Goal: Task Accomplishment & Management: Use online tool/utility

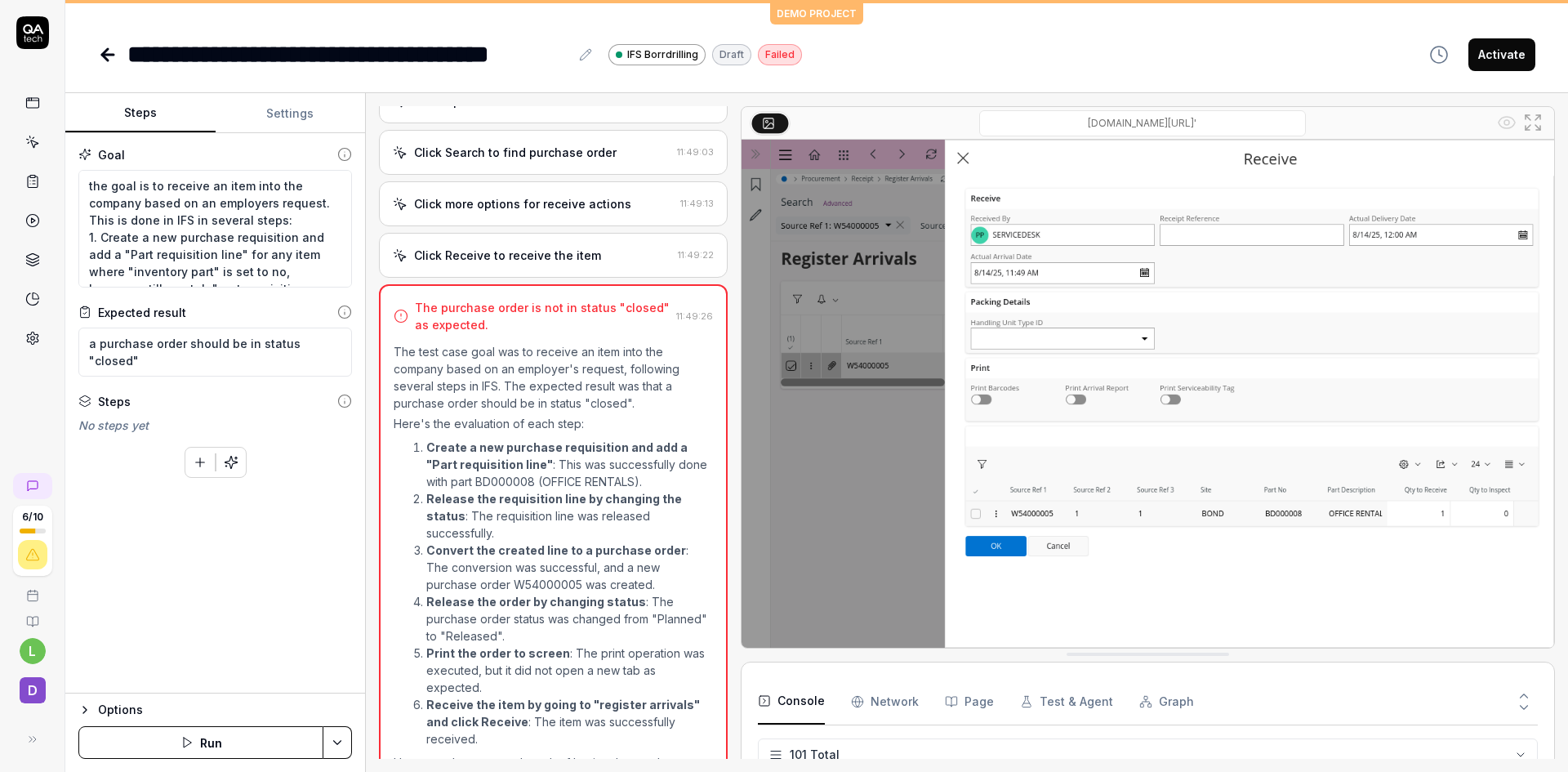
click at [590, 256] on div "Click Receive to receive the item" at bounding box center [507, 255] width 187 height 18
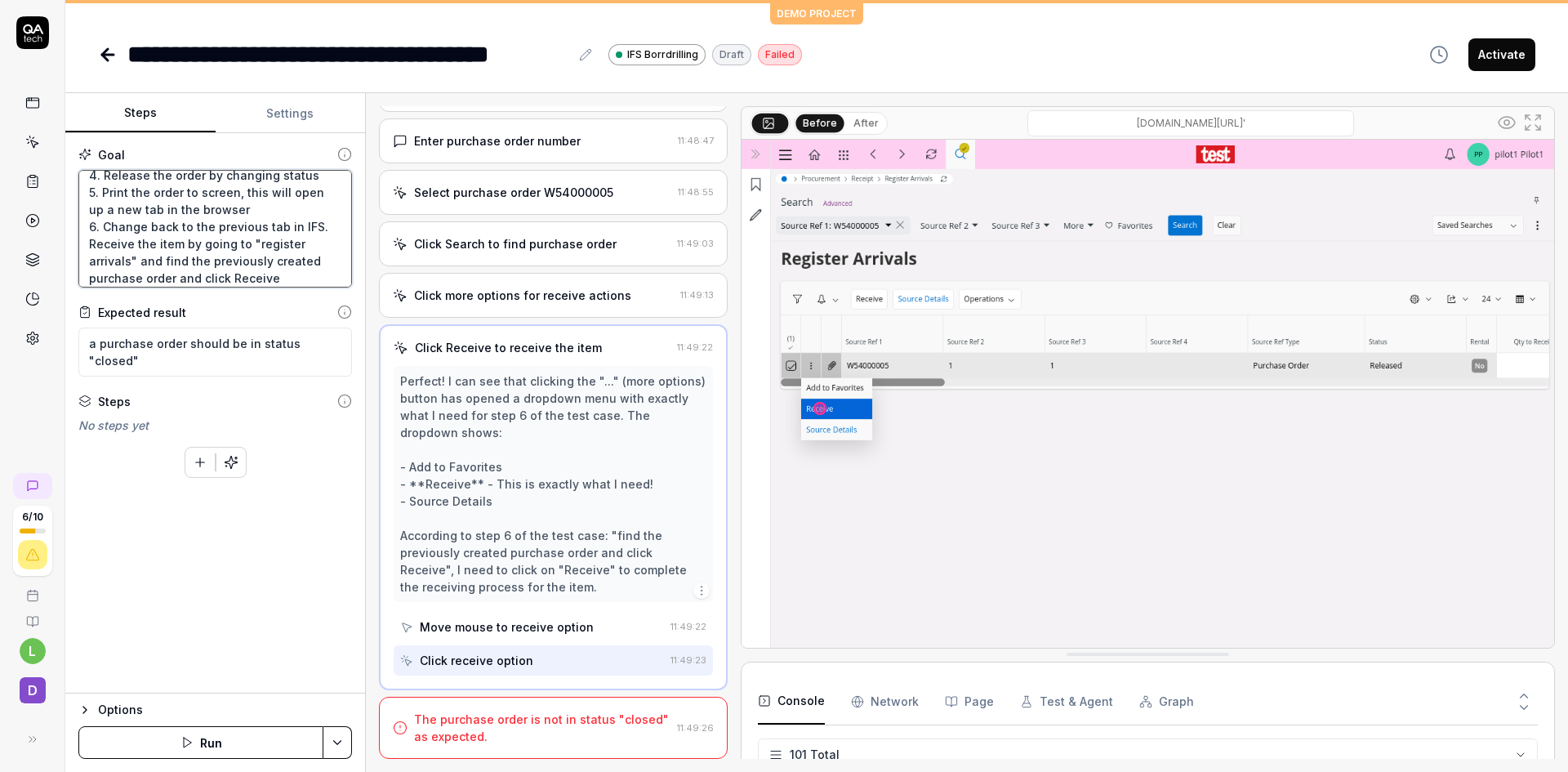
scroll to position [223, 0]
click at [303, 259] on textarea "the goal is to receive an item into the company based on an employers request. …" at bounding box center [215, 229] width 274 height 117
type textarea "*"
type textarea "the goal is to receive an item into the company based on an employers request. …"
type textarea "*"
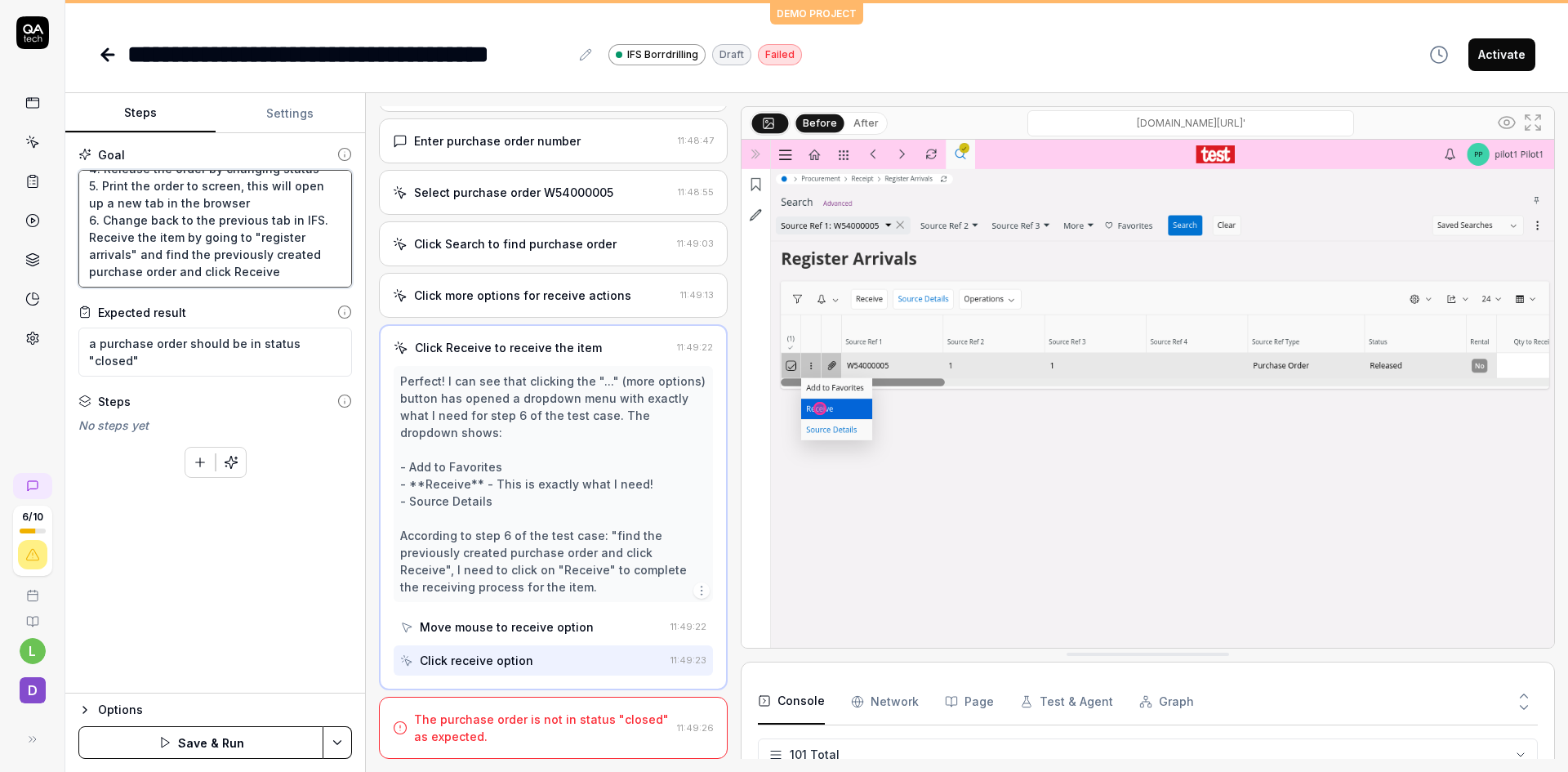
type textarea "the goal is to receive an item into the company based on an employers request. …"
type textarea "*"
type textarea "the goal is to receive an item into the company based on an employers request. …"
type textarea "*"
type textarea "the goal is to receive an item into the company based on an employers request. …"
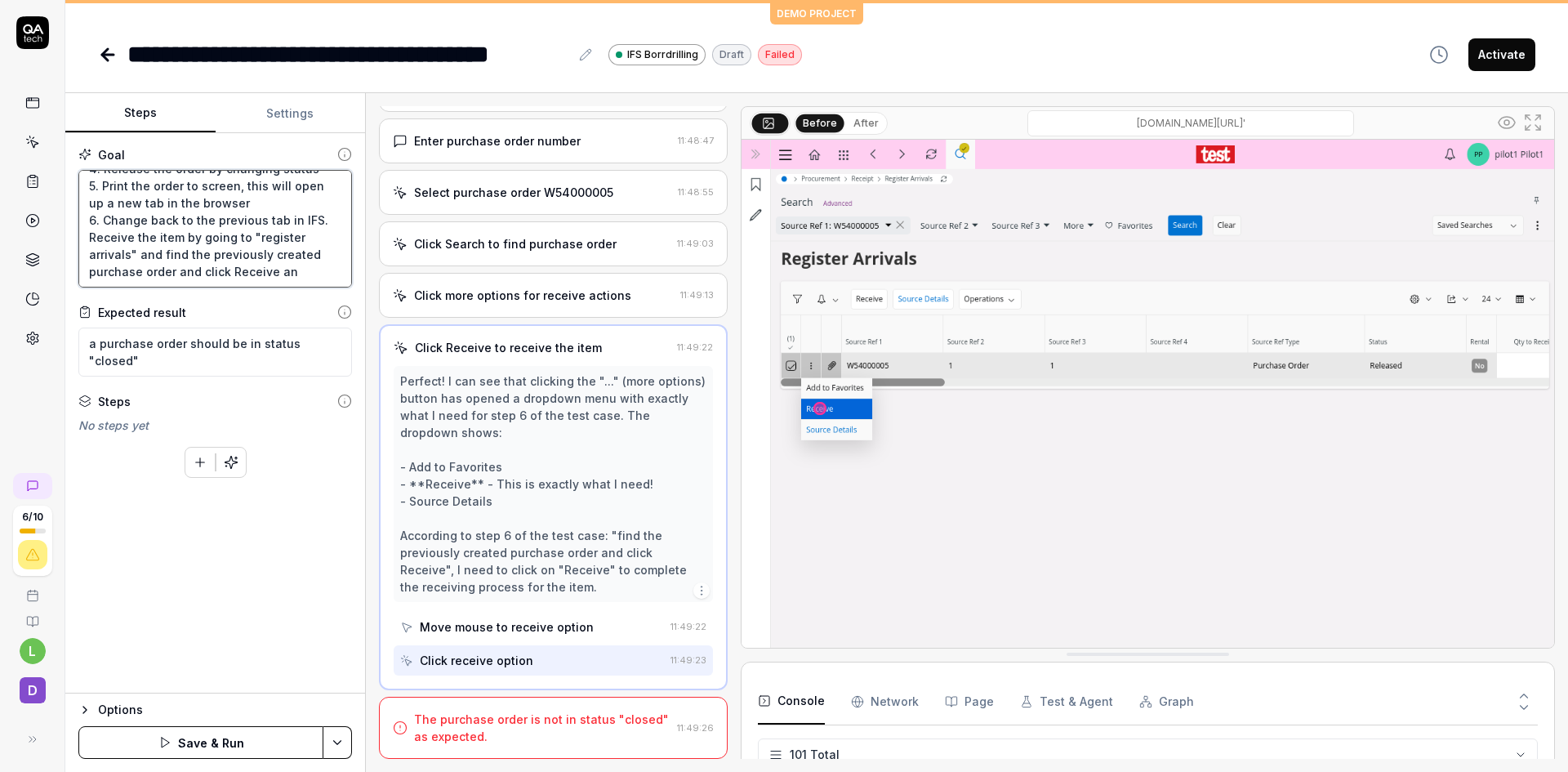
type textarea "*"
type textarea "the goal is to receive an item into the company based on an employers request. …"
type textarea "*"
type textarea "the goal is to receive an item into the company based on an employers request. …"
type textarea "*"
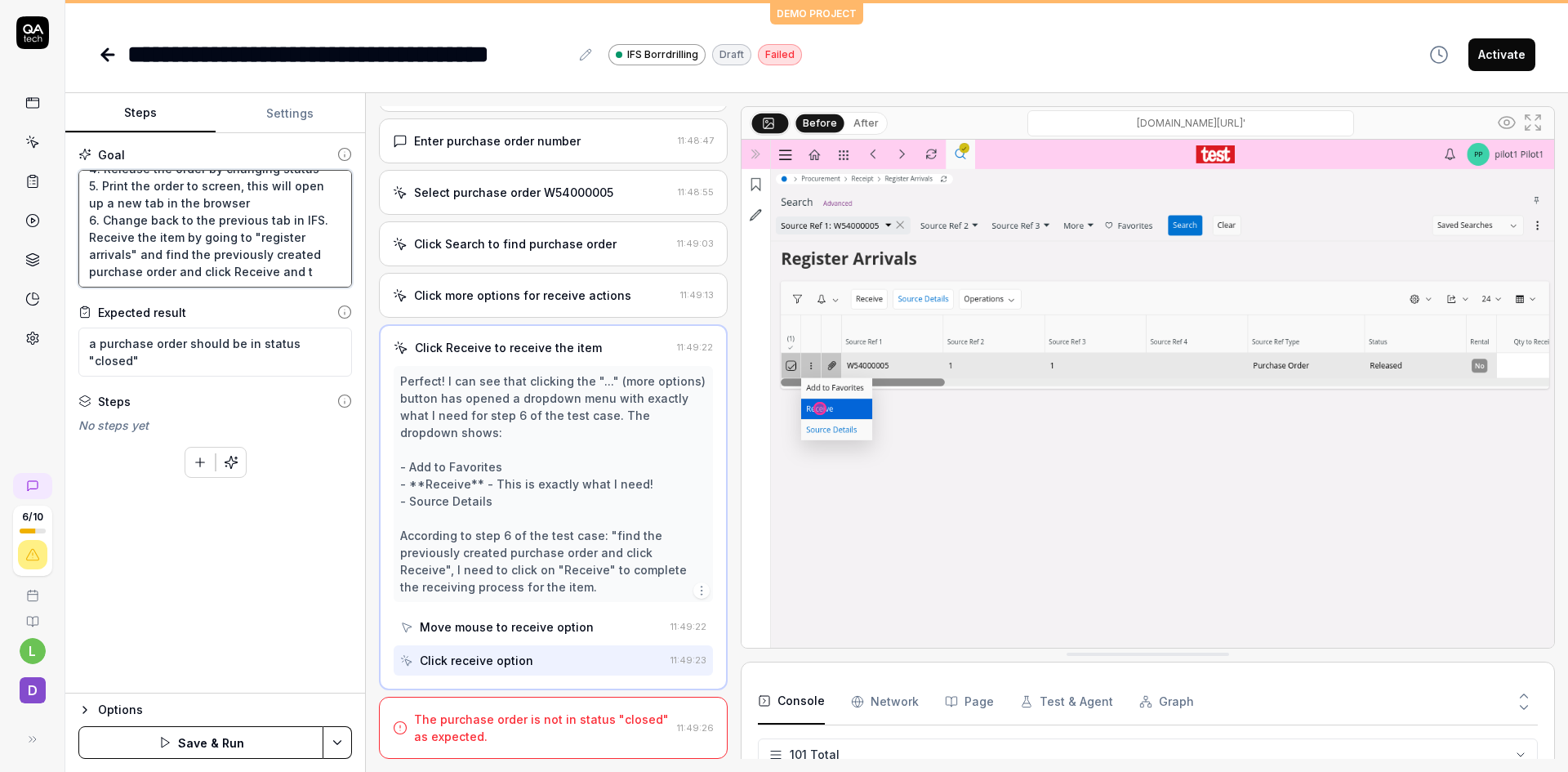
type textarea "the goal is to receive an item into the company based on an employers request. …"
type textarea "*"
type textarea "the goal is to receive an item into the company based on an employers request. …"
type textarea "*"
type textarea "the goal is to receive an item into the company based on an employers request. …"
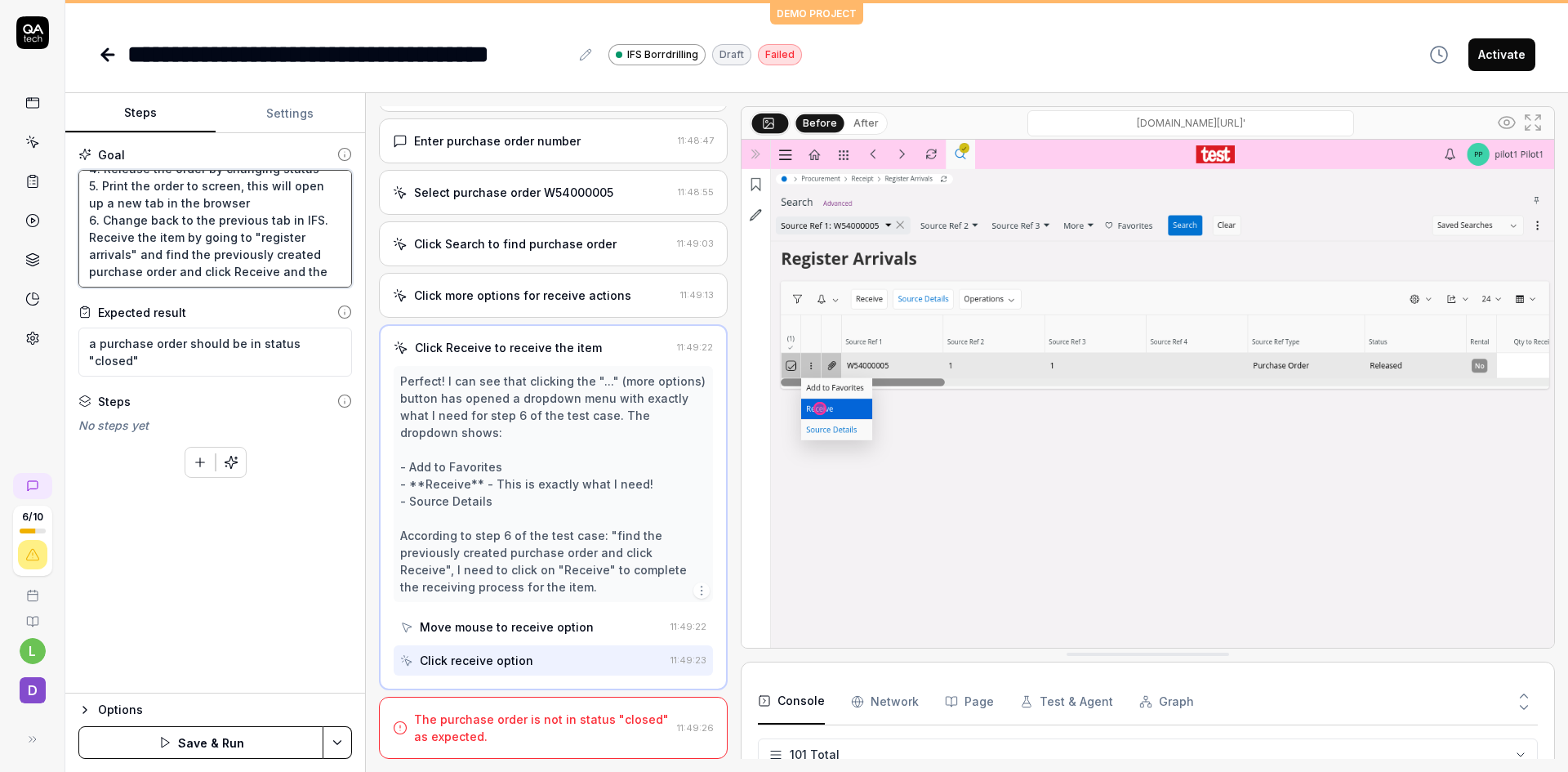
type textarea "*"
type textarea "the goal is to receive an item into the company based on an employers request. …"
type textarea "*"
type textarea "the goal is to receive an item into the company based on an employers request. …"
type textarea "*"
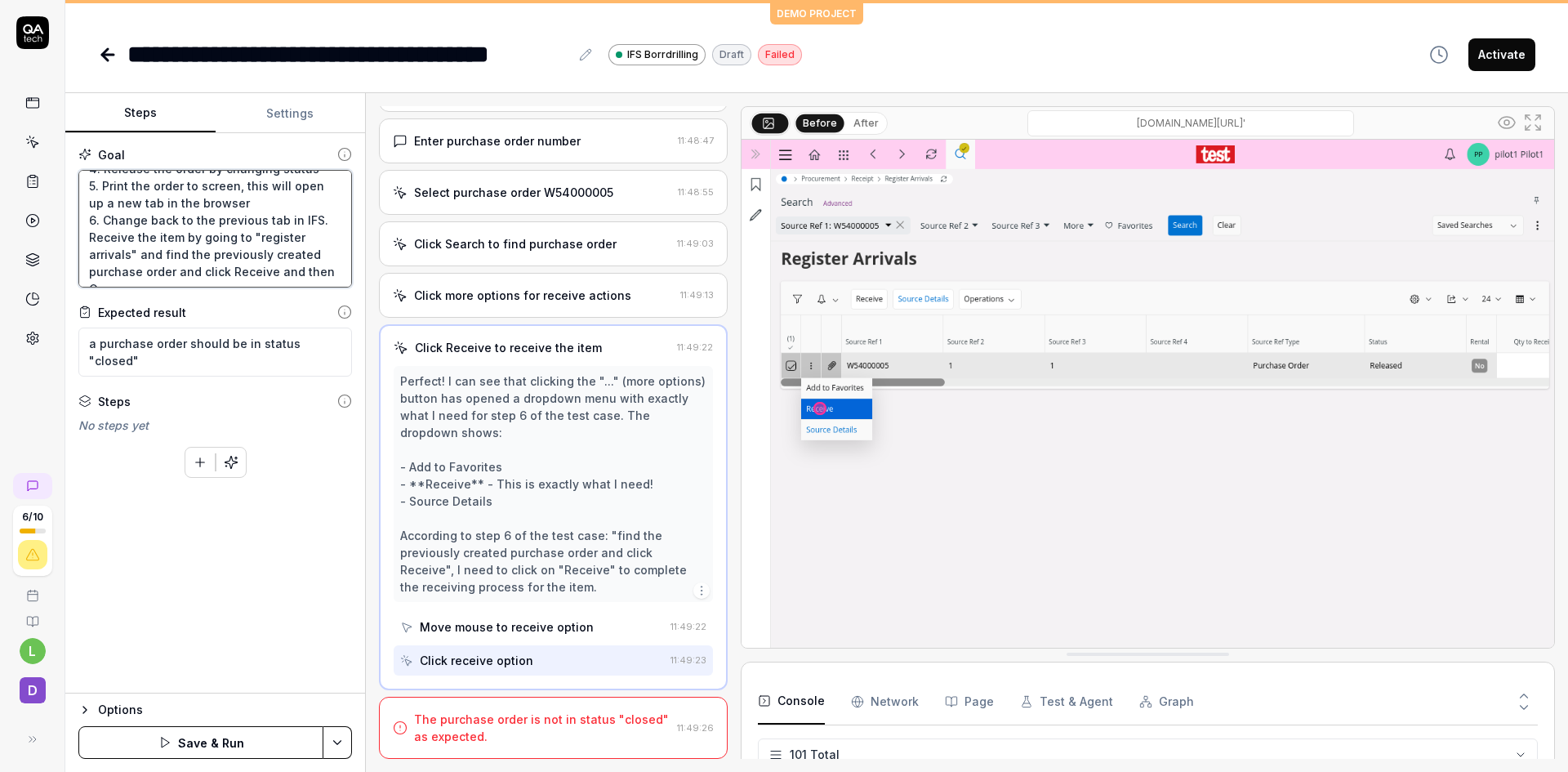
type textarea "the goal is to receive an item into the company based on an employers request. …"
type textarea "*"
type textarea "the goal is to receive an item into the company based on an employers request. …"
click at [209, 738] on button "Save & Run" at bounding box center [200, 742] width 245 height 32
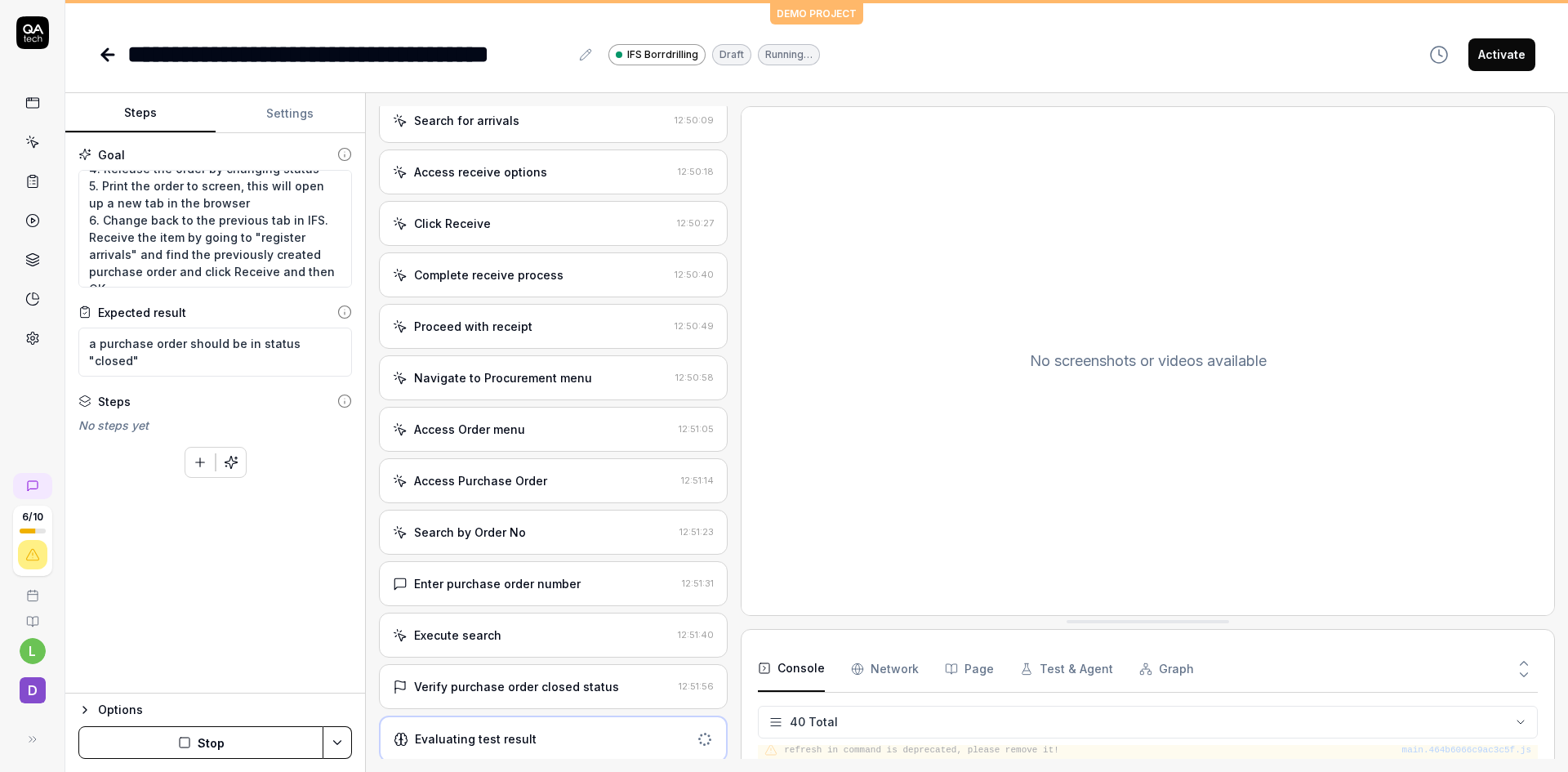
scroll to position [1940, 0]
click at [544, 683] on div "Verify purchase order closed status" at bounding box center [517, 683] width 205 height 18
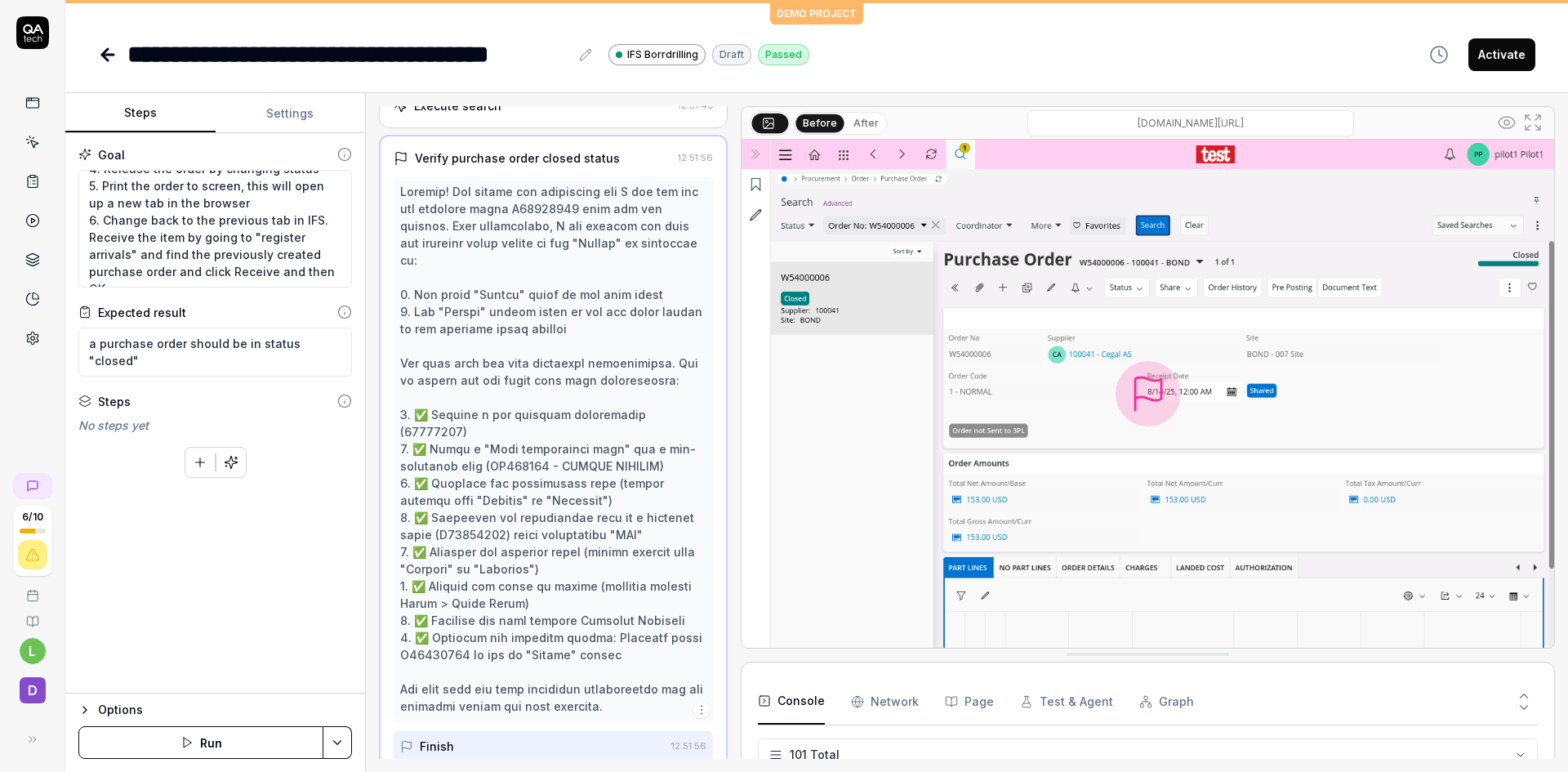
scroll to position [4528, 0]
type textarea "*"
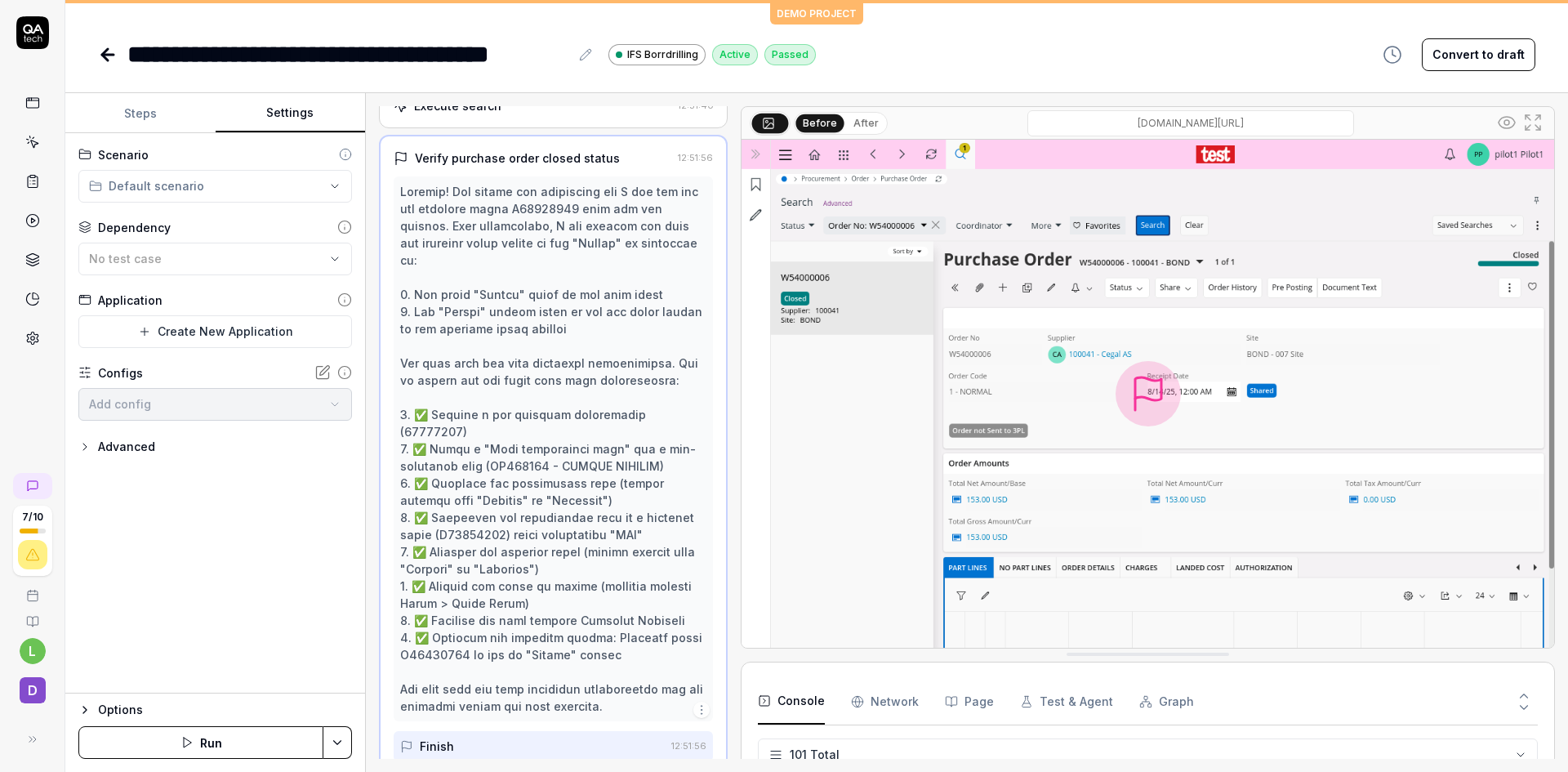
click at [285, 117] on button "Settings" at bounding box center [291, 113] width 151 height 39
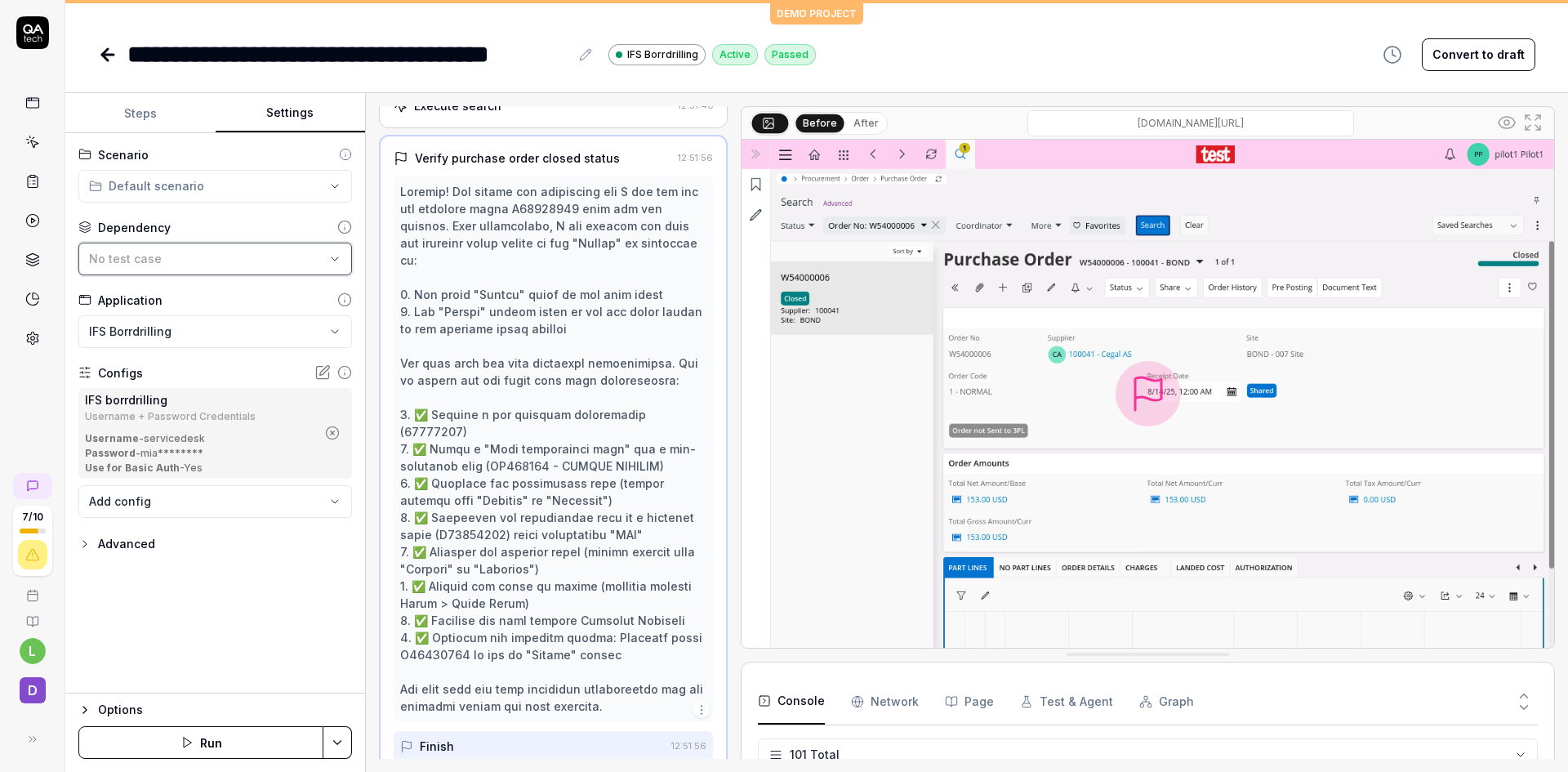
click at [327, 251] on button "No test case" at bounding box center [215, 258] width 274 height 32
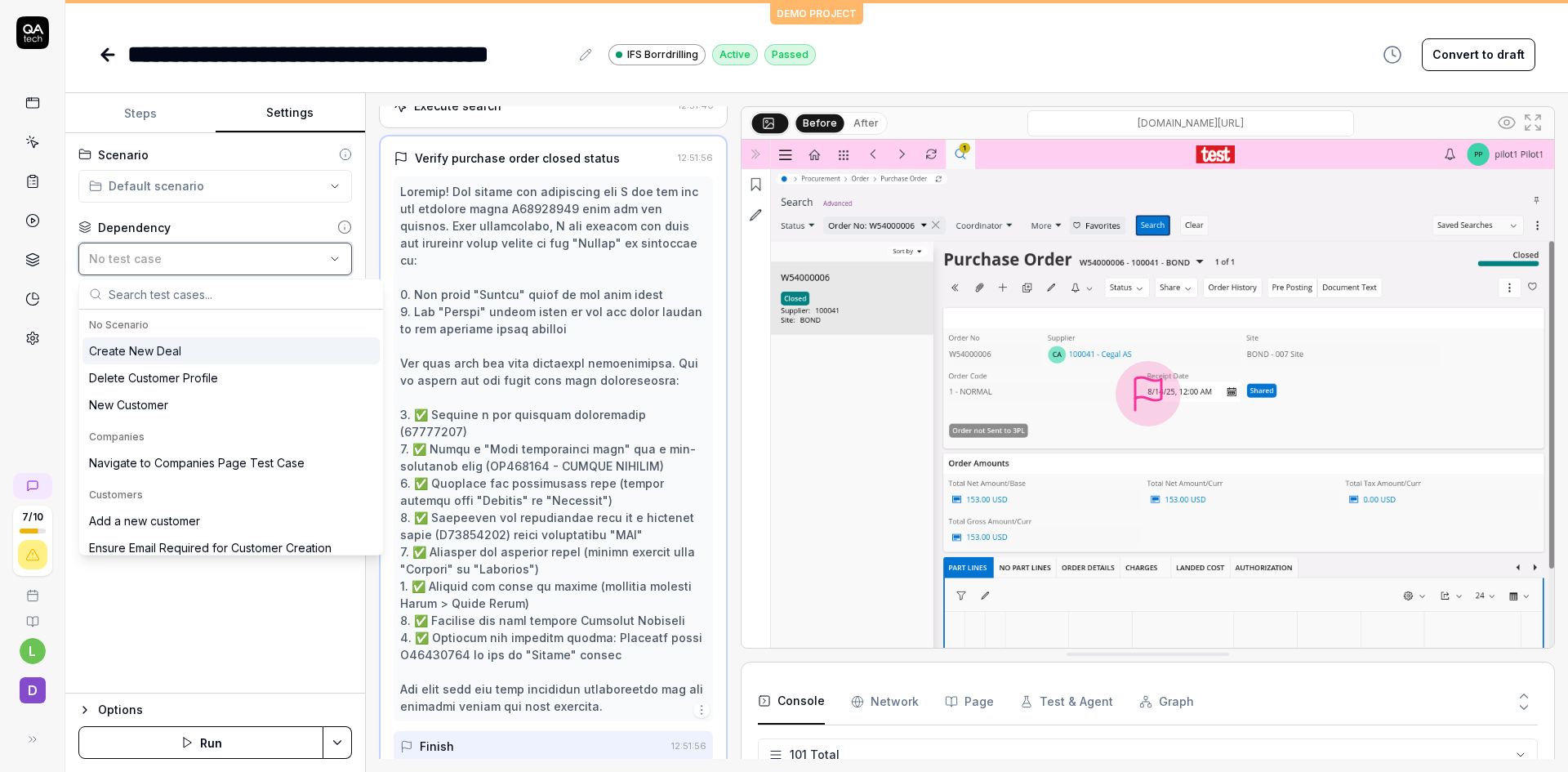
click at [327, 251] on button "No test case" at bounding box center [215, 258] width 274 height 32
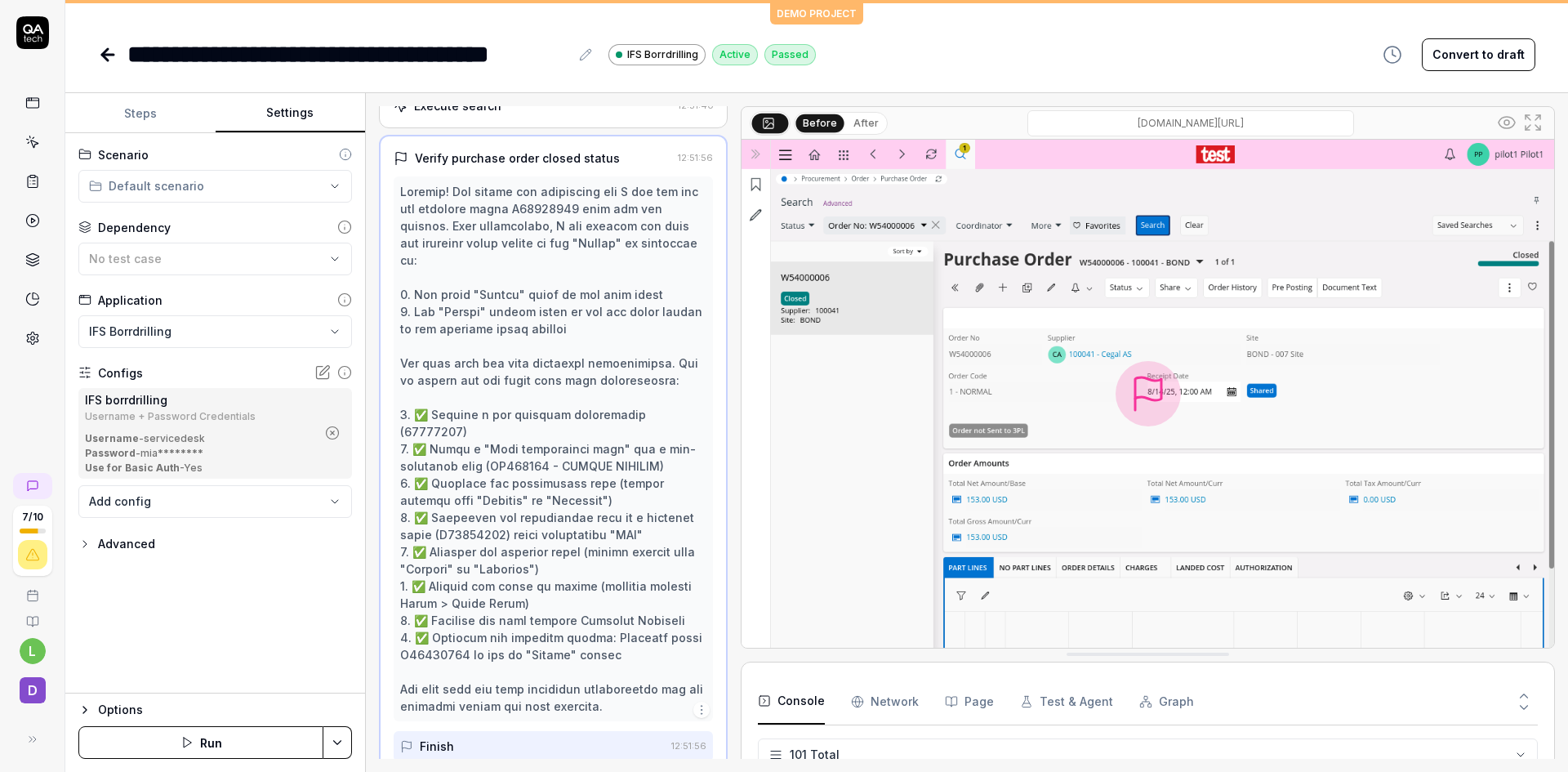
click at [139, 707] on div "Options" at bounding box center [225, 709] width 254 height 20
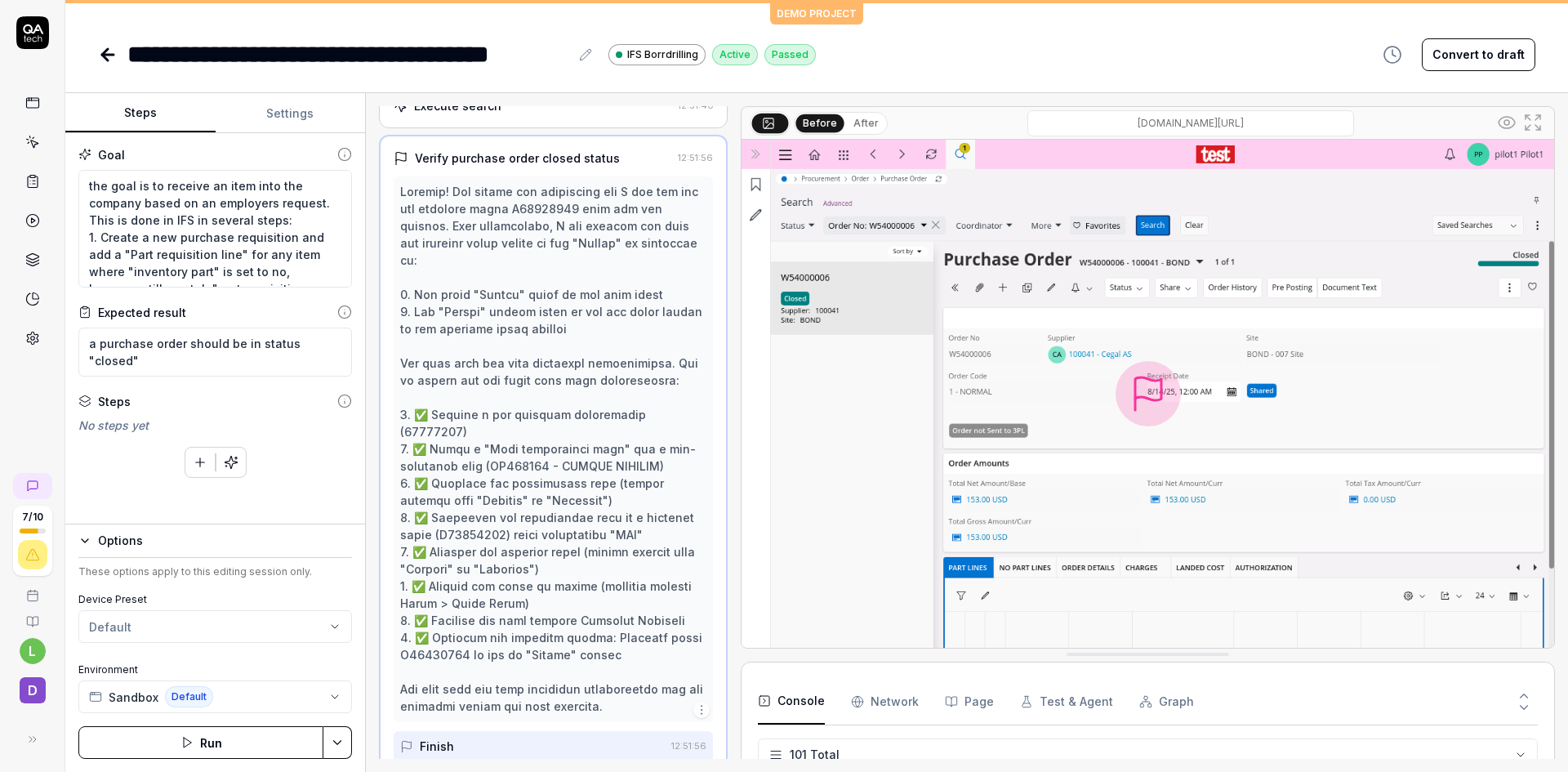
click at [144, 113] on button "Steps" at bounding box center [141, 113] width 151 height 39
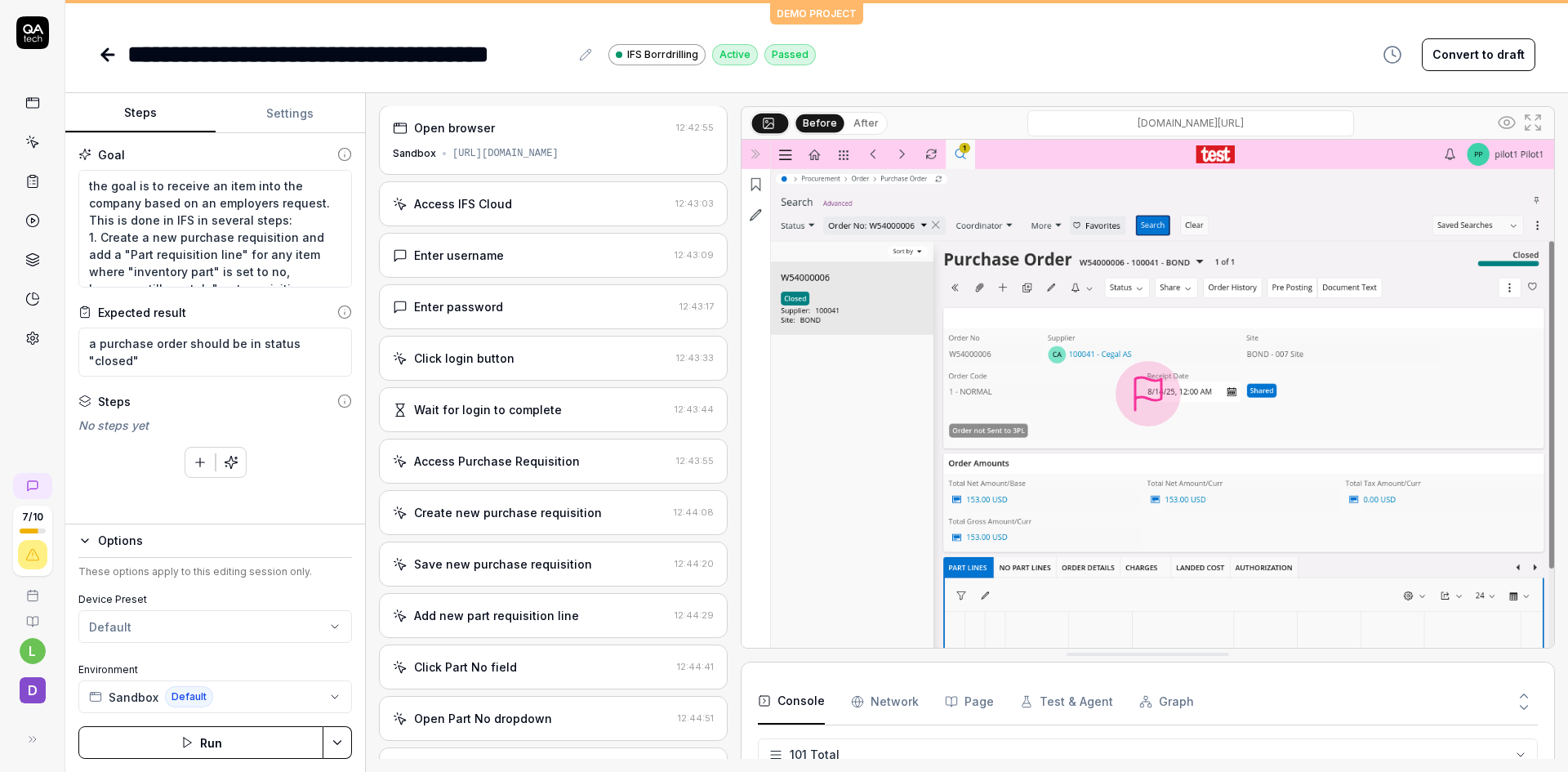
scroll to position [0, 0]
click at [867, 123] on button "After" at bounding box center [866, 123] width 38 height 18
click at [808, 122] on button "Before" at bounding box center [820, 123] width 47 height 18
click at [863, 122] on button "After" at bounding box center [866, 123] width 38 height 18
type textarea "*"
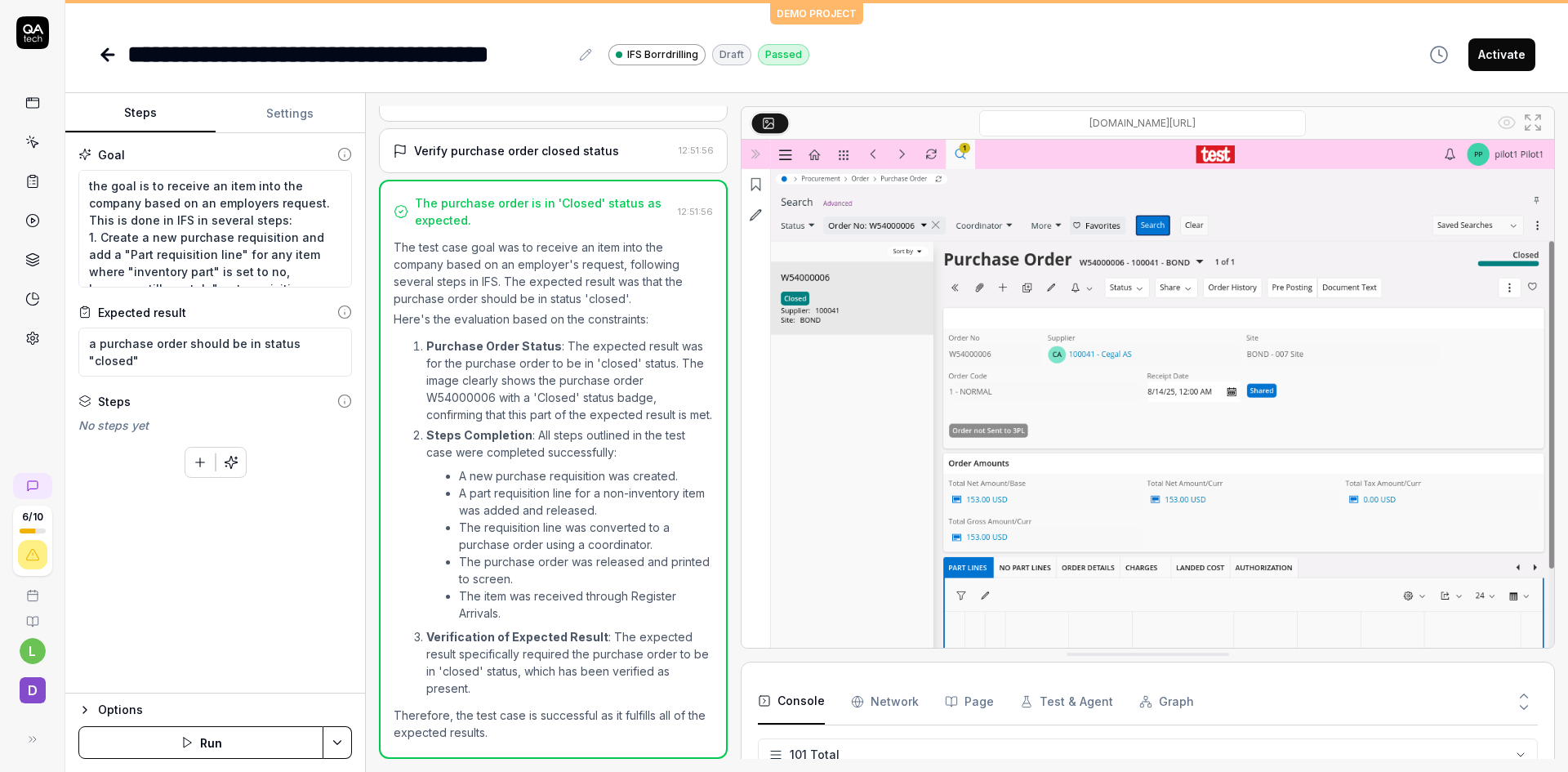
scroll to position [4528, 0]
click at [882, 703] on Requests "Network" at bounding box center [885, 701] width 67 height 46
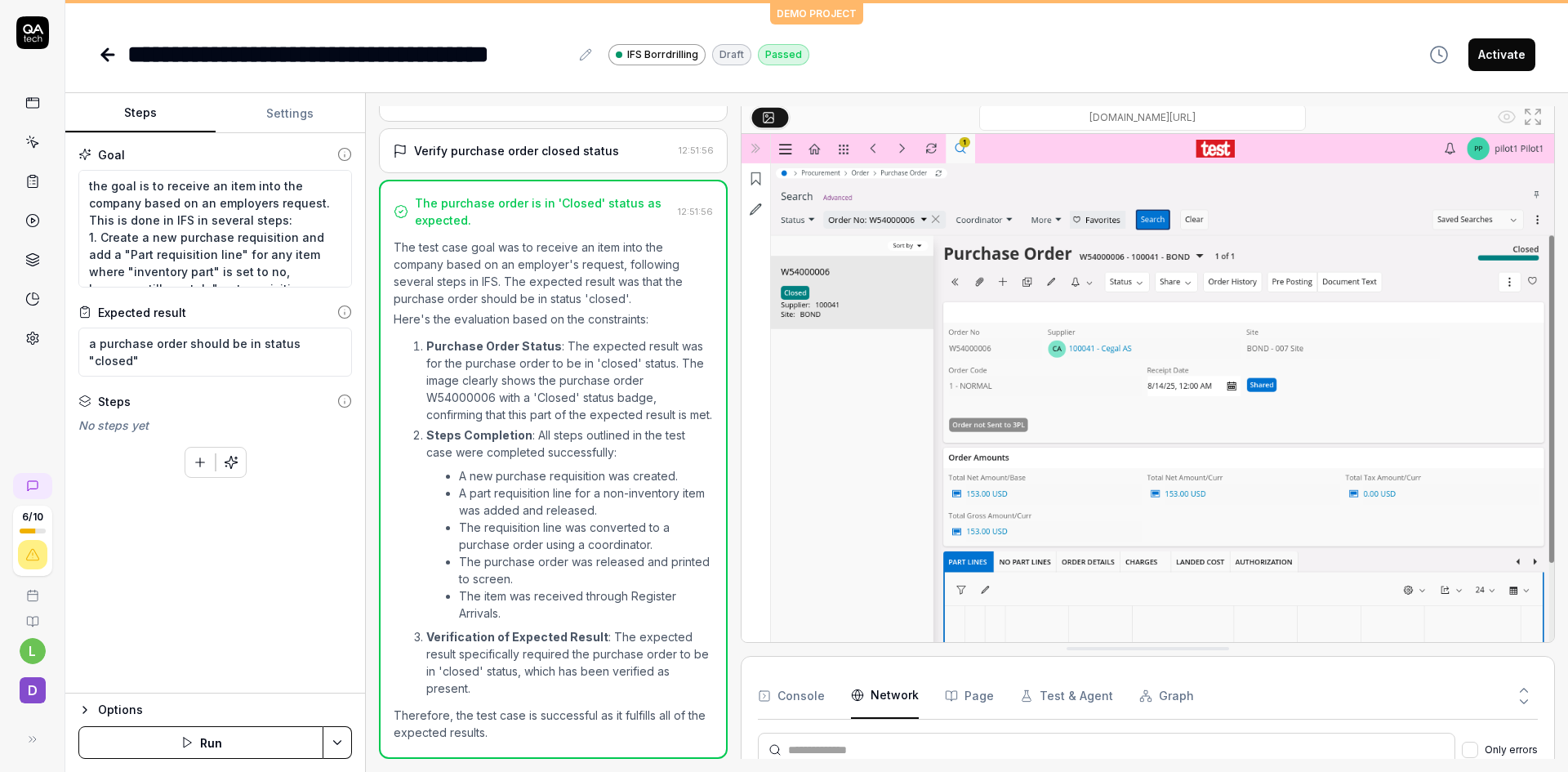
scroll to position [4463, 0]
click at [981, 695] on button "Page" at bounding box center [970, 696] width 49 height 46
click at [1066, 698] on button "Test & Agent" at bounding box center [1067, 696] width 93 height 46
click at [828, 753] on h3 "Test & Agent Information" at bounding box center [847, 754] width 143 height 18
click at [897, 751] on h3 "Test & Agent Information" at bounding box center [847, 754] width 143 height 18
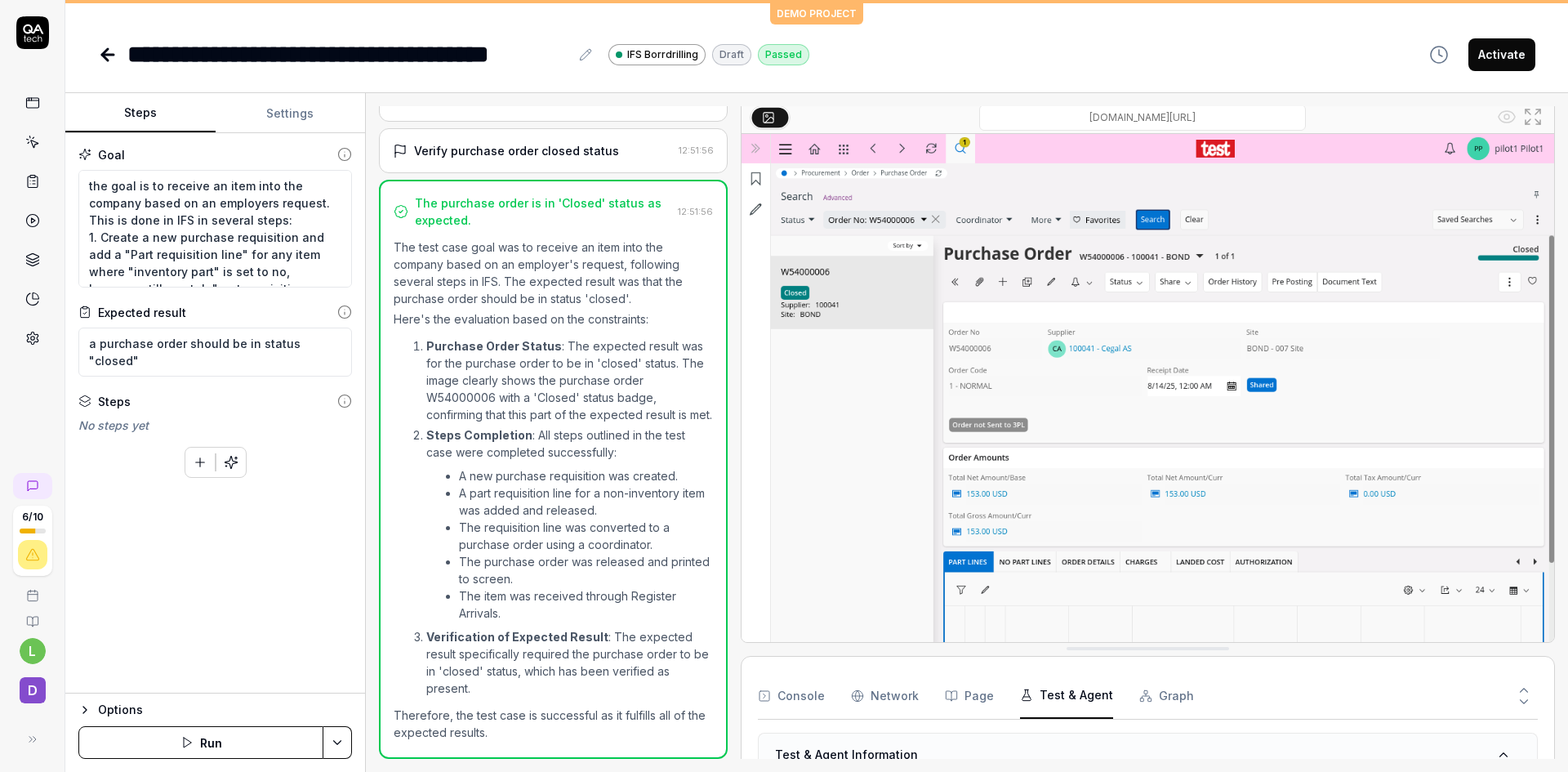
click at [896, 708] on Requests "Network" at bounding box center [885, 696] width 67 height 46
click at [967, 699] on button "Page" at bounding box center [970, 696] width 49 height 46
click at [887, 694] on Requests "Network" at bounding box center [885, 696] width 67 height 46
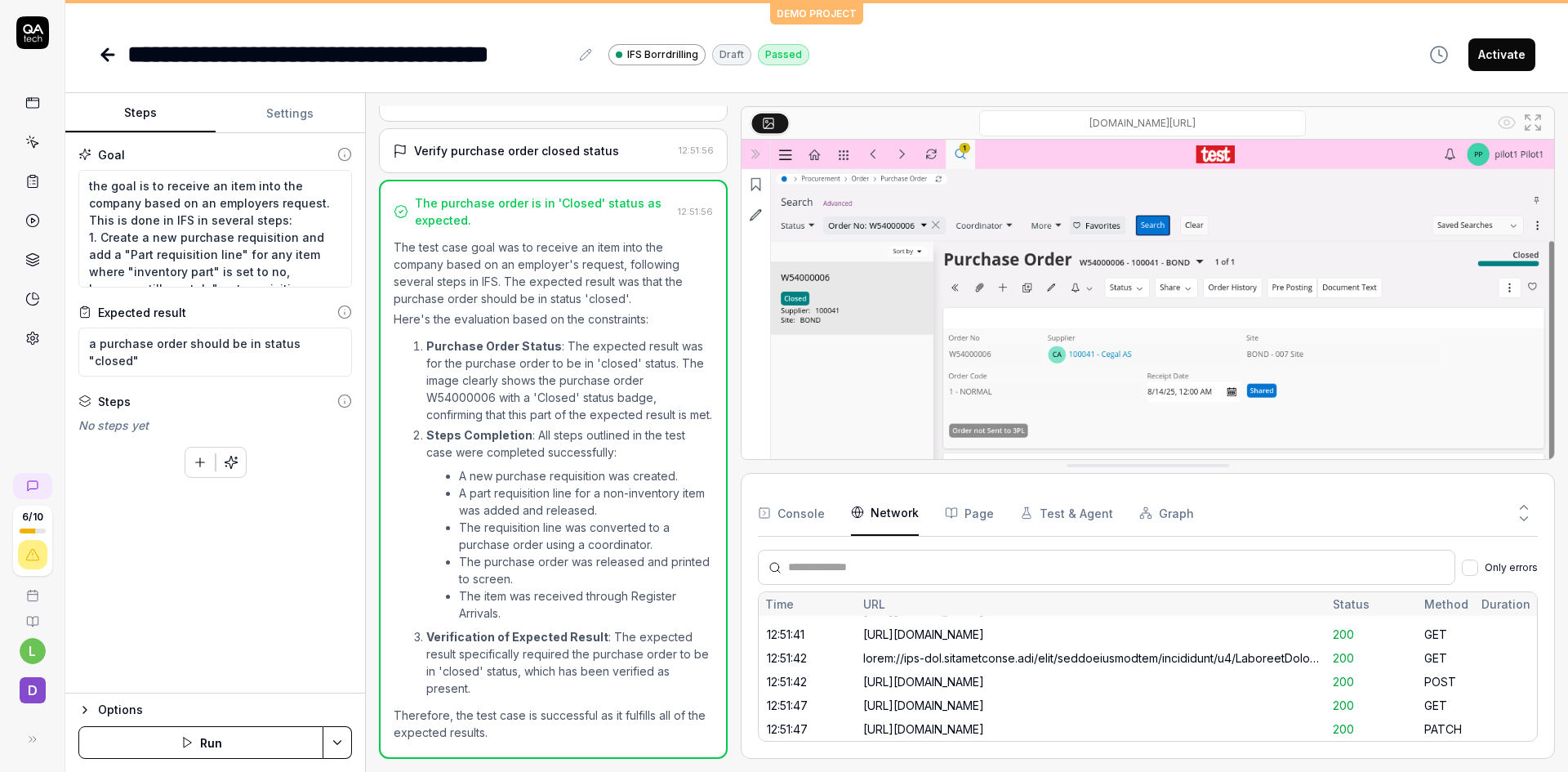
scroll to position [4422, 0]
drag, startPoint x: 778, startPoint y: 654, endPoint x: 796, endPoint y: 465, distance: 189.9
click at [811, 509] on button "Console" at bounding box center [791, 512] width 67 height 46
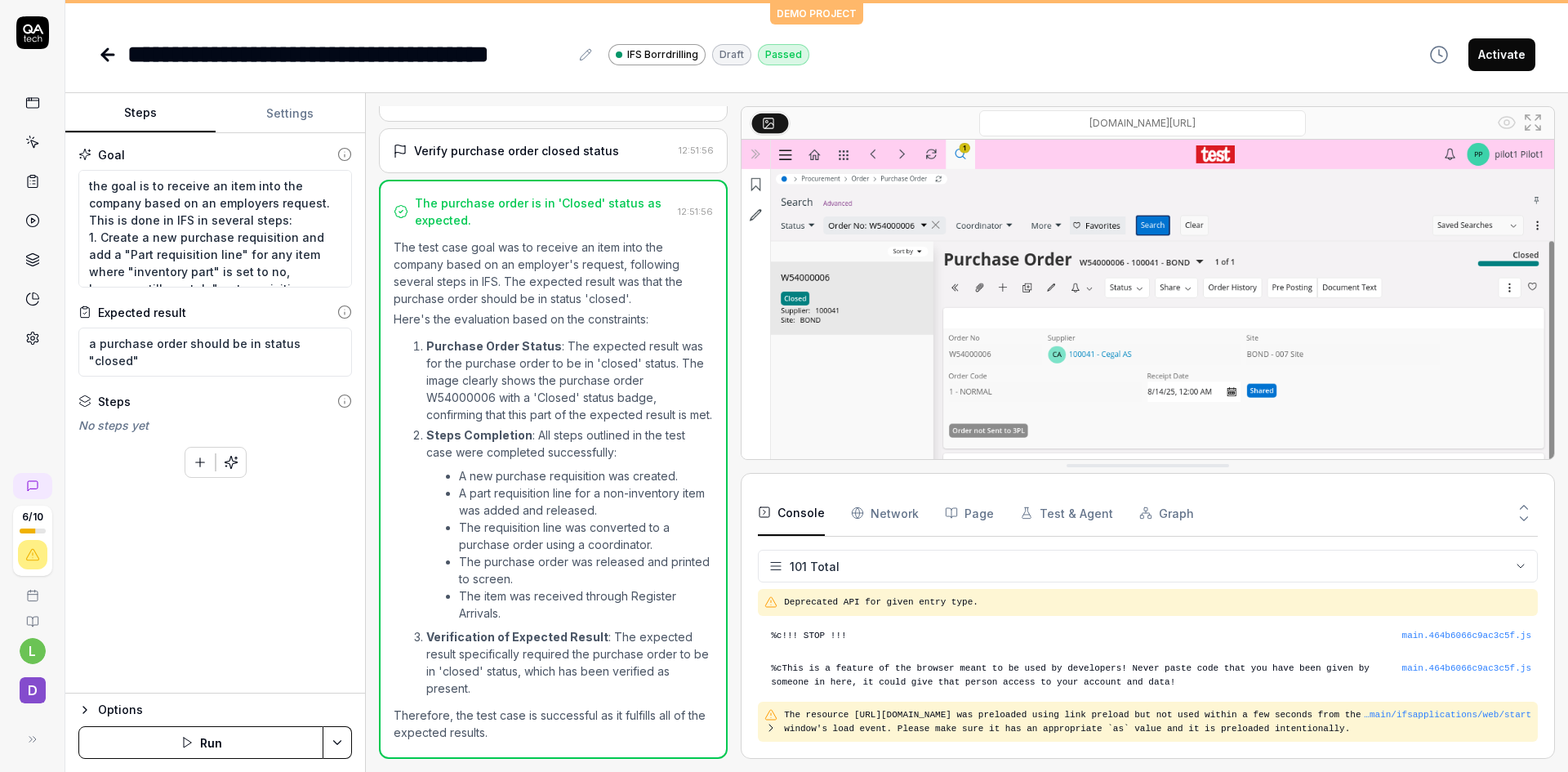
scroll to position [4488, 0]
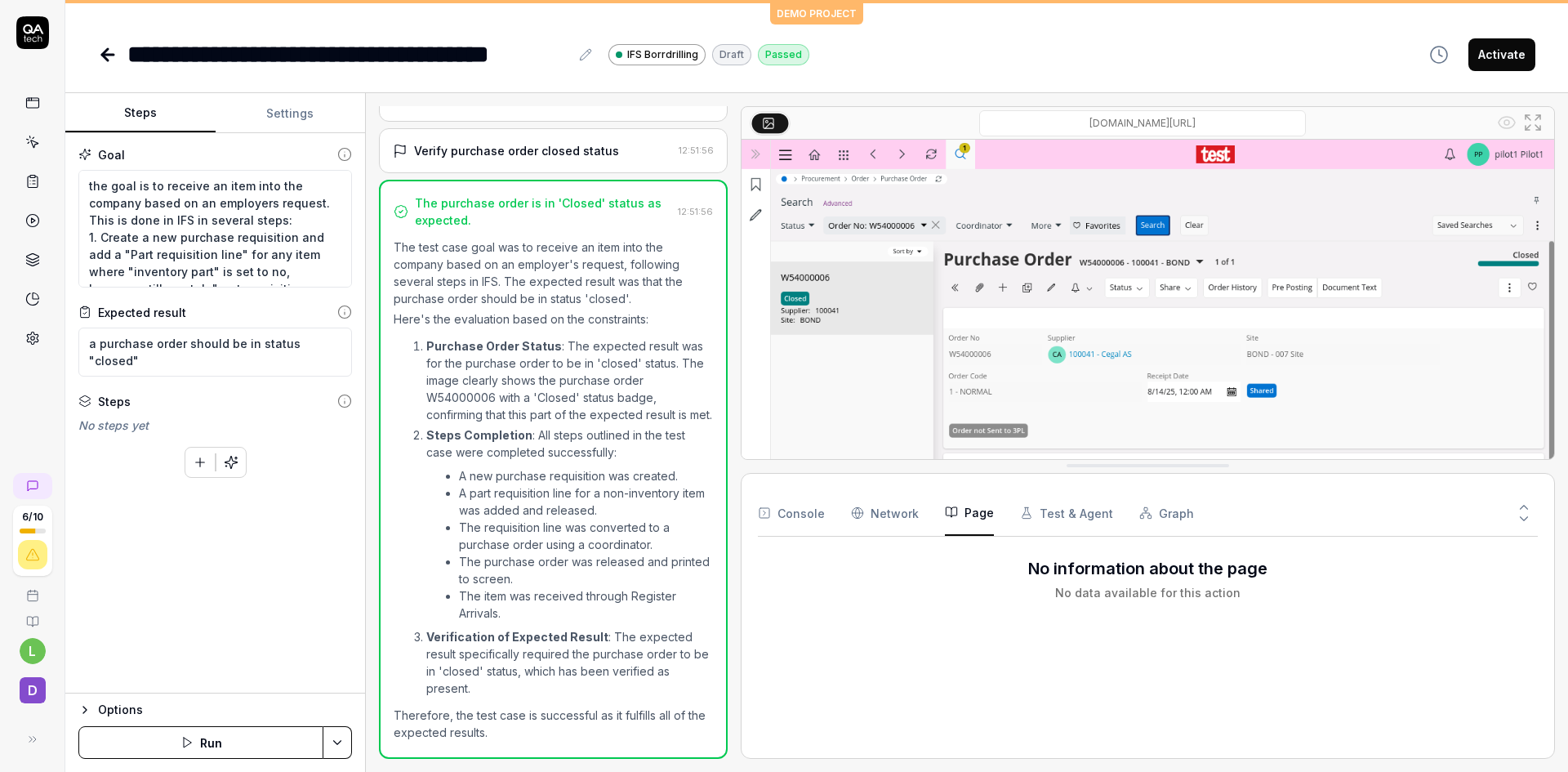
click at [980, 510] on button "Page" at bounding box center [970, 512] width 49 height 46
click at [795, 505] on button "Console" at bounding box center [791, 512] width 67 height 46
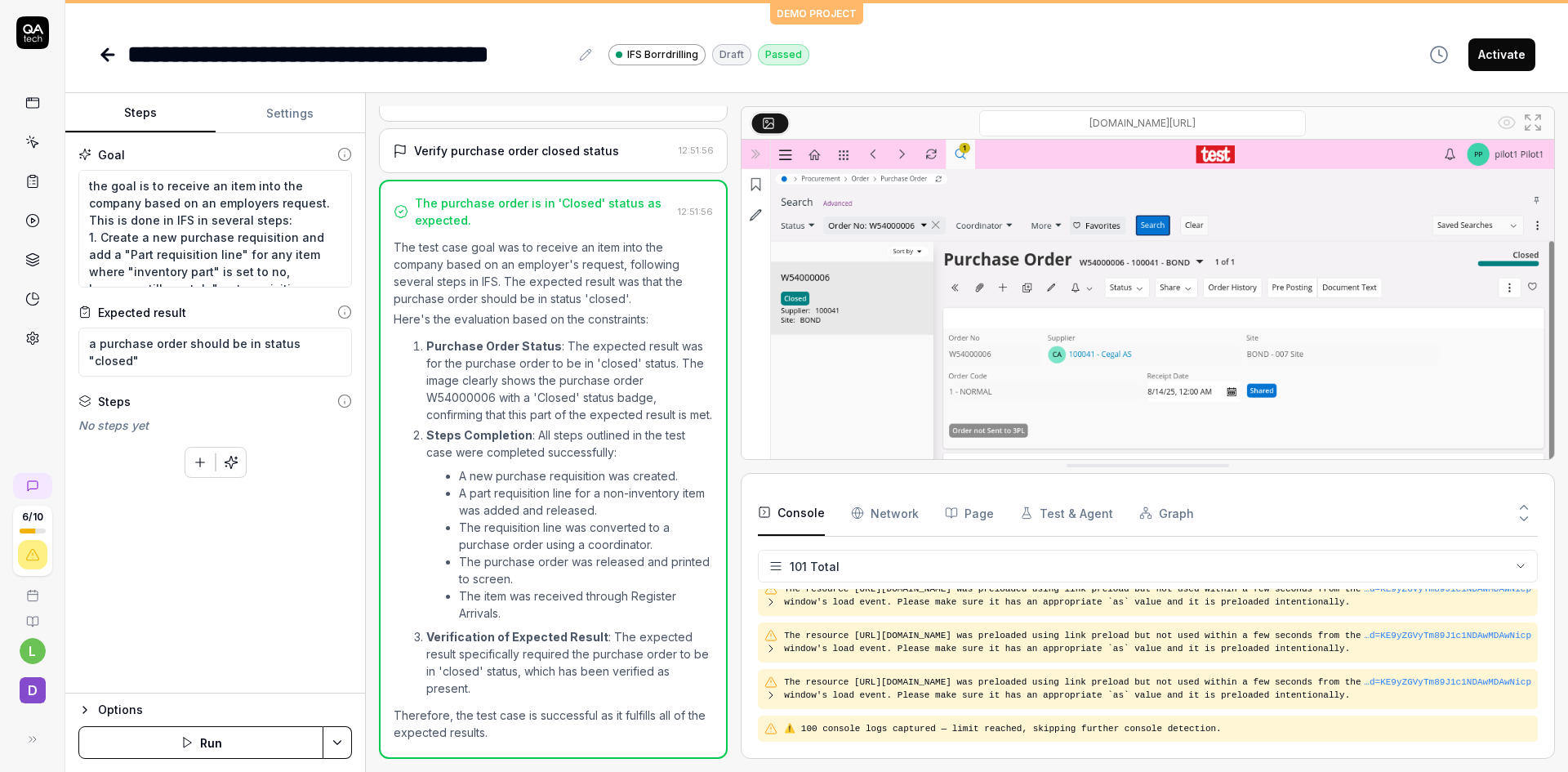
click at [861, 511] on icon "button" at bounding box center [857, 512] width 13 height 13
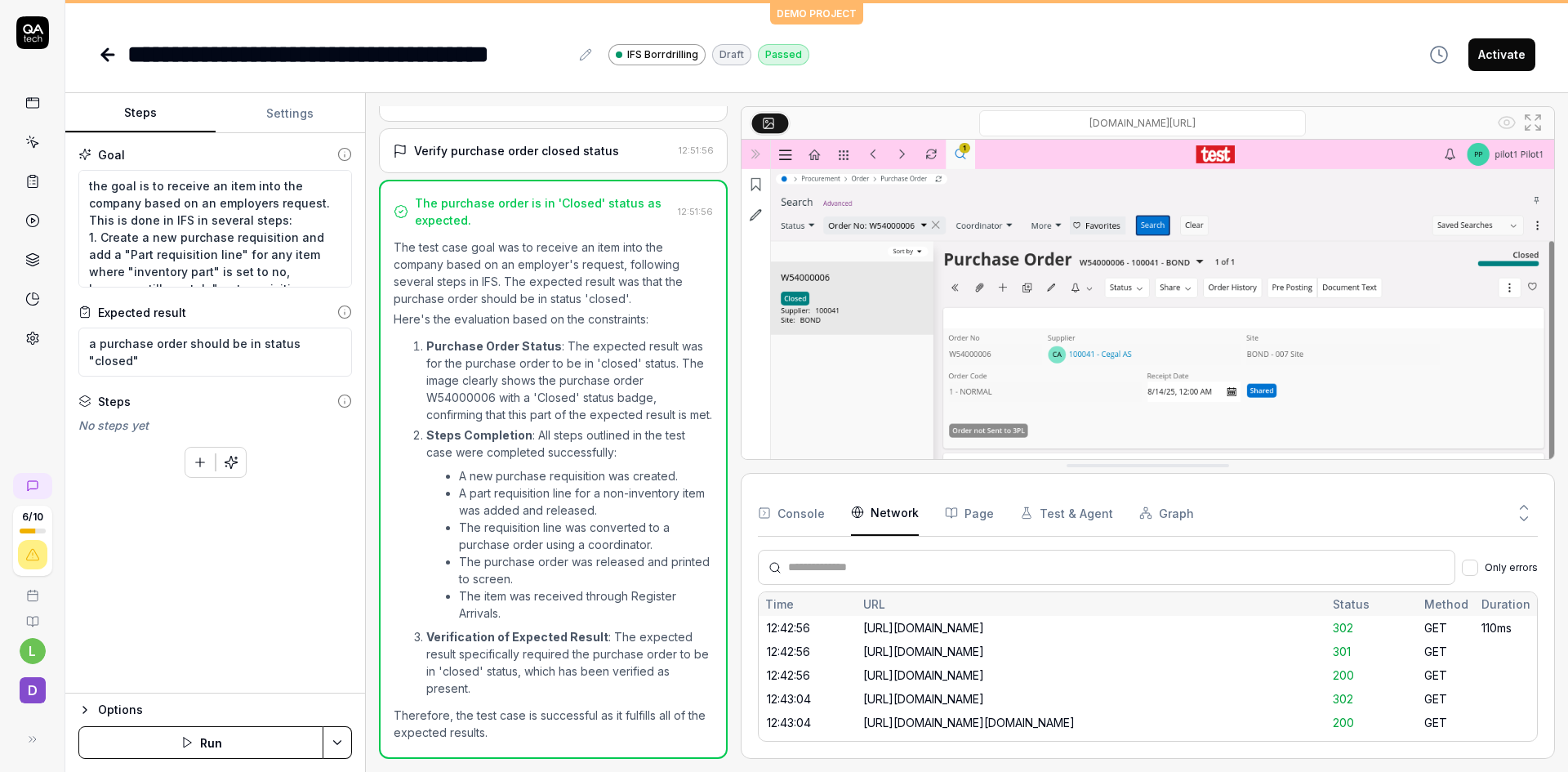
scroll to position [4422, 0]
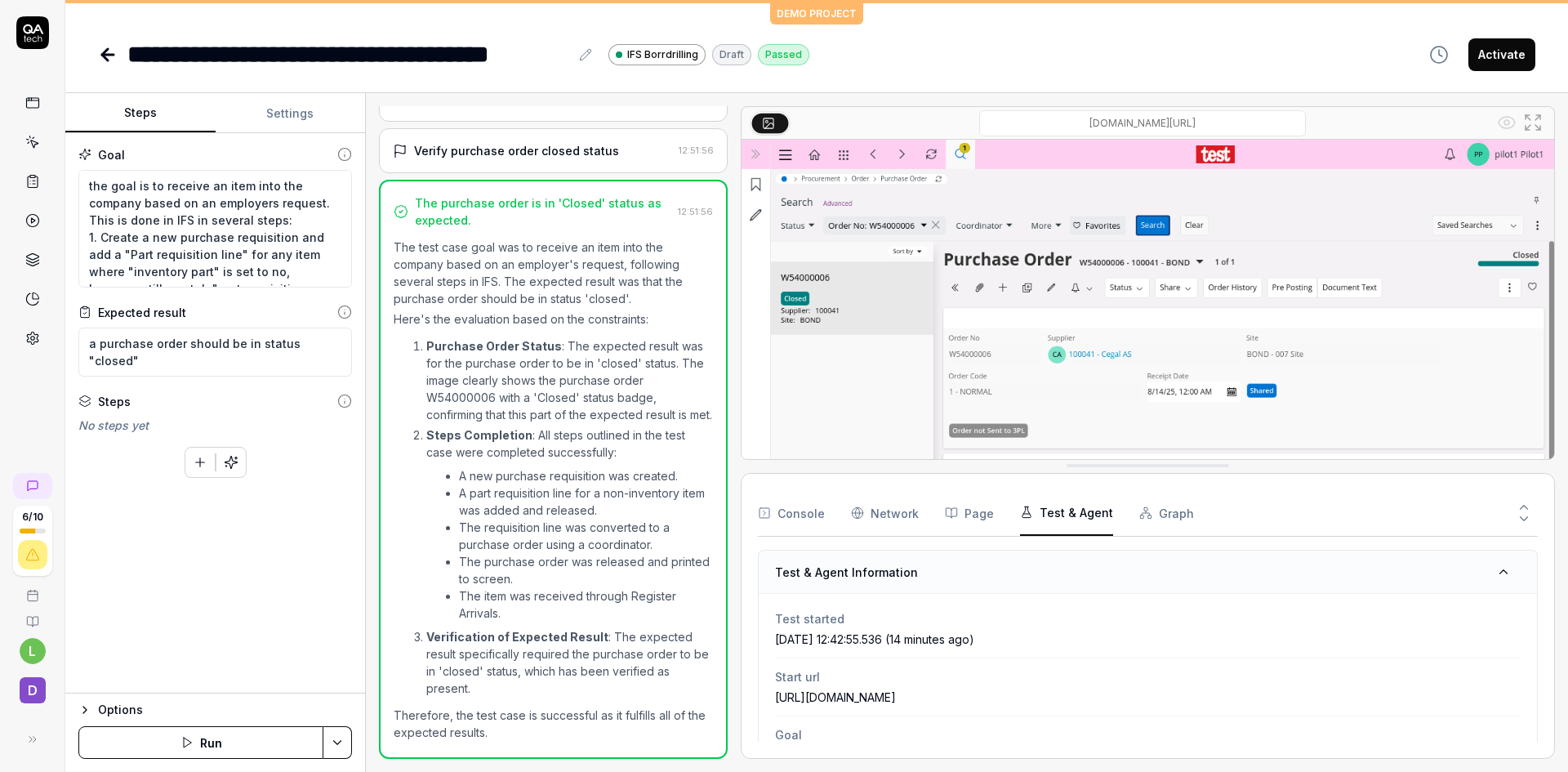
click at [1046, 514] on button "Test & Agent" at bounding box center [1067, 512] width 93 height 46
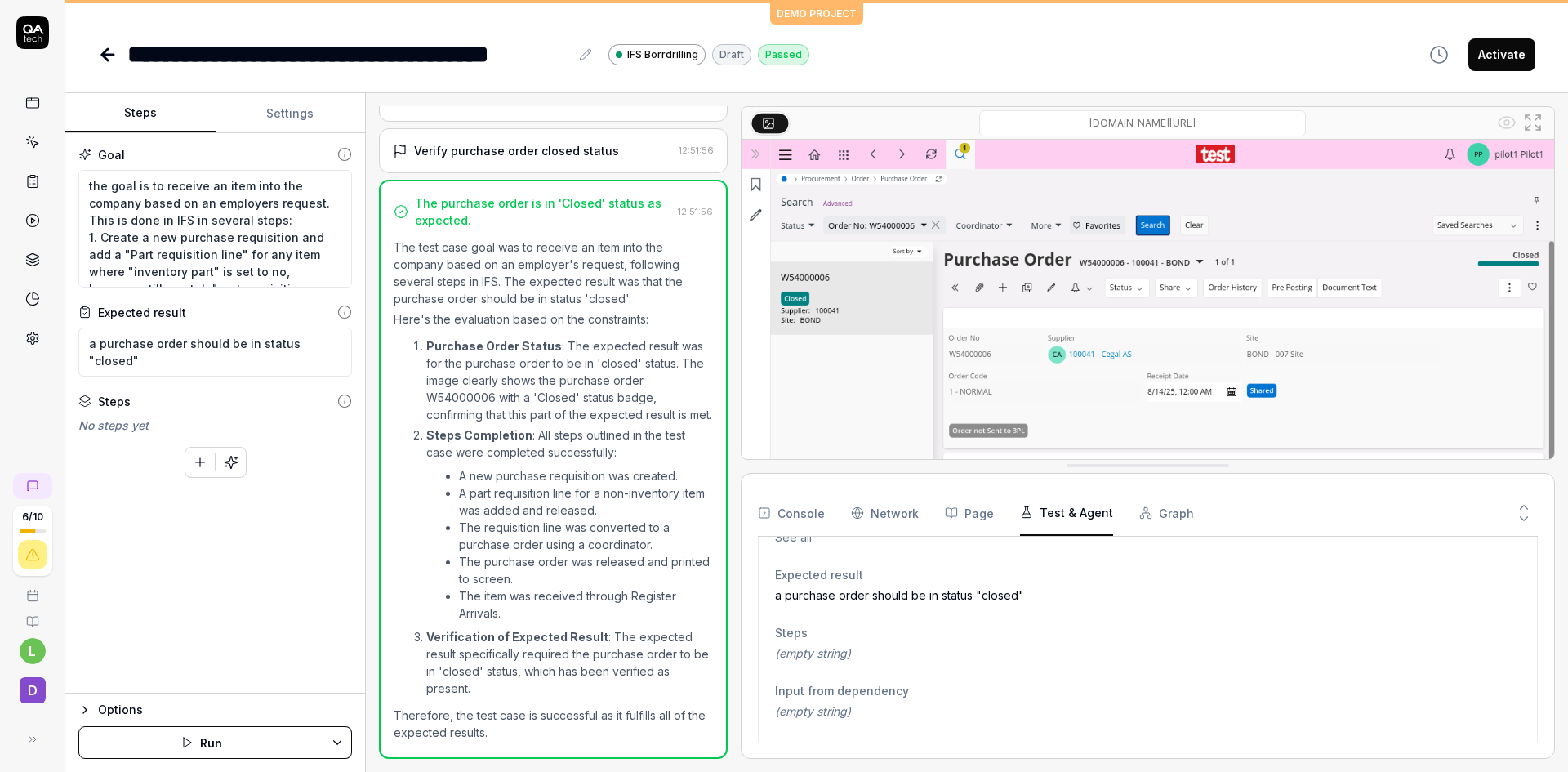
scroll to position [305, 0]
click at [197, 462] on icon "button" at bounding box center [199, 462] width 9 height 0
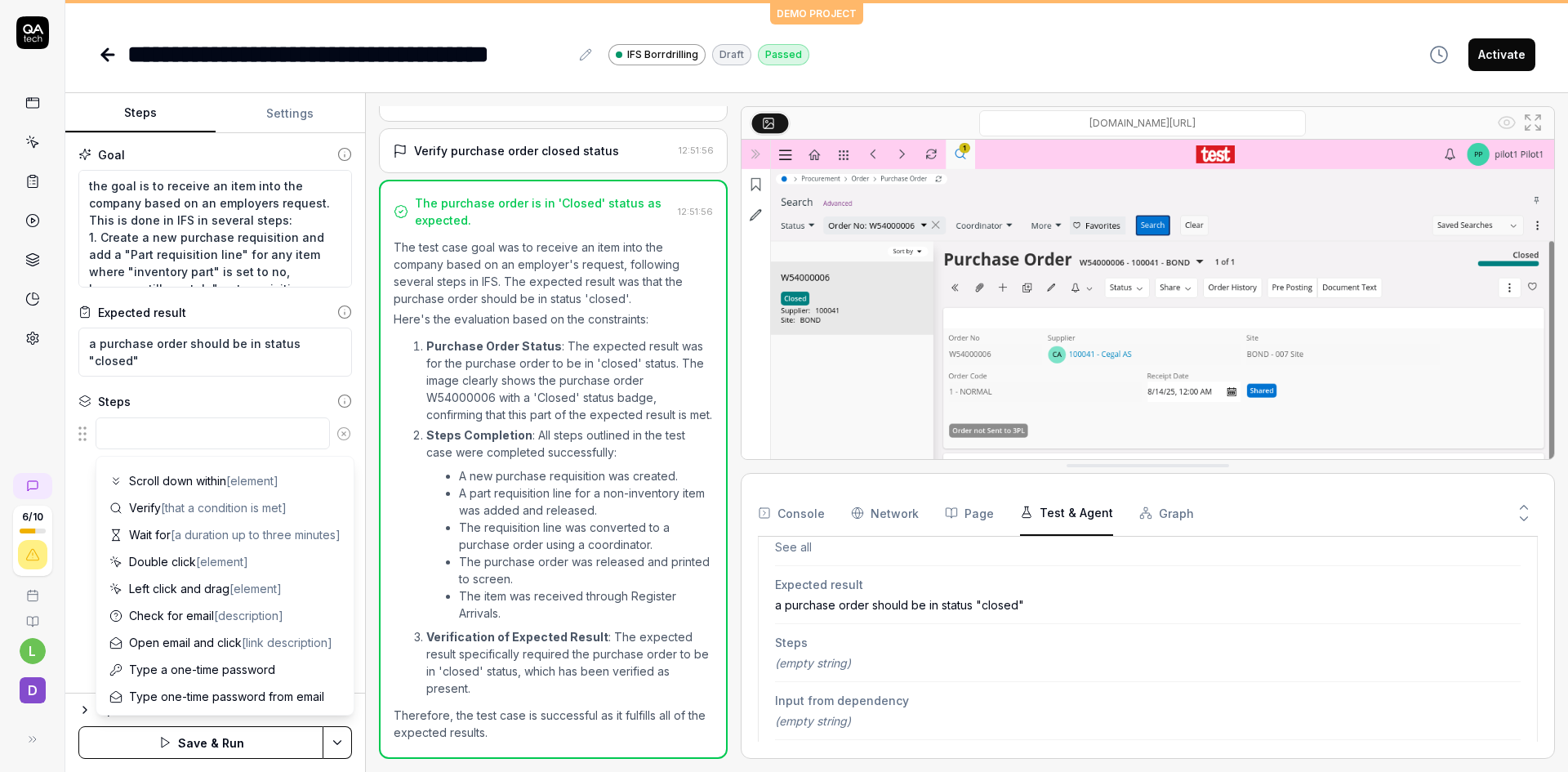
scroll to position [159, 0]
click at [379, 418] on div "The purchase order is in 'Closed' status as expected. 12:51:56 The test case go…" at bounding box center [553, 469] width 349 height 579
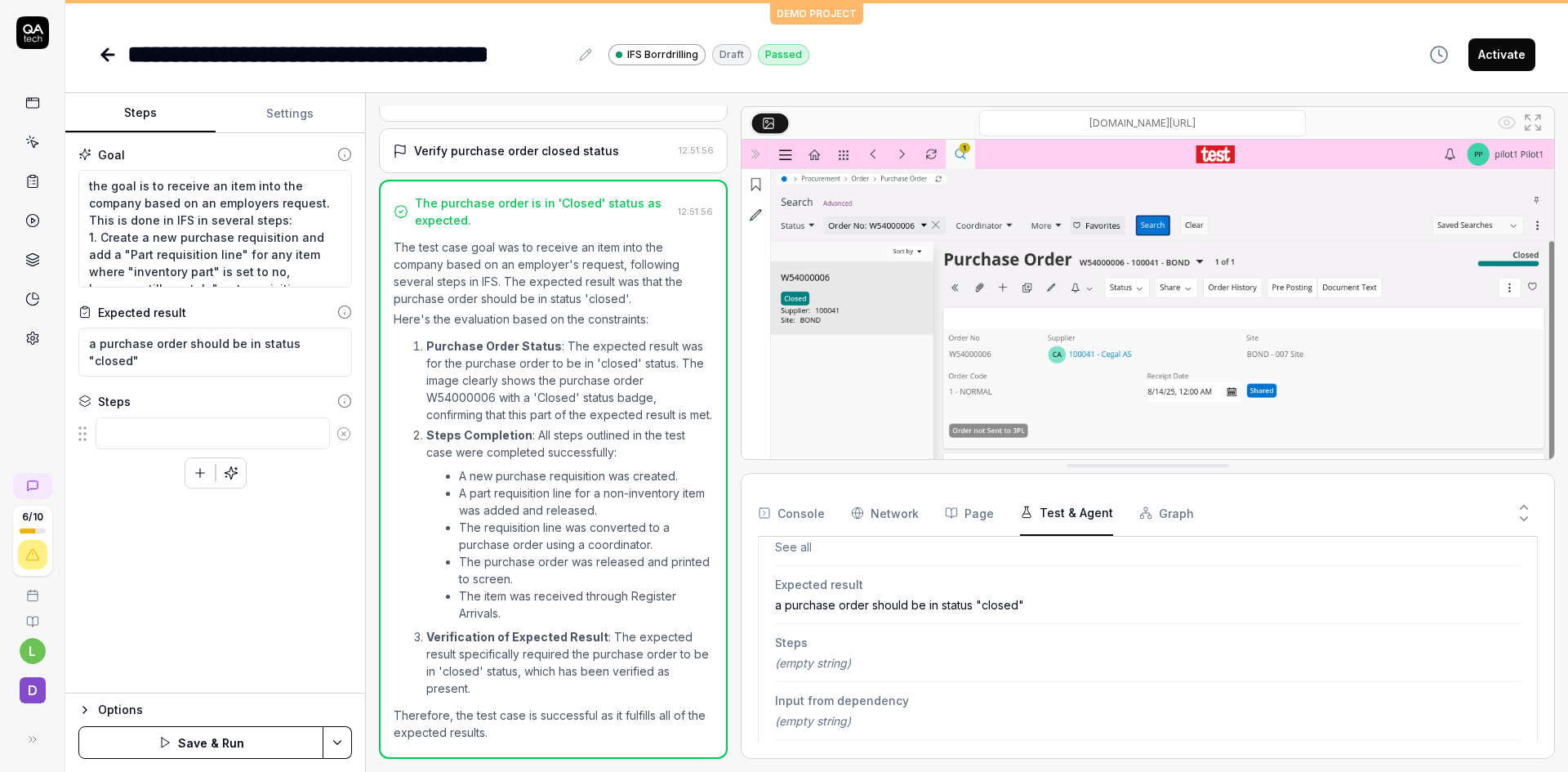
click at [85, 708] on icon "button" at bounding box center [84, 709] width 3 height 7
click at [1441, 55] on polyline "button" at bounding box center [1440, 53] width 3 height 7
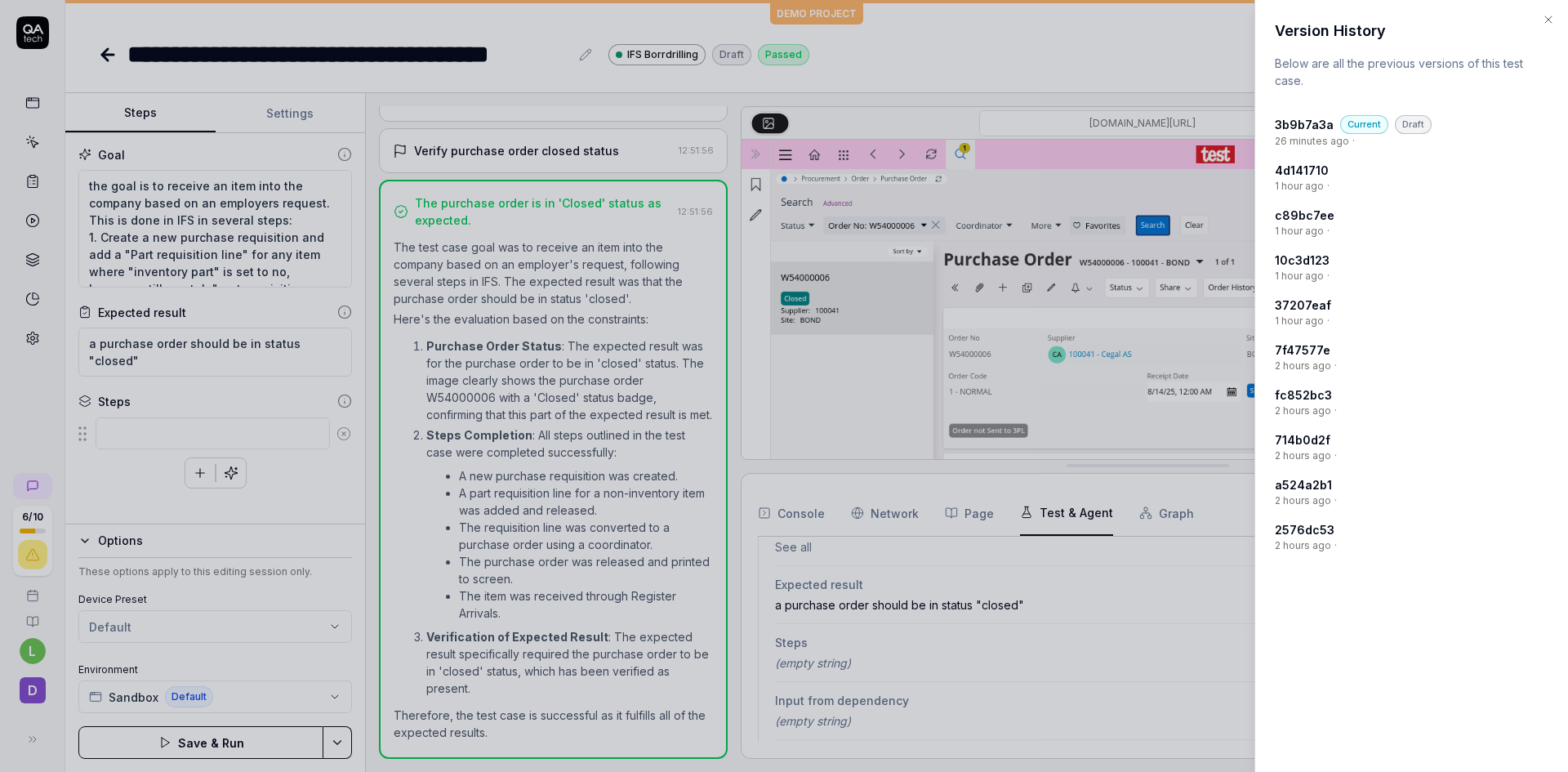
click at [1549, 17] on icon "button" at bounding box center [1548, 19] width 13 height 13
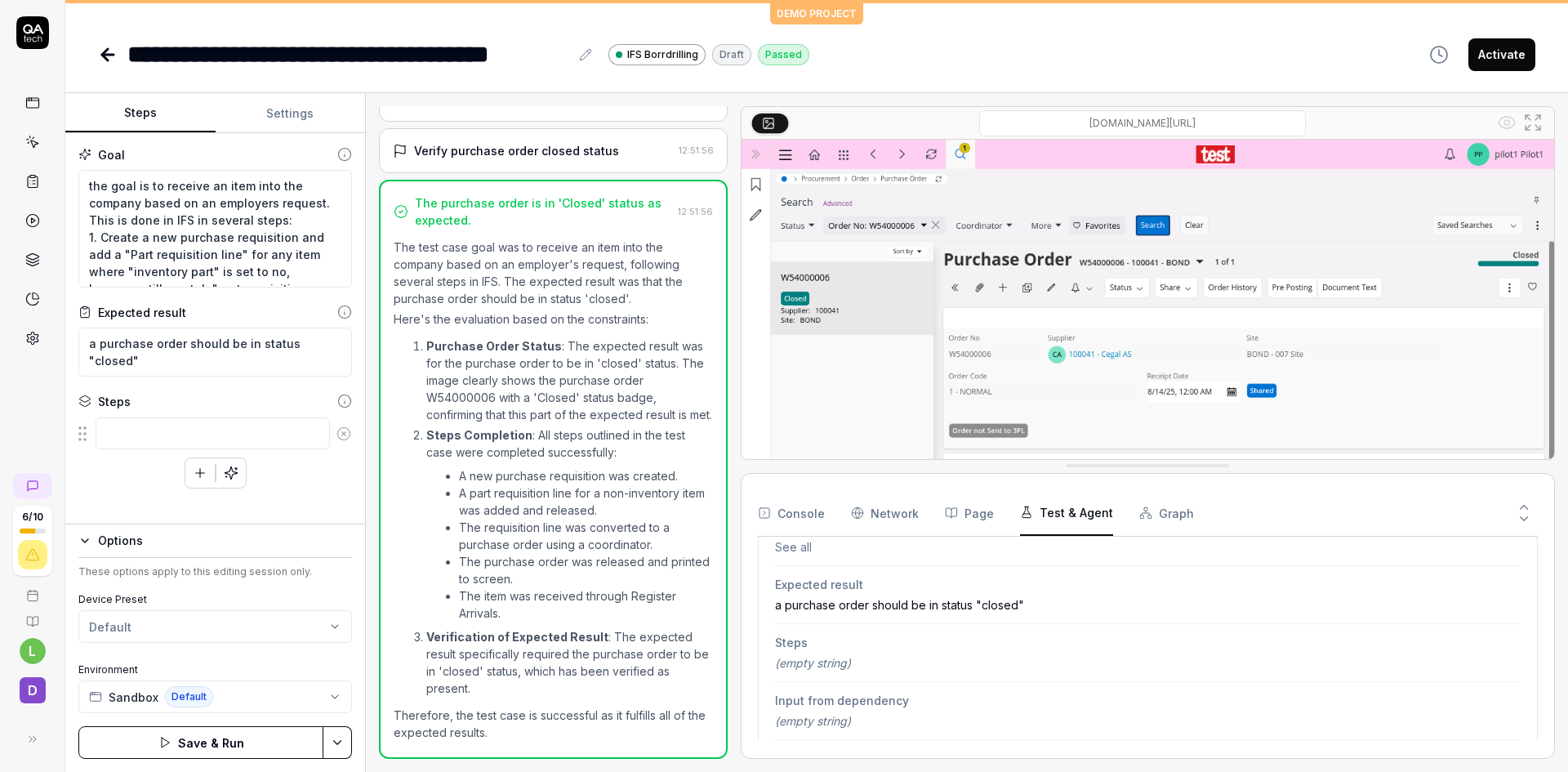
click at [1152, 501] on button "Graph" at bounding box center [1167, 512] width 55 height 46
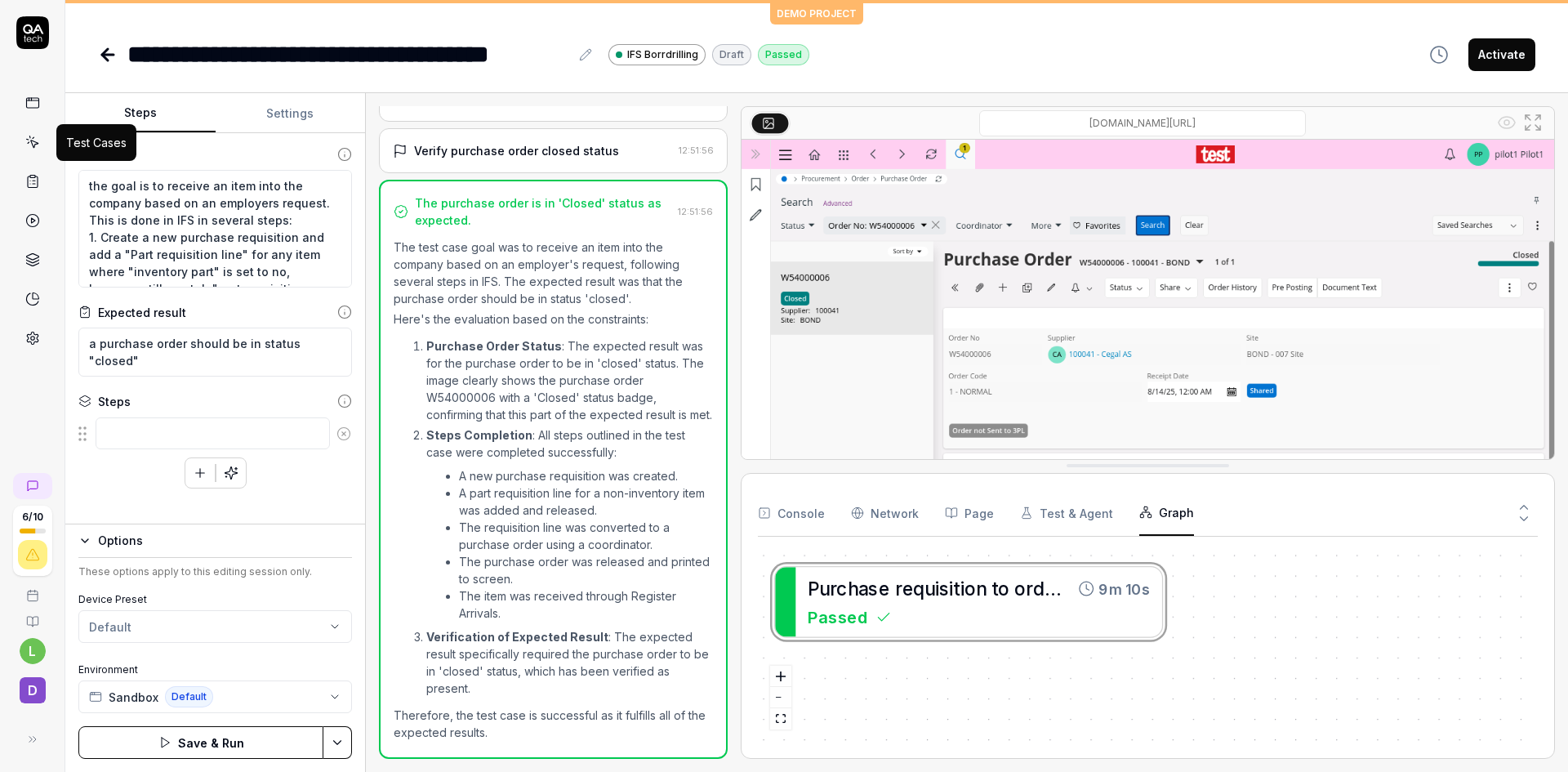
click at [26, 134] on link at bounding box center [32, 142] width 29 height 29
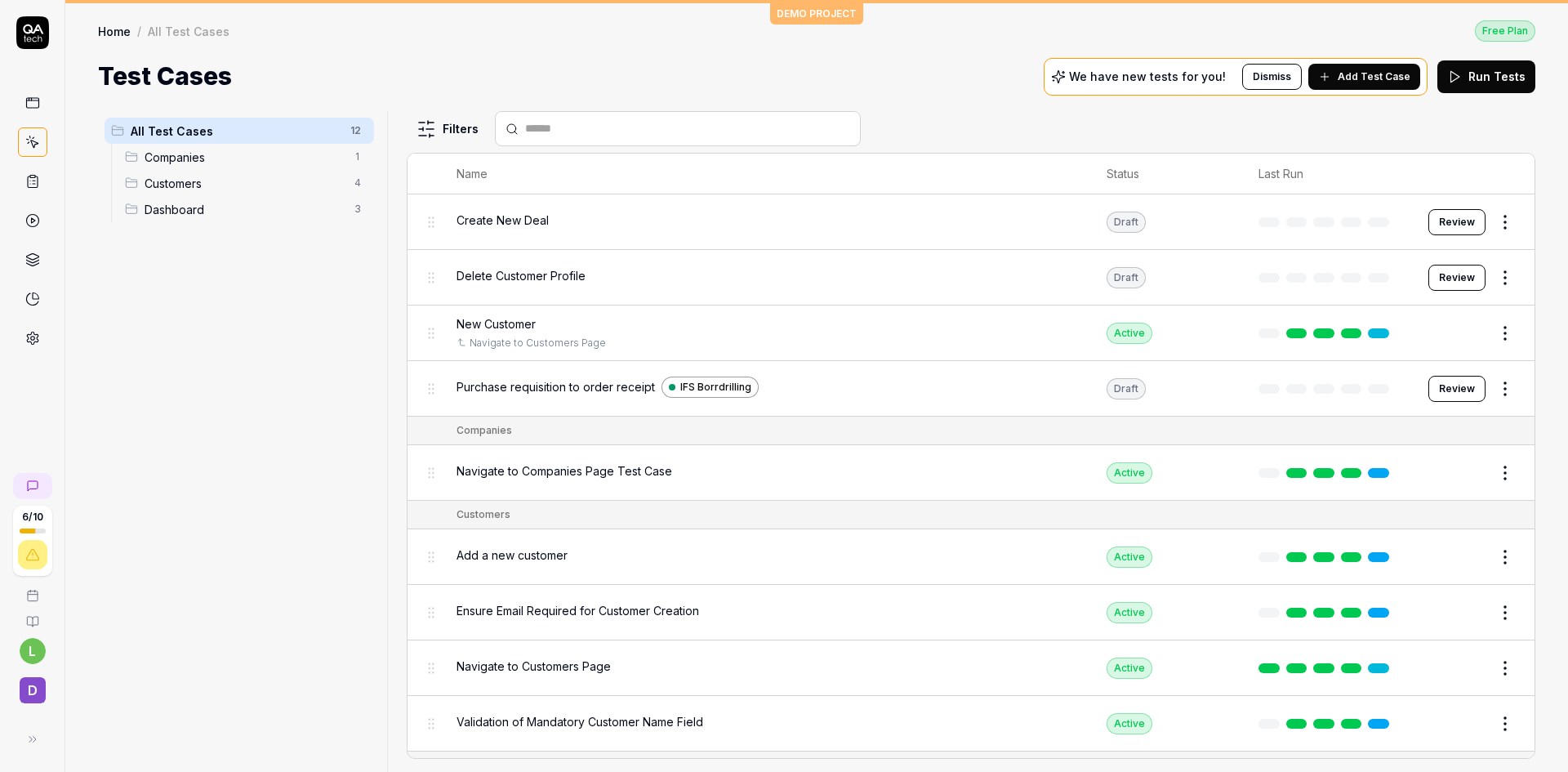
click at [1491, 331] on html "6 / 10 l D DEMO PROJECT Home / All Test Cases Free Plan Home / All Test Cases F…" at bounding box center [784, 386] width 1568 height 772
click at [277, 338] on html "6 / 10 l D DEMO PROJECT Home / All Test Cases Free Plan Home / All Test Cases F…" at bounding box center [784, 386] width 1568 height 772
click at [1449, 384] on button "Review" at bounding box center [1458, 388] width 57 height 26
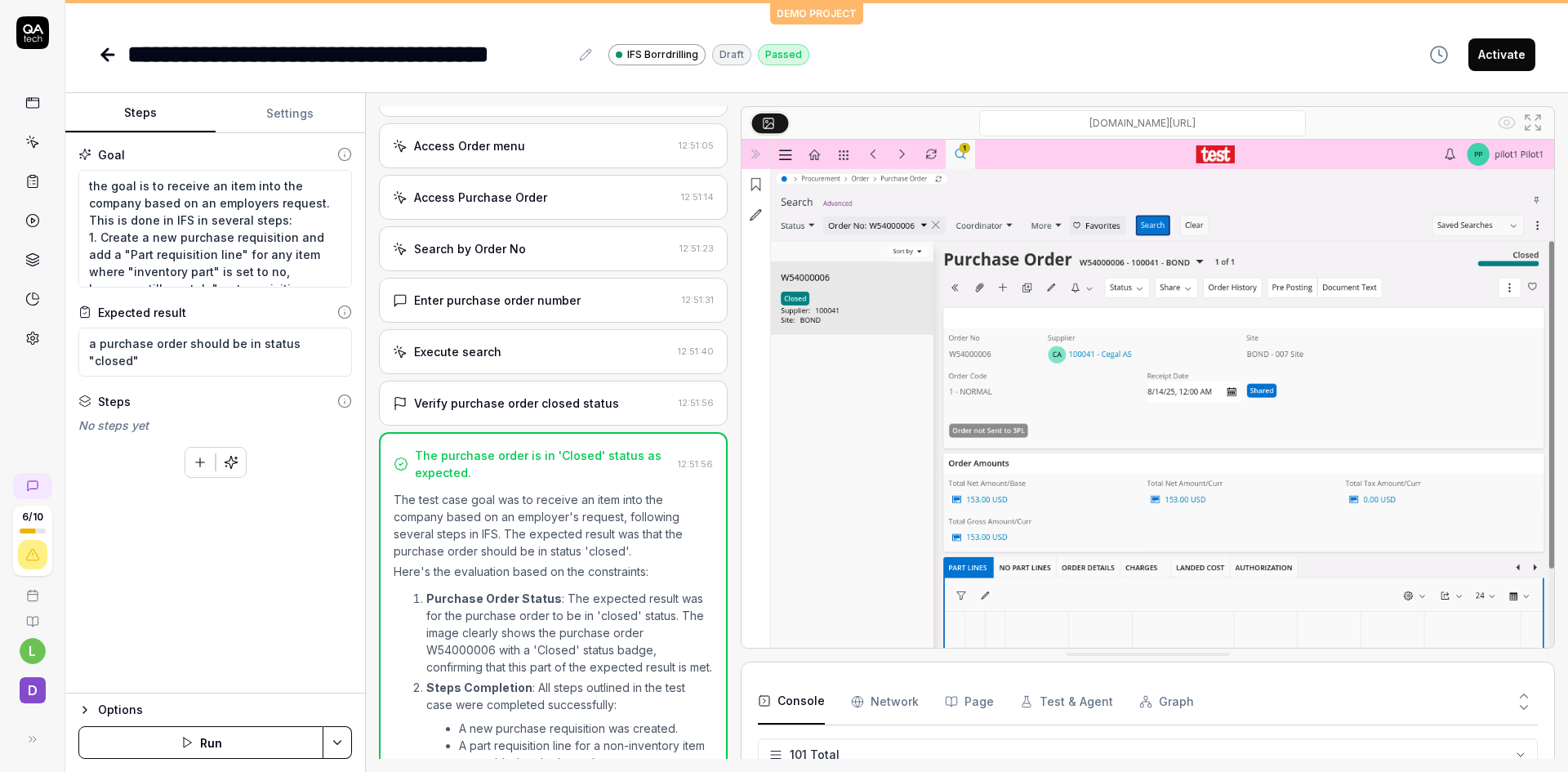
scroll to position [2489, 0]
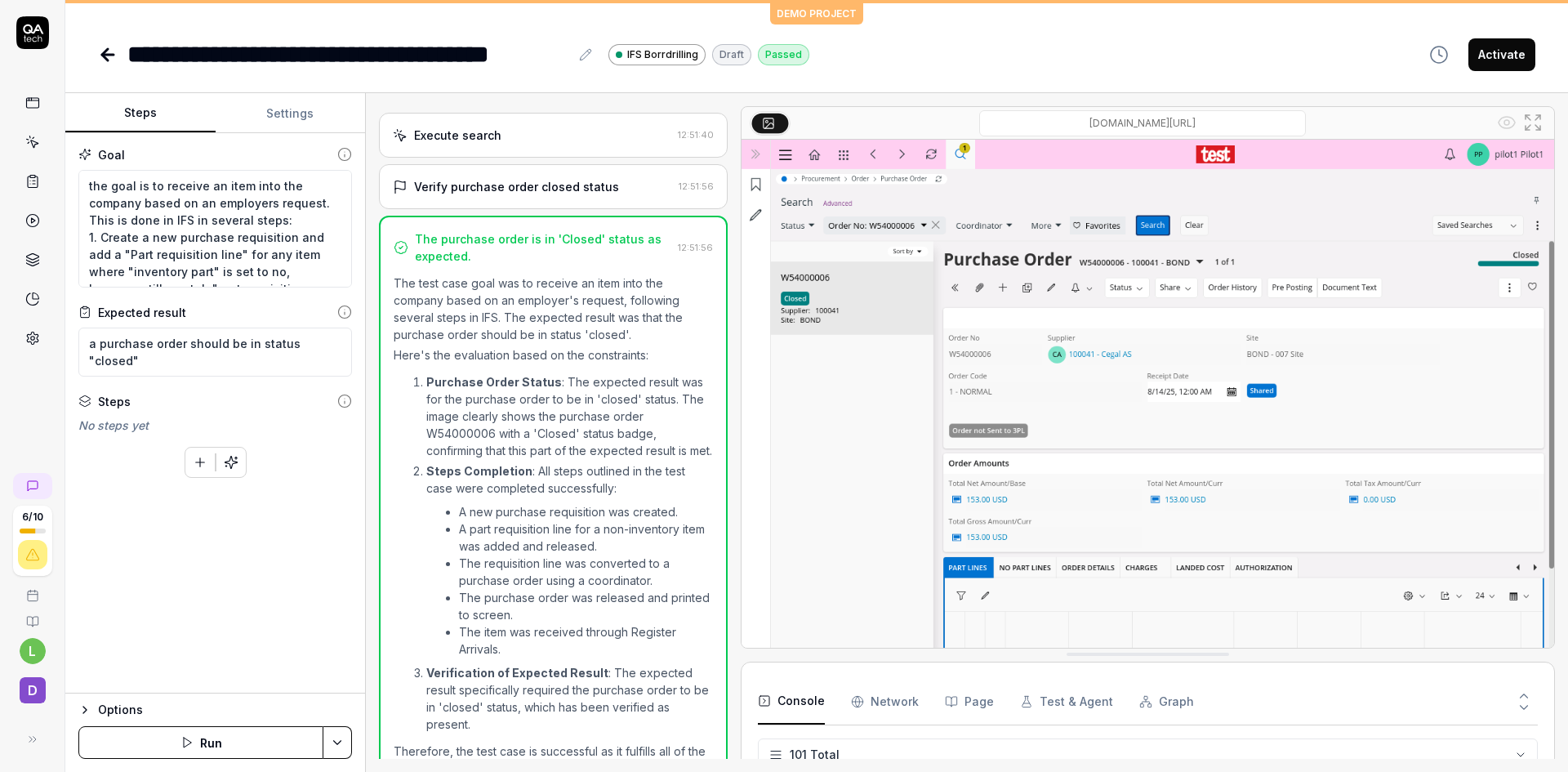
scroll to position [2489, 0]
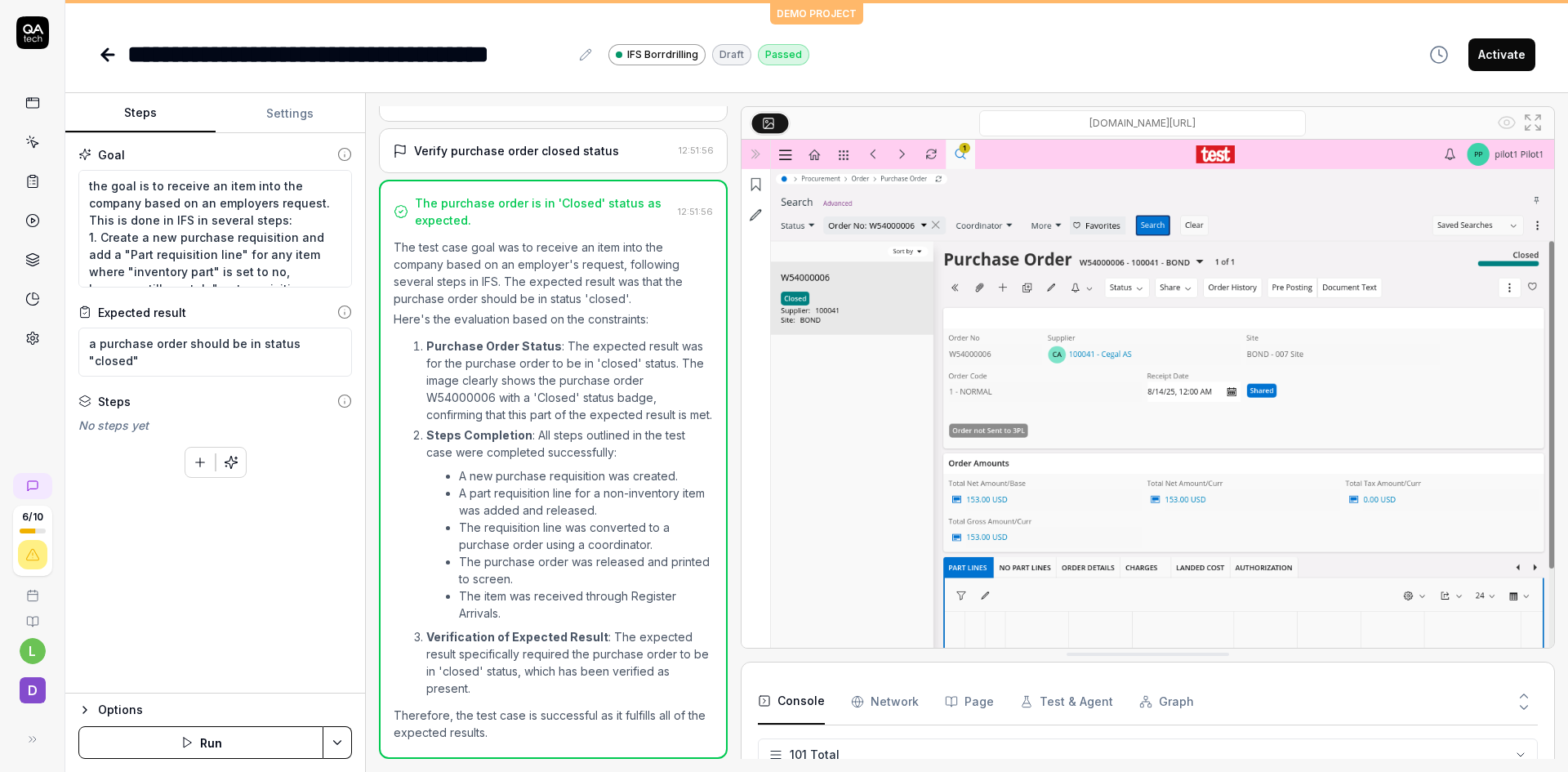
click at [771, 121] on icon at bounding box center [768, 122] width 13 height 13
drag, startPoint x: 769, startPoint y: 124, endPoint x: 795, endPoint y: 150, distance: 36.8
click at [795, 150] on div "ams-ifs.borrdrilling.com/main/ifsapplications/web/page/PurchaseOrder/Form;path=…" at bounding box center [1148, 377] width 814 height 542
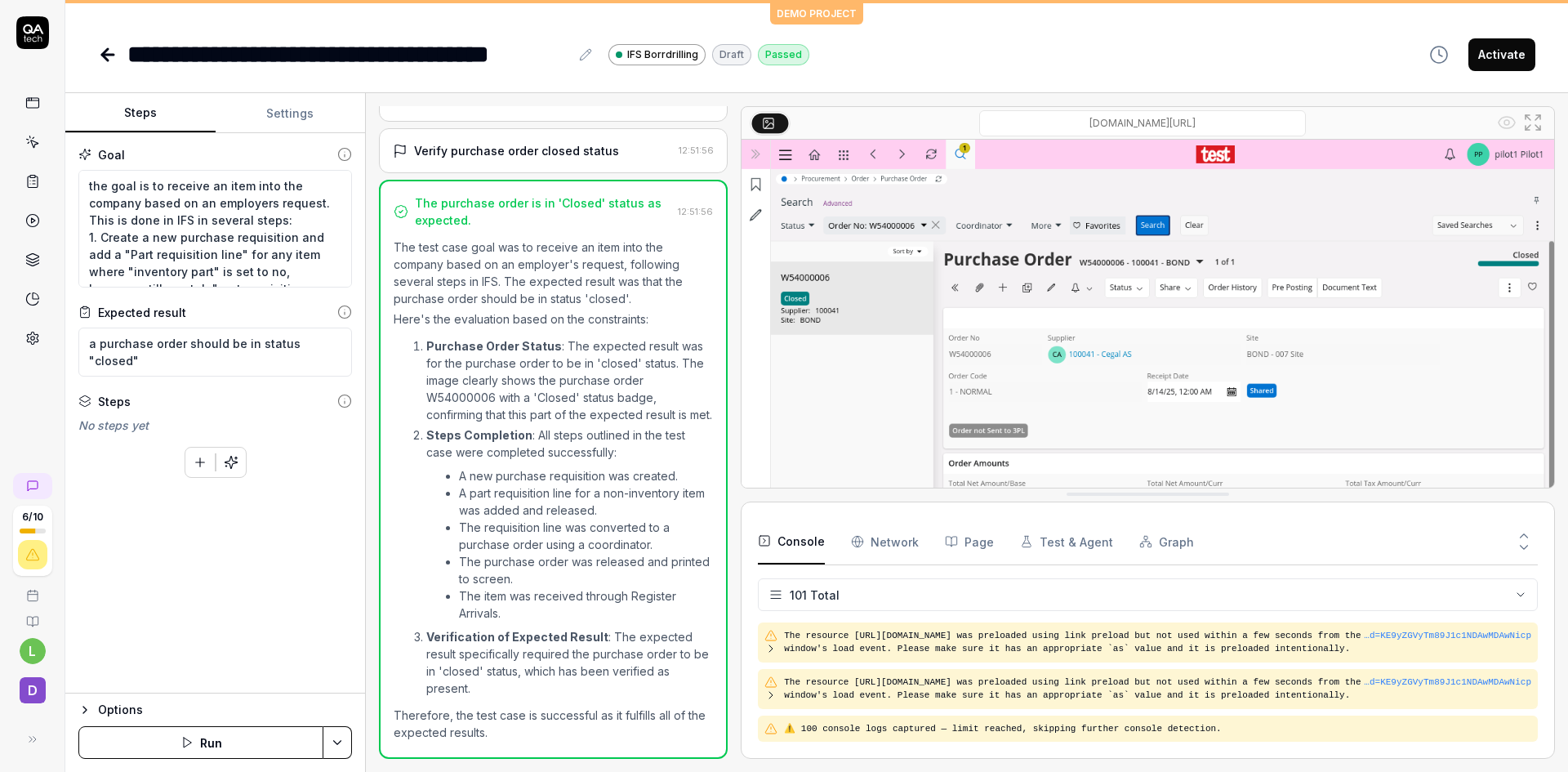
scroll to position [4517, 0]
drag, startPoint x: 1107, startPoint y: 655, endPoint x: 1081, endPoint y: 494, distance: 163.1
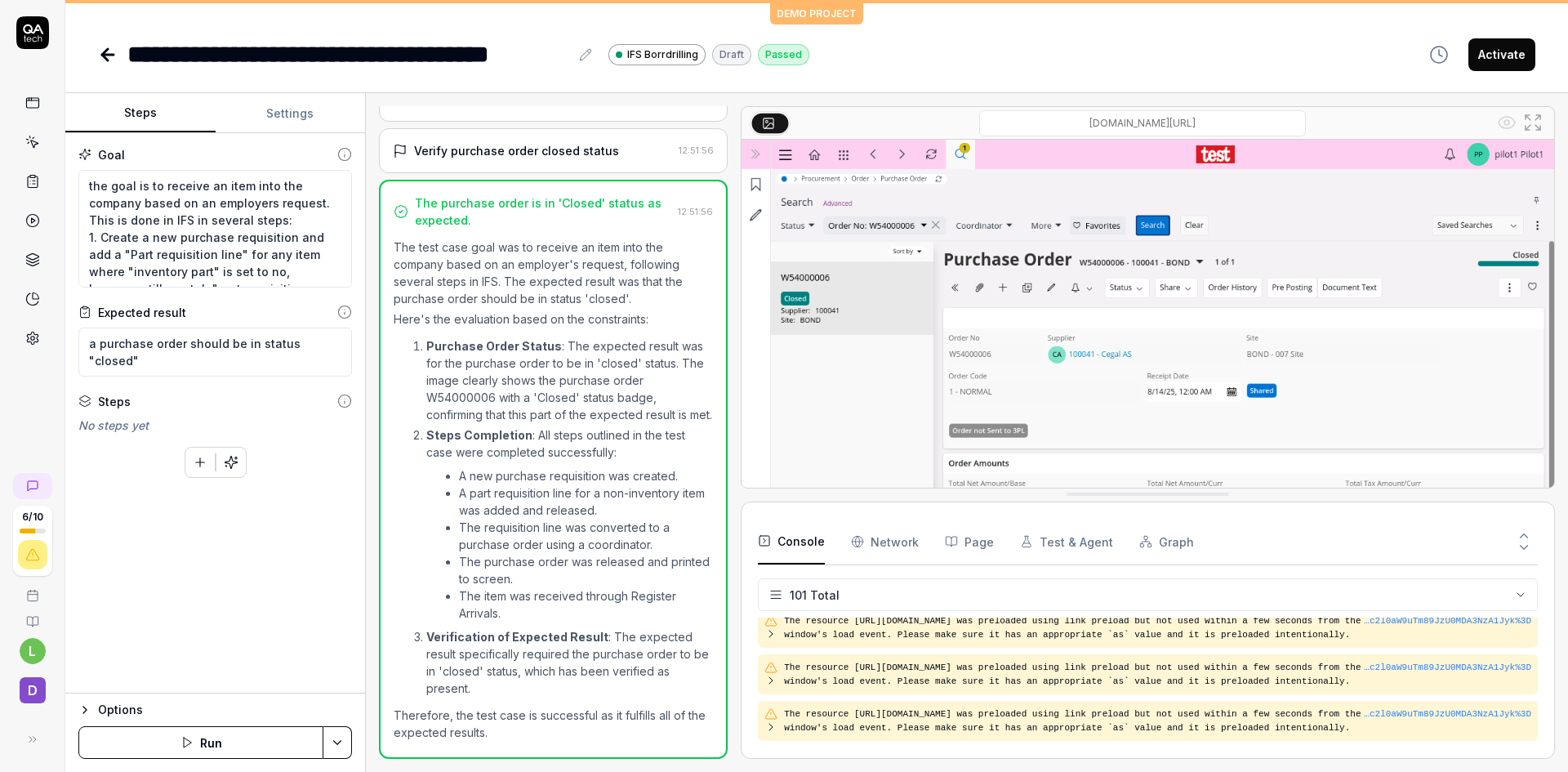
scroll to position [2475, 0]
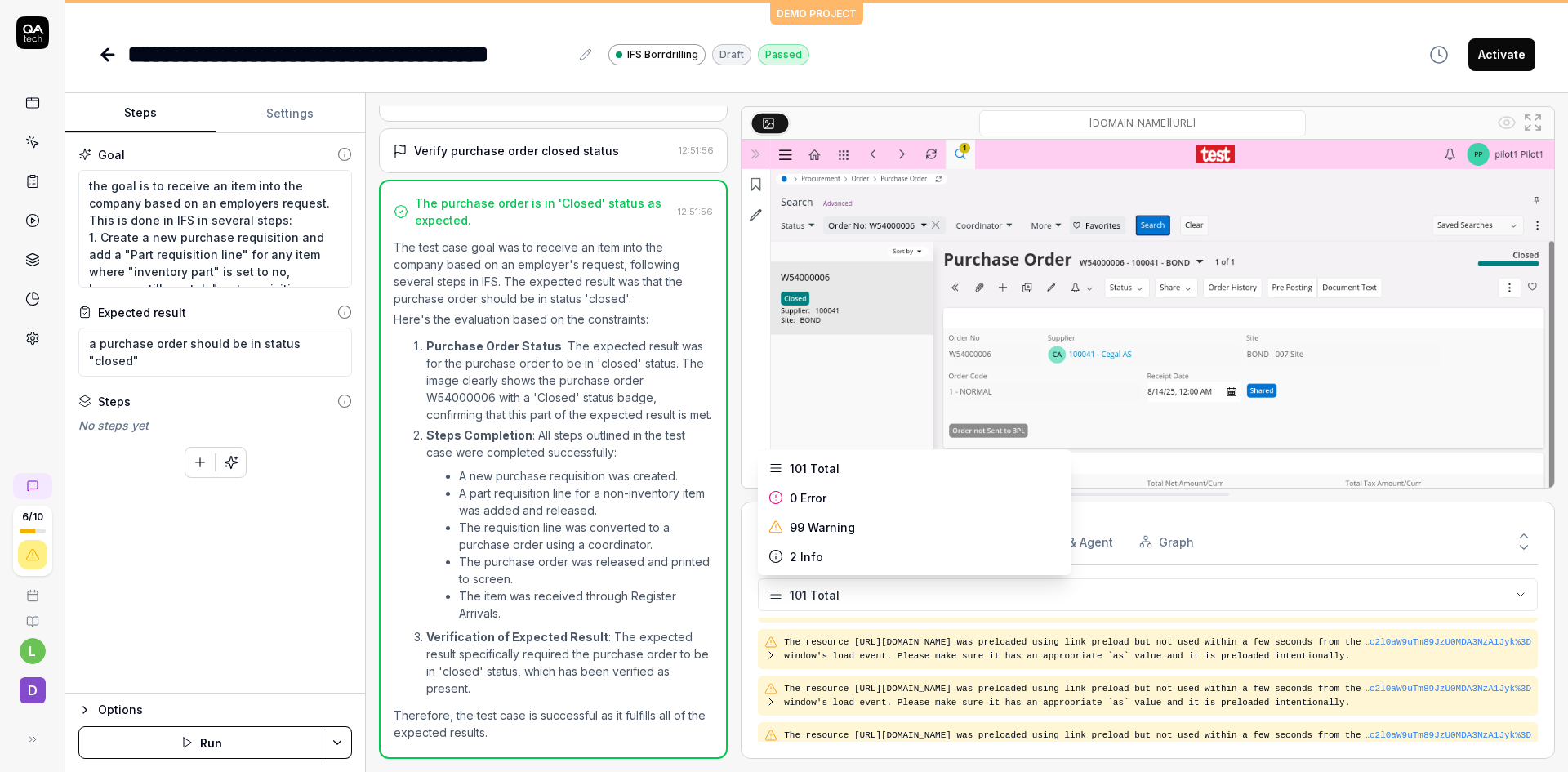
click at [771, 595] on html "**********" at bounding box center [784, 386] width 1568 height 772
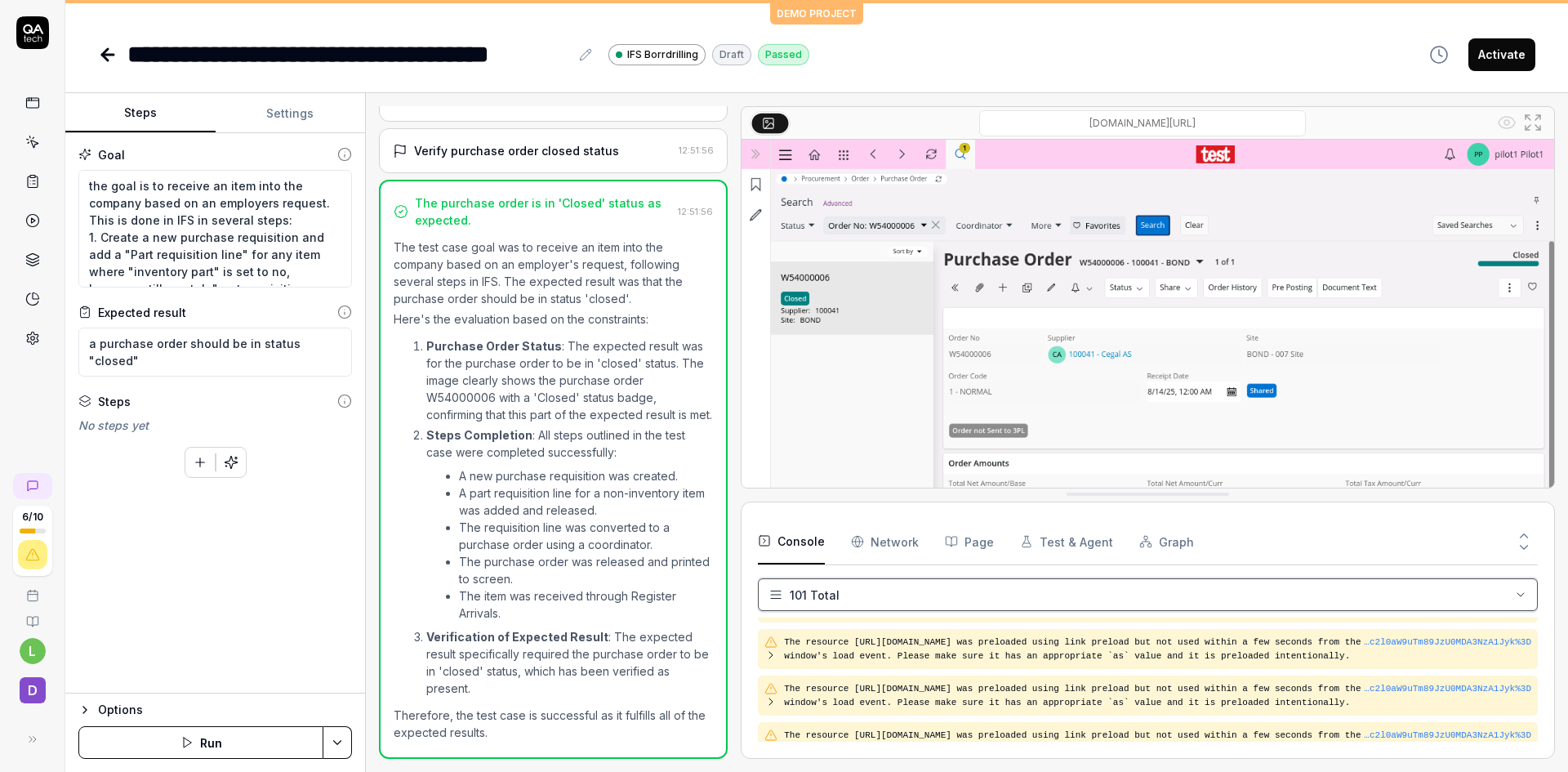
click at [964, 645] on html "**********" at bounding box center [784, 386] width 1568 height 772
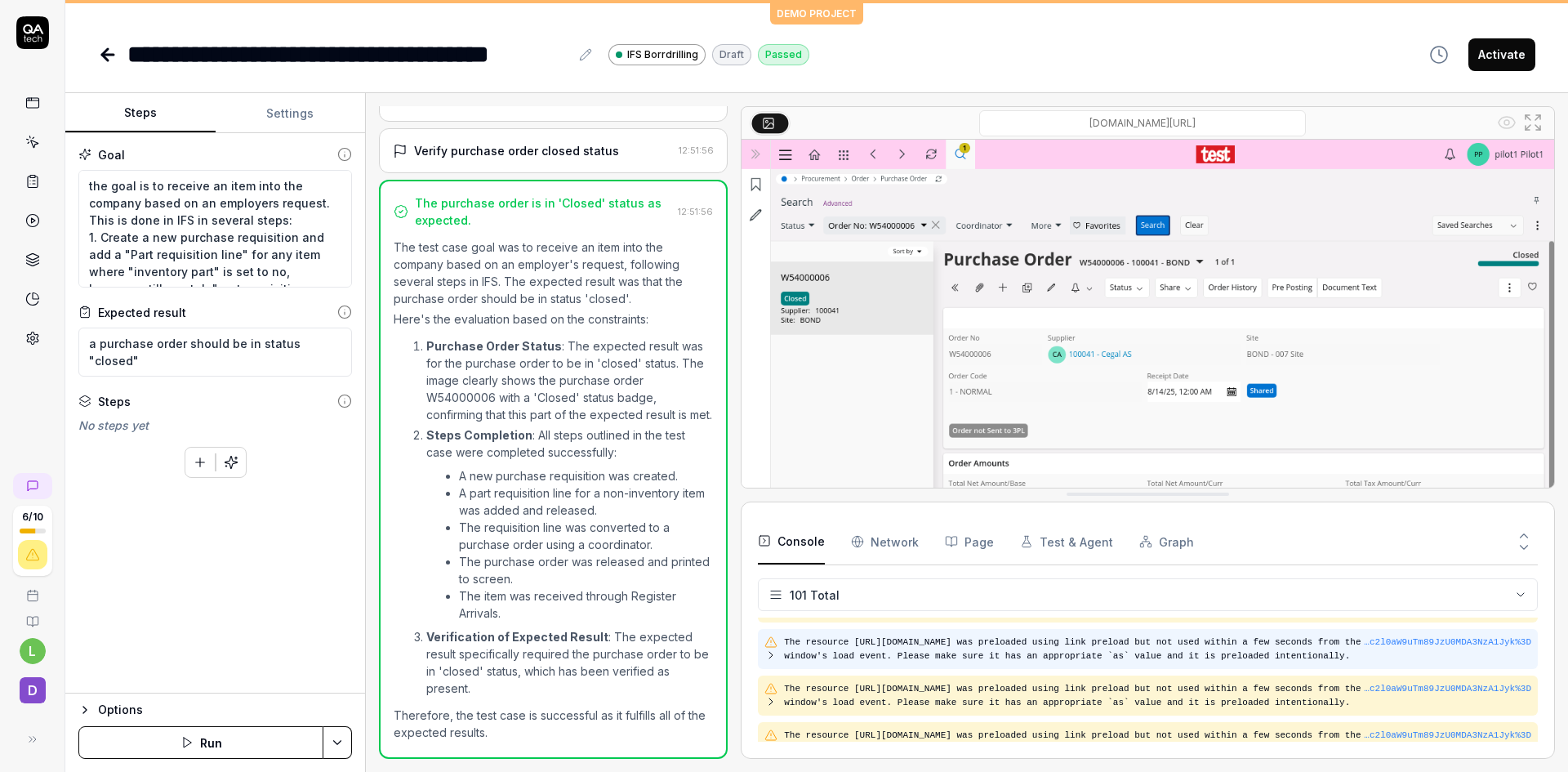
click at [770, 655] on icon at bounding box center [770, 654] width 13 height 13
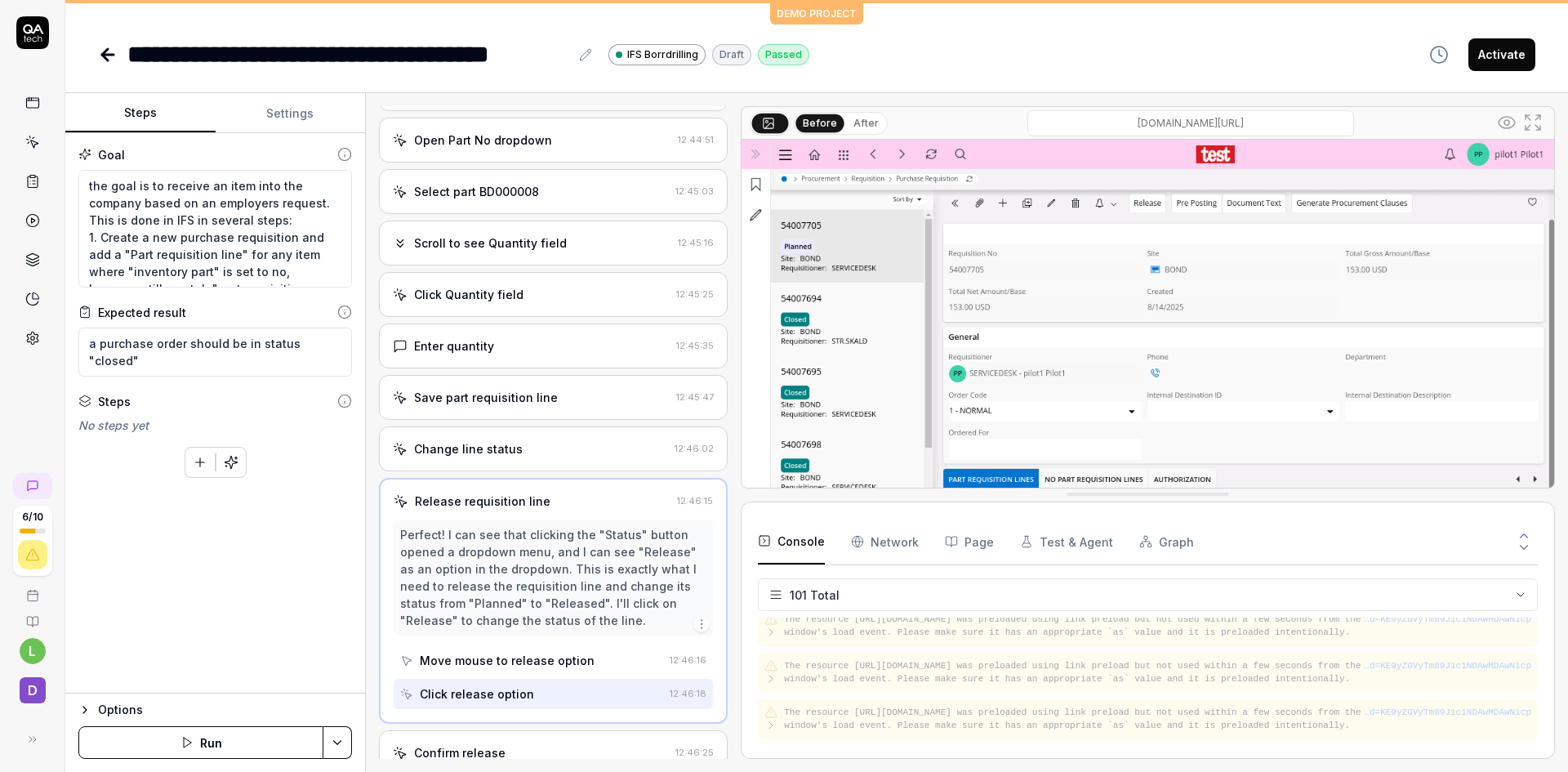
scroll to position [0, 0]
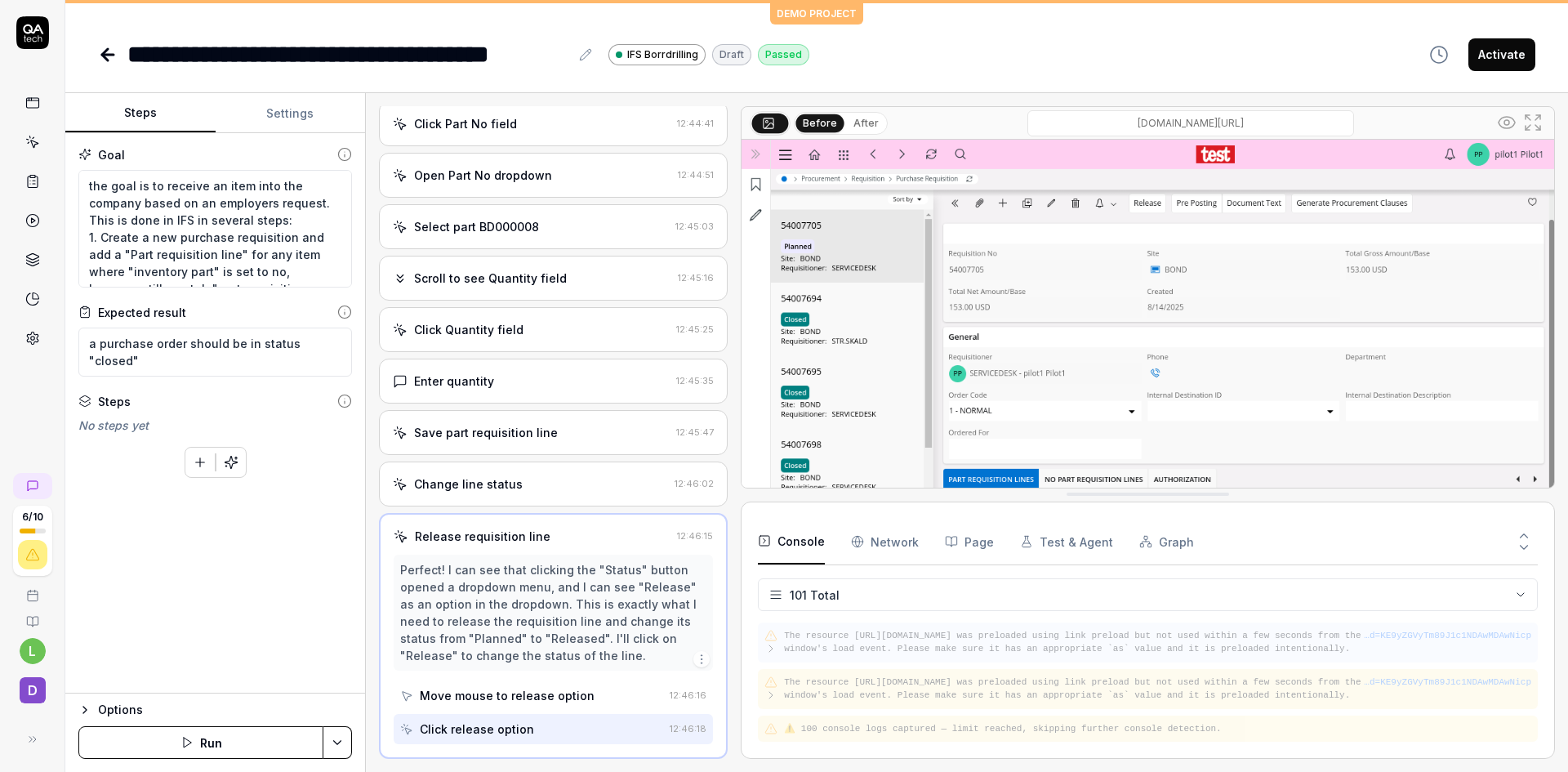
click at [904, 647] on pre "The resource https://ams-ifs.borrdrilling.com/main/ifsapplications/web/style/fo…" at bounding box center [1073, 642] width 580 height 27
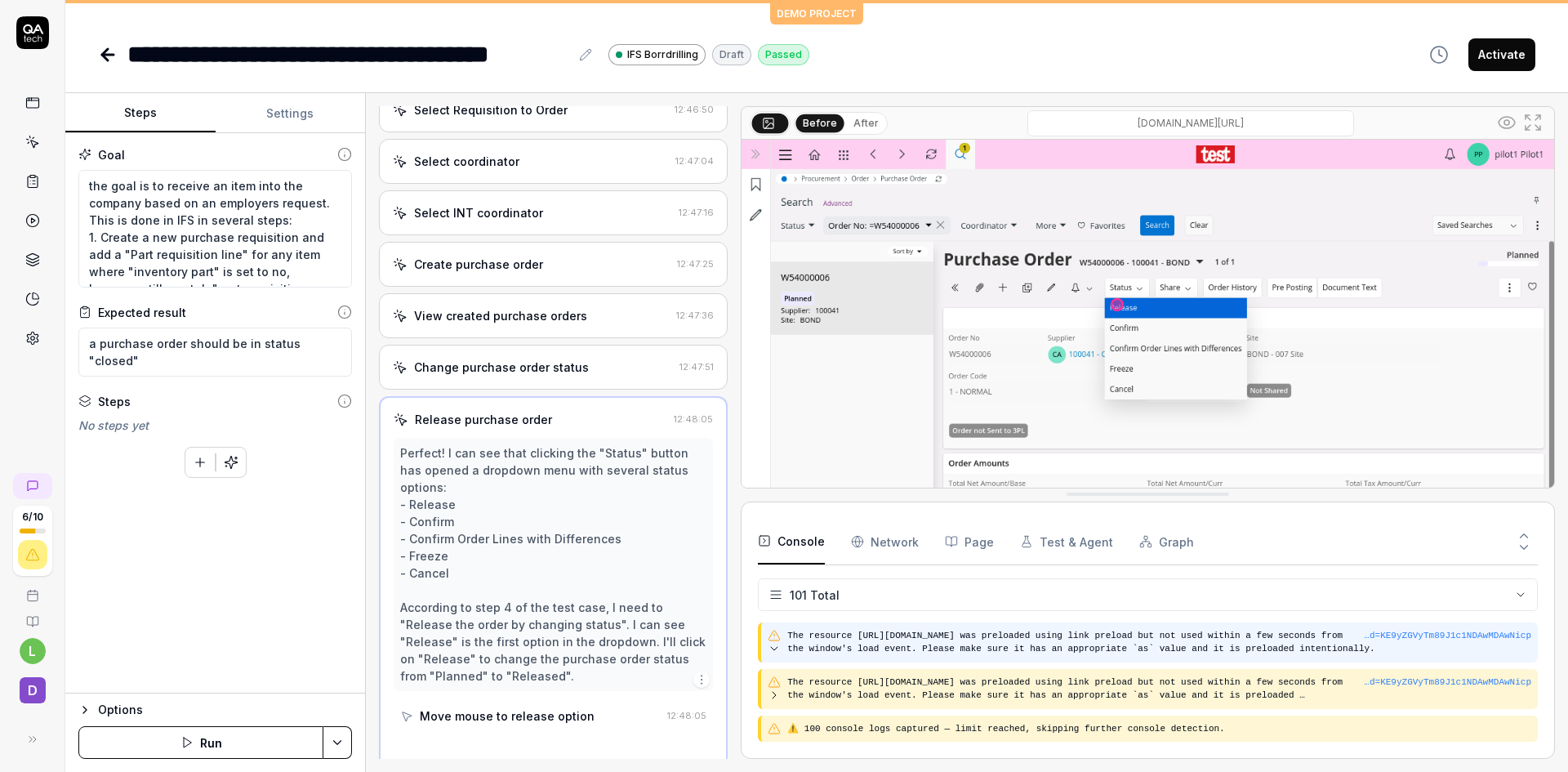
scroll to position [1144, 0]
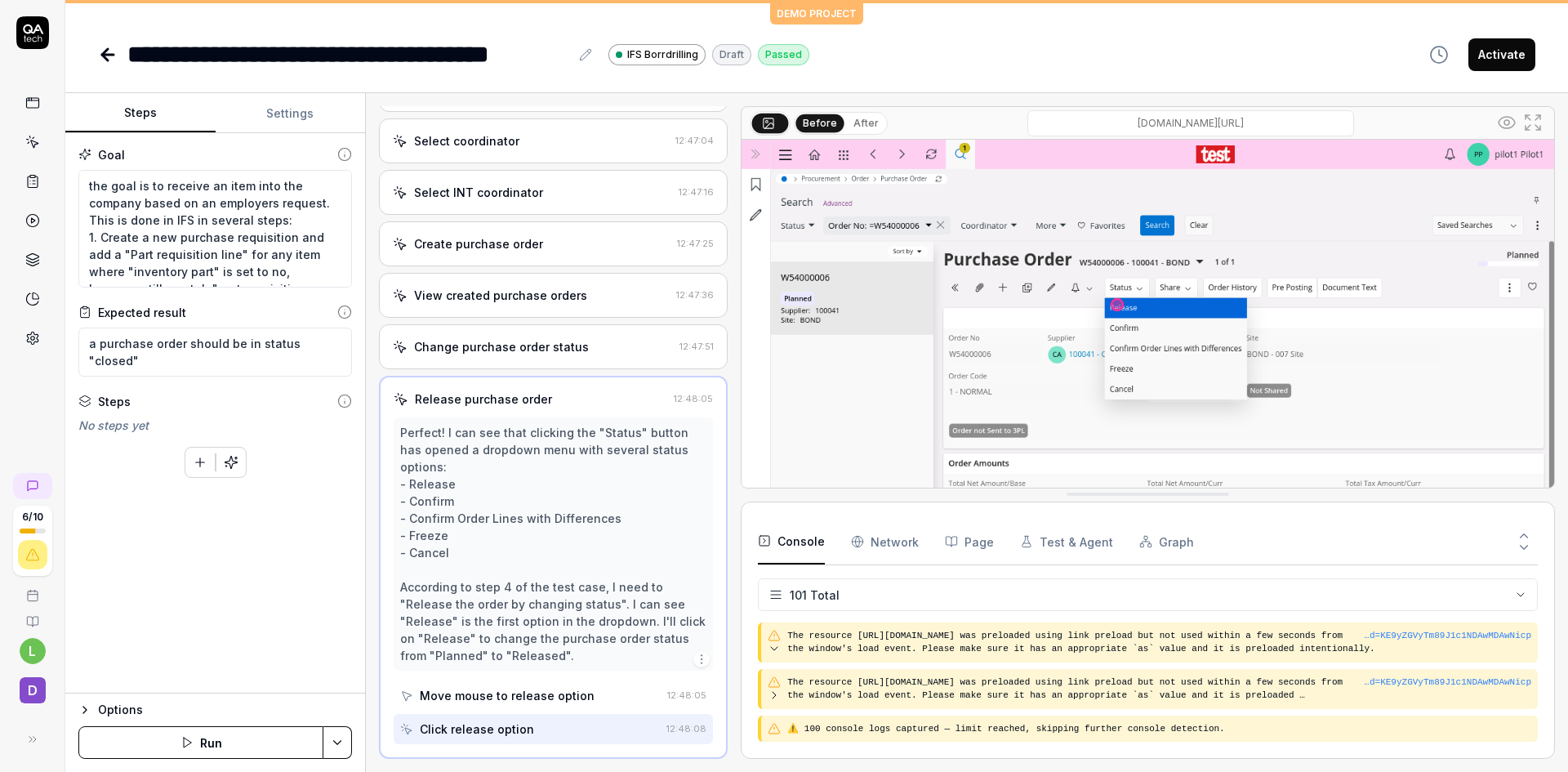
click at [81, 709] on icon "button" at bounding box center [84, 708] width 13 height 13
click at [327, 624] on html "**********" at bounding box center [784, 386] width 1568 height 772
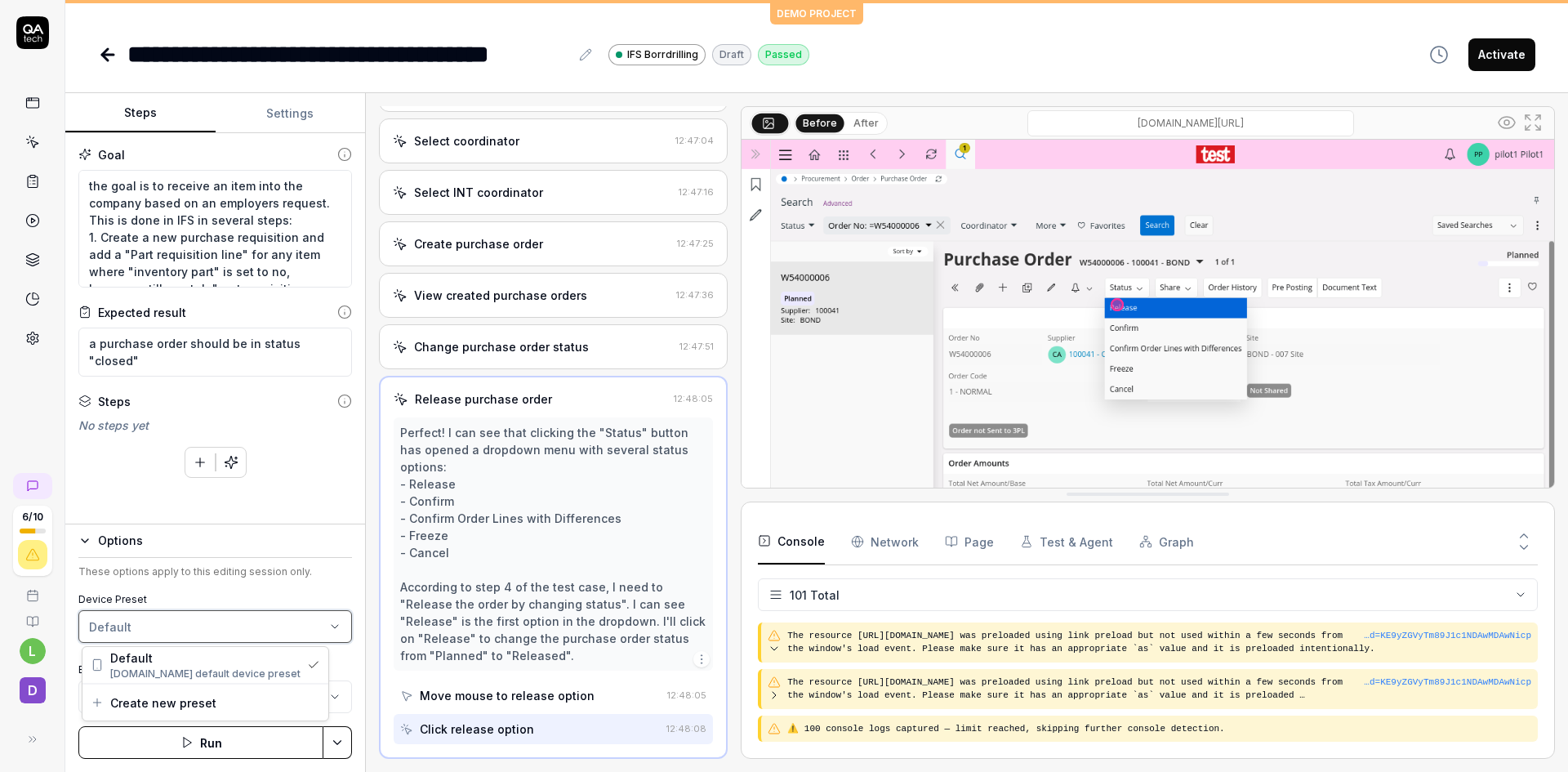
click at [370, 542] on html "**********" at bounding box center [784, 386] width 1568 height 772
click at [161, 546] on div "Options" at bounding box center [225, 540] width 254 height 20
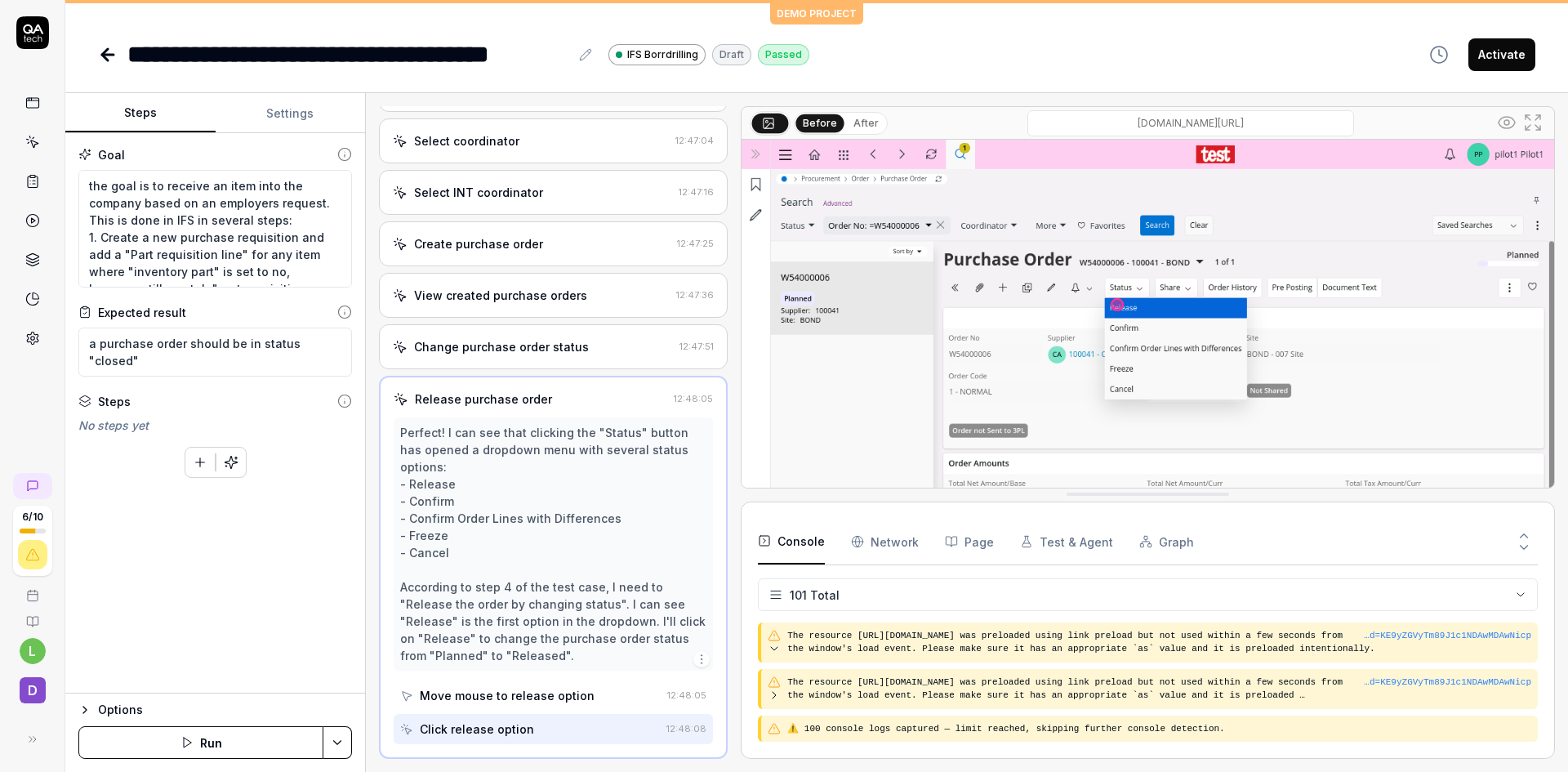
click at [31, 347] on link at bounding box center [32, 338] width 29 height 29
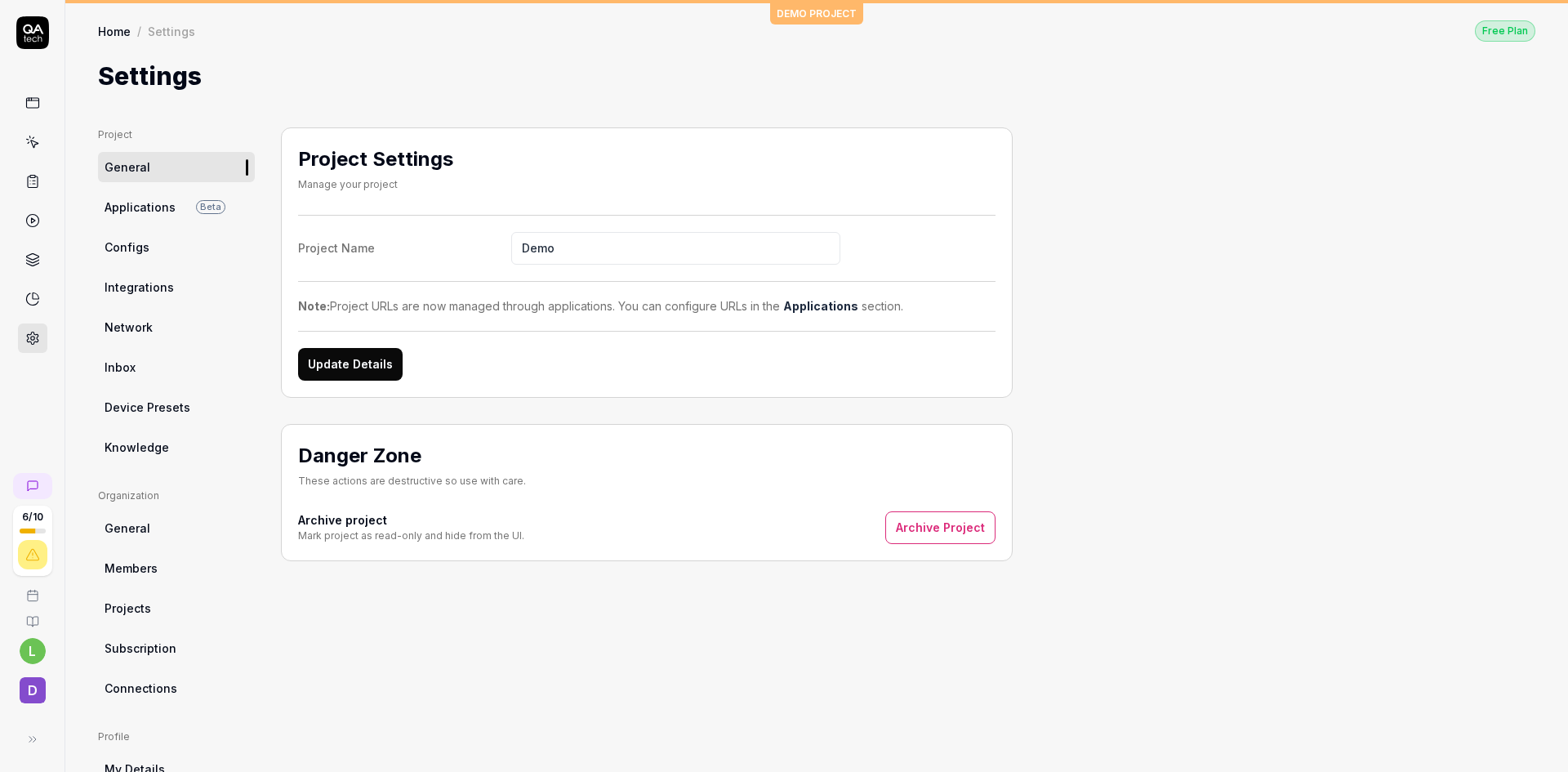
click at [161, 450] on span "Knowledge" at bounding box center [137, 448] width 65 height 18
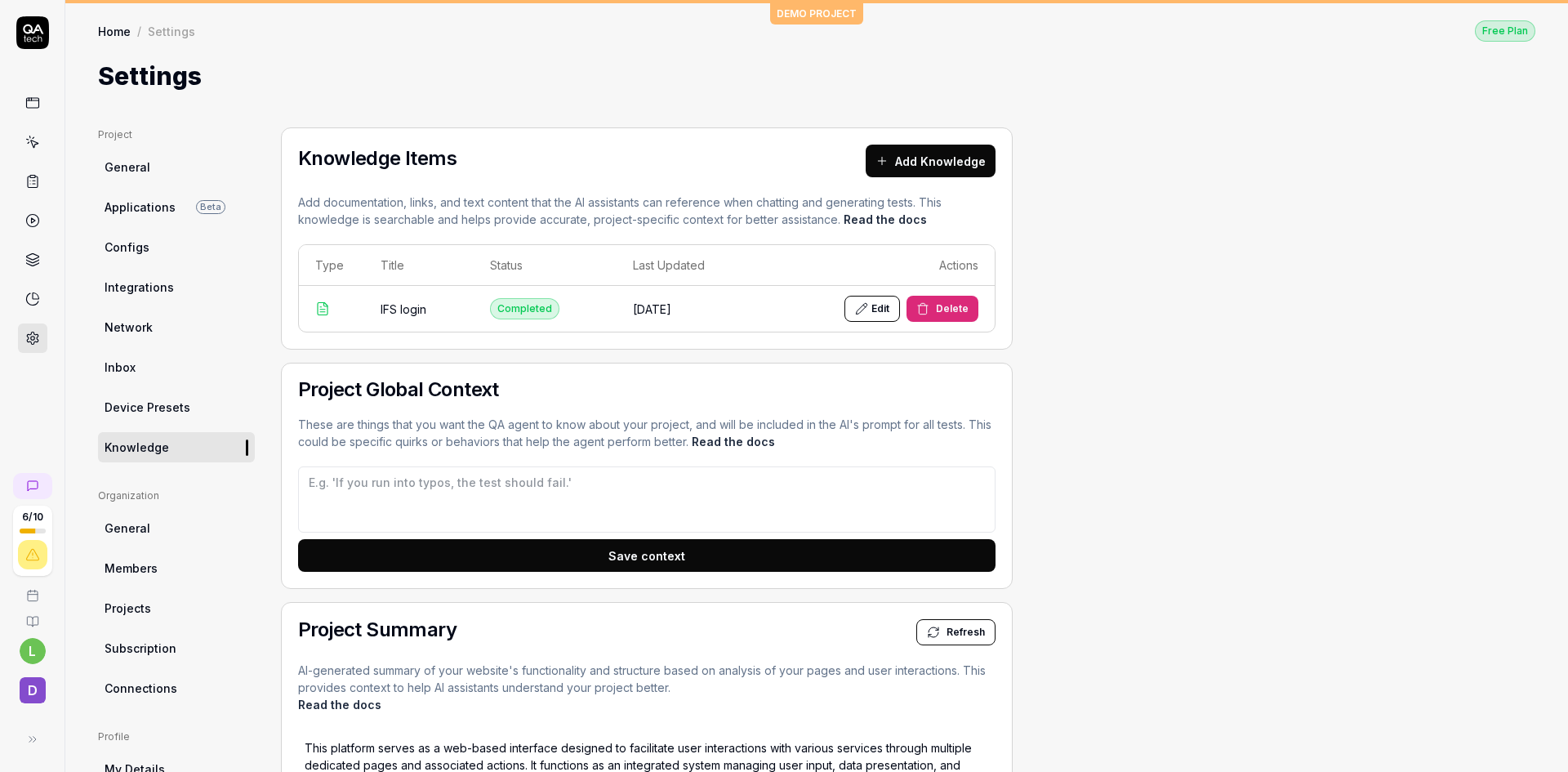
click at [952, 307] on span "Delete" at bounding box center [952, 308] width 32 height 15
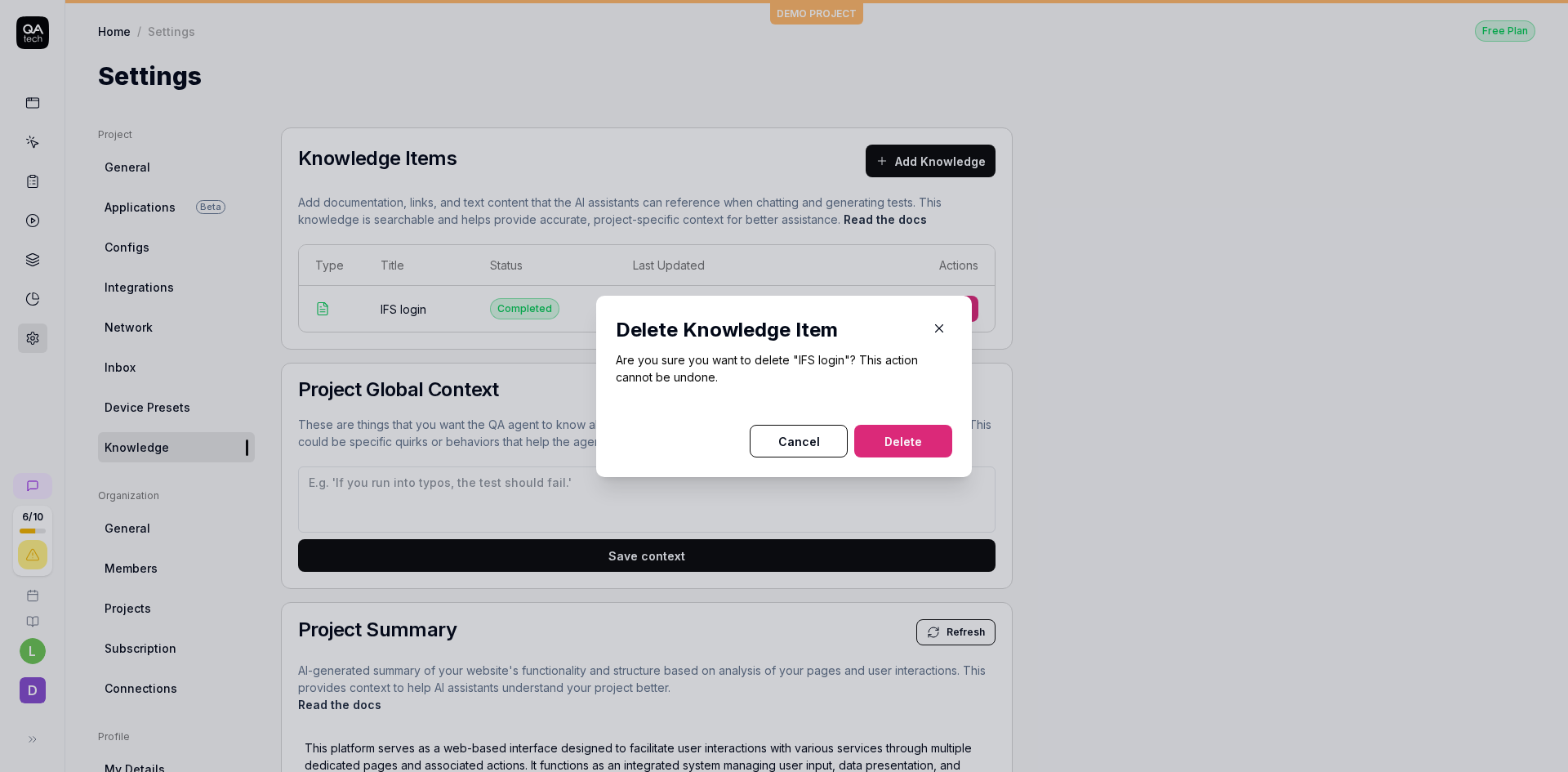
click at [893, 437] on button "Delete" at bounding box center [903, 441] width 98 height 32
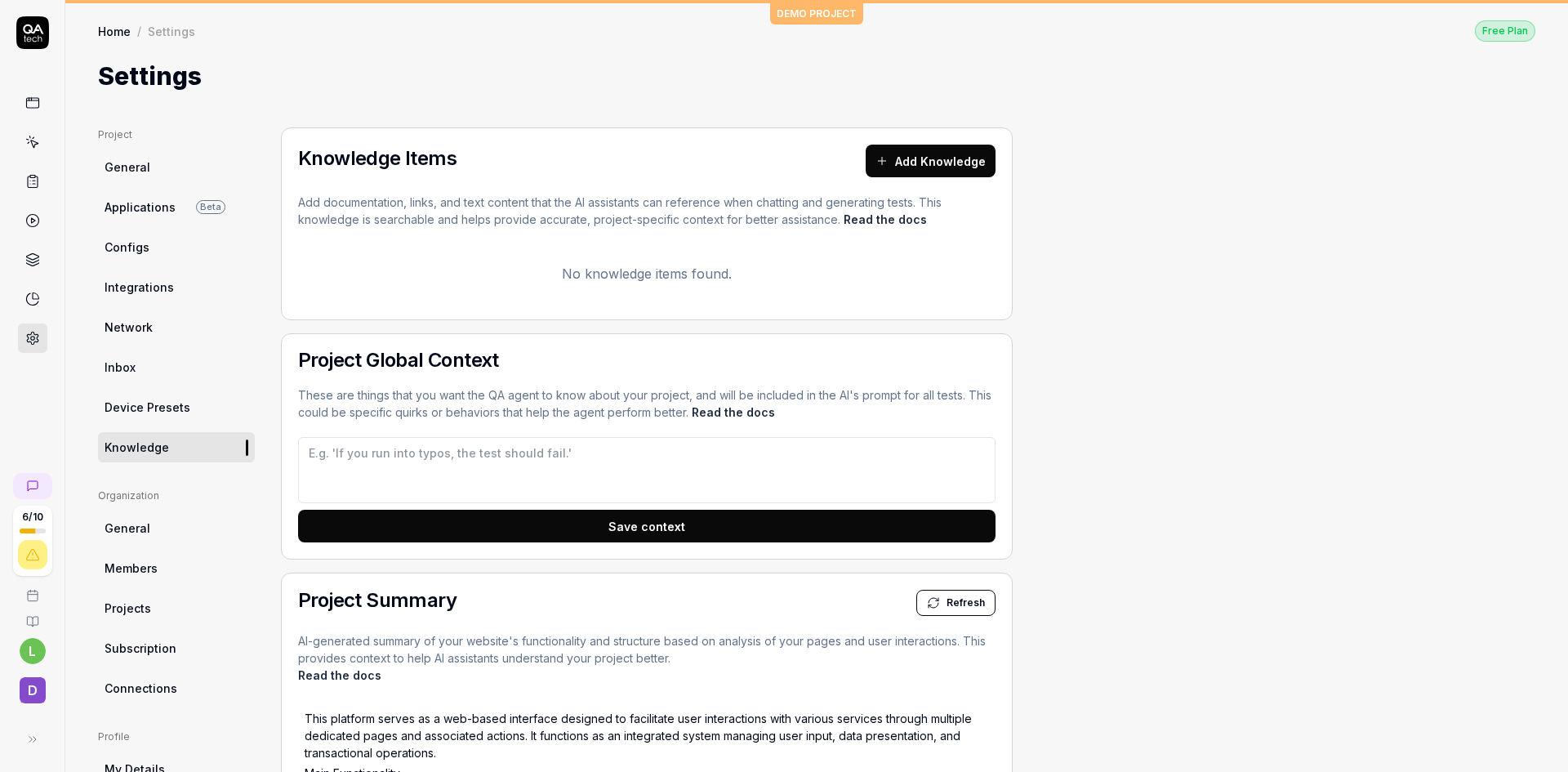
click at [139, 411] on span "Device Presets" at bounding box center [148, 407] width 86 height 18
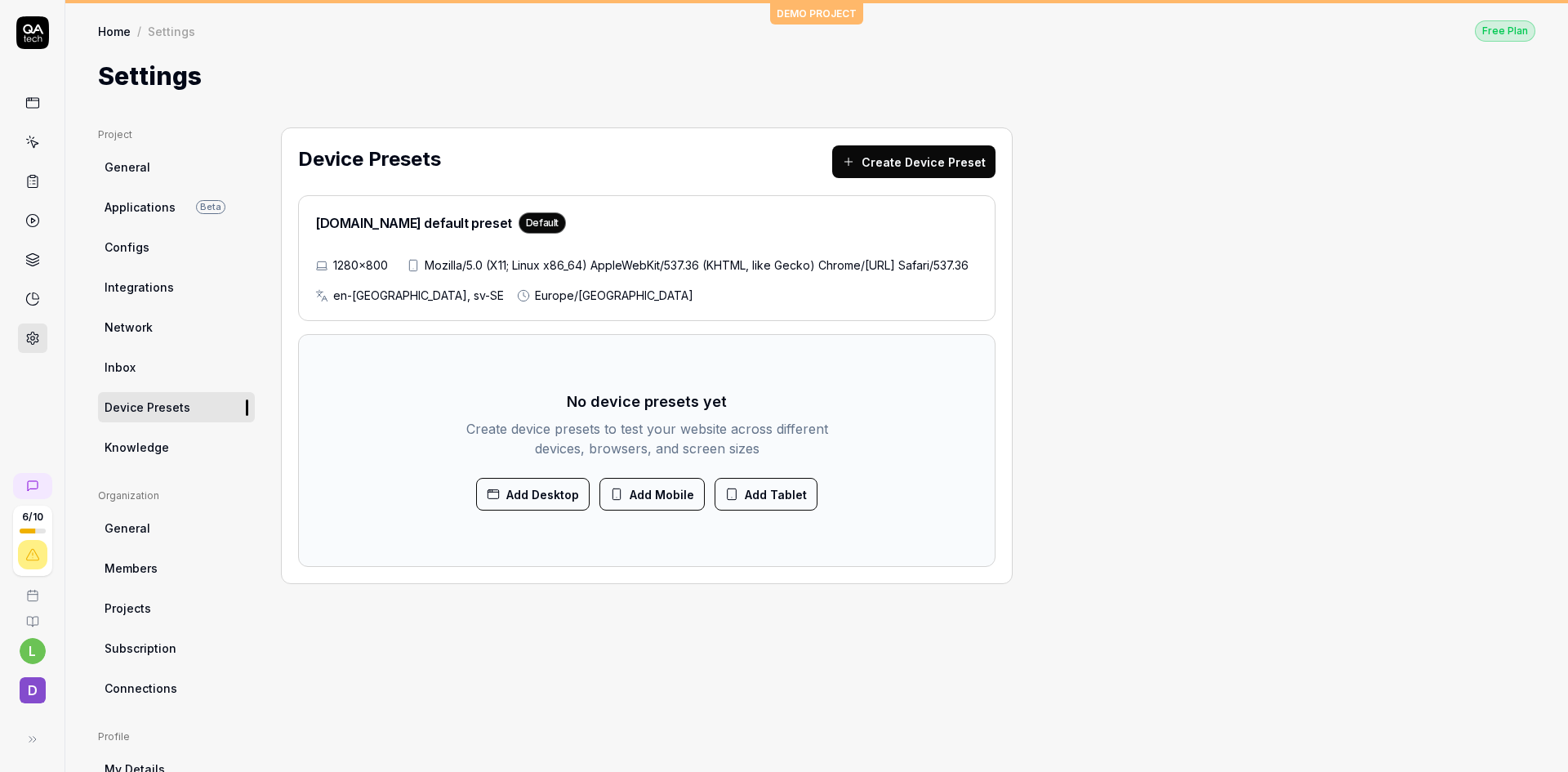
click at [156, 327] on link "Network" at bounding box center [176, 326] width 156 height 30
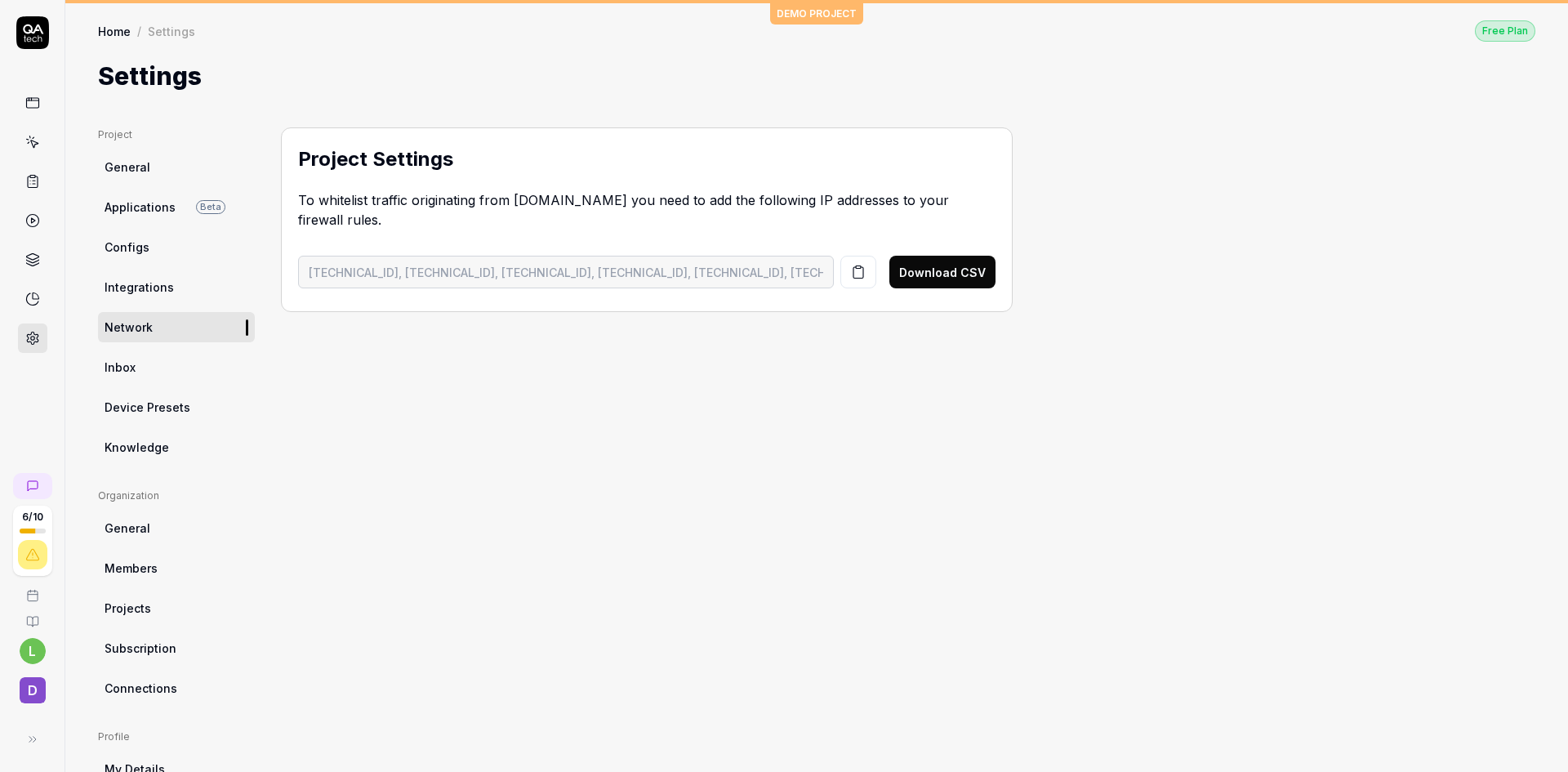
click at [153, 281] on span "Integrations" at bounding box center [139, 287] width 69 height 18
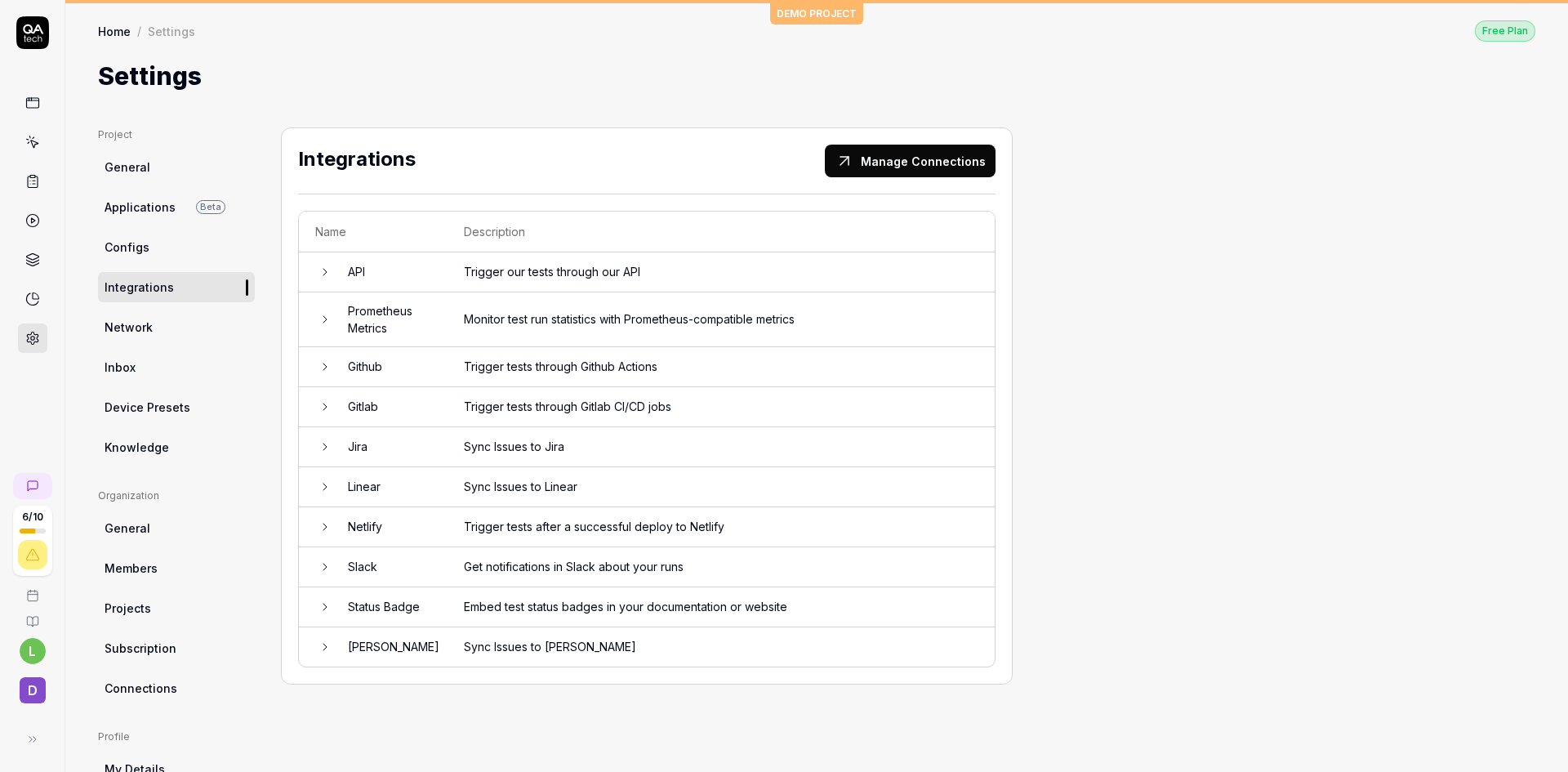
click at [147, 249] on span "Configs" at bounding box center [127, 247] width 45 height 18
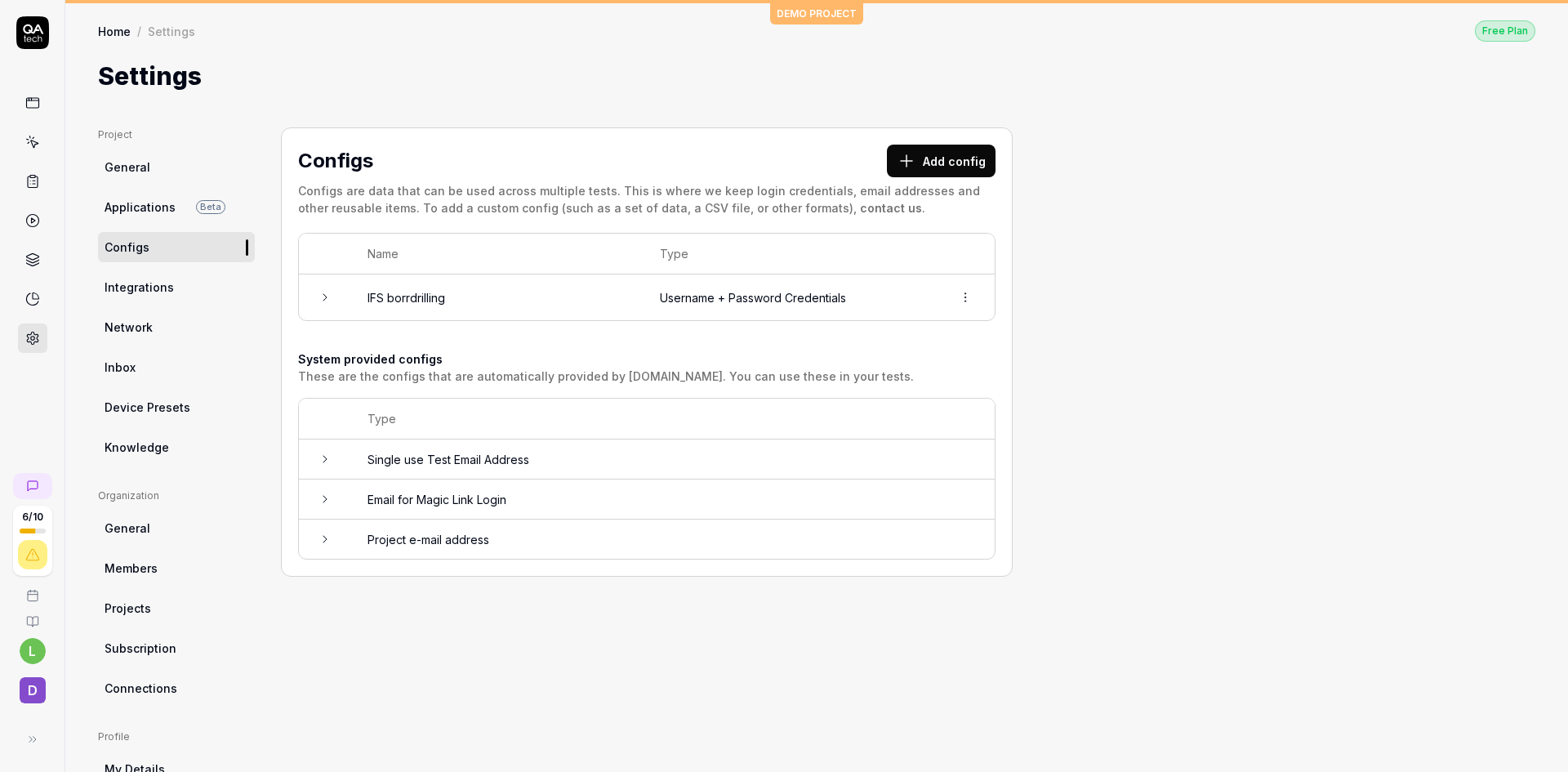
click at [147, 533] on span "General" at bounding box center [127, 528] width 46 height 18
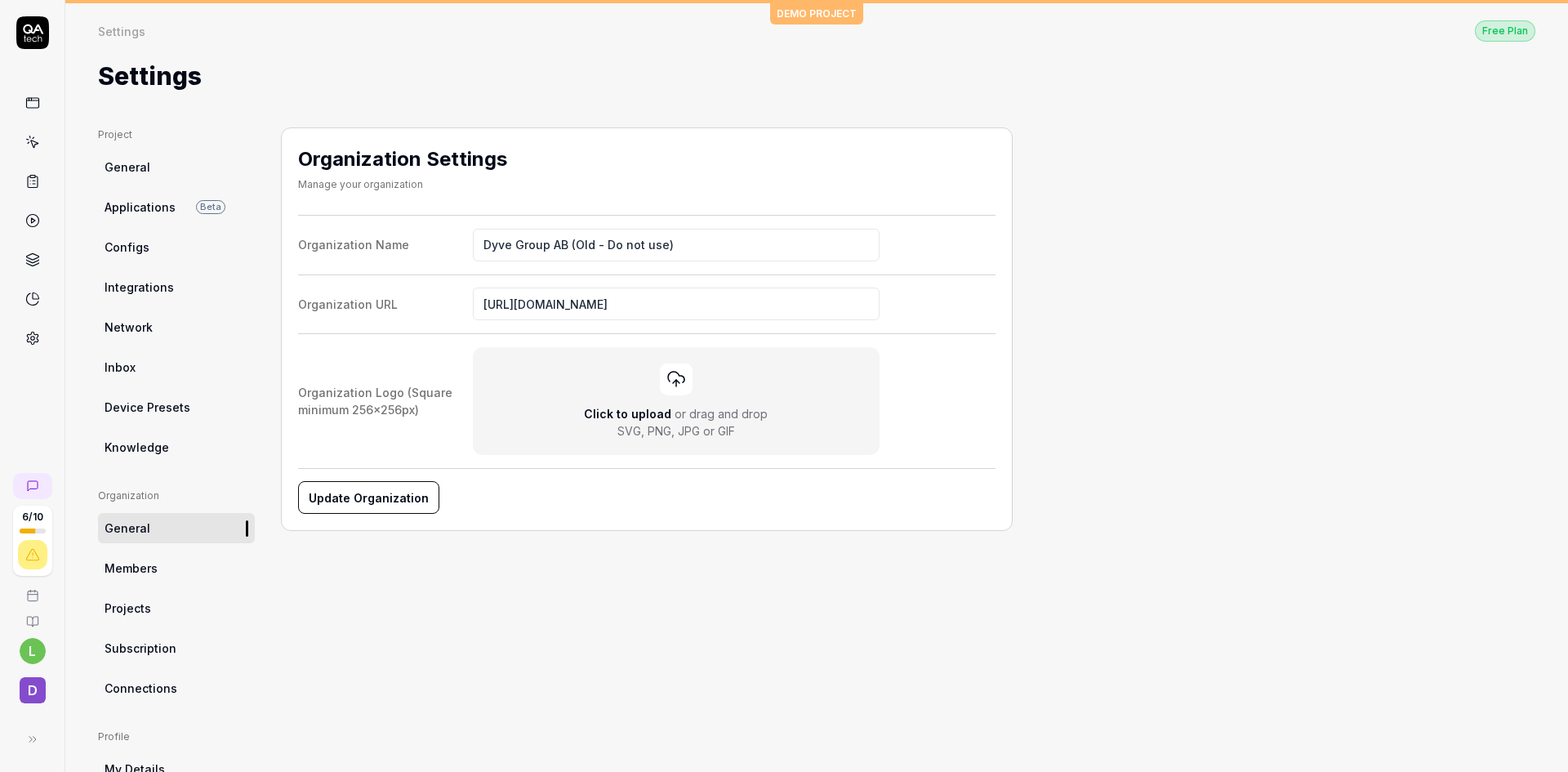
click at [142, 568] on span "Members" at bounding box center [131, 568] width 53 height 18
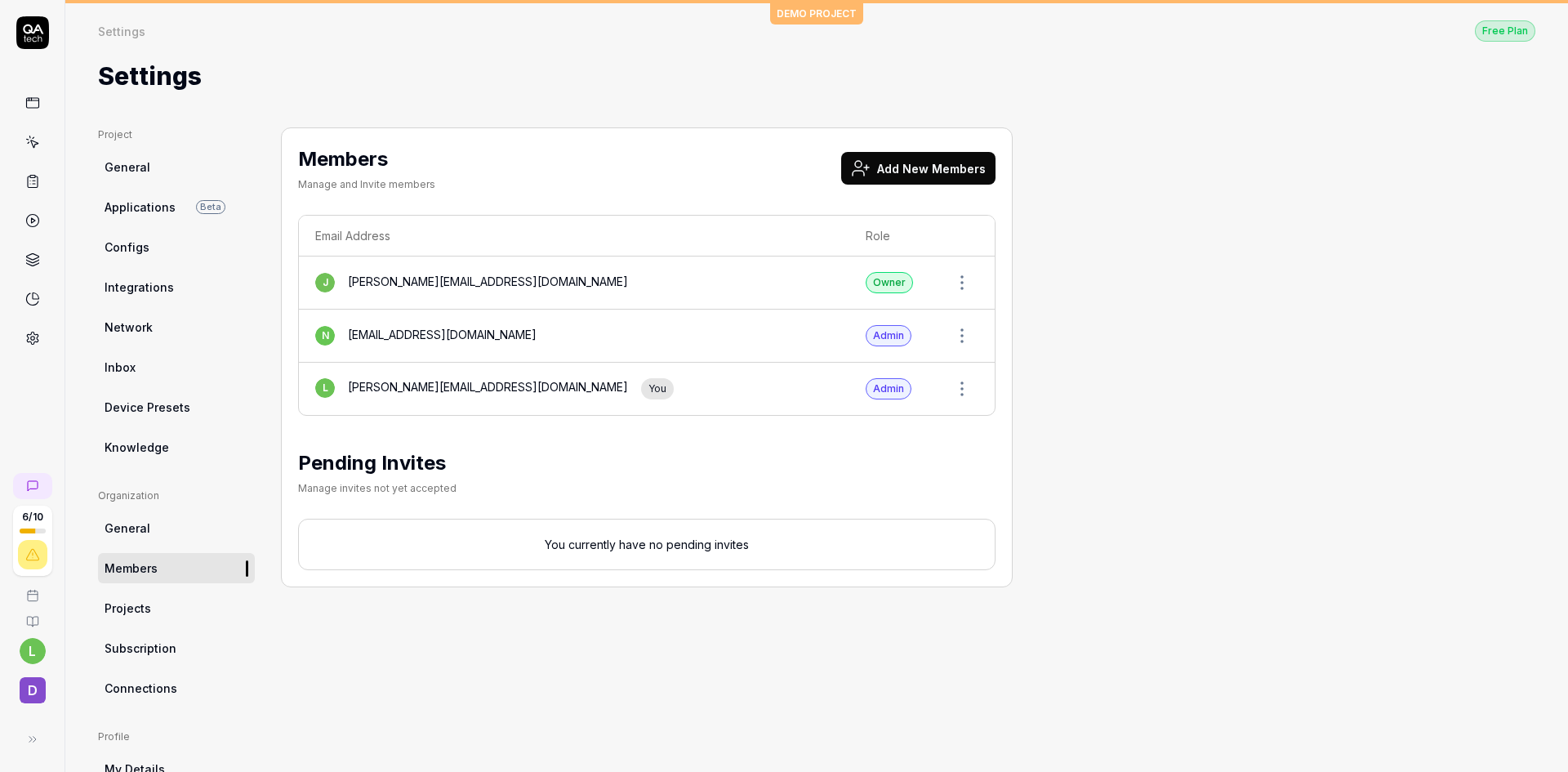
click at [156, 604] on link "Projects" at bounding box center [176, 608] width 156 height 30
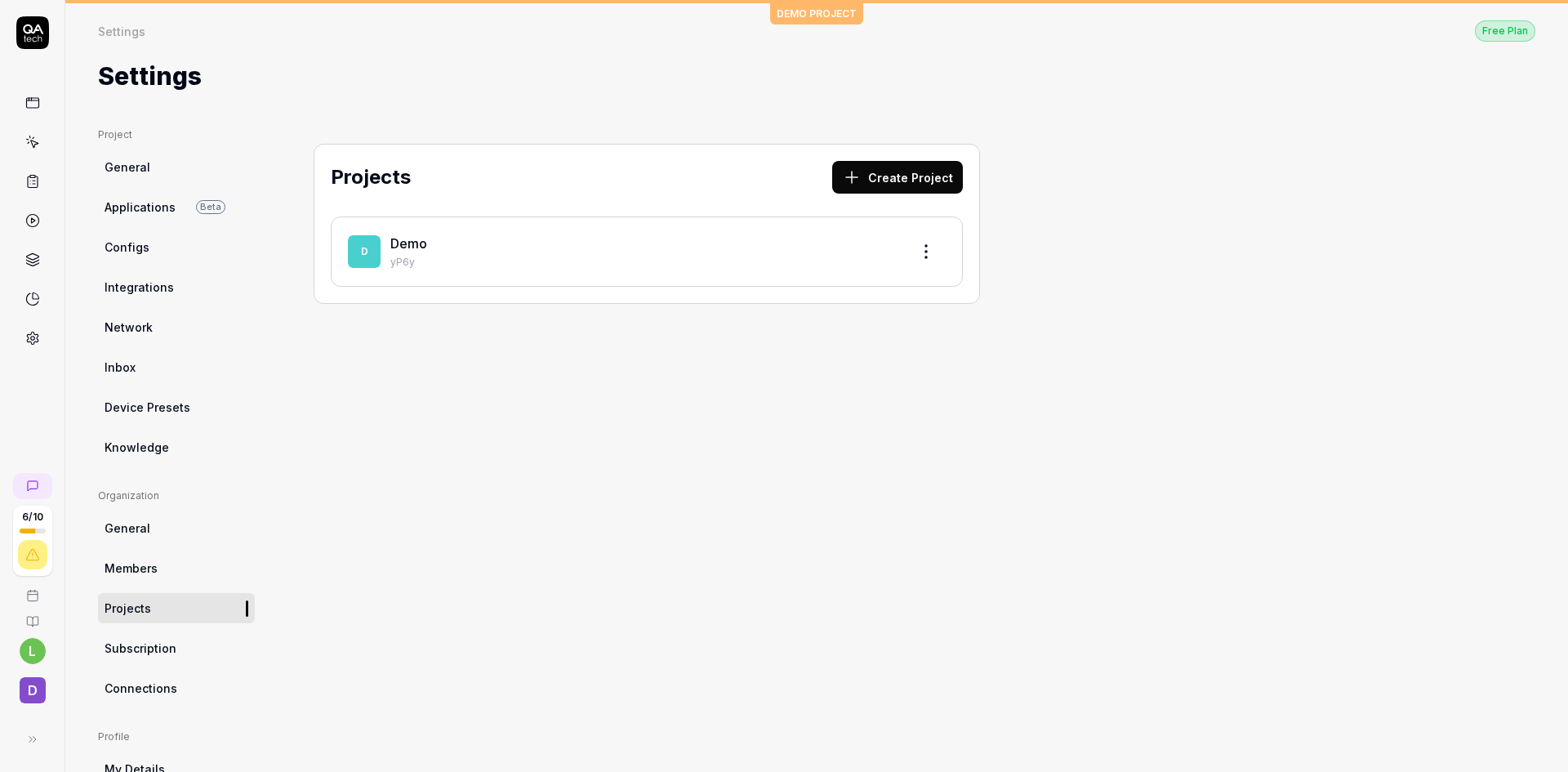
click at [408, 240] on link "Demo" at bounding box center [409, 243] width 37 height 17
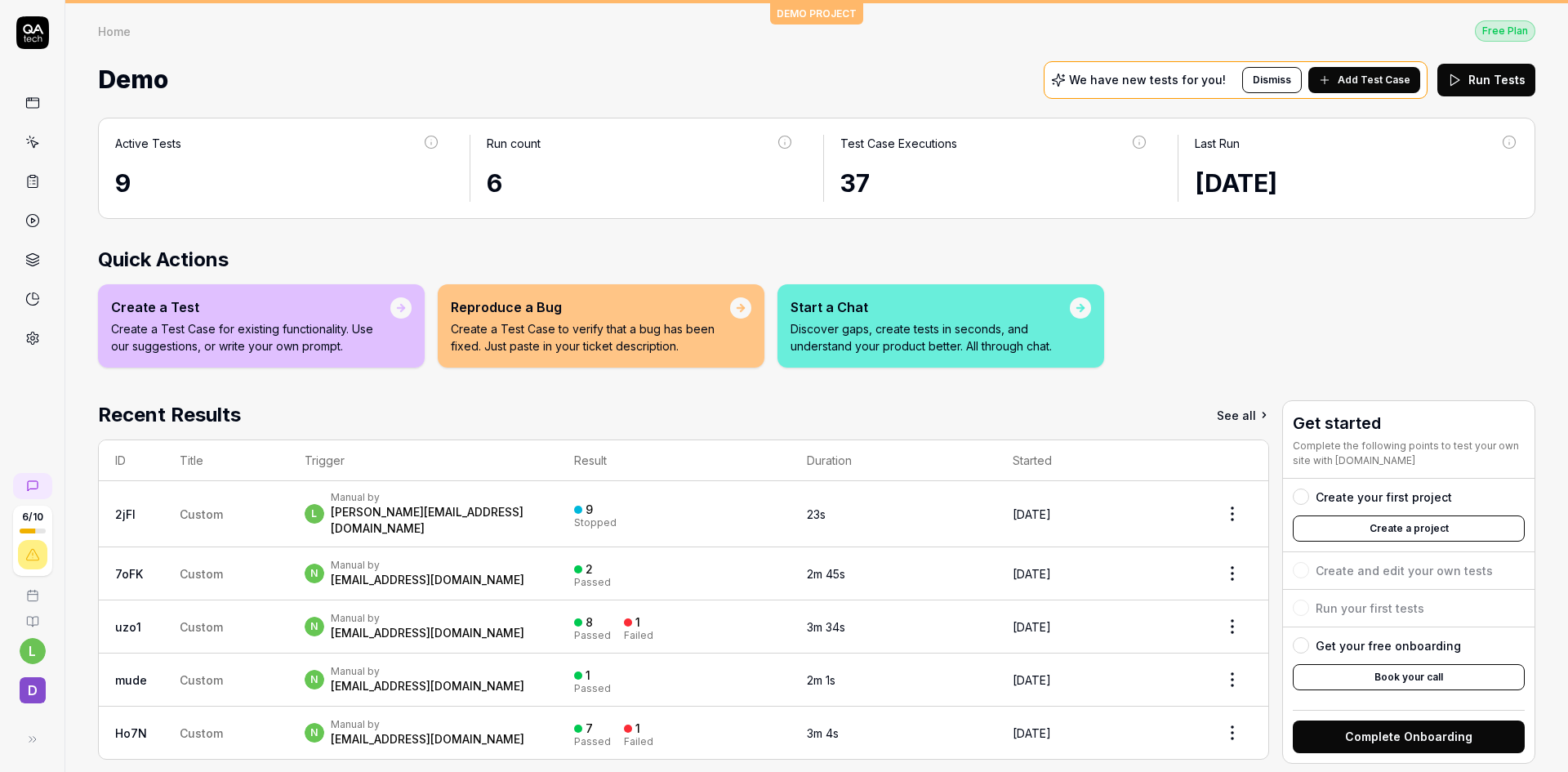
click at [32, 147] on icon at bounding box center [32, 142] width 15 height 15
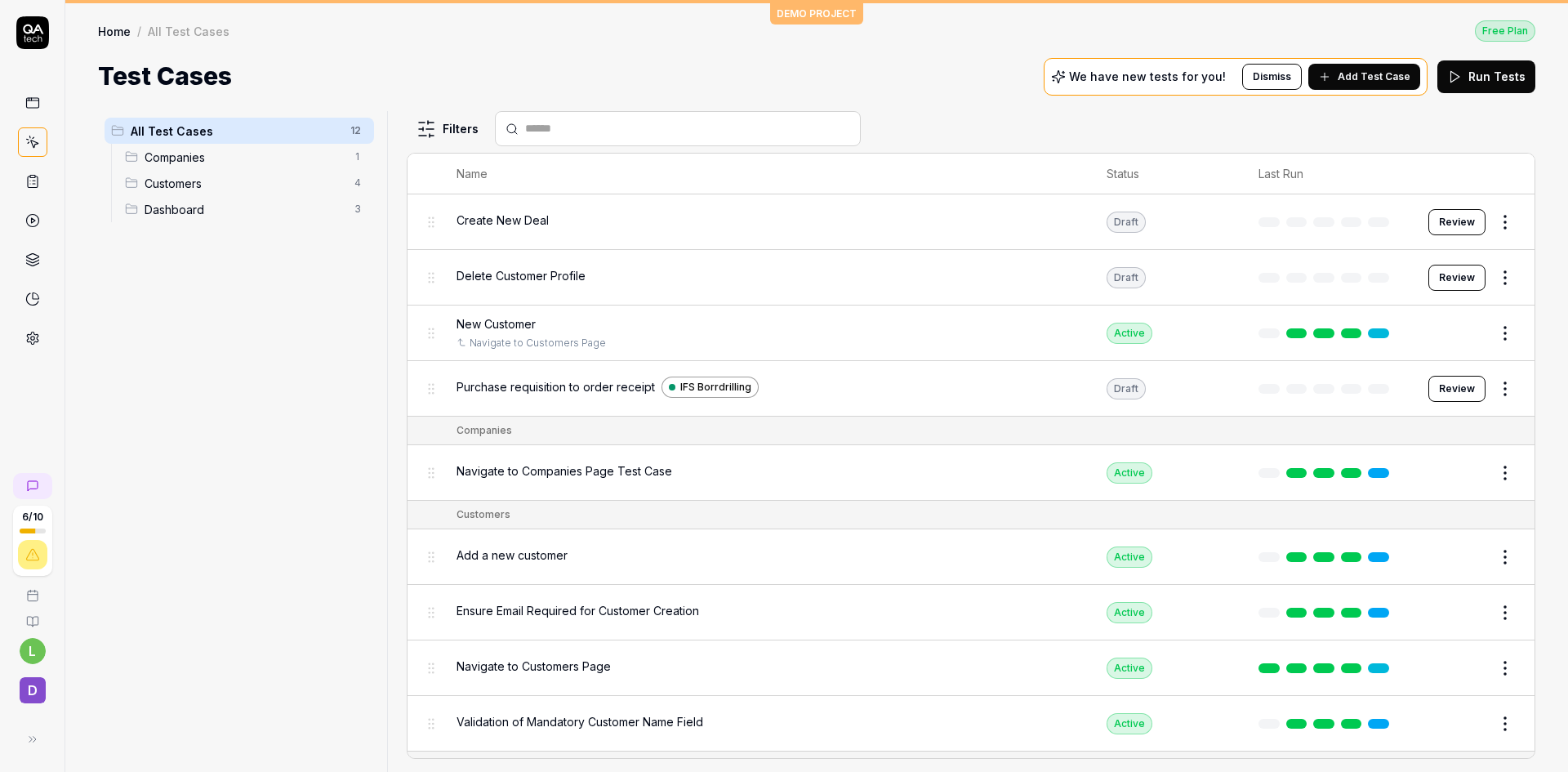
click at [948, 382] on div "Purchase requisition to order receipt IFS Borrdrilling" at bounding box center [765, 387] width 618 height 21
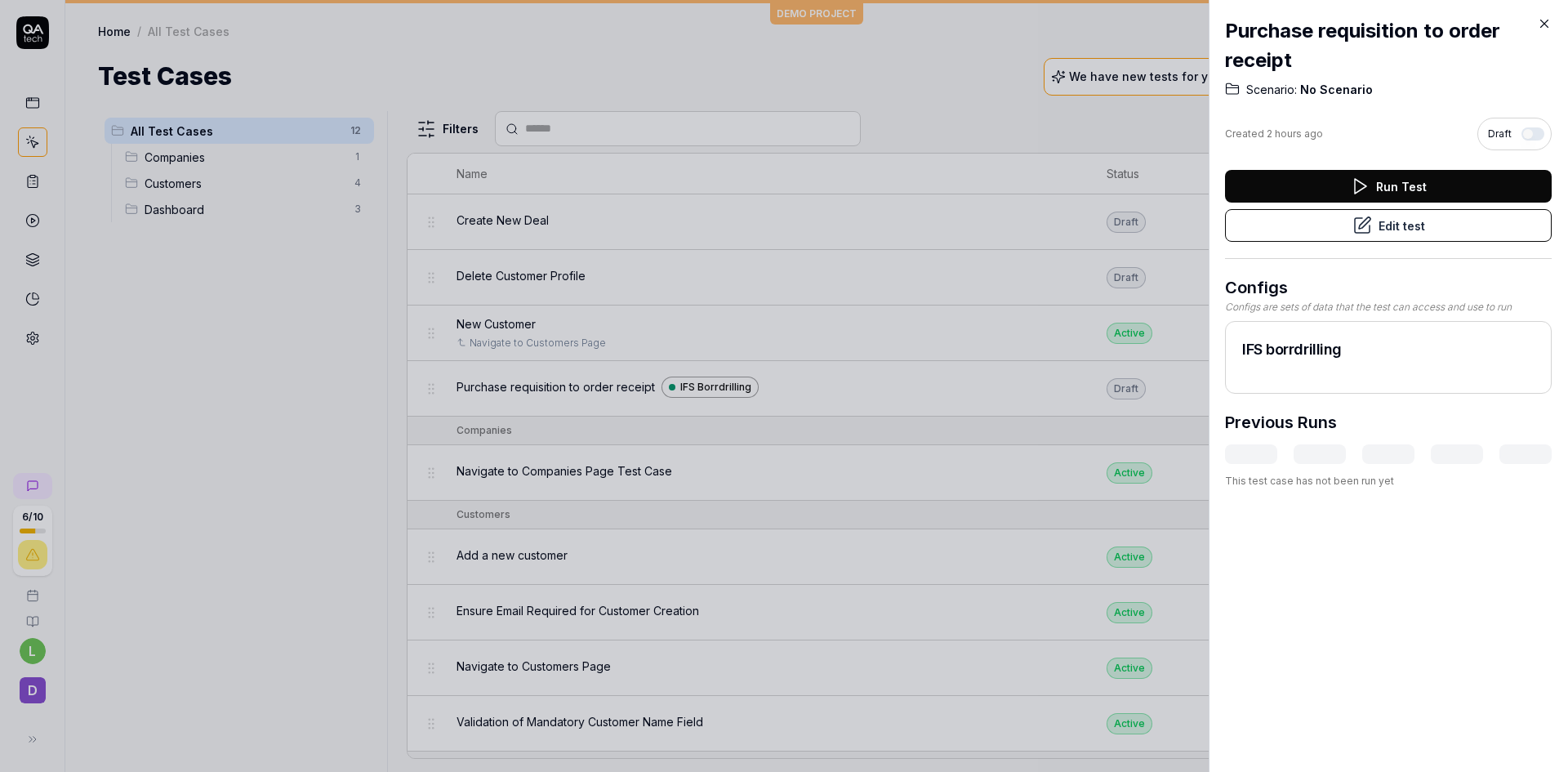
click at [1522, 132] on button "button" at bounding box center [1533, 133] width 22 height 13
click at [1391, 183] on button "Run Test" at bounding box center [1388, 186] width 327 height 32
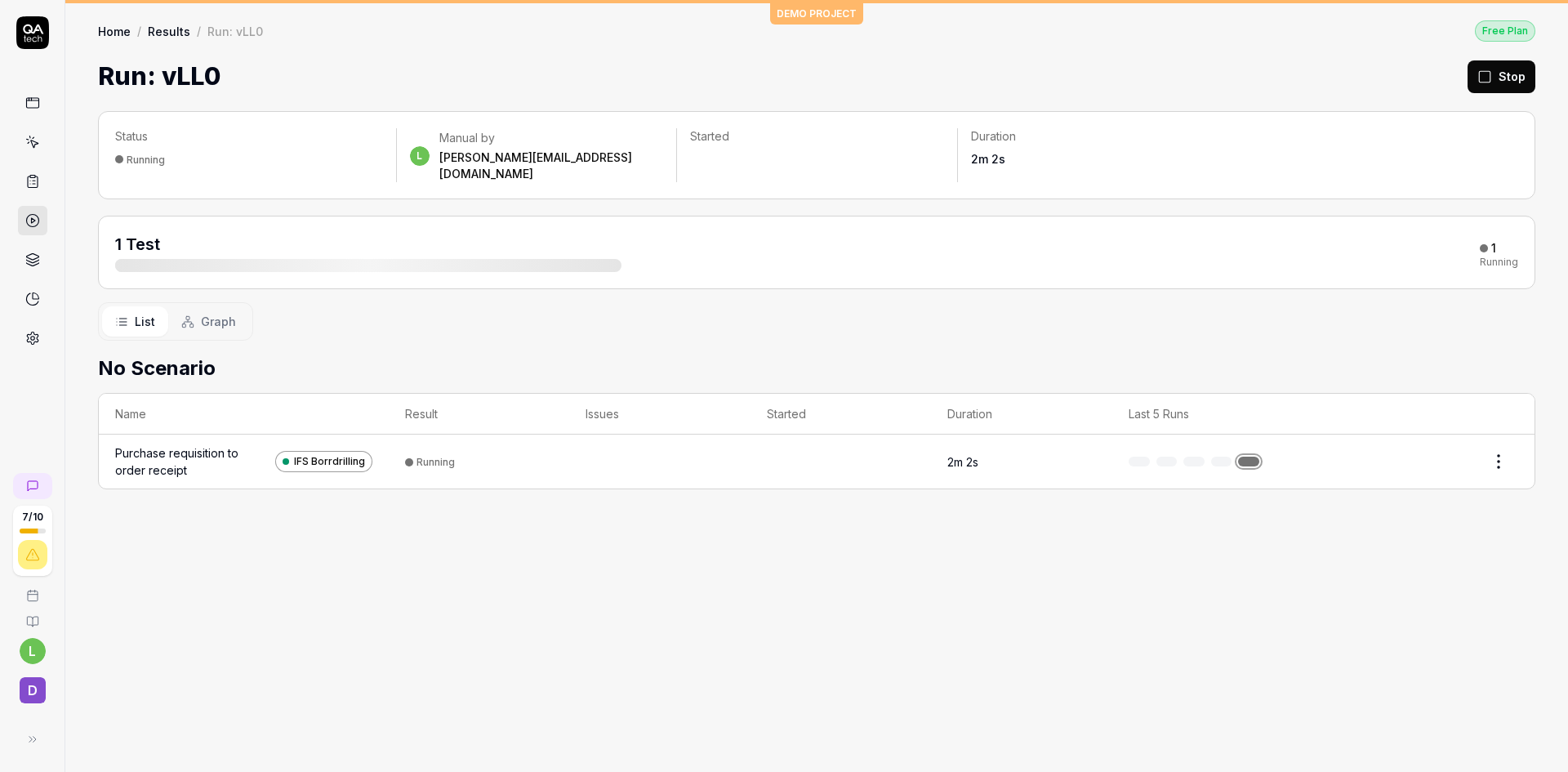
click at [222, 313] on span "Graph" at bounding box center [219, 322] width 35 height 18
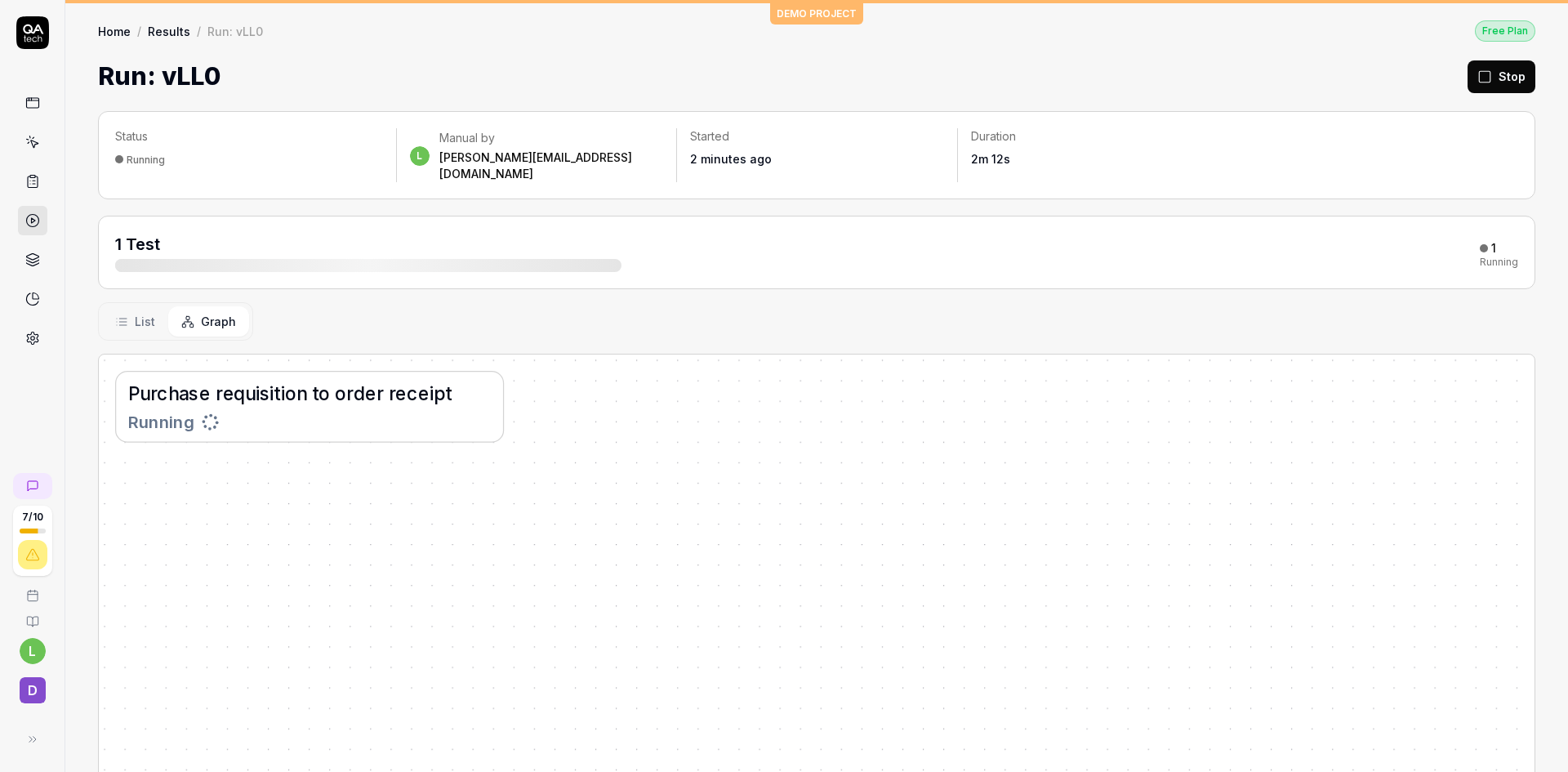
click at [151, 313] on span "List" at bounding box center [145, 322] width 21 height 18
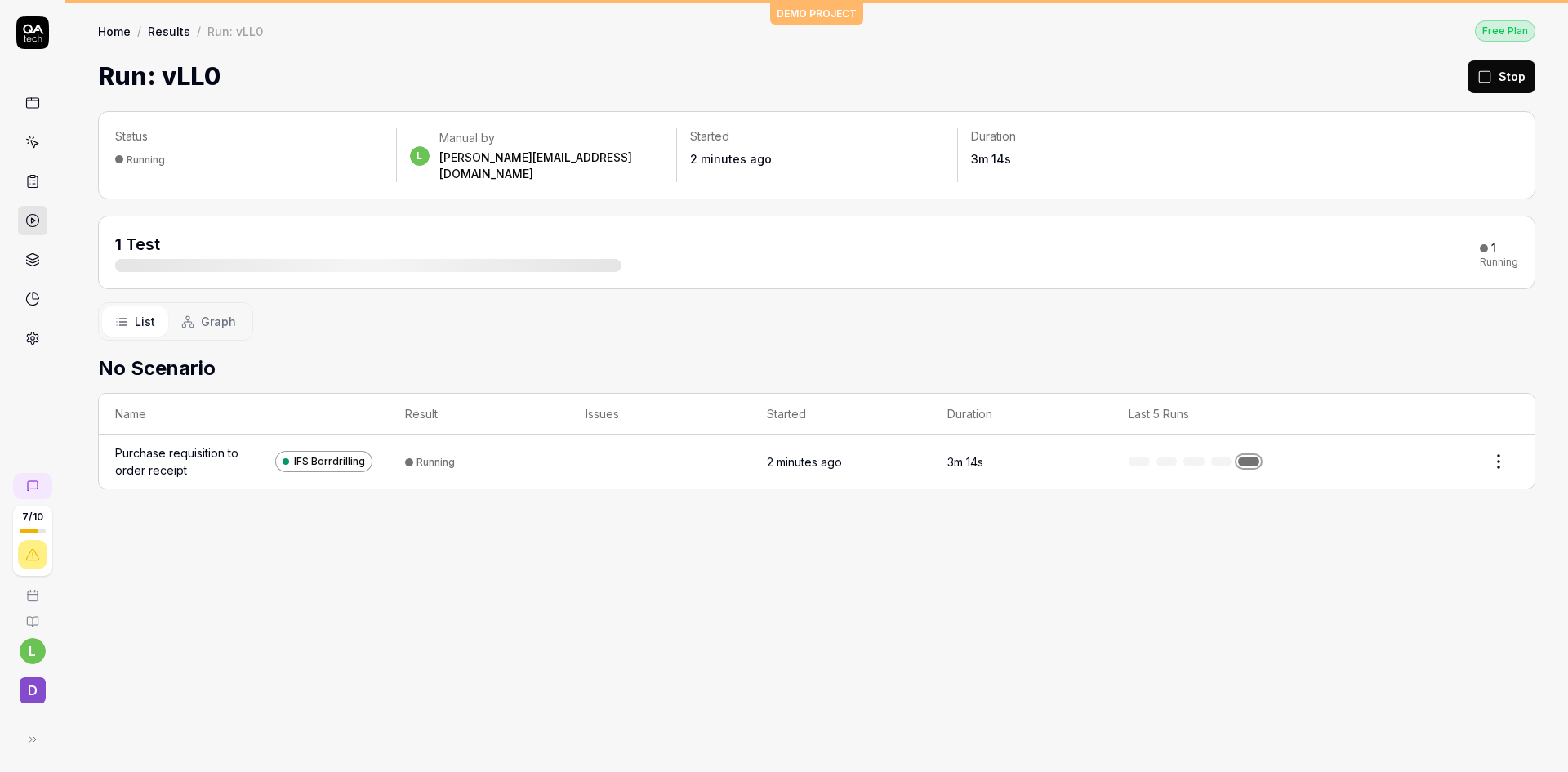
click at [25, 304] on icon at bounding box center [32, 298] width 15 height 15
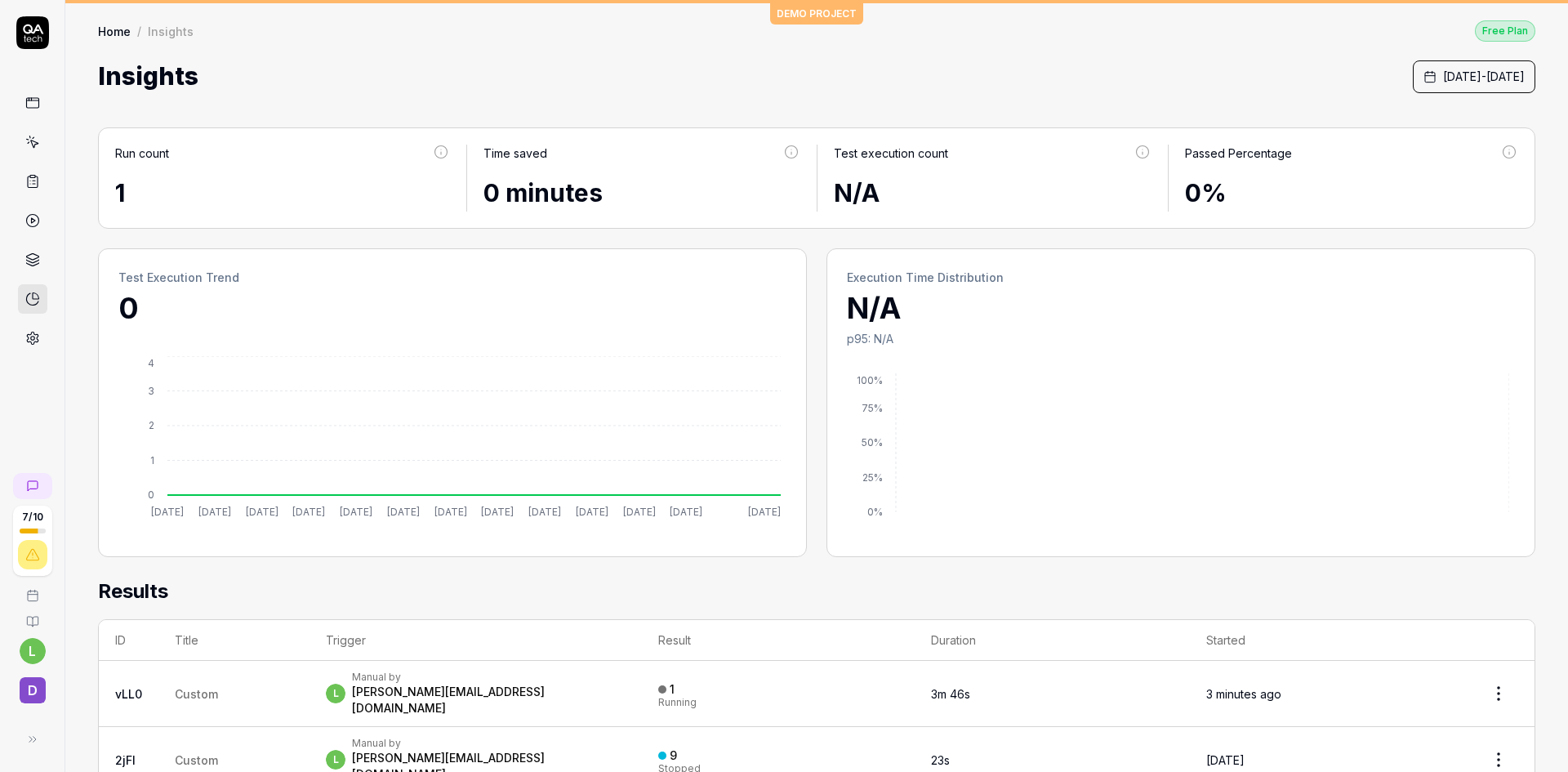
click at [32, 619] on icon at bounding box center [32, 622] width 11 height 10
click at [455, 674] on div "l Manual by ludvig@dyve.se" at bounding box center [475, 693] width 299 height 46
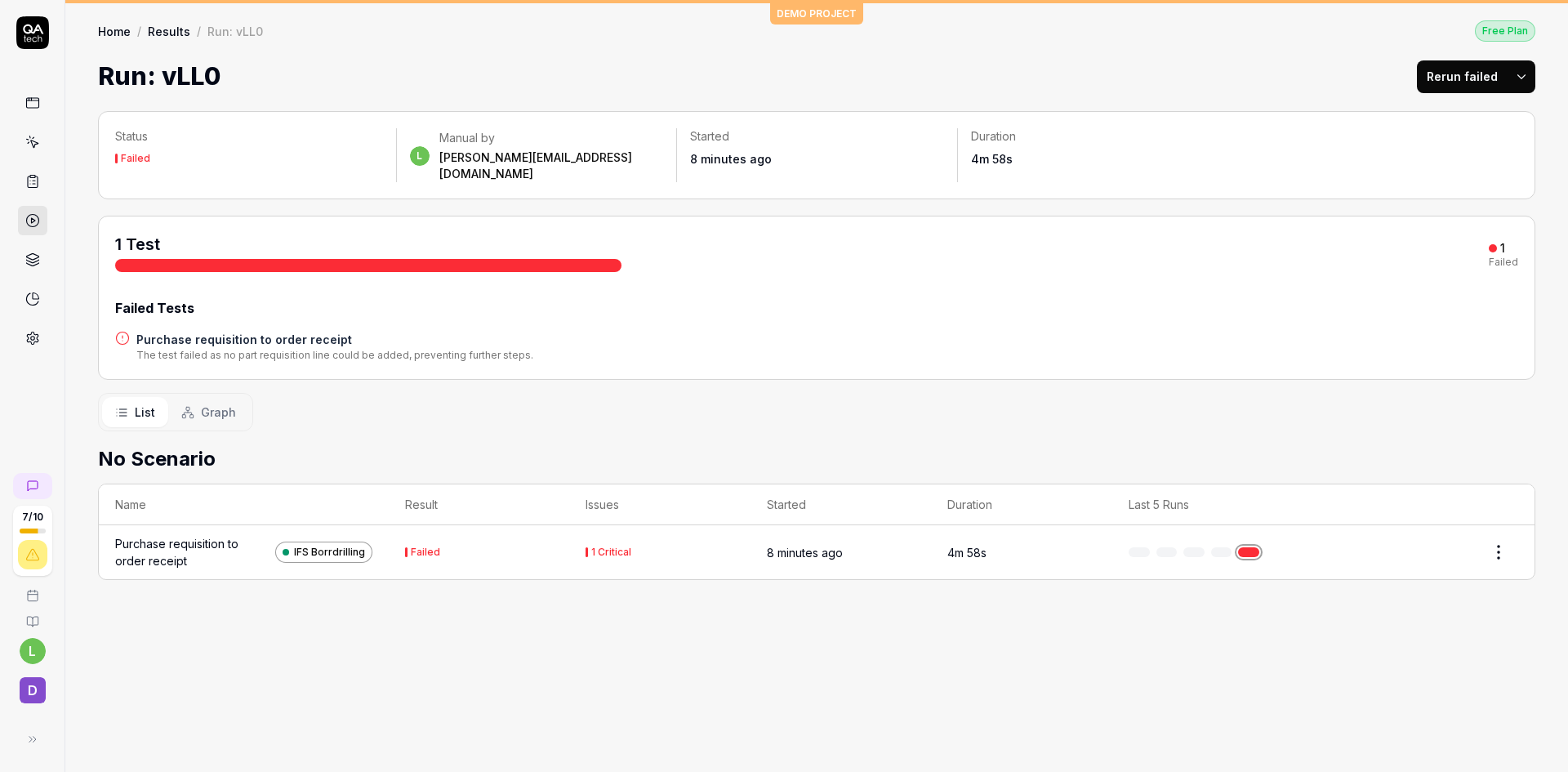
click at [504, 542] on td "Failed" at bounding box center [480, 551] width 182 height 54
click at [157, 535] on div "Purchase requisition to order receipt" at bounding box center [192, 551] width 153 height 34
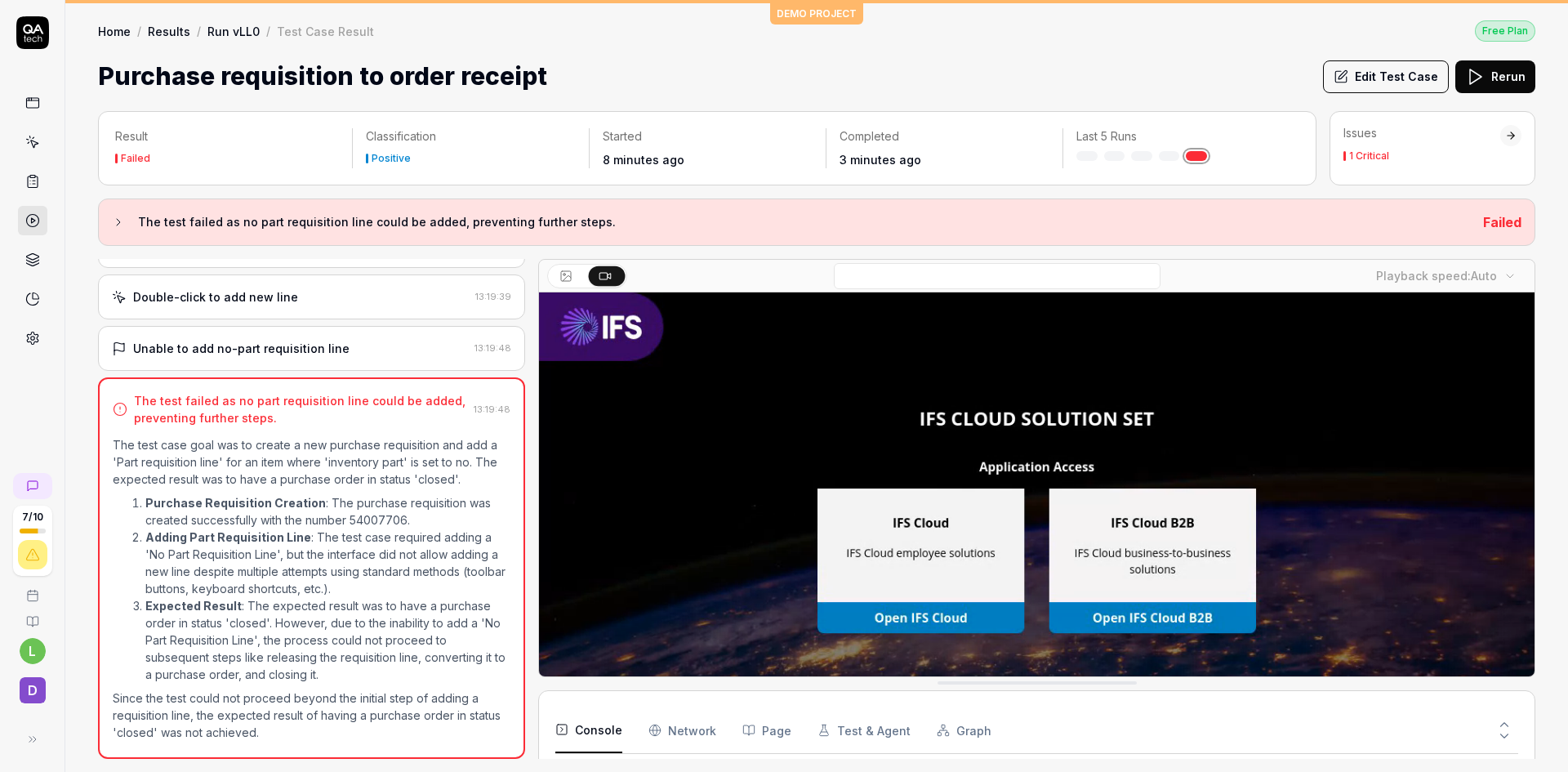
scroll to position [4463, 0]
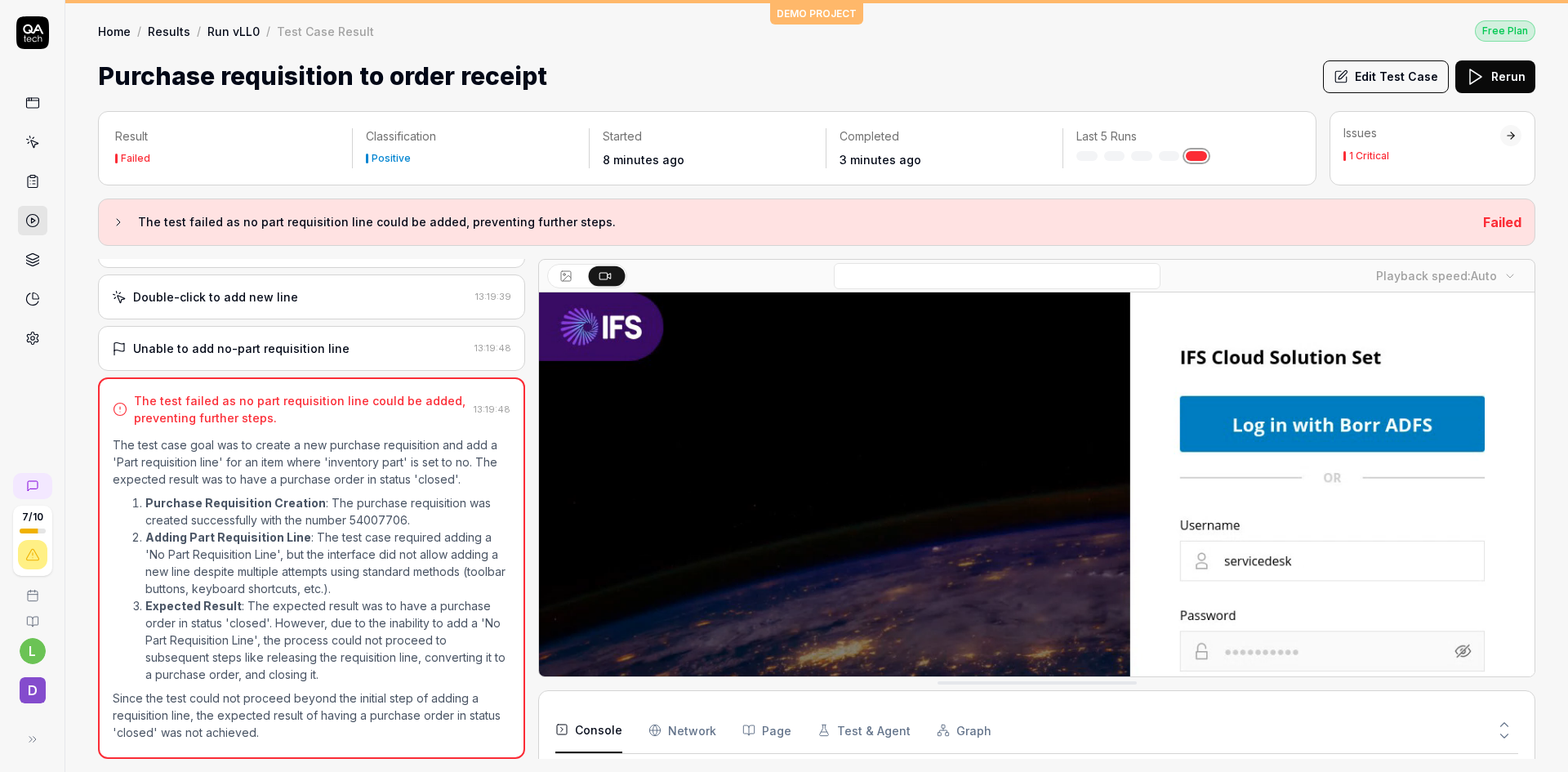
click at [375, 340] on div "Unable to add no-part requisition line" at bounding box center [289, 349] width 356 height 18
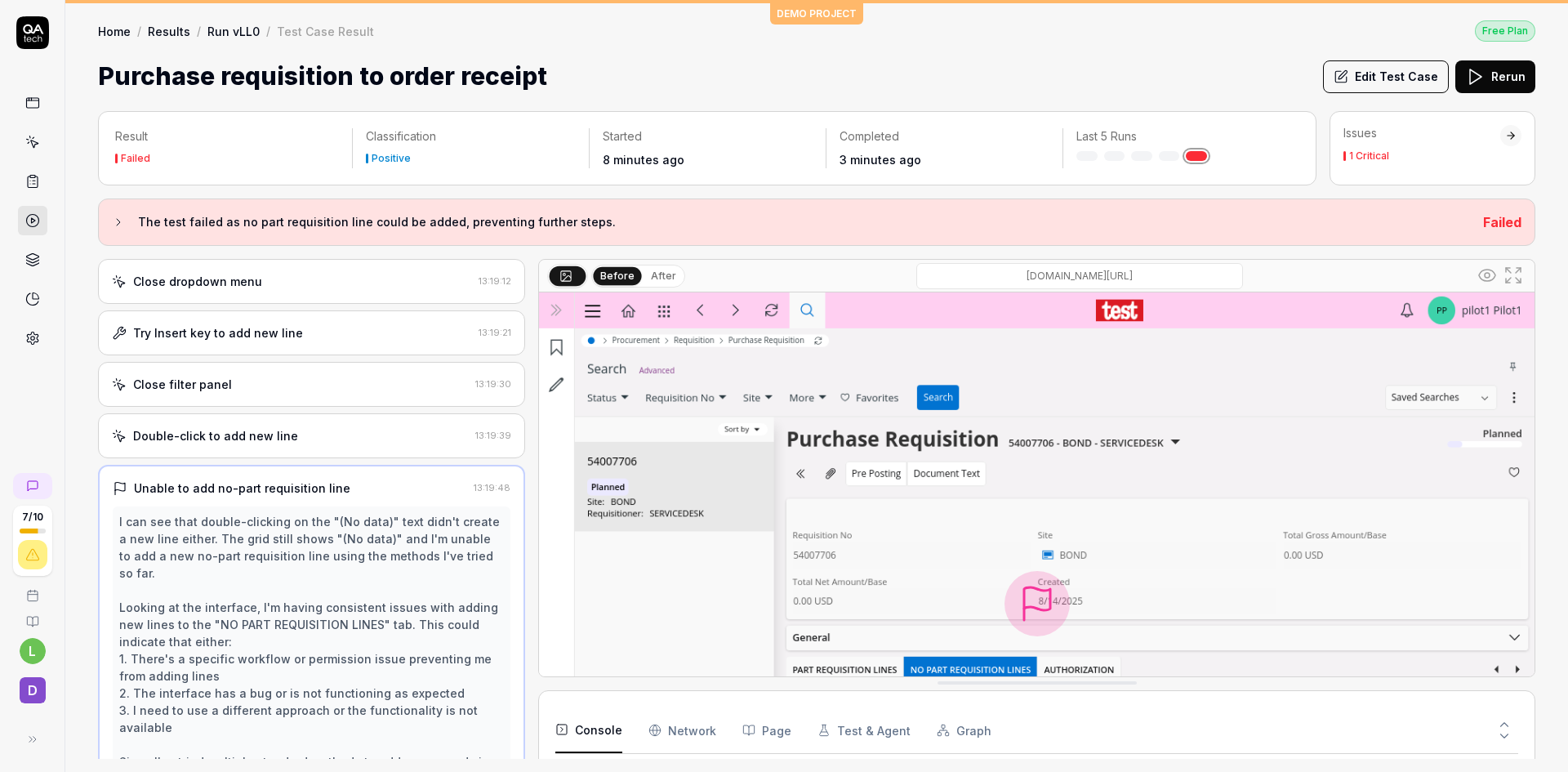
scroll to position [1615, 0]
click at [307, 422] on div "Double-click to add new line 13:19:39" at bounding box center [311, 440] width 427 height 45
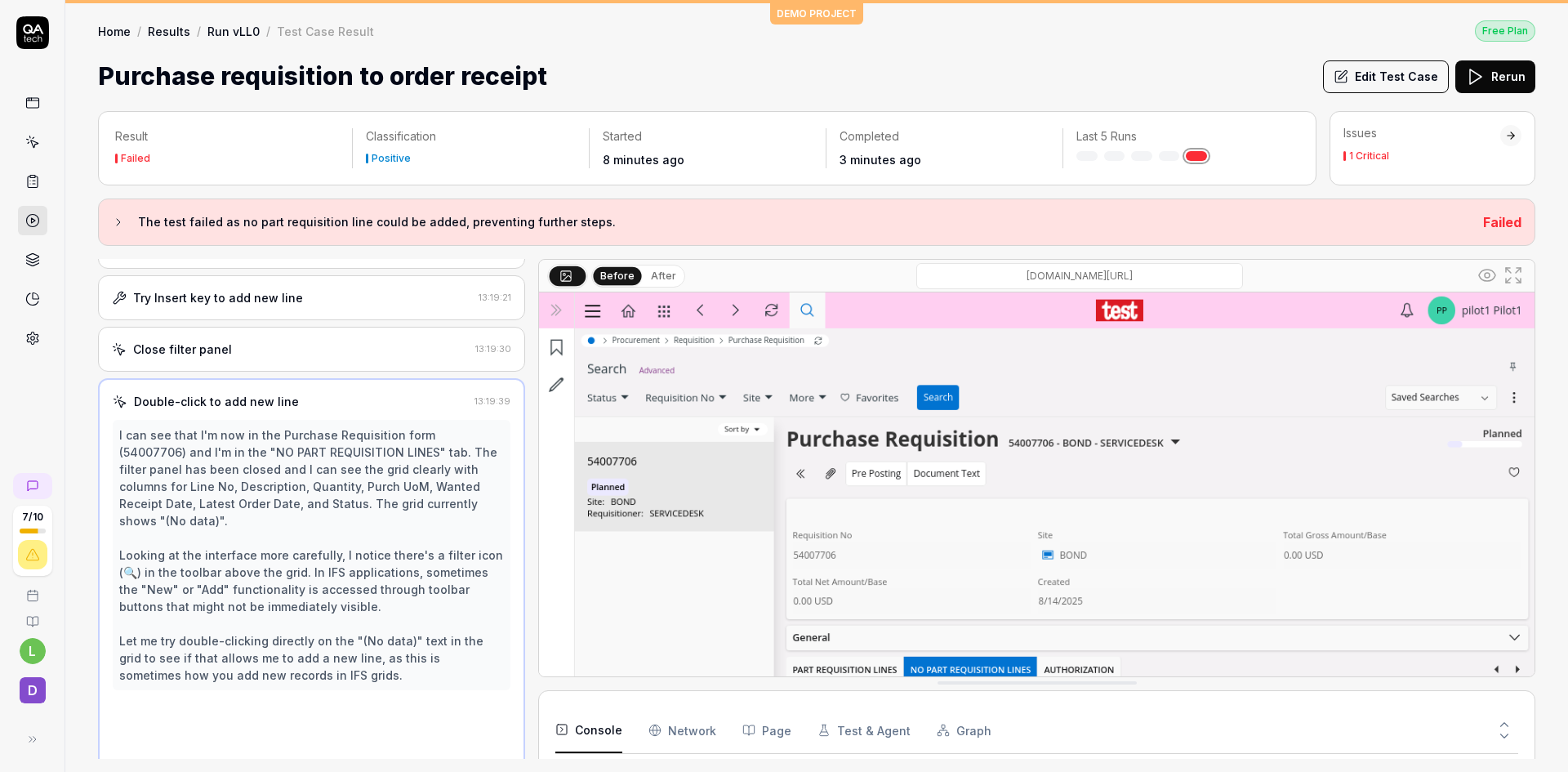
scroll to position [1657, 0]
click at [314, 345] on div "Close filter panel" at bounding box center [289, 347] width 357 height 18
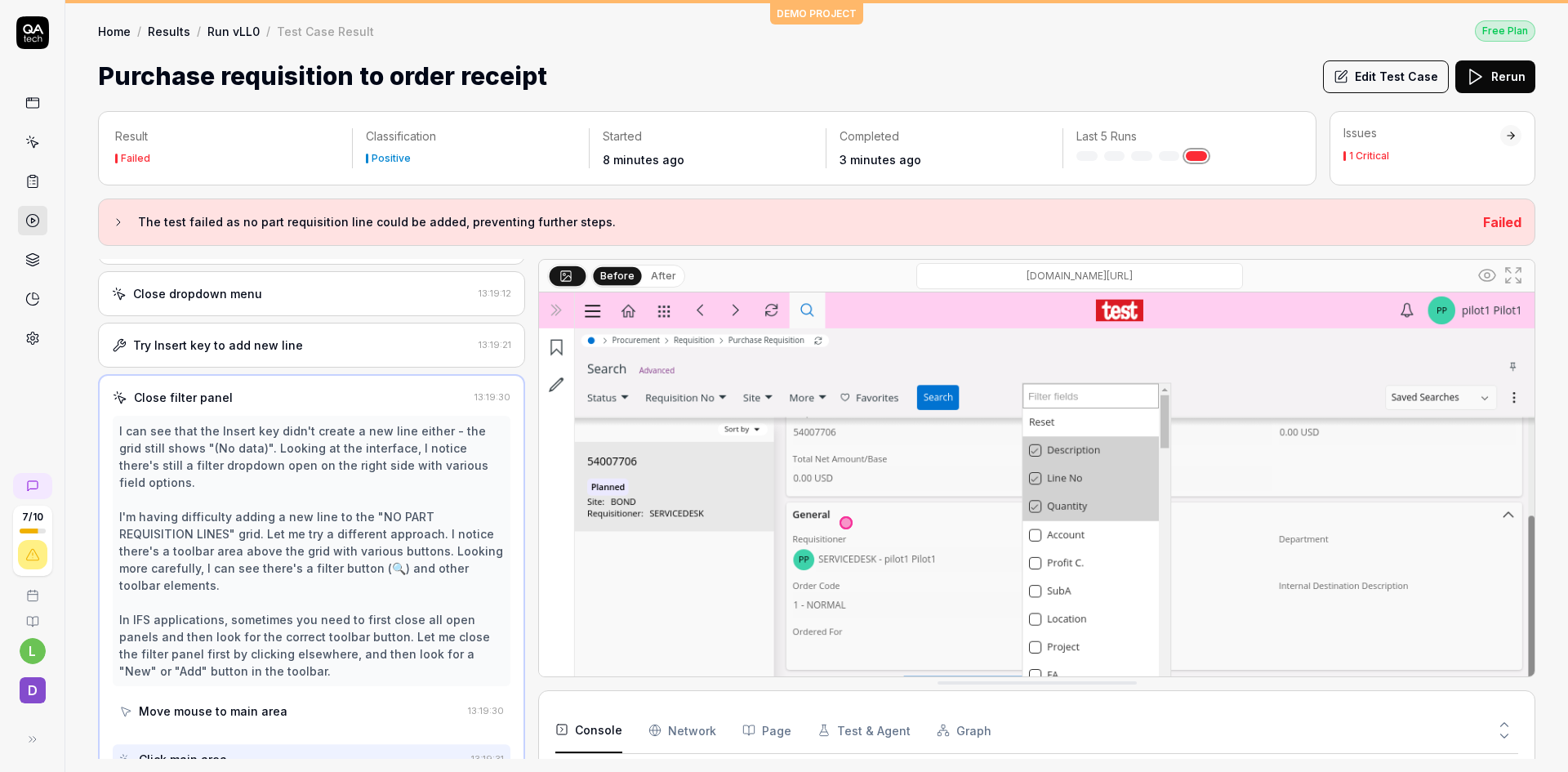
scroll to position [1606, 0]
click at [314, 345] on div "Try Insert key to add new line" at bounding box center [291, 347] width 361 height 18
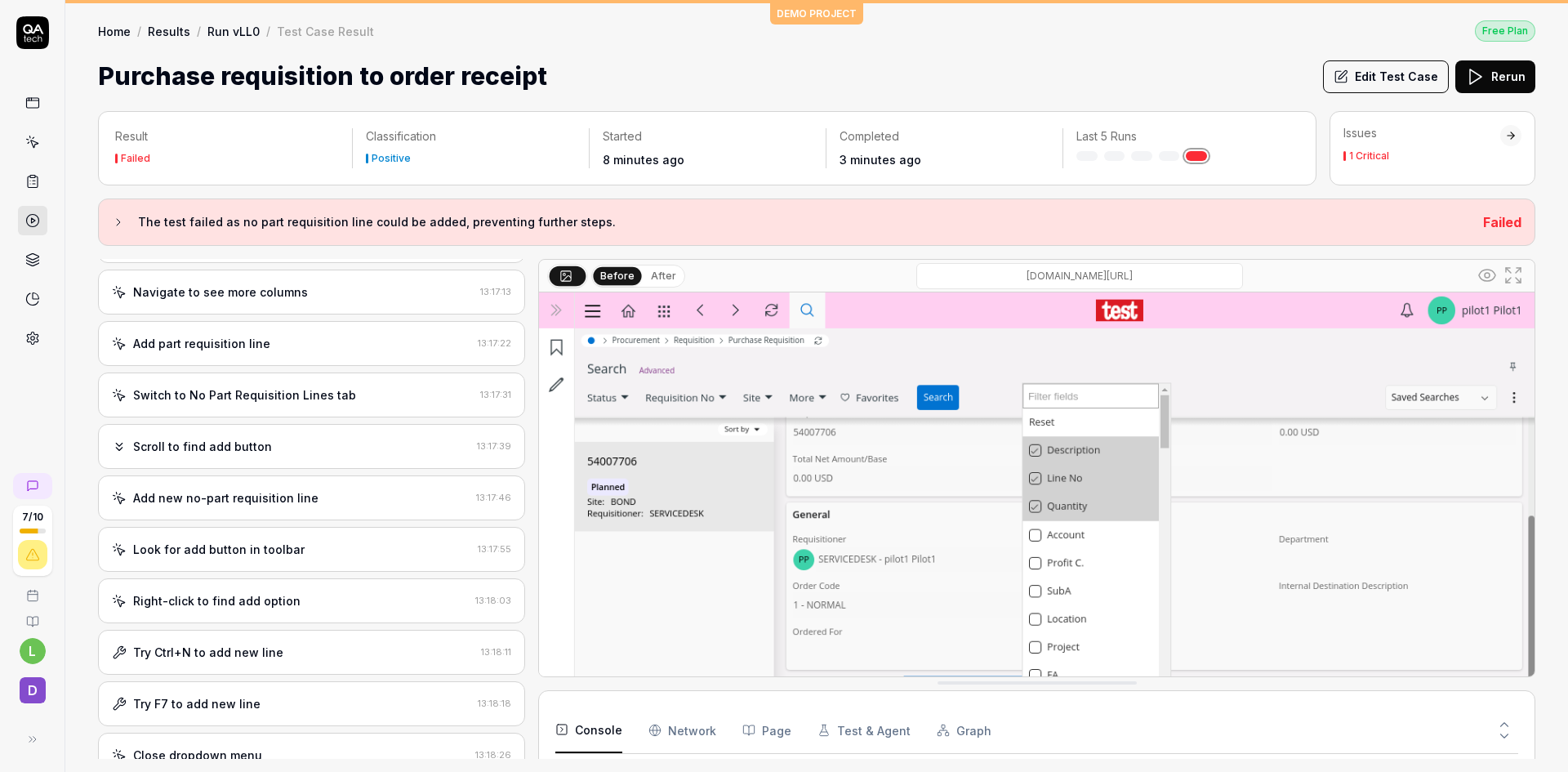
scroll to position [815, 0]
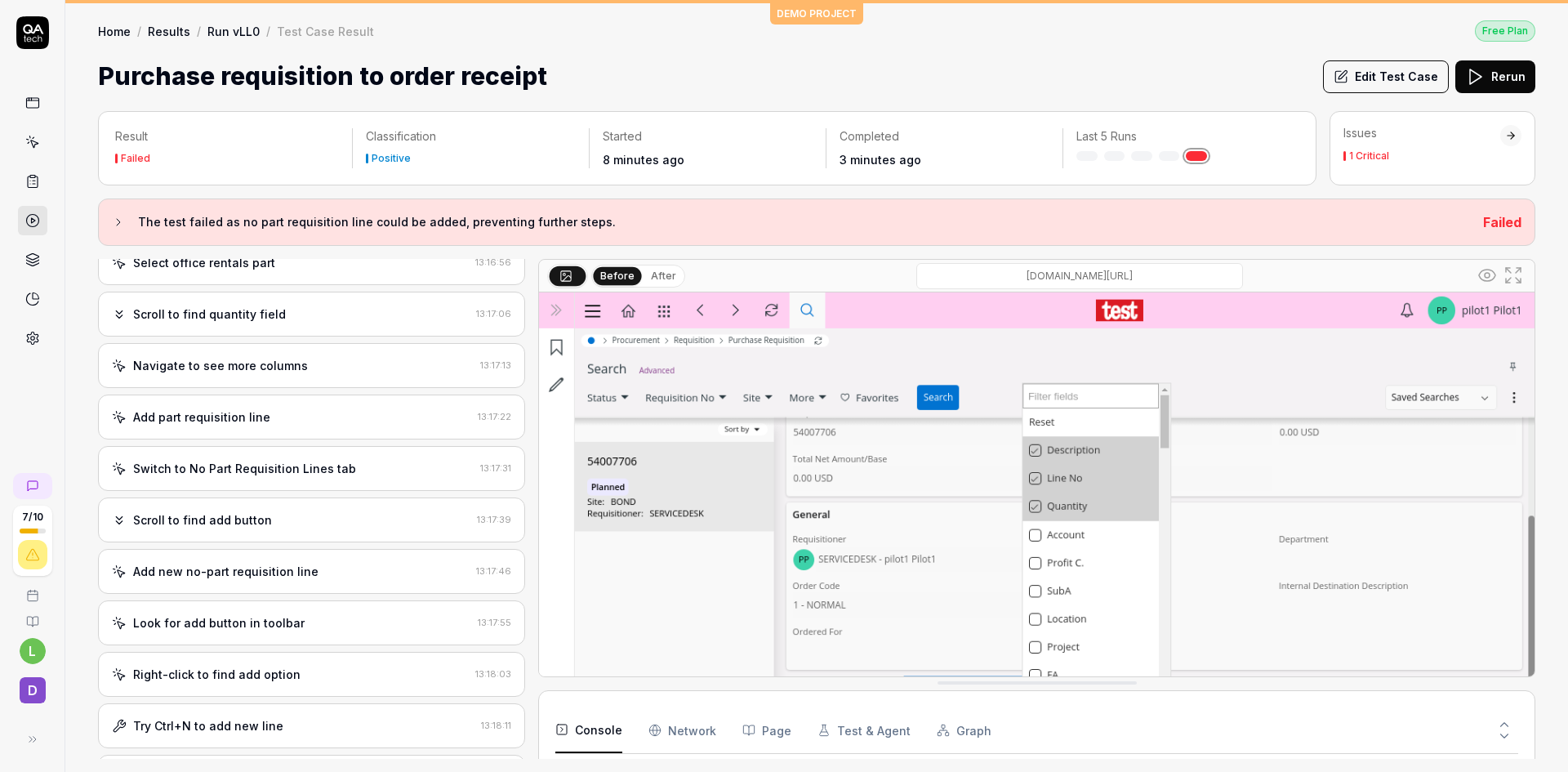
click at [328, 406] on div "Add part requisition line 13:17:22" at bounding box center [311, 417] width 427 height 45
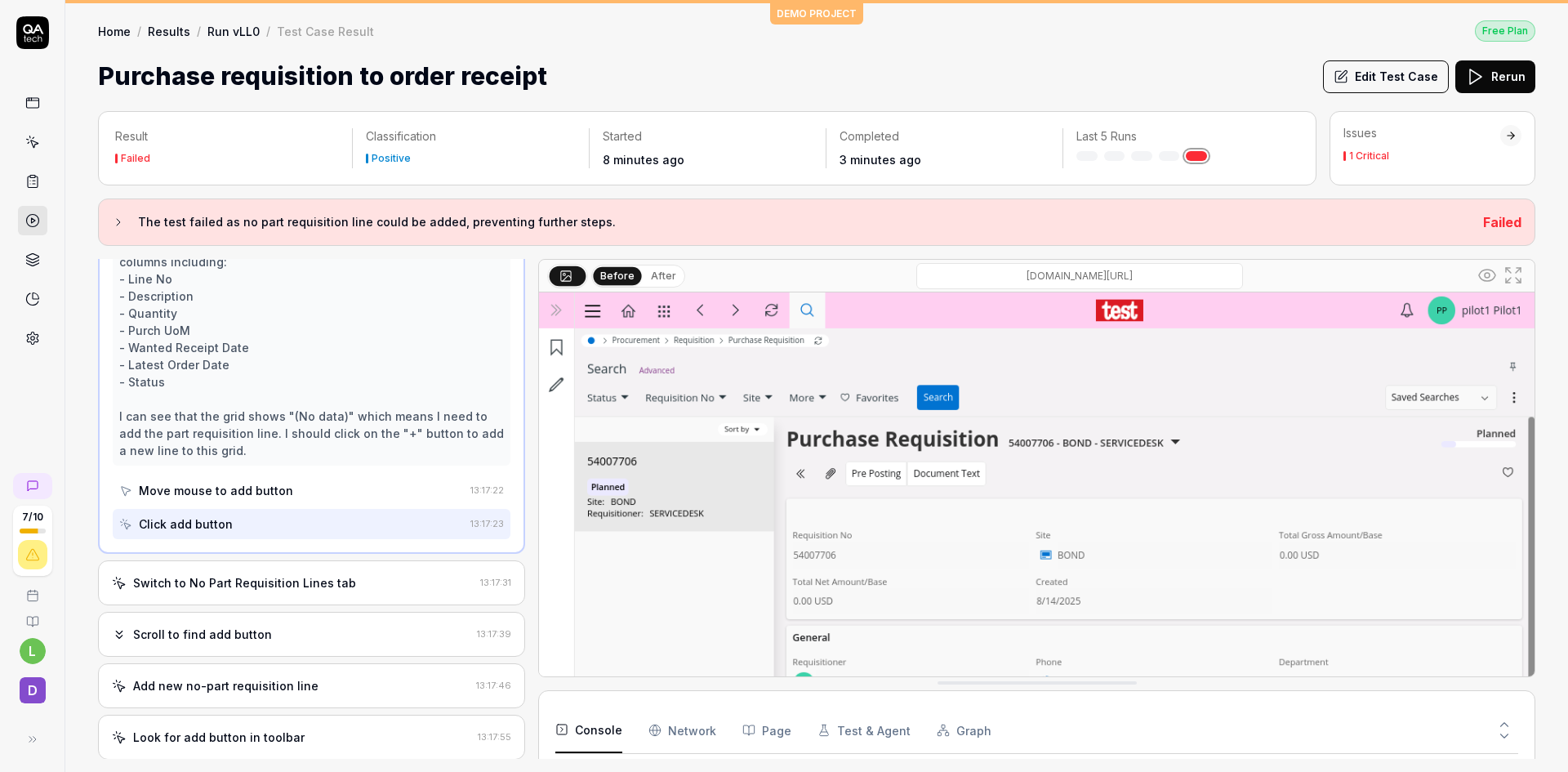
scroll to position [1047, 0]
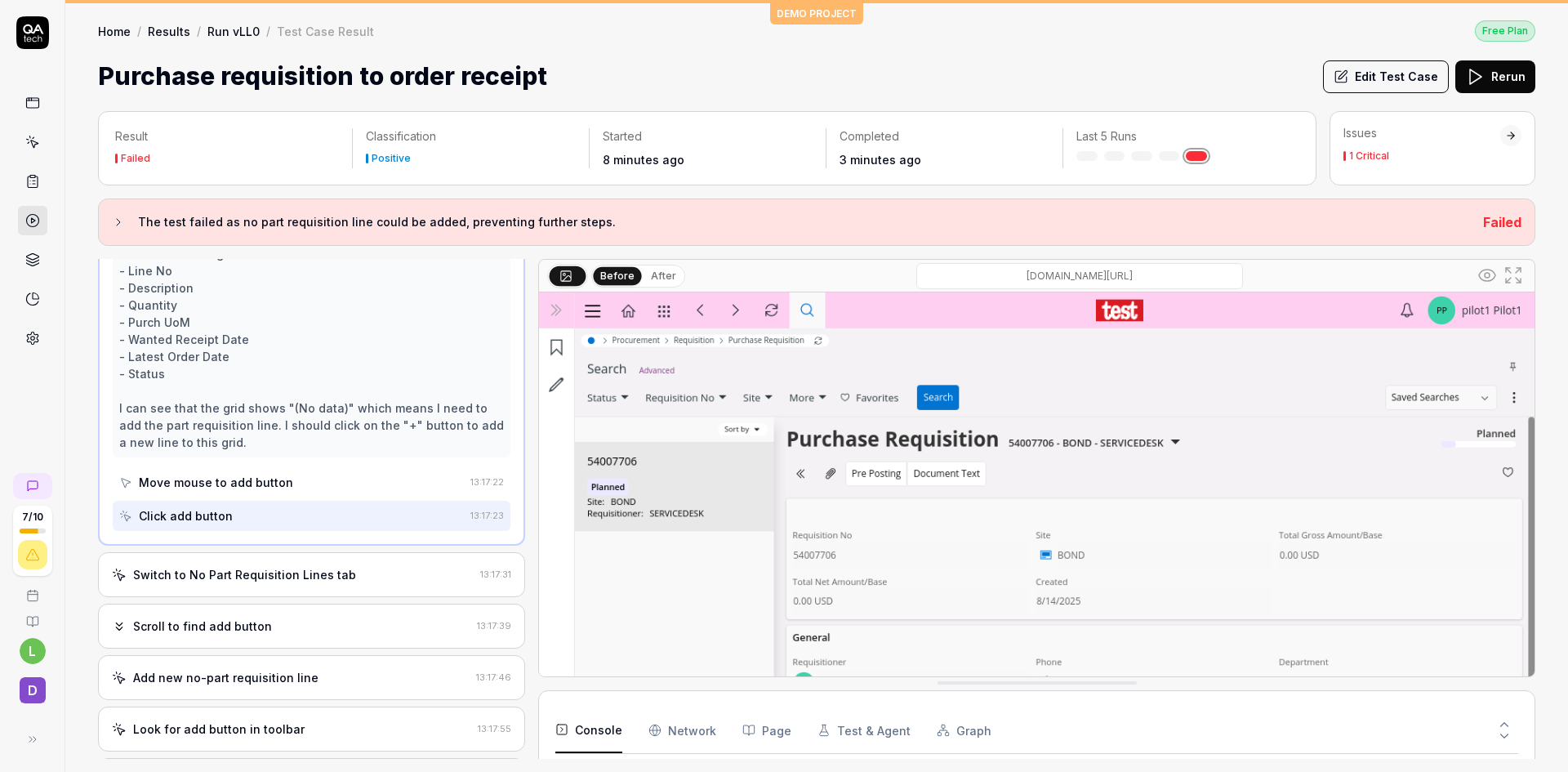
click at [366, 569] on div "Switch to No Part Requisition Lines tab" at bounding box center [292, 575] width 362 height 18
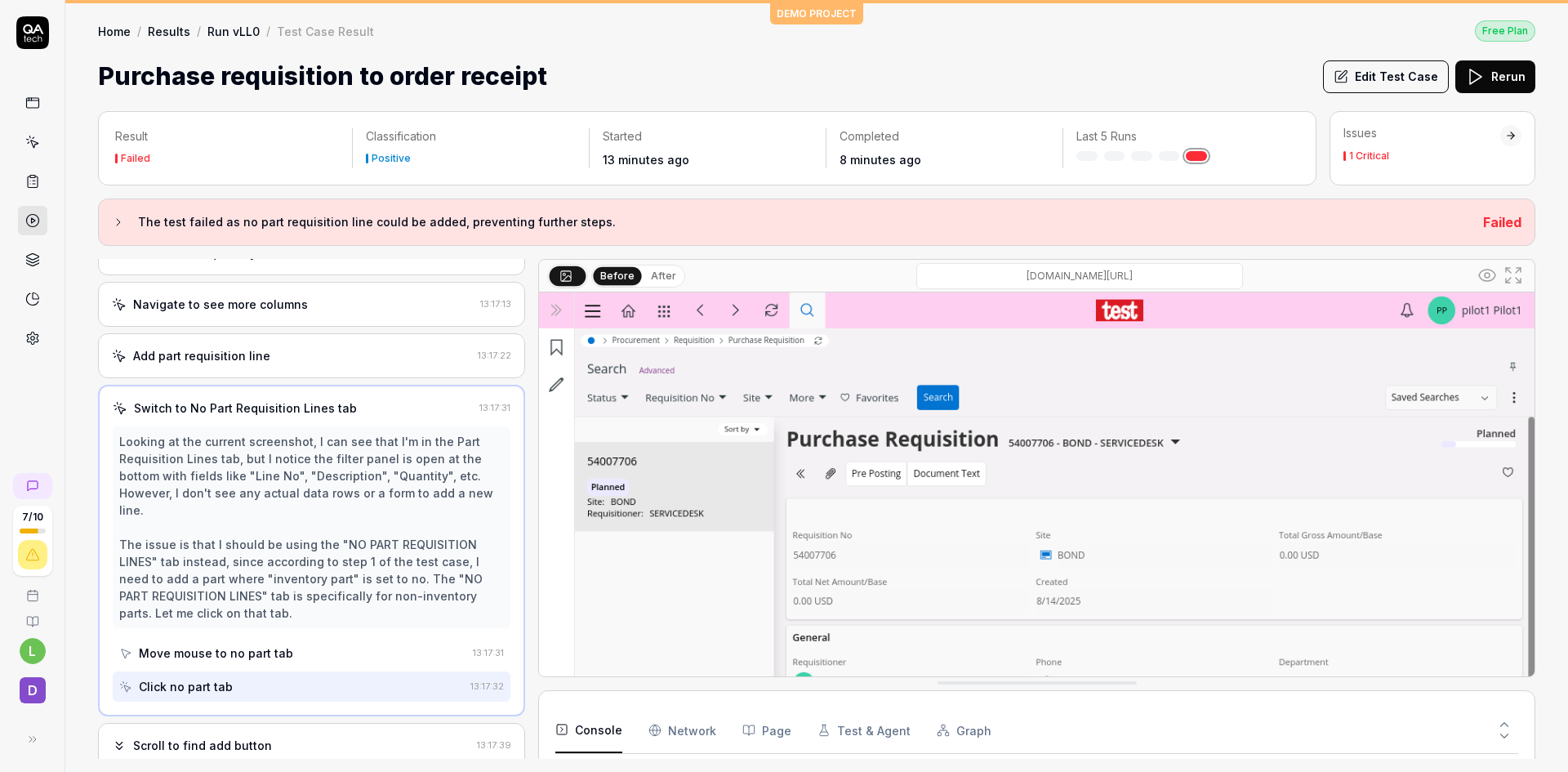
scroll to position [834, 0]
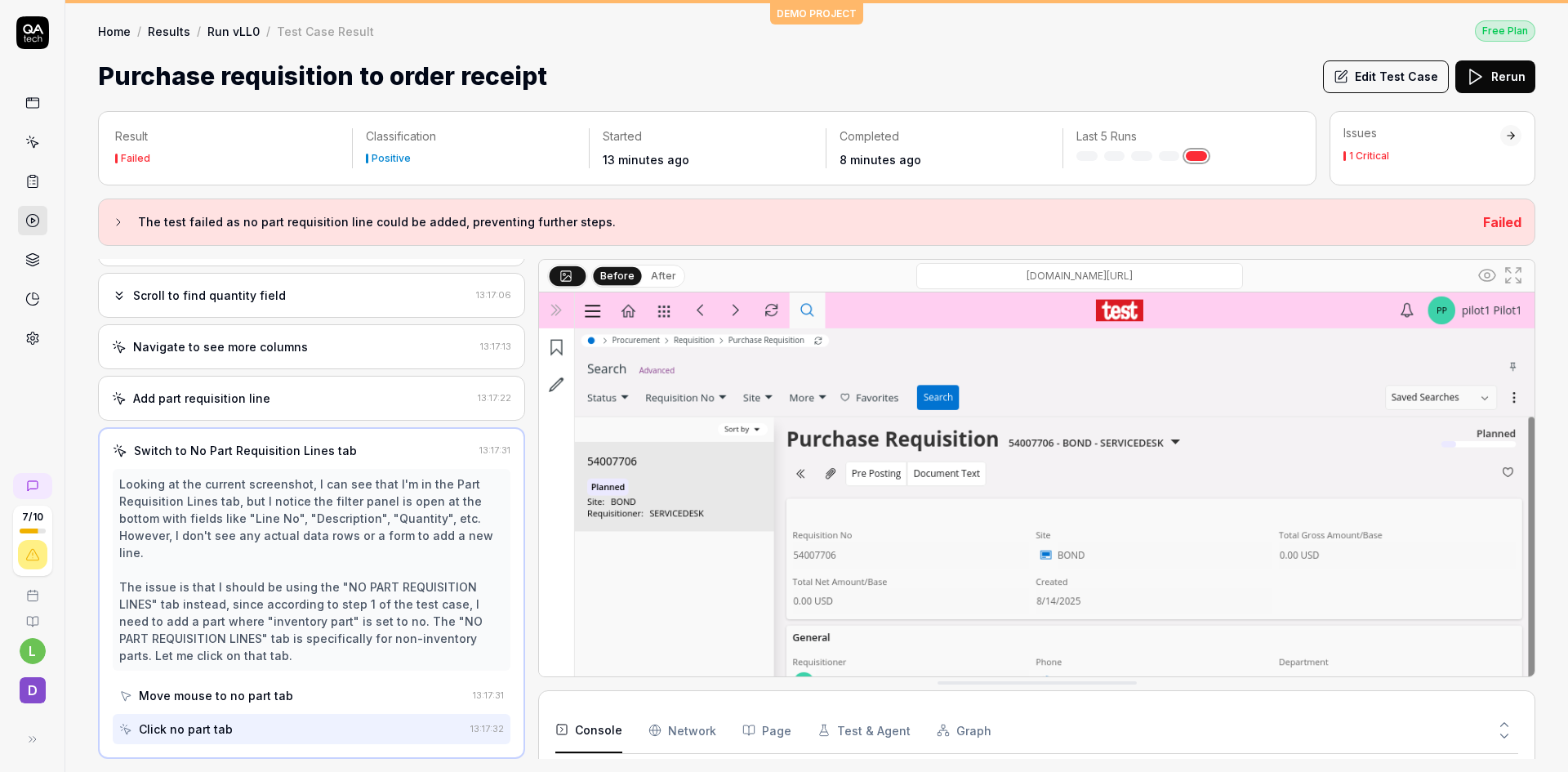
click at [35, 141] on icon at bounding box center [32, 142] width 15 height 15
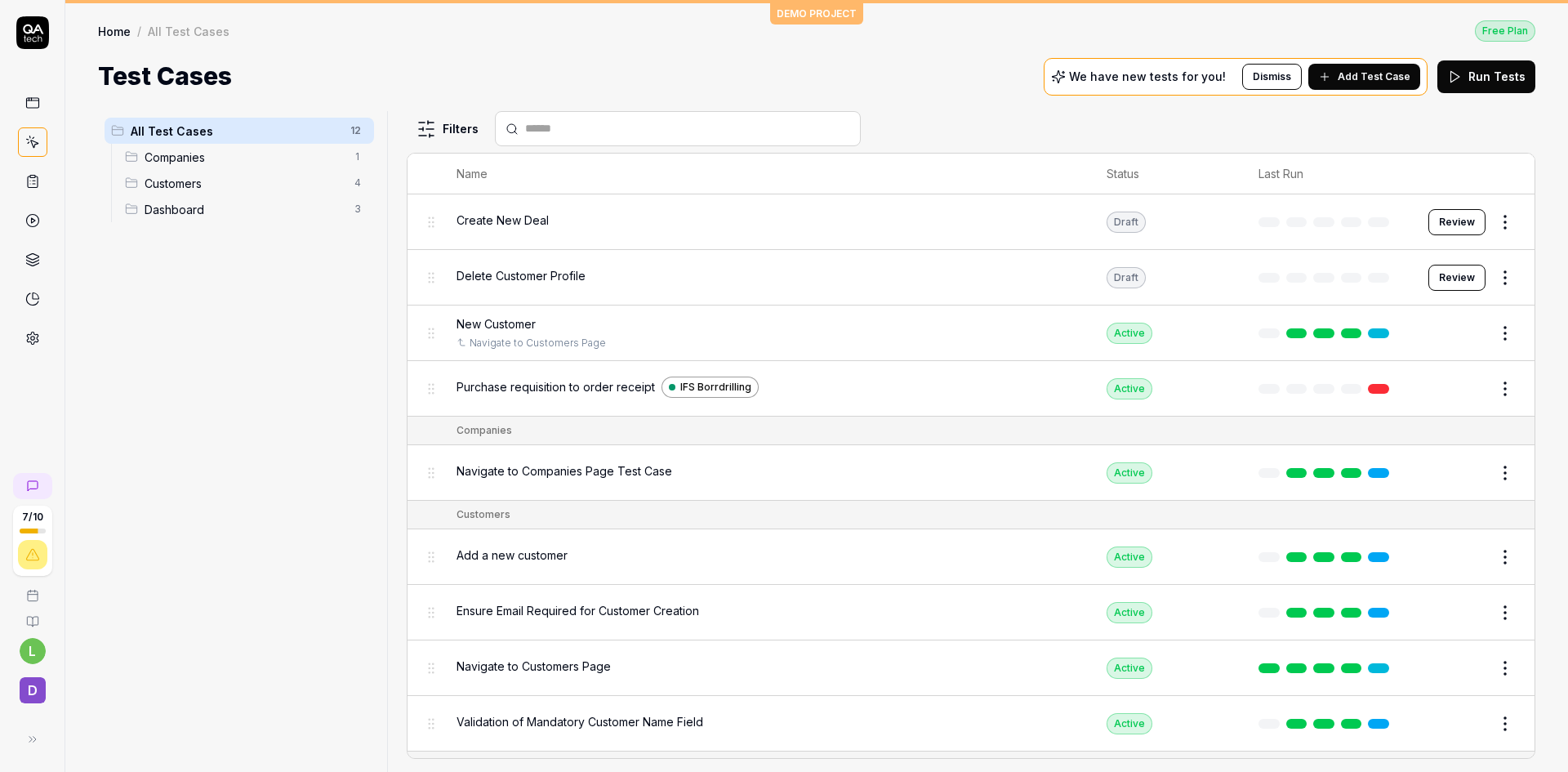
click at [1506, 384] on html "7 / 10 l D DEMO PROJECT Home / All Test Cases Free Plan Home / All Test Cases F…" at bounding box center [784, 386] width 1568 height 772
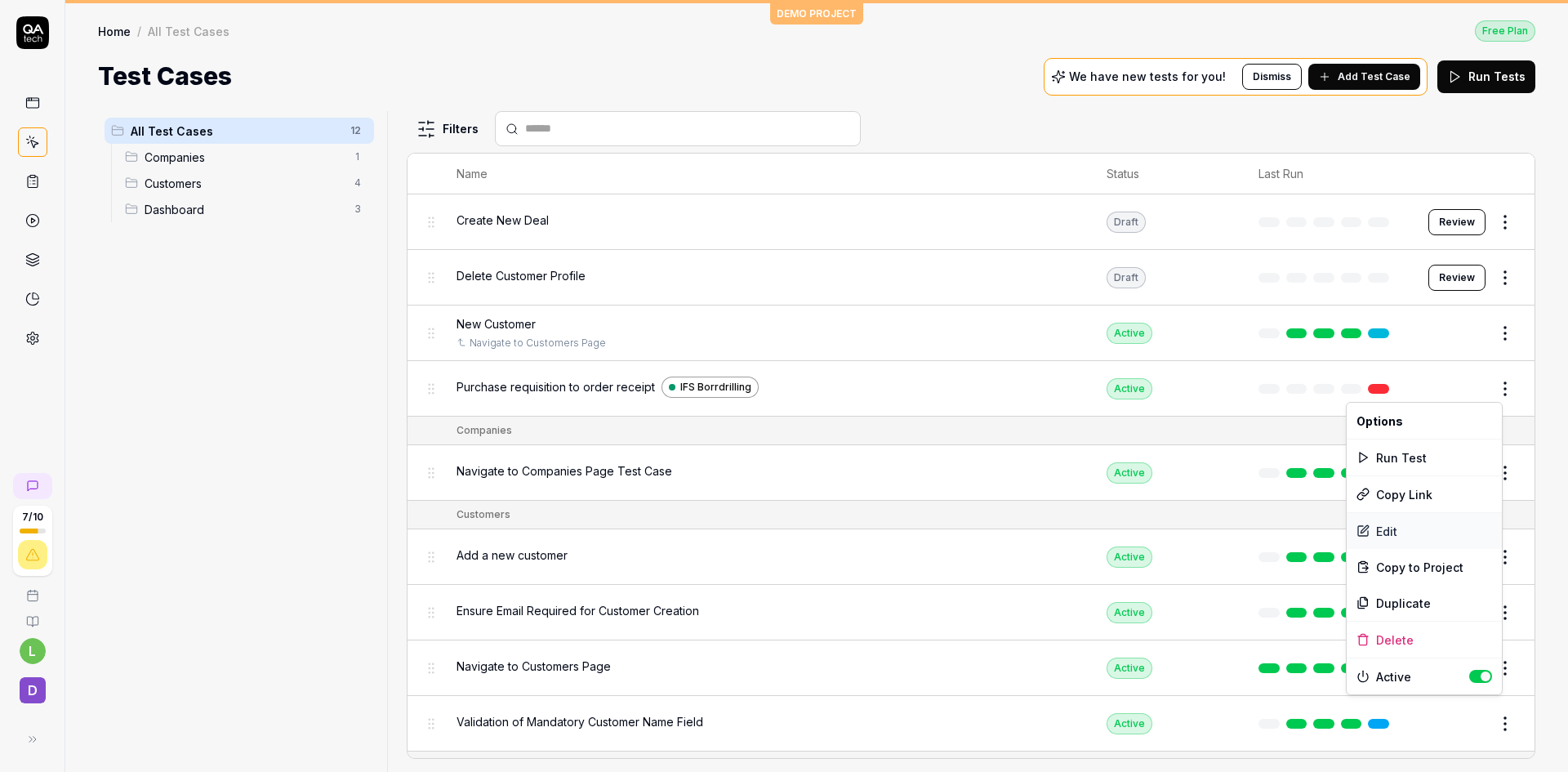
click at [1416, 526] on div "Edit" at bounding box center [1424, 531] width 155 height 36
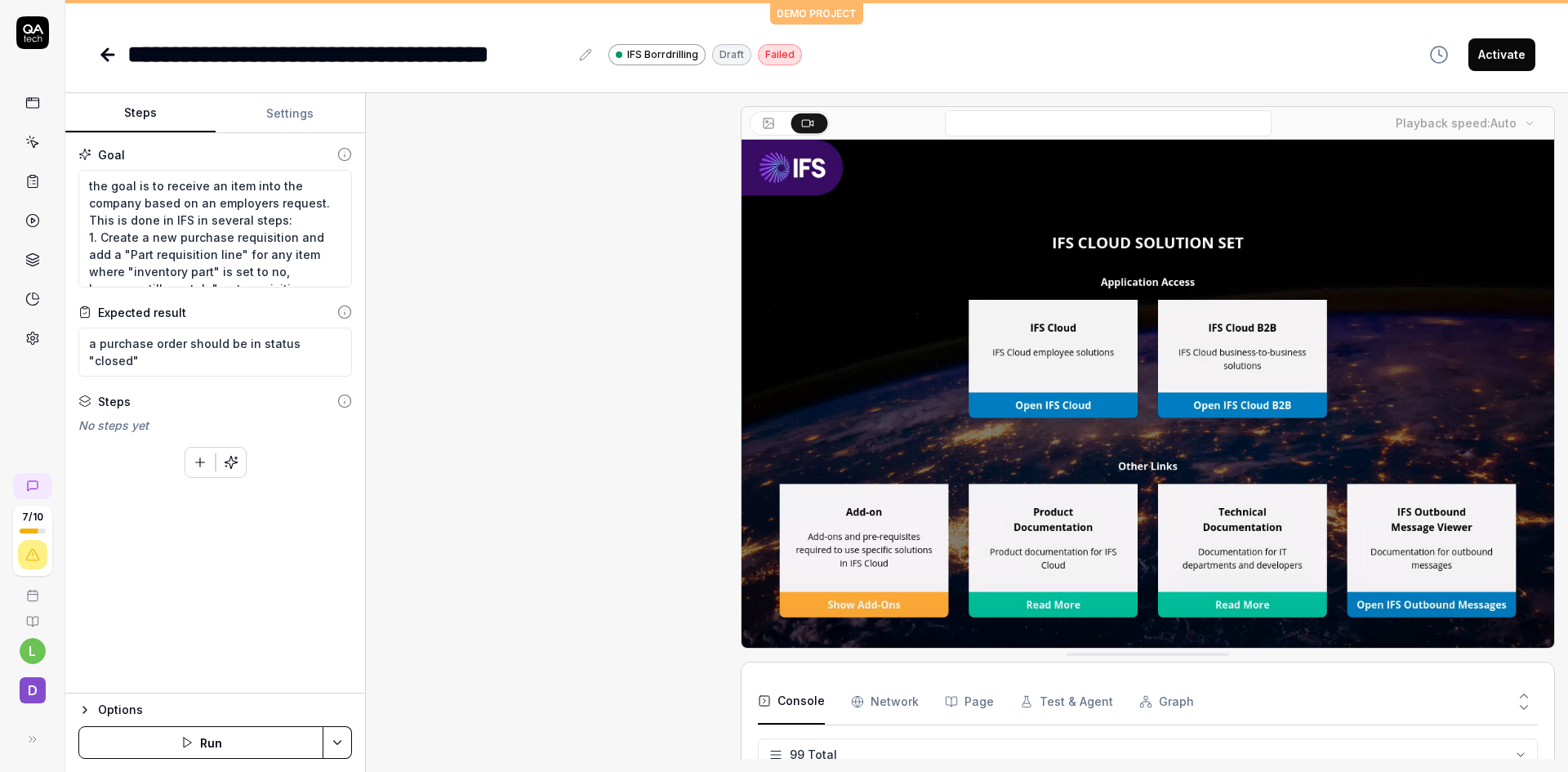
scroll to position [1674, 0]
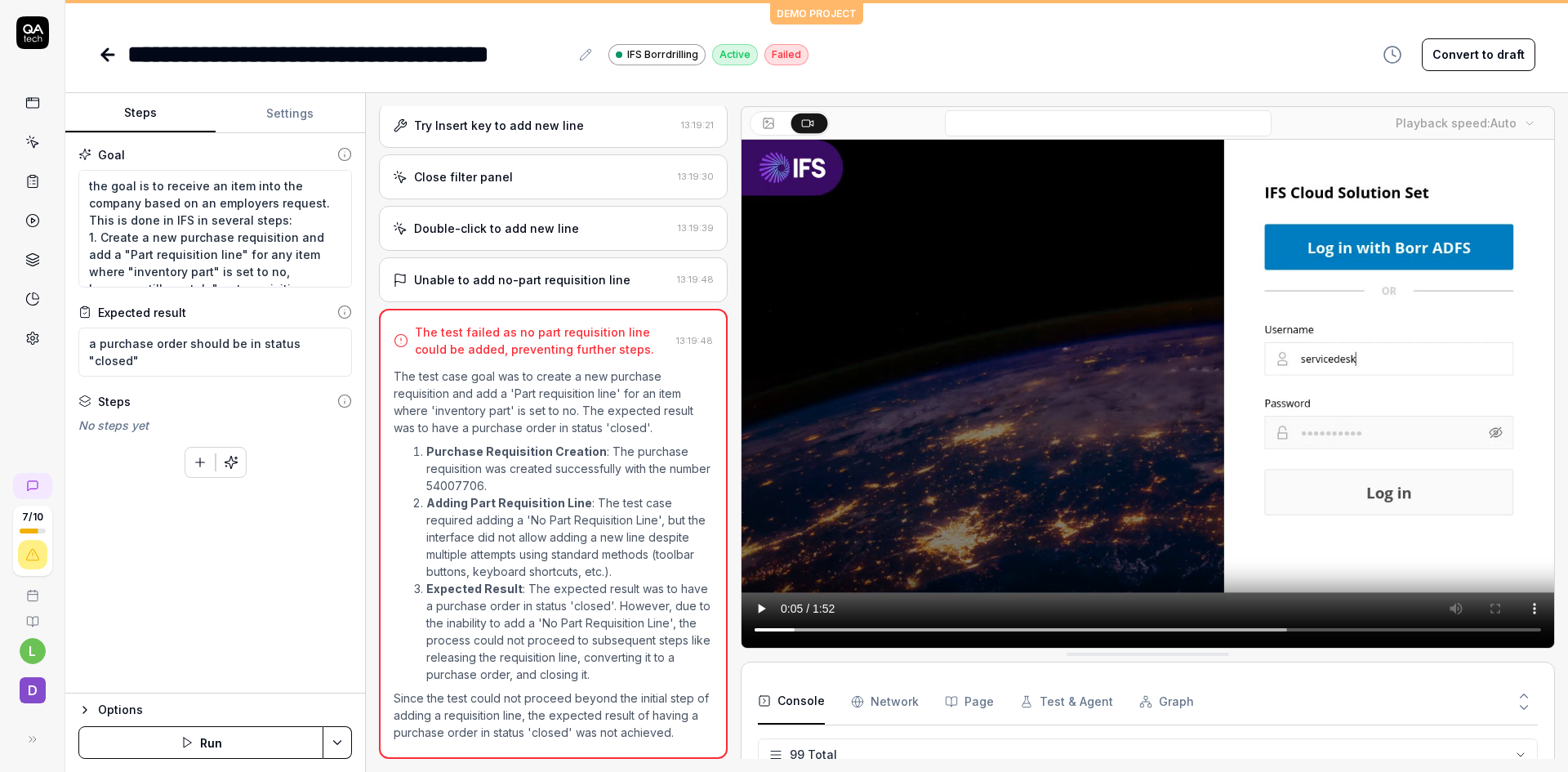
type textarea "*"
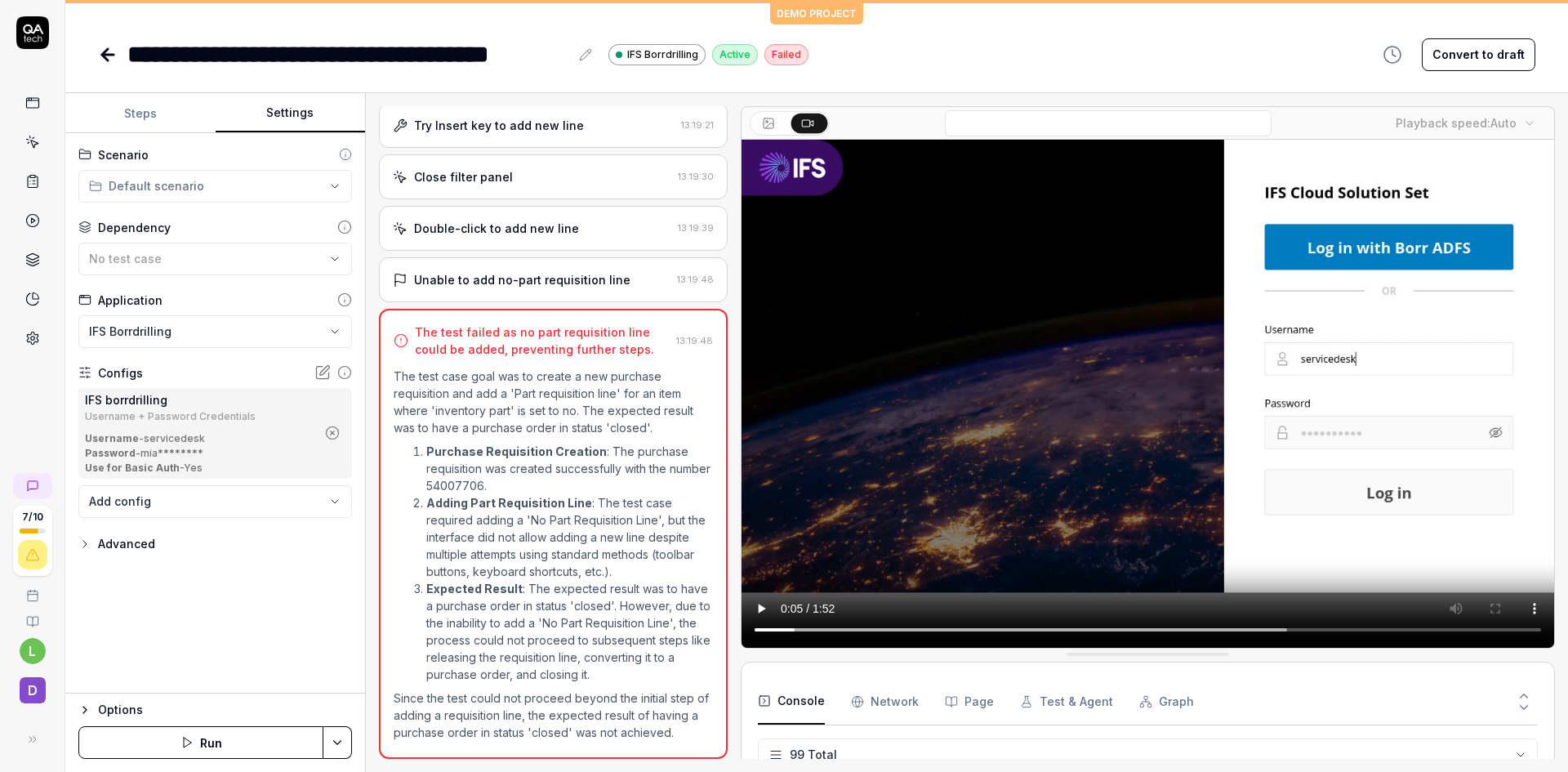
click at [278, 115] on button "Settings" at bounding box center [291, 113] width 151 height 39
click at [84, 541] on icon "button" at bounding box center [84, 543] width 3 height 7
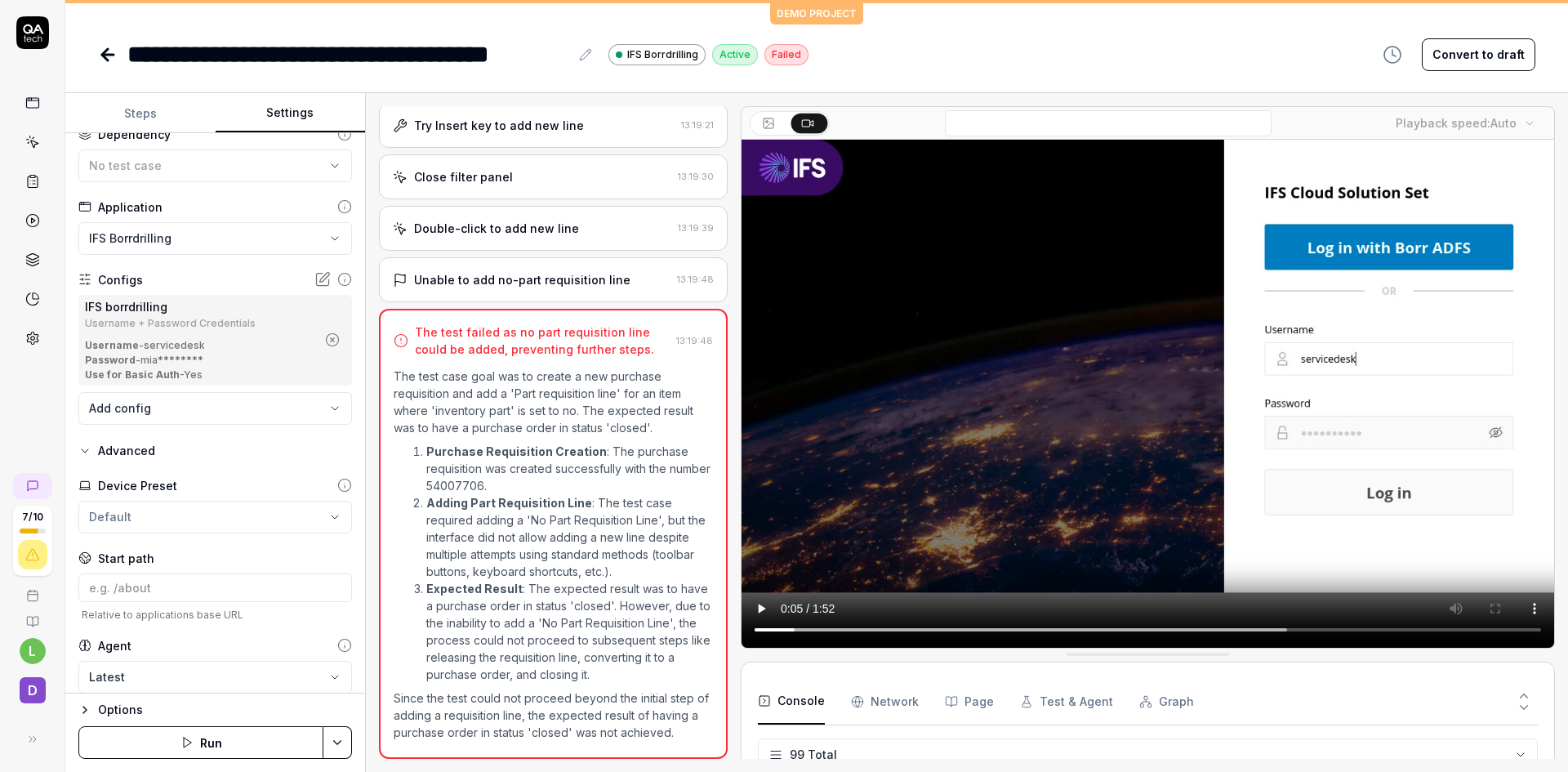
scroll to position [107, 0]
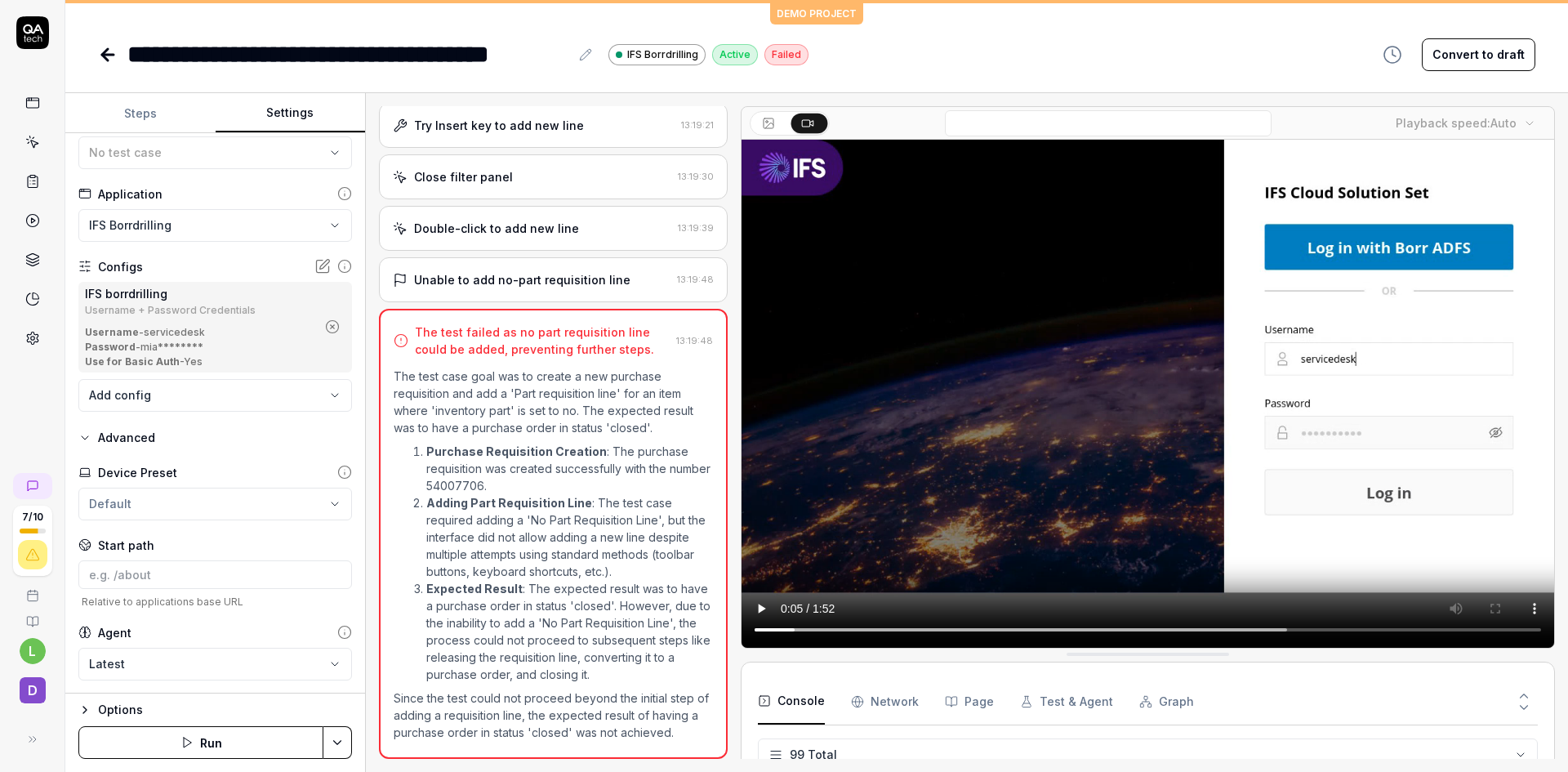
click at [81, 436] on icon "button" at bounding box center [84, 437] width 13 height 13
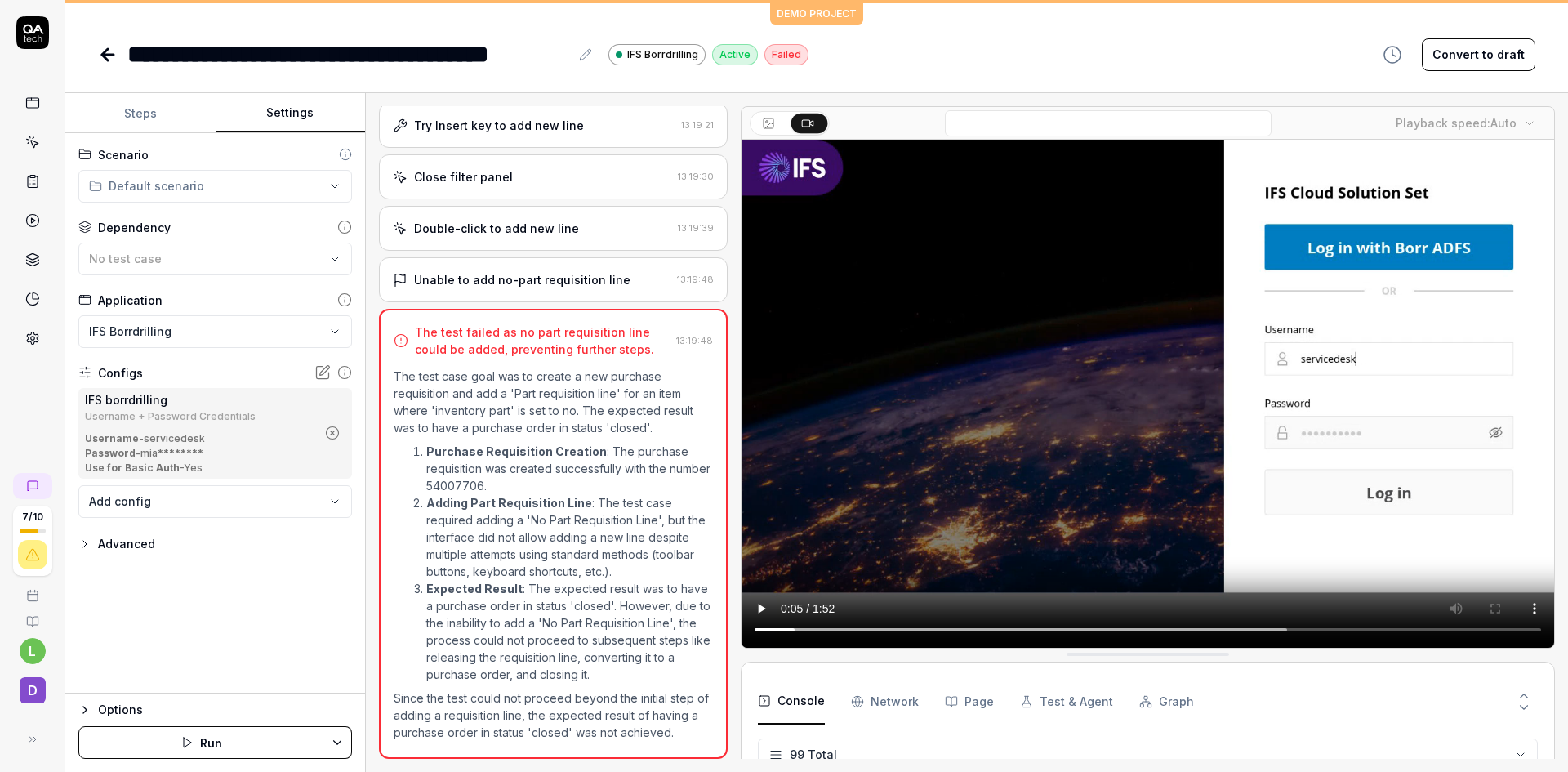
click at [87, 540] on icon "button" at bounding box center [84, 543] width 13 height 13
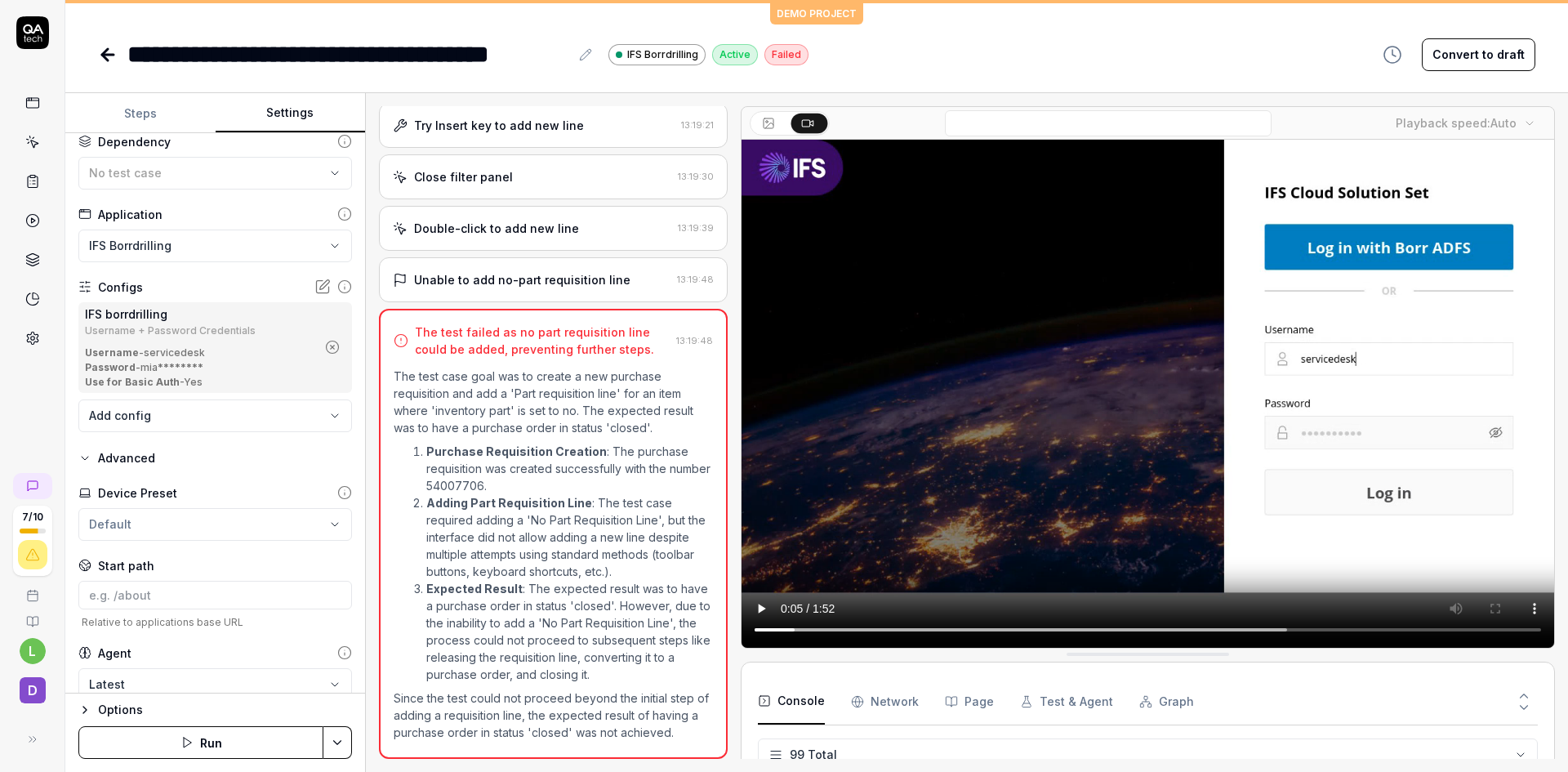
scroll to position [107, 0]
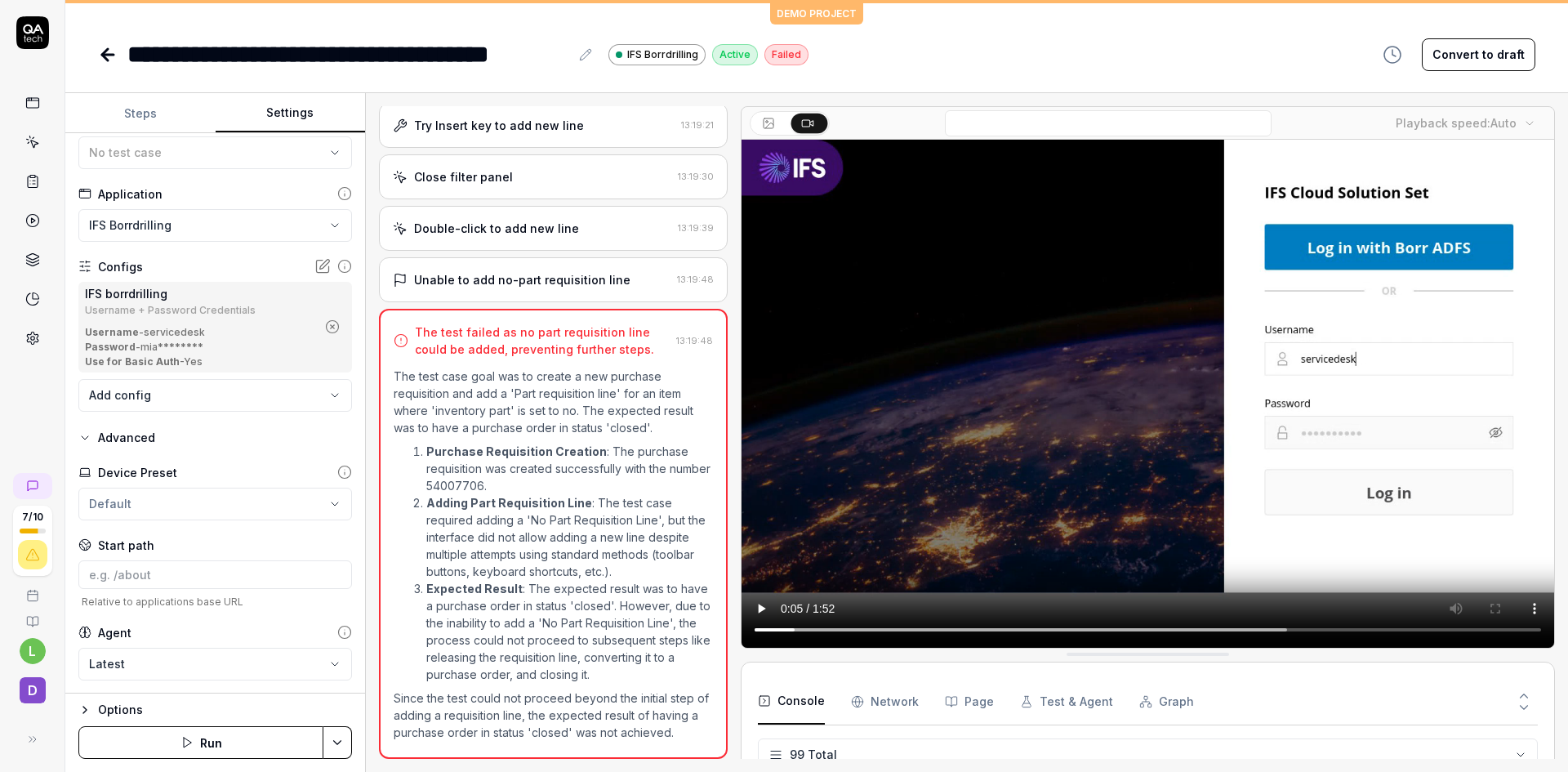
click at [337, 473] on icon at bounding box center [344, 471] width 15 height 15
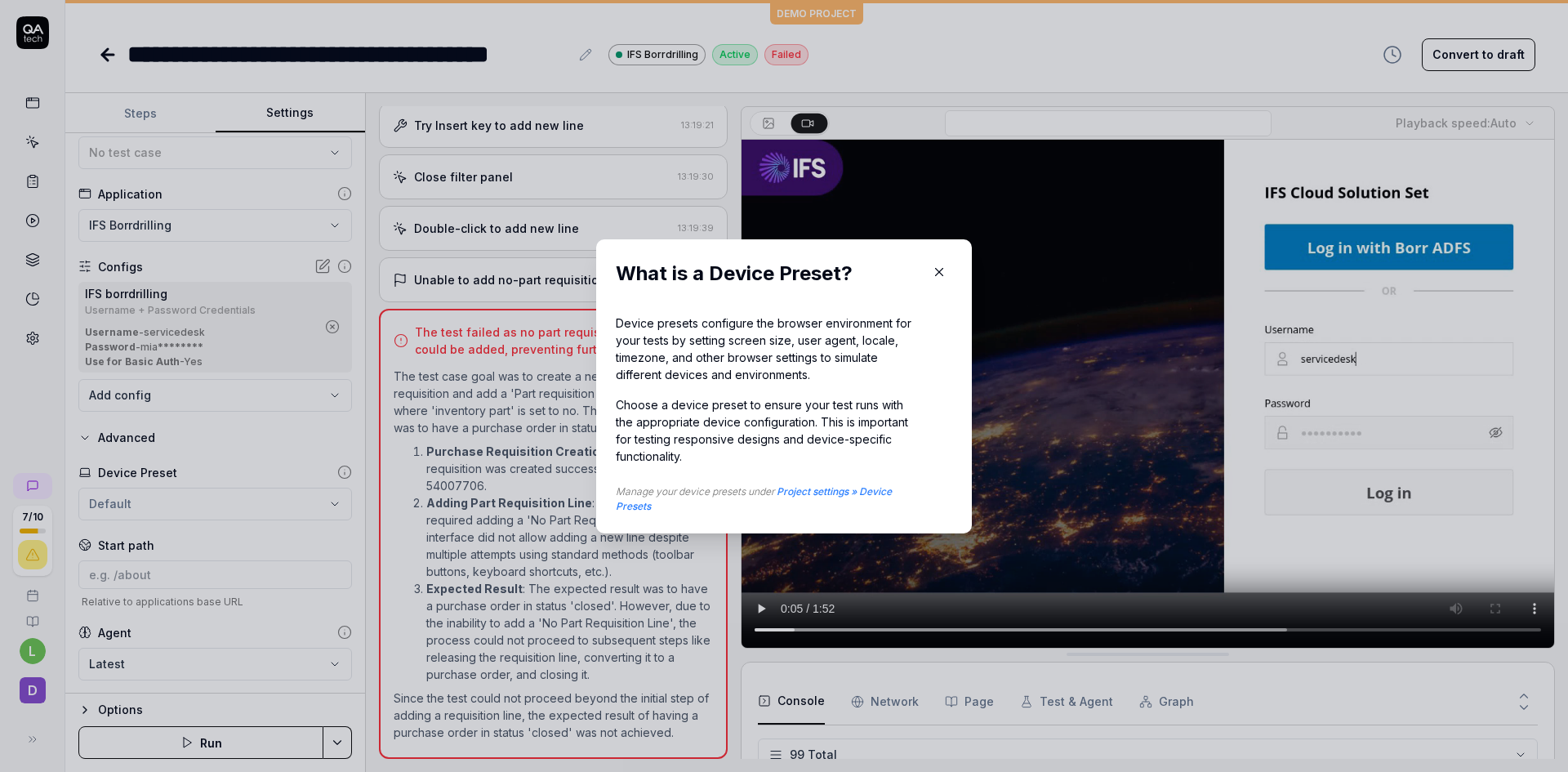
click at [937, 271] on icon "button" at bounding box center [938, 272] width 15 height 15
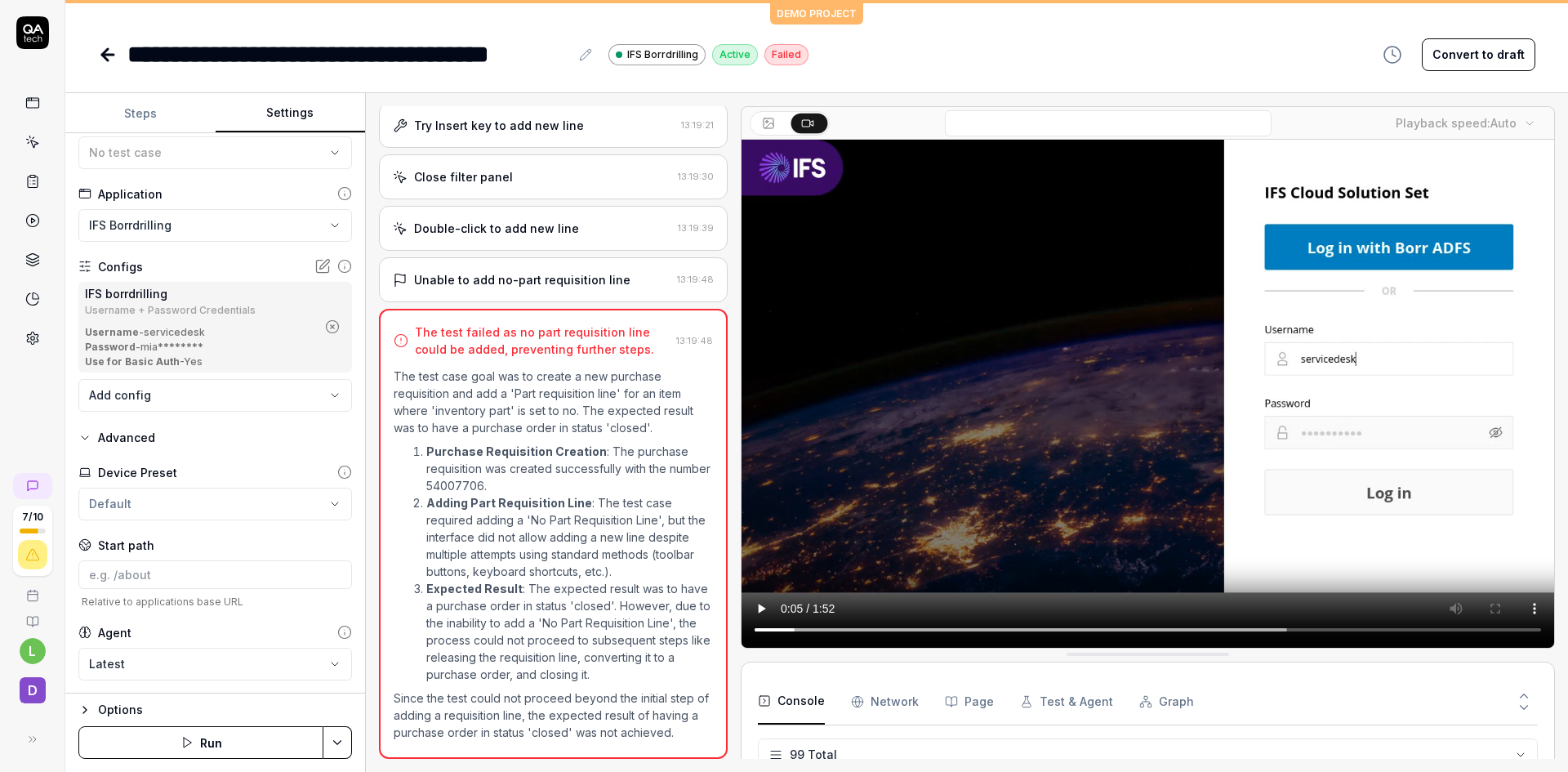
click at [337, 628] on icon at bounding box center [344, 631] width 15 height 15
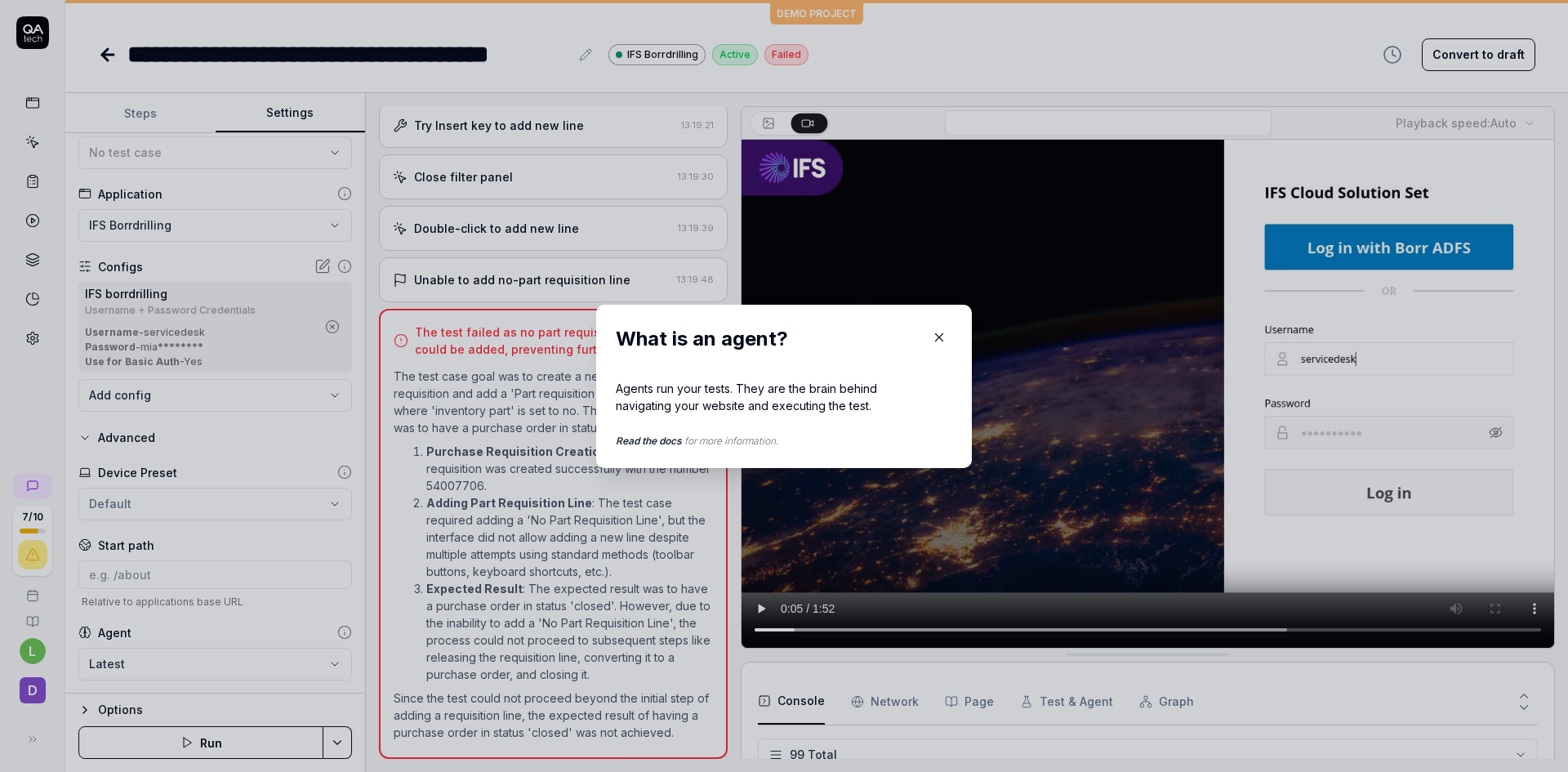
click at [936, 335] on icon "button" at bounding box center [938, 337] width 15 height 15
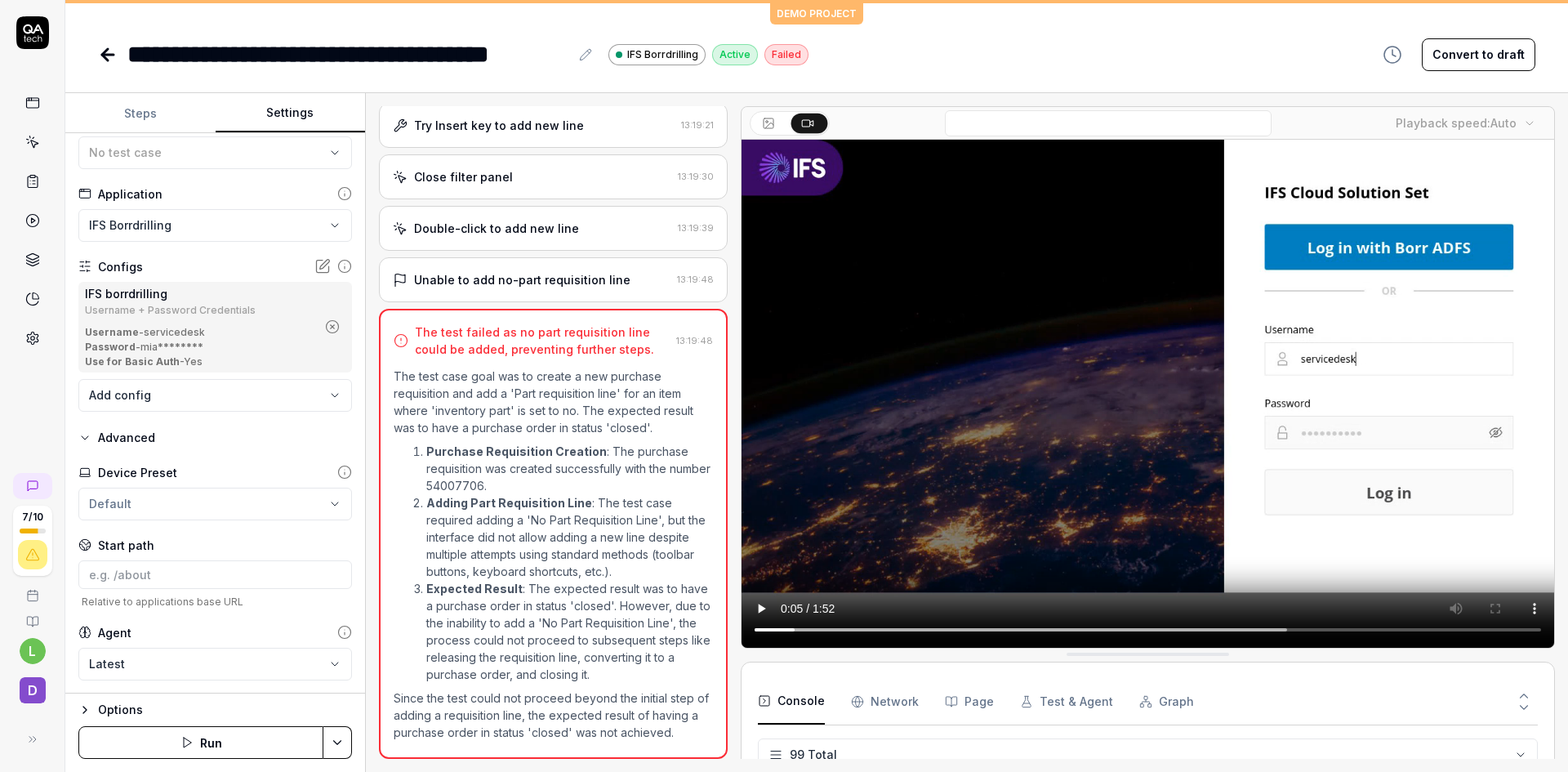
click at [321, 664] on body "**********" at bounding box center [784, 386] width 1568 height 772
click at [82, 708] on icon "button" at bounding box center [84, 708] width 13 height 13
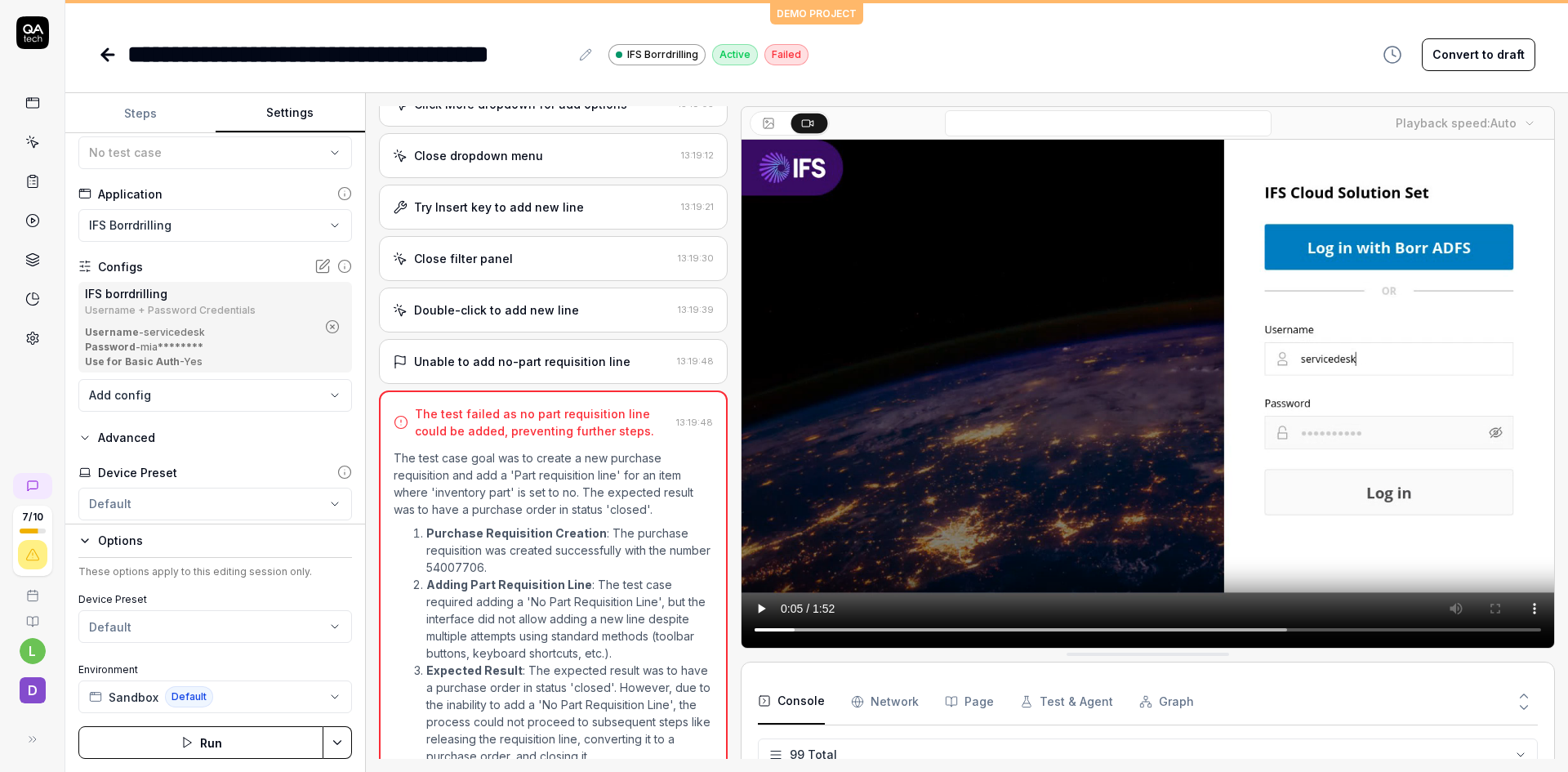
click at [588, 203] on div "Try Insert key to add new line" at bounding box center [534, 207] width 282 height 18
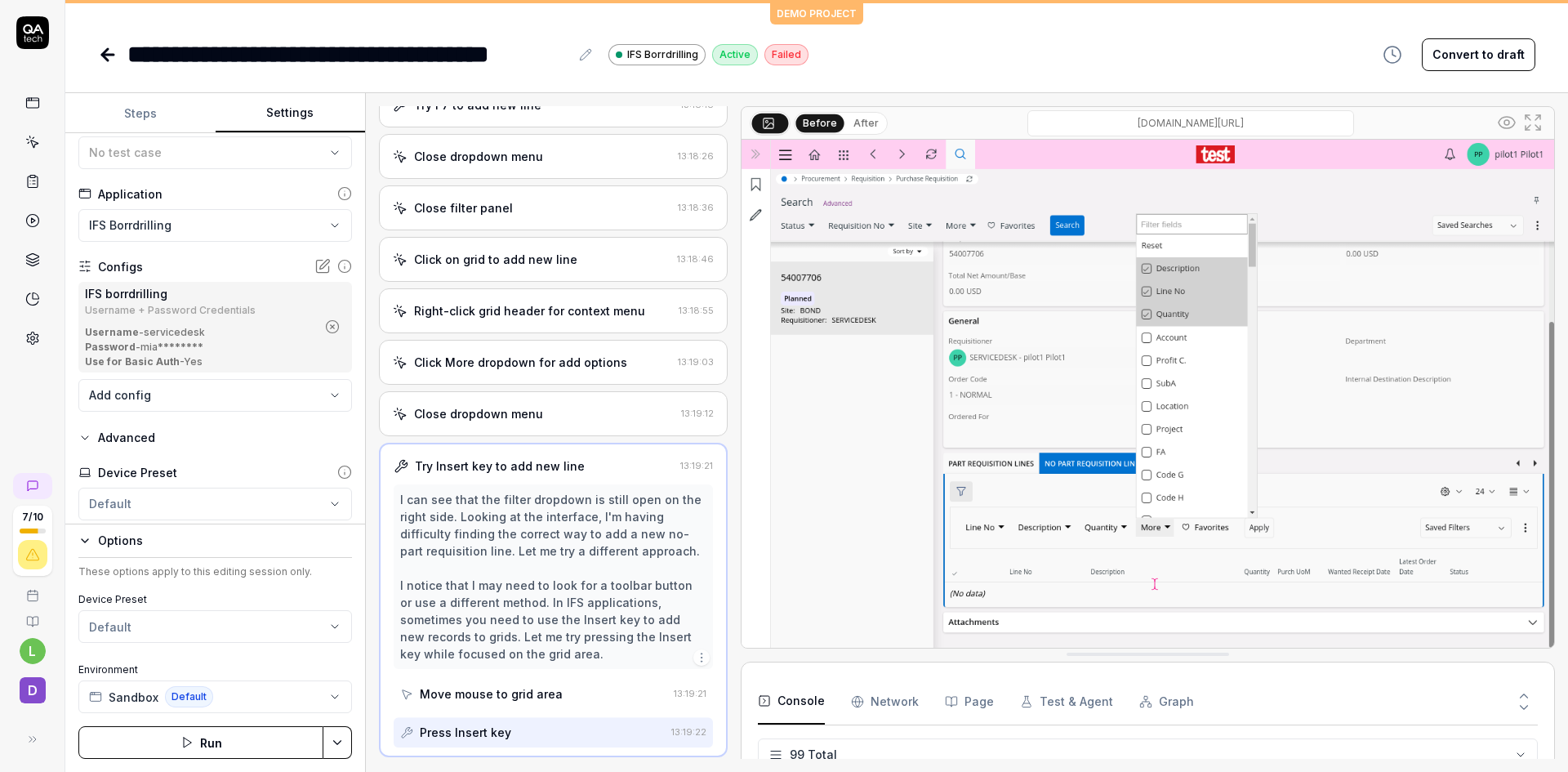
scroll to position [1333, 0]
click at [35, 480] on icon at bounding box center [32, 486] width 13 height 13
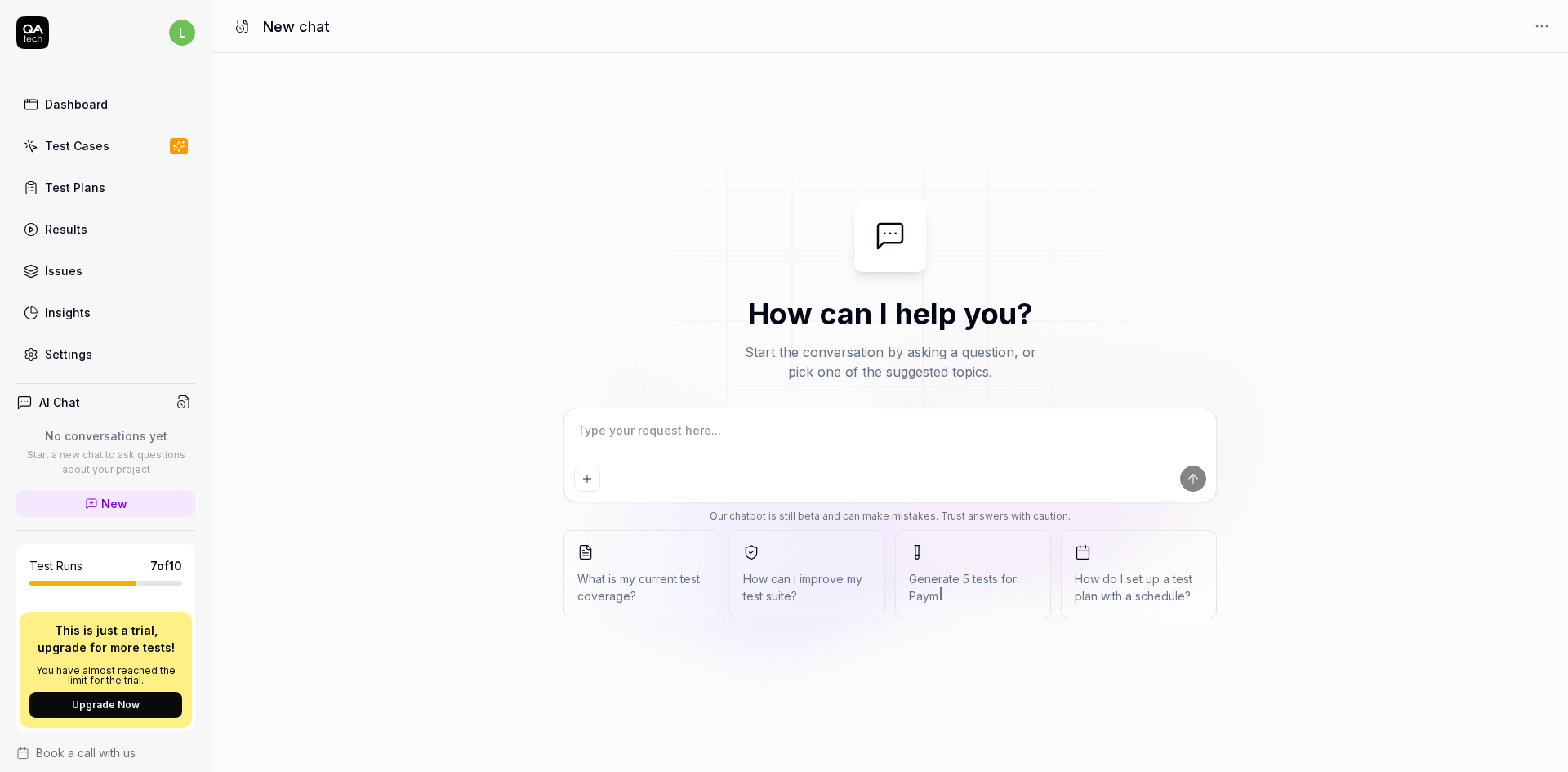
type textarea "*"
type textarea "h"
type textarea "*"
type textarea "ho"
type textarea "*"
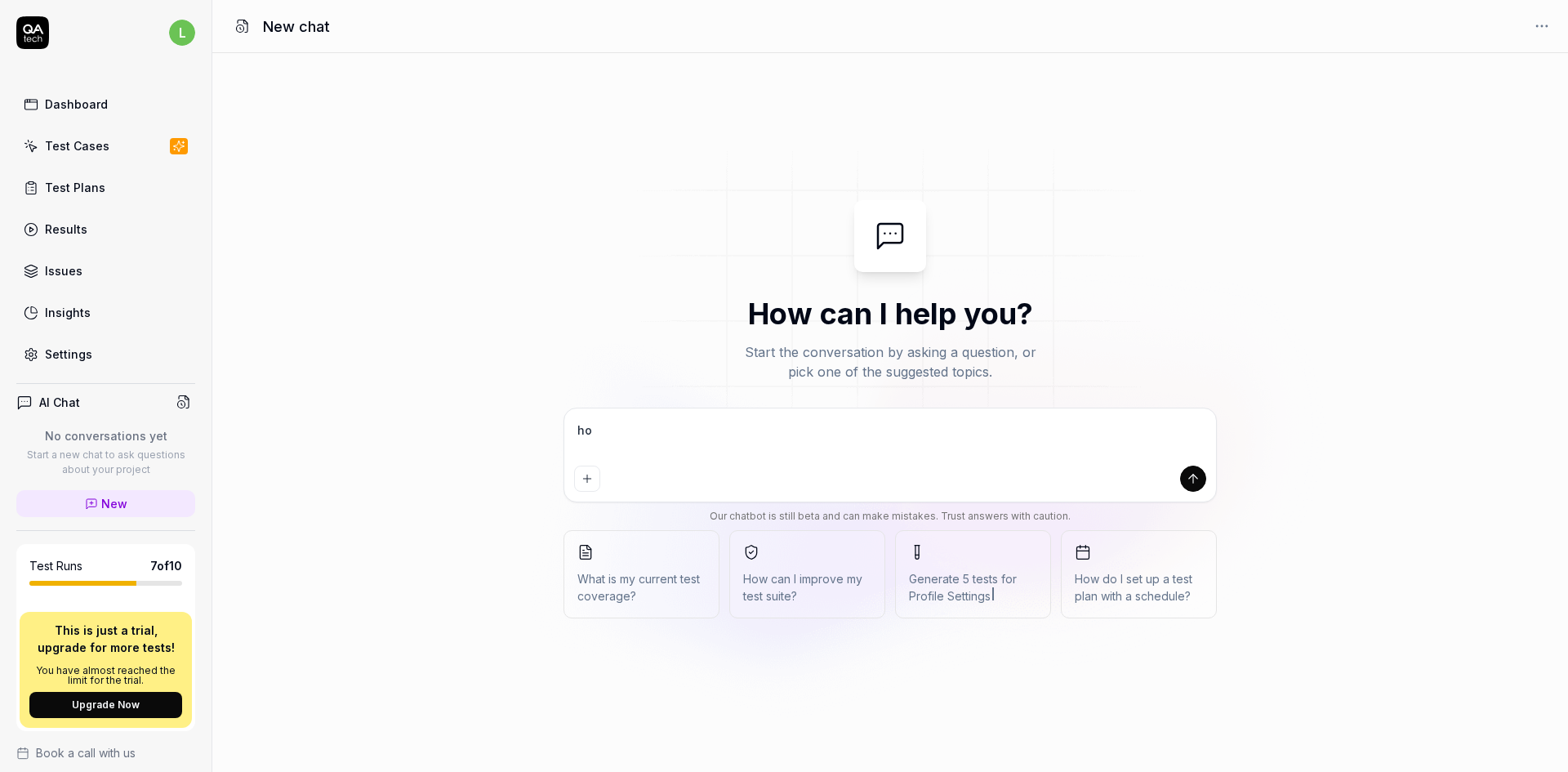
type textarea "how"
type textarea "*"
type textarea "how"
type textarea "*"
type textarea "how c"
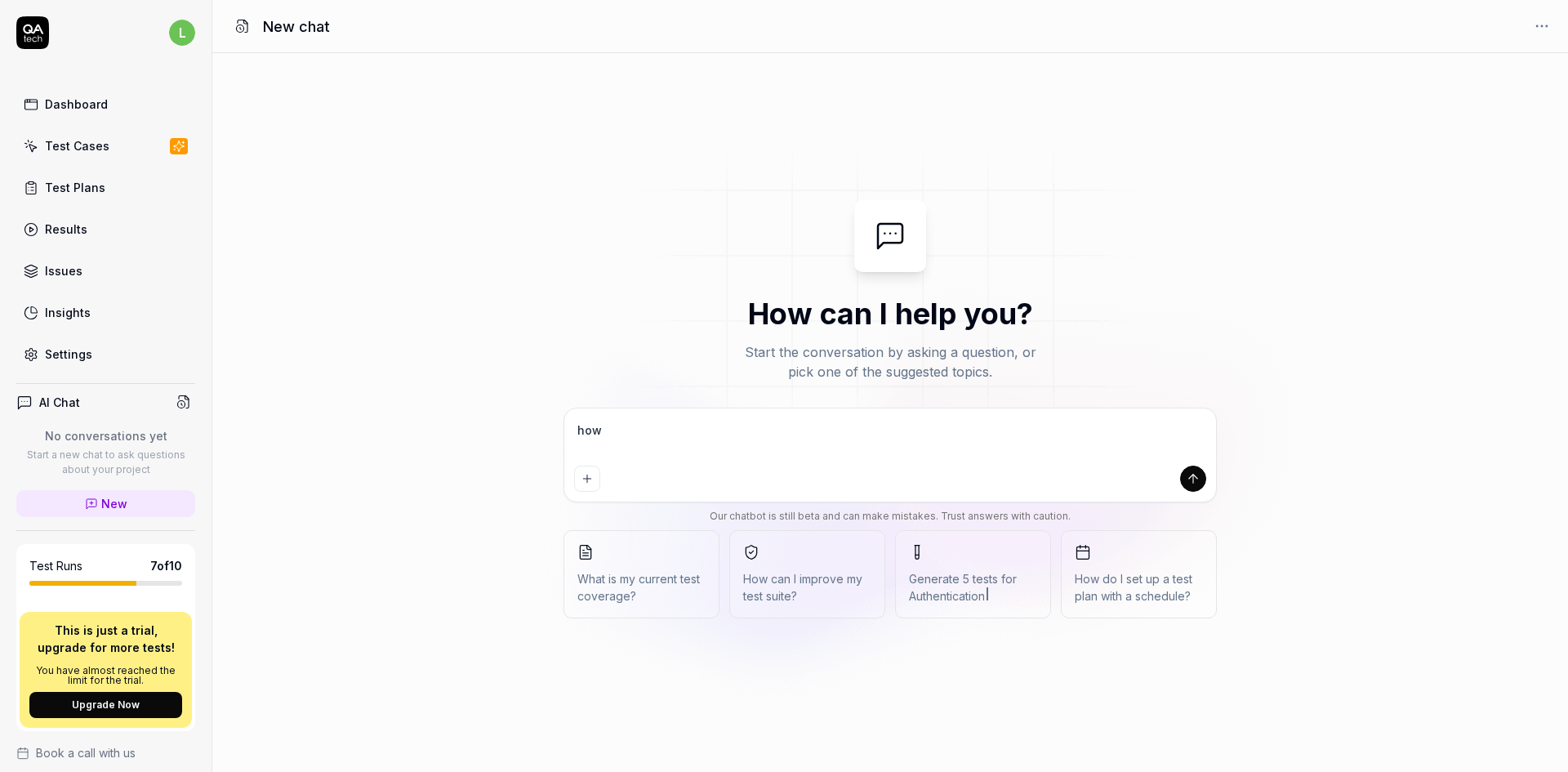
type textarea "*"
type textarea "how"
type textarea "*"
type textarea "how"
type textarea "*"
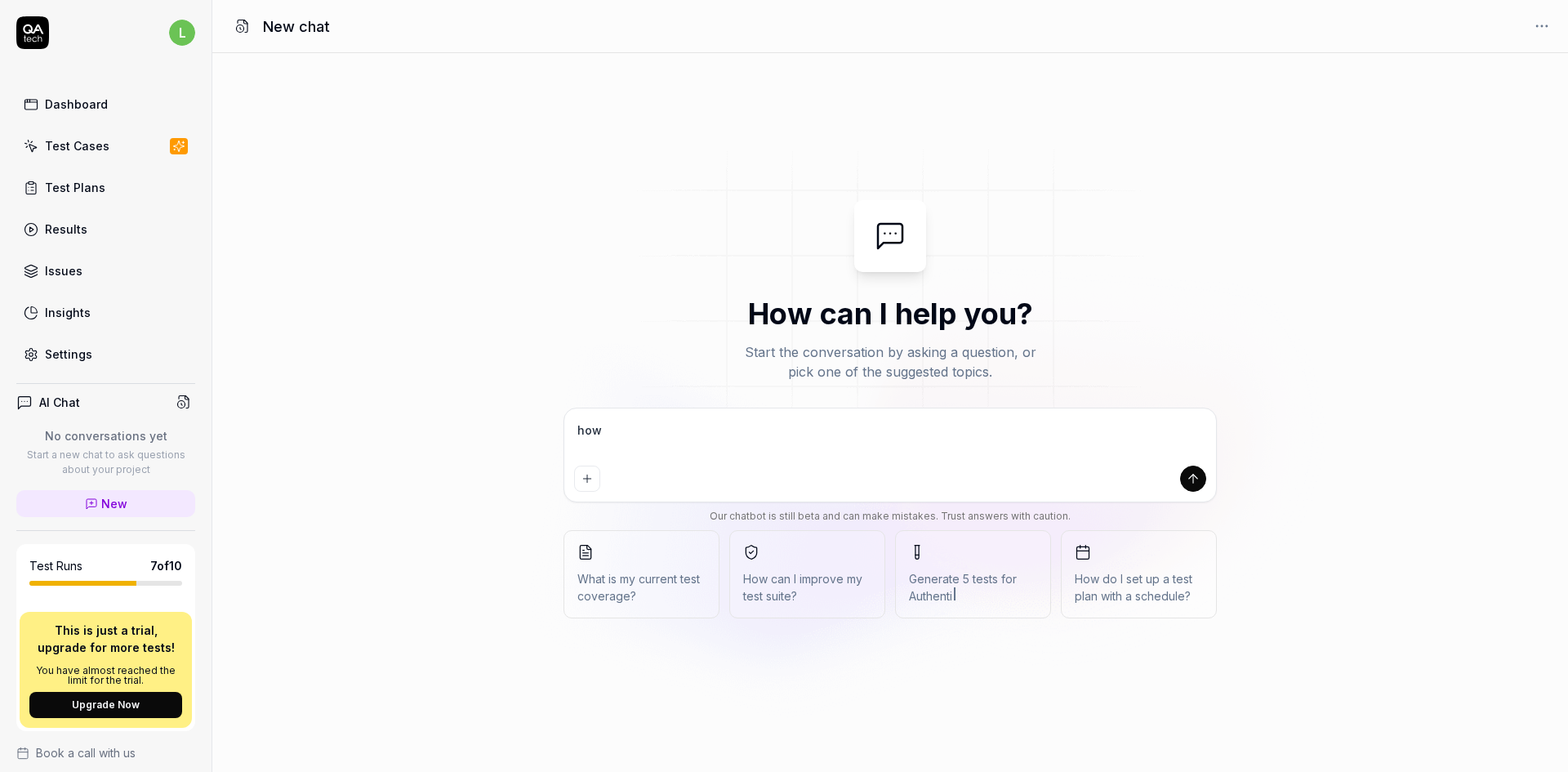
type textarea "ho"
type textarea "*"
type textarea "h"
type textarea "*"
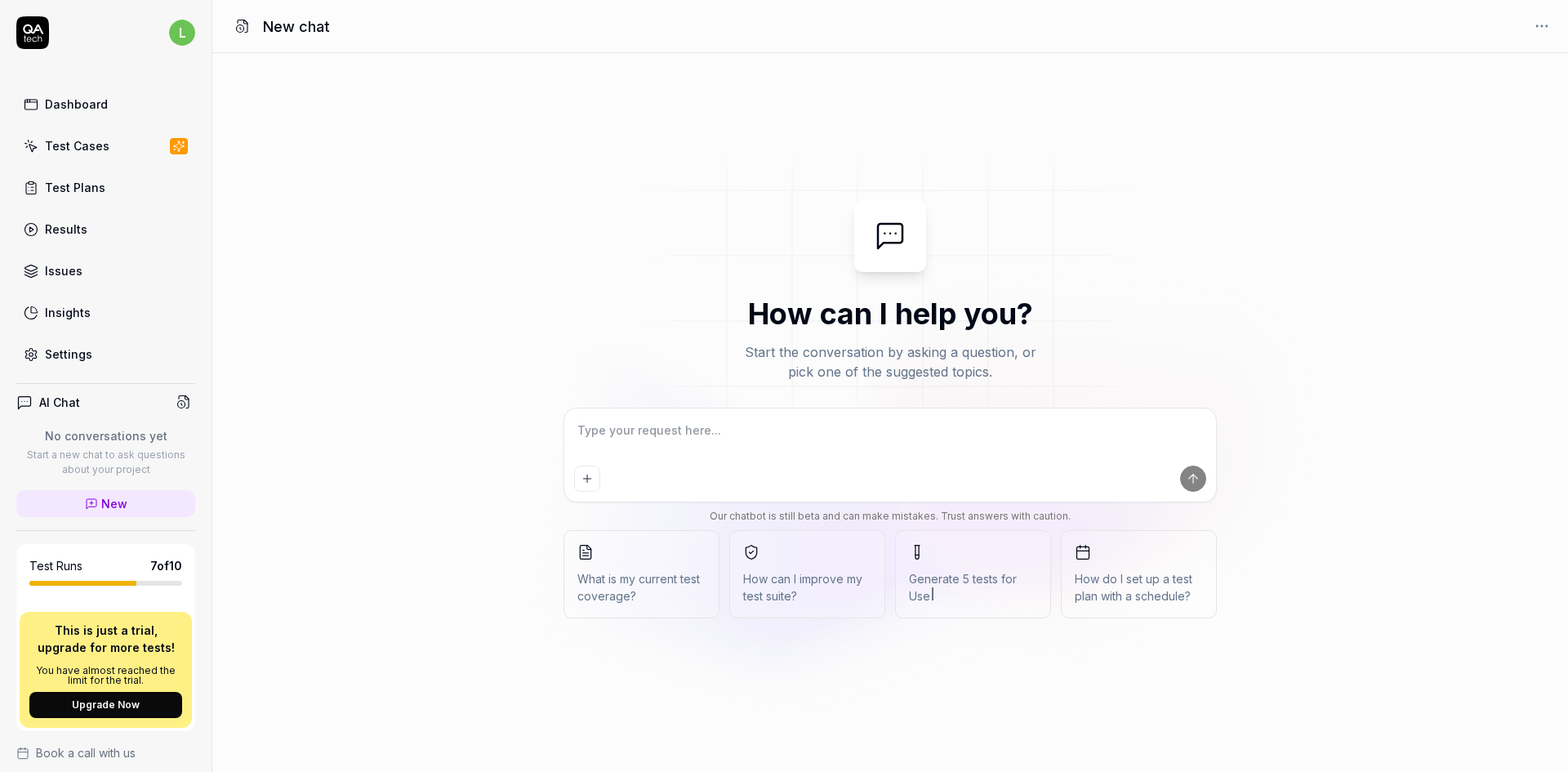
type textarea "h"
type textarea "*"
type textarea "hu"
type textarea "*"
type textarea "hur"
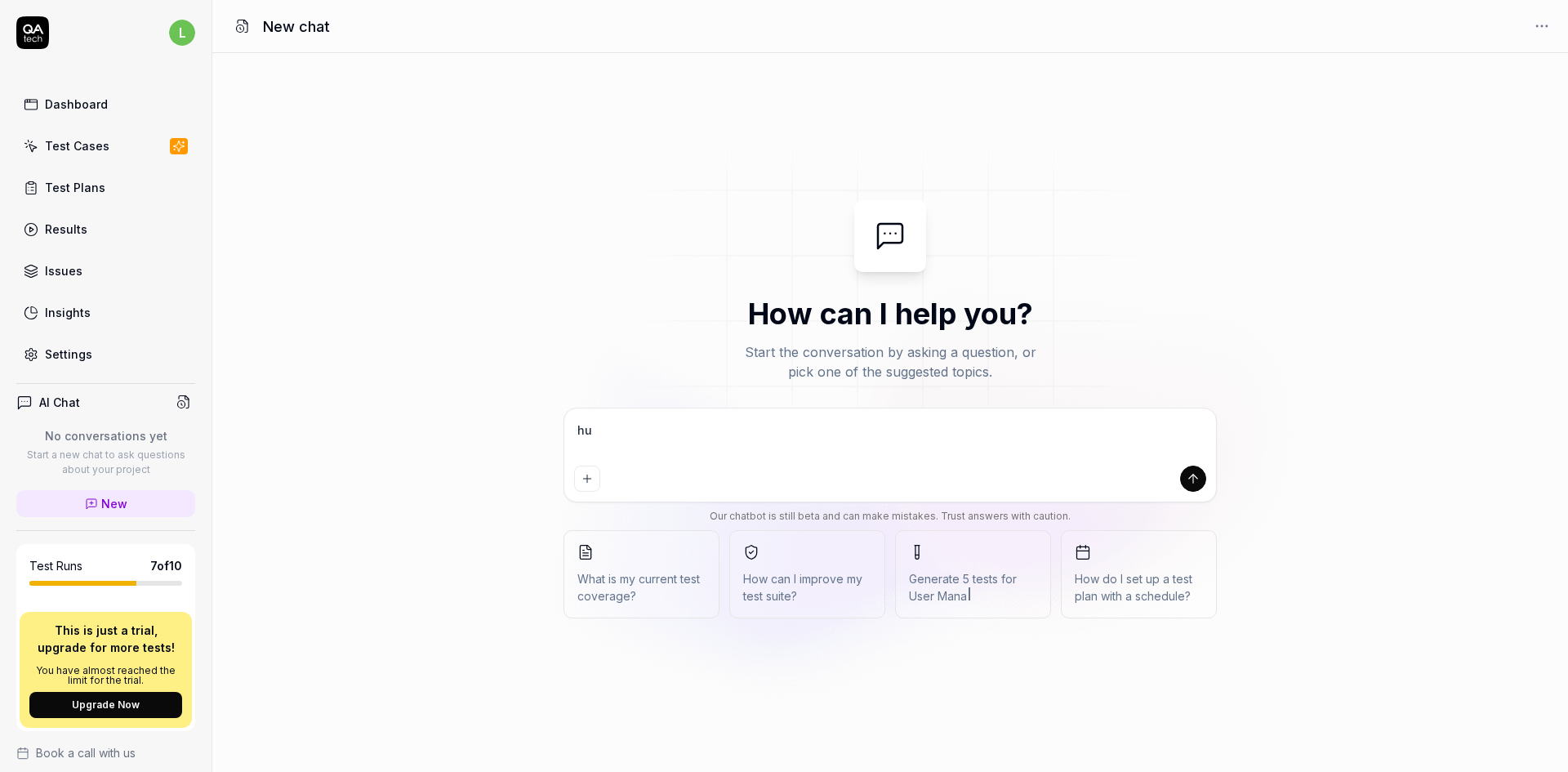
type textarea "*"
type textarea "hur"
type textarea "*"
type textarea "hur k"
type textarea "*"
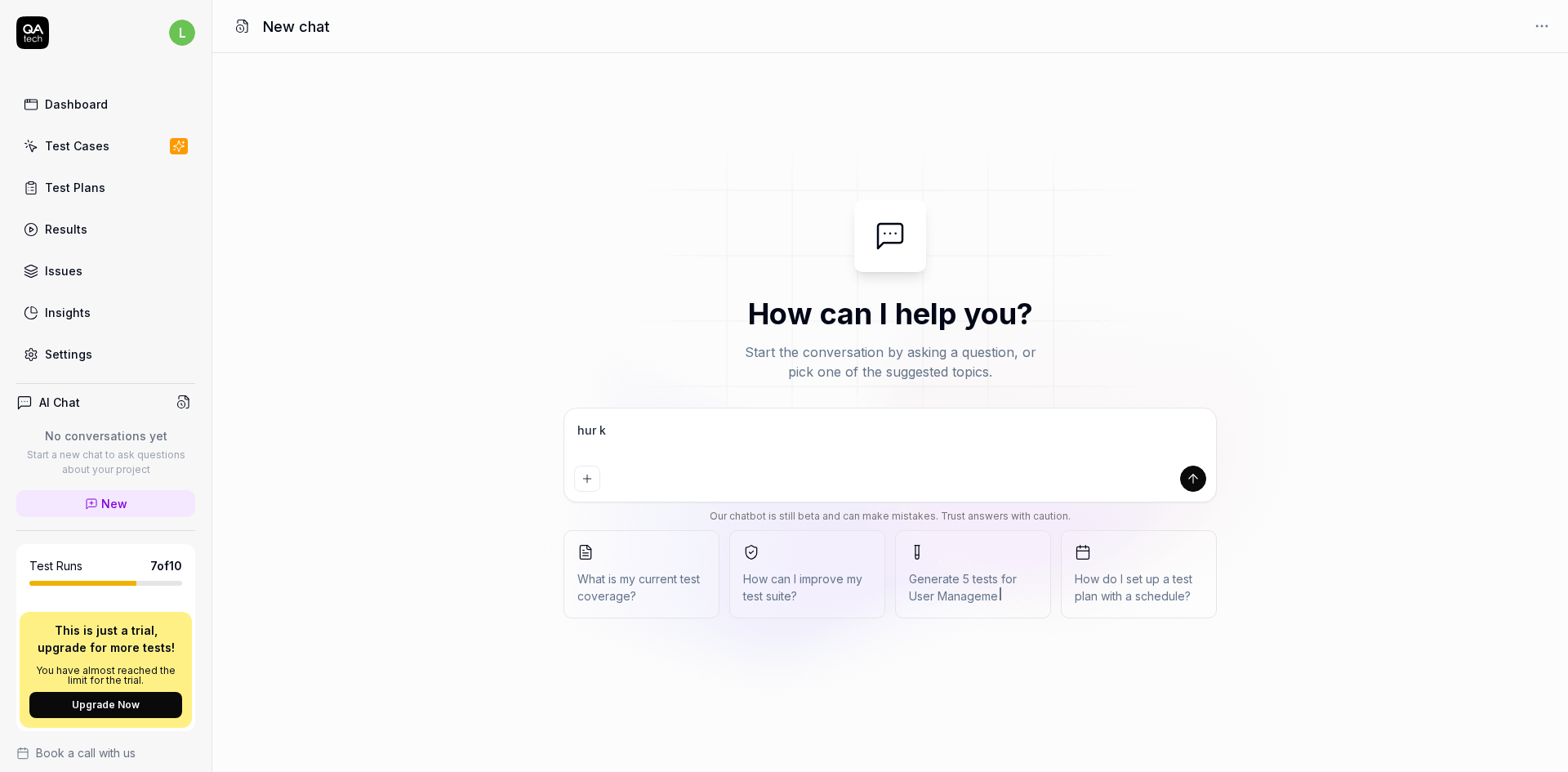
type textarea "hur ka"
type textarea "*"
type textarea "hur kan"
type textarea "*"
type textarea "hur kan"
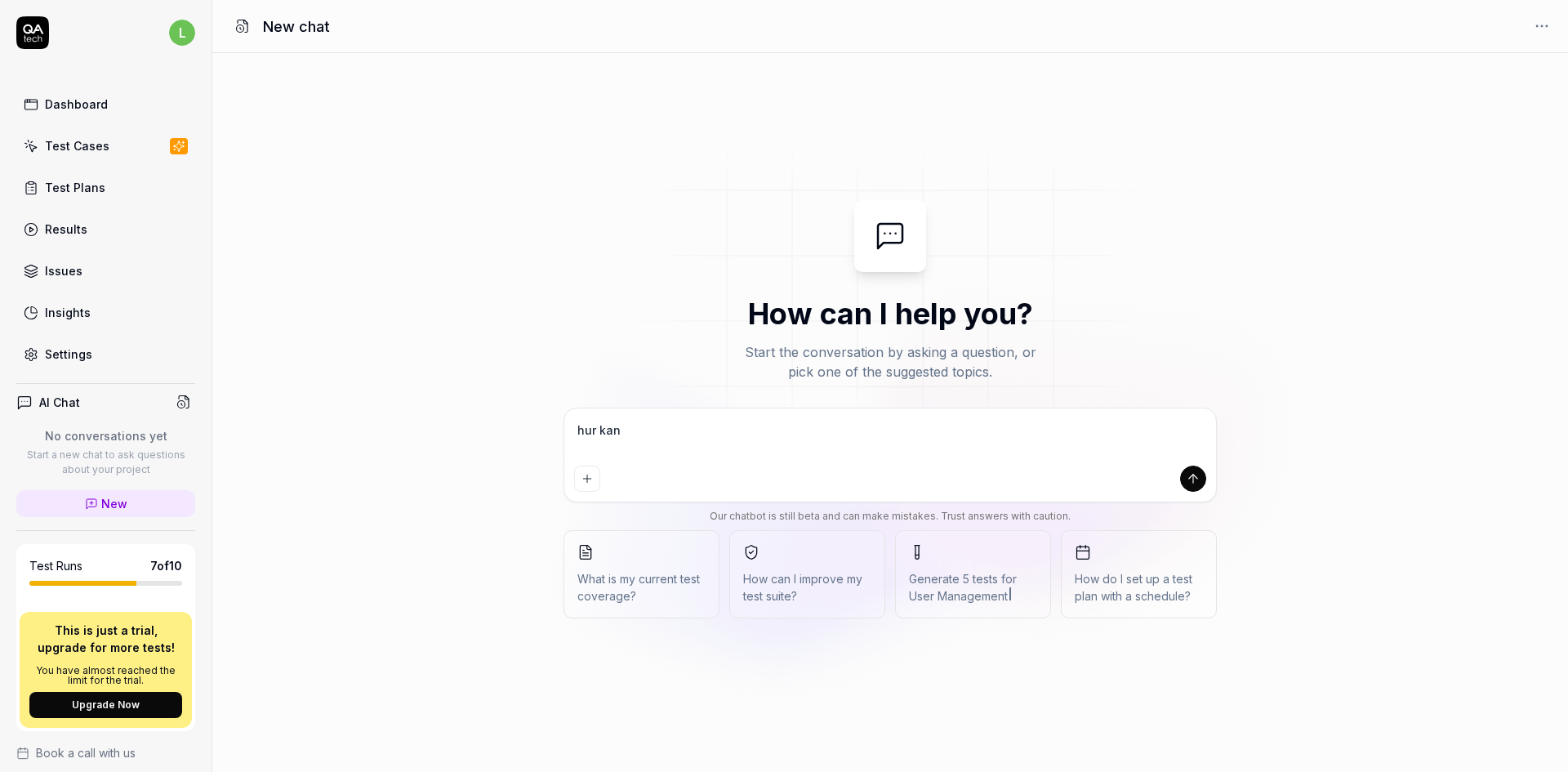
type textarea "*"
type textarea "hur kan j"
type textarea "*"
type textarea "hur kan ja"
type textarea "*"
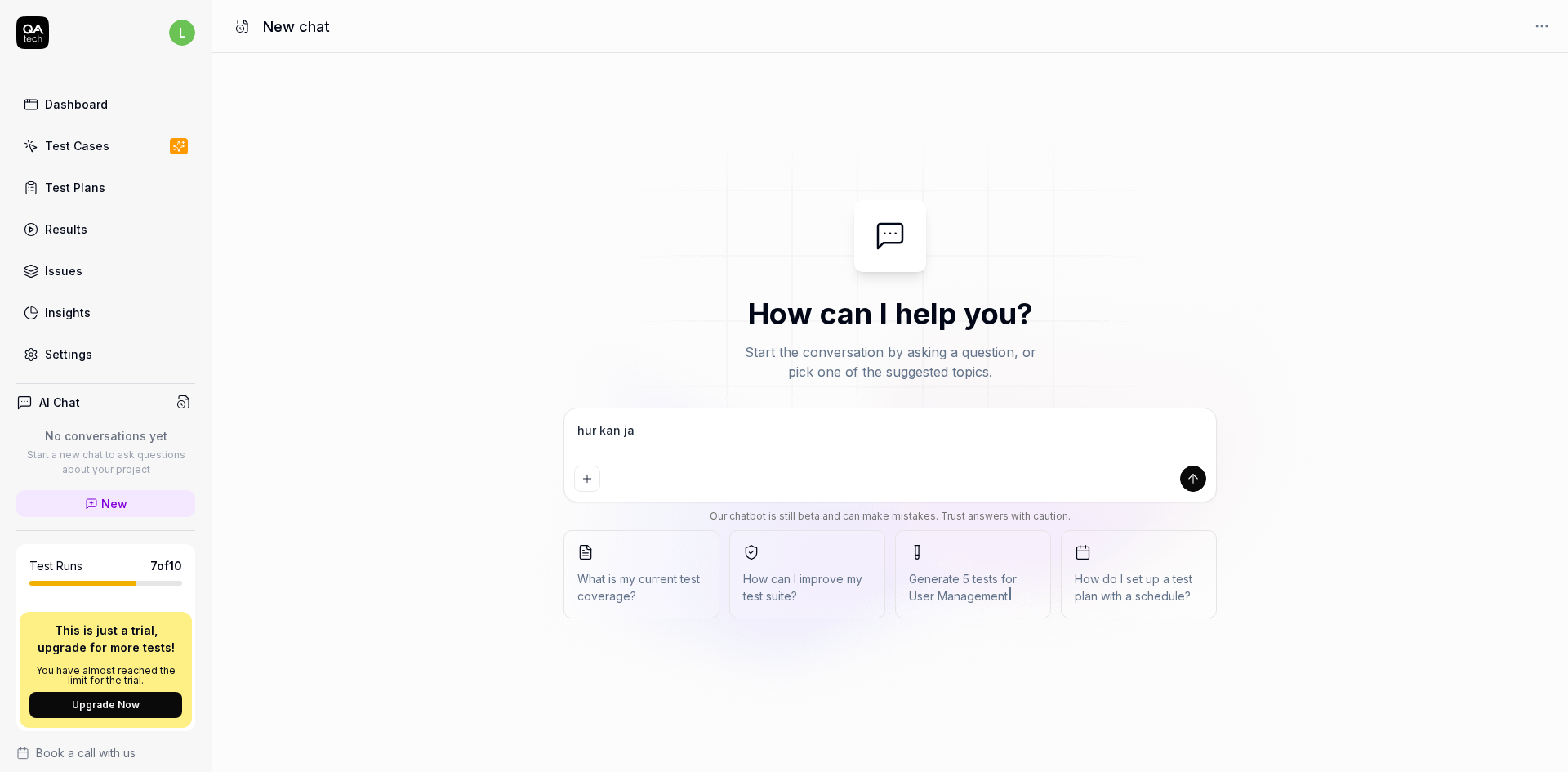
type textarea "hur kan jag"
type textarea "*"
type textarea "hur kan jag"
type textarea "*"
type textarea "hur kan jag i"
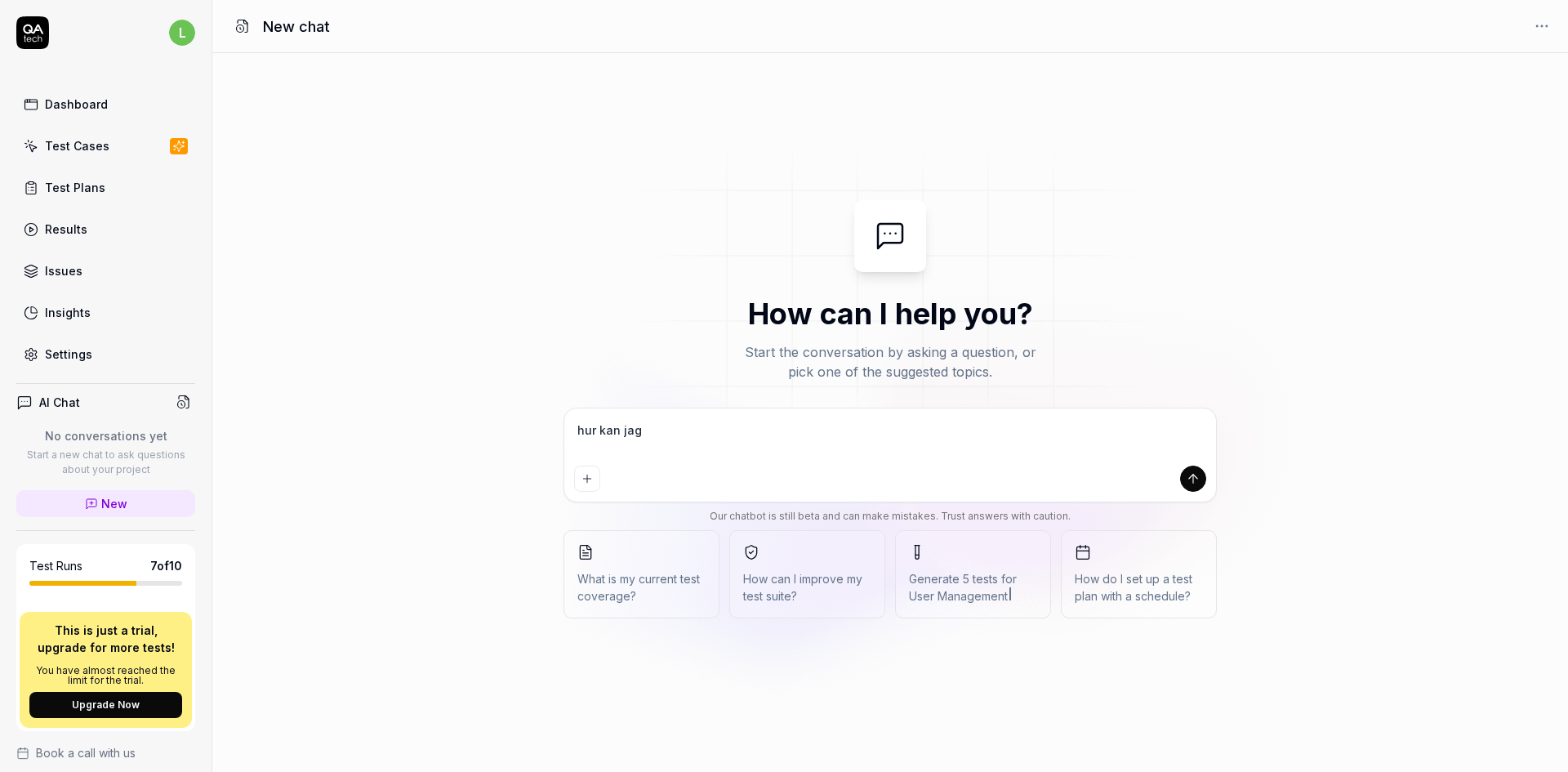
type textarea "*"
type textarea "hur kan jag im"
type textarea "*"
type textarea "hur kan jag imp"
type textarea "*"
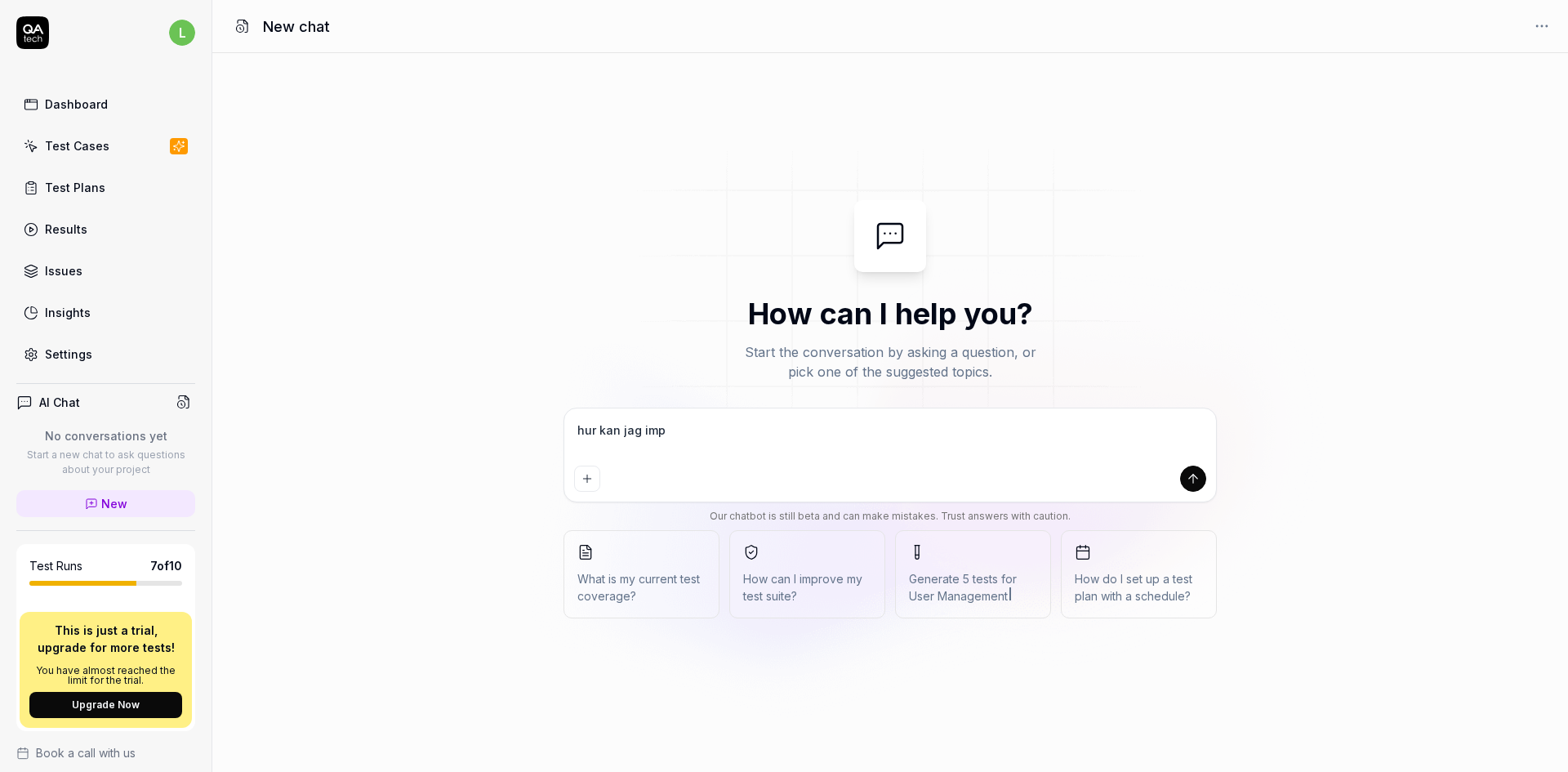
type textarea "hur kan jag impo"
type textarea "*"
type textarea "hur kan jag impor"
type textarea "*"
type textarea "hur kan jag import"
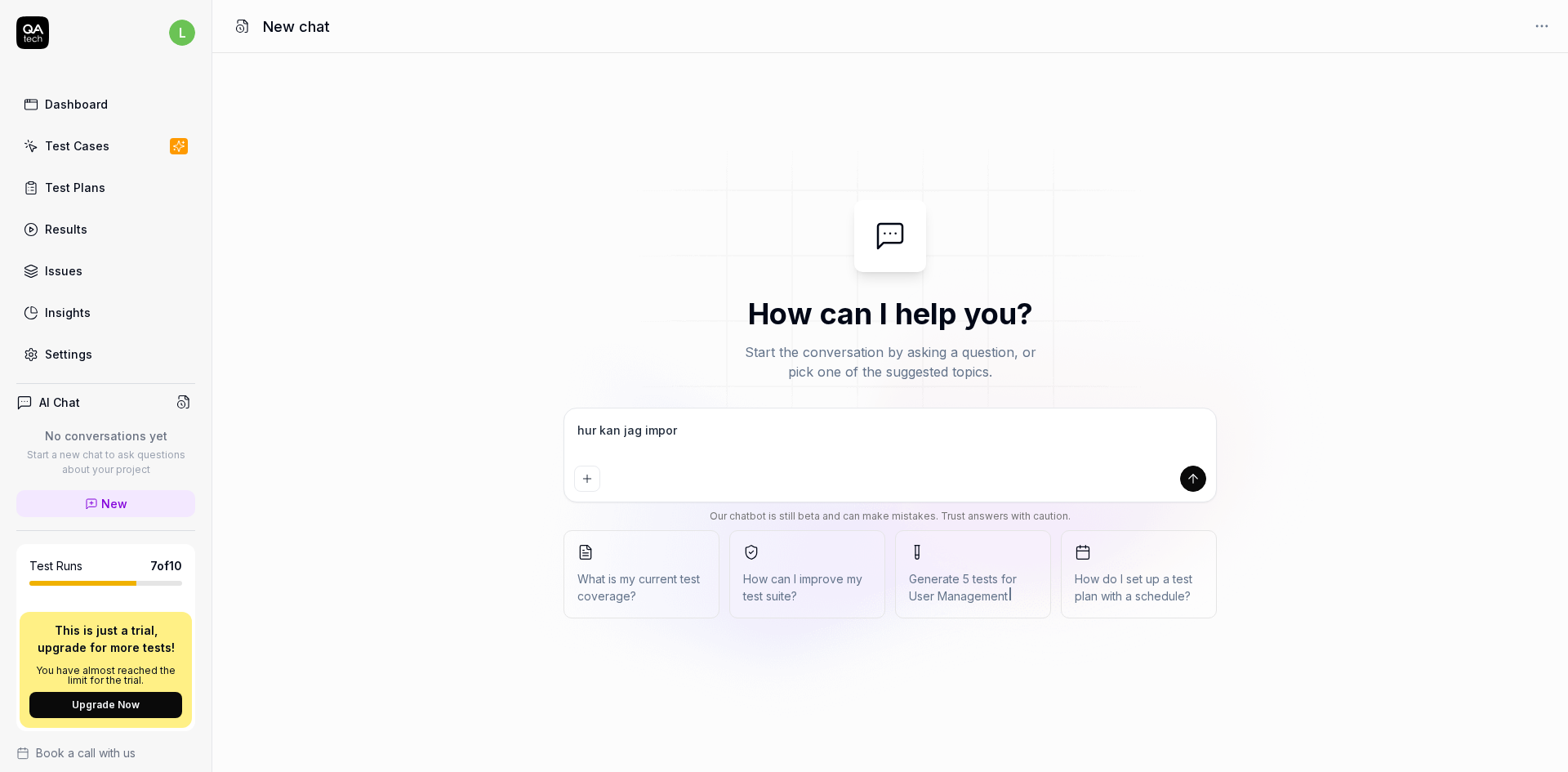
type textarea "*"
type textarea "hur kan jag importe"
type textarea "*"
type textarea "hur kan jag importer"
type textarea "*"
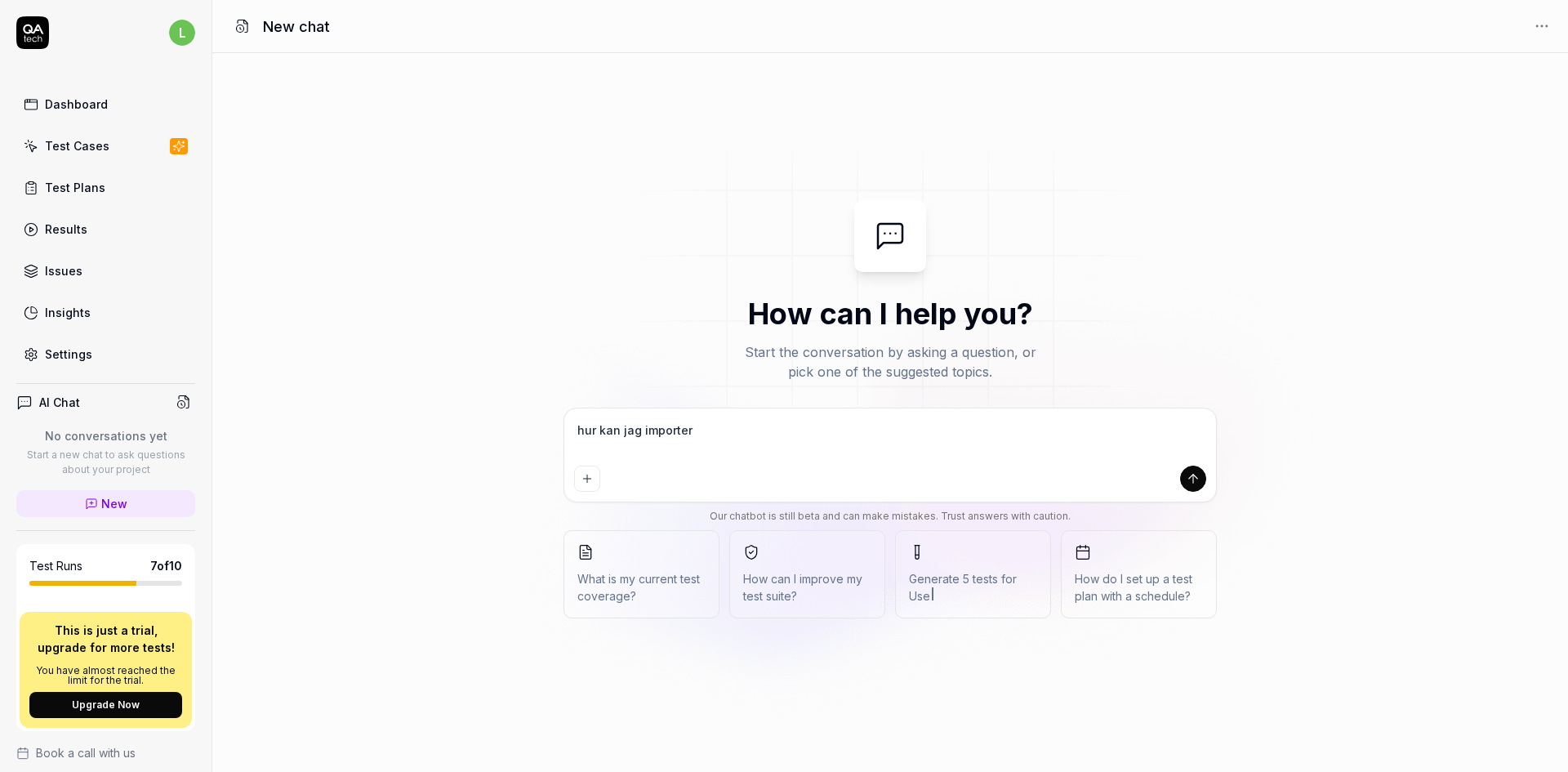
type textarea "hur kan jag importera"
type textarea "*"
type textarea "hur kan jag importera"
type textarea "*"
type textarea "hur kan jag importera t"
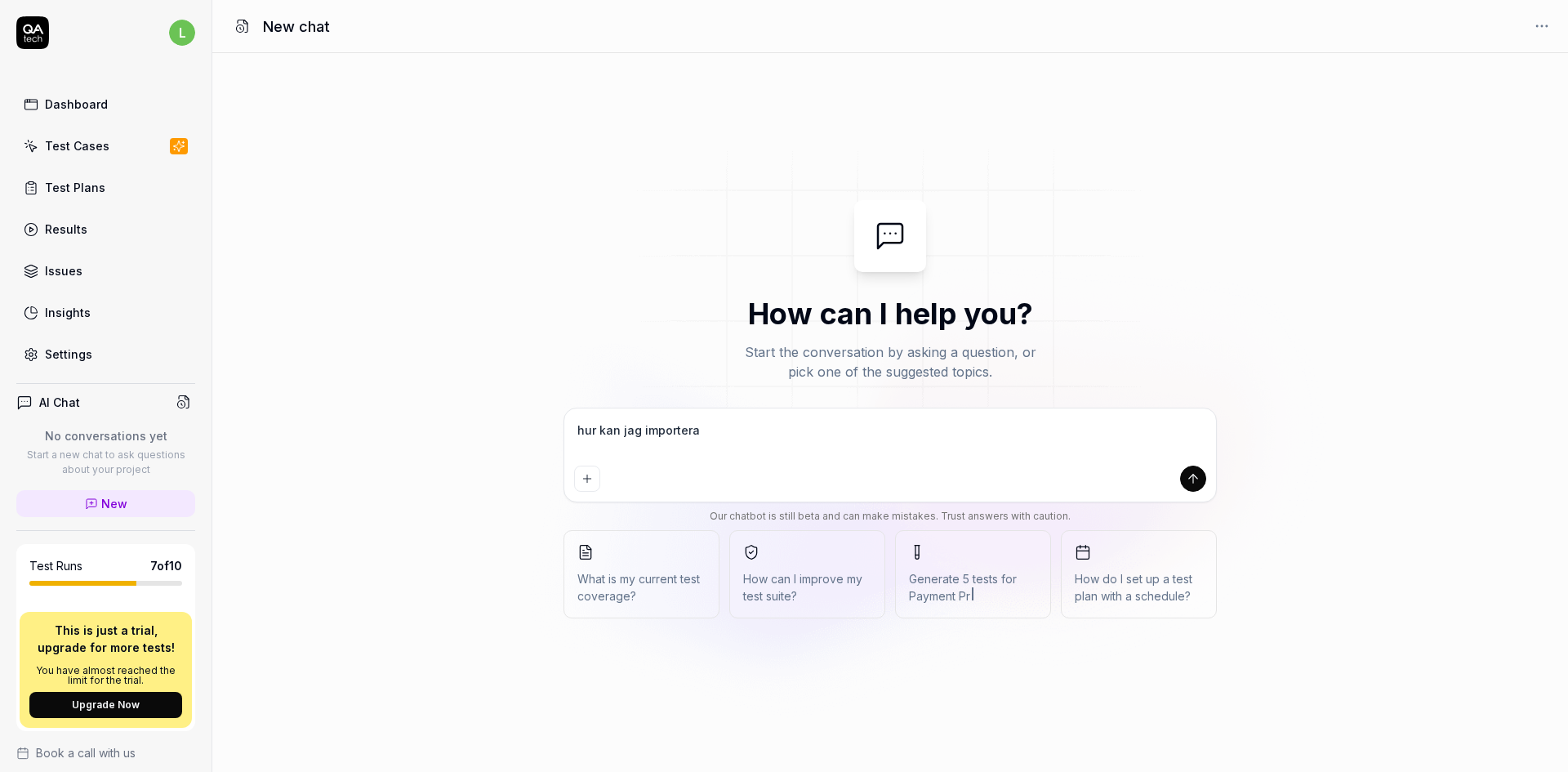
type textarea "*"
type textarea "hur kan jag importera te"
type textarea "*"
type textarea "hur kan jag importera tes"
type textarea "*"
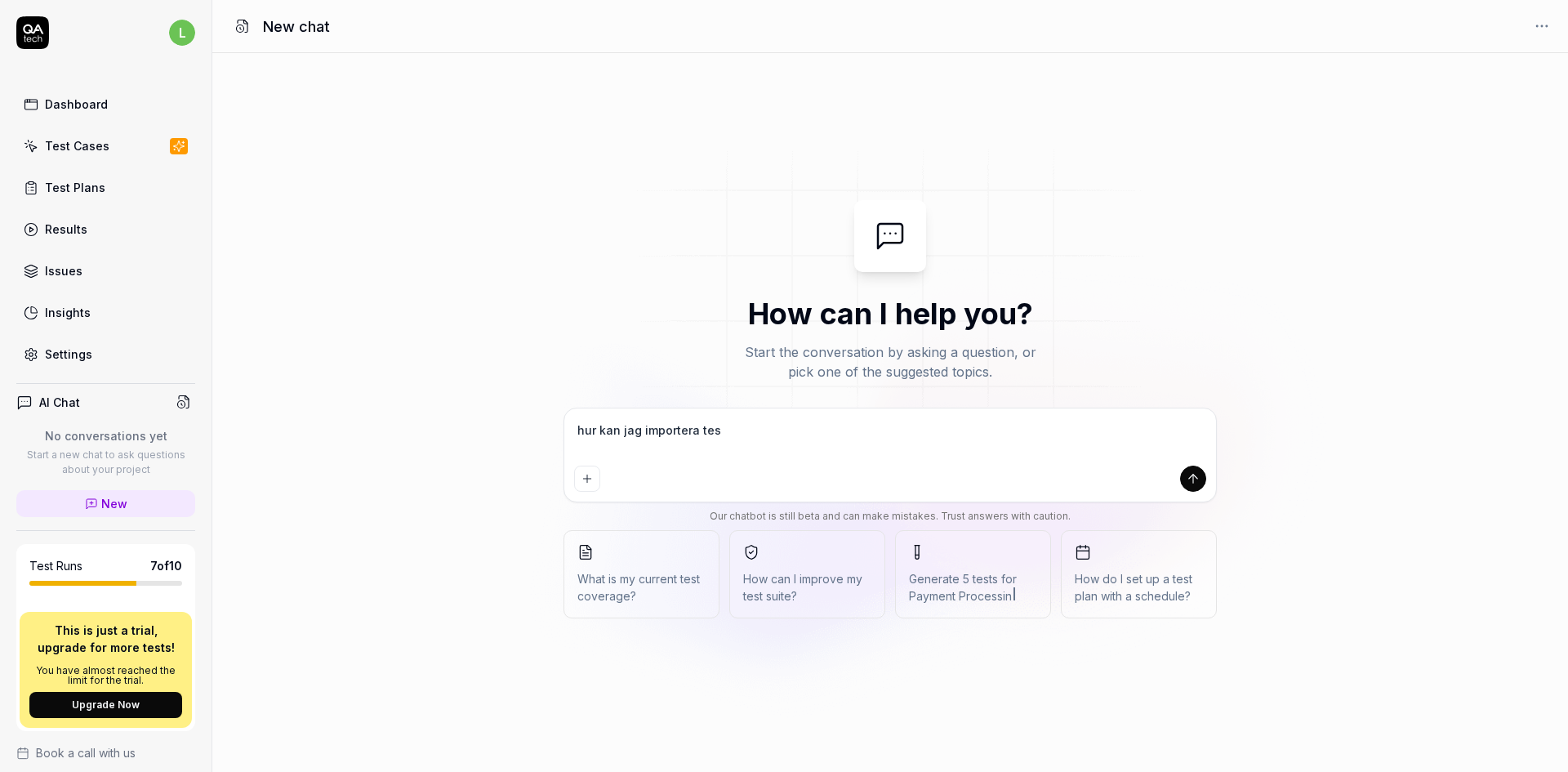
type textarea "hur kan jag importera test"
type textarea "*"
type textarea "hur kan jag importera teste"
type textarea "*"
type textarea "hur kan jag importera tester"
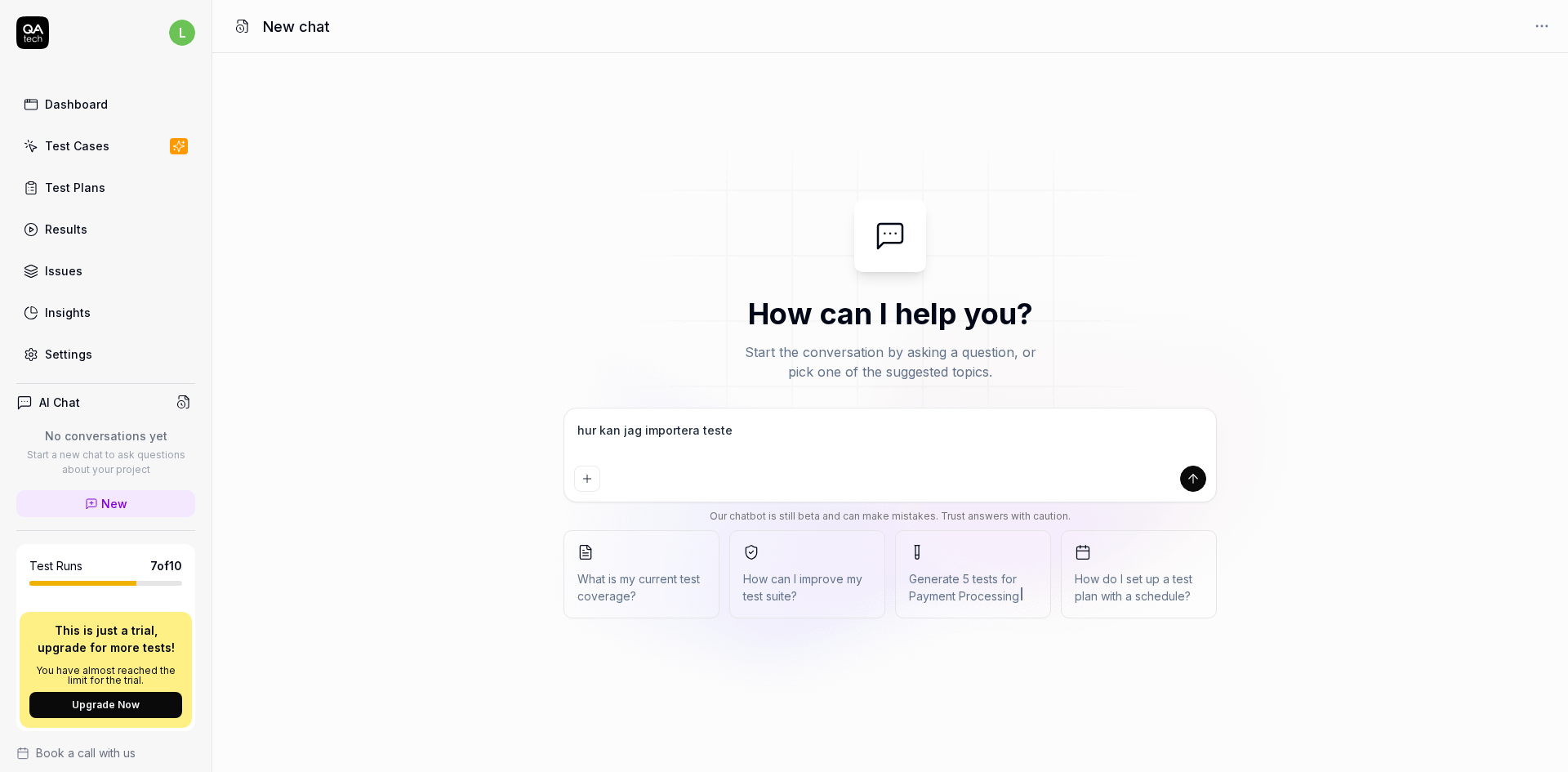
type textarea "*"
type textarea "hur kan jag importera tester"
type textarea "*"
type textarea "hur kan jag importera tester f"
type textarea "*"
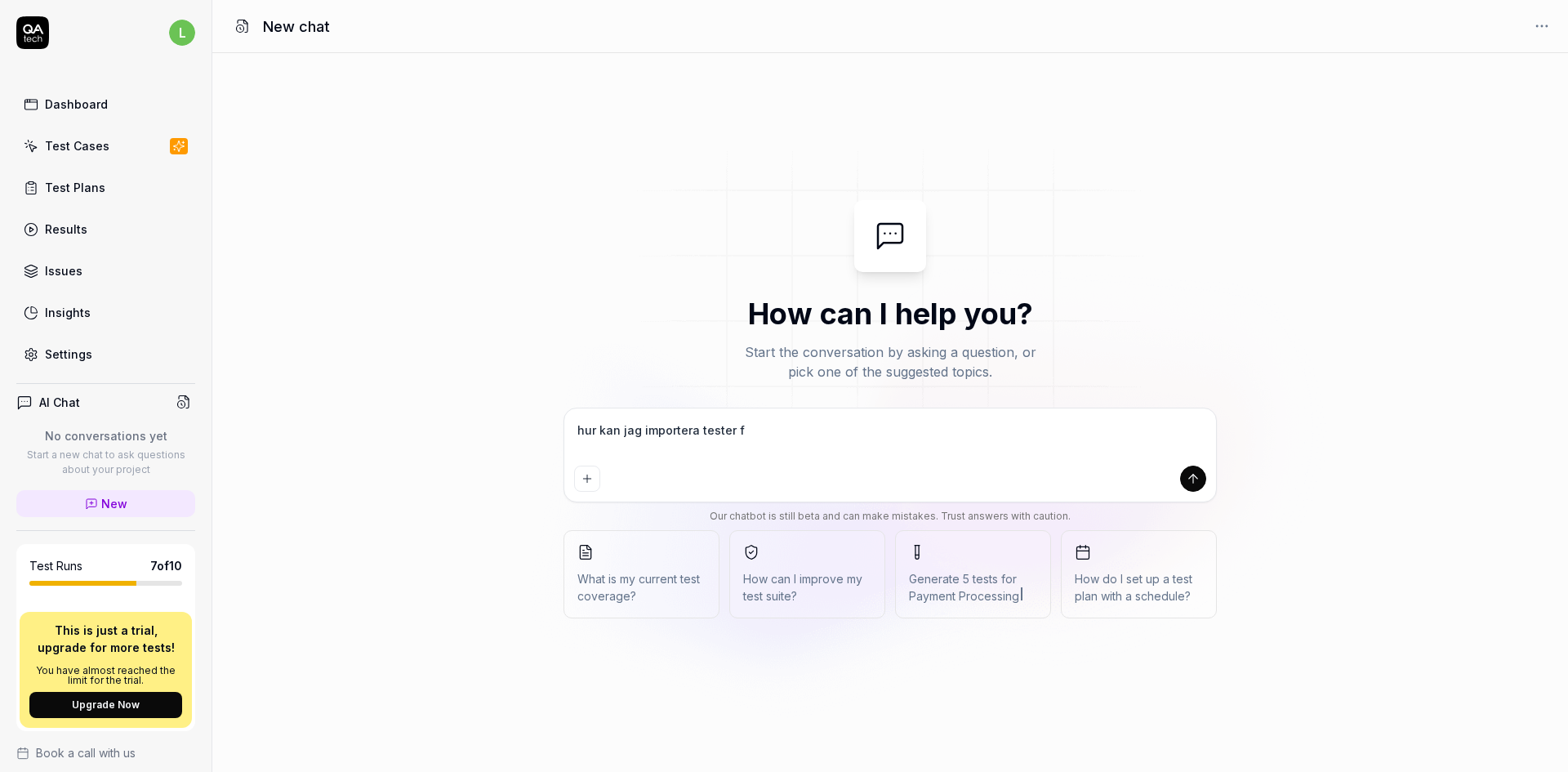
type textarea "hur kan jag importera tester fr"
type textarea "*"
type textarea "hur kan jag importera tester frå"
type textarea "*"
type textarea "hur kan jag importera tester från"
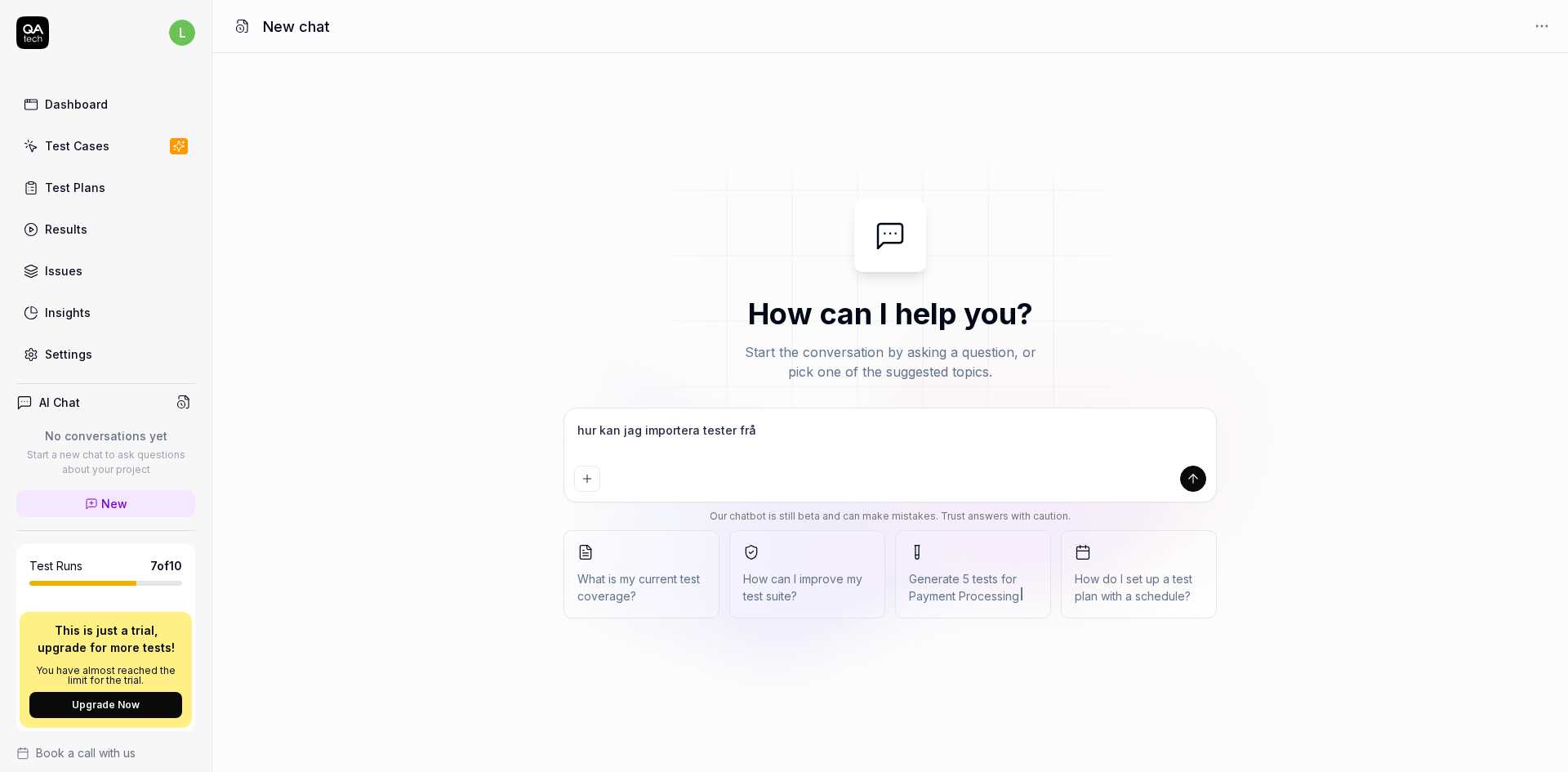
type textarea "*"
type textarea "hur kan jag importera tester från"
type textarea "*"
type textarea "hur kan jag importera tester från e"
type textarea "*"
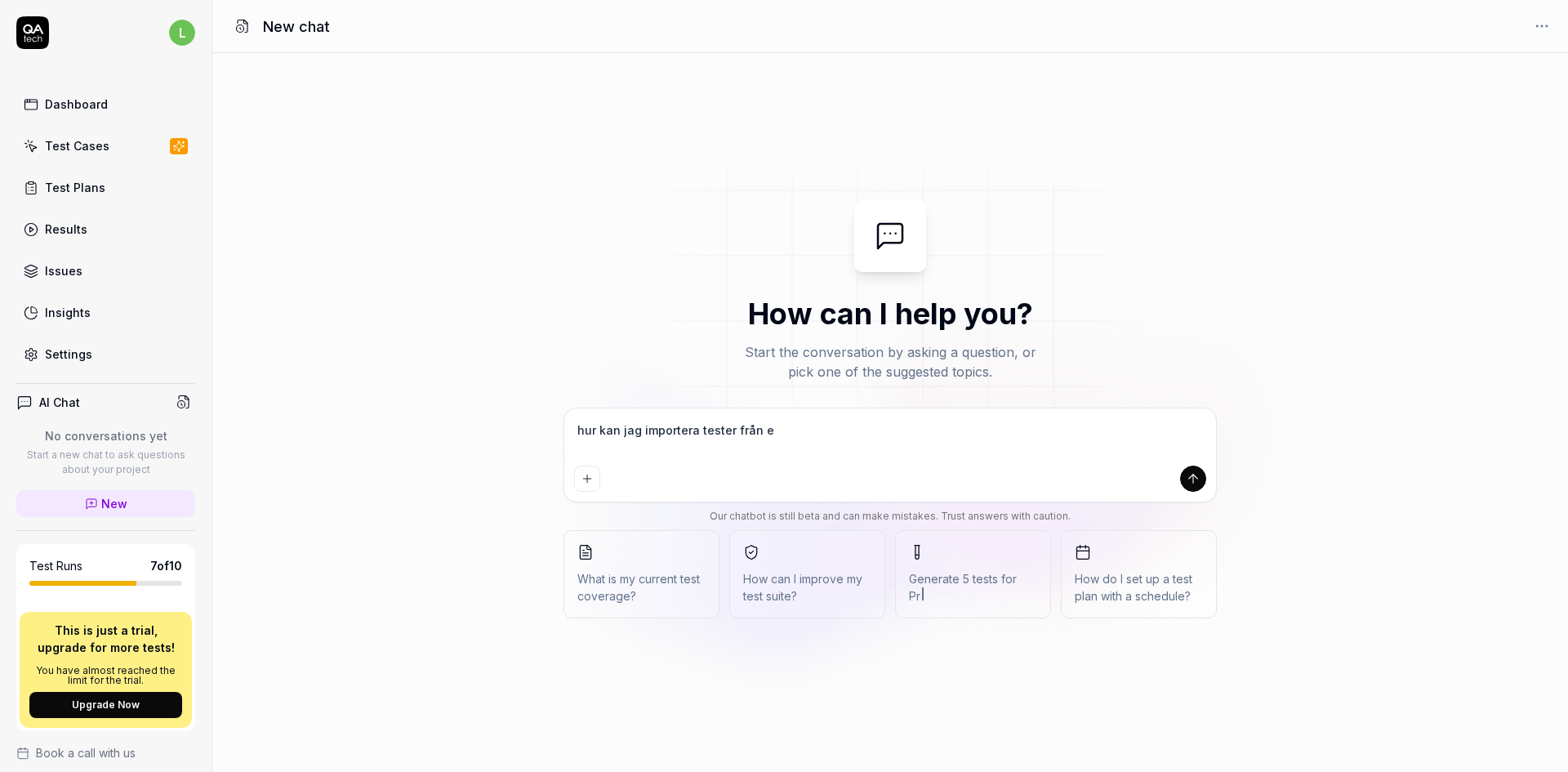
type textarea "hur kan jag importera tester från ex"
type textarea "*"
type textarea "hur kan jag importera tester från exc"
type textarea "*"
type textarea "hur kan jag importera tester från exce"
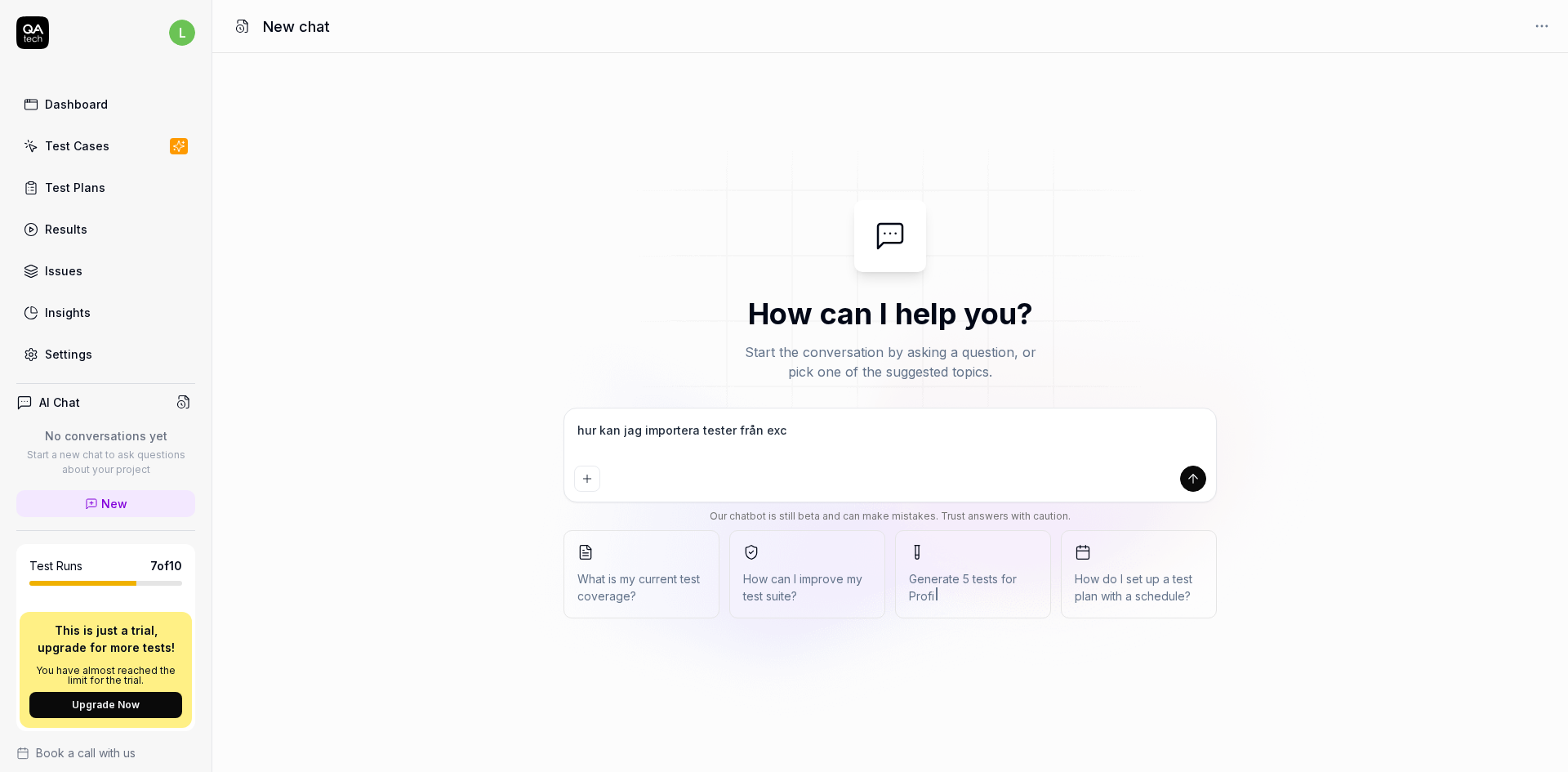
type textarea "*"
type textarea "hur kan jag importera tester från excel"
type textarea "*"
type textarea "hur kan jag importera tester från excel?"
type textarea "*"
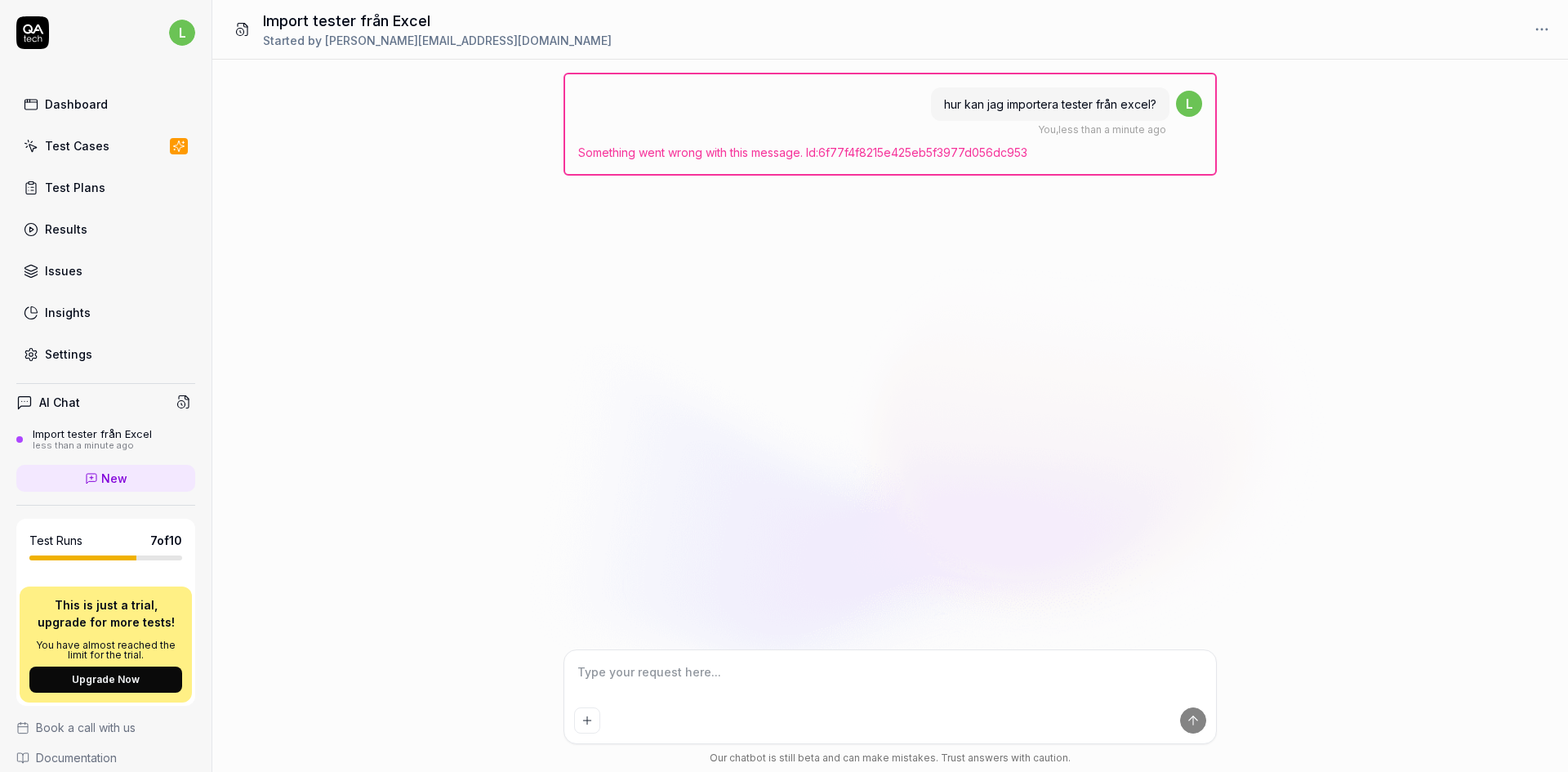
type textarea "*"
type textarea "h"
type textarea "*"
type textarea "ho"
type textarea "*"
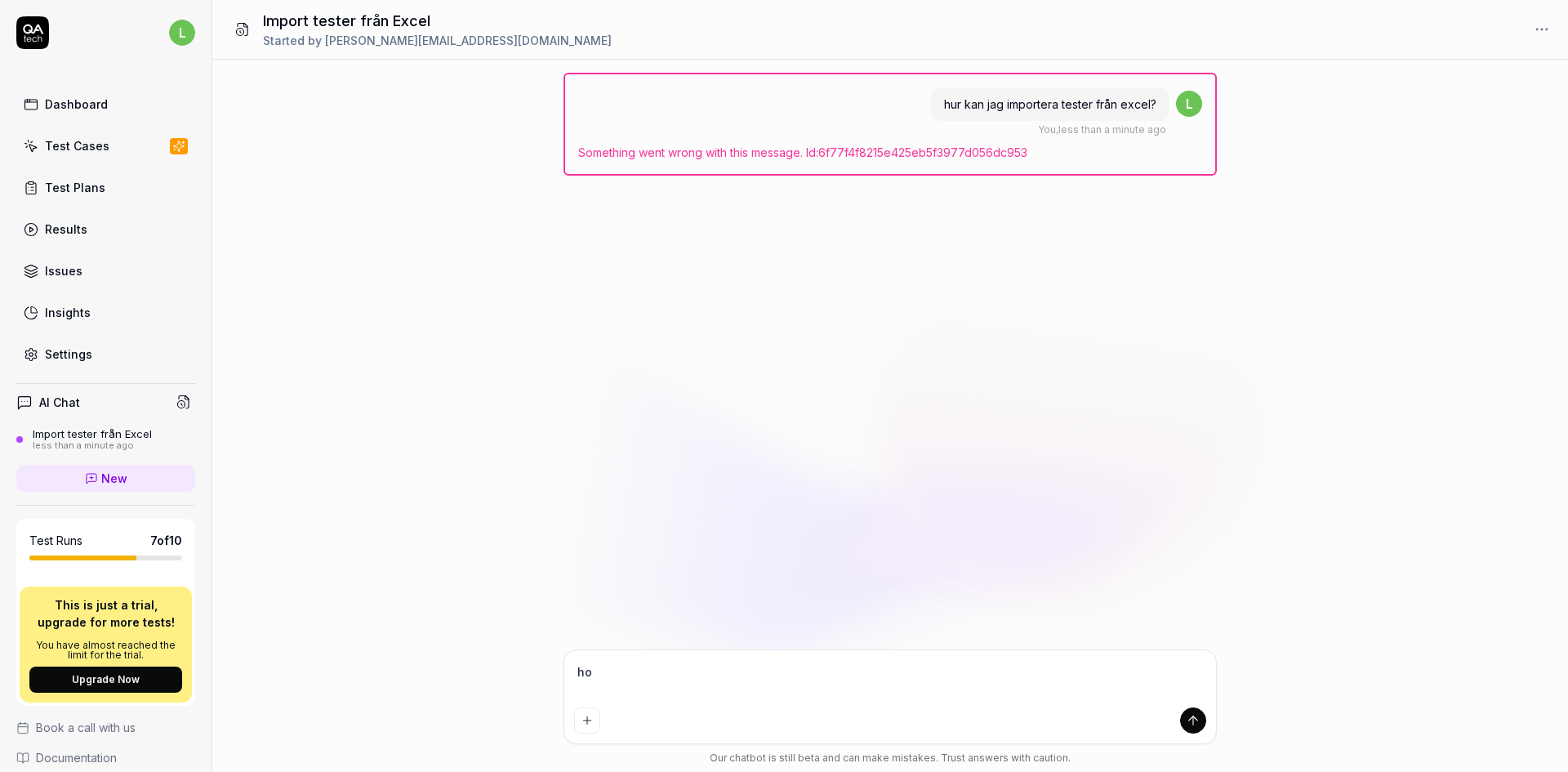
type textarea "how"
type textarea "*"
type textarea "how"
type textarea "*"
type textarea "how c"
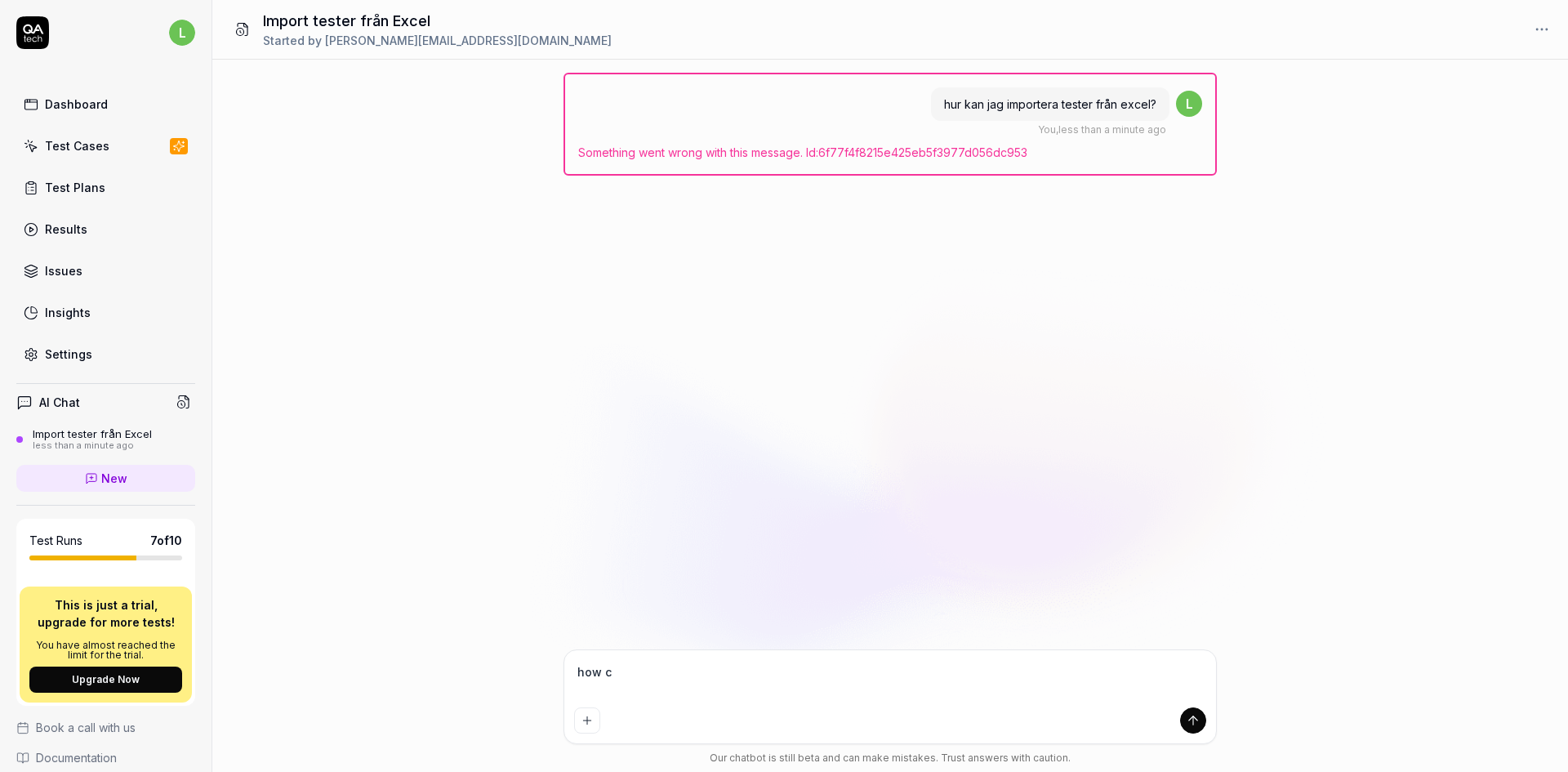
type textarea "*"
type textarea "how ca"
type textarea "*"
type textarea "how can"
type textarea "*"
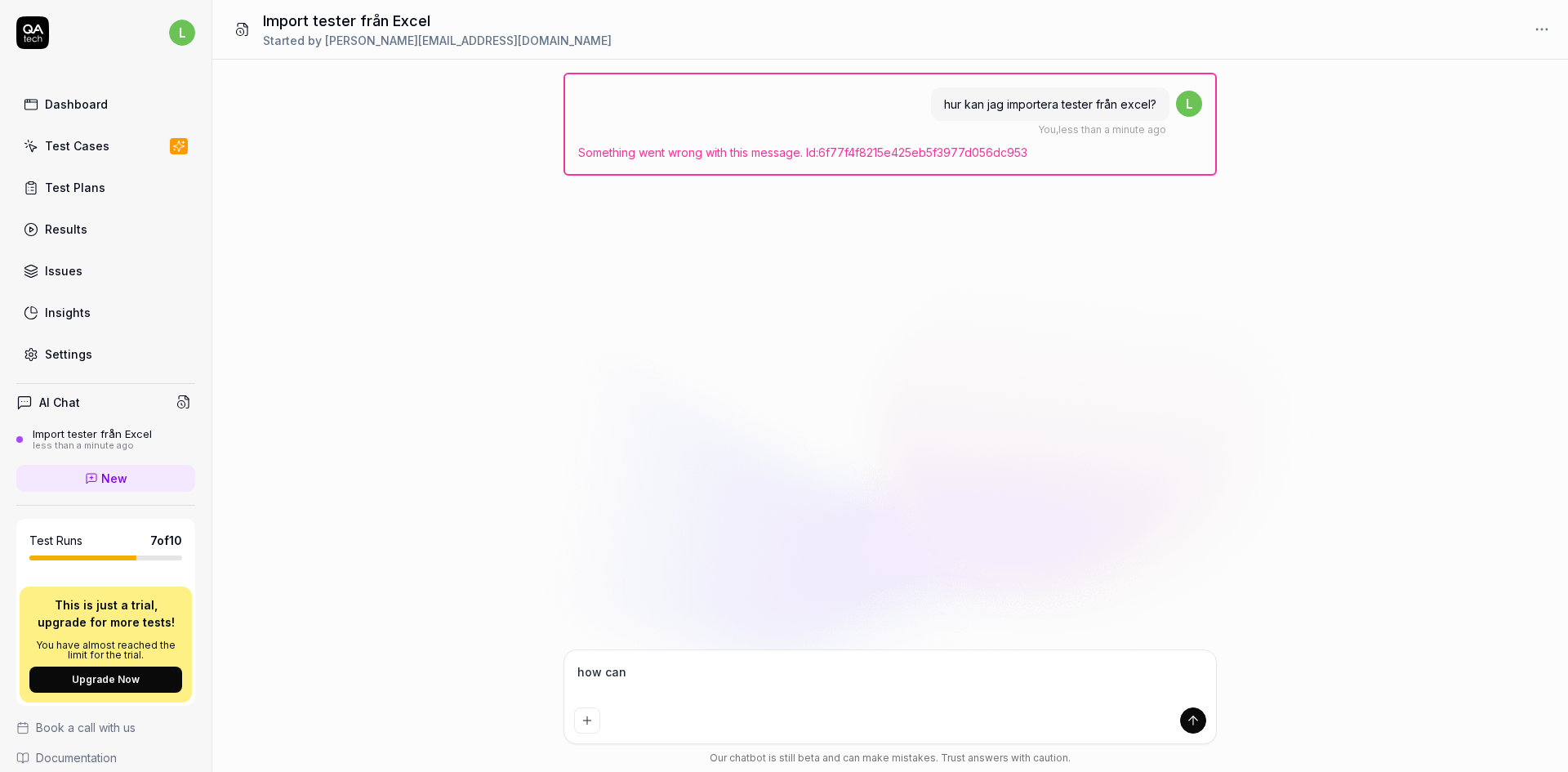
type textarea "how can"
type textarea "*"
type textarea "how can i"
type textarea "*"
type textarea "how can i"
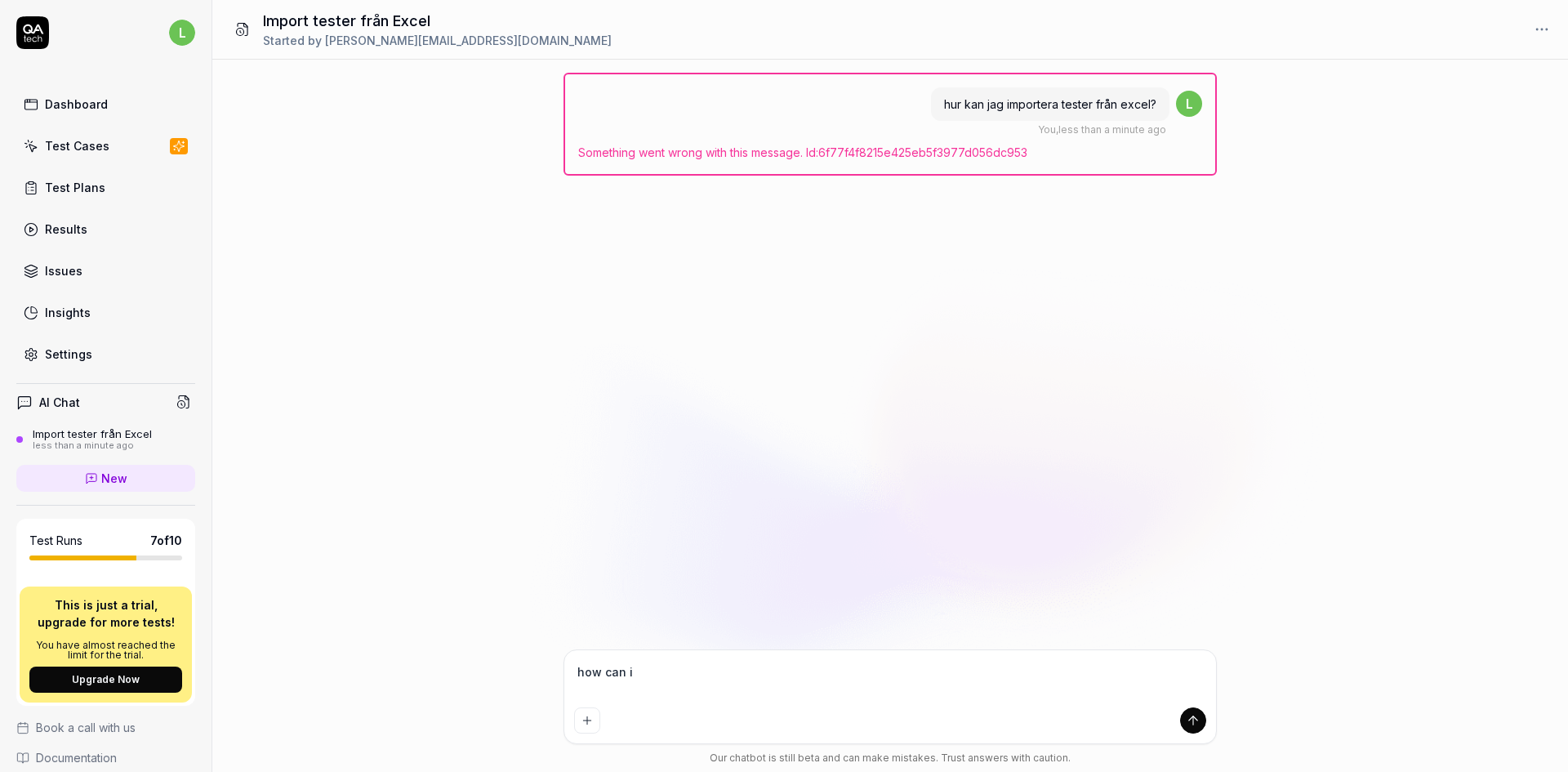
type textarea "*"
type textarea "how can i o"
type textarea "*"
type textarea "how can i om"
type textarea "*"
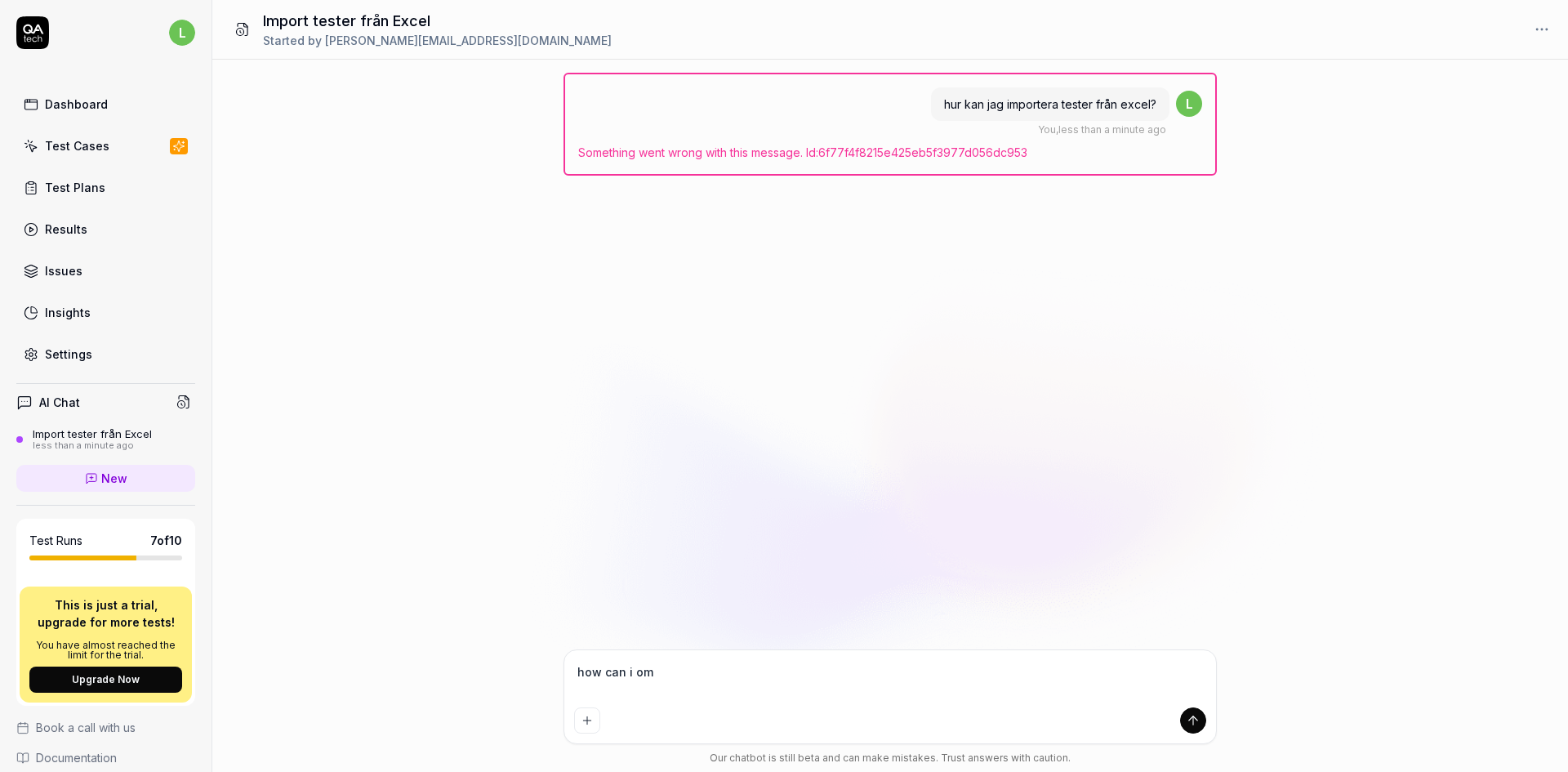
type textarea "how can i o"
type textarea "*"
type textarea "how can i"
type textarea "*"
type textarea "how can i i"
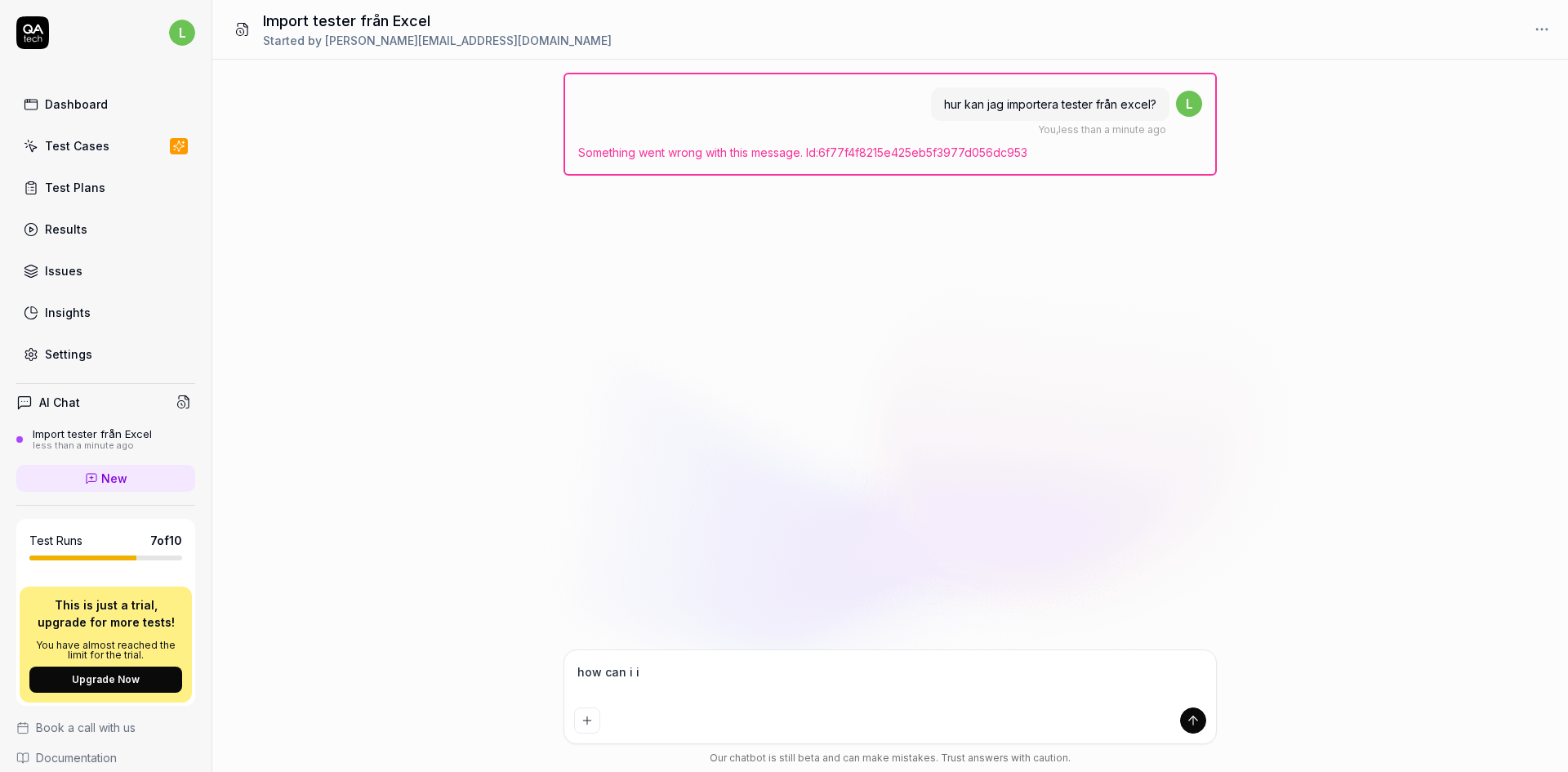
type textarea "*"
type textarea "how can i im"
type textarea "*"
type textarea "how can i imp"
type textarea "*"
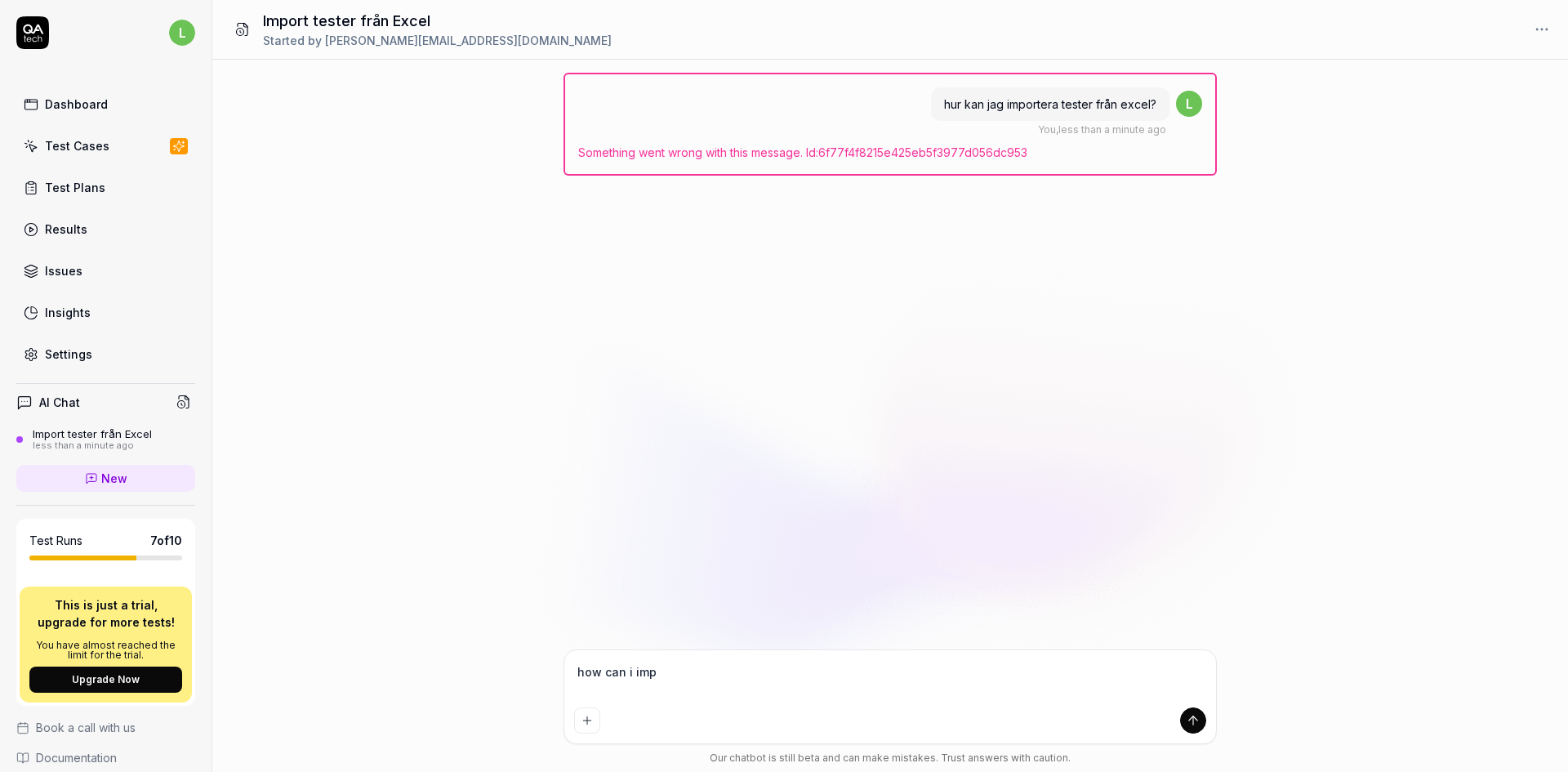
type textarea "how can i impo"
type textarea "*"
type textarea "how can i impot"
type textarea "*"
type textarea "how can i impo"
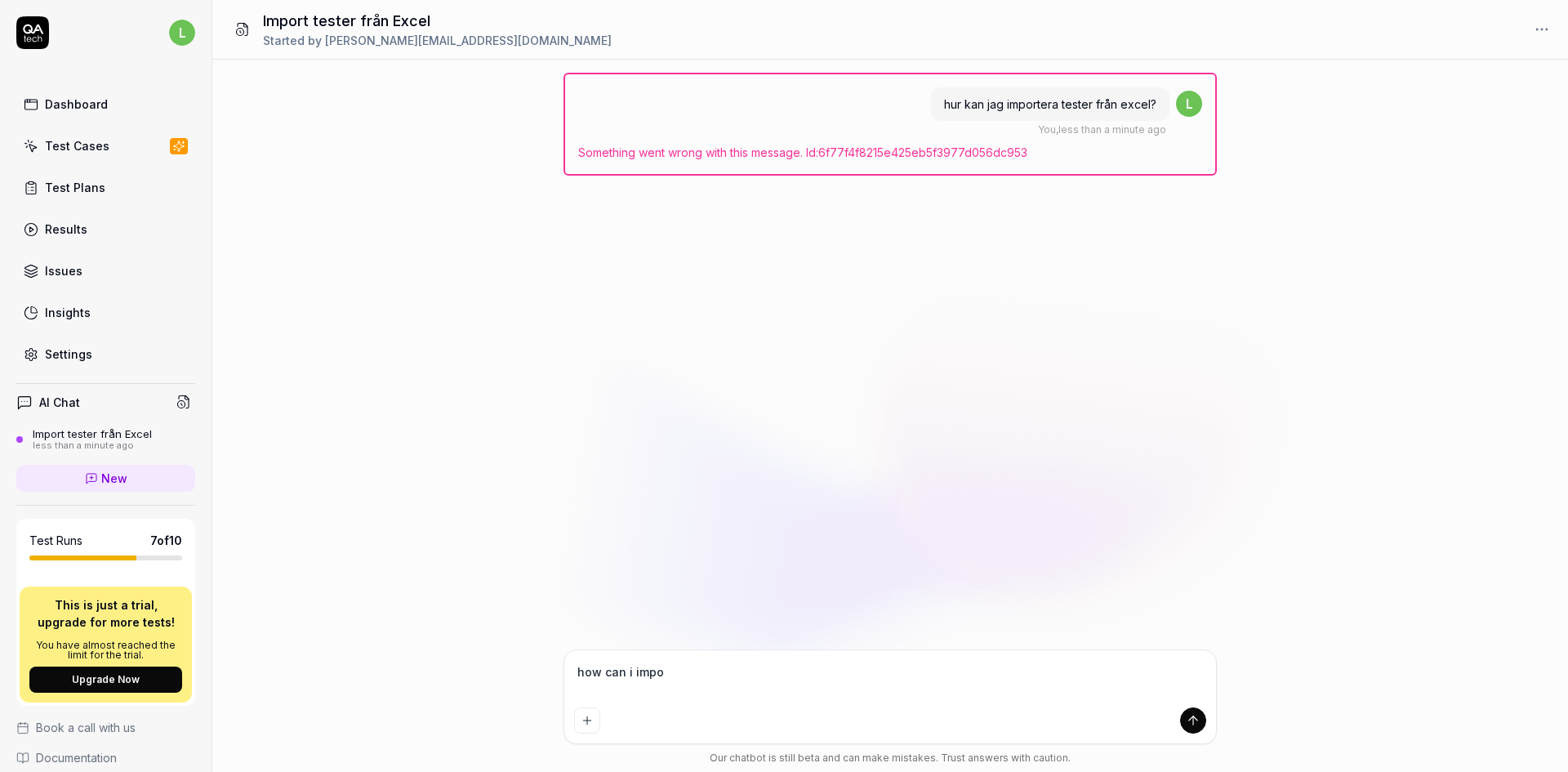
type textarea "*"
type textarea "how can i impor"
type textarea "*"
type textarea "how can i import"
type textarea "*"
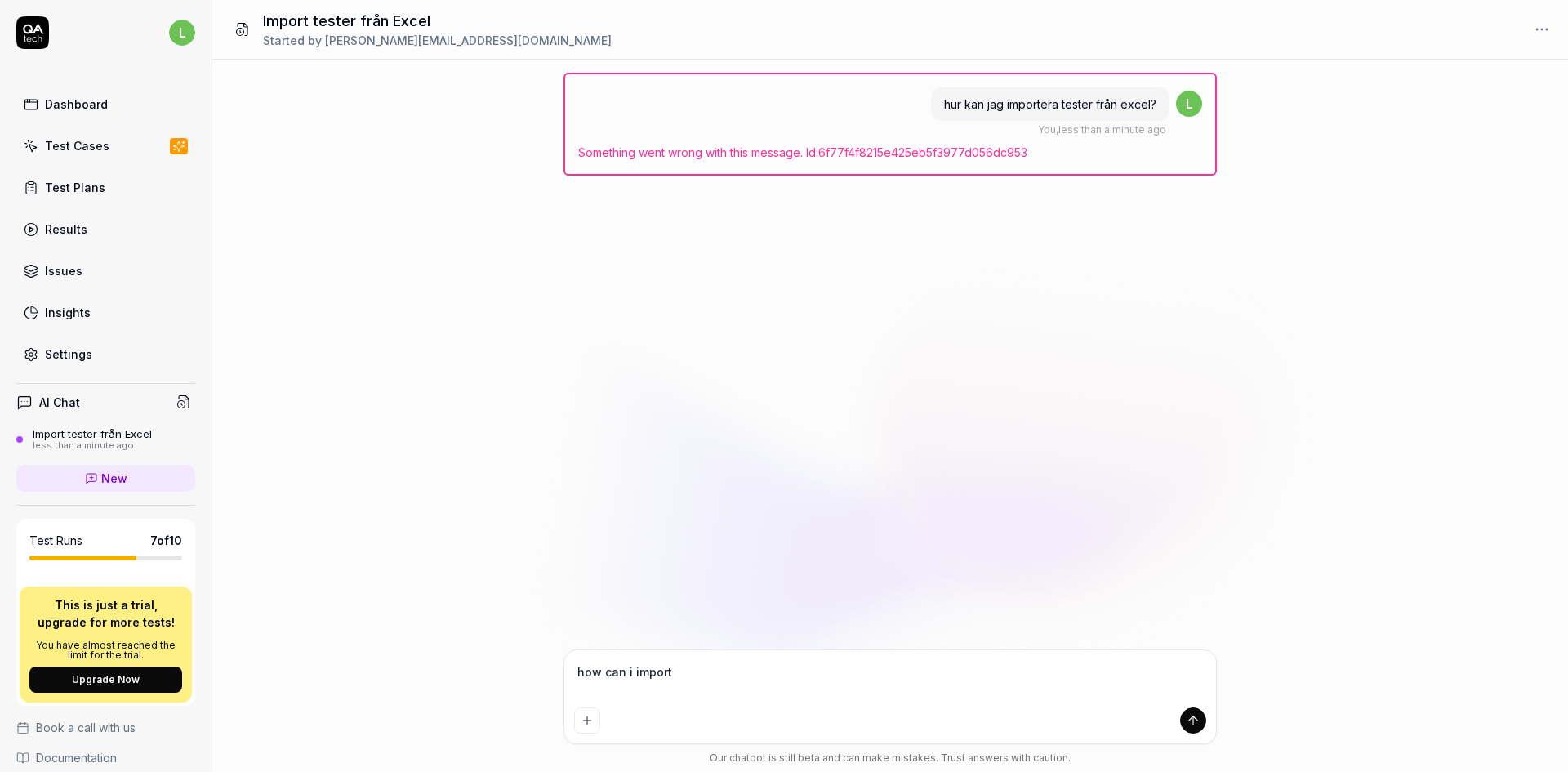
type textarea "how can i import"
type textarea "*"
type textarea "how can i import t"
type textarea "*"
type textarea "how can i import te"
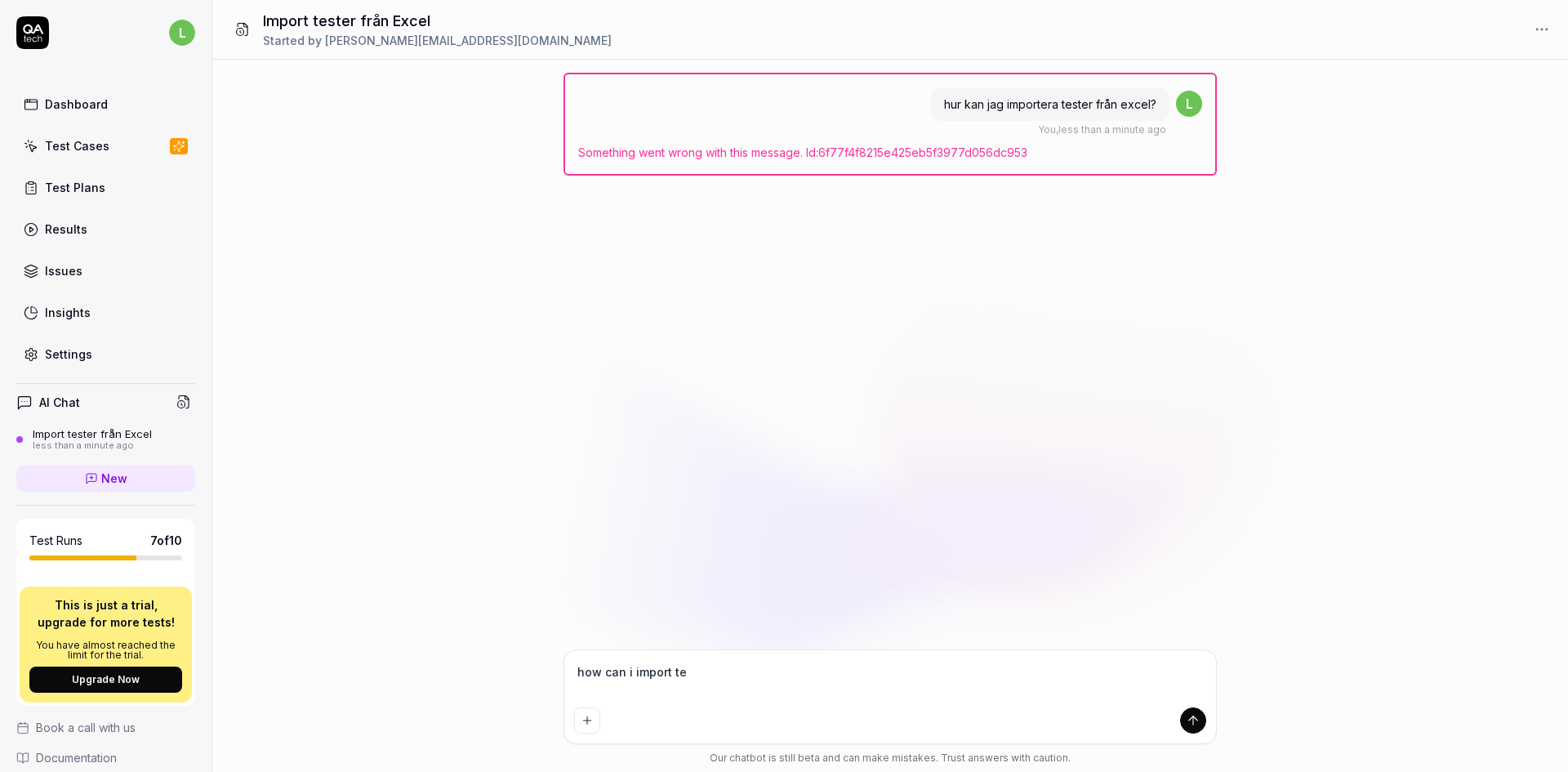
type textarea "*"
type textarea "how can i import tes"
type textarea "*"
type textarea "how can i import test"
type textarea "*"
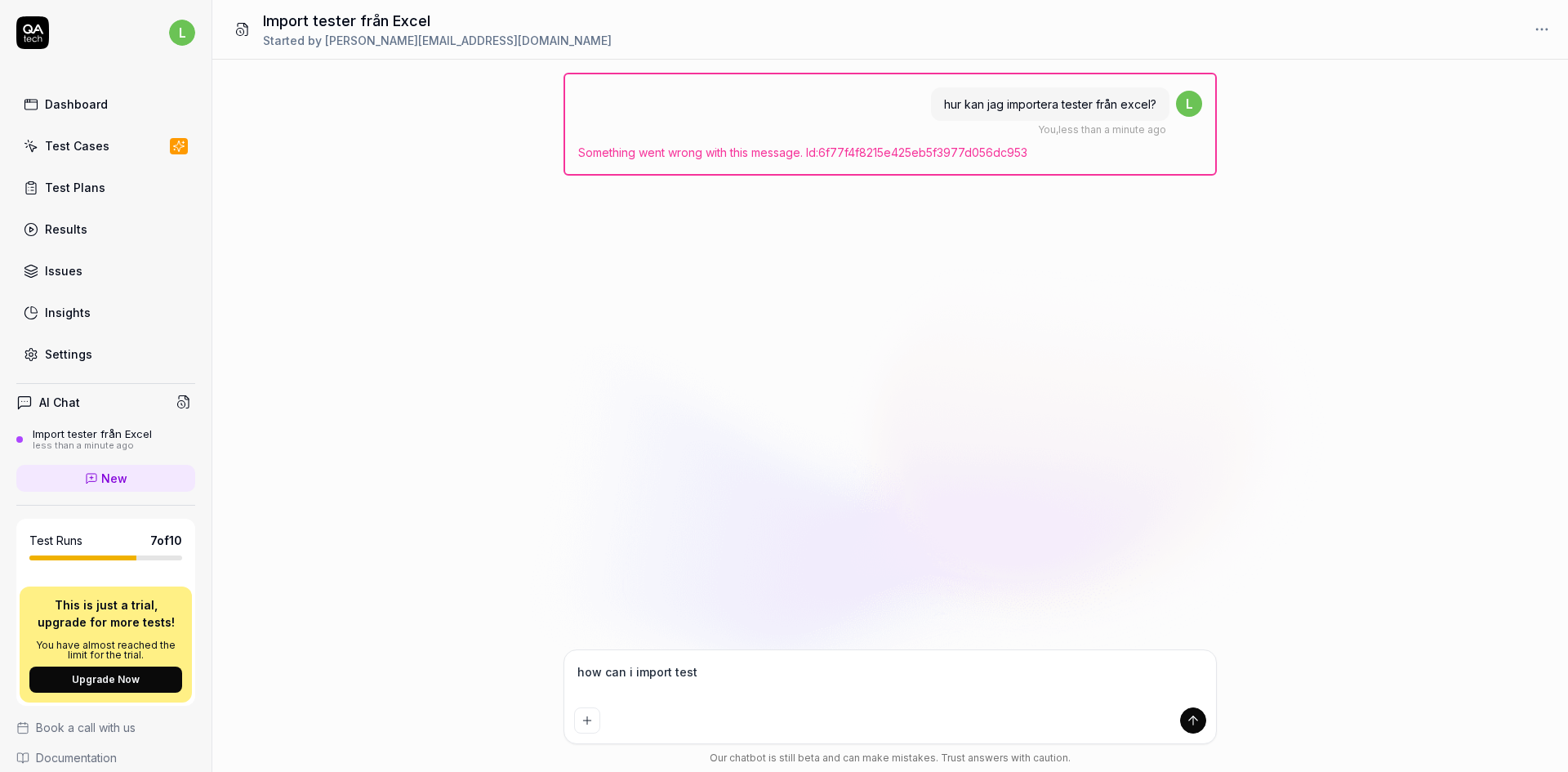
type textarea "how can i import tests"
type textarea "*"
type textarea "how can i import tests"
type textarea "*"
type textarea "how can i import tests f"
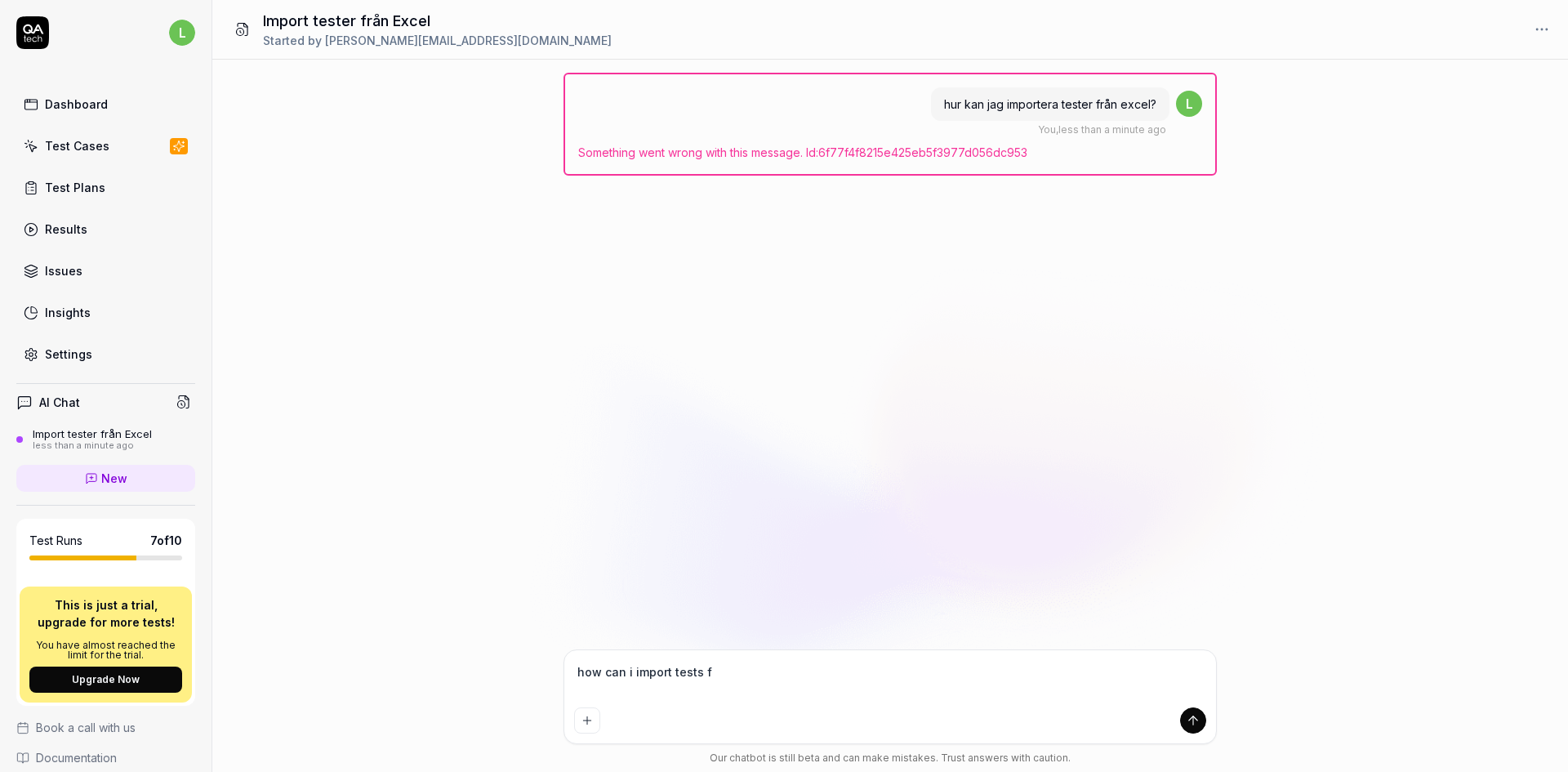
type textarea "*"
type textarea "how can i import tests fr"
type textarea "*"
type textarea "how can i import tests fro"
type textarea "*"
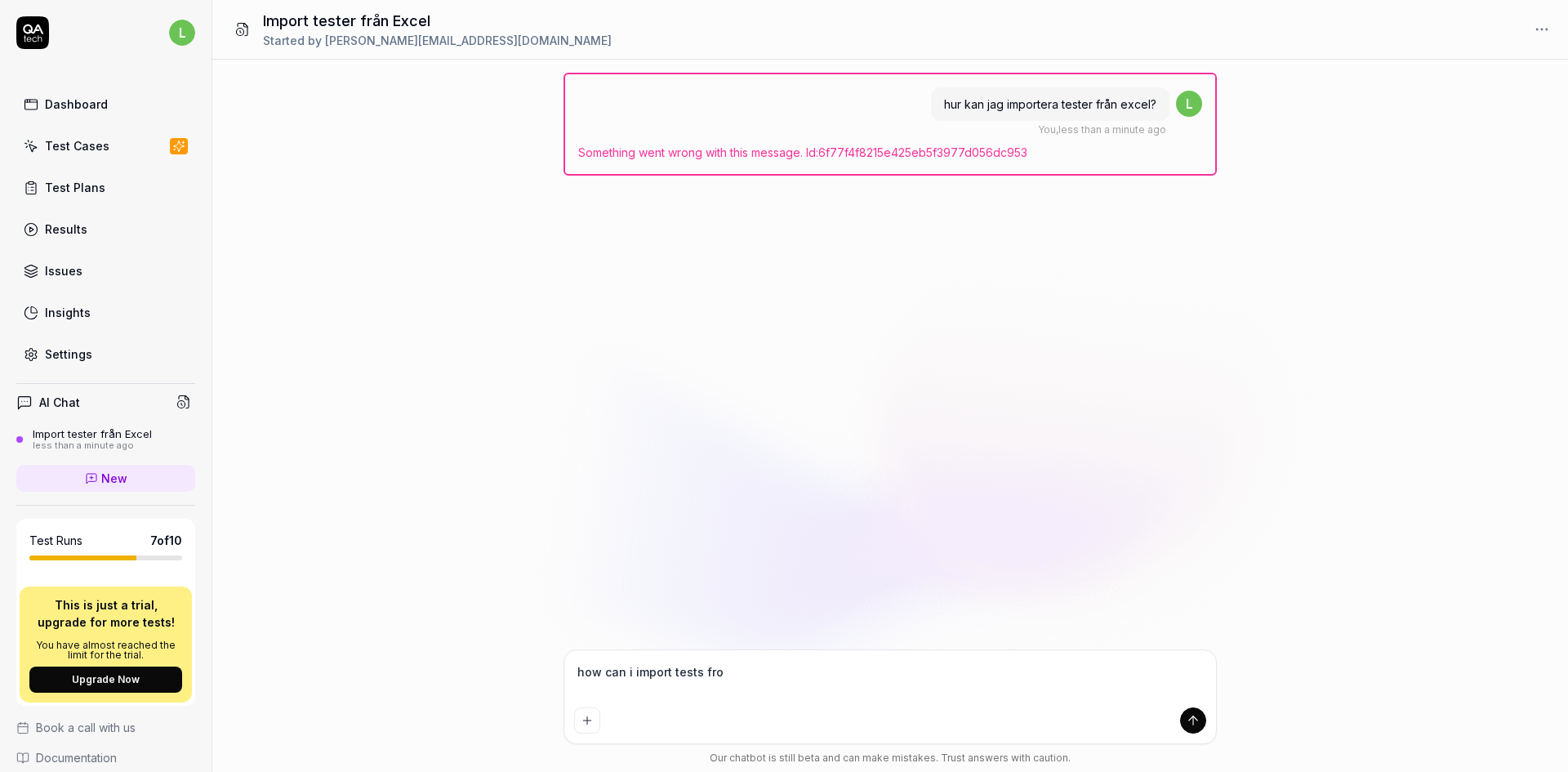
type textarea "how can i import tests from"
type textarea "*"
type textarea "how can i import tests from"
type textarea "*"
type textarea "how can i import tests from e"
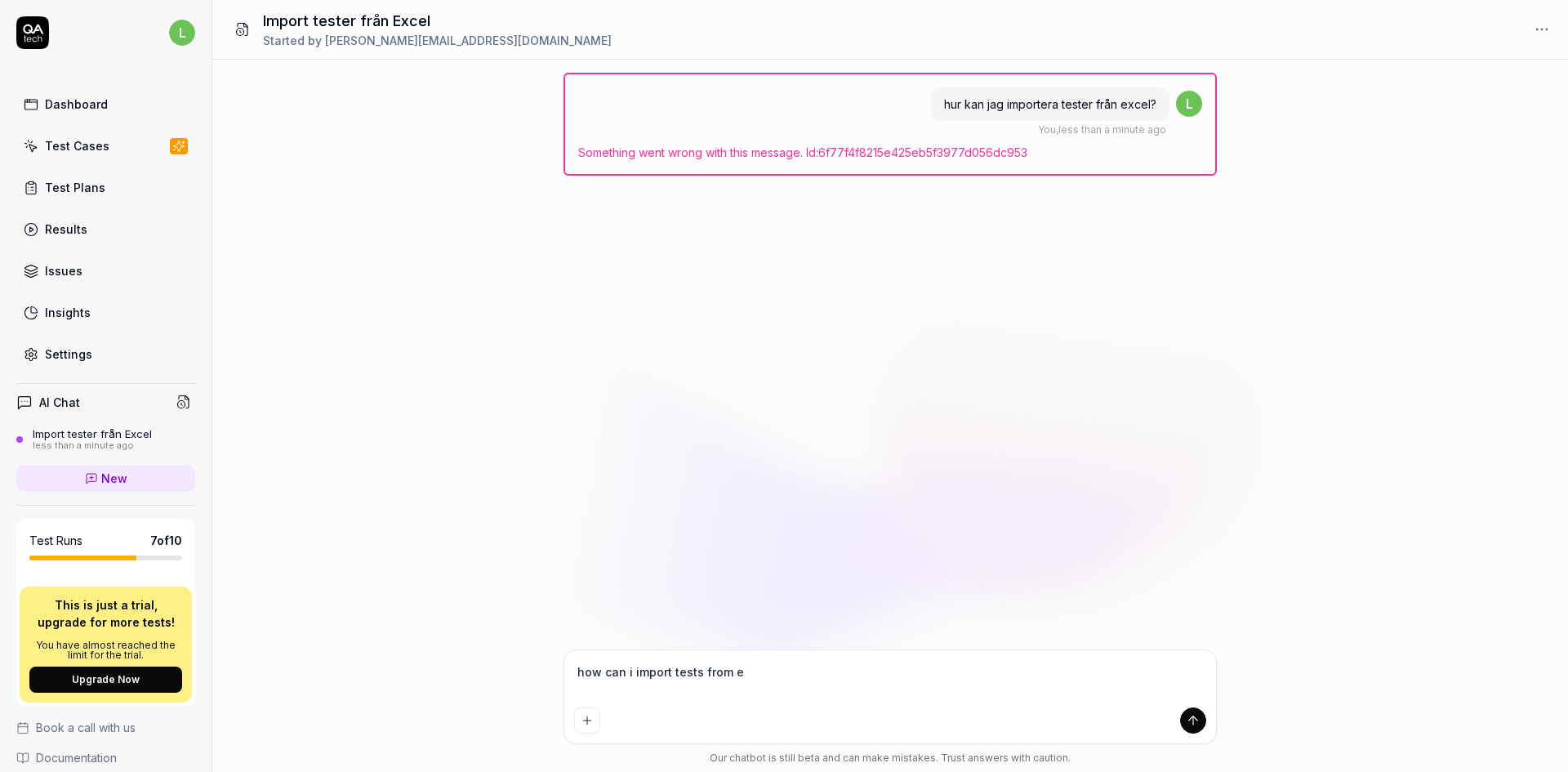
type textarea "*"
type textarea "how can i import tests from ex"
type textarea "*"
type textarea "how can i import tests from exc"
type textarea "*"
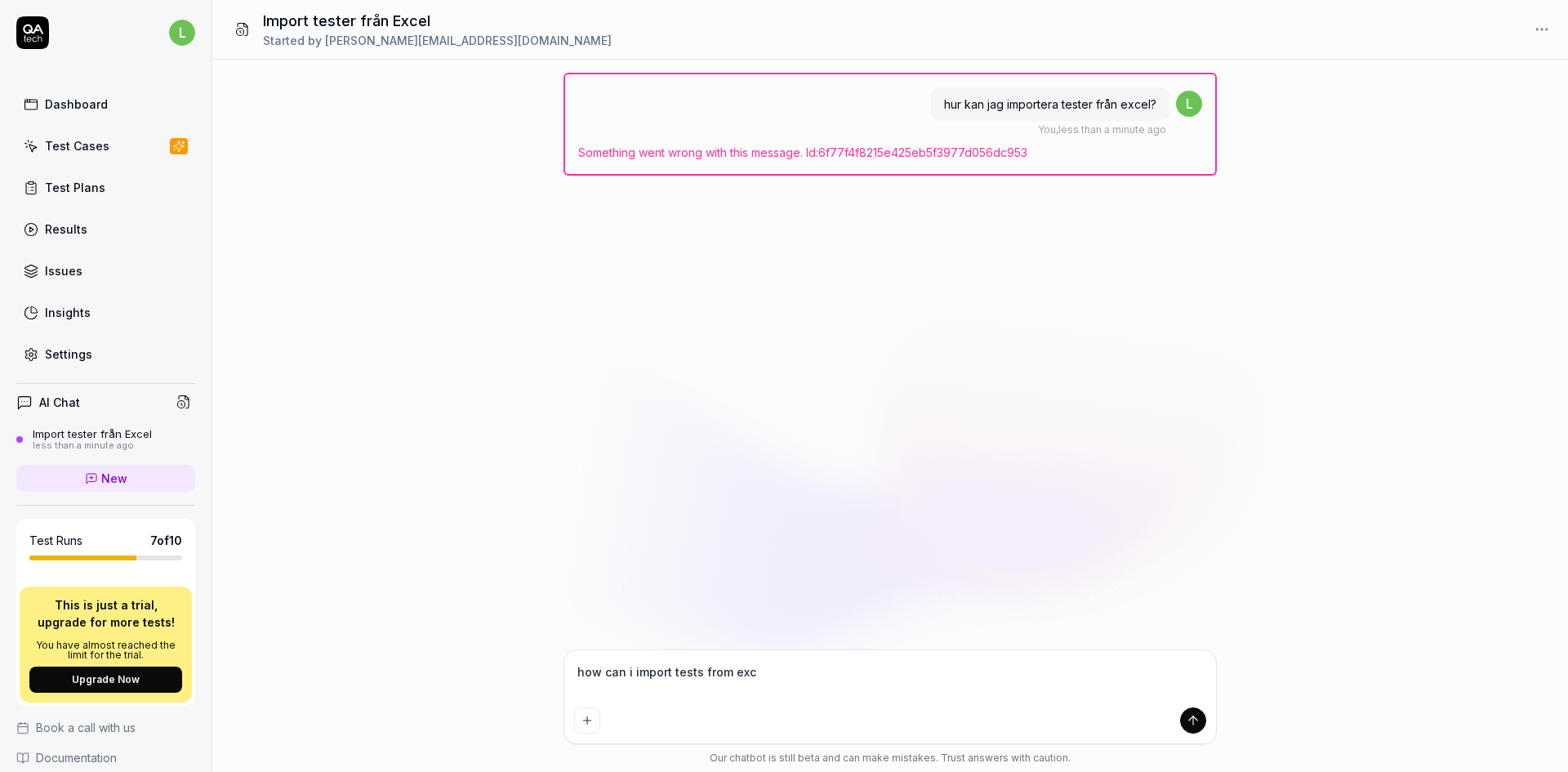
type textarea "how can i import tests from exce"
type textarea "*"
type textarea "how can i import tests from excel"
type textarea "*"
type textarea "how can i import tests from excel?"
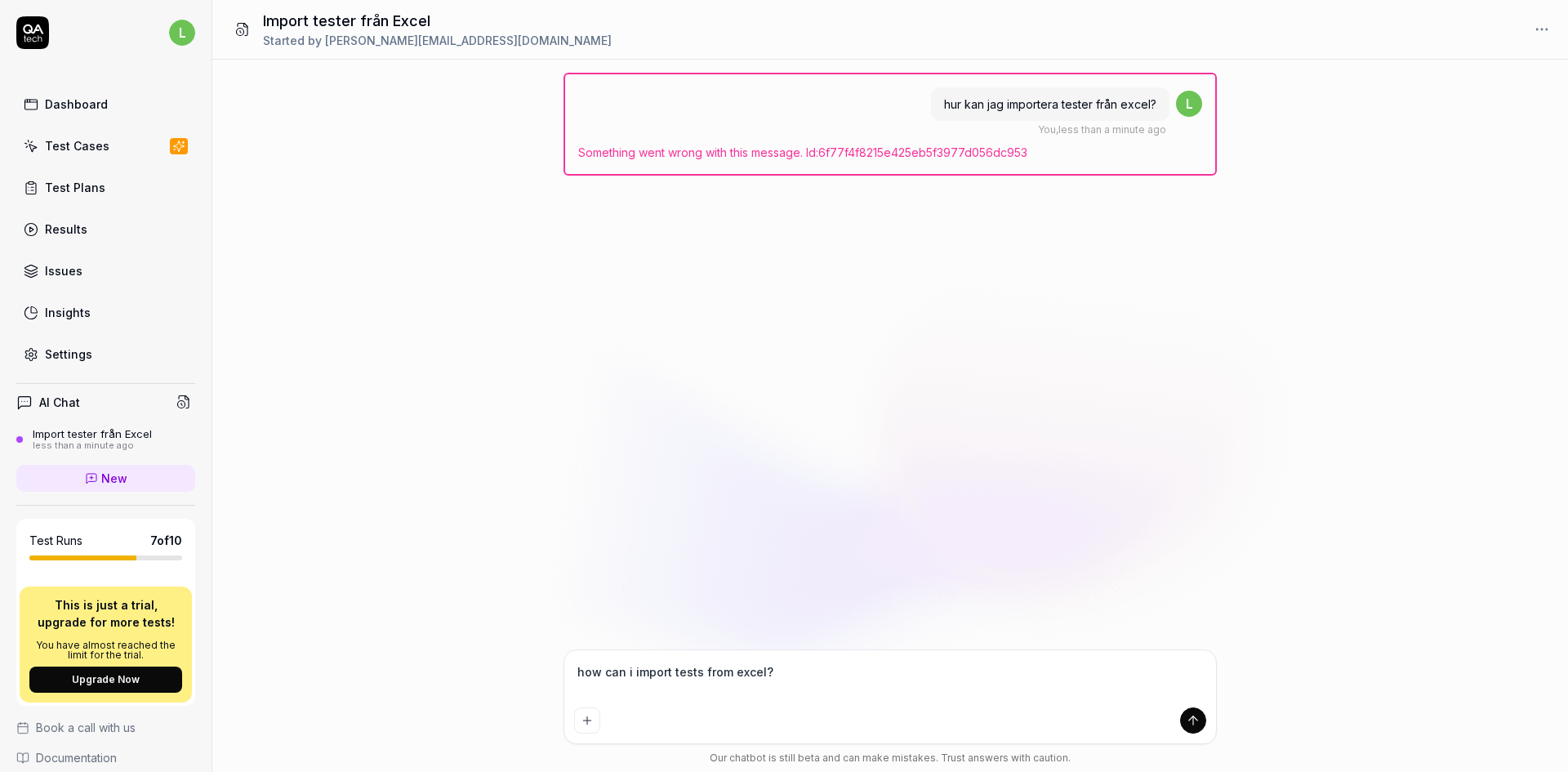
type textarea "*"
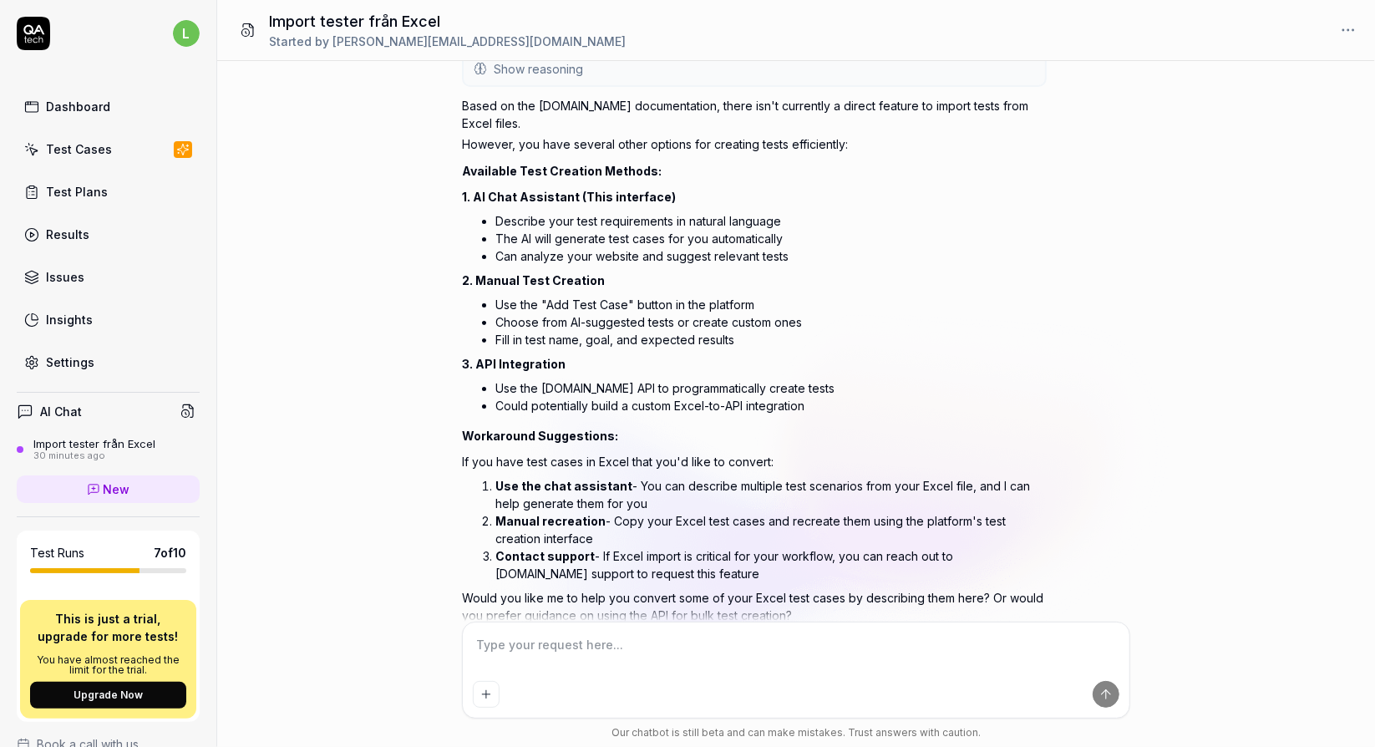
scroll to position [249, 0]
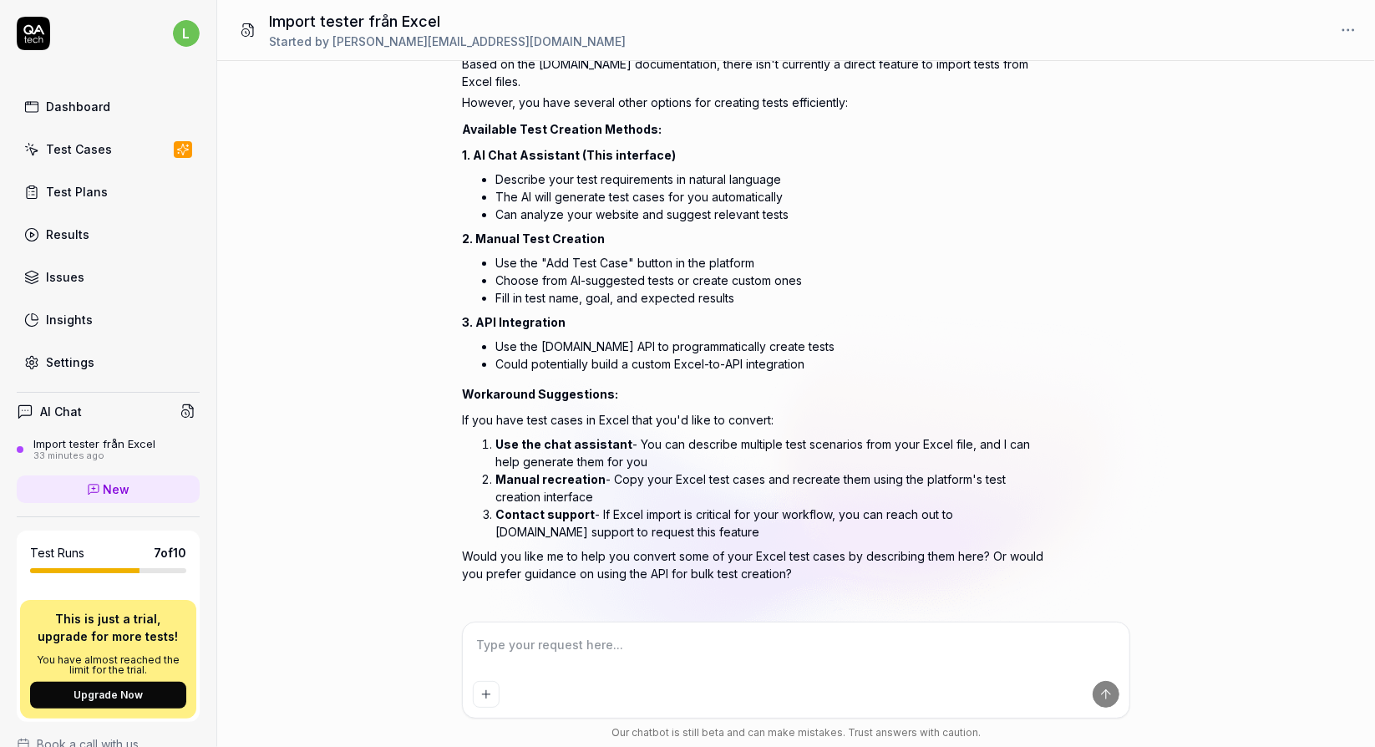
type textarea "*"
click at [179, 30] on html "l Dashboard Test Cases Test Plans Results Issues Insights Settings AI Chat Impo…" at bounding box center [687, 373] width 1375 height 747
click at [74, 353] on html "l Dashboard Test Cases Test Plans Results Issues Insights Settings AI Chat Impo…" at bounding box center [687, 373] width 1375 height 747
click at [74, 355] on div "Settings" at bounding box center [70, 362] width 48 height 18
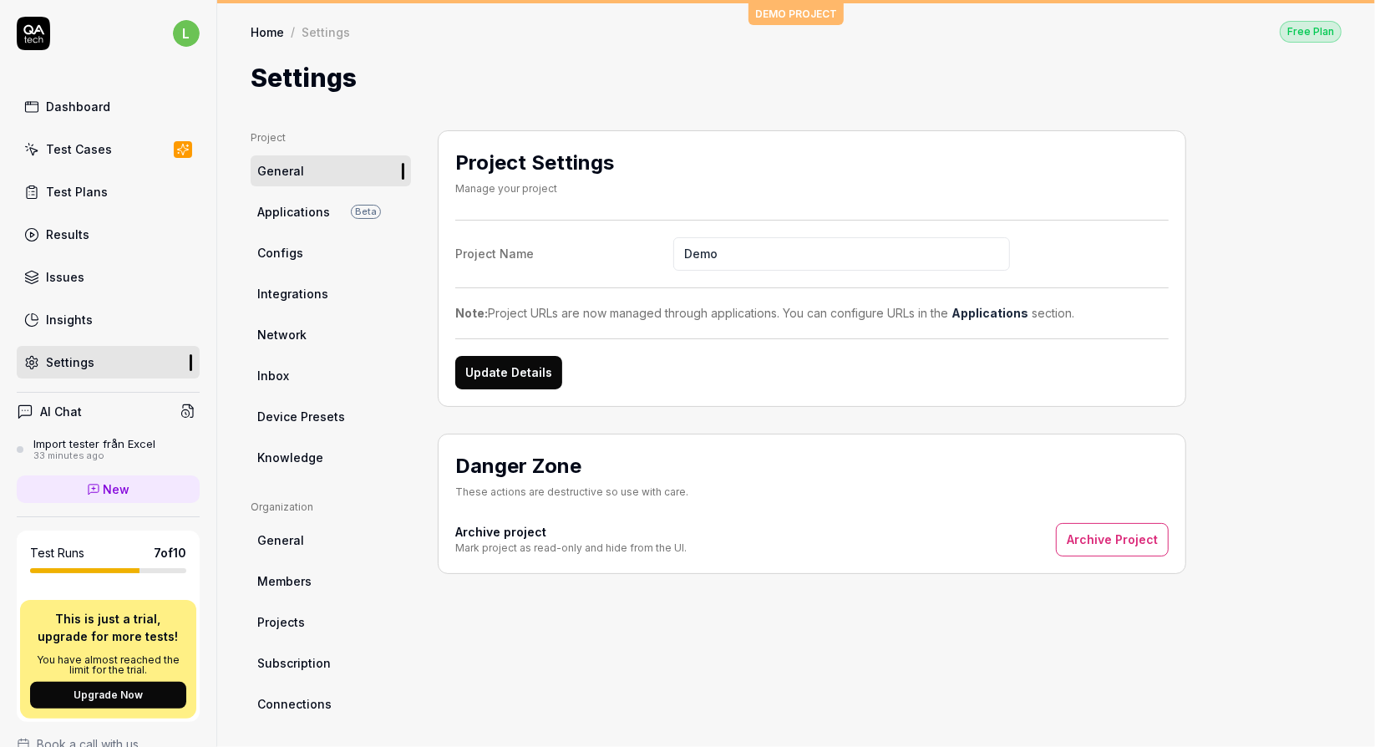
drag, startPoint x: 722, startPoint y: 249, endPoint x: 624, endPoint y: 249, distance: 97.8
click at [634, 243] on label "Project Name Demo" at bounding box center [812, 253] width 714 height 33
click at [820, 247] on input "Demo" at bounding box center [842, 253] width 337 height 33
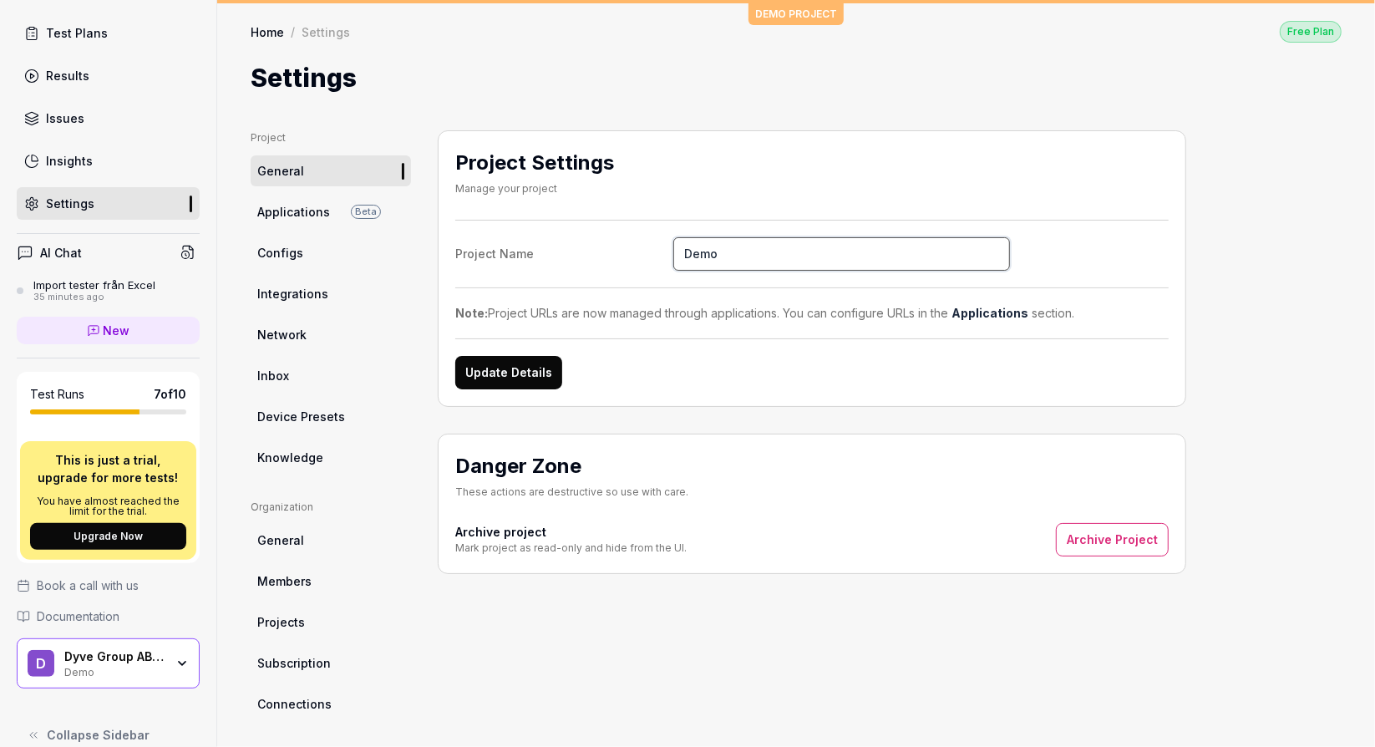
scroll to position [175, 0]
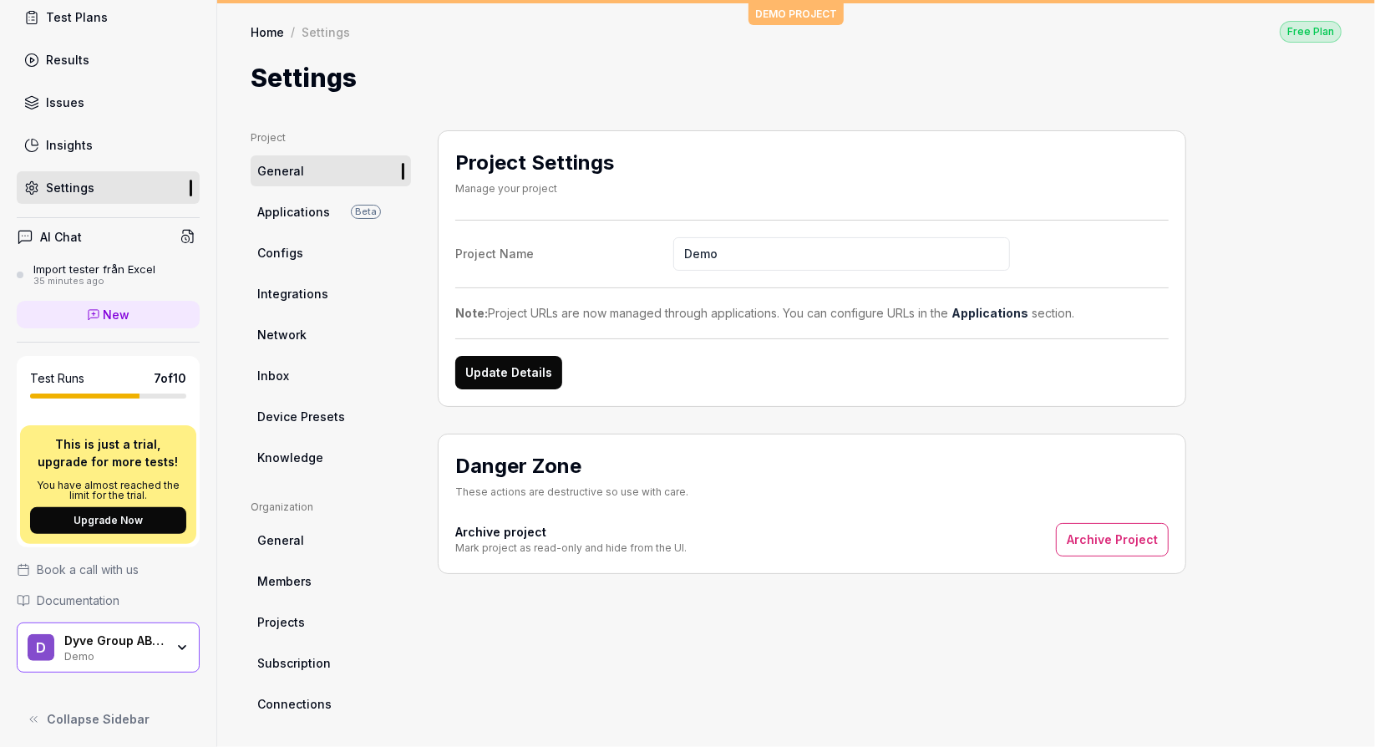
click at [168, 633] on div "D Dyve Group AB (Old - Do not use) Demo" at bounding box center [108, 648] width 183 height 50
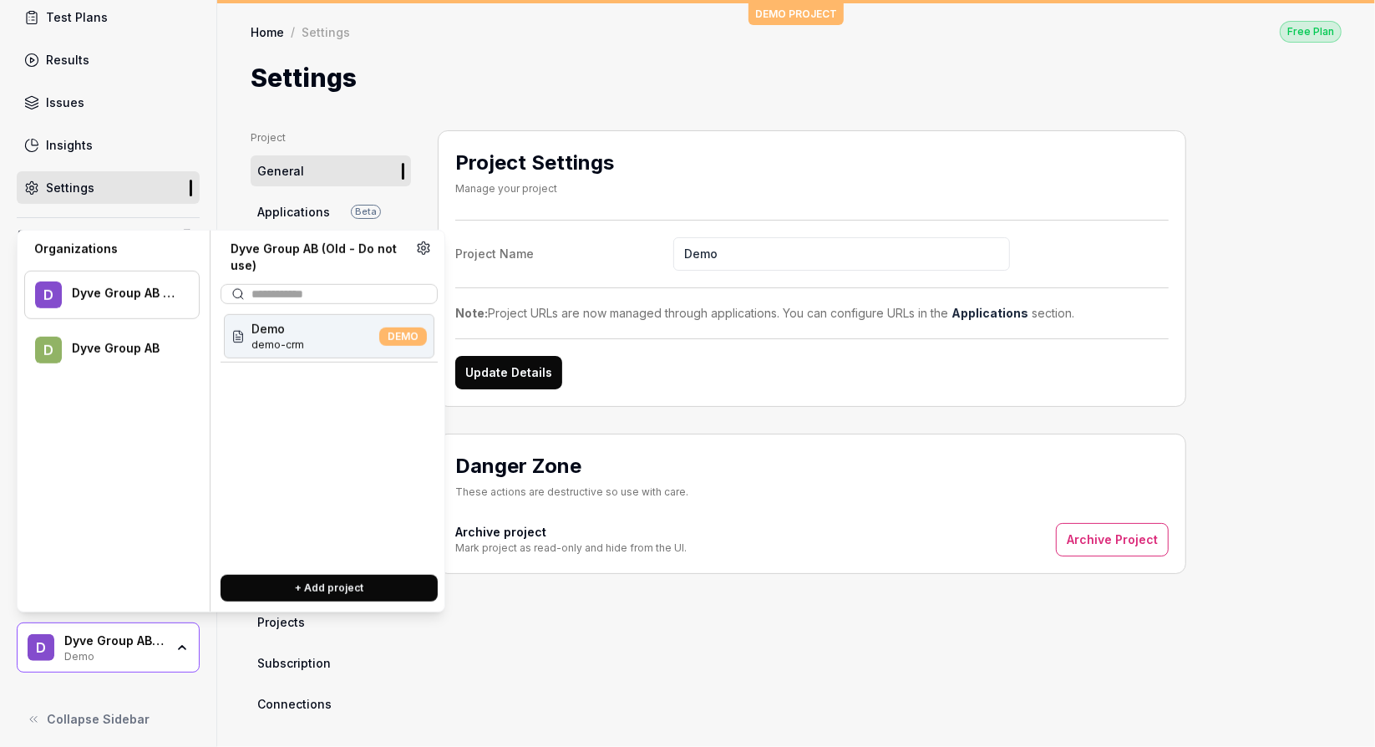
click at [113, 348] on div "D Dyve Group AB" at bounding box center [111, 350] width 175 height 48
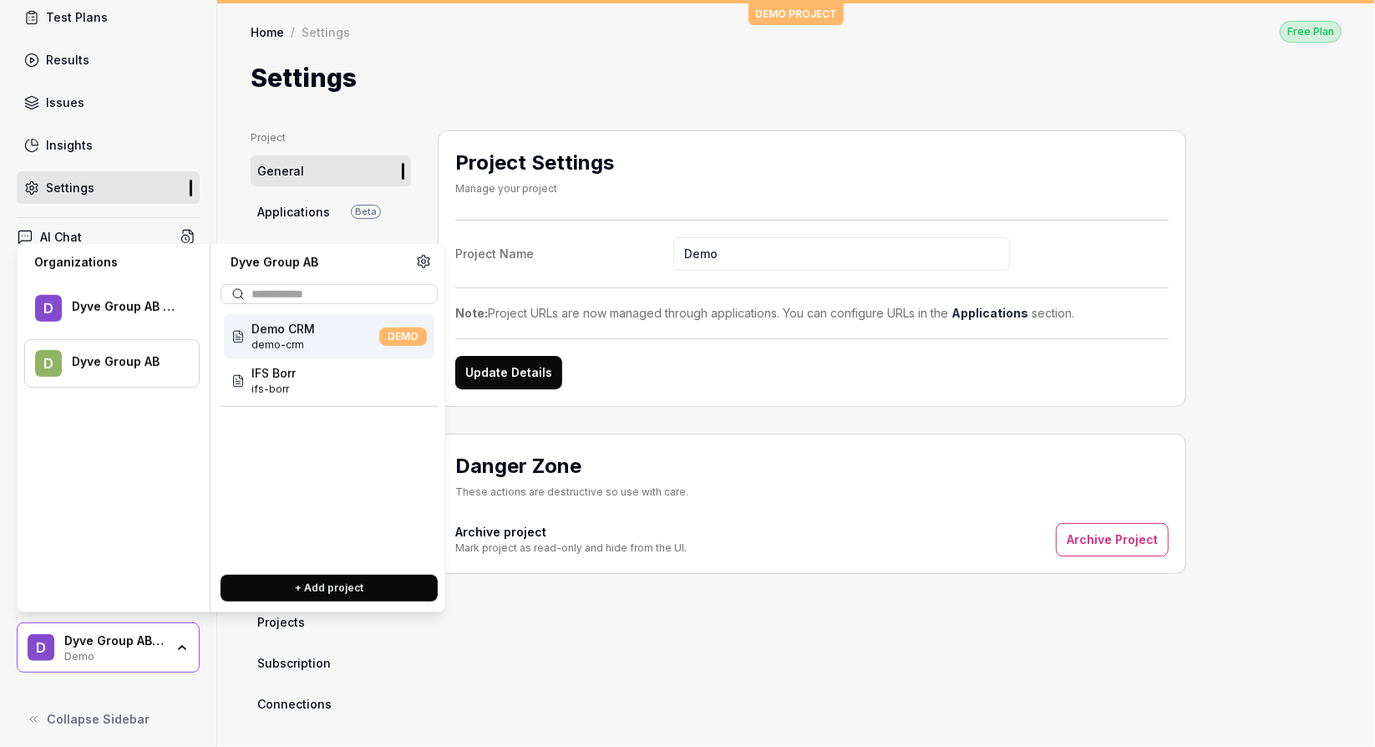
click at [117, 303] on div "D Dyve Group AB (Old - Do not use)" at bounding box center [111, 308] width 175 height 48
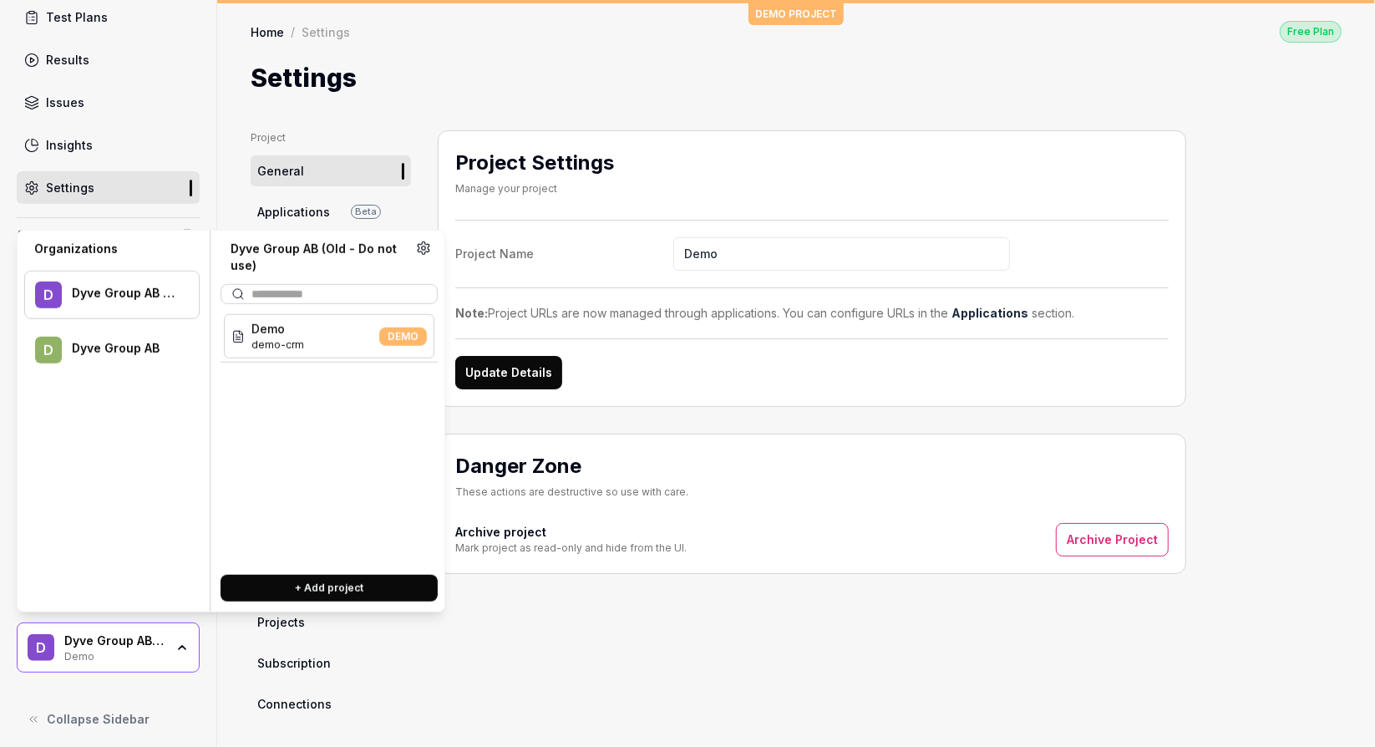
click at [119, 354] on div "Dyve Group AB" at bounding box center [130, 350] width 117 height 18
click at [114, 302] on div "Dyve Group AB (Old - Do not use)" at bounding box center [130, 295] width 117 height 18
click at [114, 348] on div "D Dyve Group AB" at bounding box center [111, 350] width 175 height 48
click at [84, 305] on div "D Dyve Group AB (Old - Do not use)" at bounding box center [111, 295] width 175 height 48
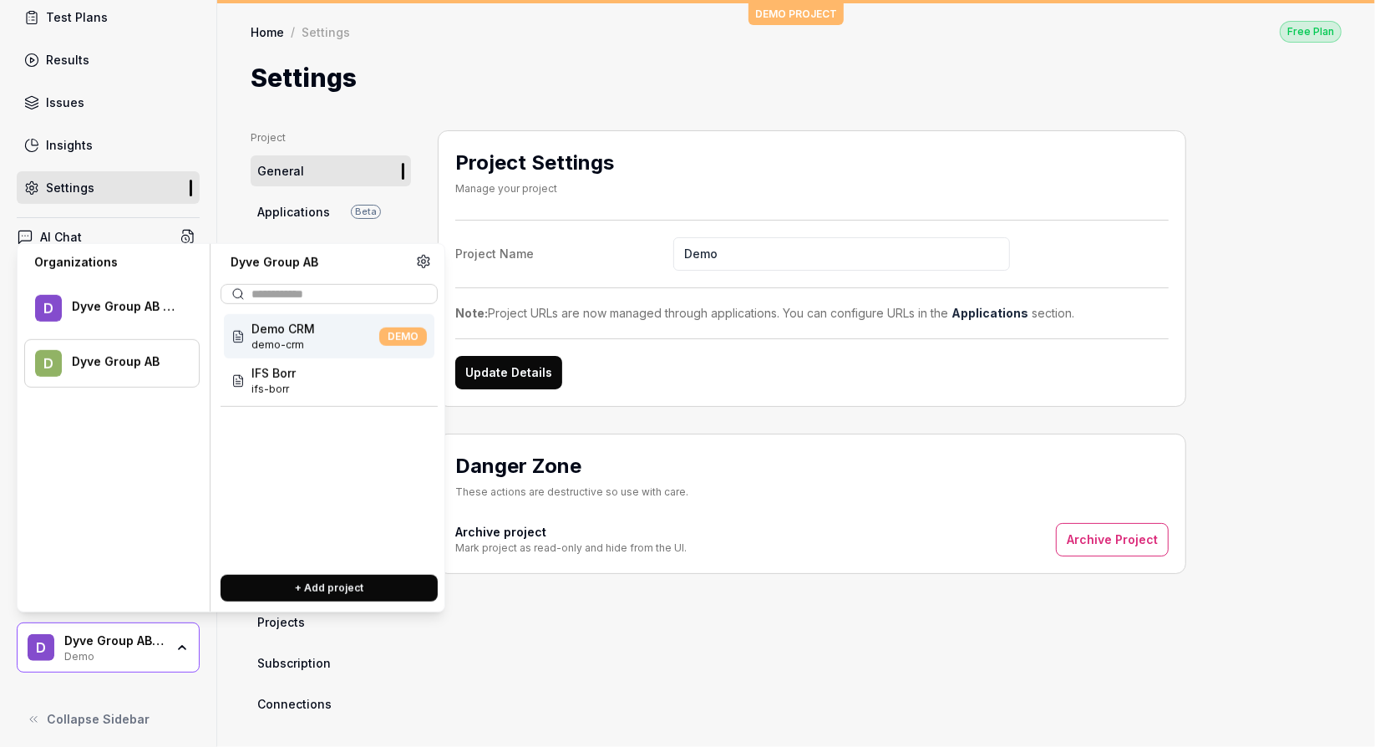
click at [106, 357] on div "Dyve Group AB" at bounding box center [130, 363] width 117 height 18
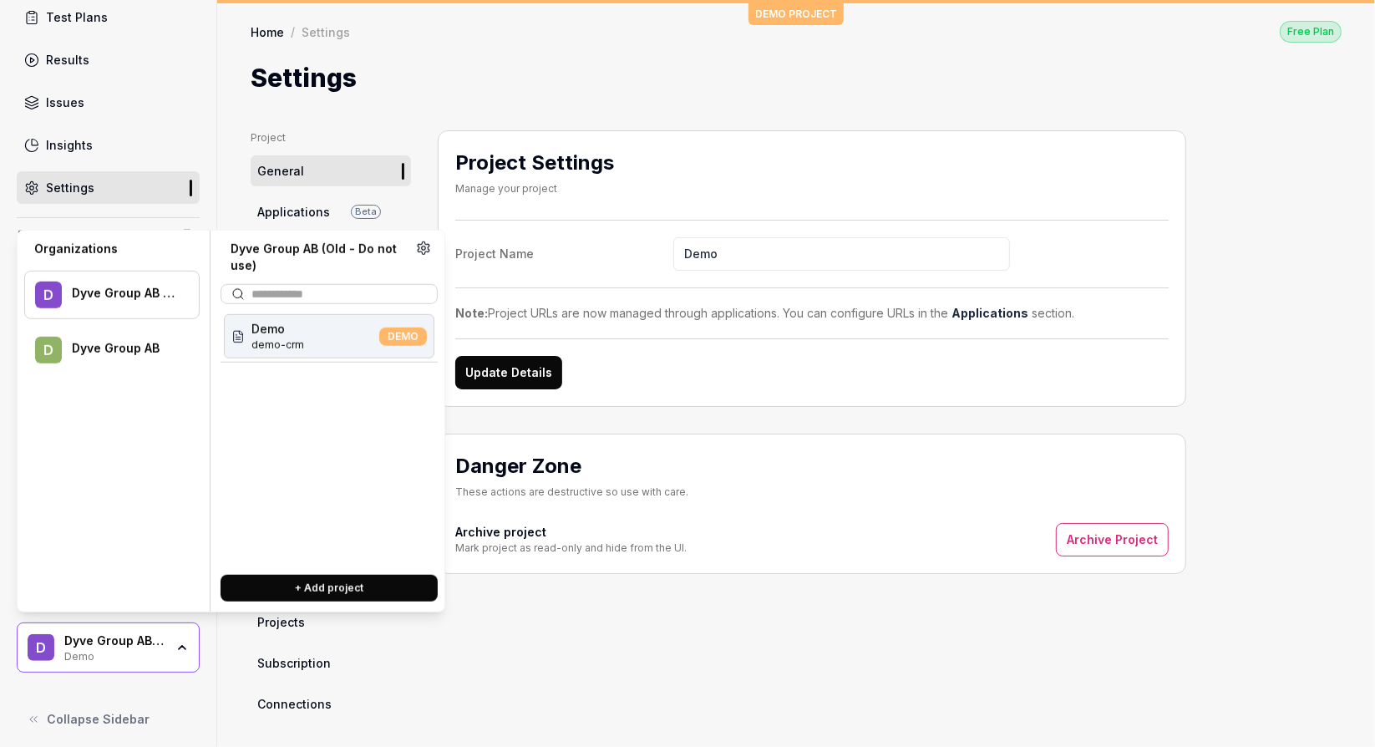
click at [155, 310] on div "D Dyve Group AB (Old - Do not use)" at bounding box center [111, 295] width 175 height 48
click at [144, 342] on div "D Dyve Group AB" at bounding box center [111, 350] width 175 height 48
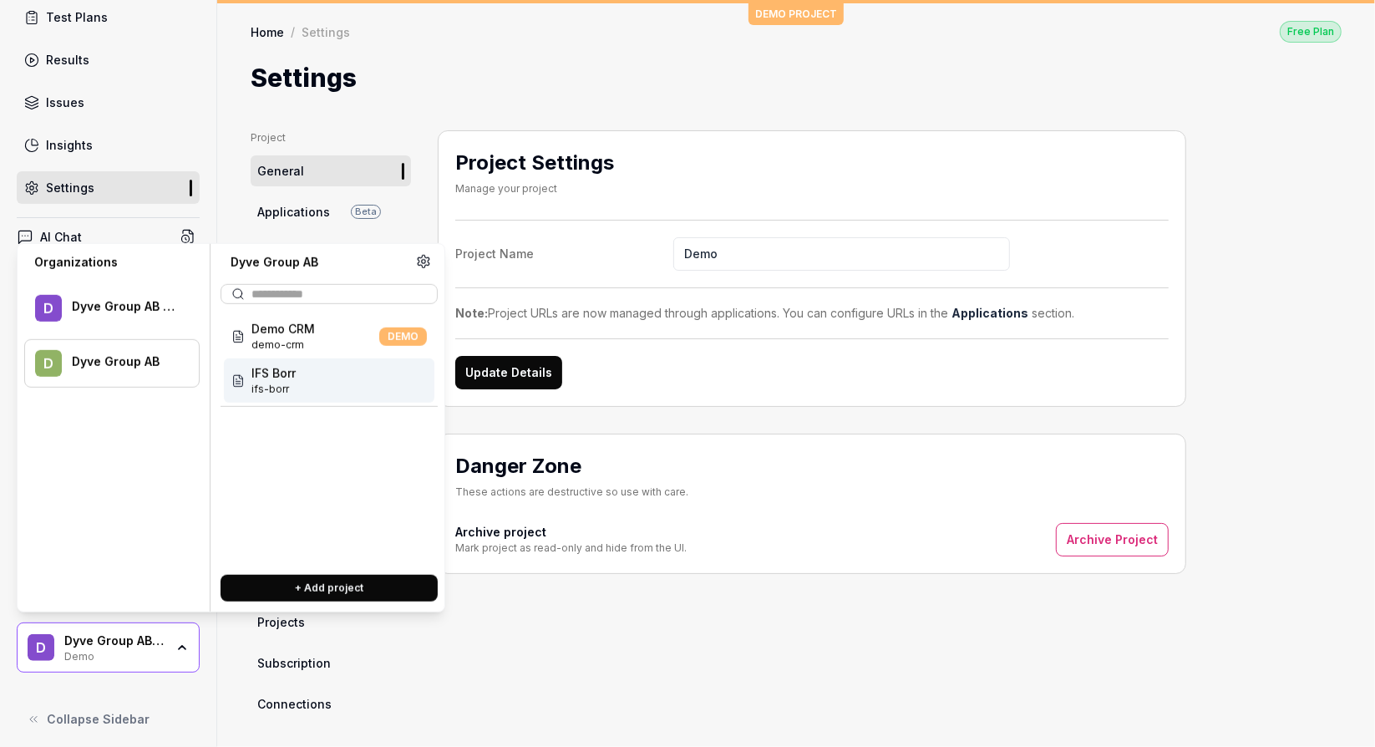
click at [353, 383] on div "IFS Borr ifs-borr" at bounding box center [329, 380] width 211 height 44
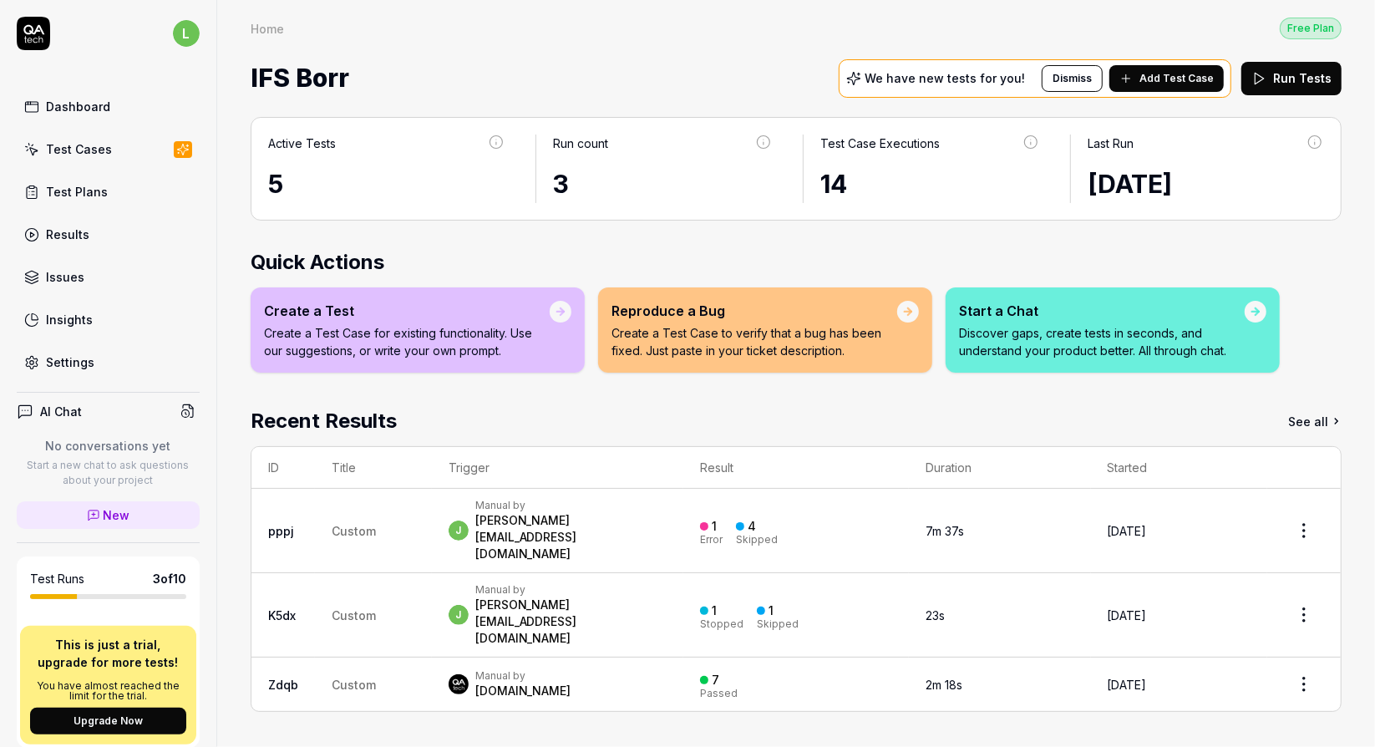
click at [81, 153] on div "Test Cases" at bounding box center [79, 149] width 66 height 18
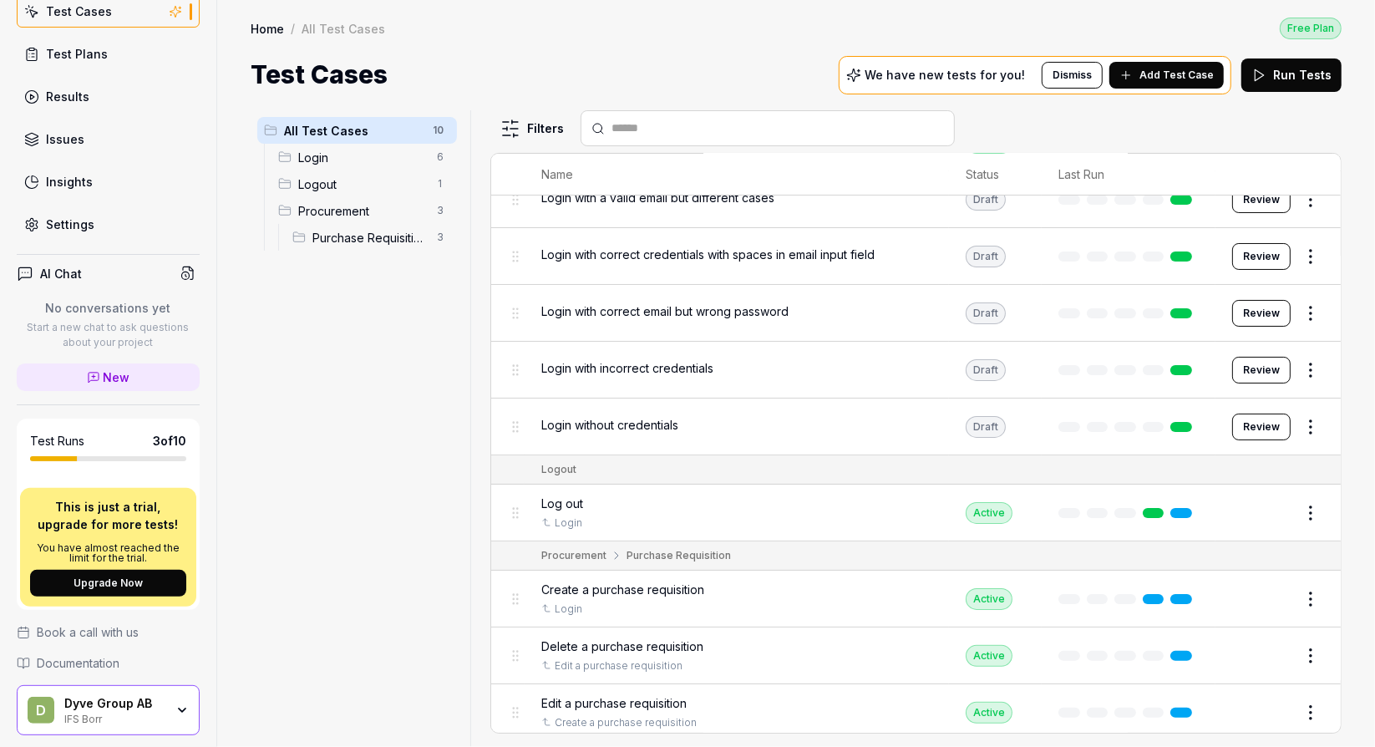
scroll to position [201, 0]
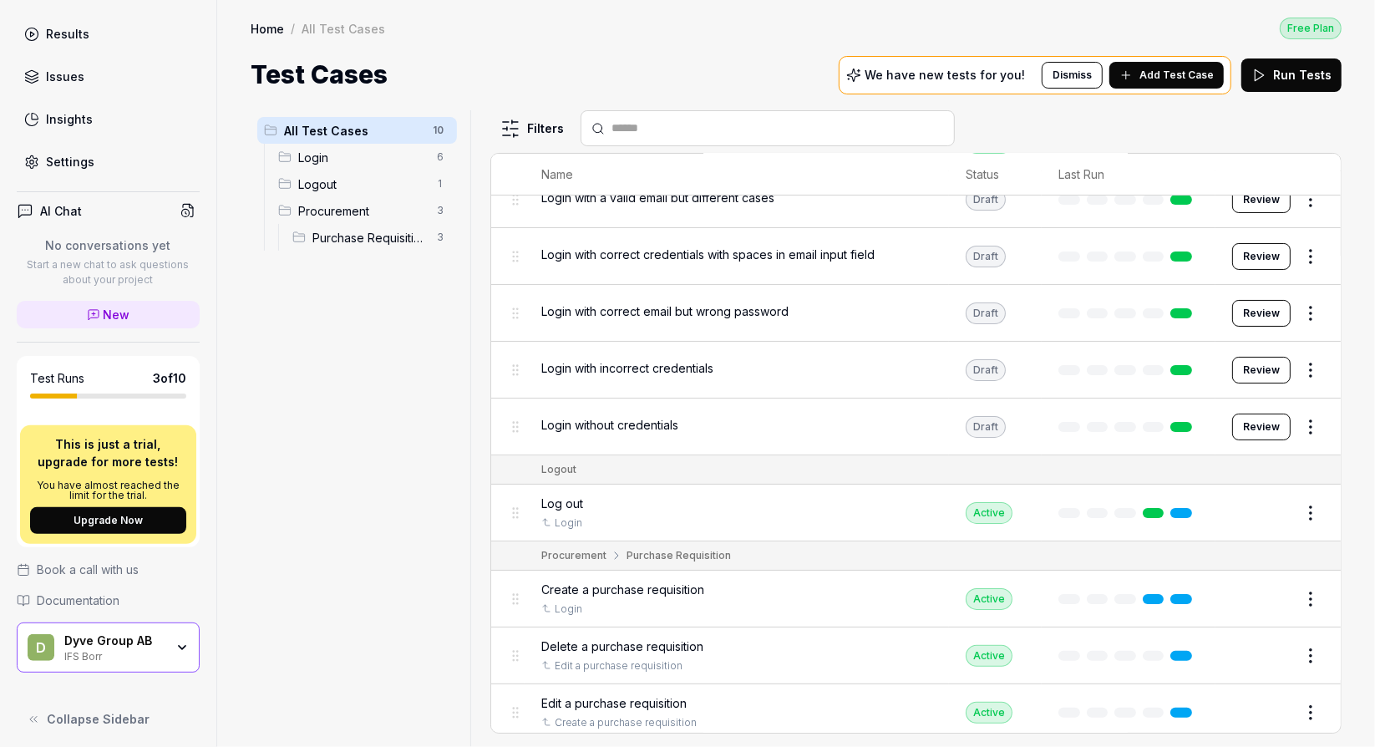
click at [118, 648] on div "IFS Borr" at bounding box center [114, 654] width 100 height 13
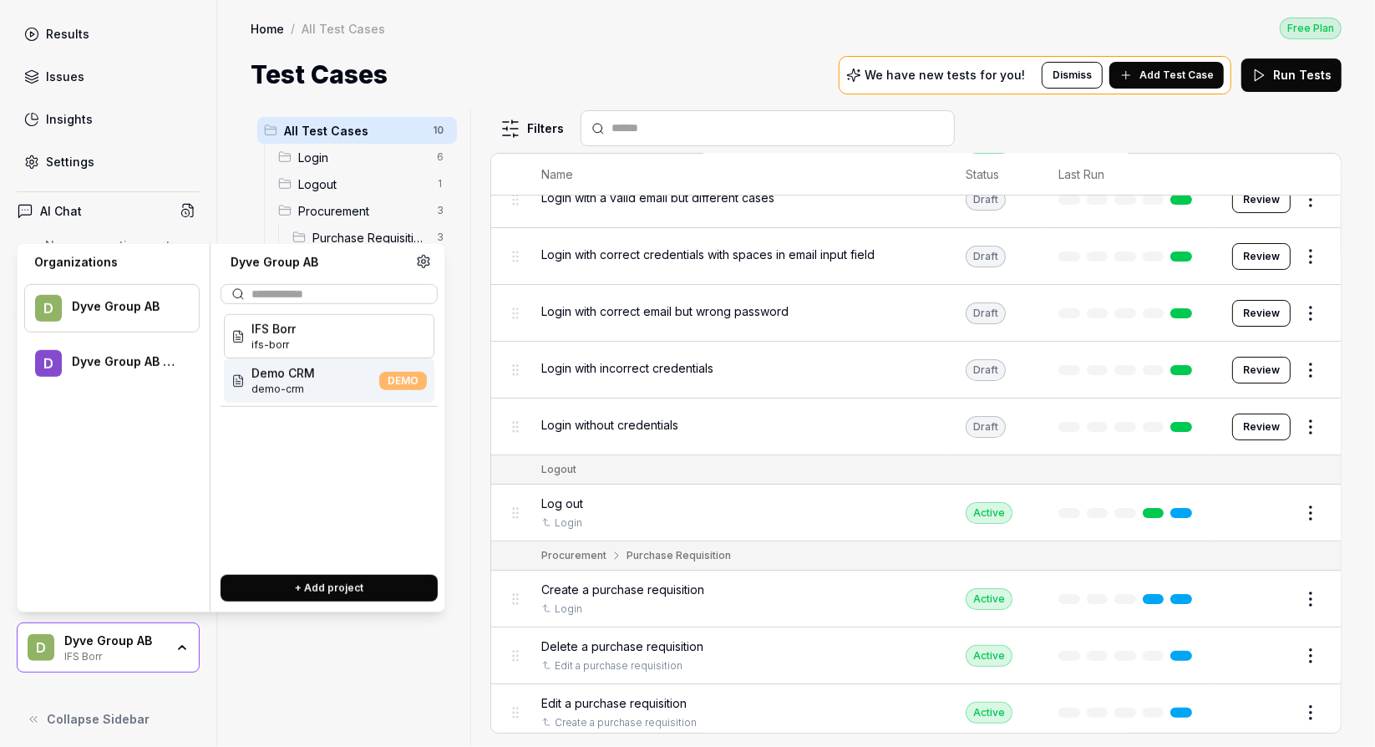
click at [317, 380] on div "Demo CRM demo-crm DEMO" at bounding box center [329, 380] width 211 height 44
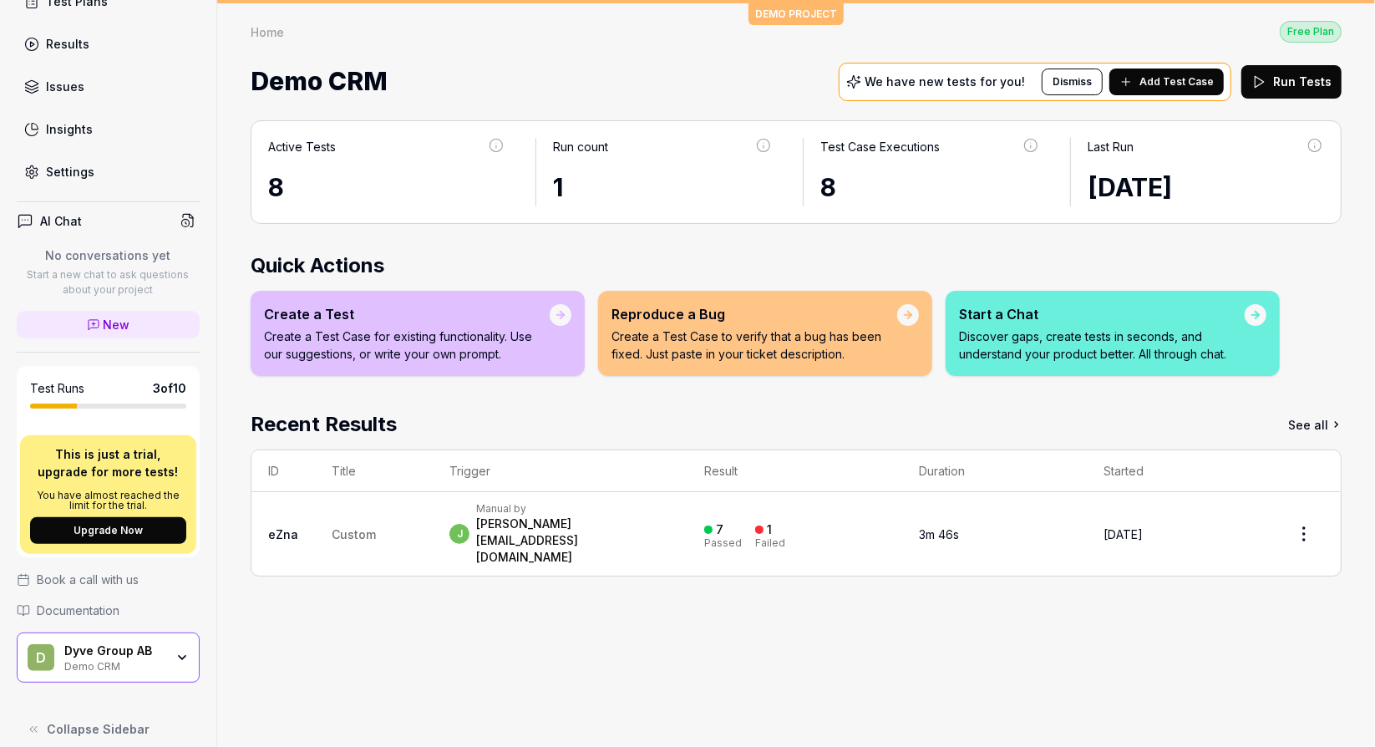
scroll to position [201, 0]
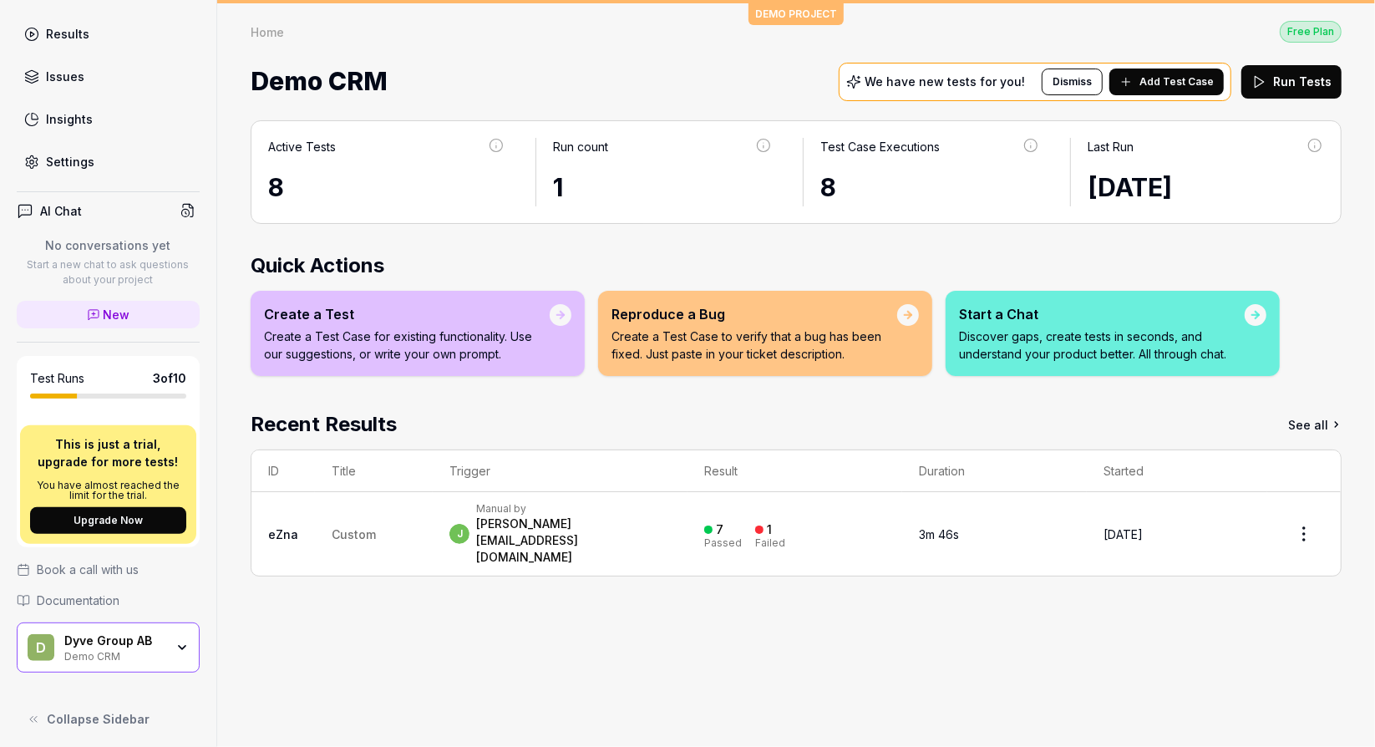
click at [119, 633] on div "Dyve Group AB" at bounding box center [114, 640] width 100 height 15
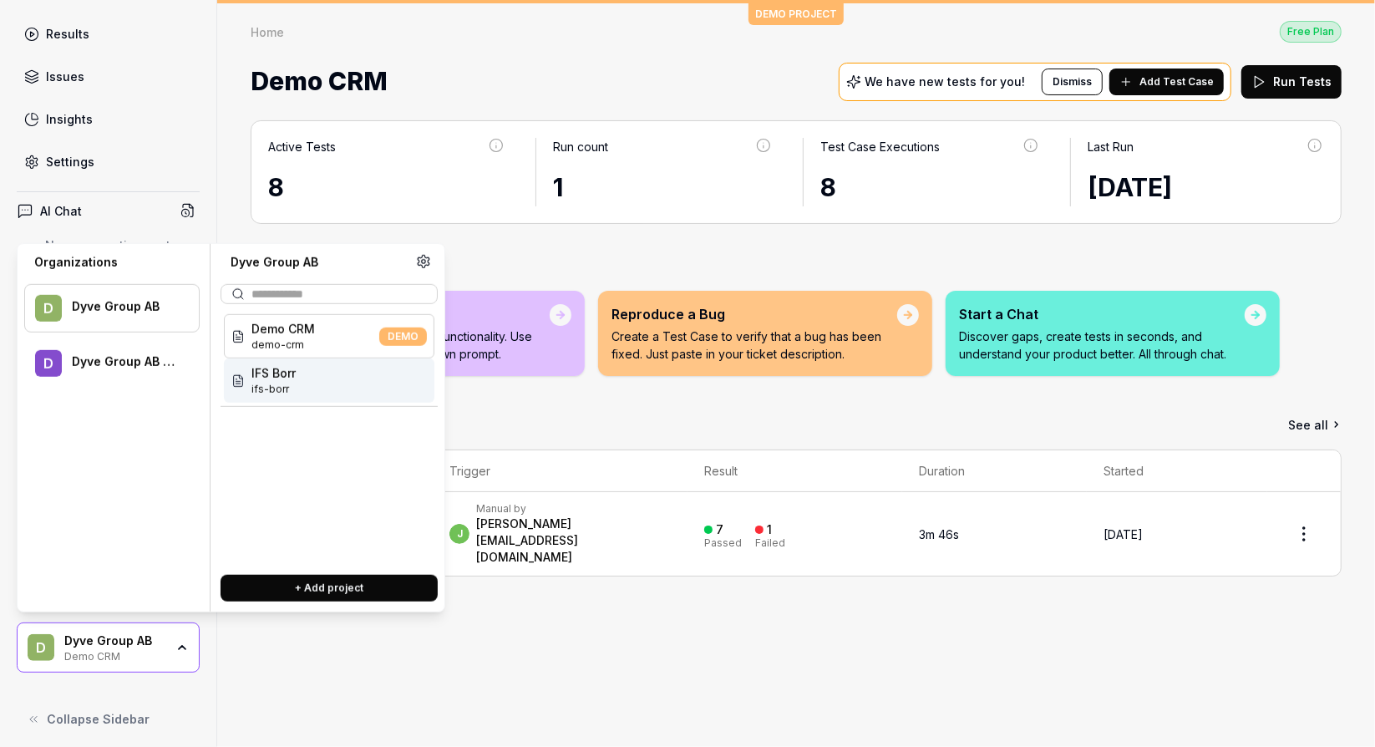
click at [315, 375] on div "IFS Borr ifs-borr" at bounding box center [329, 380] width 211 height 44
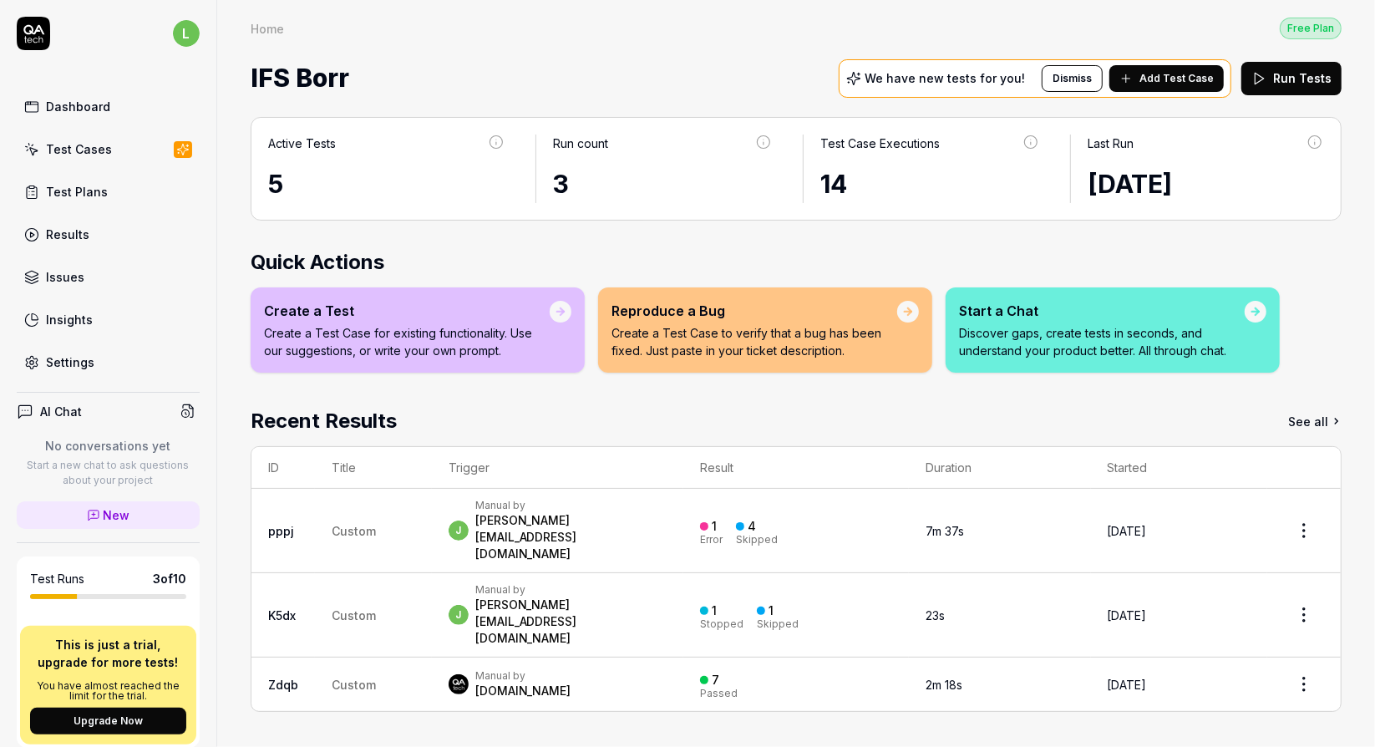
click at [68, 140] on div "Test Cases" at bounding box center [79, 149] width 66 height 18
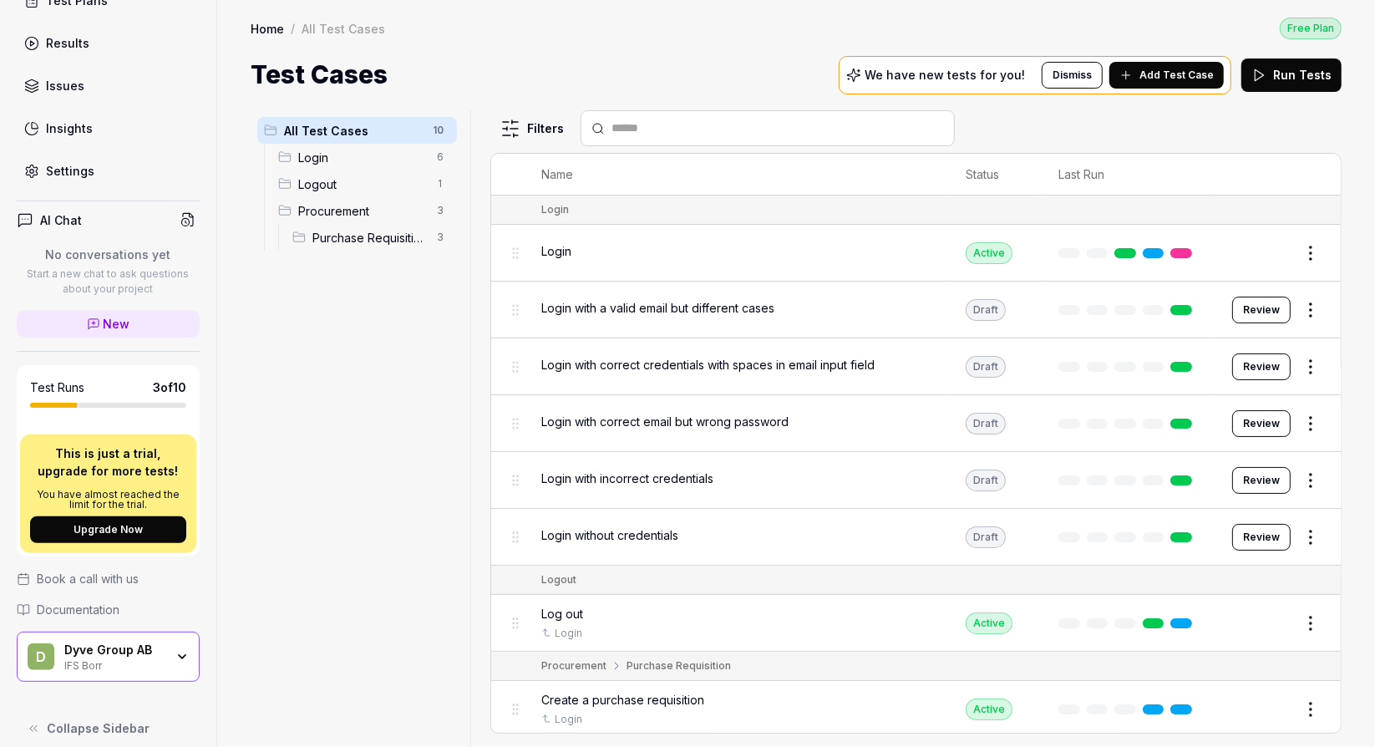
scroll to position [201, 0]
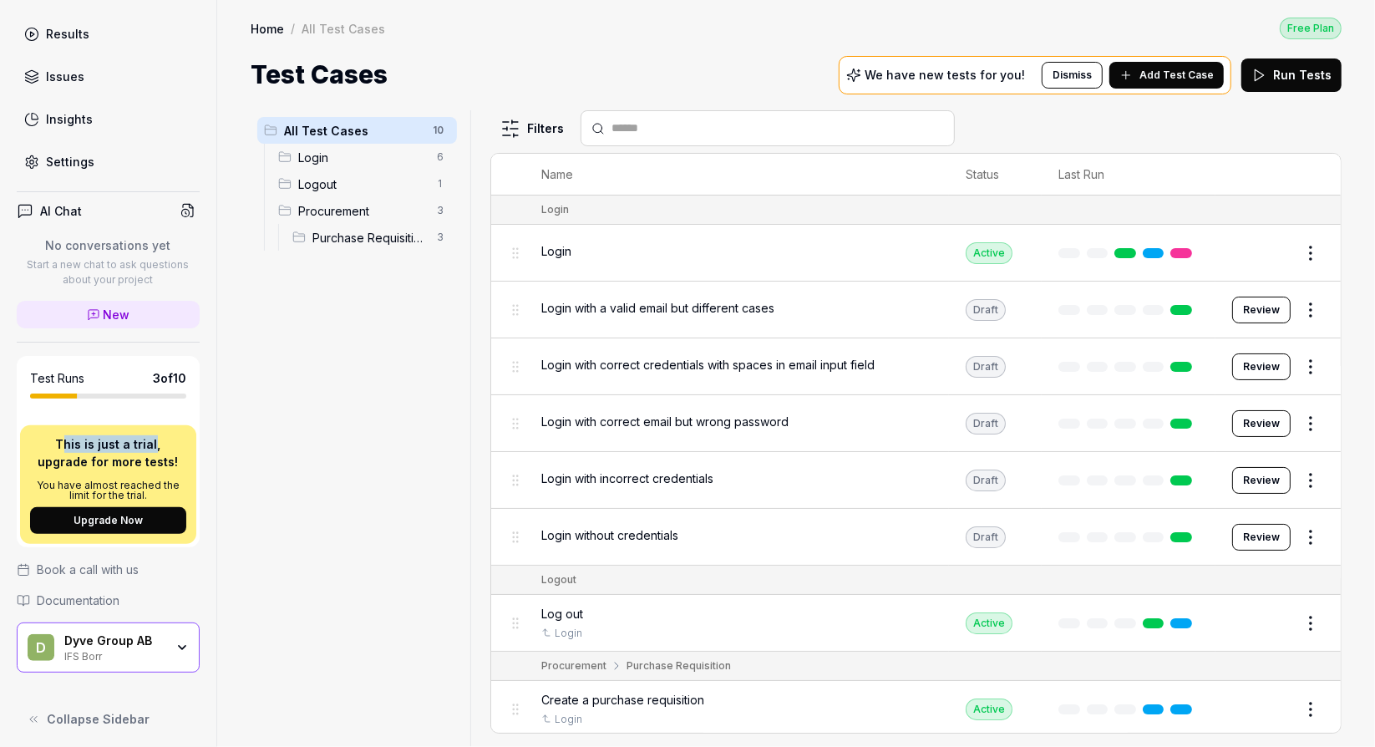
drag, startPoint x: 58, startPoint y: 438, endPoint x: 150, endPoint y: 435, distance: 92.0
click at [150, 435] on p "This is just a trial, upgrade for more tests!" at bounding box center [108, 452] width 156 height 35
click at [74, 439] on p "This is just a trial, upgrade for more tests!" at bounding box center [108, 452] width 156 height 35
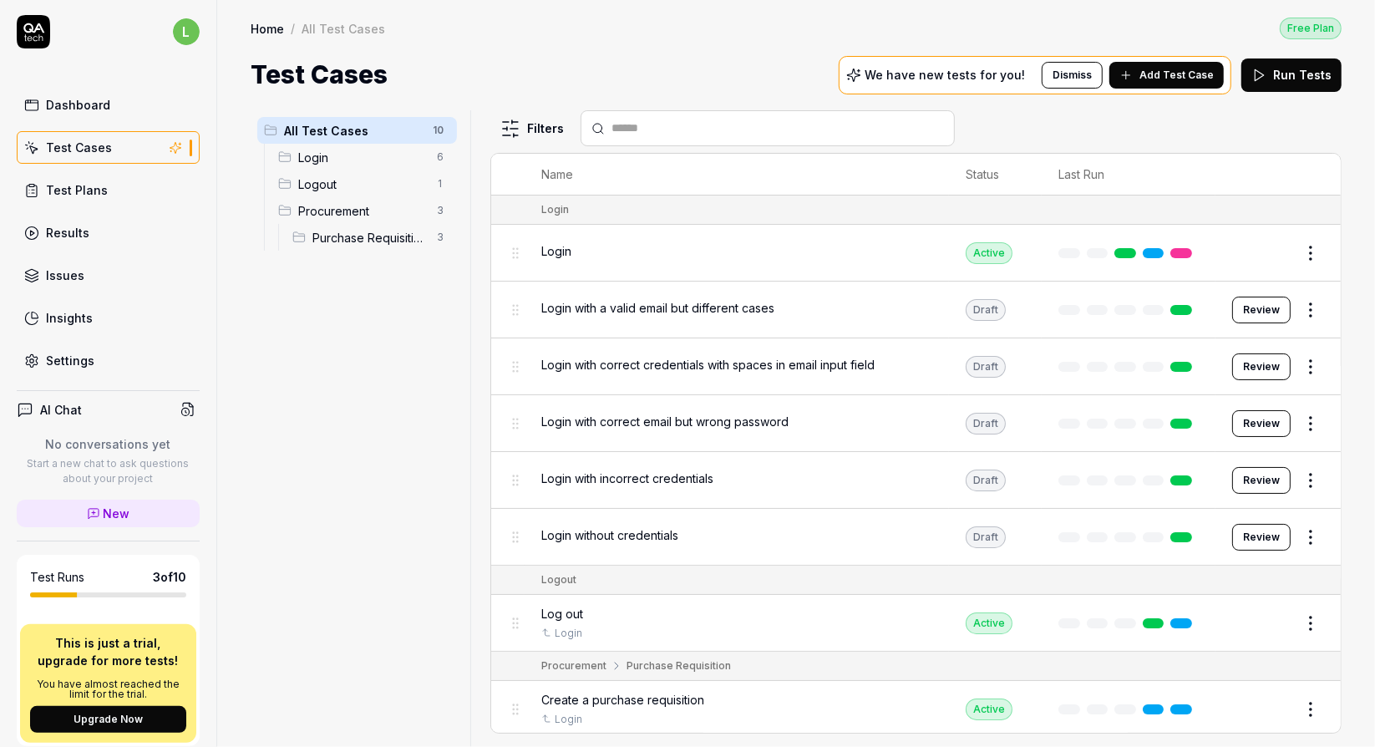
scroll to position [0, 0]
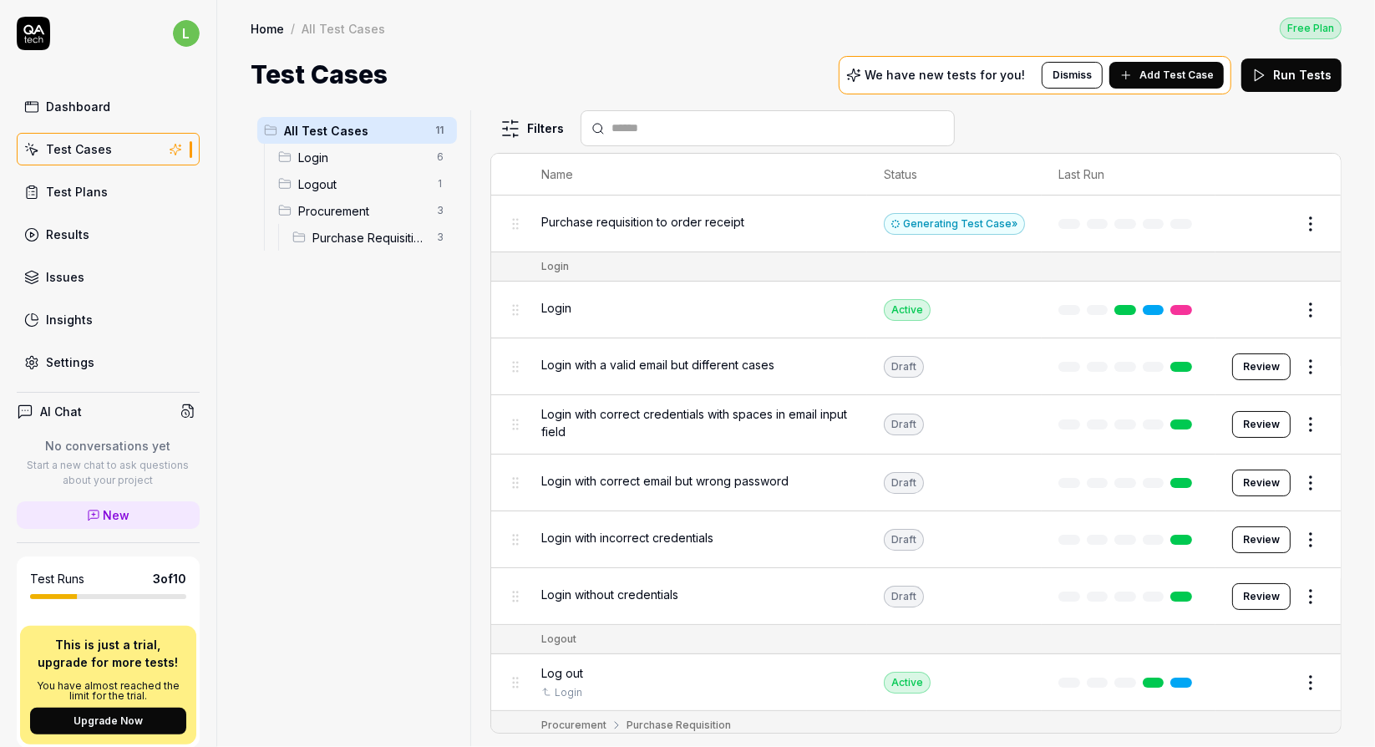
click at [65, 357] on div "Settings" at bounding box center [70, 362] width 48 height 18
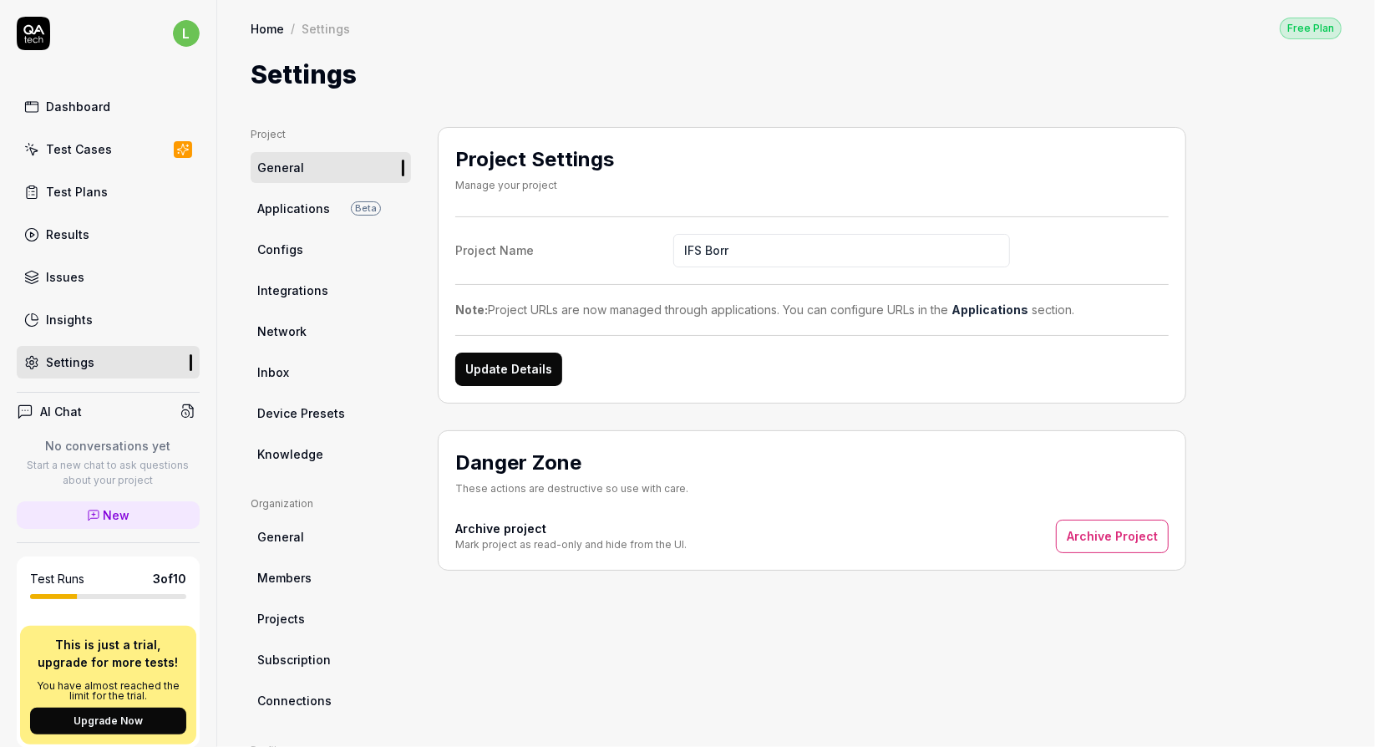
click at [303, 200] on span "Applications" at bounding box center [293, 209] width 73 height 18
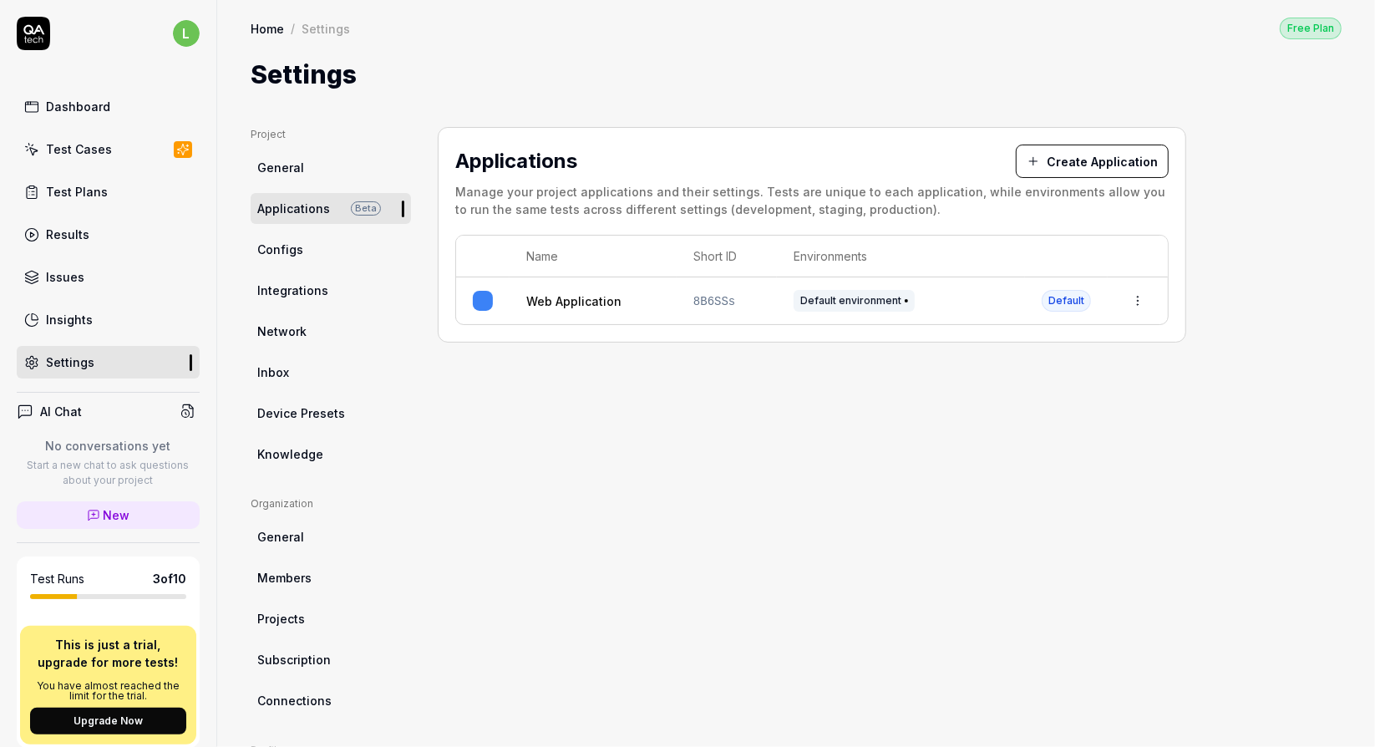
click at [654, 295] on div "Web Application" at bounding box center [593, 301] width 134 height 18
click at [1137, 296] on html "l Dashboard Test Cases Test Plans Results Issues Insights Settings AI Chat No c…" at bounding box center [687, 373] width 1375 height 747
click at [1021, 405] on div "Edit" at bounding box center [1062, 409] width 196 height 37
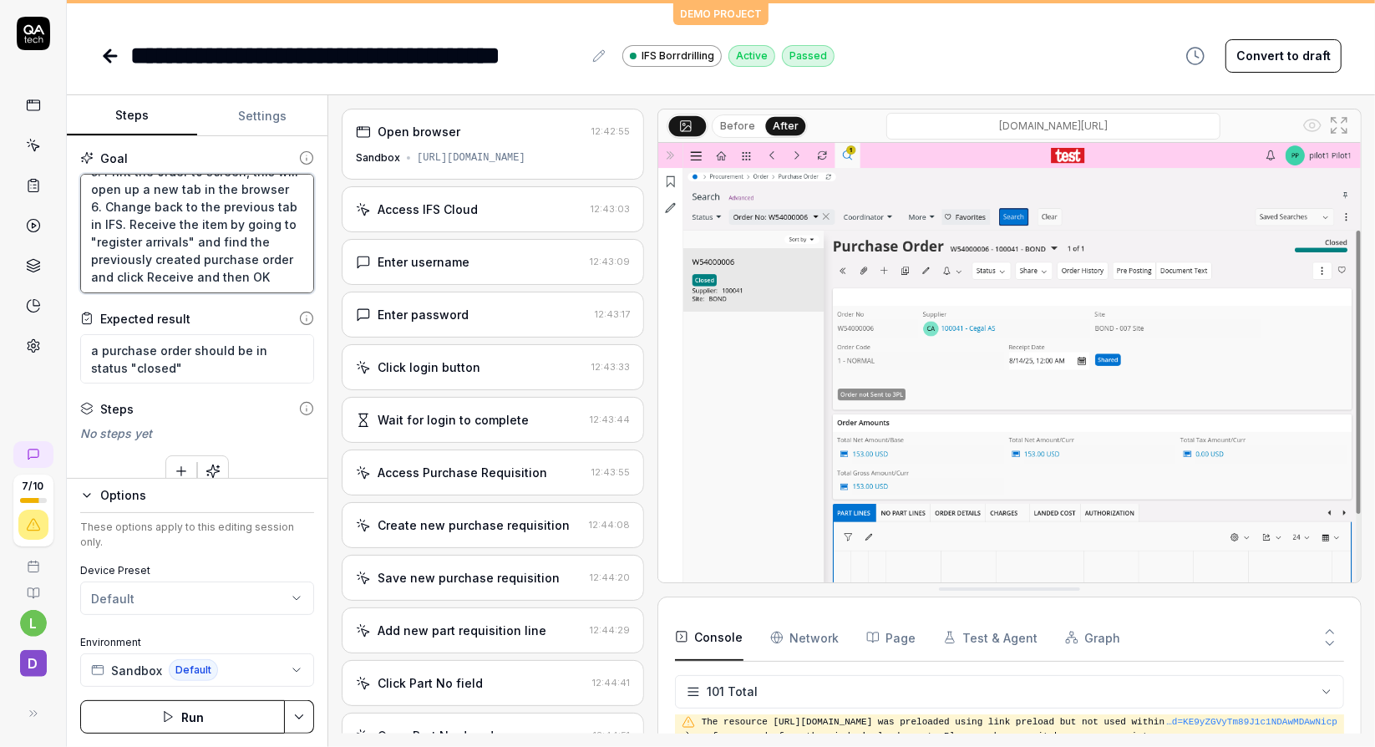
scroll to position [368, 0]
drag, startPoint x: 119, startPoint y: 252, endPoint x: 245, endPoint y: 270, distance: 127.4
click at [245, 270] on textarea "the goal is to receive an item into the company based on an employers request. …" at bounding box center [197, 233] width 234 height 119
drag, startPoint x: 101, startPoint y: 409, endPoint x: 135, endPoint y: 409, distance: 33.4
click at [135, 409] on div "Steps" at bounding box center [197, 409] width 234 height 18
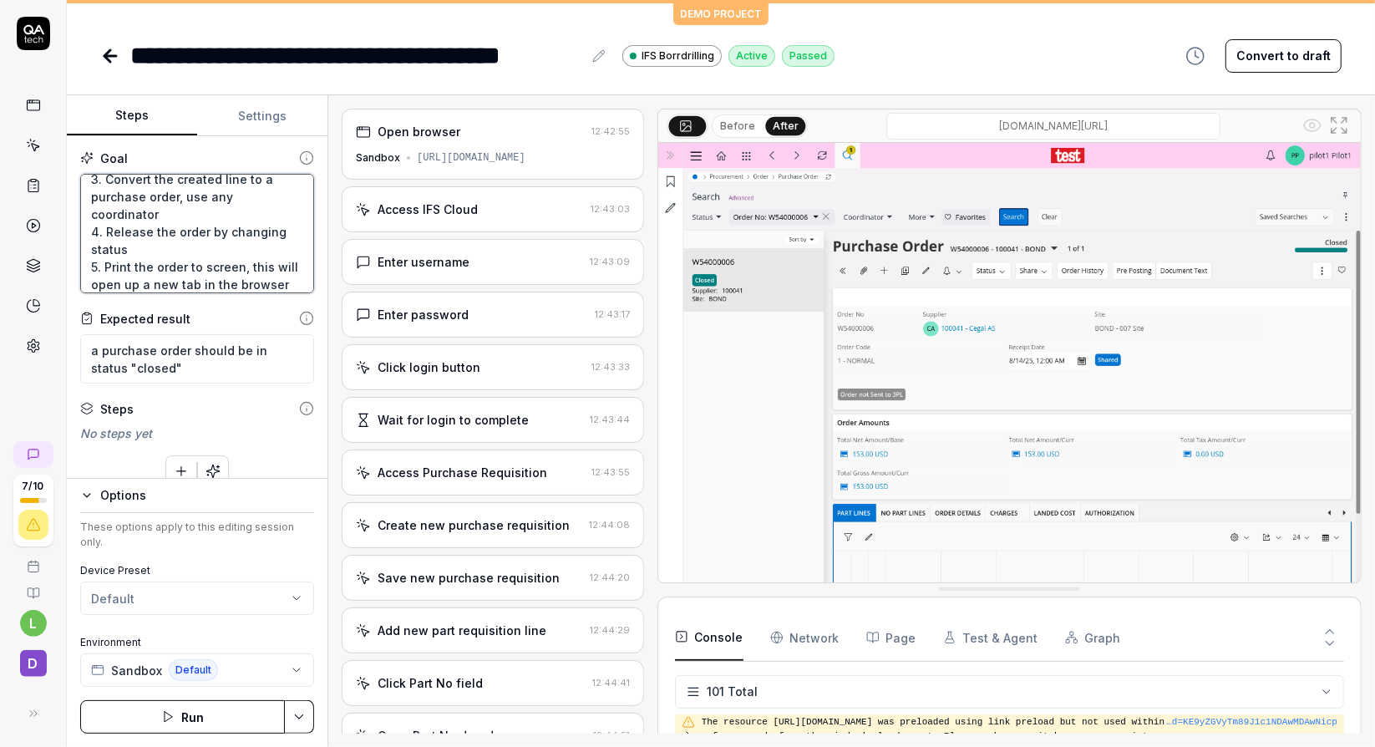
scroll to position [111, 0]
drag, startPoint x: 180, startPoint y: 257, endPoint x: 98, endPoint y: 196, distance: 101.6
click at [98, 196] on textarea "the goal is to receive an item into the company based on an employers request. …" at bounding box center [197, 233] width 234 height 119
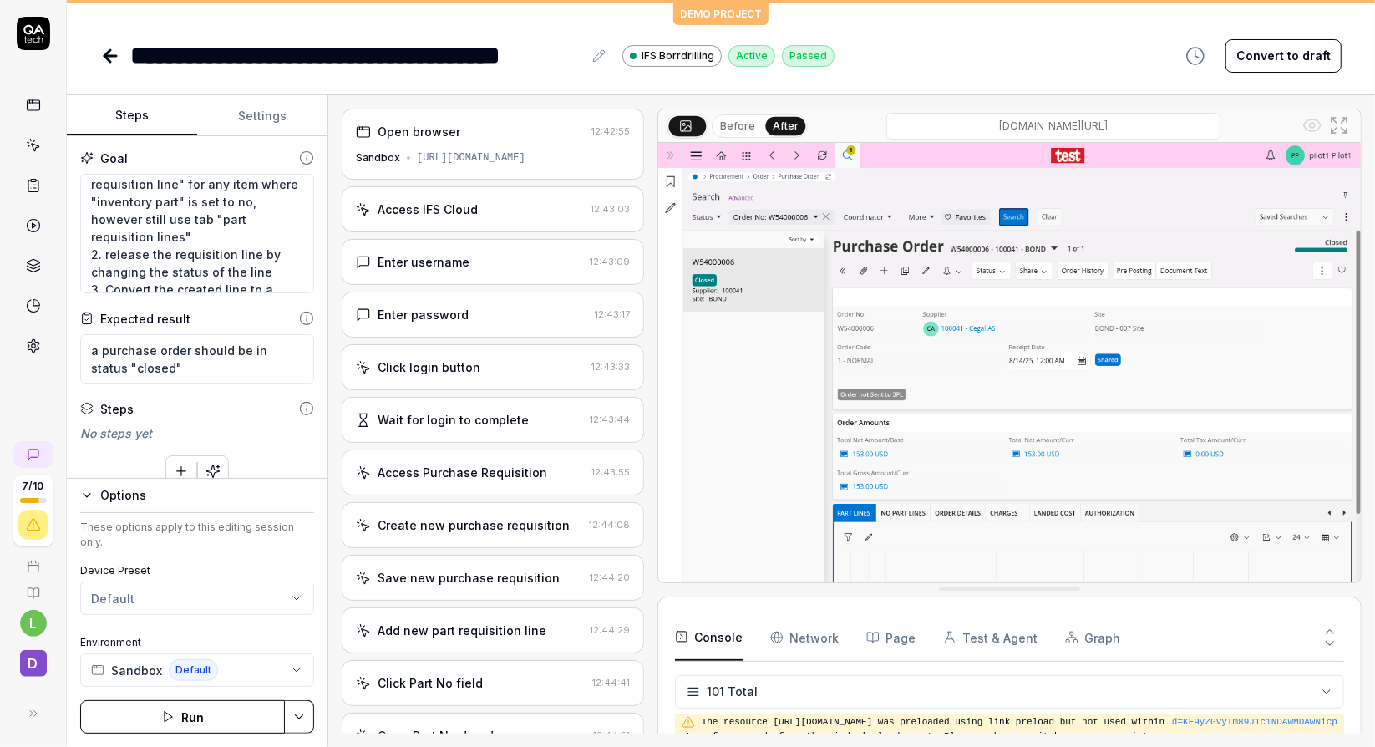
click at [116, 432] on div "No steps yet" at bounding box center [197, 434] width 234 height 18
drag, startPoint x: 82, startPoint y: 434, endPoint x: 153, endPoint y: 432, distance: 71.0
click at [153, 432] on div "No steps yet" at bounding box center [197, 434] width 234 height 18
click at [130, 433] on div "No steps yet" at bounding box center [197, 434] width 234 height 18
drag, startPoint x: 84, startPoint y: 431, endPoint x: 150, endPoint y: 428, distance: 66.1
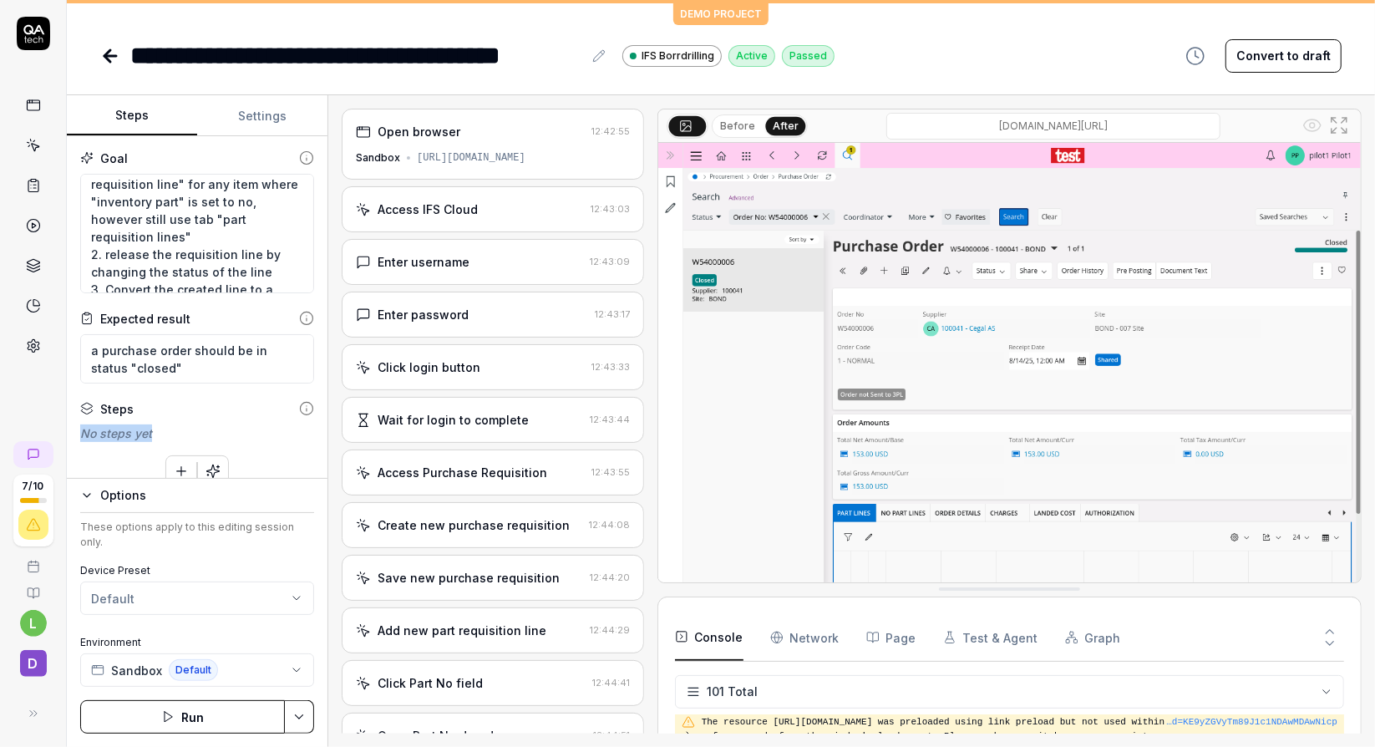
click at [150, 428] on div "No steps yet" at bounding box center [197, 434] width 234 height 18
click at [125, 429] on div "No steps yet" at bounding box center [197, 434] width 234 height 18
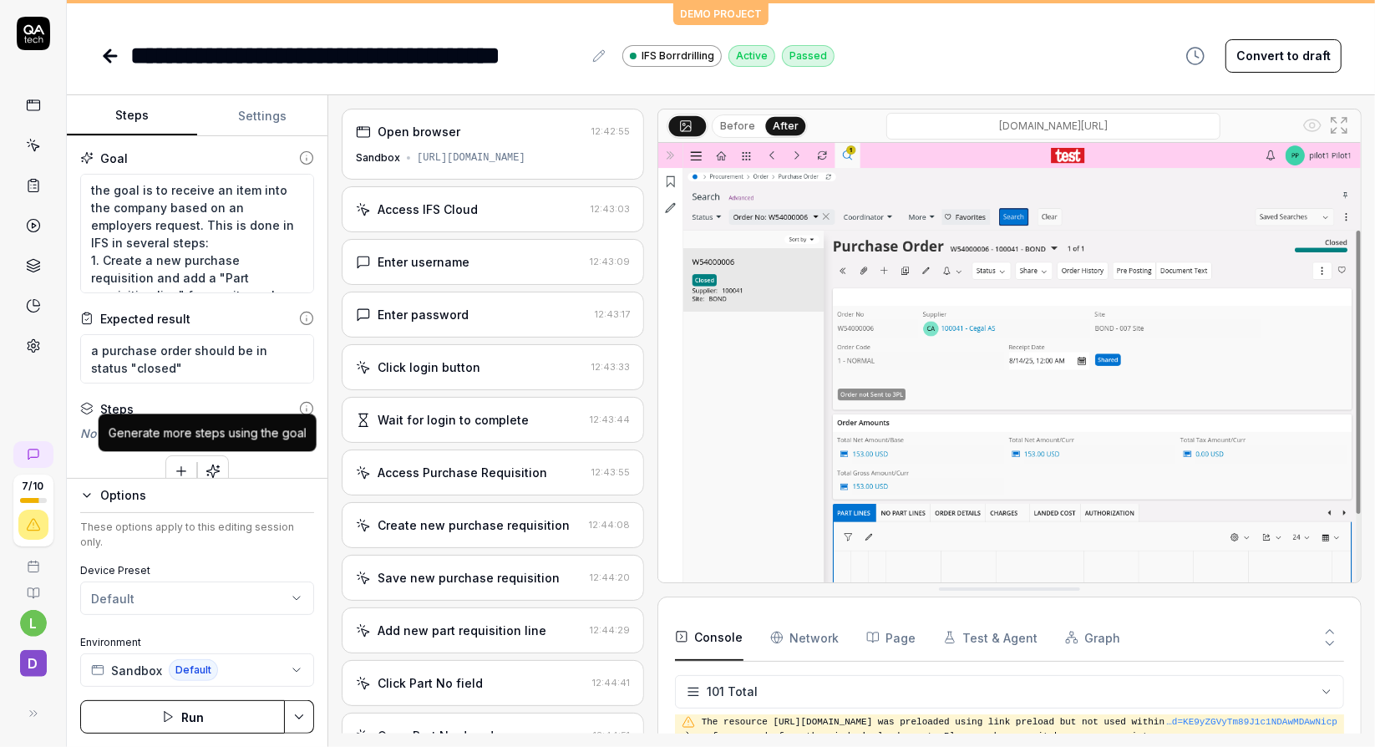
click at [209, 465] on icon "button" at bounding box center [213, 471] width 15 height 15
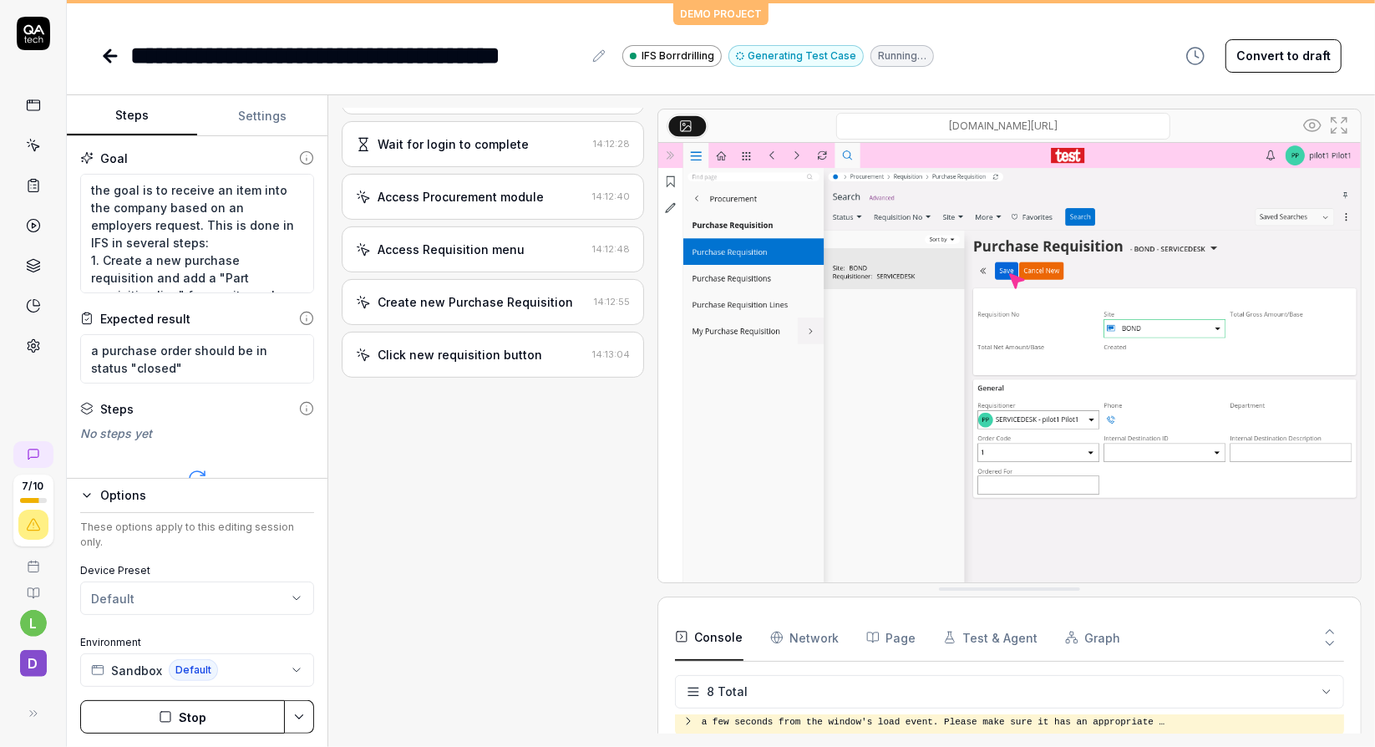
scroll to position [276, 0]
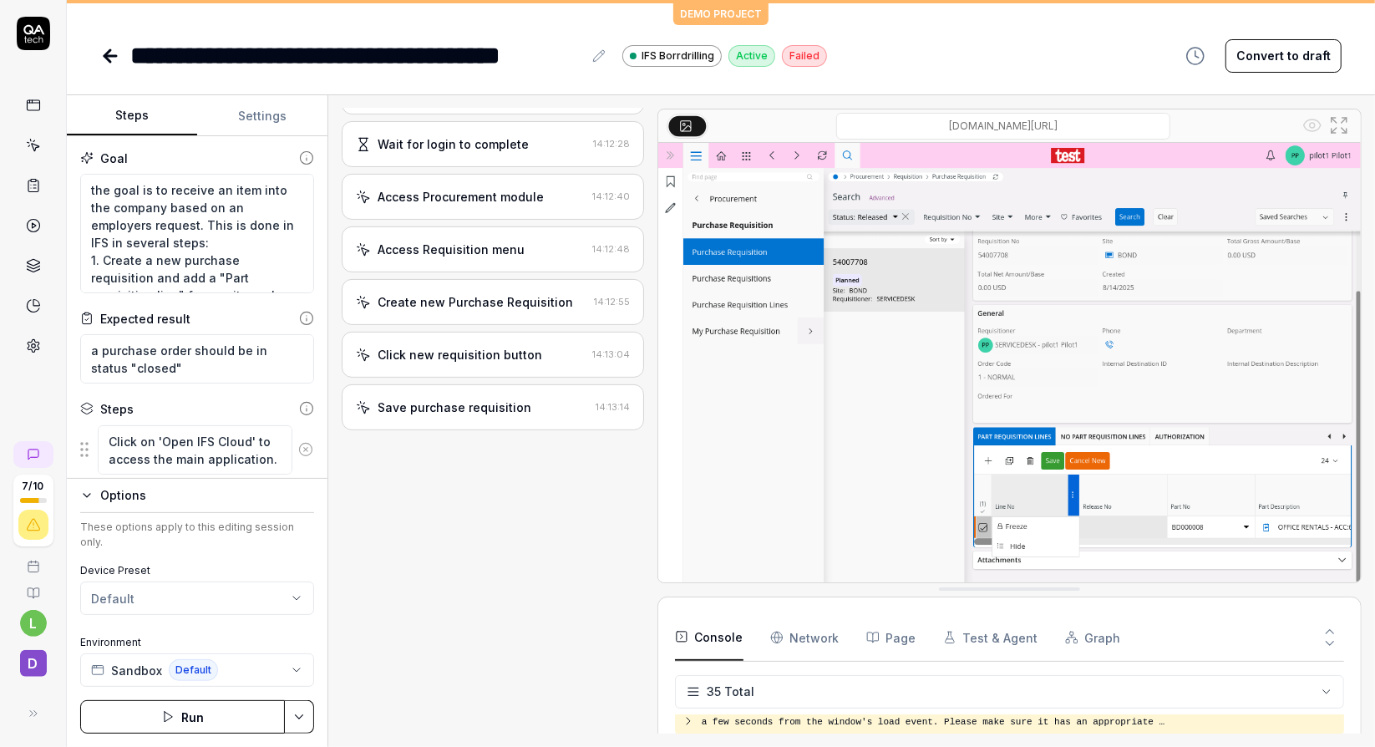
type textarea "*"
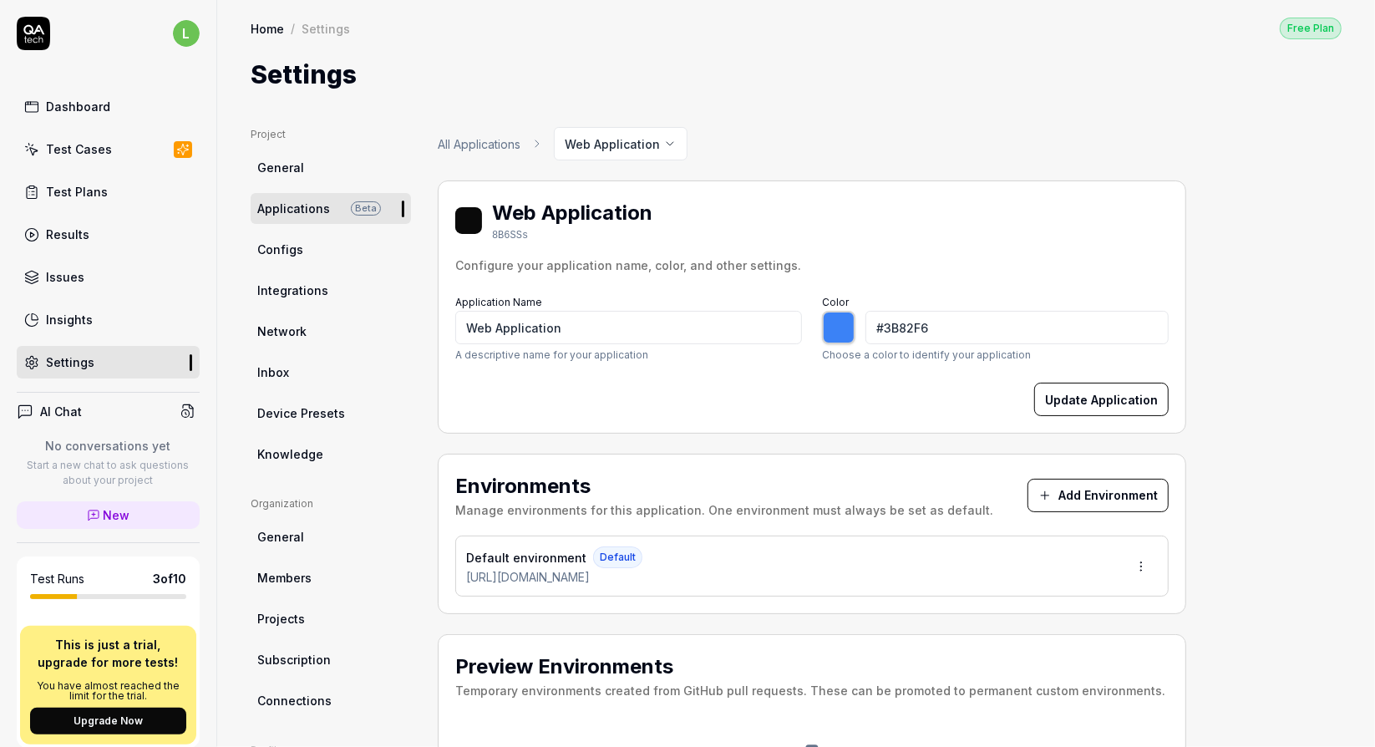
type input "*******"
click at [54, 140] on div "Test Cases" at bounding box center [79, 149] width 66 height 18
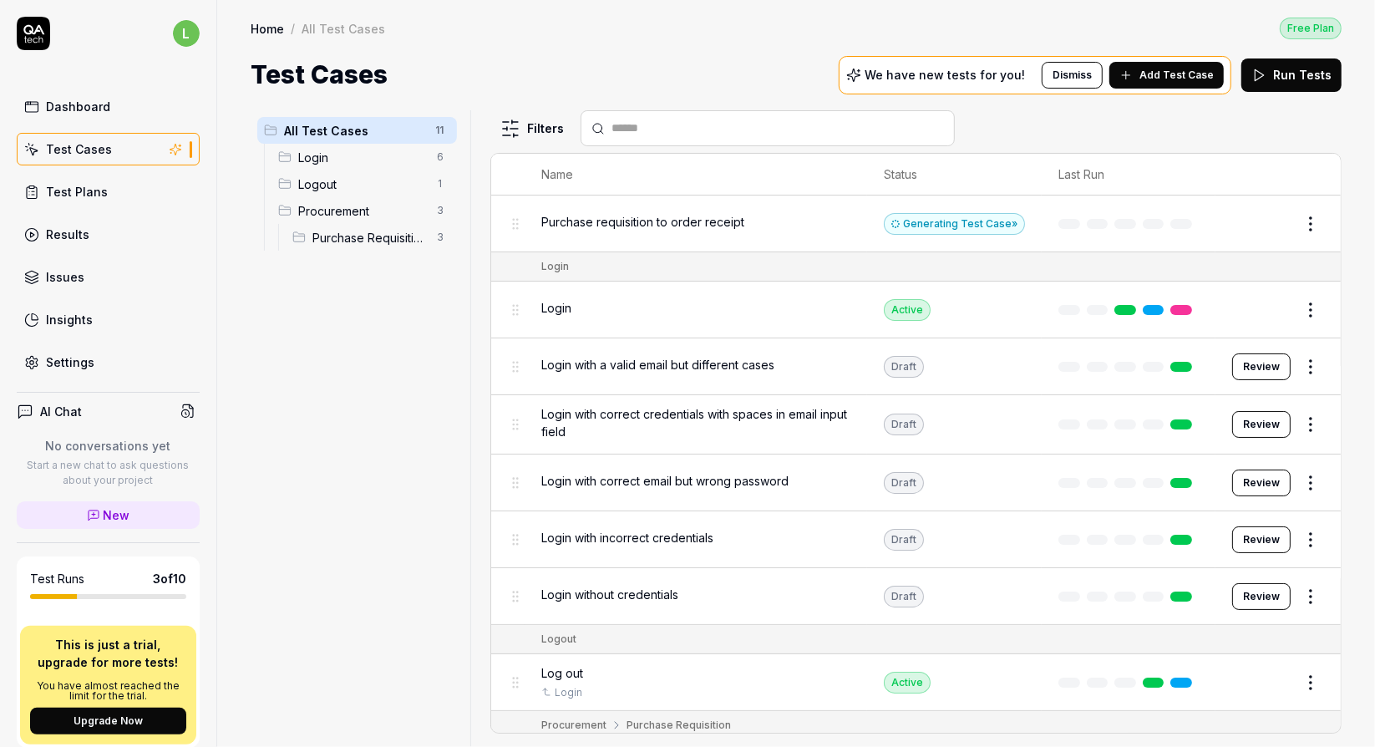
click at [735, 215] on span "Purchase requisition to order receipt" at bounding box center [642, 222] width 203 height 18
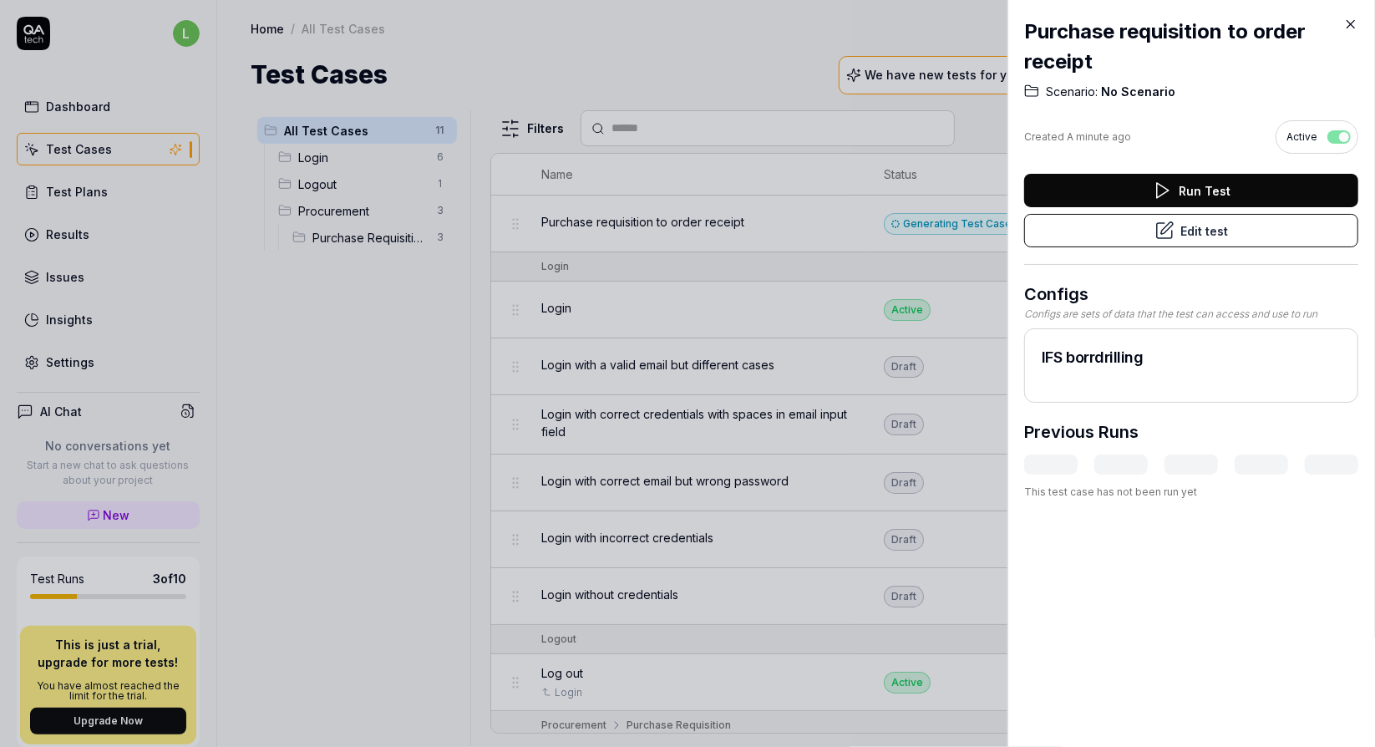
click at [1222, 226] on button "Edit test" at bounding box center [1191, 230] width 334 height 33
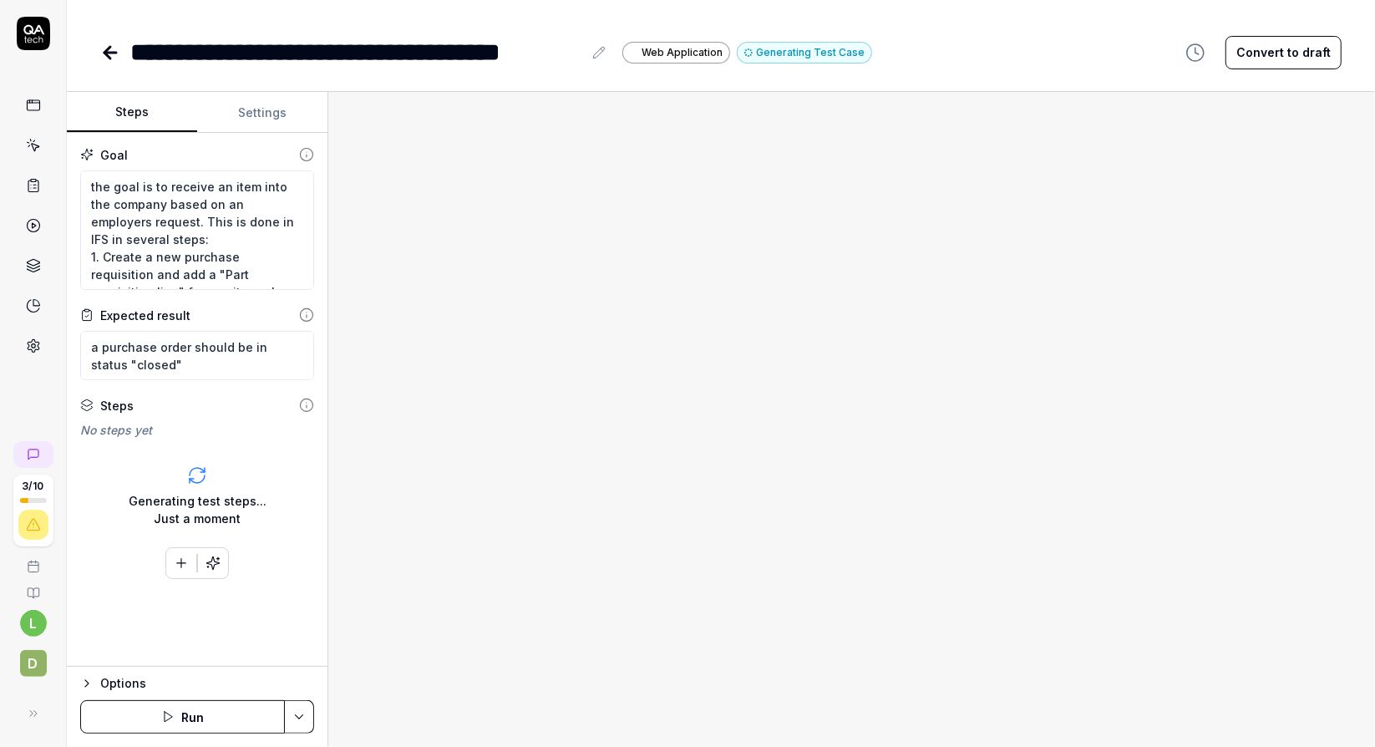
type textarea "*"
click at [29, 186] on icon at bounding box center [33, 185] width 15 height 15
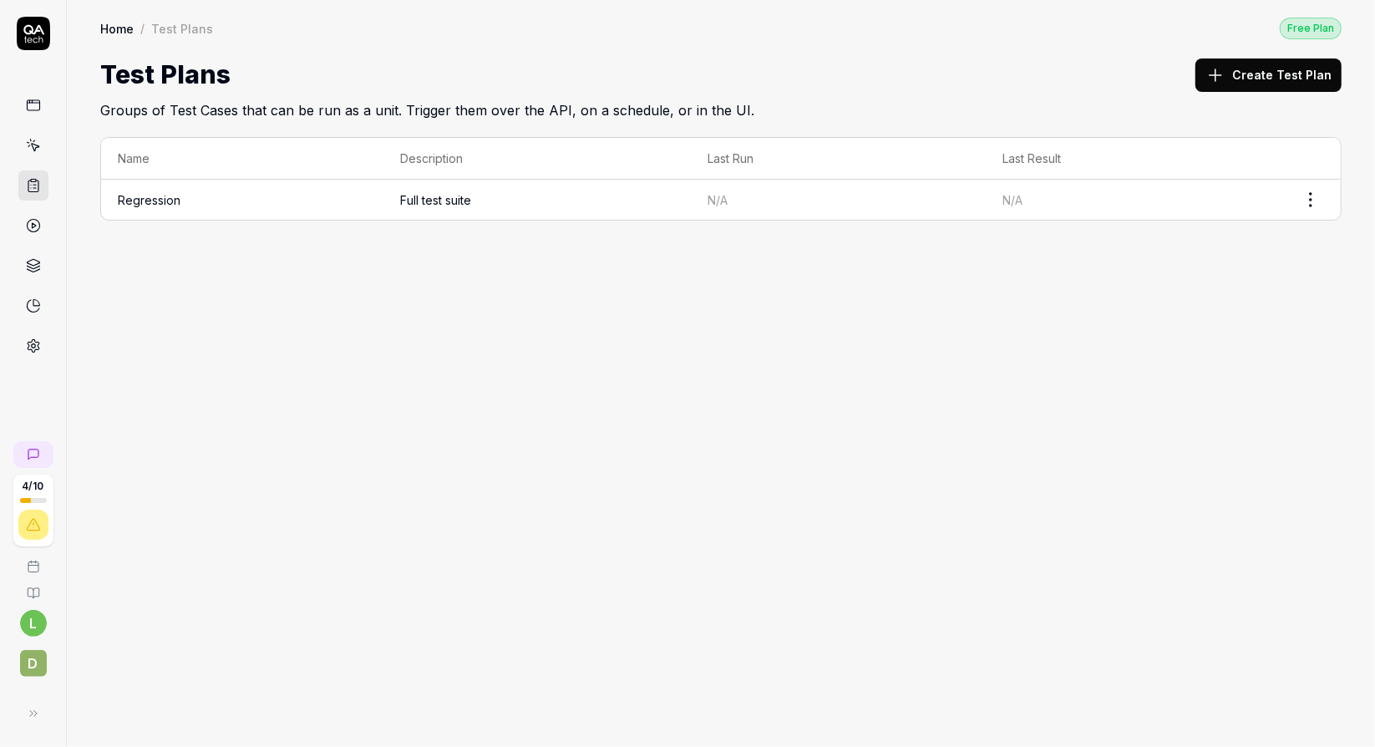
click at [1253, 71] on button "Create Test Plan" at bounding box center [1269, 74] width 146 height 33
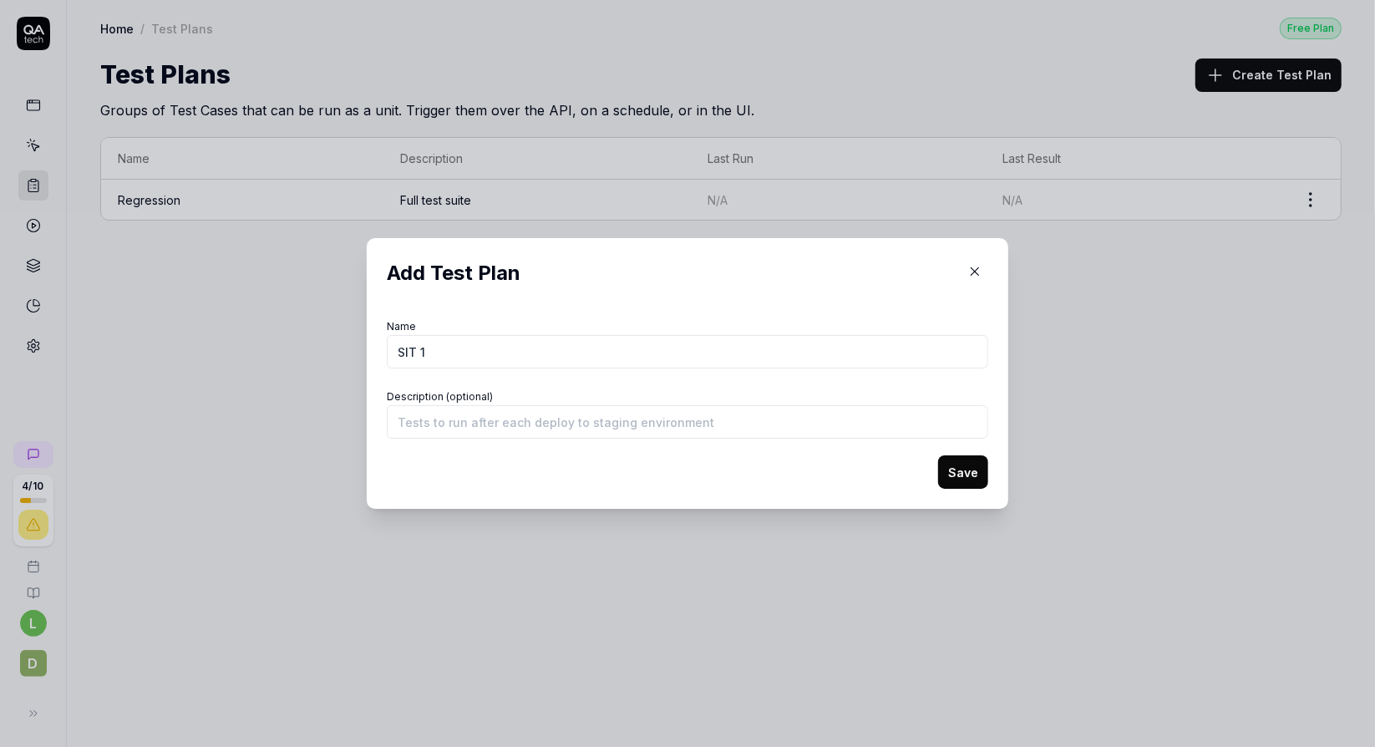
type input "SIT 1"
click at [595, 415] on input "Description (optional)" at bounding box center [688, 421] width 602 height 33
click at [426, 422] on input "Solutiuon integration test" at bounding box center [688, 421] width 602 height 33
type input "Solution integration test"
click at [960, 465] on button "Save" at bounding box center [963, 471] width 50 height 33
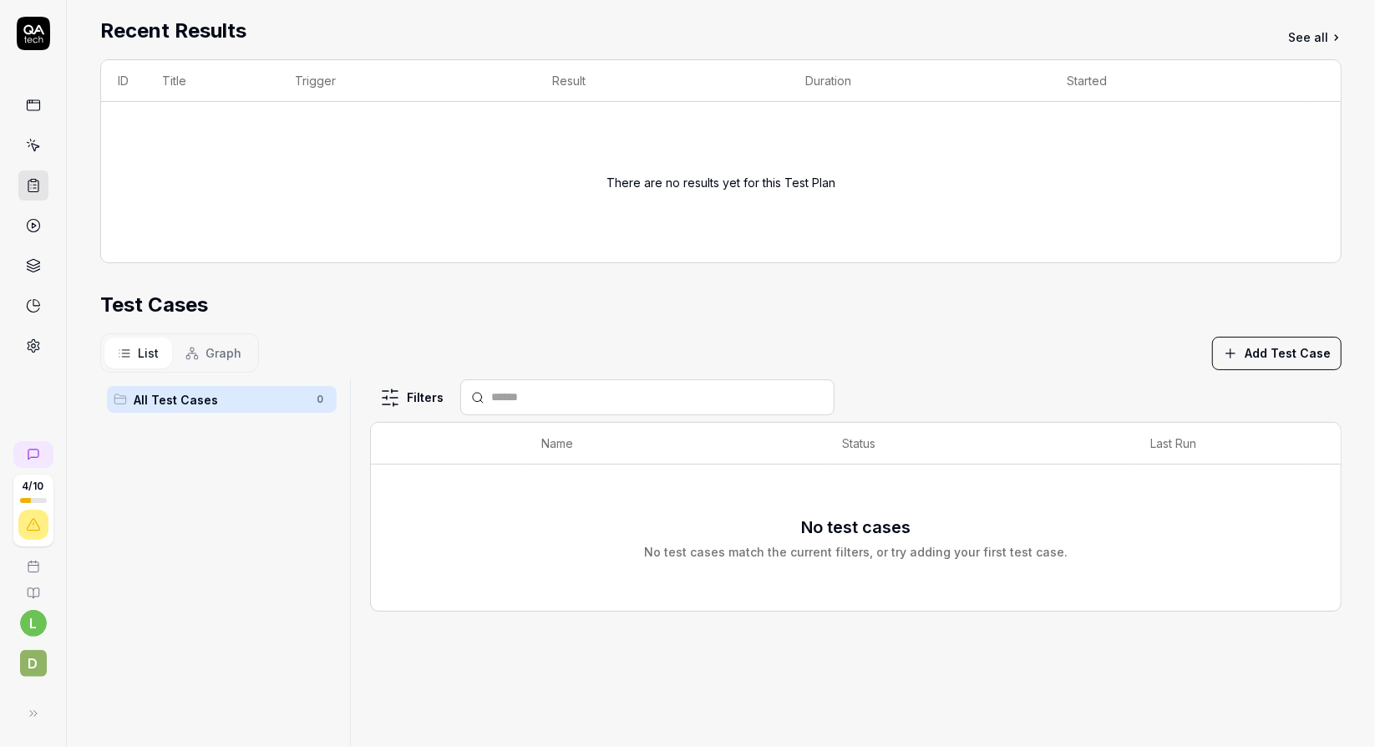
scroll to position [251, 0]
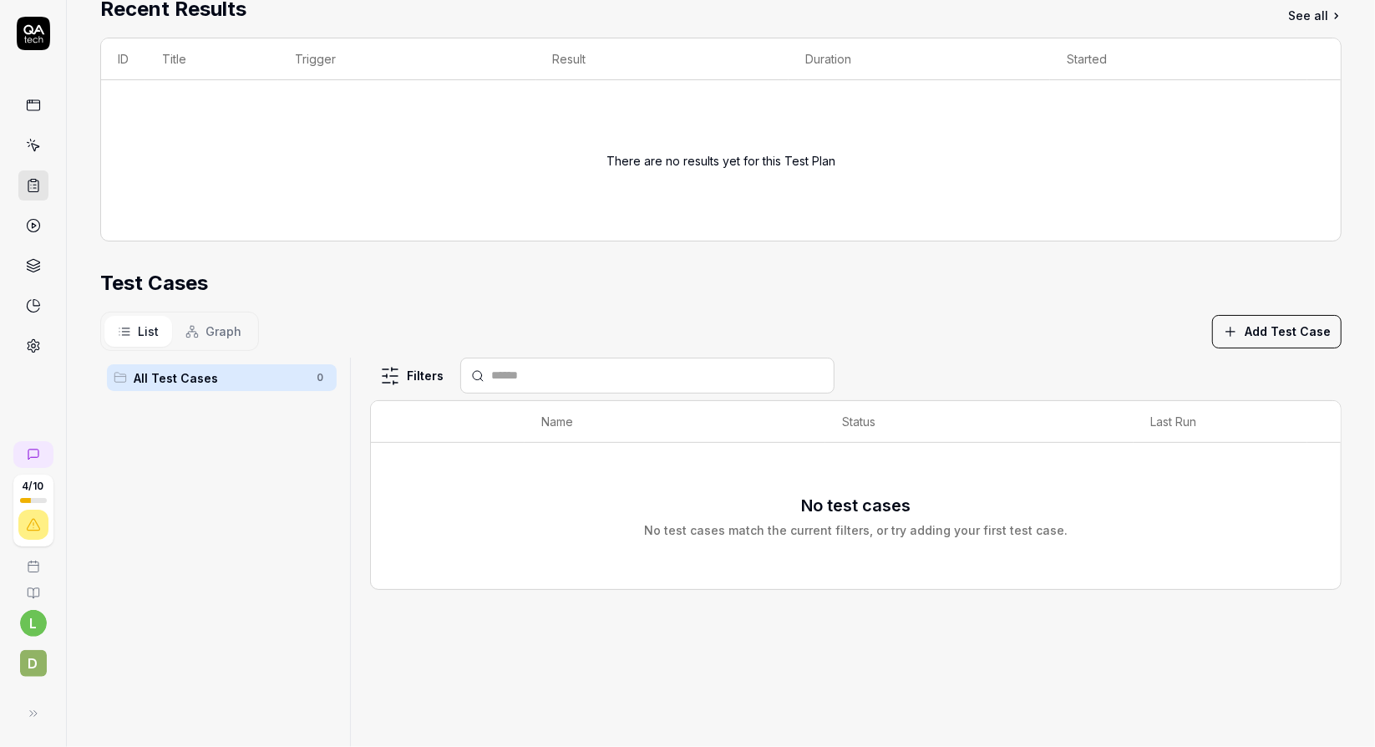
click at [1284, 320] on button "Add Test Case" at bounding box center [1278, 331] width 130 height 33
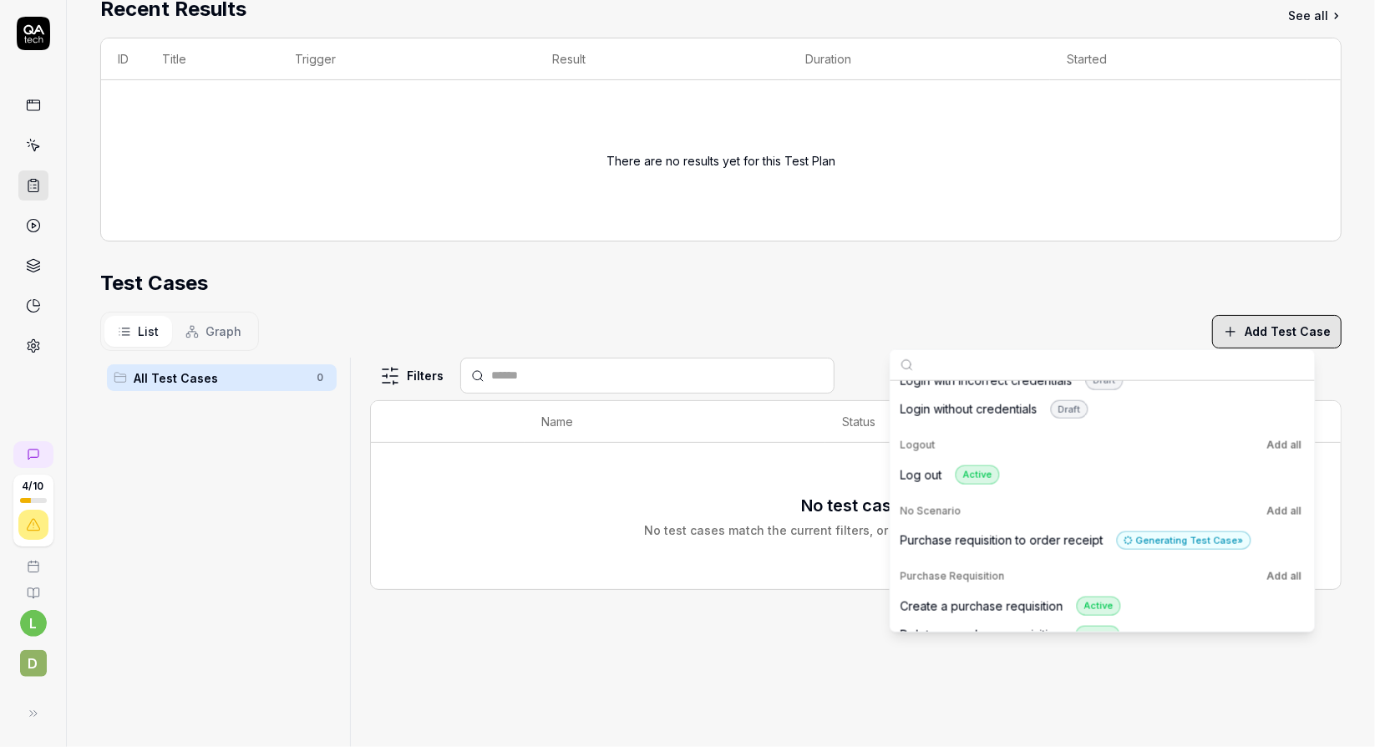
scroll to position [206, 0]
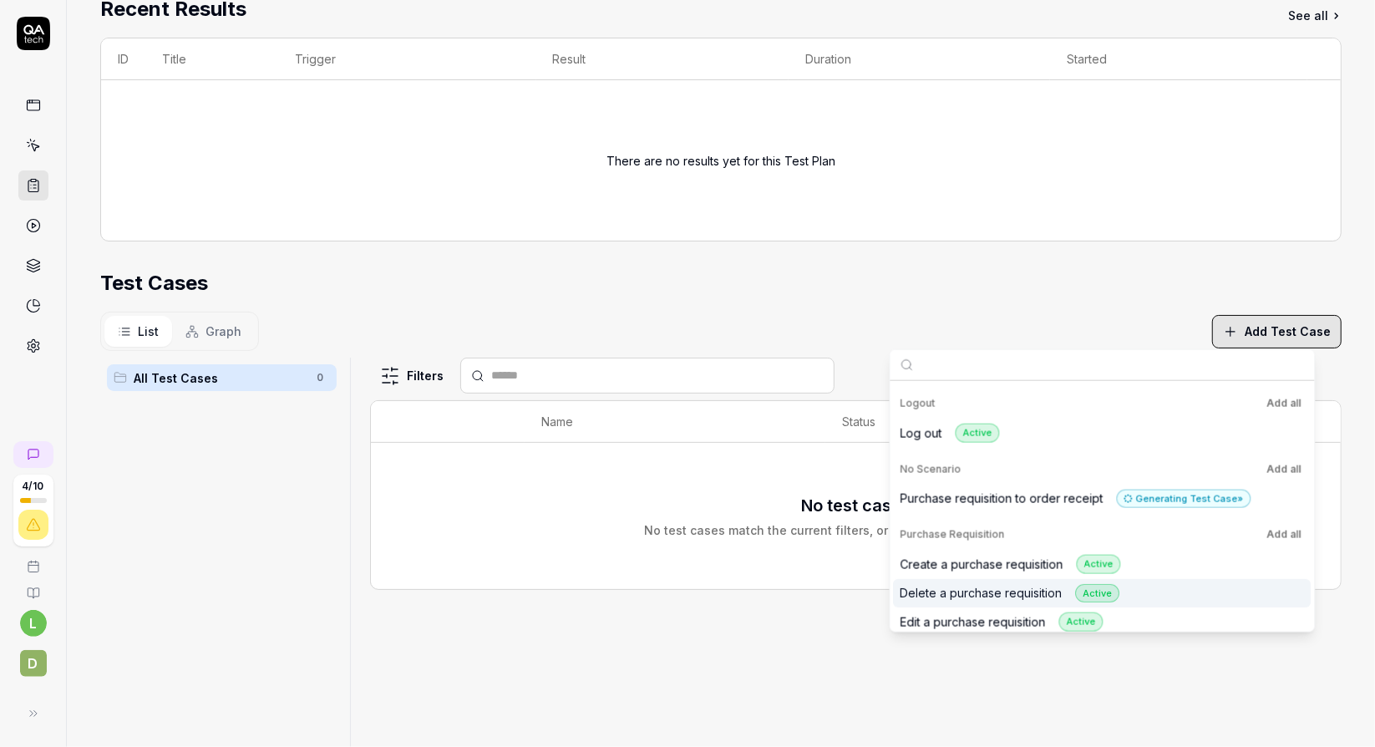
click at [262, 490] on div "All Test Cases 0" at bounding box center [221, 557] width 243 height 398
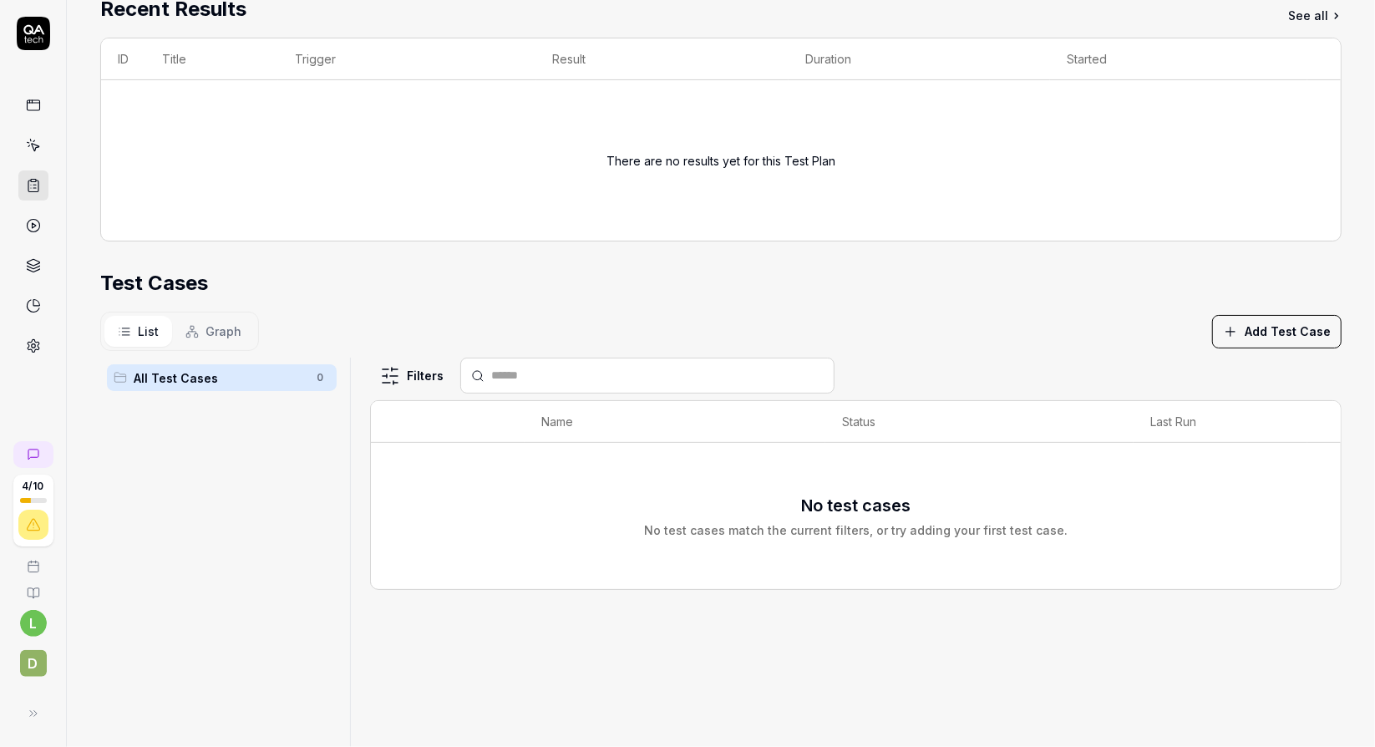
click at [34, 144] on icon at bounding box center [35, 148] width 8 height 8
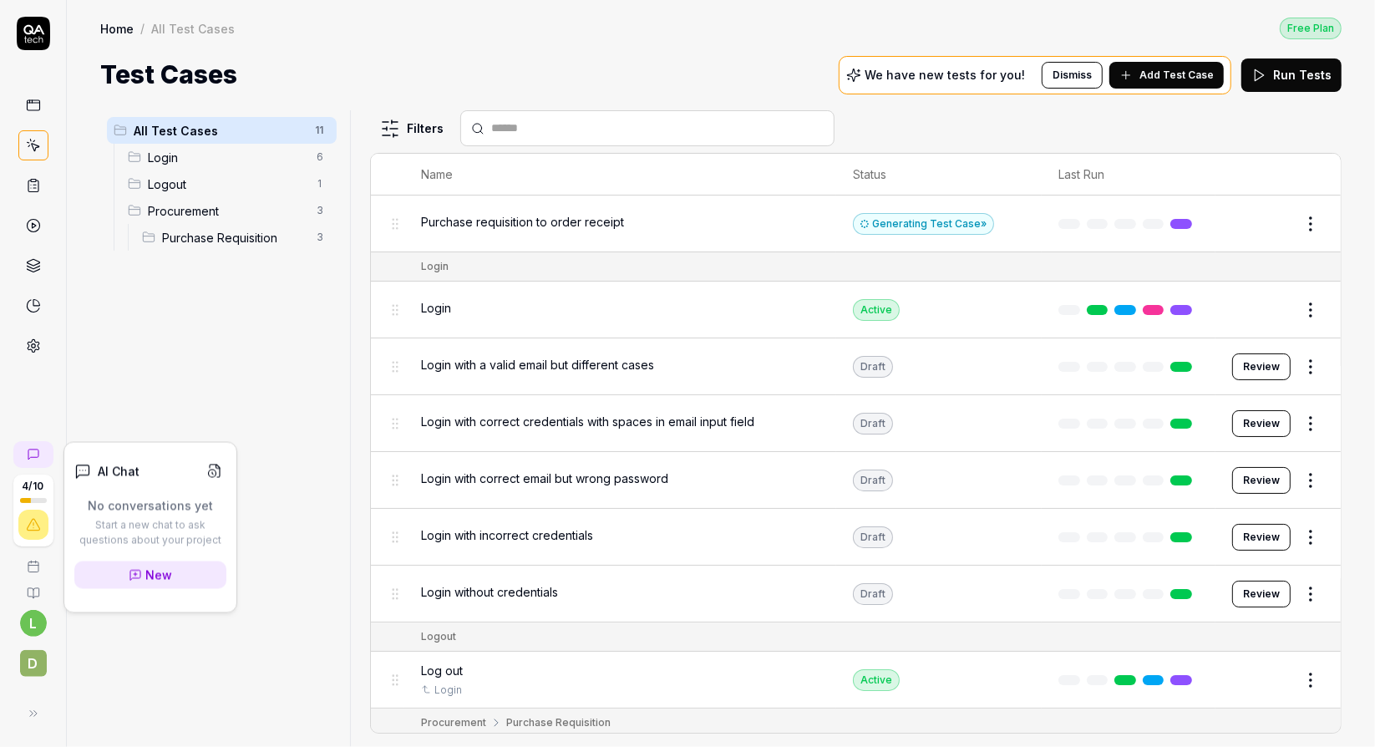
click at [35, 453] on icon at bounding box center [33, 454] width 13 height 13
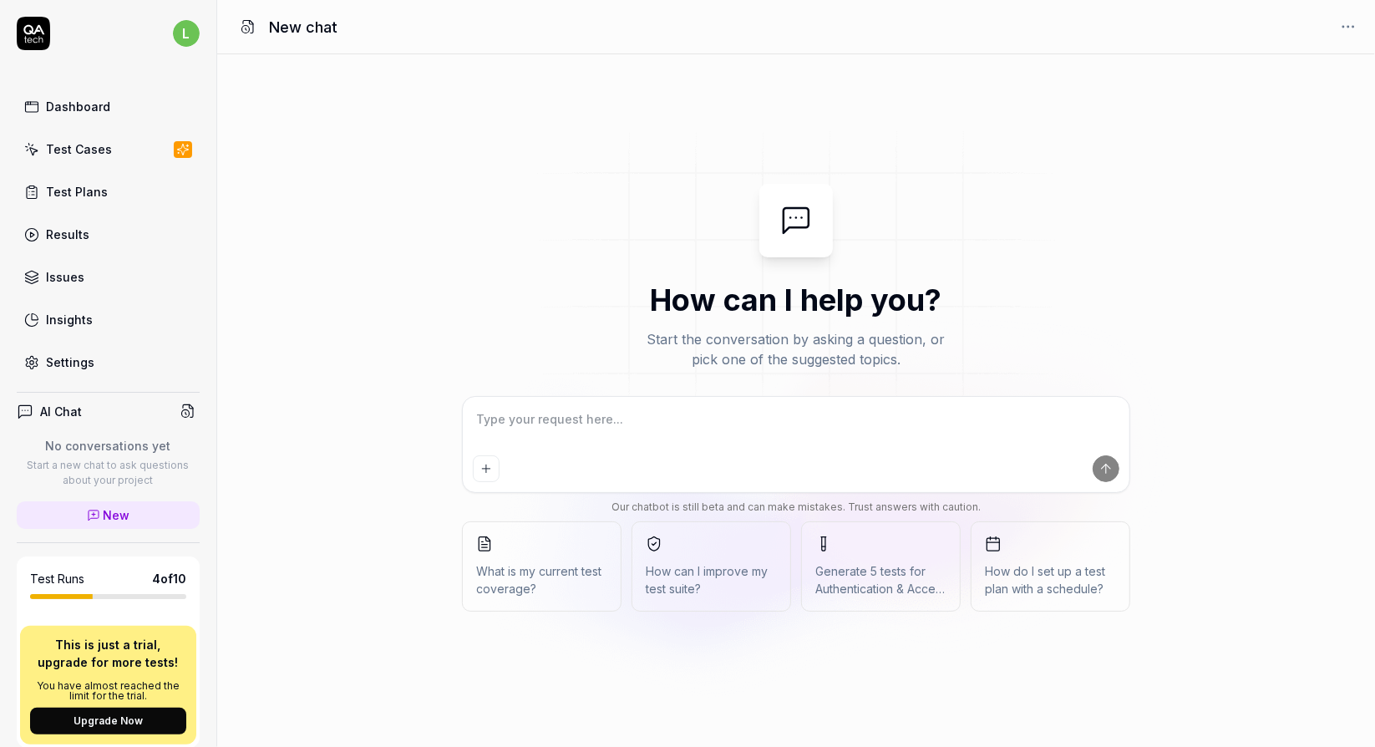
click at [714, 573] on span "How can I improve my test suite?" at bounding box center [711, 579] width 131 height 35
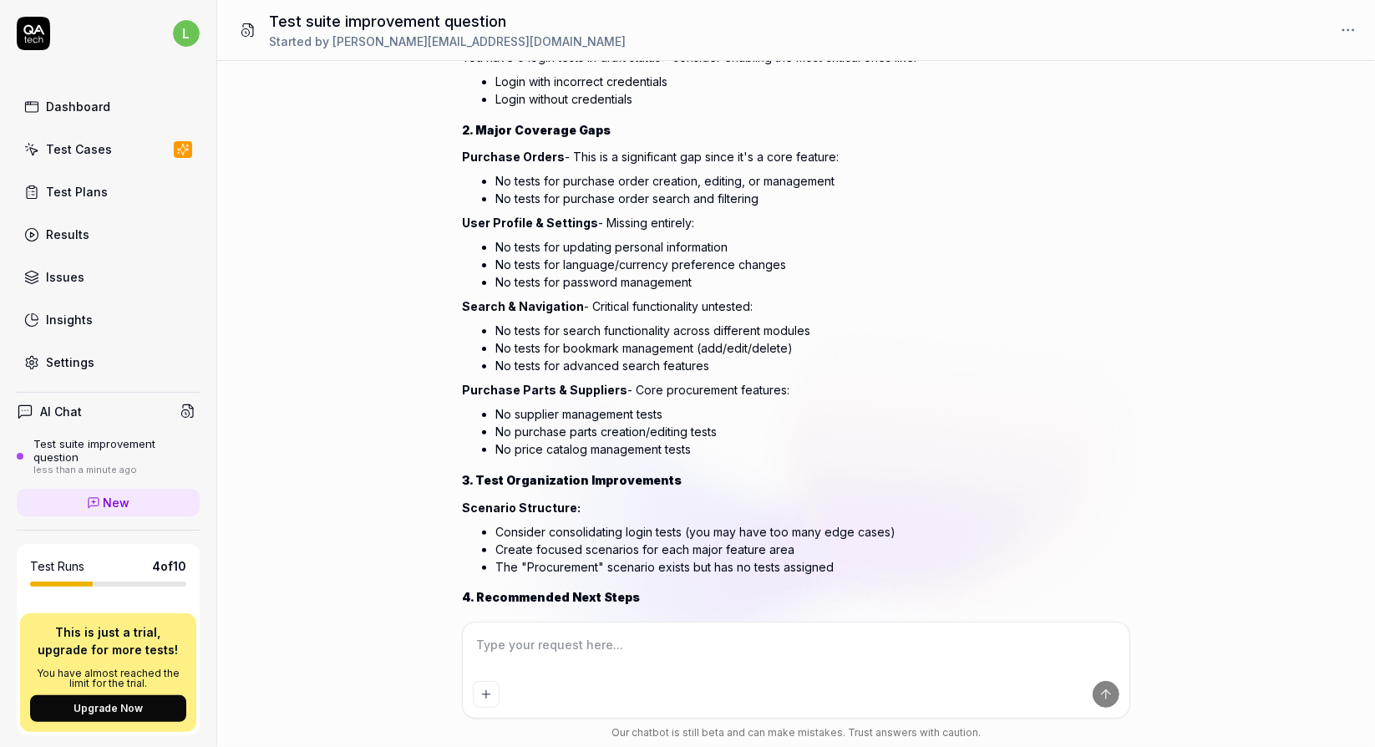
scroll to position [495, 0]
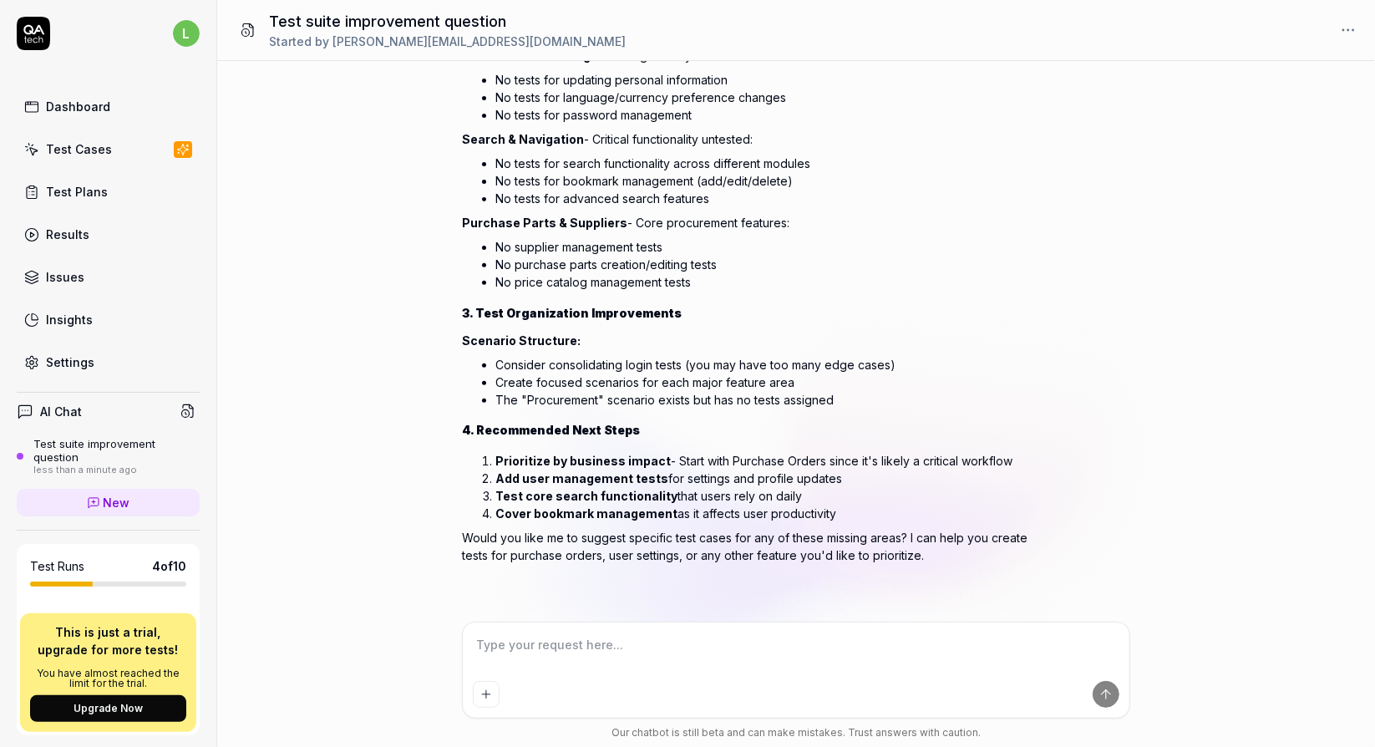
click at [61, 353] on div "Settings" at bounding box center [70, 362] width 48 height 18
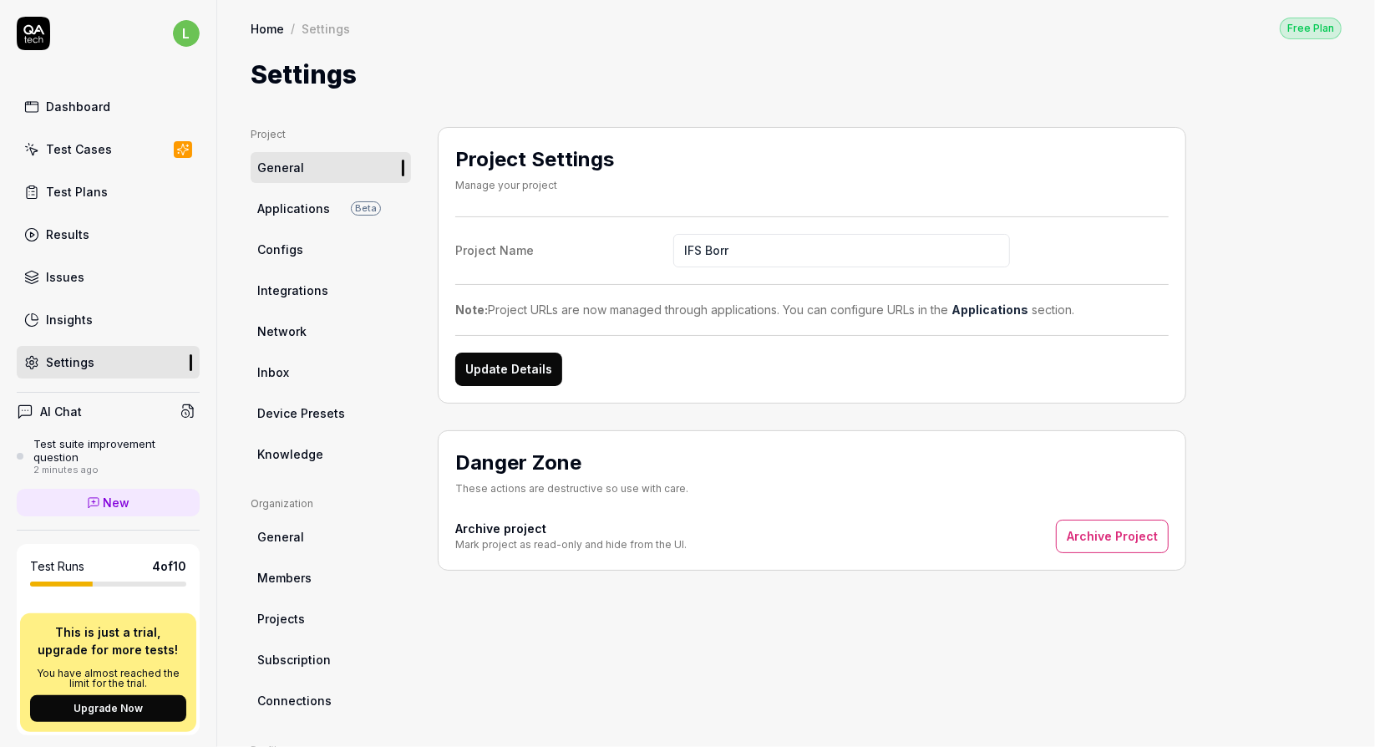
click at [309, 452] on span "Knowledge" at bounding box center [290, 454] width 66 height 18
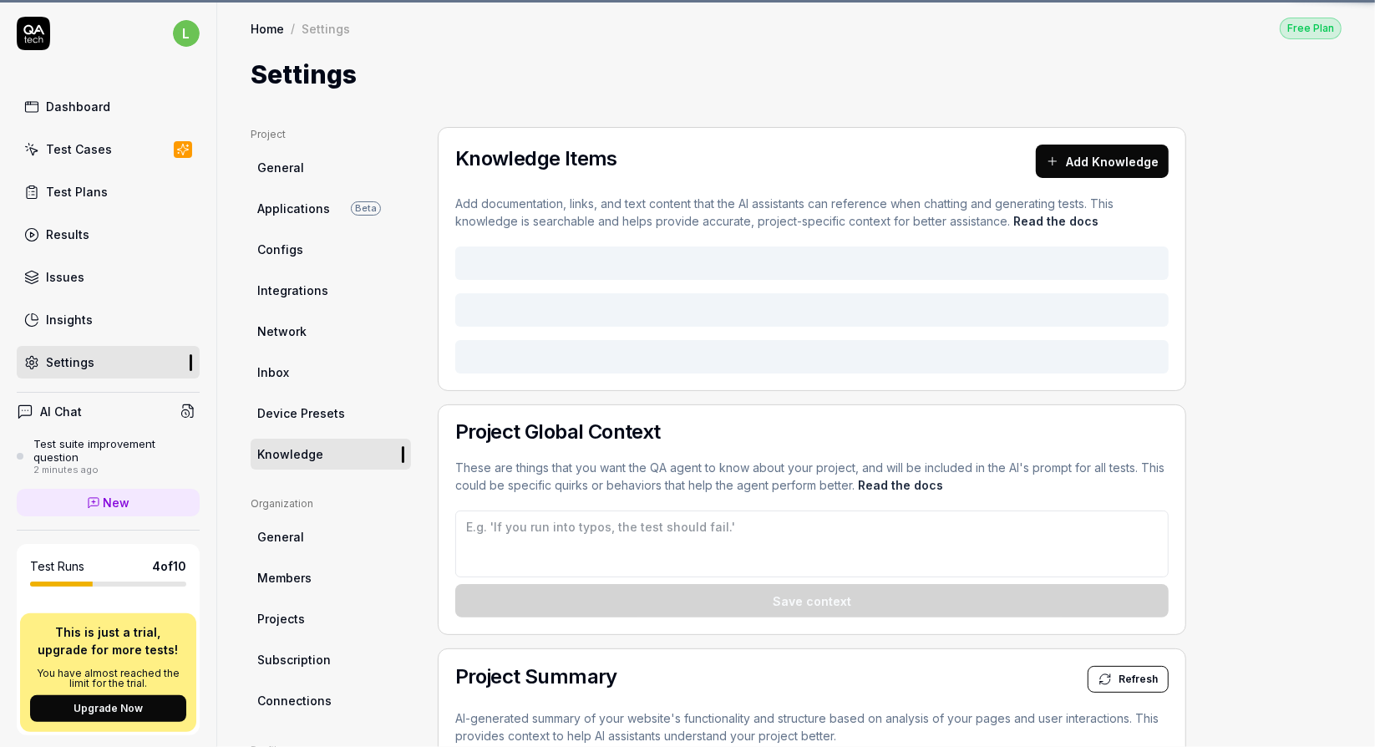
type textarea "*"
type textarea "- In the creation process you first click +/create button, fill in form and the…"
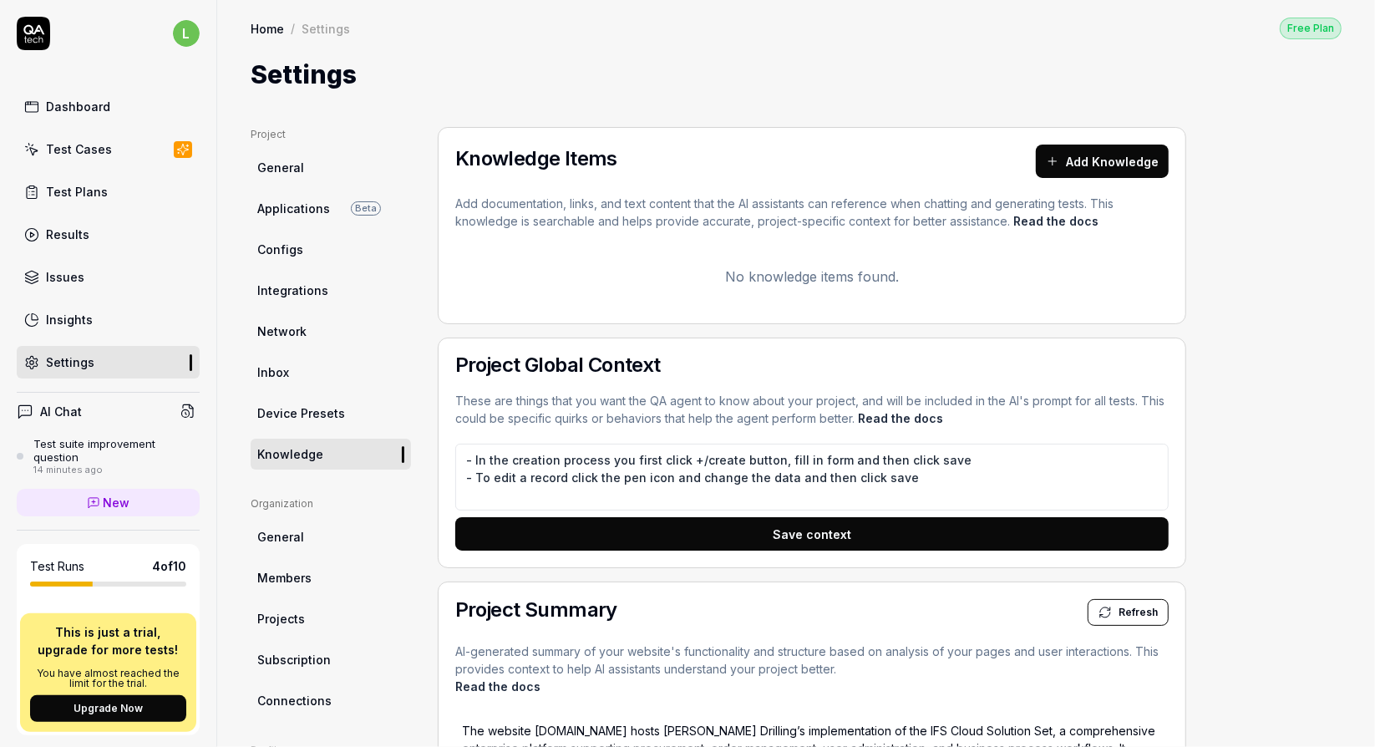
type textarea "*"
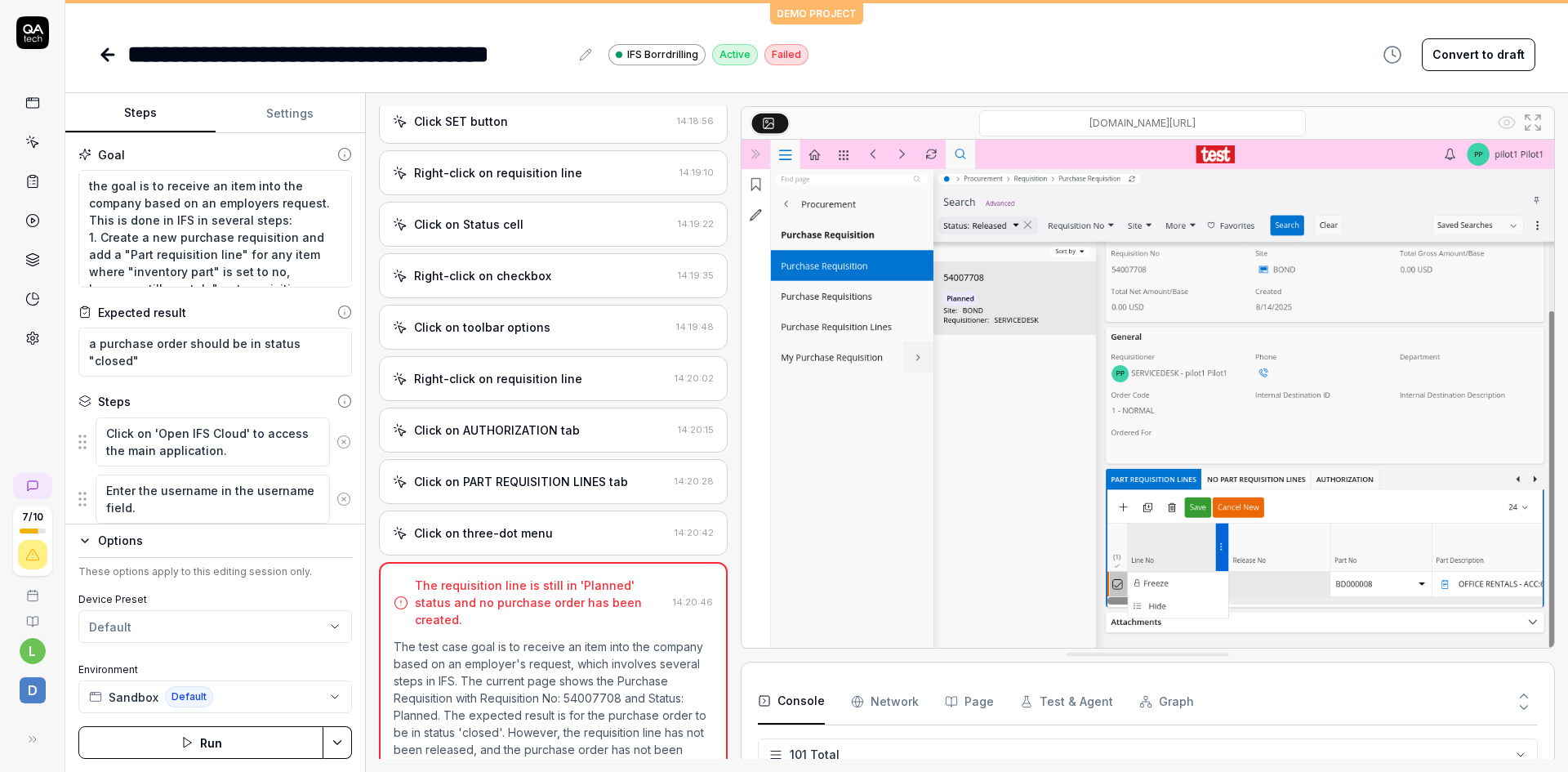
click at [1481, 50] on button "Convert to draft" at bounding box center [1479, 54] width 113 height 32
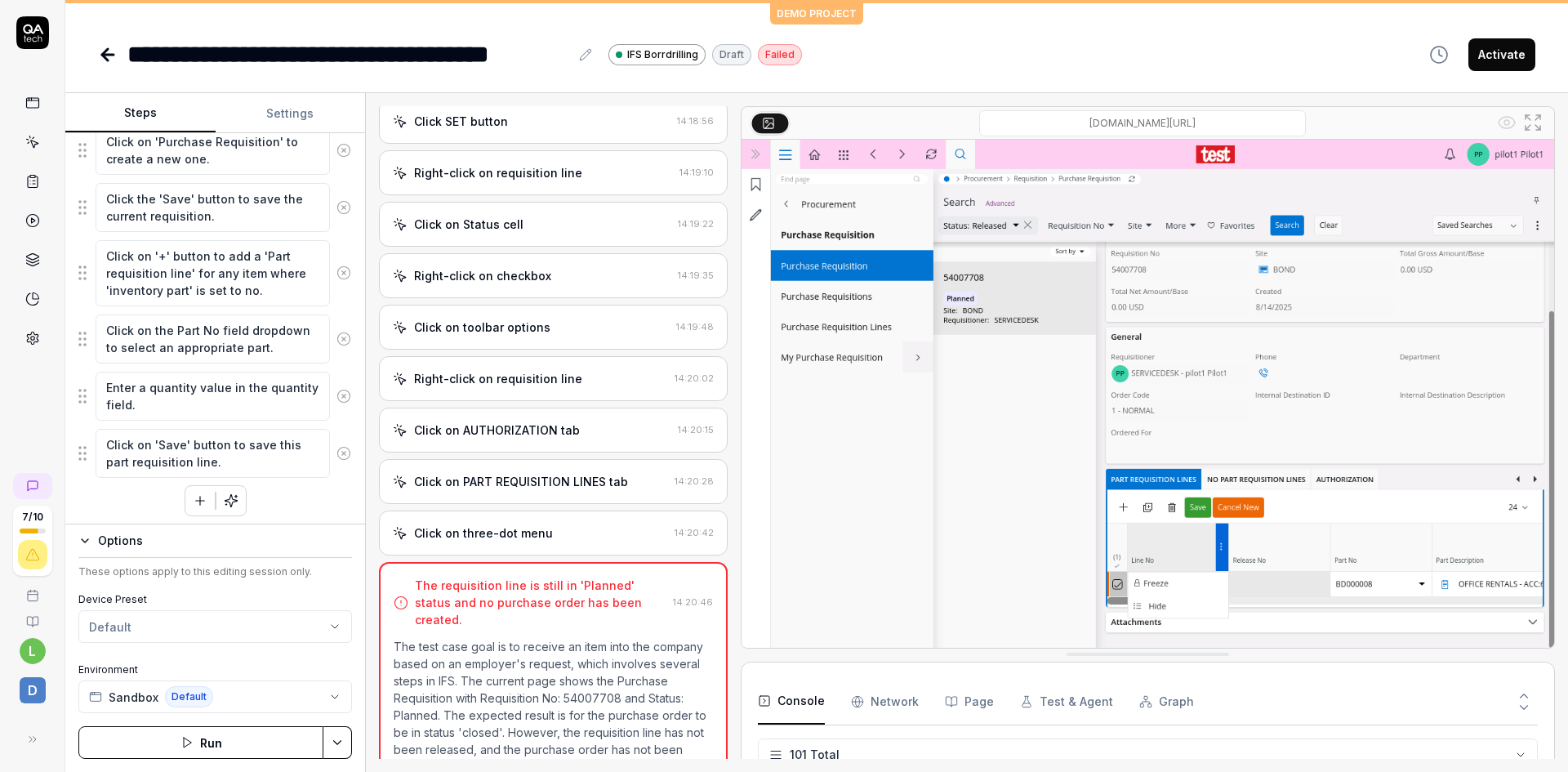
scroll to position [673, 0]
click at [191, 283] on textarea "Click on '+' button to add a 'Part requisition line' for any item where 'invent…" at bounding box center [213, 269] width 235 height 66
type textarea "*"
type textarea "Click on '+' button to add a 'Part requisition line' for any item where 'invent…"
type textarea "*"
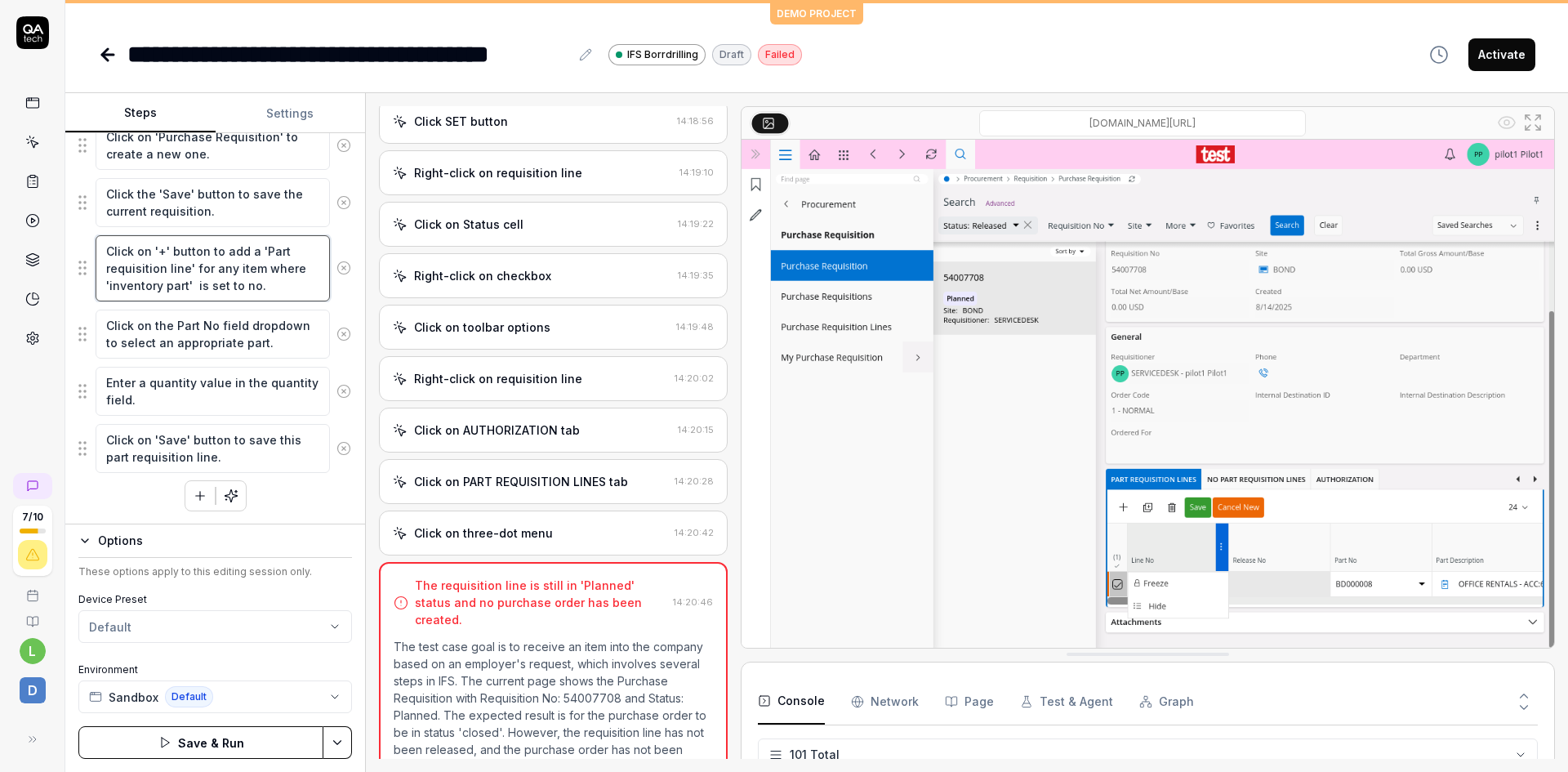
type textarea "Click on '+' button to add a 'Part requisition line' for any item where 'invent…"
type textarea "*"
type textarea "Click on '+' button to add a 'Part requisition line' for any item where 'invent…"
type textarea "*"
type textarea "Click on '+' button to add a 'Part requisition line' for any item where 'invent…"
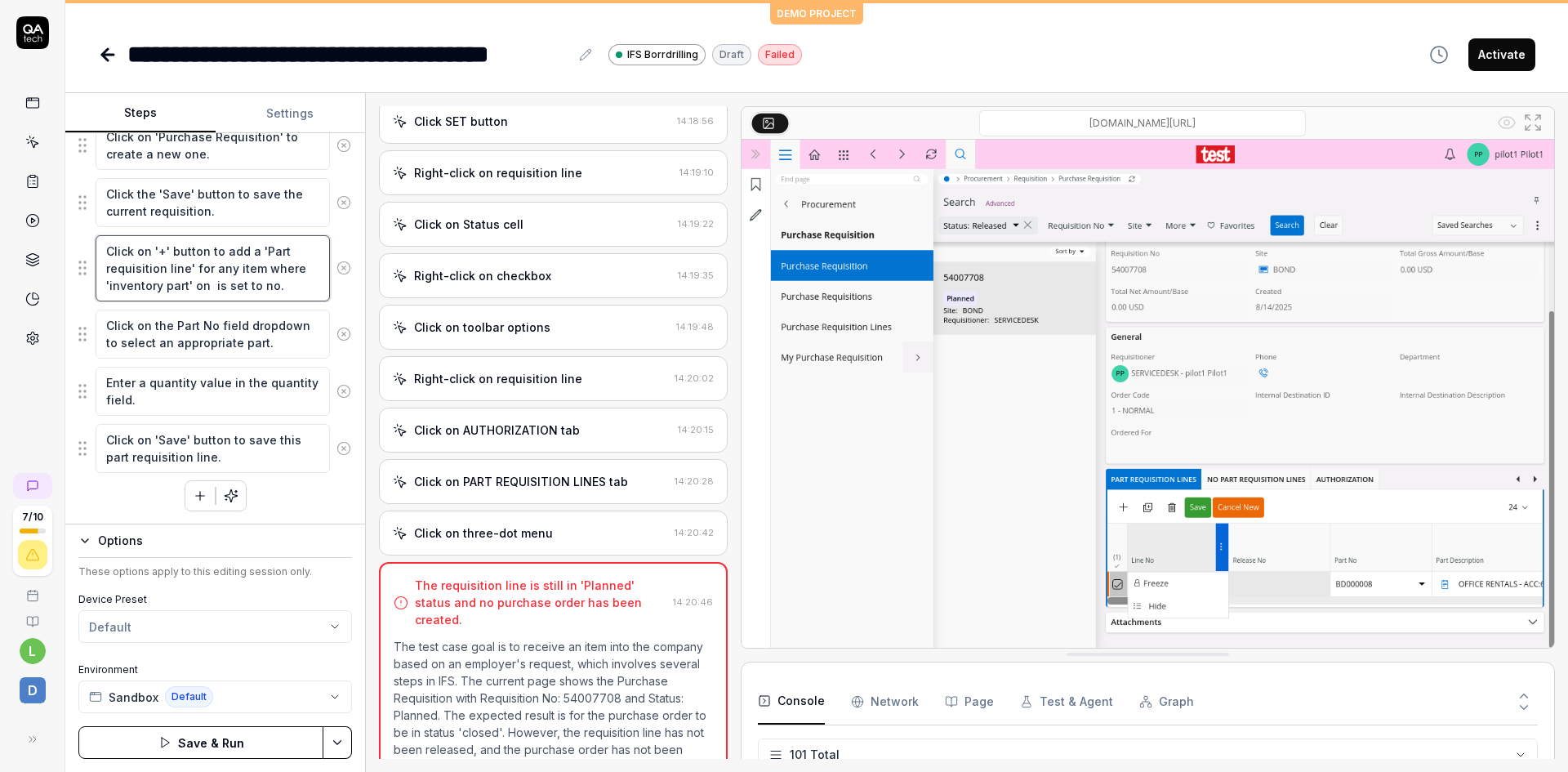
type textarea "*"
type textarea "Click on '+' button to add a 'Part requisition line' for any item where 'invent…"
type textarea "*"
type textarea "Click on '+' button to add a 'Part requisition line' for any item where 'invent…"
type textarea "*"
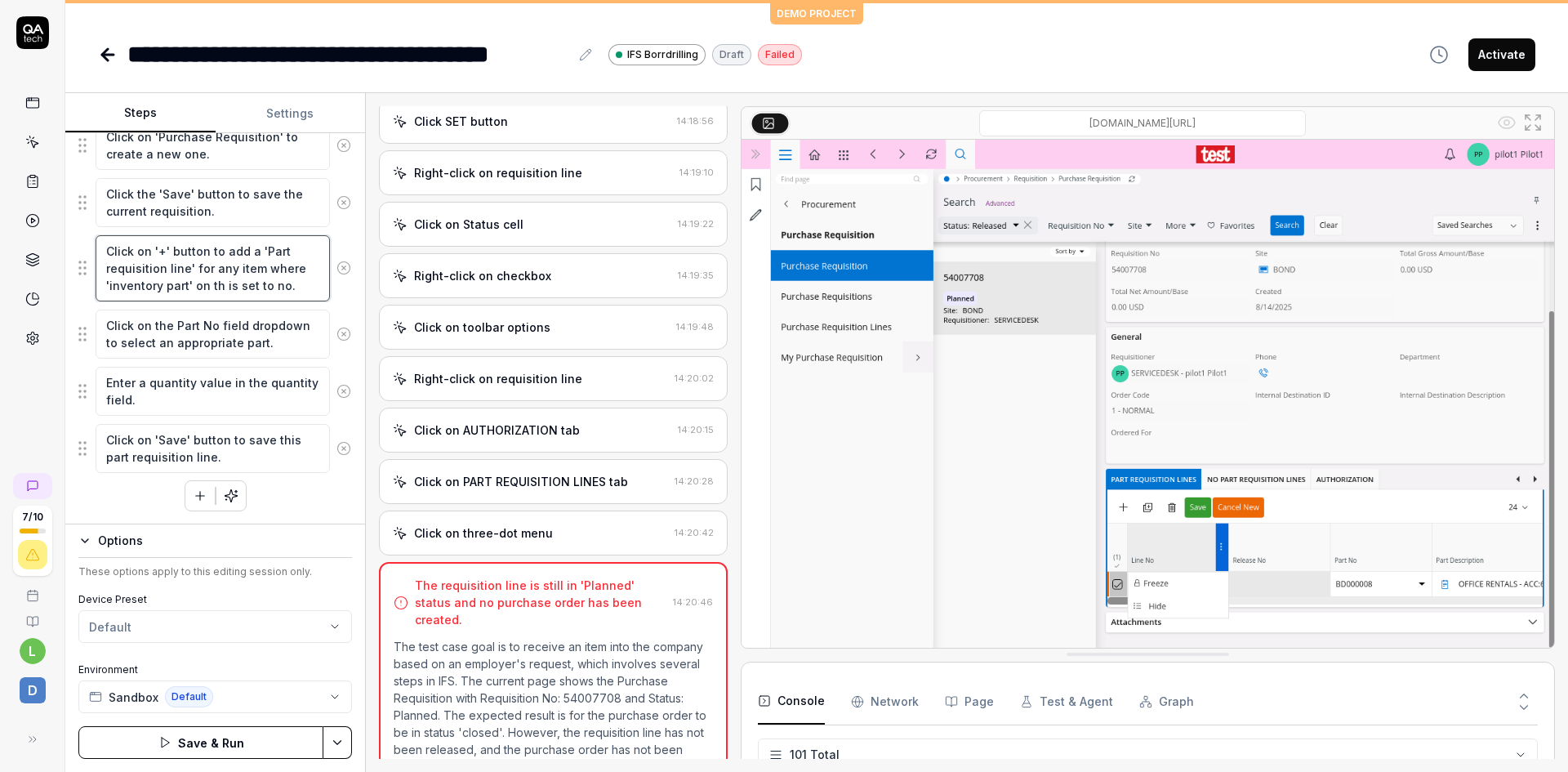
type textarea "Click on '+' button to add a 'Part requisition line' for any item where 'invent…"
type textarea "*"
type textarea "Click on '+' button to add a 'Part requisition line' for any item where 'invent…"
type textarea "*"
type textarea "Click on '+' button to add a 'Part requisition line' for any item where 'invent…"
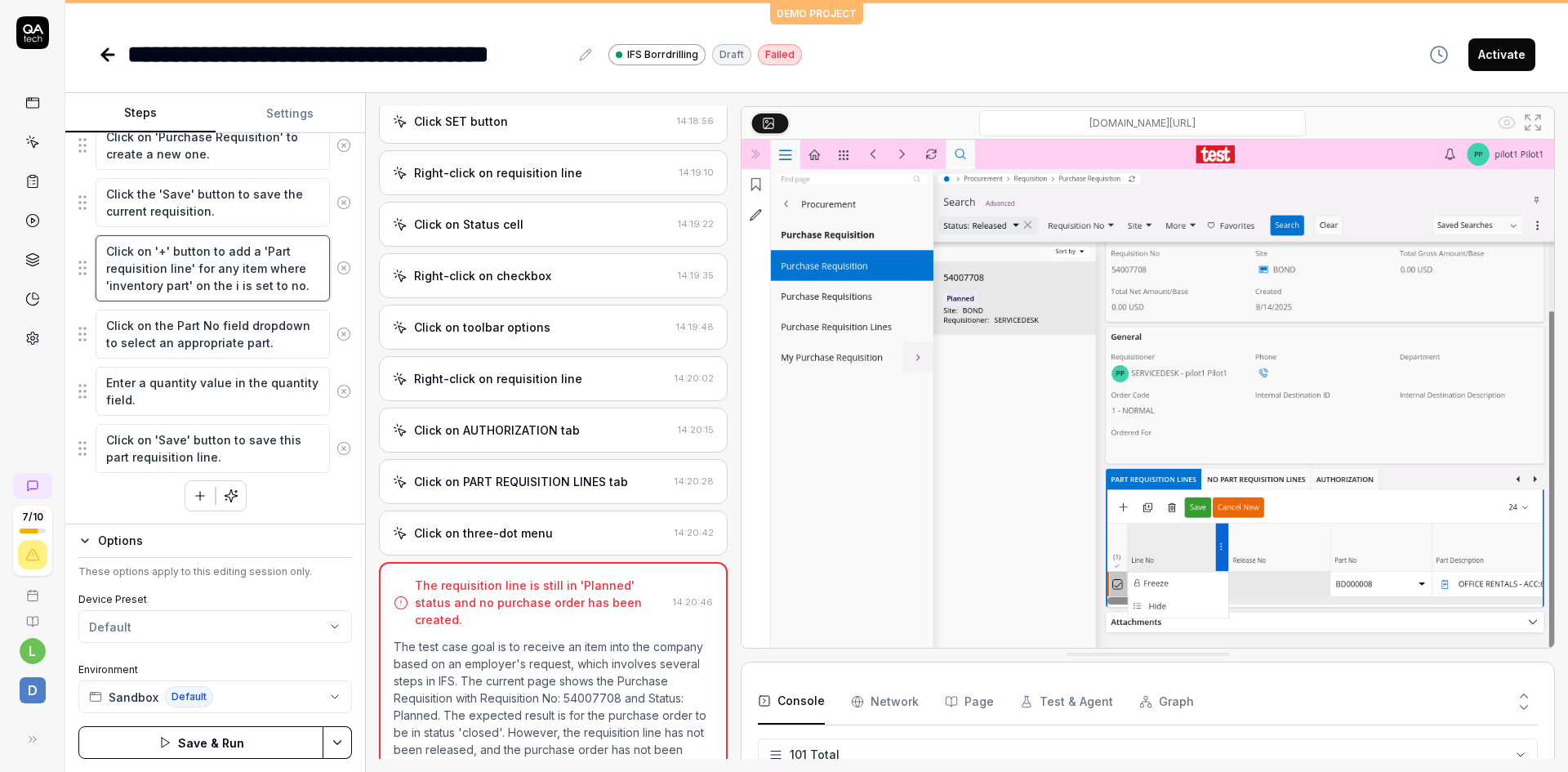
type textarea "*"
type textarea "Click on '+' button to add a 'Part requisition line' for any item where 'invent…"
type textarea "*"
type textarea "Click on '+' button to add a 'Part requisition line' for any item where 'invent…"
type textarea "*"
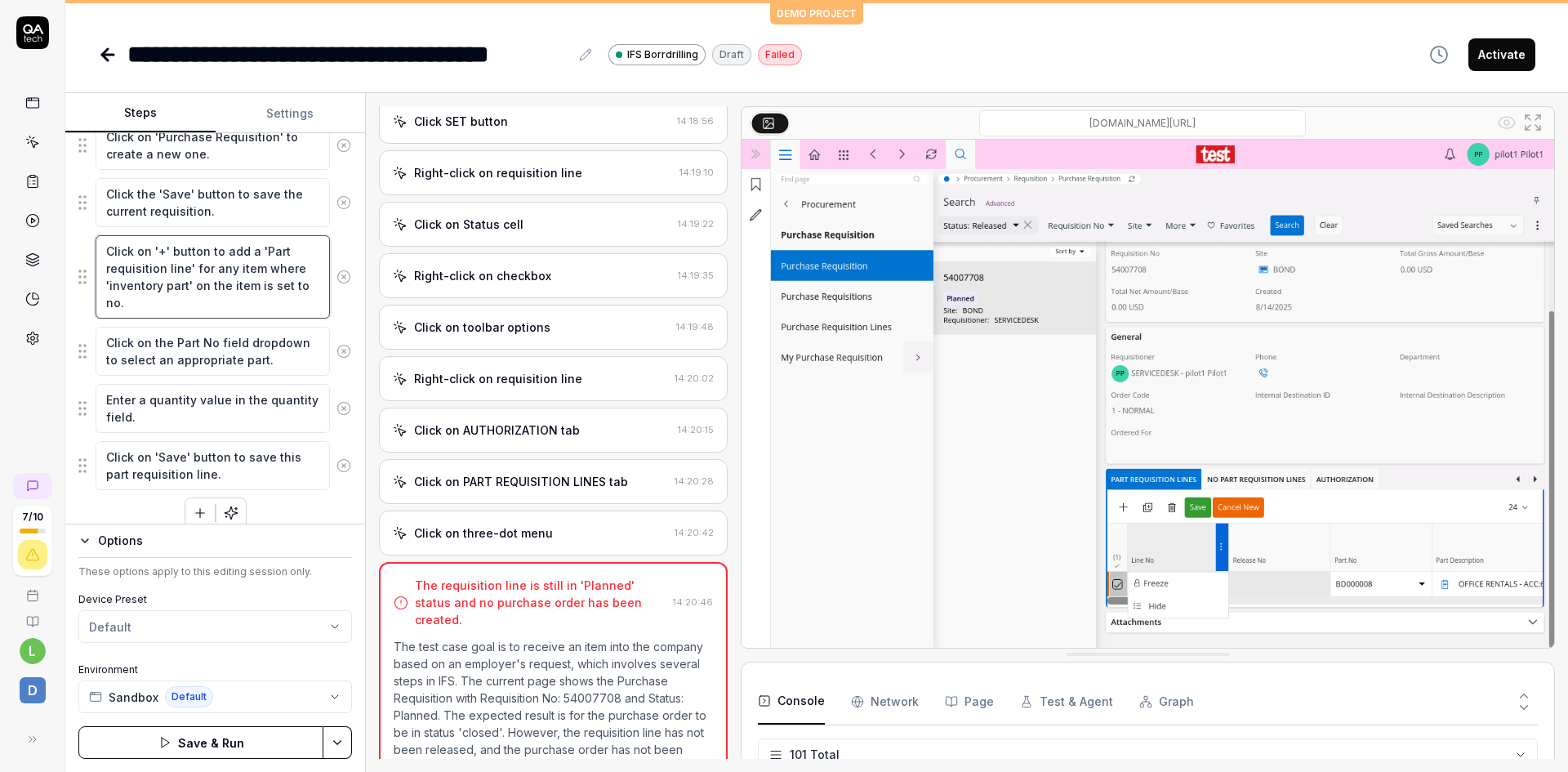
drag, startPoint x: 193, startPoint y: 267, endPoint x: 161, endPoint y: 298, distance: 44.6
click at [161, 298] on textarea "Click on '+' button to add a 'Part requisition line' for any item where 'invent…" at bounding box center [213, 277] width 235 height 83
click at [156, 305] on textarea "Click on '+' button to add a 'Part requisition line' for any item where 'invent…" at bounding box center [213, 277] width 235 height 83
type textarea "Click on '+' button to add a 'Part requisition line' for any item where 'invent…"
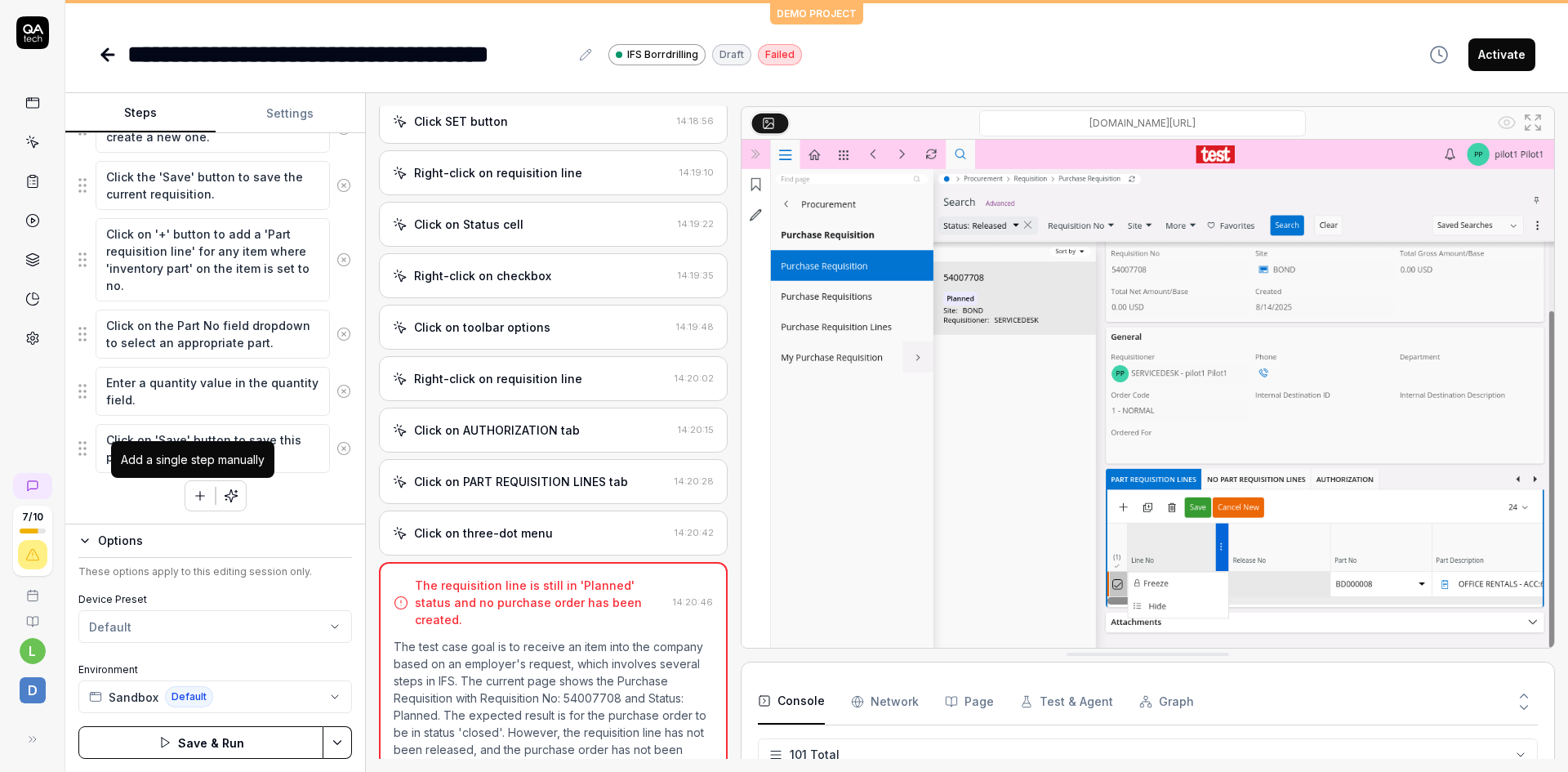
click at [193, 491] on icon "button" at bounding box center [199, 495] width 15 height 15
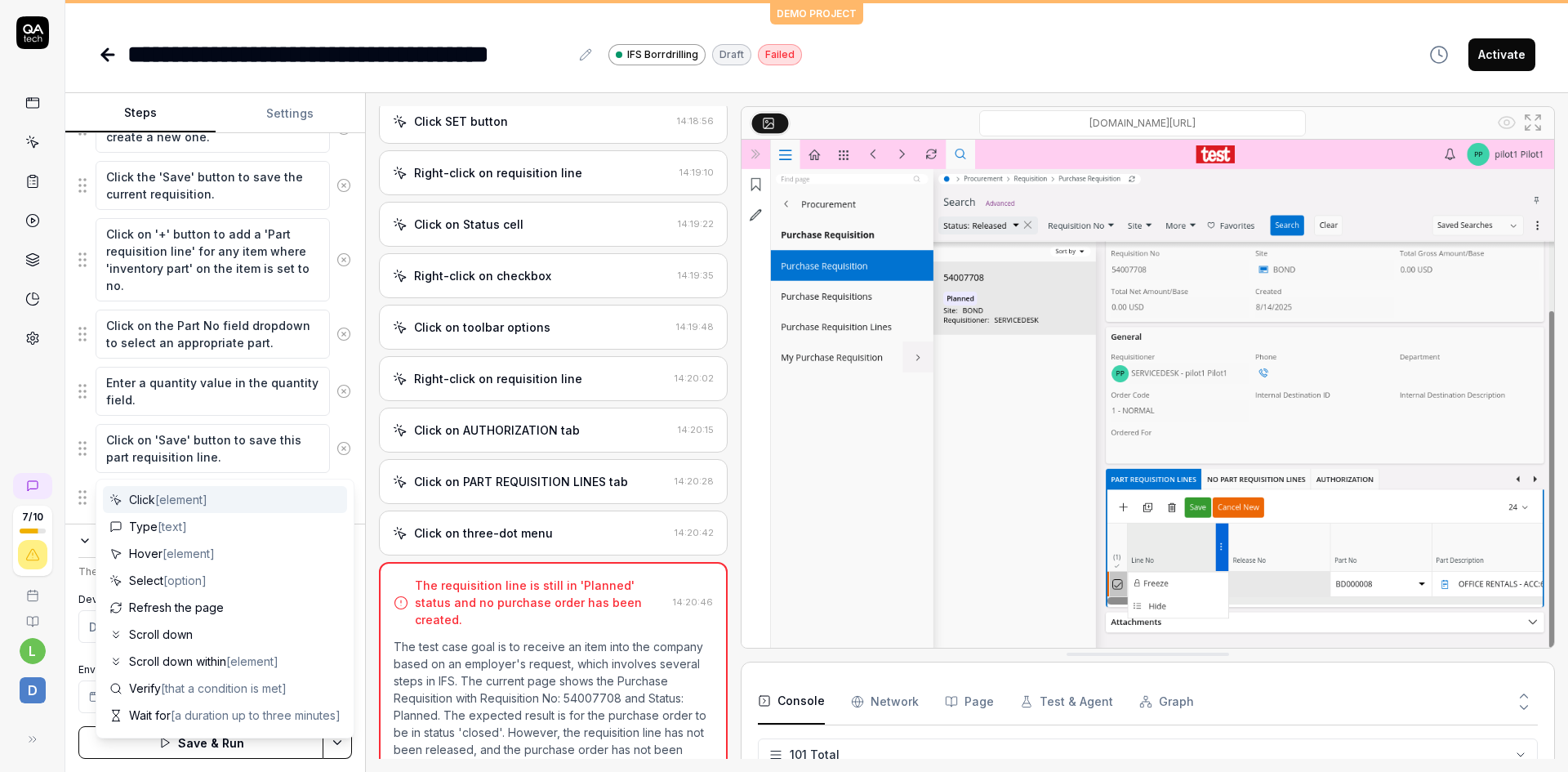
scroll to position [732, 0]
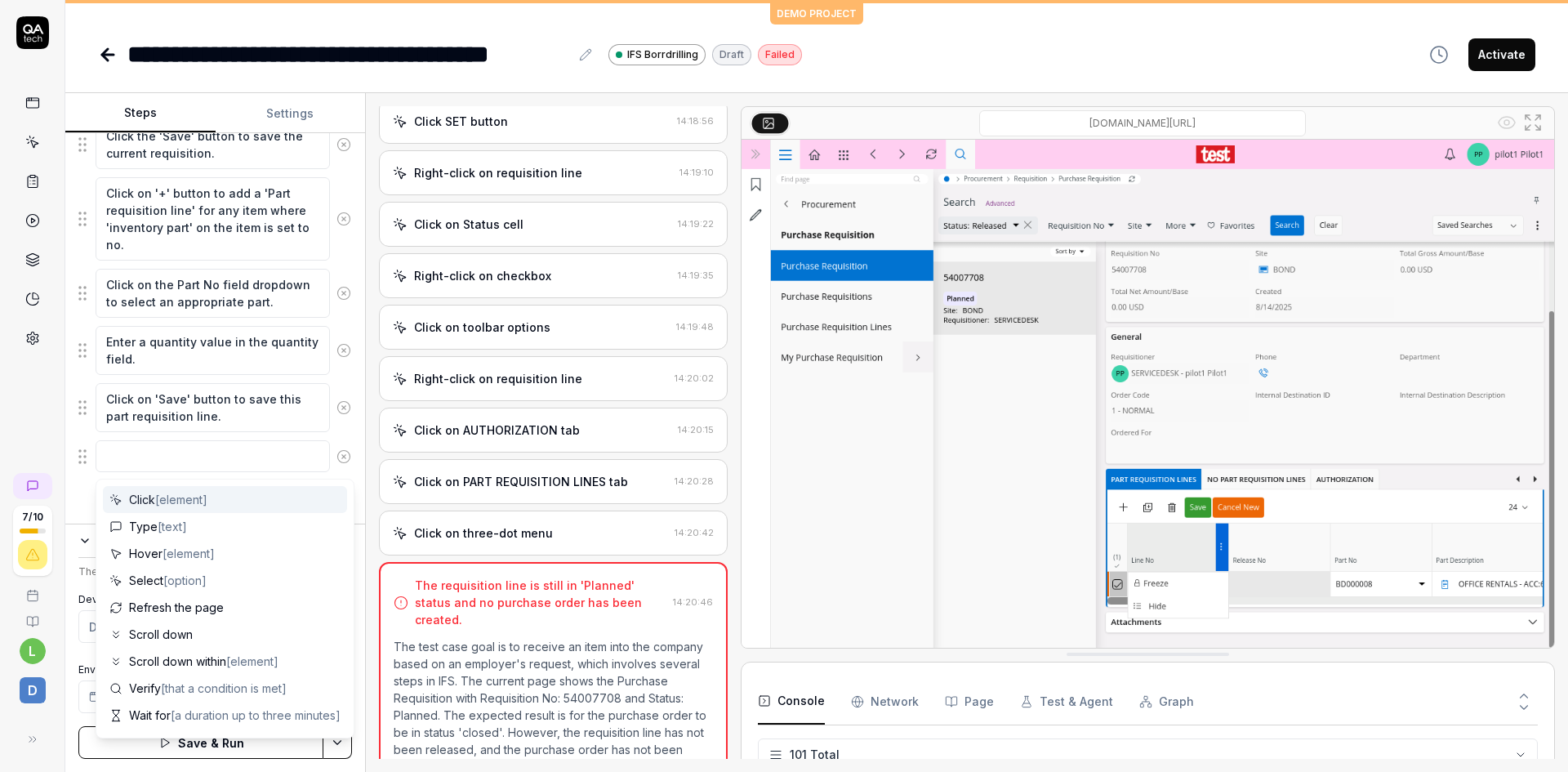
type textarea "*"
type textarea "s"
type textarea "*"
type textarea "m"
type textarea "*"
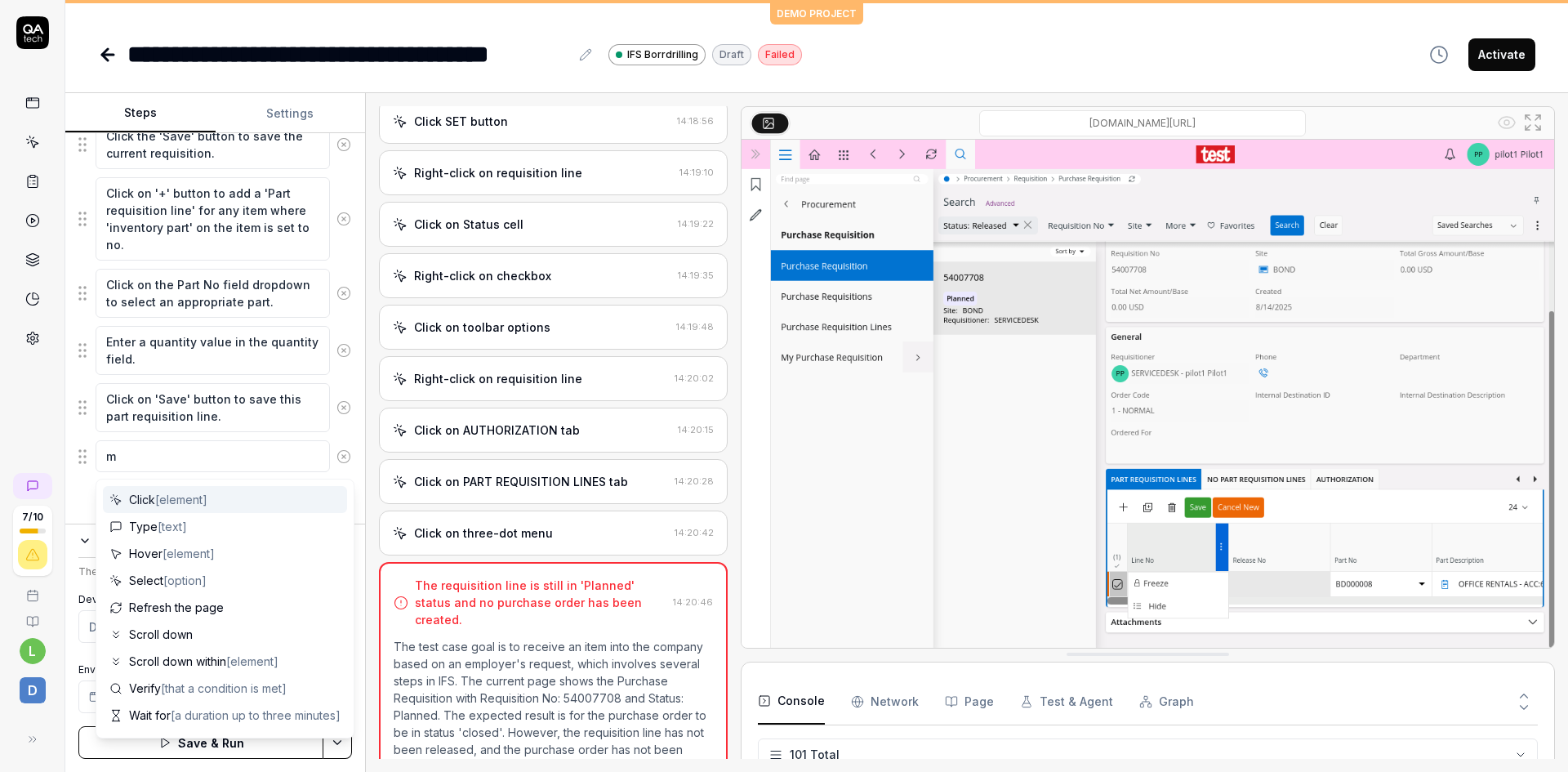
type textarea "ma"
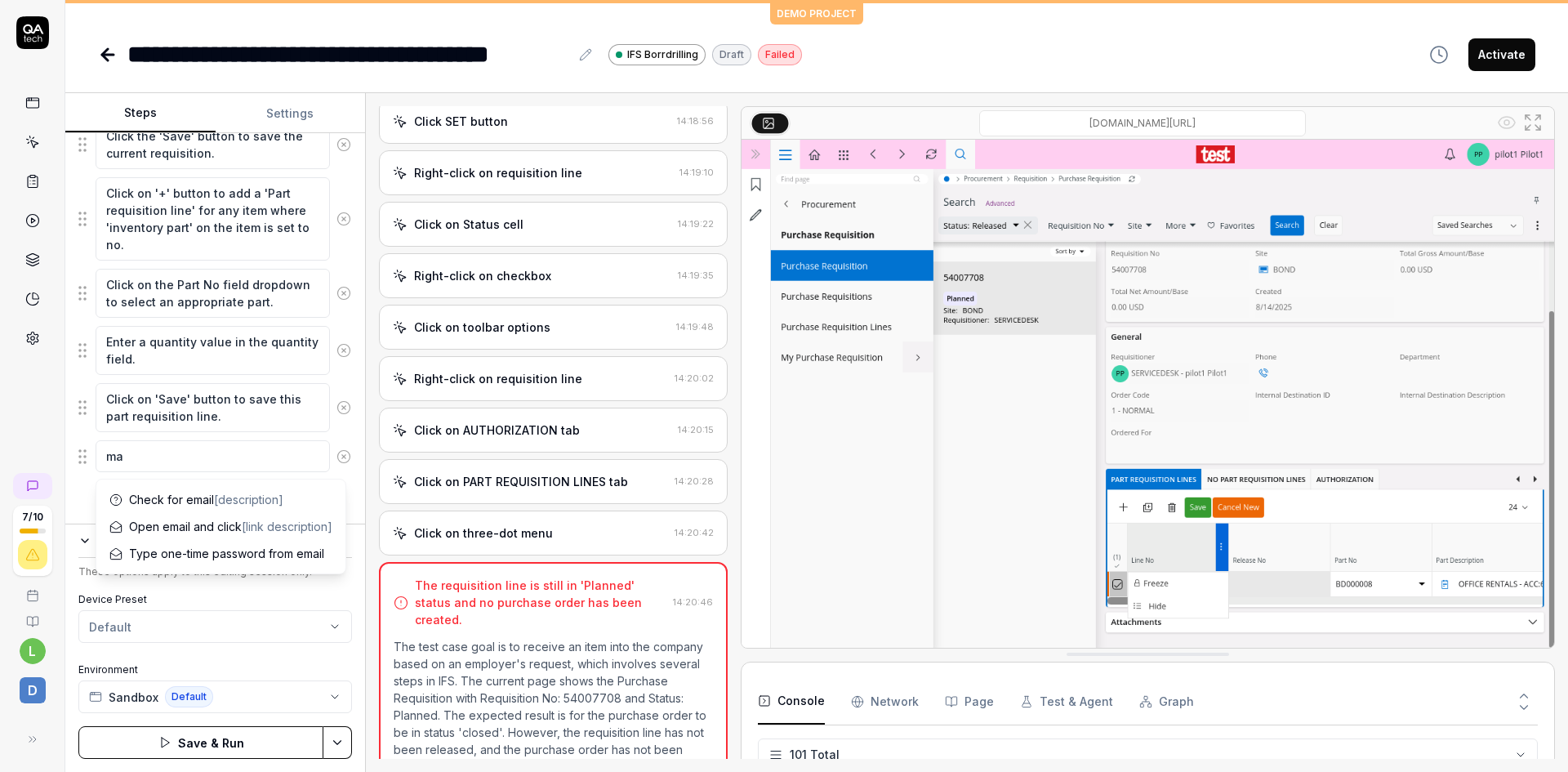
type textarea "*"
type textarea "mar"
type textarea "*"
type textarea "mark"
type textarea "*"
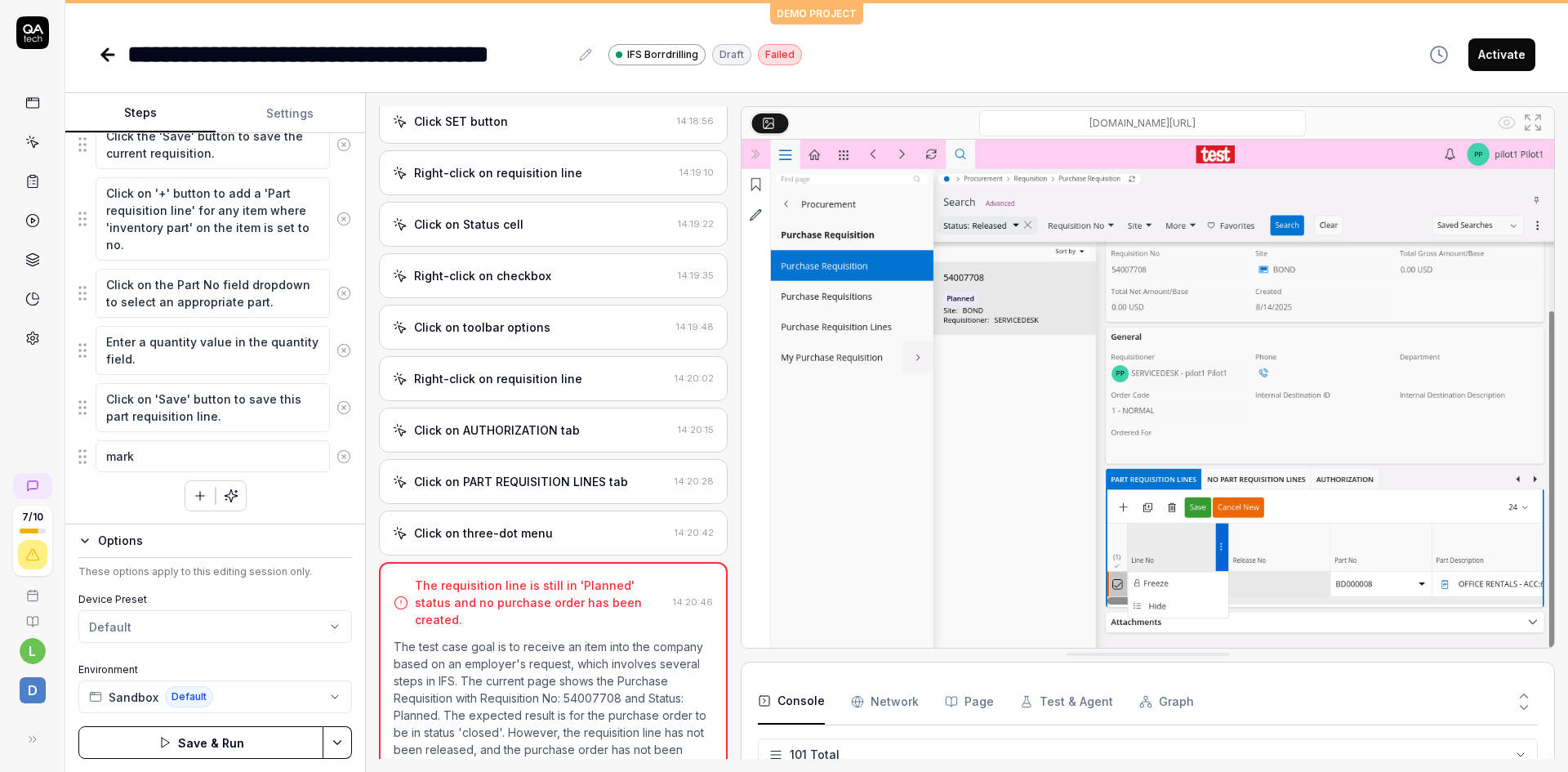
type textarea "mark"
type textarea "*"
type textarea "mark a"
type textarea "*"
type textarea "mark al"
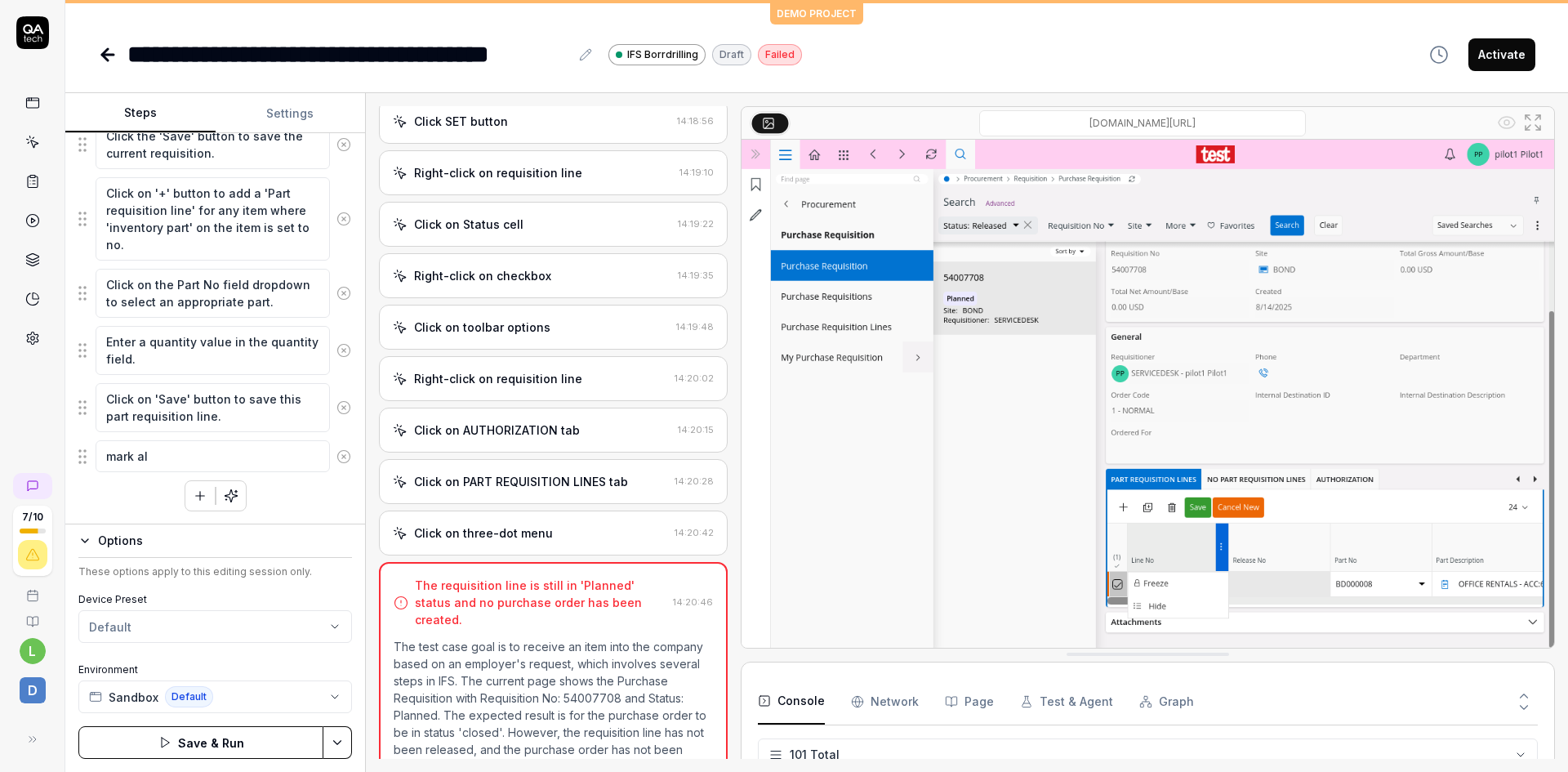
type textarea "*"
type textarea "mark all"
type textarea "*"
type textarea "mark all"
type textarea "*"
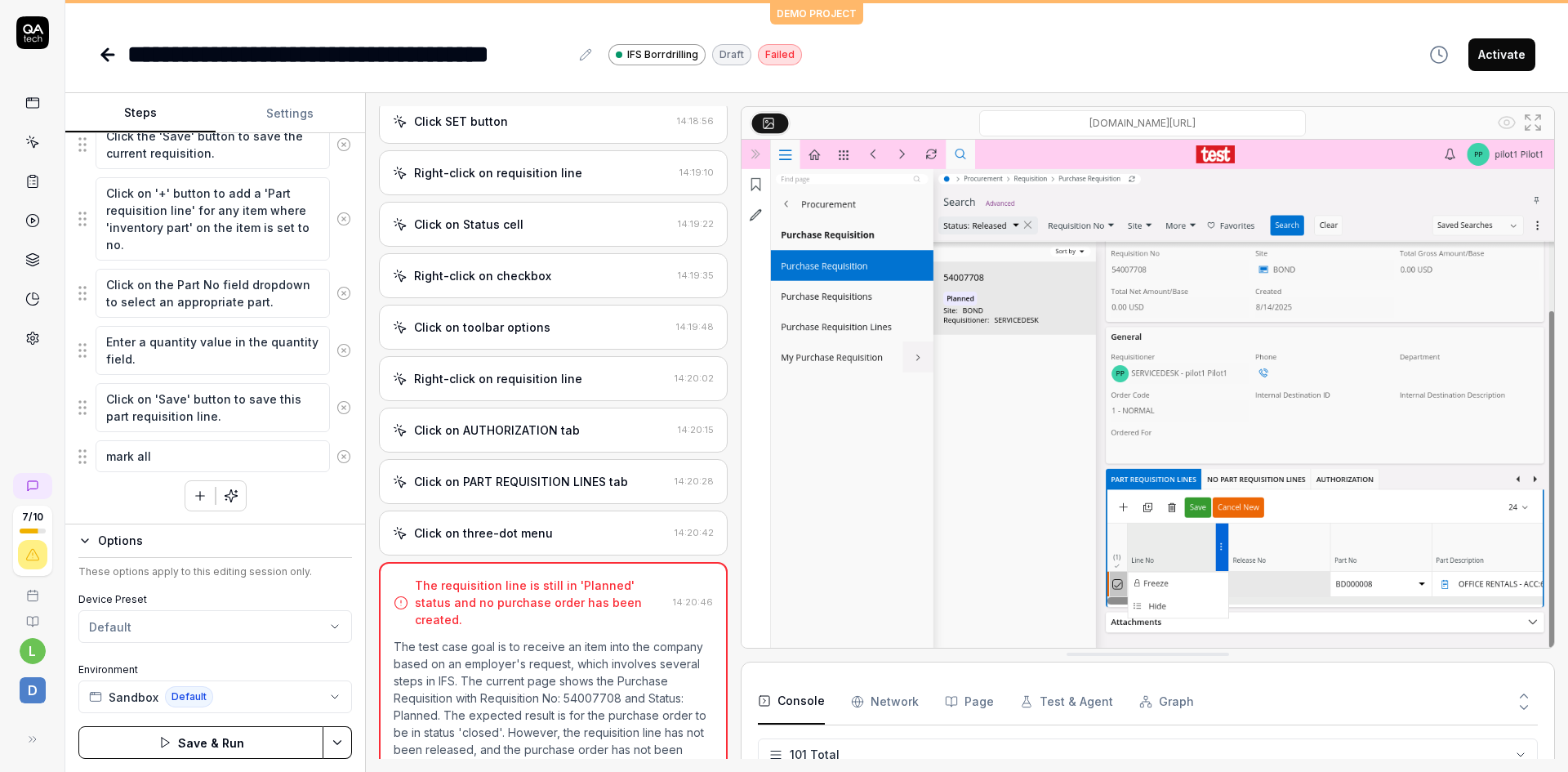
type textarea "mark all l"
type textarea "*"
type textarea "mark all li"
type textarea "*"
type textarea "[PERSON_NAME] all [PERSON_NAME]"
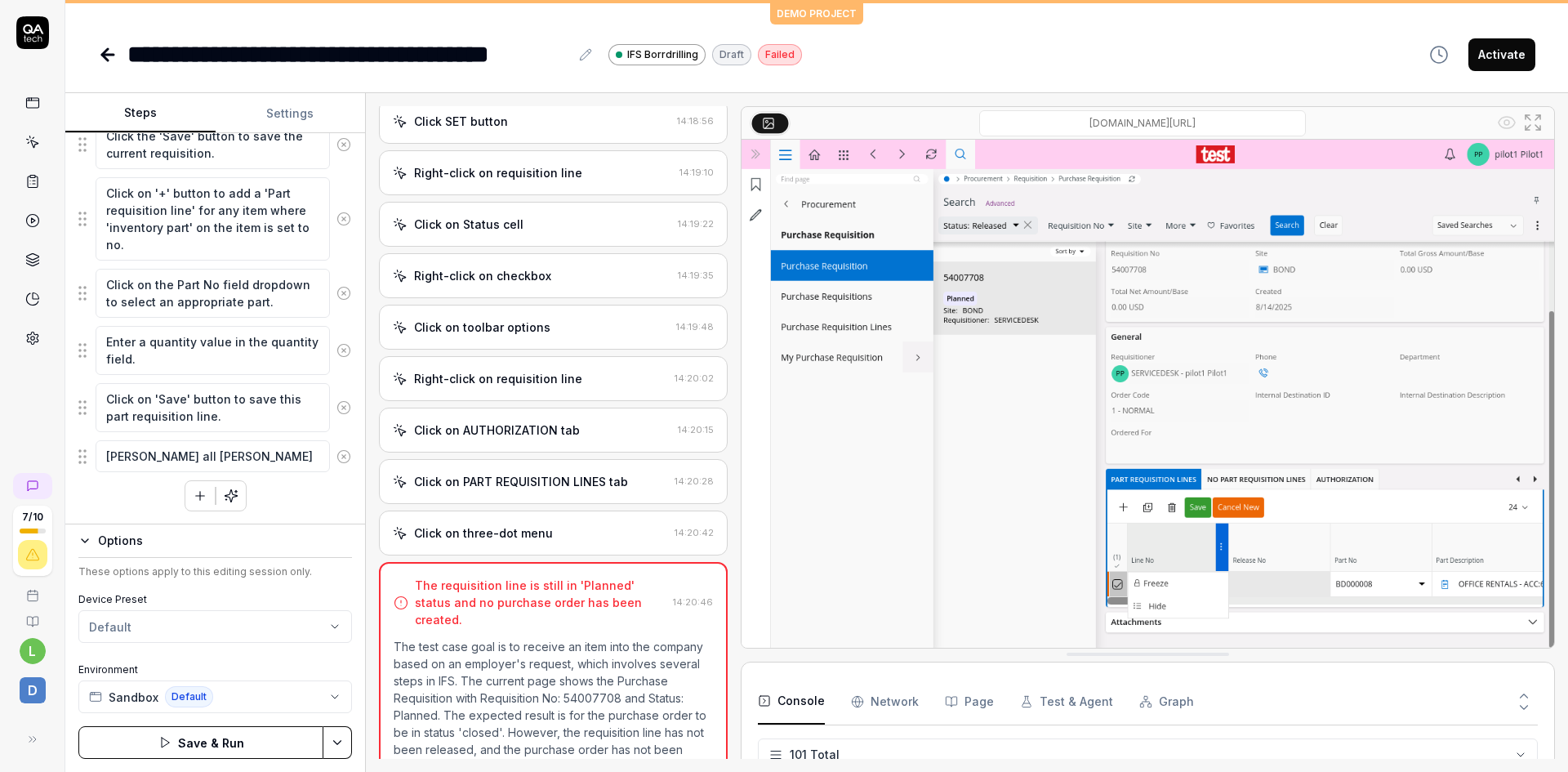
type textarea "*"
type textarea "mark all line"
type textarea "*"
type textarea "mark all lines"
type textarea "*"
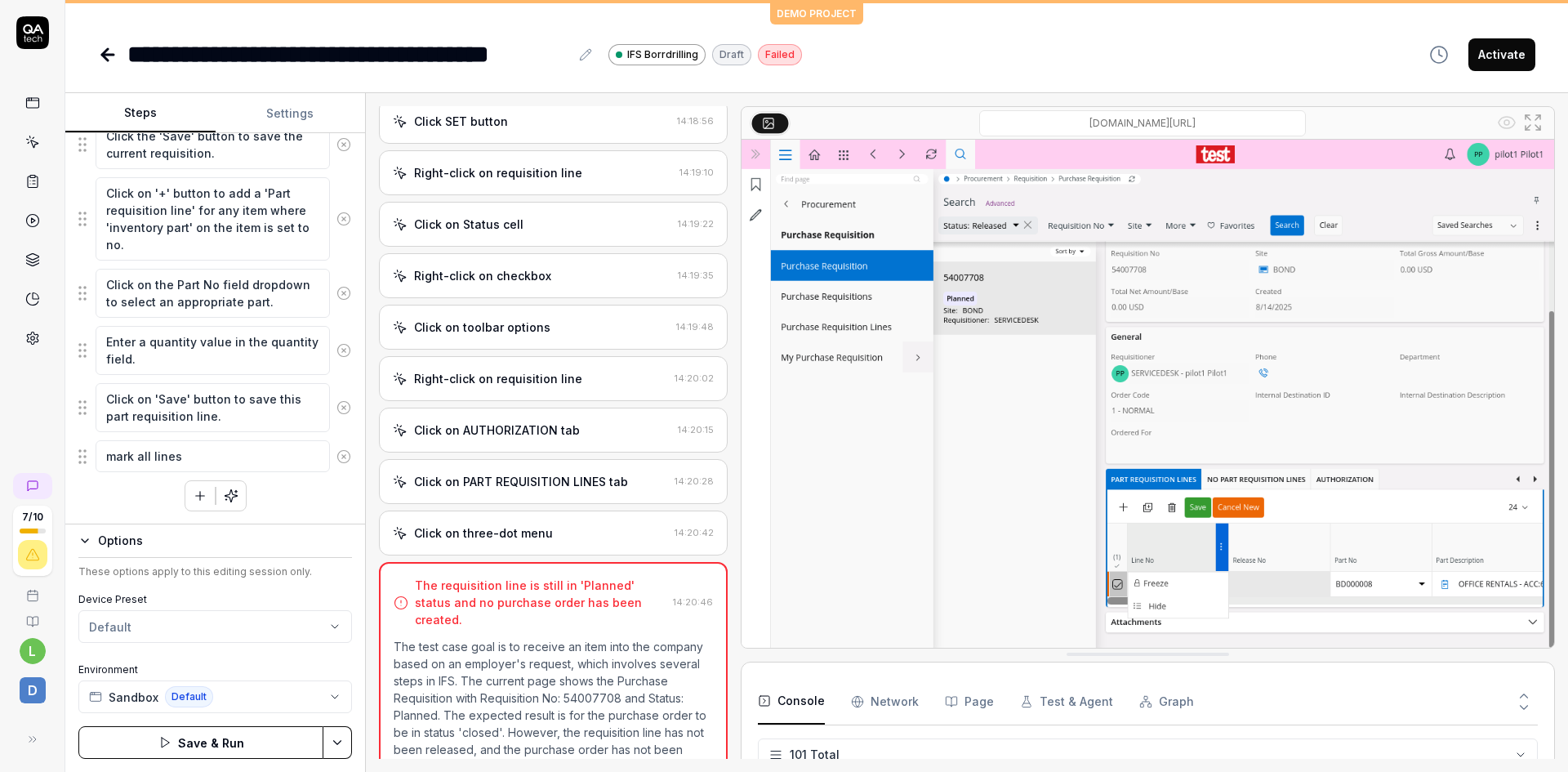
type textarea "mark all lines"
type textarea "*"
type textarea "mark all lines a"
type textarea "*"
type textarea "mark all lines an"
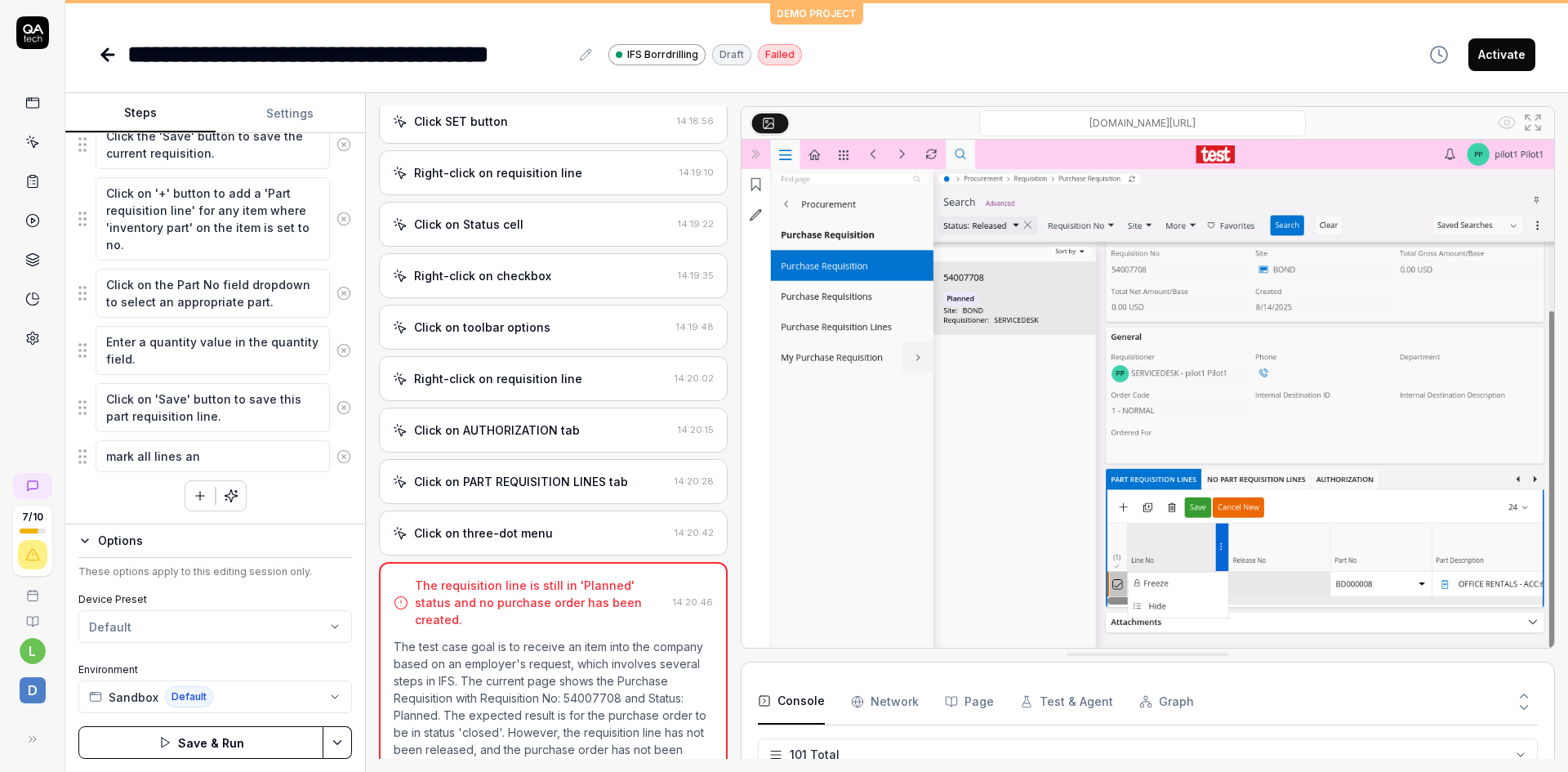
type textarea "*"
type textarea "mark all lines and"
type textarea "*"
type textarea "mark all lines and"
type textarea "*"
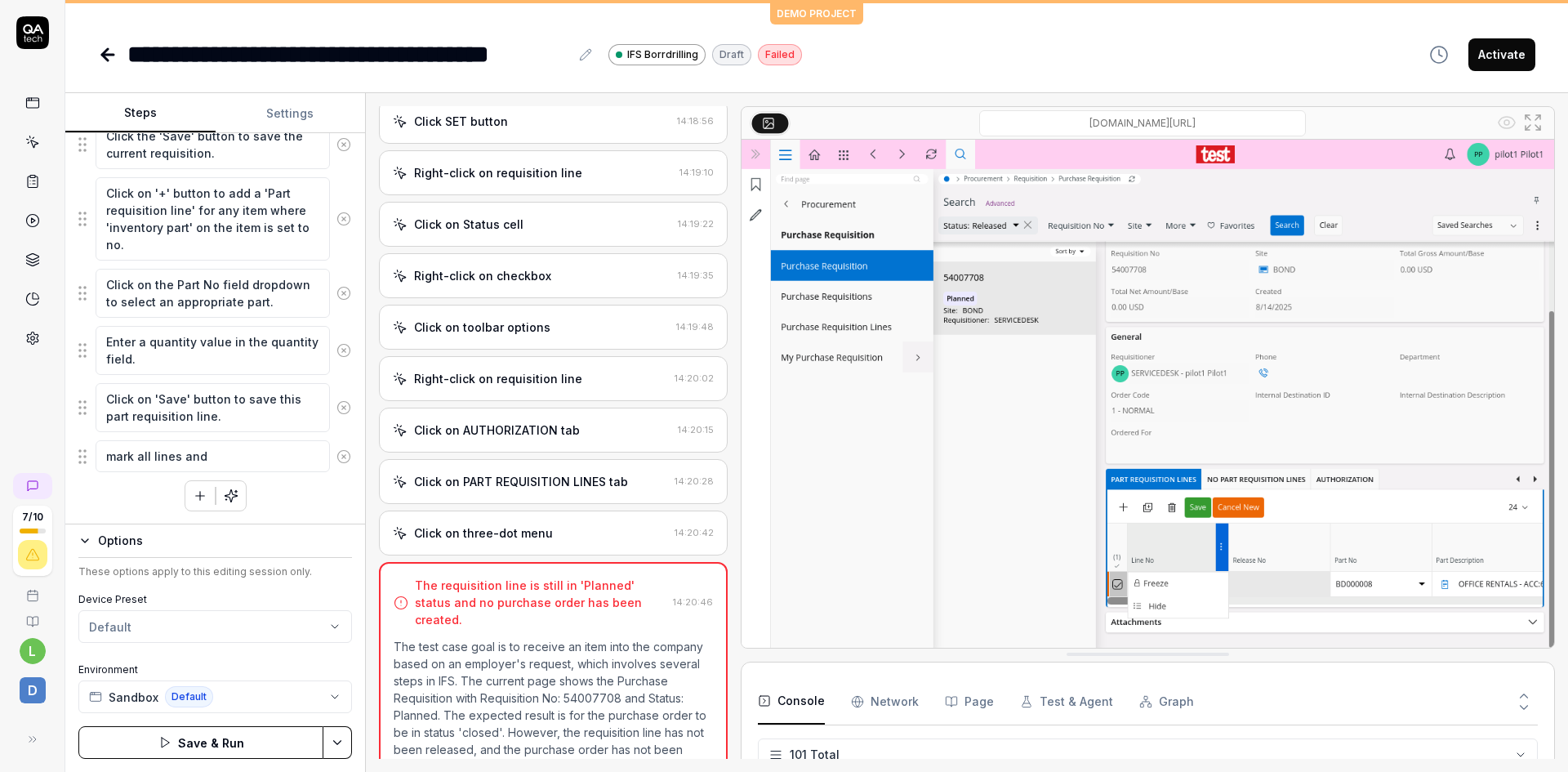
type textarea "mark all lines and s"
type textarea "*"
type textarea "mark all lines and se"
type textarea "*"
type textarea "mark all lines and sel"
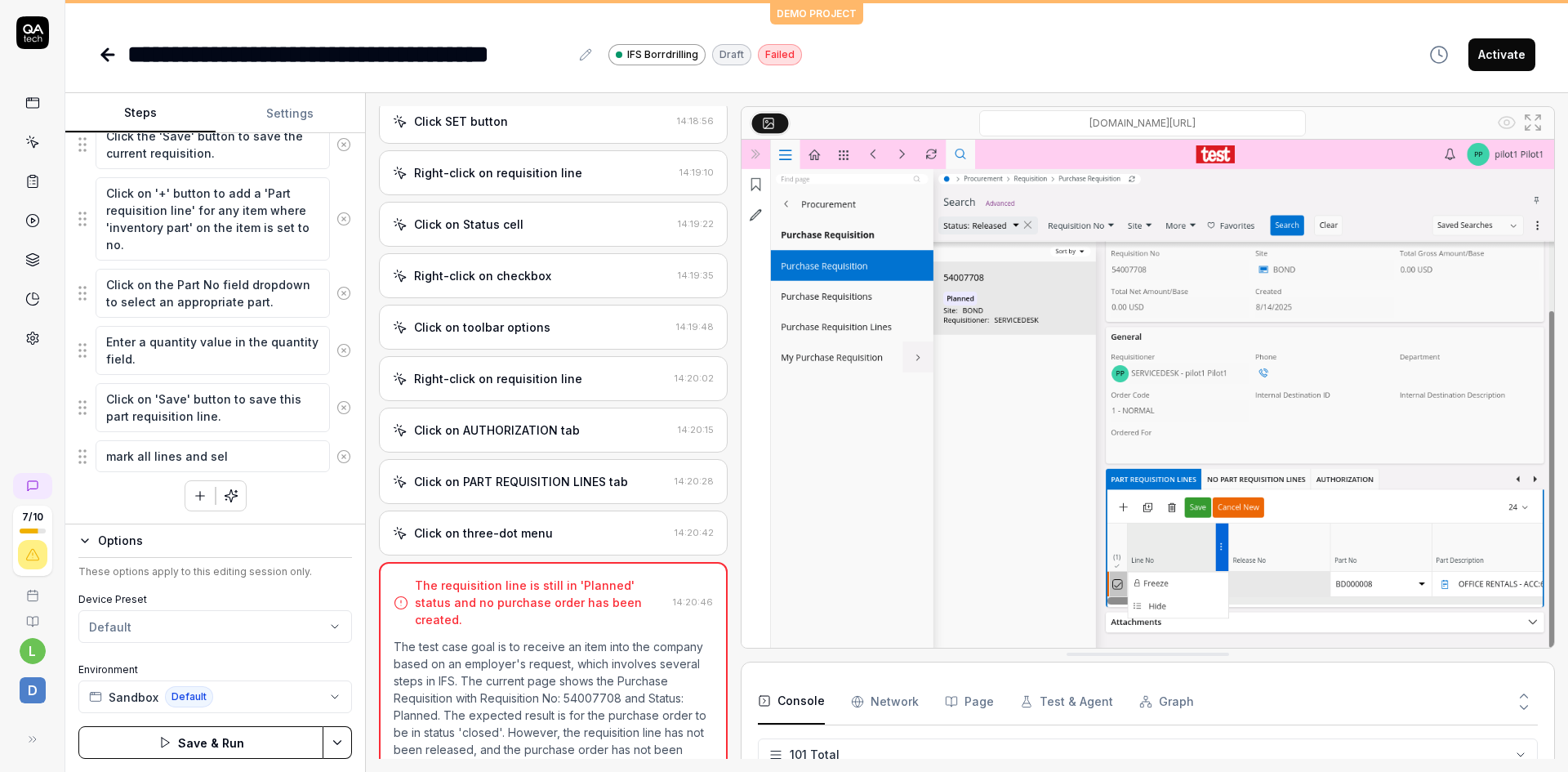
type textarea "*"
type textarea "mark all lines and sele"
type textarea "*"
type textarea "mark all lines and selec"
type textarea "*"
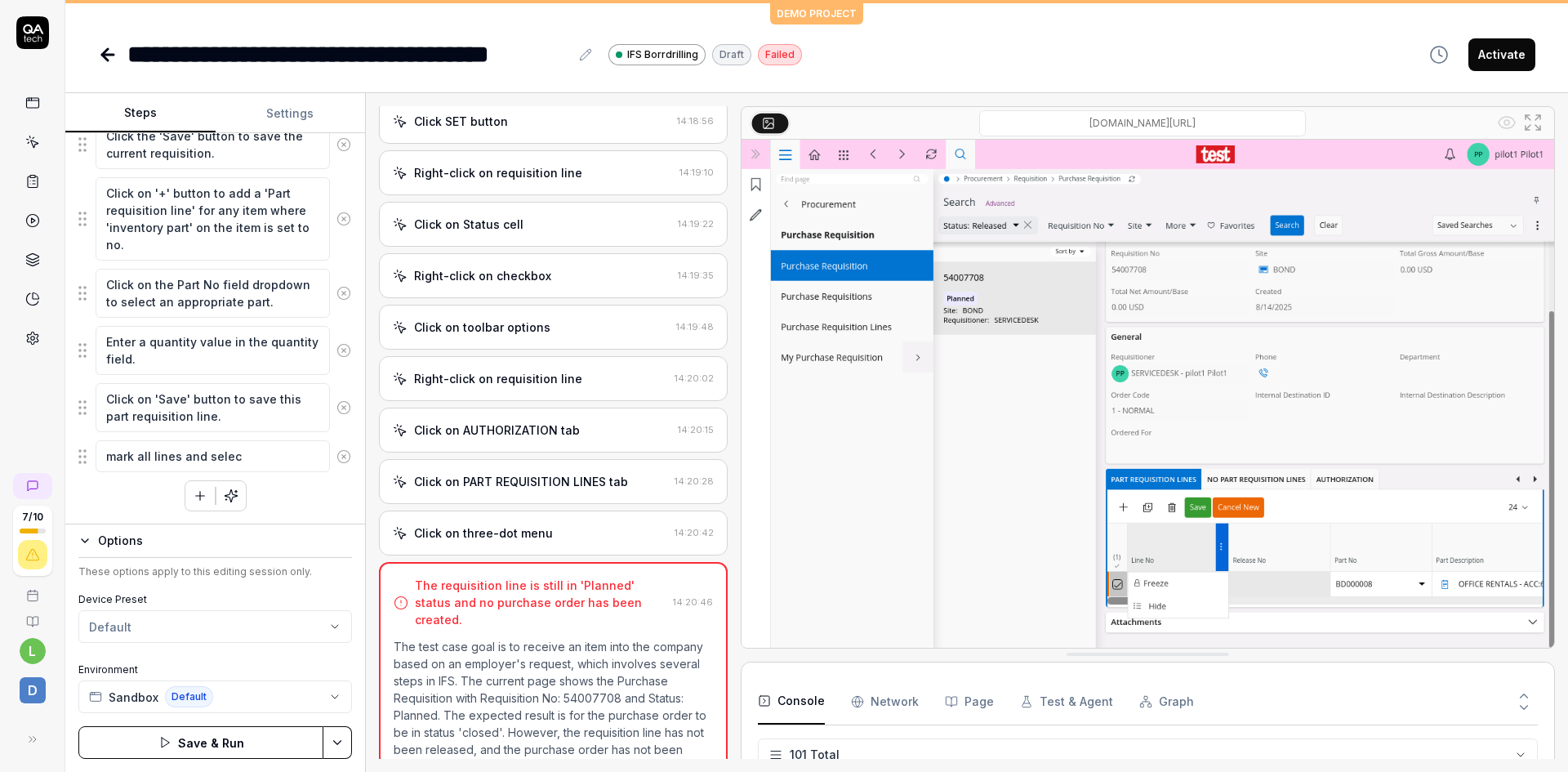
type textarea "mark all lines and select"
type textarea "*"
type textarea "mark all lines and select"
type textarea "*"
type textarea "mark all lines and select s"
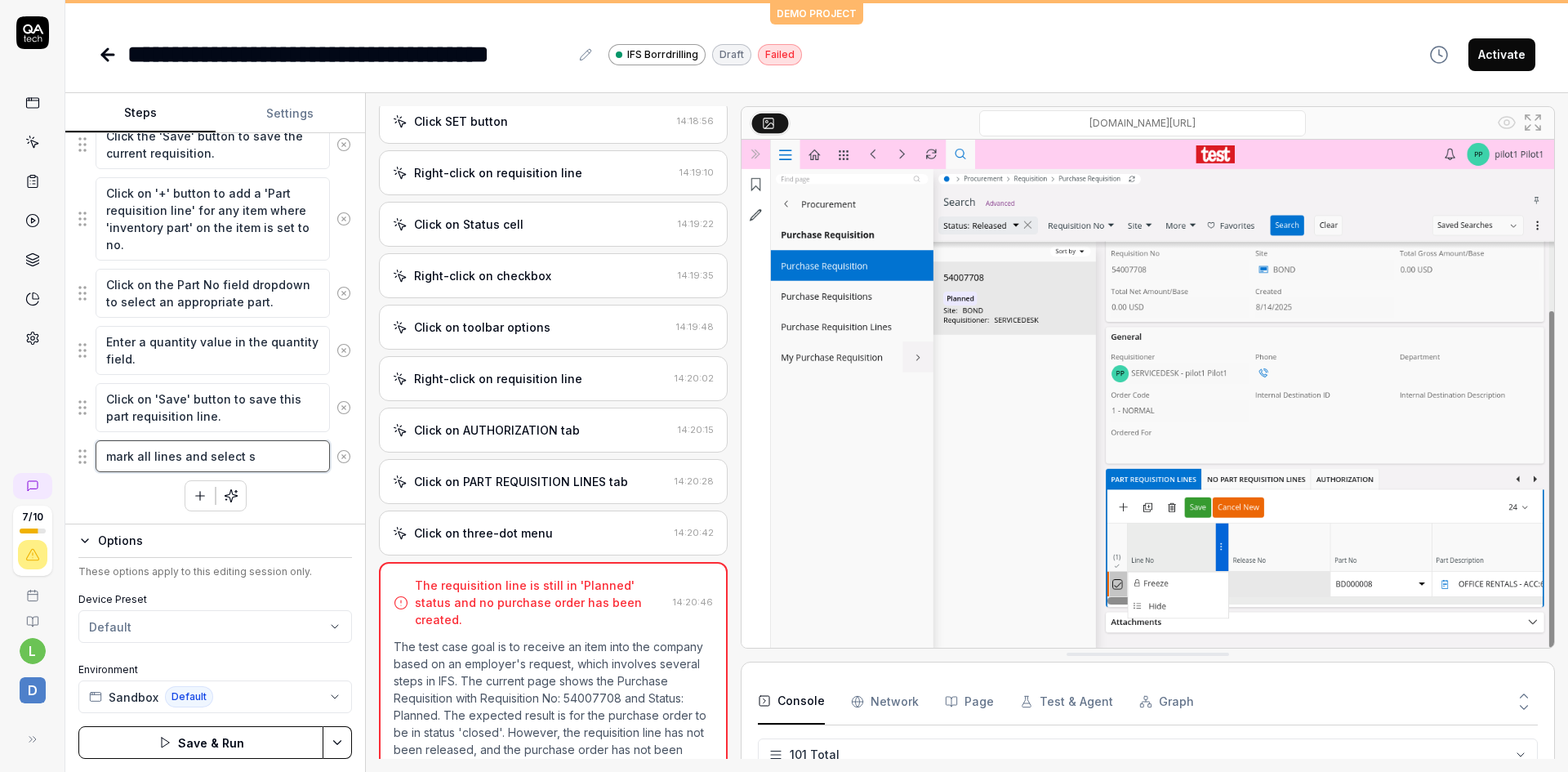
type textarea "*"
type textarea "mark all lines and select st"
type textarea "*"
type textarea "mark all lines and select sta"
type textarea "*"
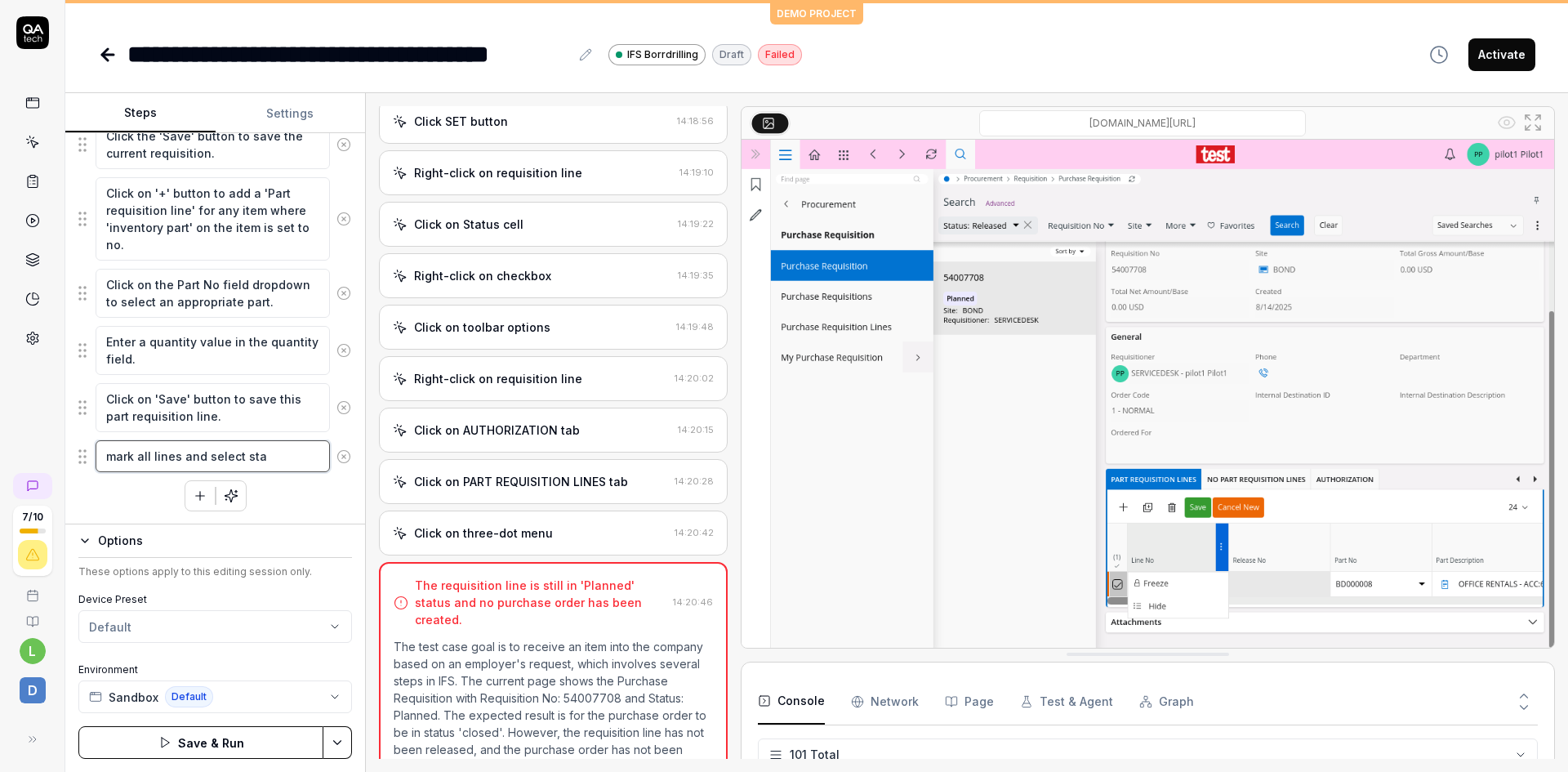
type textarea "mark all lines and select stat"
type textarea "*"
type textarea "mark all lines and select statu"
type textarea "*"
type textarea "mark all lines and select status"
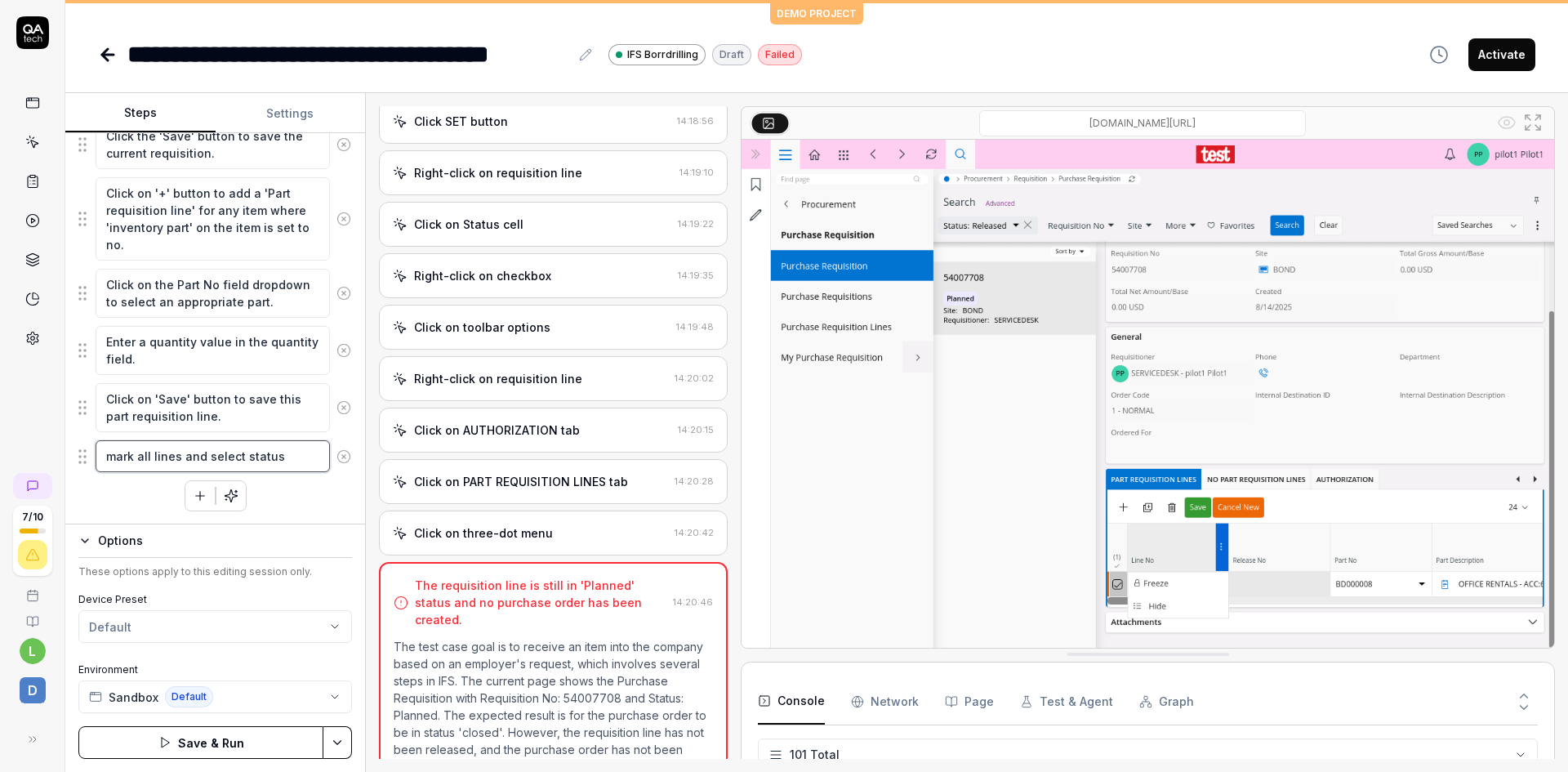
type textarea "*"
type textarea "mark all lines and select statu"
type textarea "*"
type textarea "mark all lines and select stat"
type textarea "*"
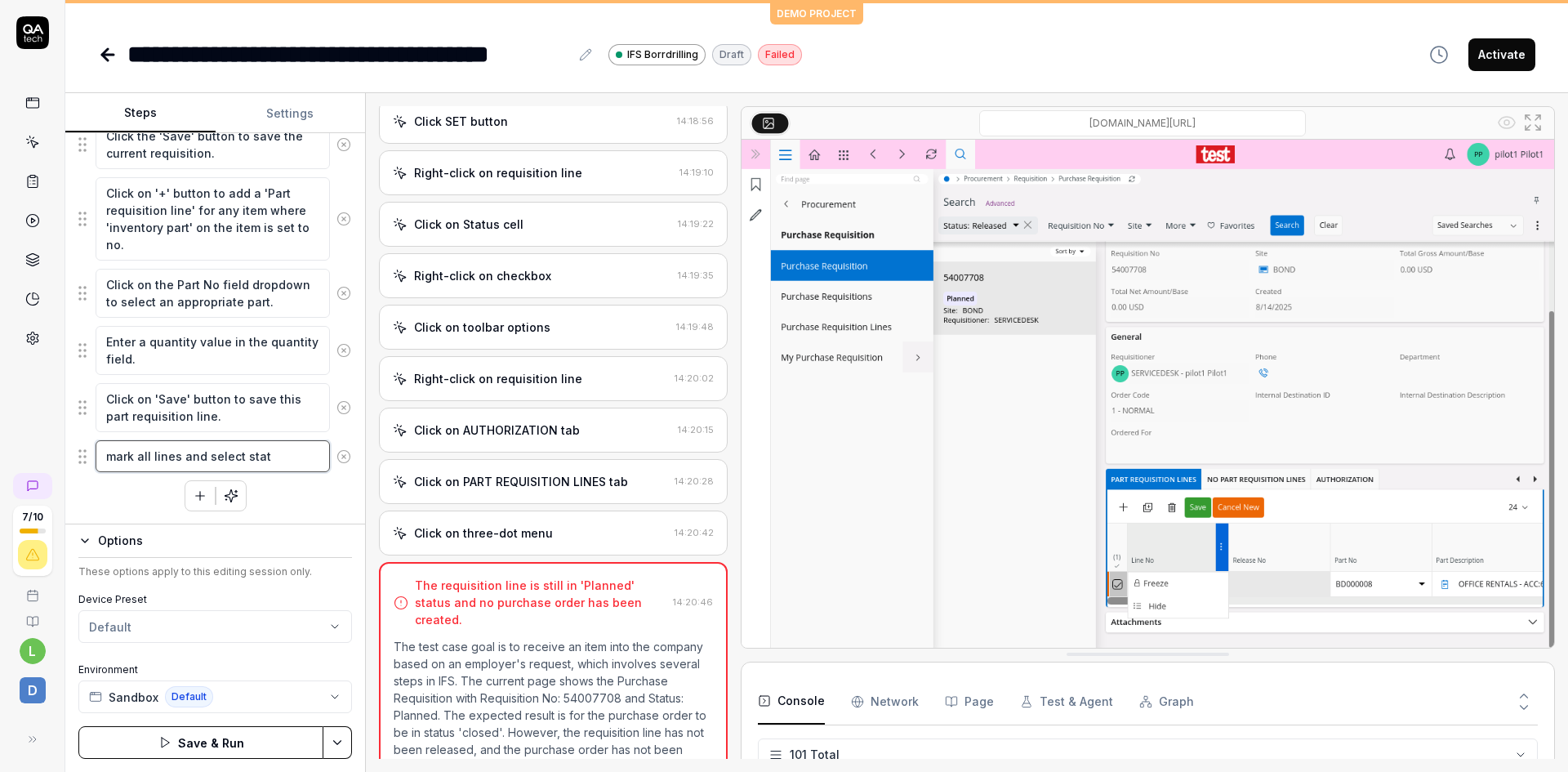
type textarea "mark all lines and select sta"
type textarea "*"
type textarea "mark all lines and select st"
type textarea "*"
type textarea "mark all lines and select s"
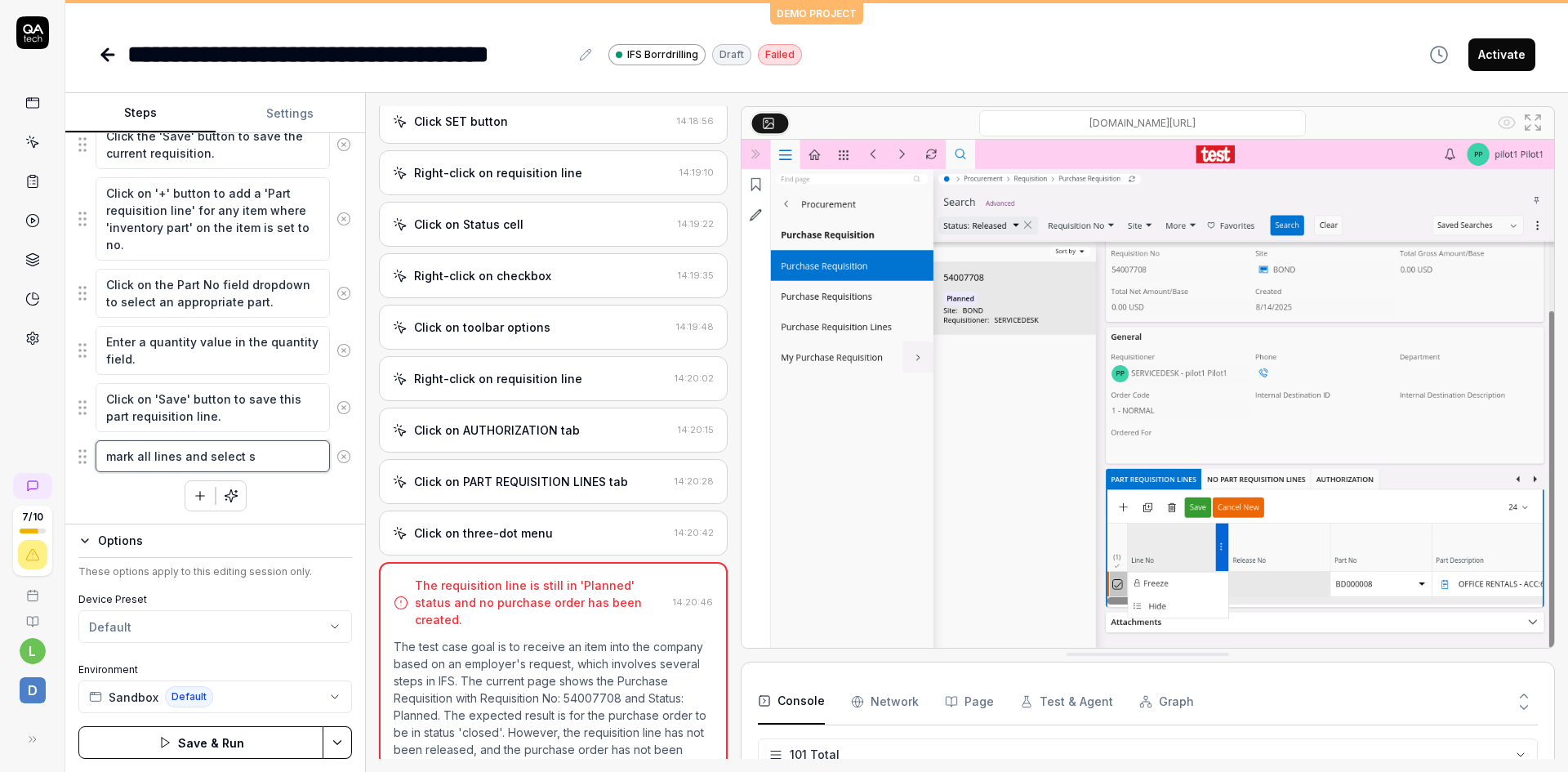
type textarea "*"
type textarea "mark all lines and select"
type textarea "*"
type textarea "mark all lines and select"
type textarea "*"
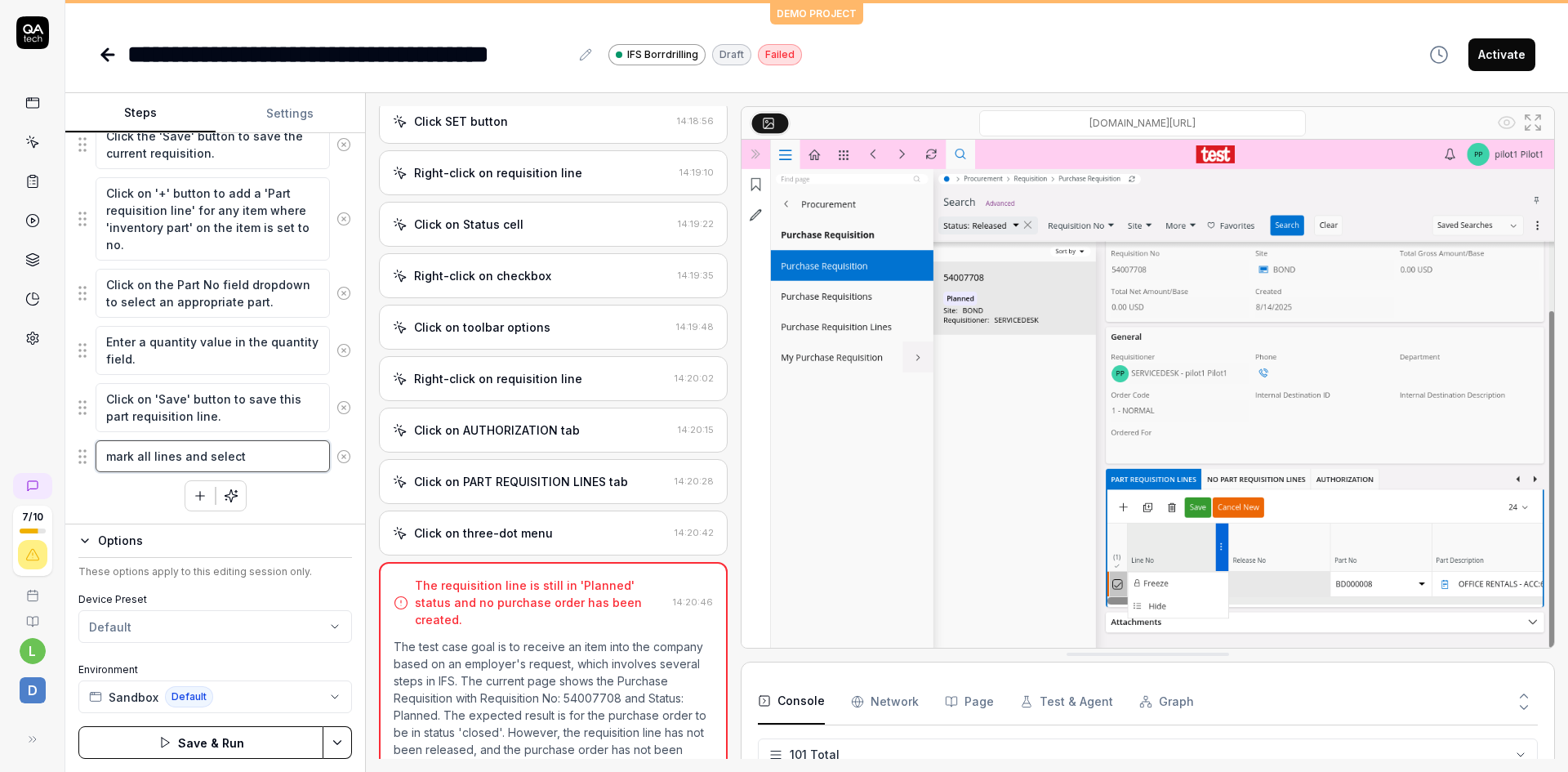
type textarea "mark all lines and selec"
type textarea "*"
type textarea "mark all lines and sele"
type textarea "*"
type textarea "mark all lines and sel"
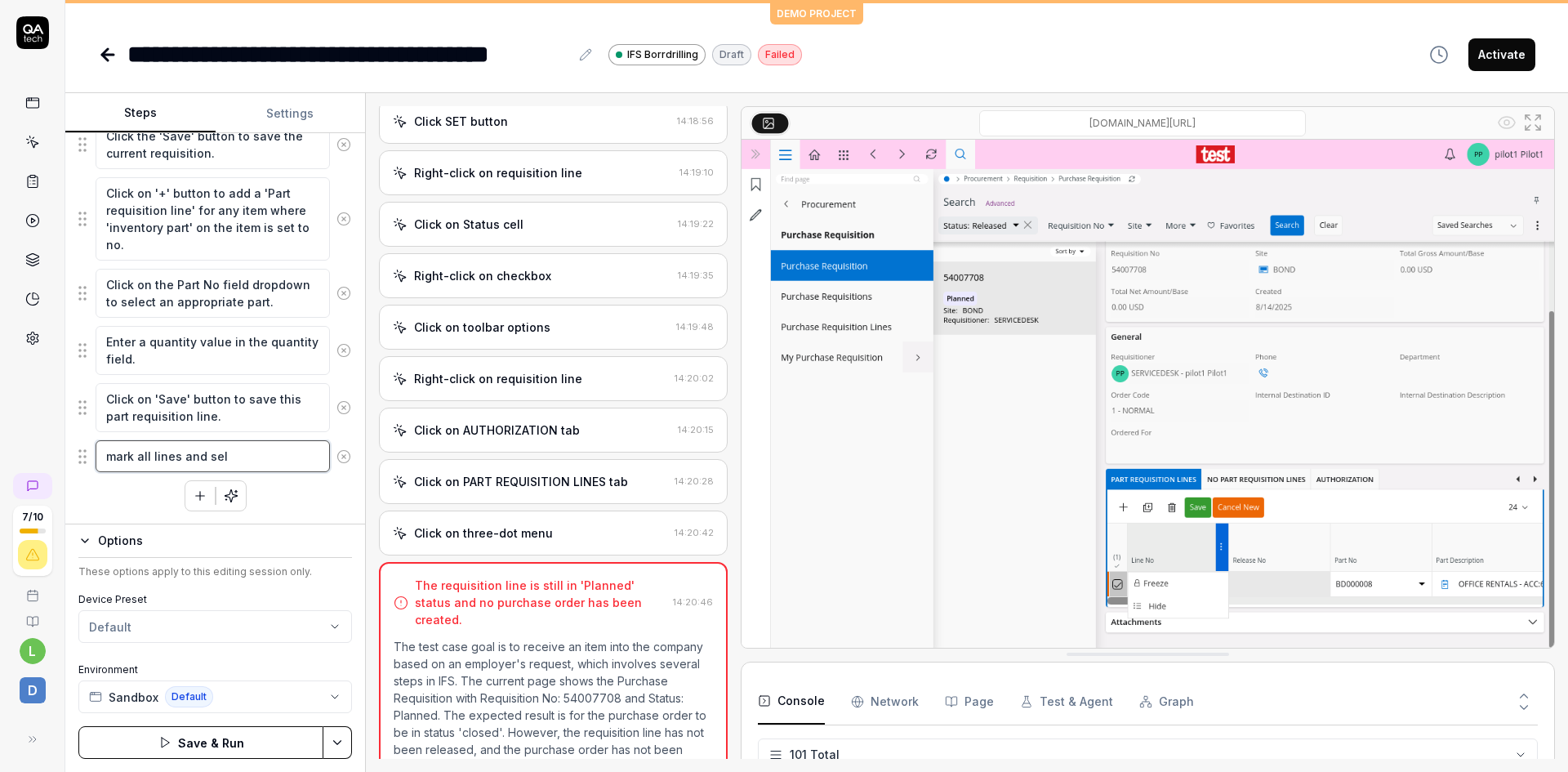
type textarea "*"
type textarea "mark all lines and se"
type textarea "*"
type textarea "mark all lines and s"
type textarea "*"
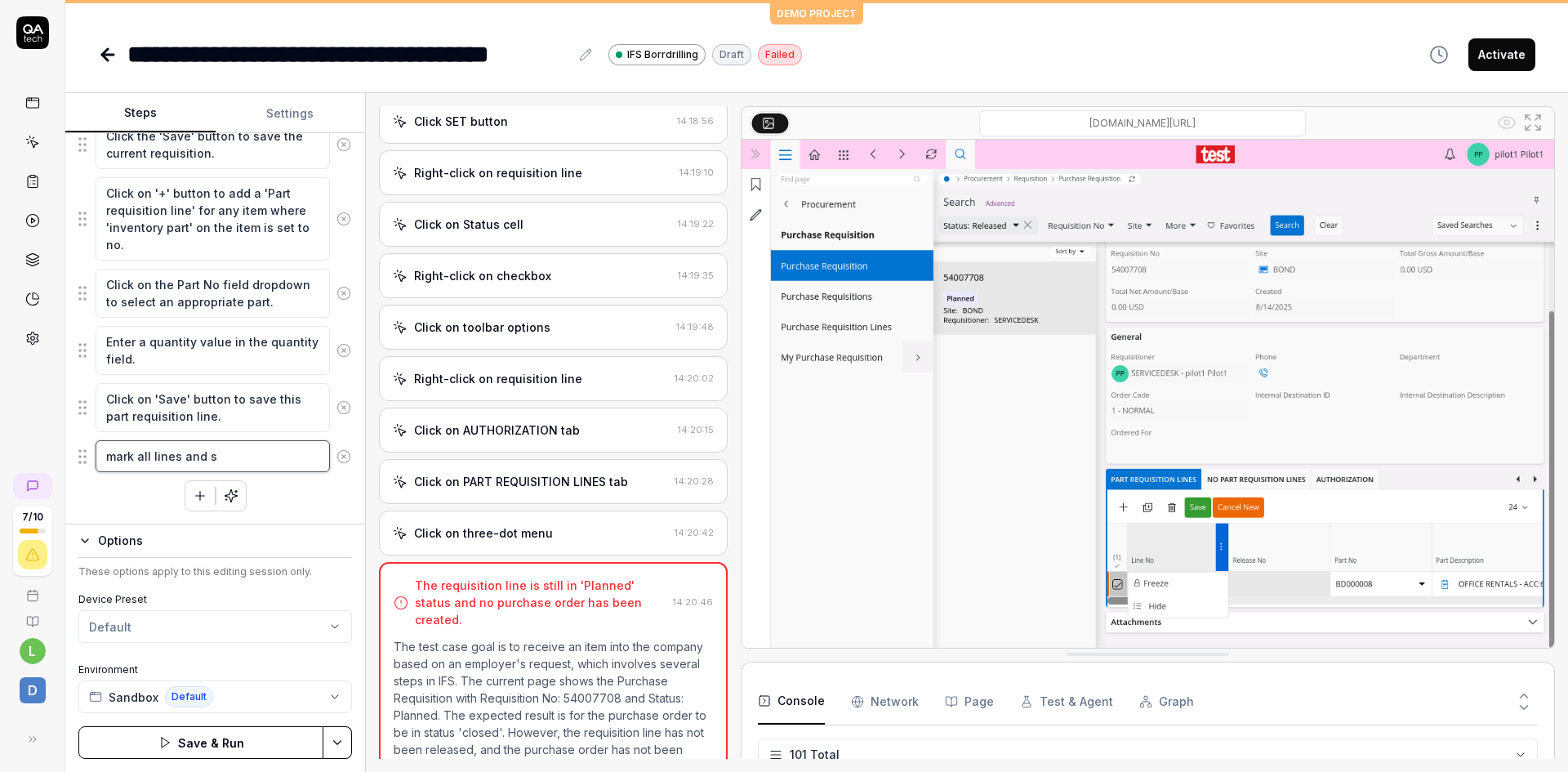
type textarea "mark all lines and"
type textarea "*"
type textarea "mark all lines and c"
type textarea "*"
type textarea "mark all lines and ch"
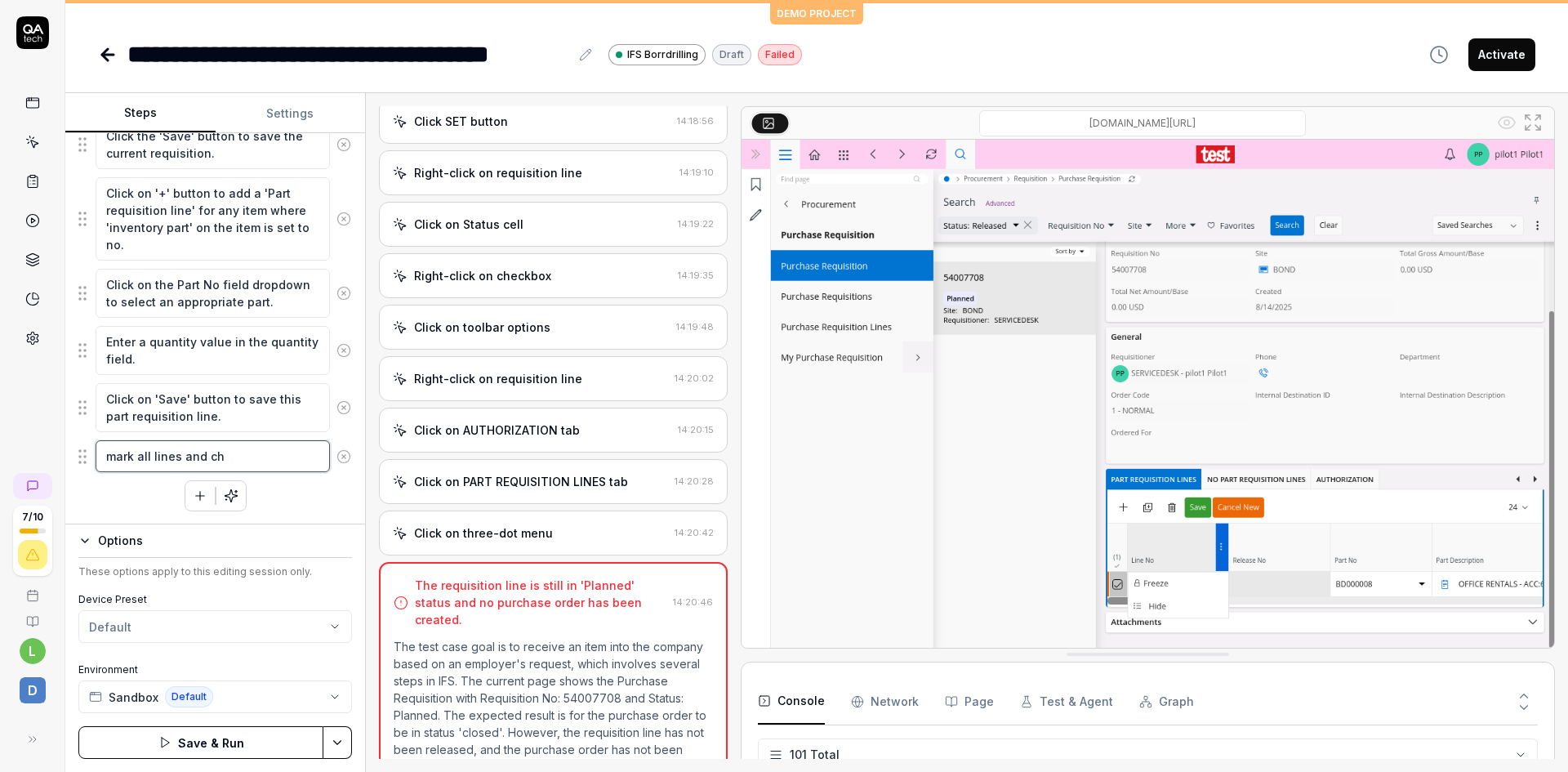
type textarea "*"
type textarea "mark all lines and cha"
type textarea "*"
type textarea "mark all lines and chan"
type textarea "*"
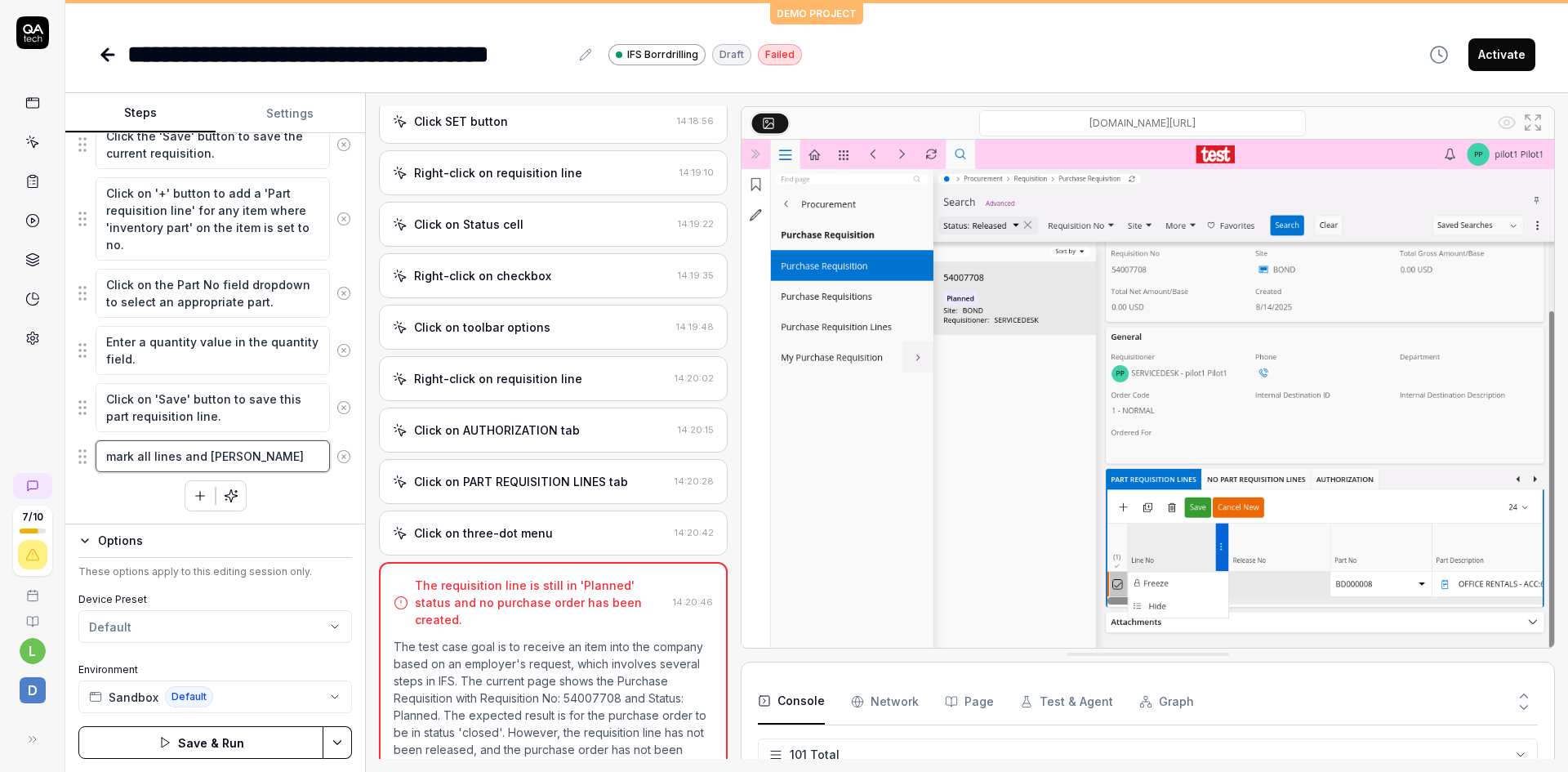
type textarea "mark all lines and chang"
type textarea "*"
type textarea "mark all lines and change"
type textarea "*"
type textarea "mark all lines and change"
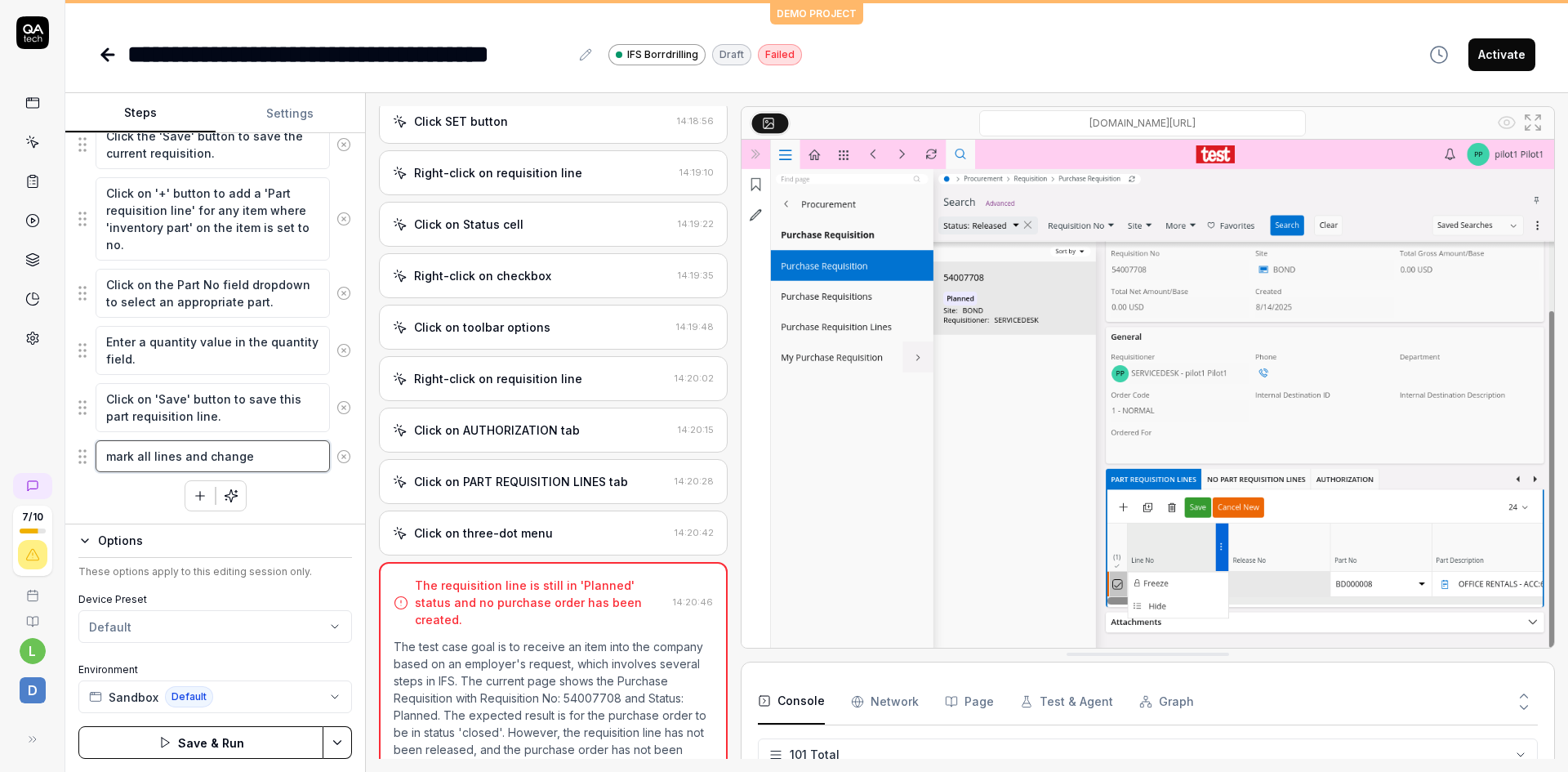
type textarea "*"
type textarea "mark all lines and change s"
type textarea "*"
type textarea "mark all lines and change st"
type textarea "*"
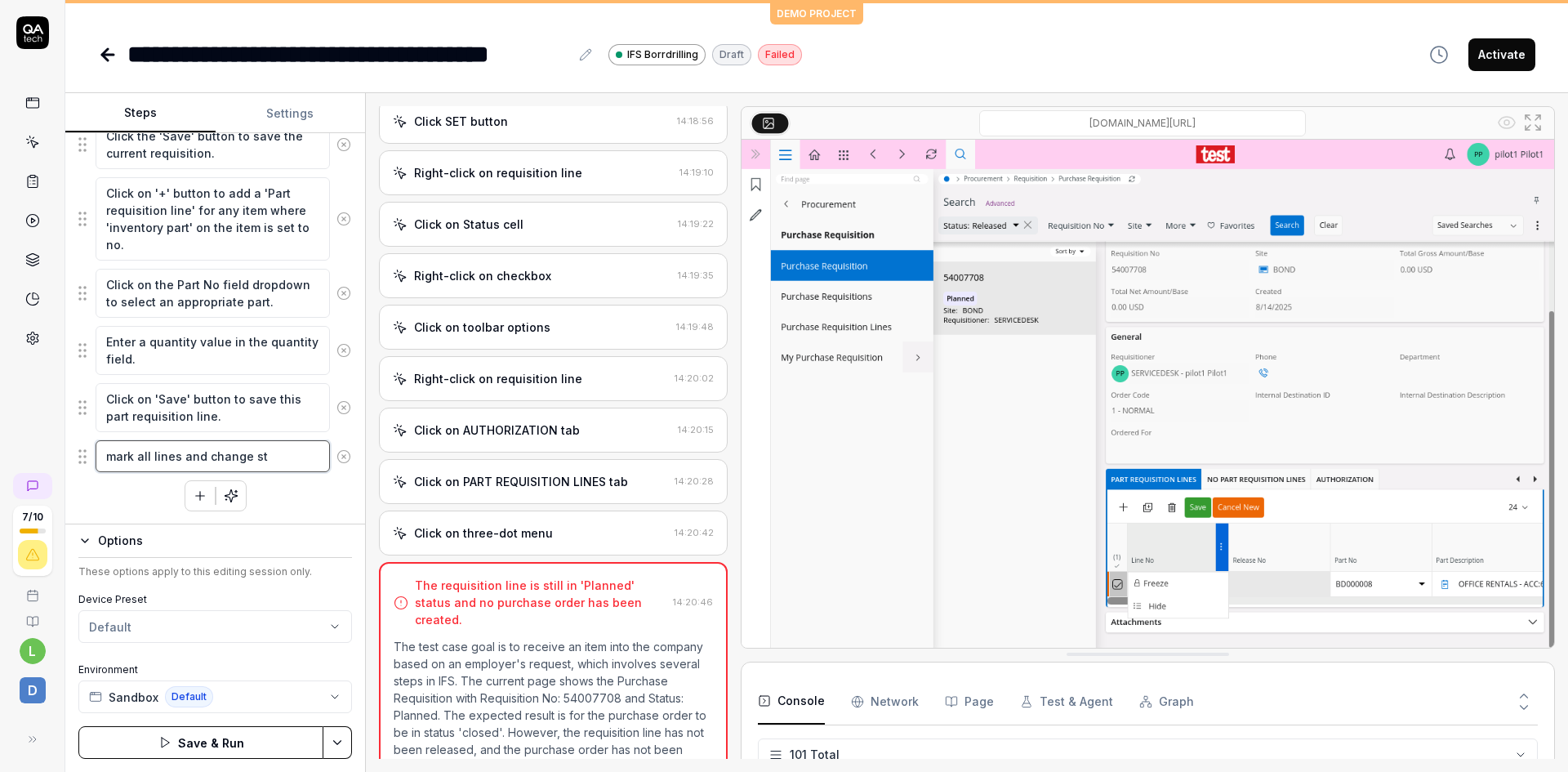
type textarea "mark all lines and change sta"
type textarea "*"
type textarea "mark all lines and change stat"
type textarea "*"
type textarea "mark all lines and change statu"
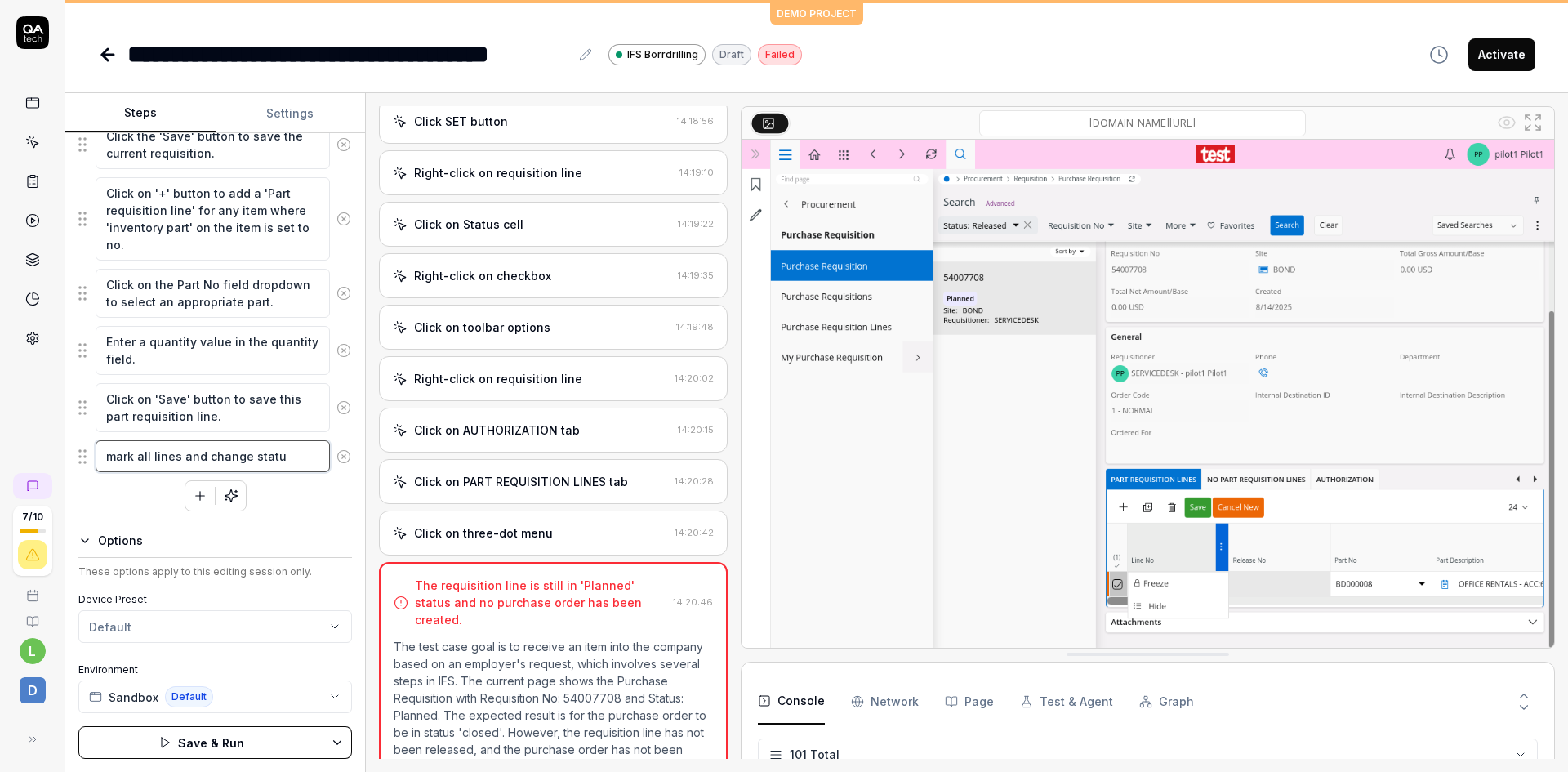
type textarea "*"
type textarea "mark all lines and change status"
type textarea "*"
type textarea "mark all lines and change status"
type textarea "*"
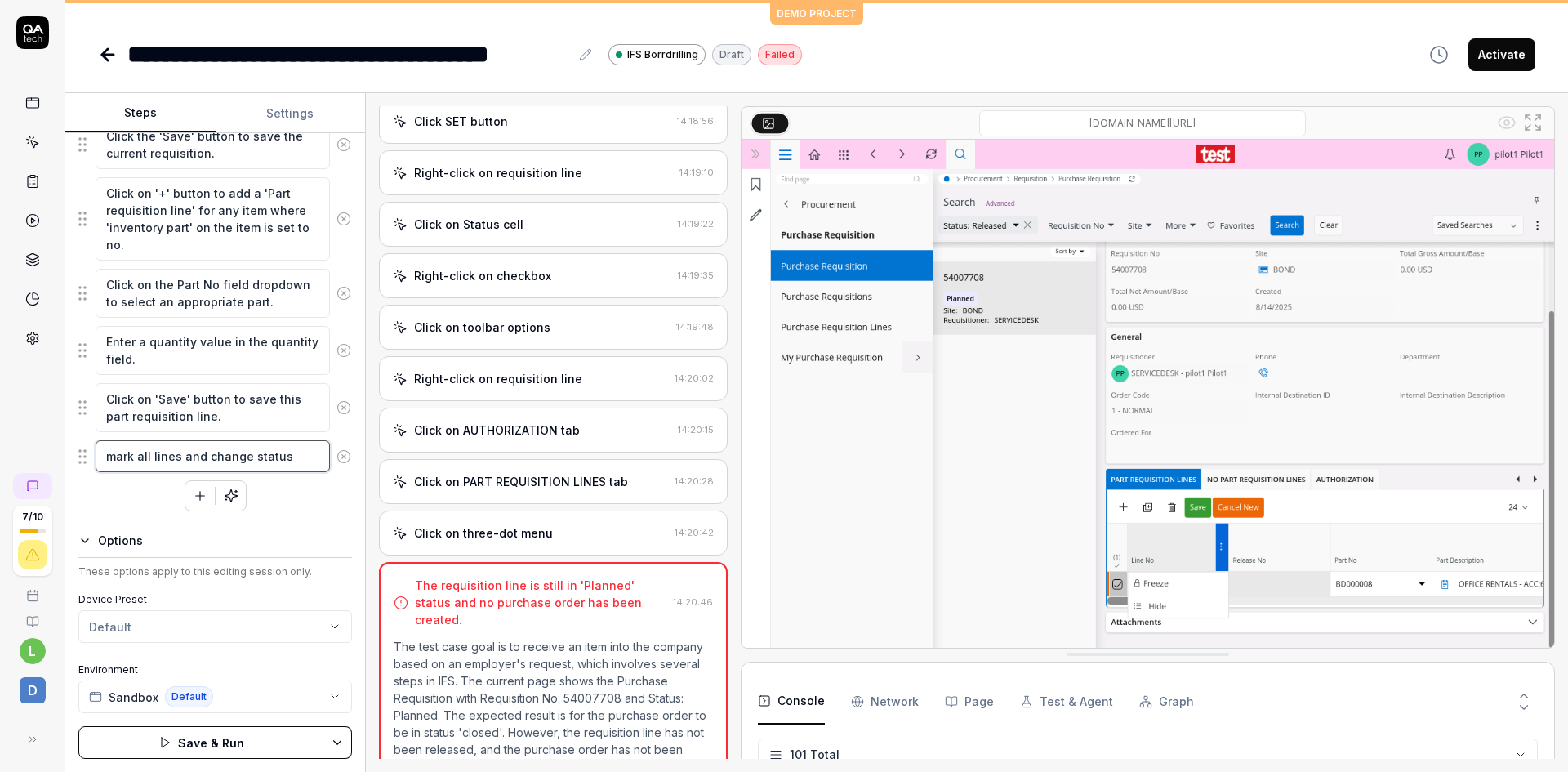
type textarea "mark all lines and change status t"
type textarea "*"
type textarea "mark all lines and change status to"
type textarea "*"
type textarea "mark all lines and change status to"
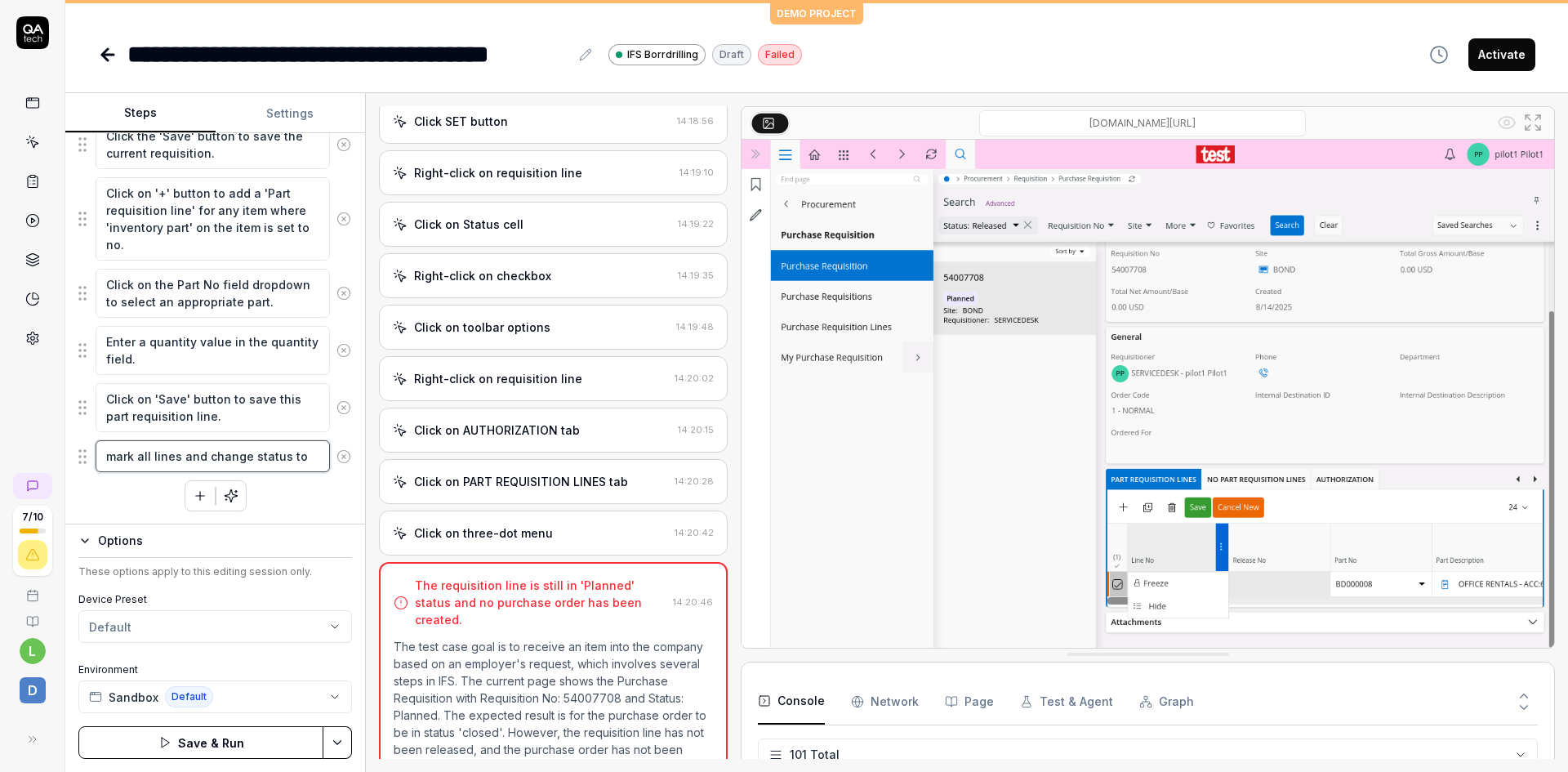
type textarea "*"
type textarea "mark all lines and change status to r"
type textarea "*"
type textarea "mark all lines and change status to re"
type textarea "*"
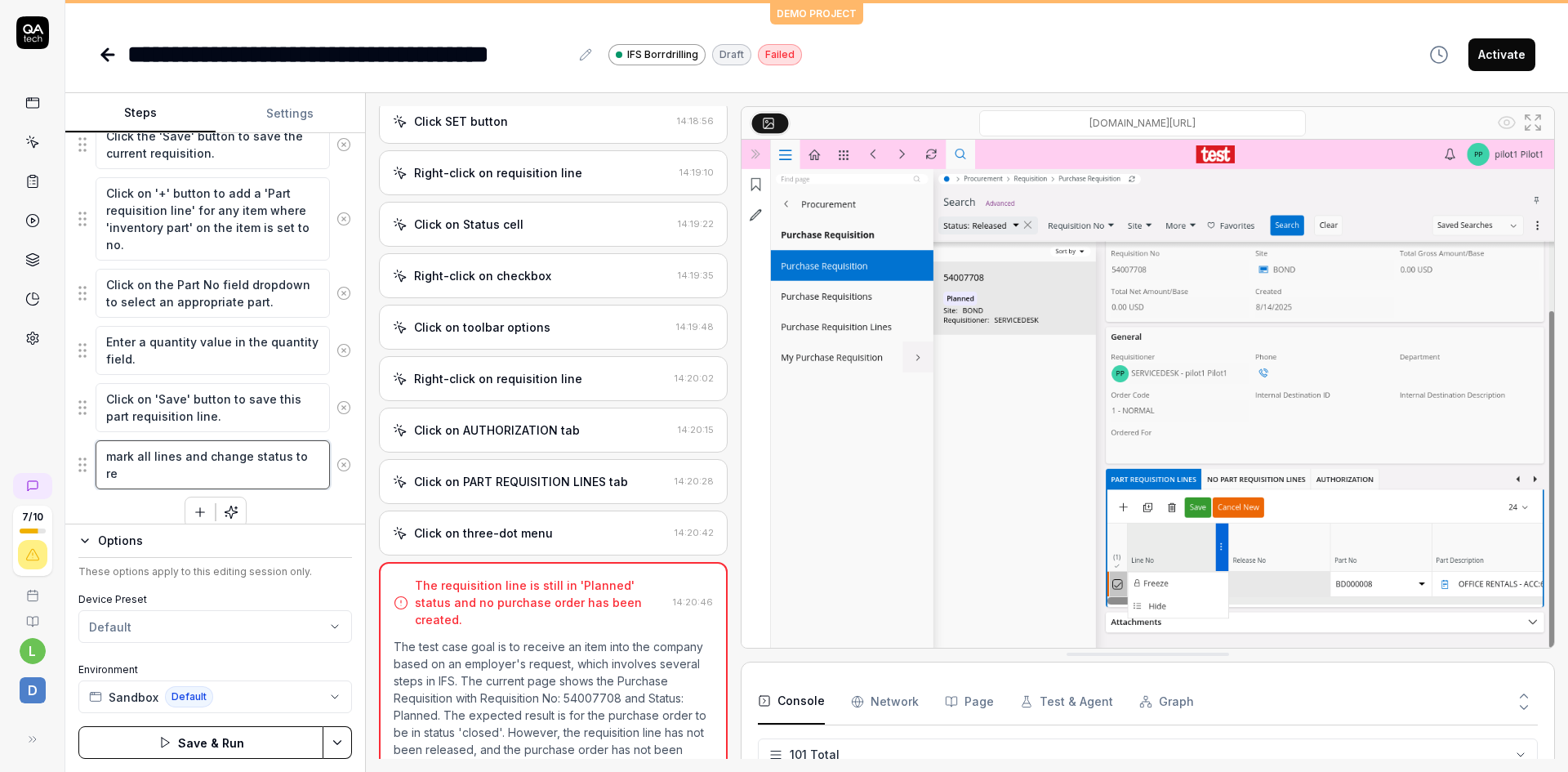
type textarea "mark all lines and change status to rel"
type textarea "*"
type textarea "mark all lines and change status to rele"
type textarea "*"
type textarea "mark all lines and change status to relea"
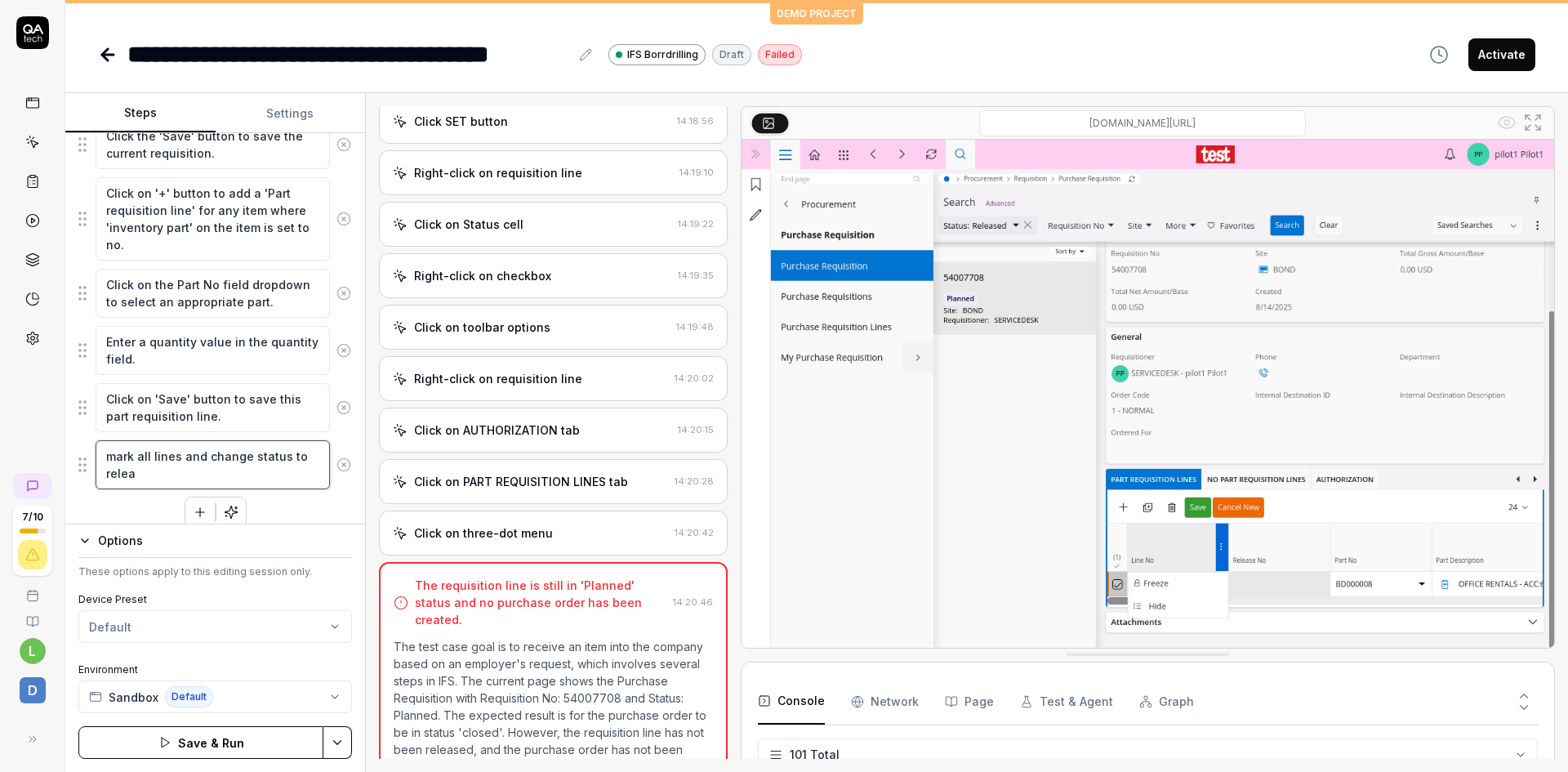
type textarea "*"
type textarea "mark all lines and change status to releas"
type textarea "*"
type textarea "mark all lines and change status to release"
type textarea "*"
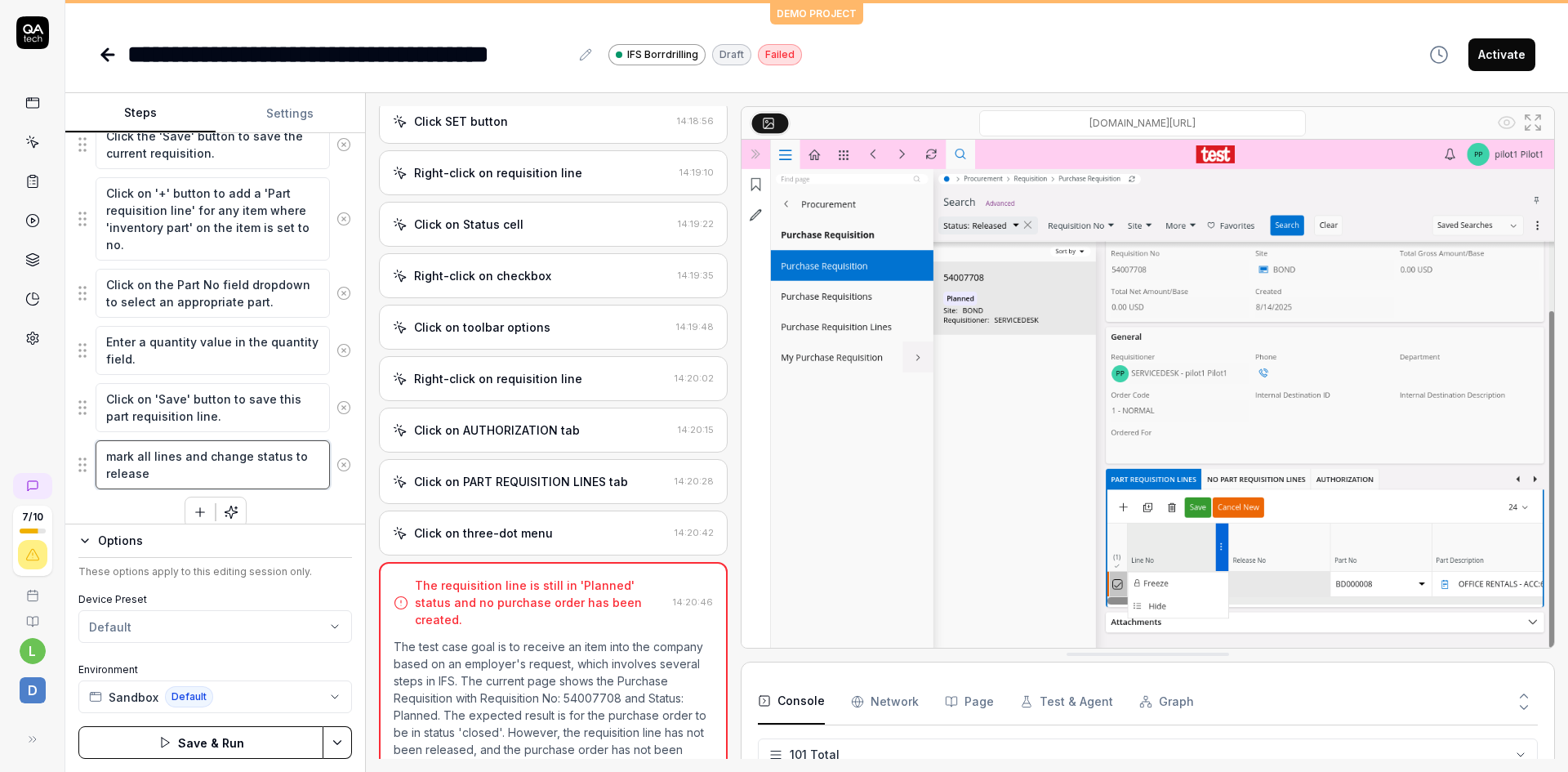
type textarea "mark all lines and change status to release"
type textarea "*"
type textarea "mark all lines and change status to release a"
type textarea "*"
type textarea "mark all lines and change status to release an"
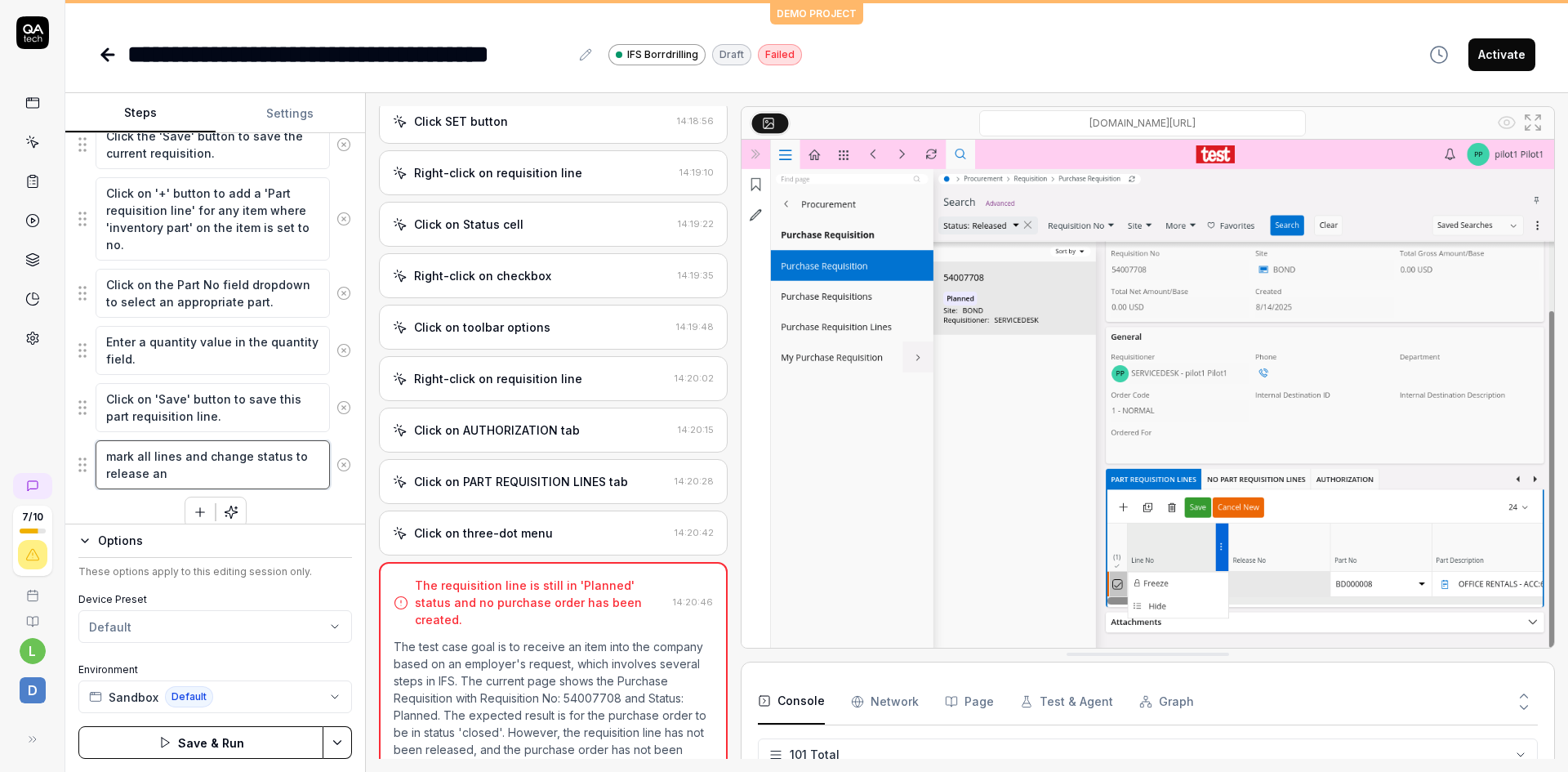
type textarea "*"
type textarea "mark all lines and change status to release and"
type textarea "*"
type textarea "mark all lines and change status to release and"
type textarea "*"
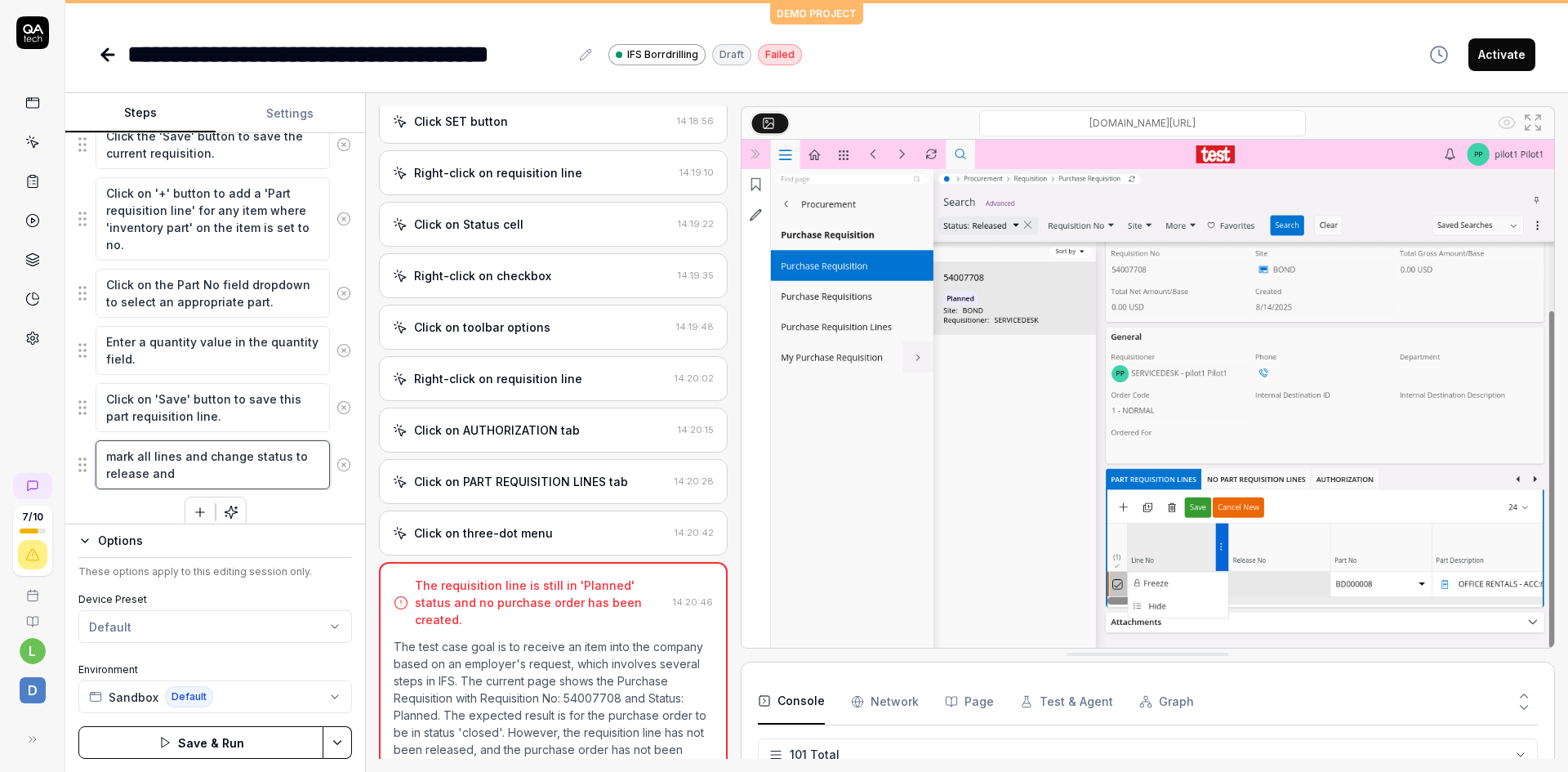
type textarea "mark all lines and change status to release and t"
type textarea "*"
type textarea "mark all lines and change status to release and th"
type textarea "*"
type textarea "mark all lines and change status to release and the"
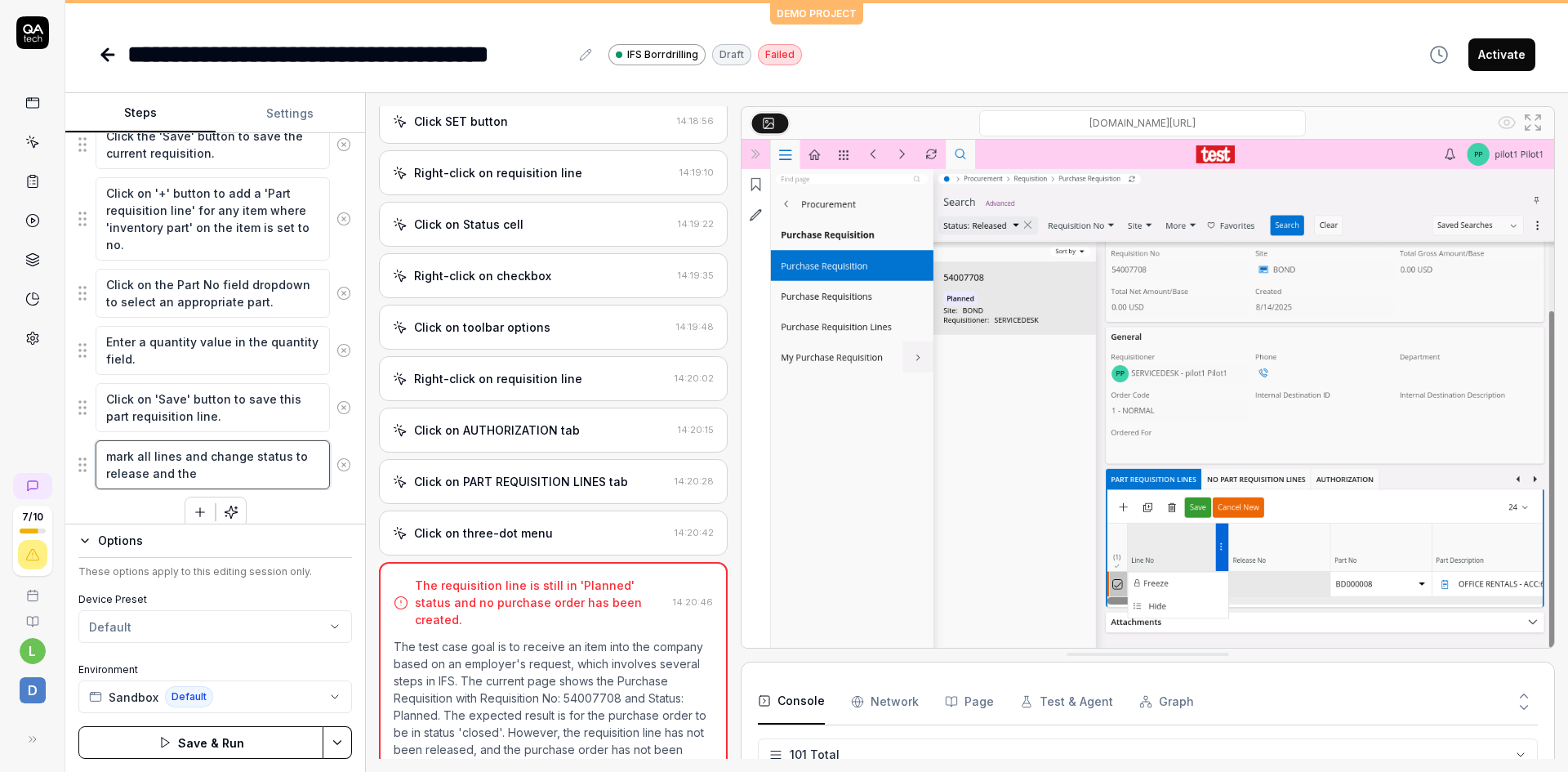
type textarea "*"
type textarea "mark all lines and change status to release and then"
type textarea "*"
type textarea "mark all lines and change status to release and then"
type textarea "*"
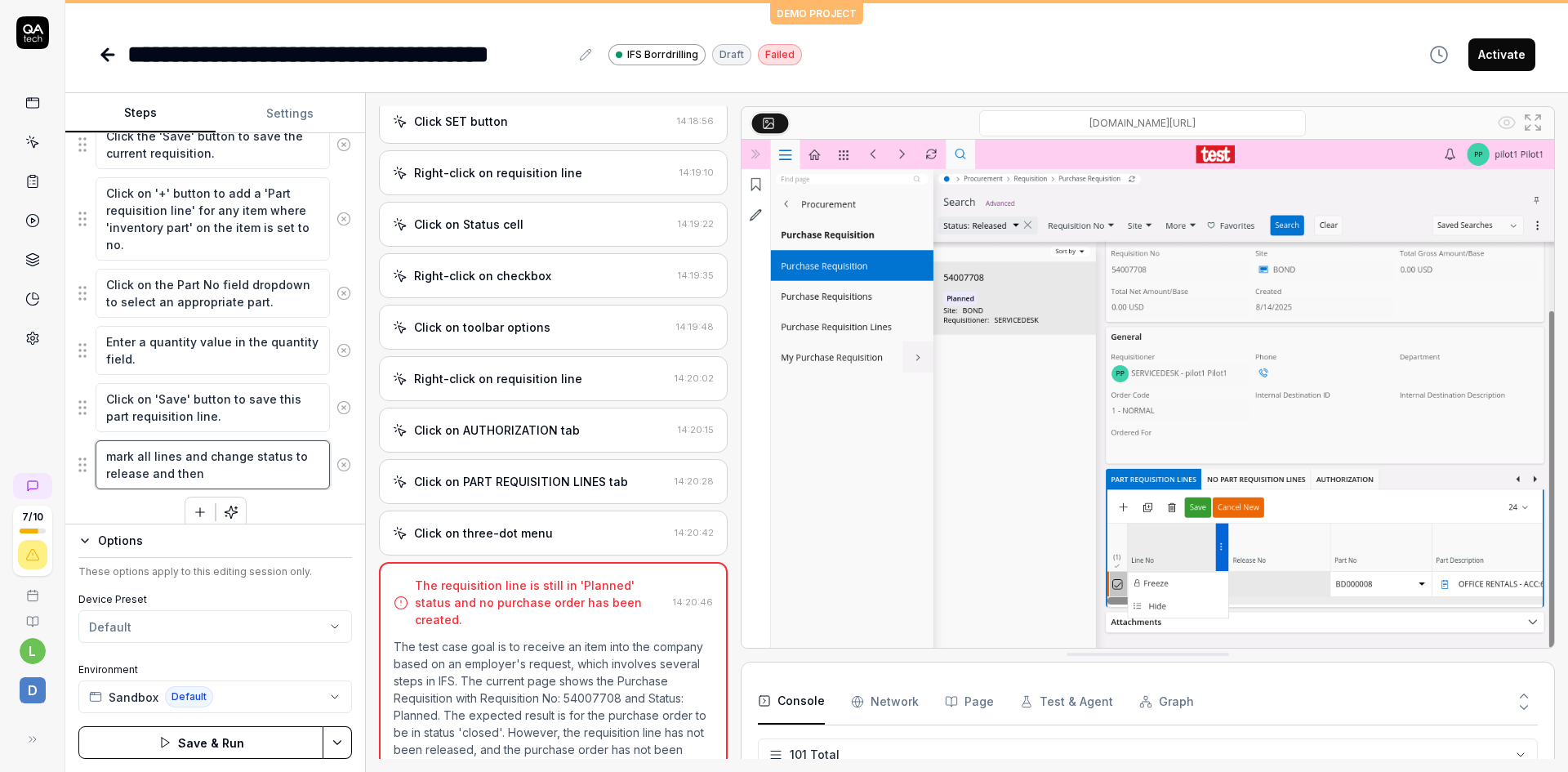
type textarea "mark all lines and change status to release and then t"
type textarea "*"
type textarea "mark all lines and change status to release and then tr"
type textarea "*"
type textarea "mark all lines and change status to release and then tra"
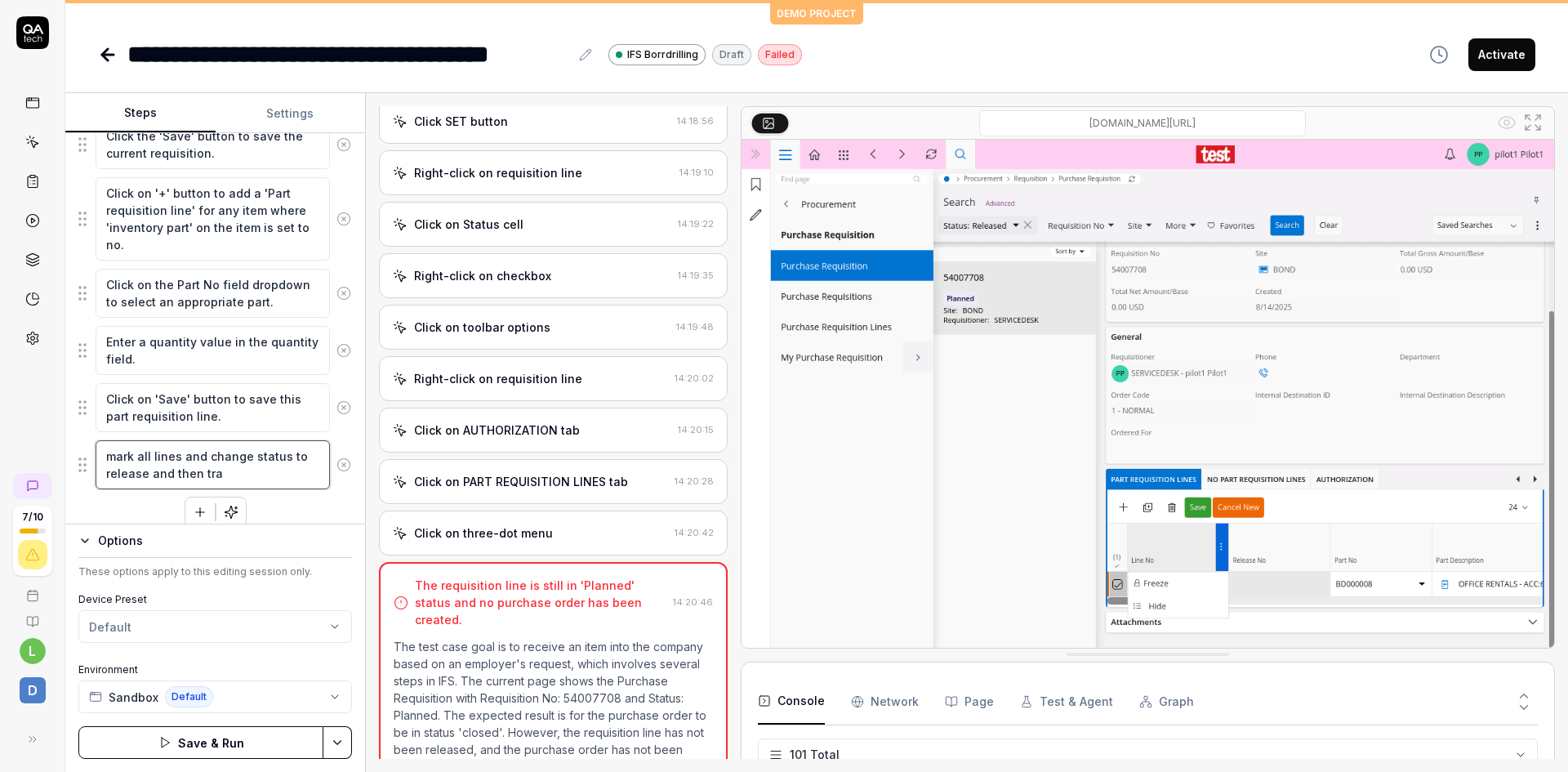
type textarea "*"
type textarea "mark all lines and change status to release and then tran"
type textarea "*"
type textarea "mark all lines and change status to release and then trans"
type textarea "*"
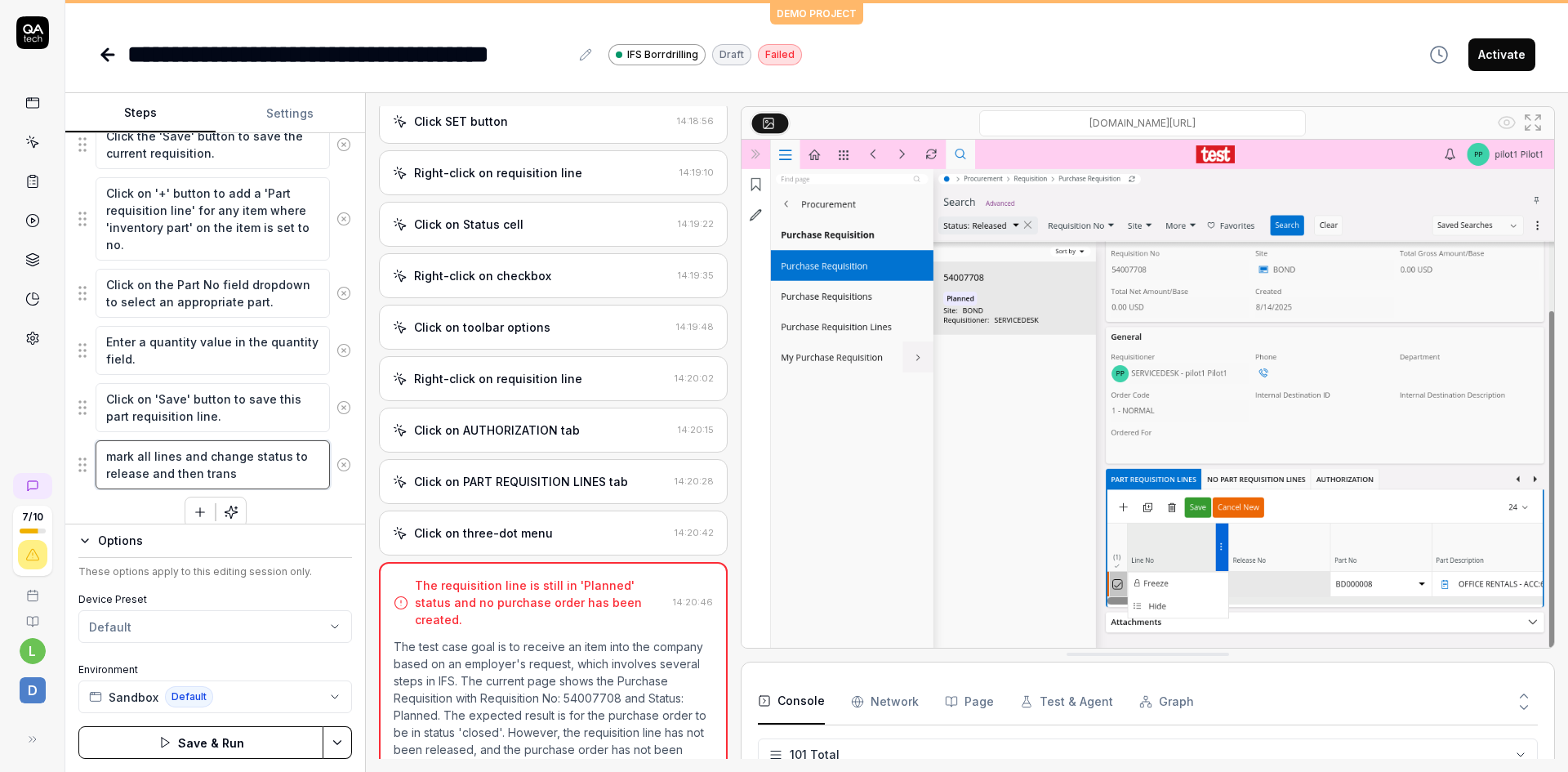
type textarea "mark all lines and change status to release and then transf"
type textarea "*"
type textarea "mark all lines and change status to release and then transfe"
type textarea "*"
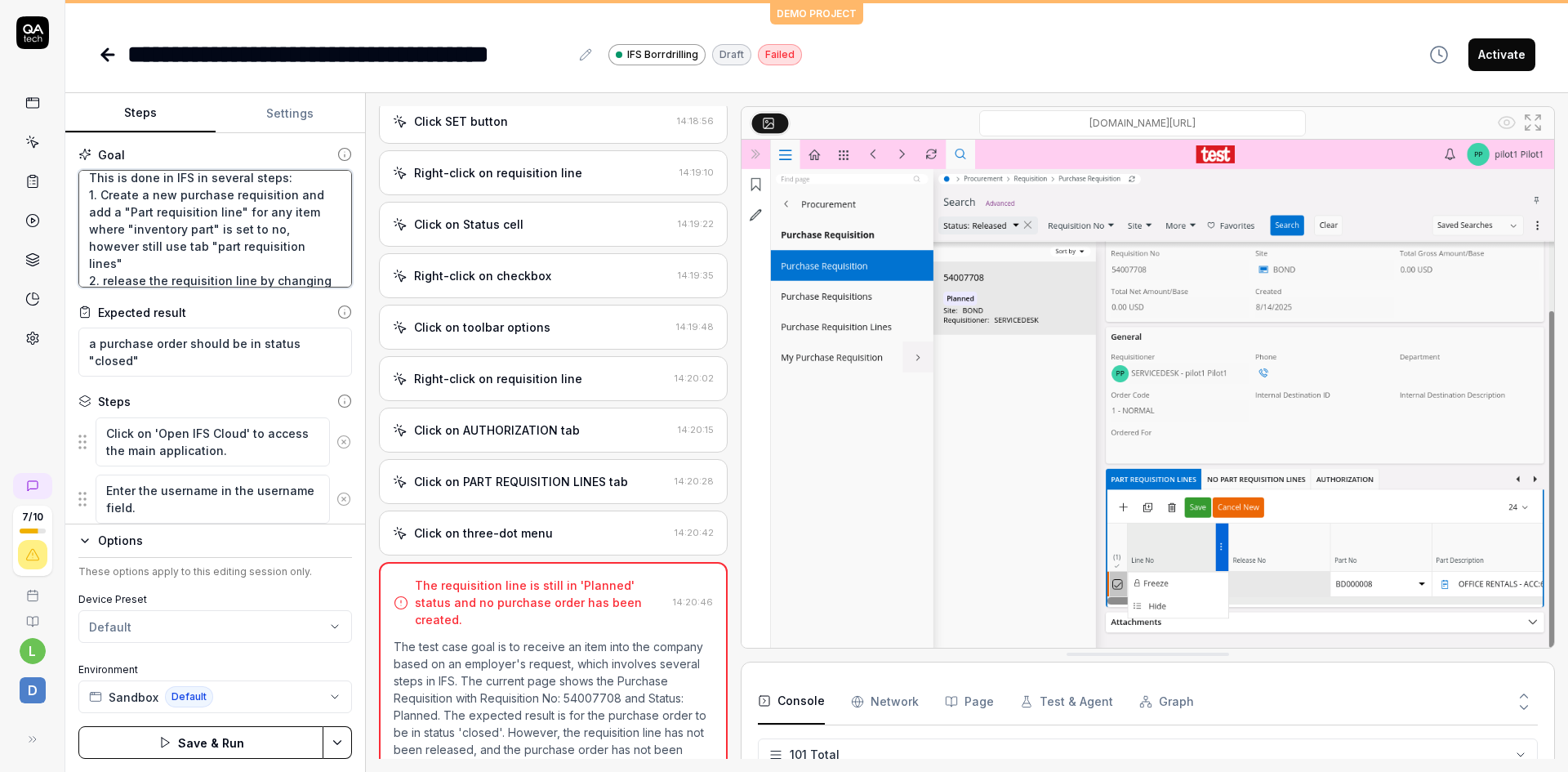
scroll to position [41, 0]
drag, startPoint x: 236, startPoint y: 232, endPoint x: 89, endPoint y: 216, distance: 147.9
click at [89, 216] on textarea "the goal is to receive an item into the company based on an employers request. …" at bounding box center [215, 229] width 274 height 117
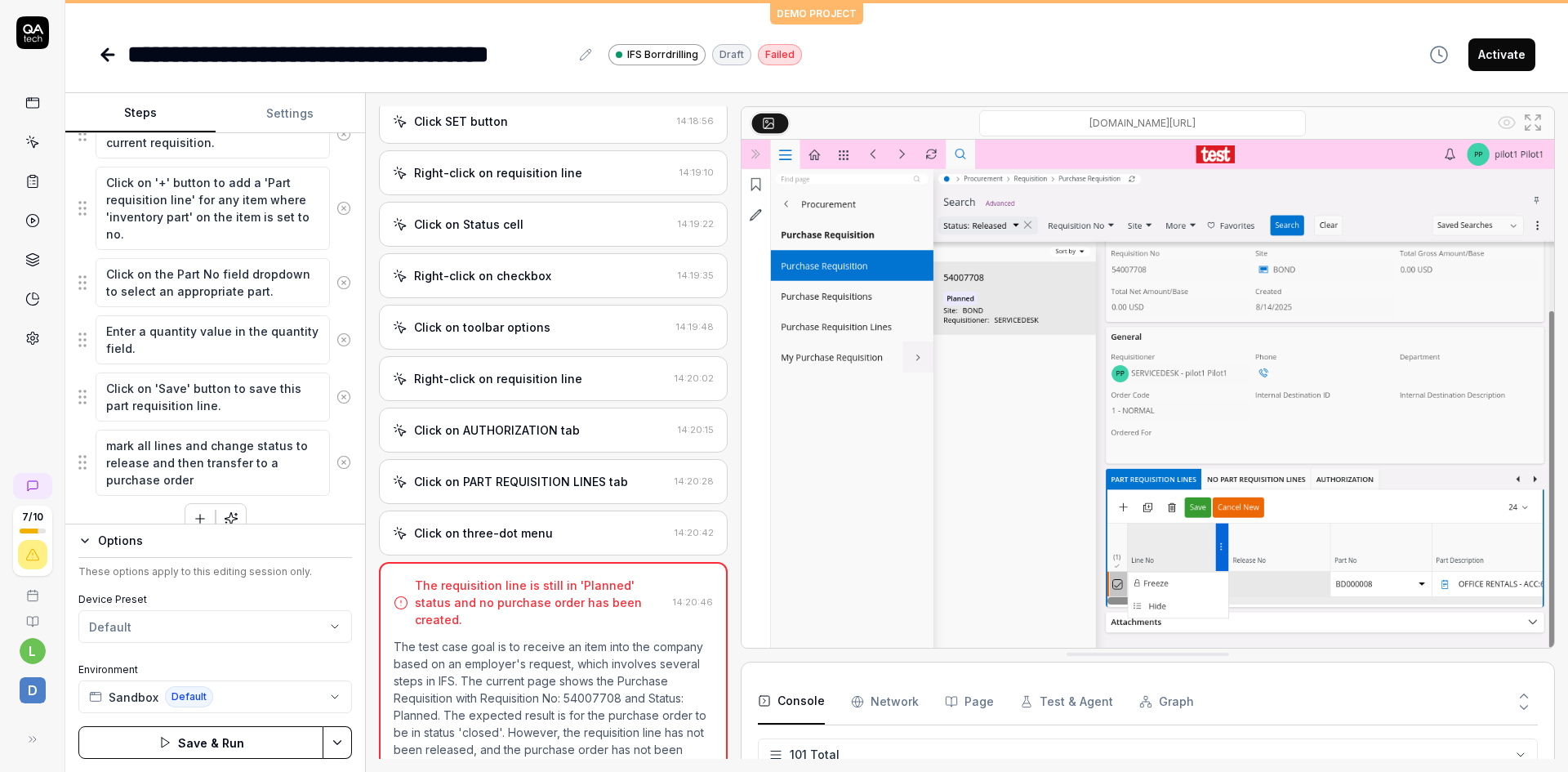
scroll to position [765, 0]
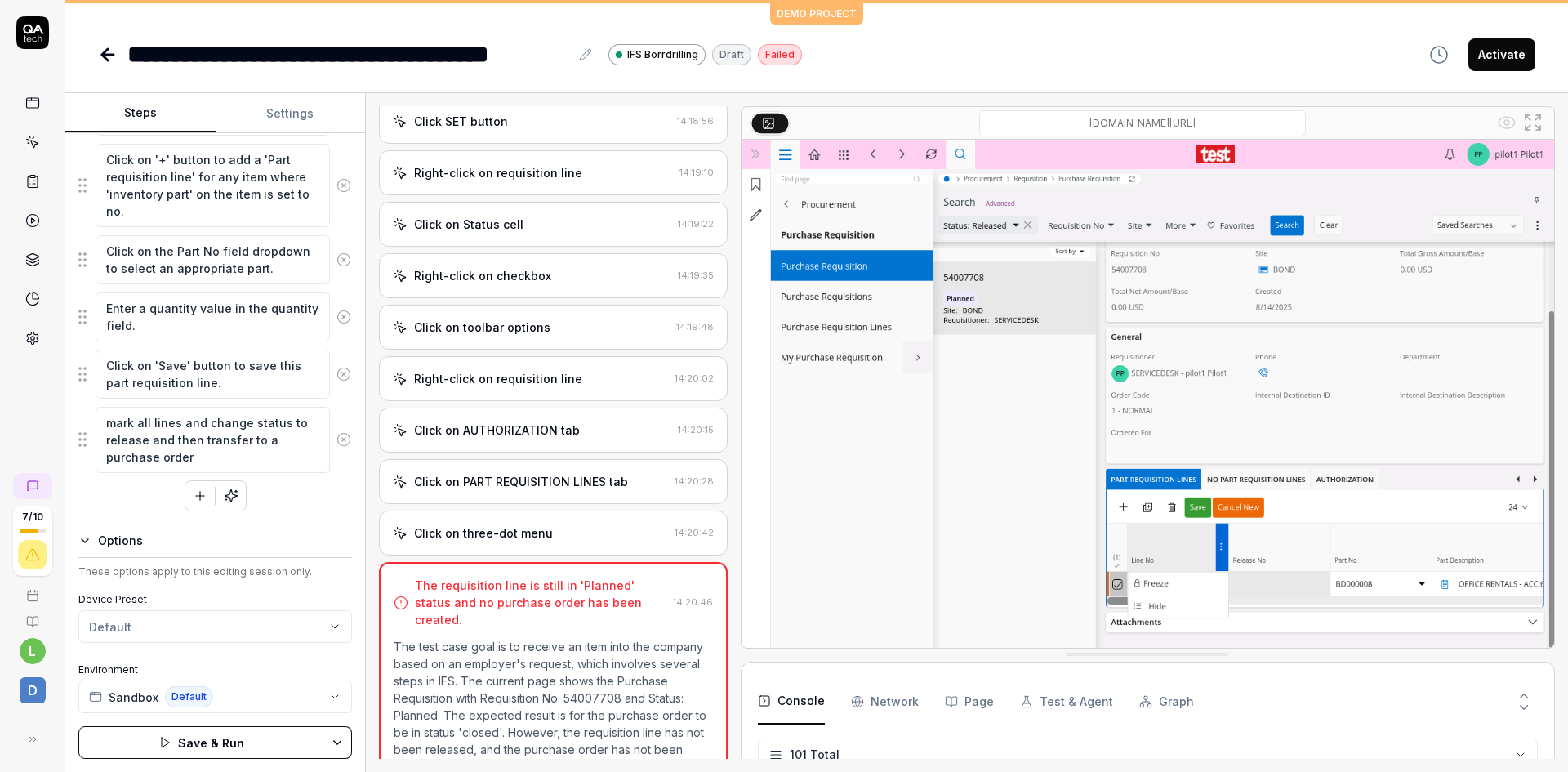
click at [197, 495] on icon "button" at bounding box center [199, 495] width 9 height 0
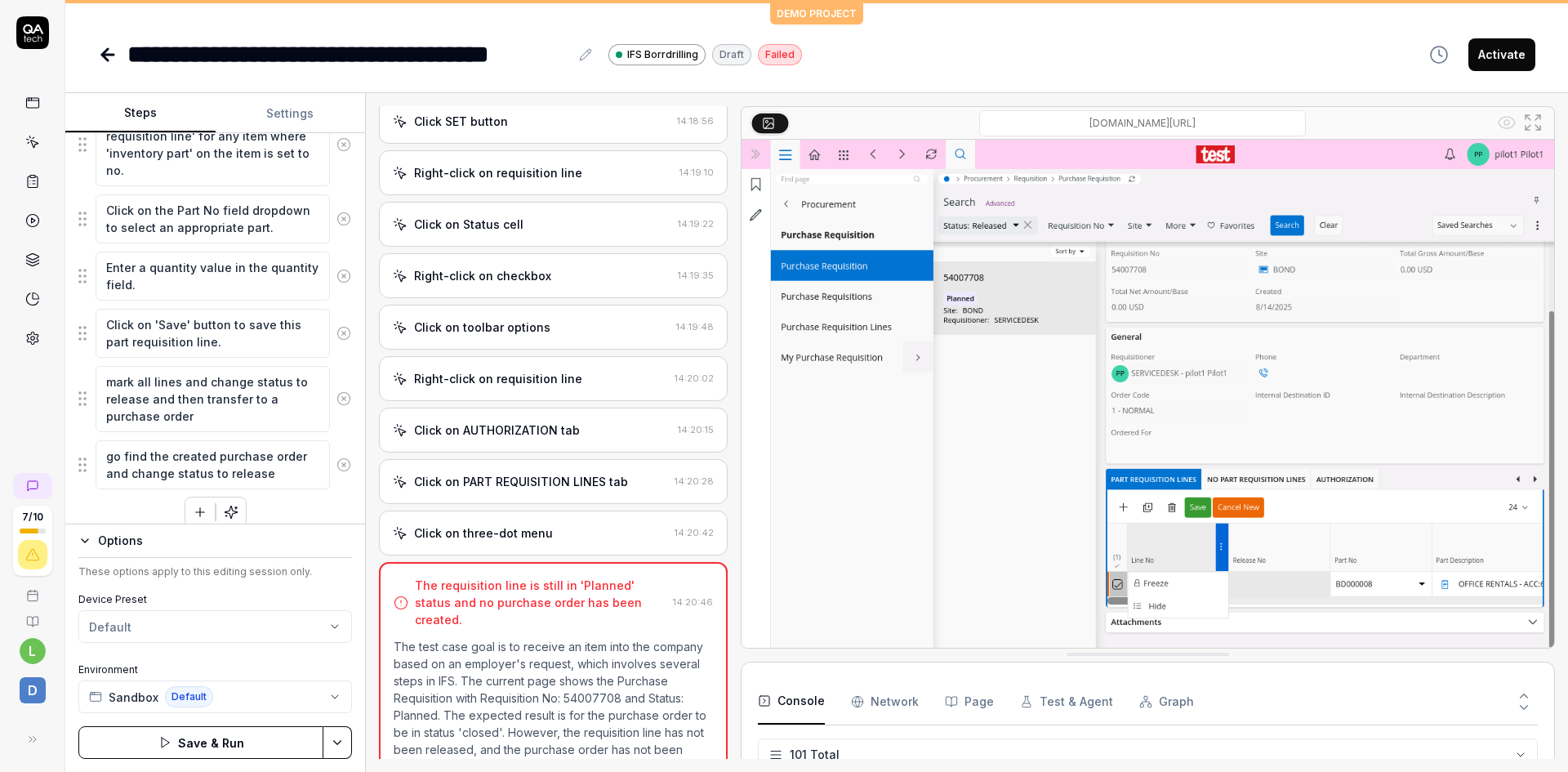
click at [196, 504] on icon "button" at bounding box center [199, 511] width 15 height 15
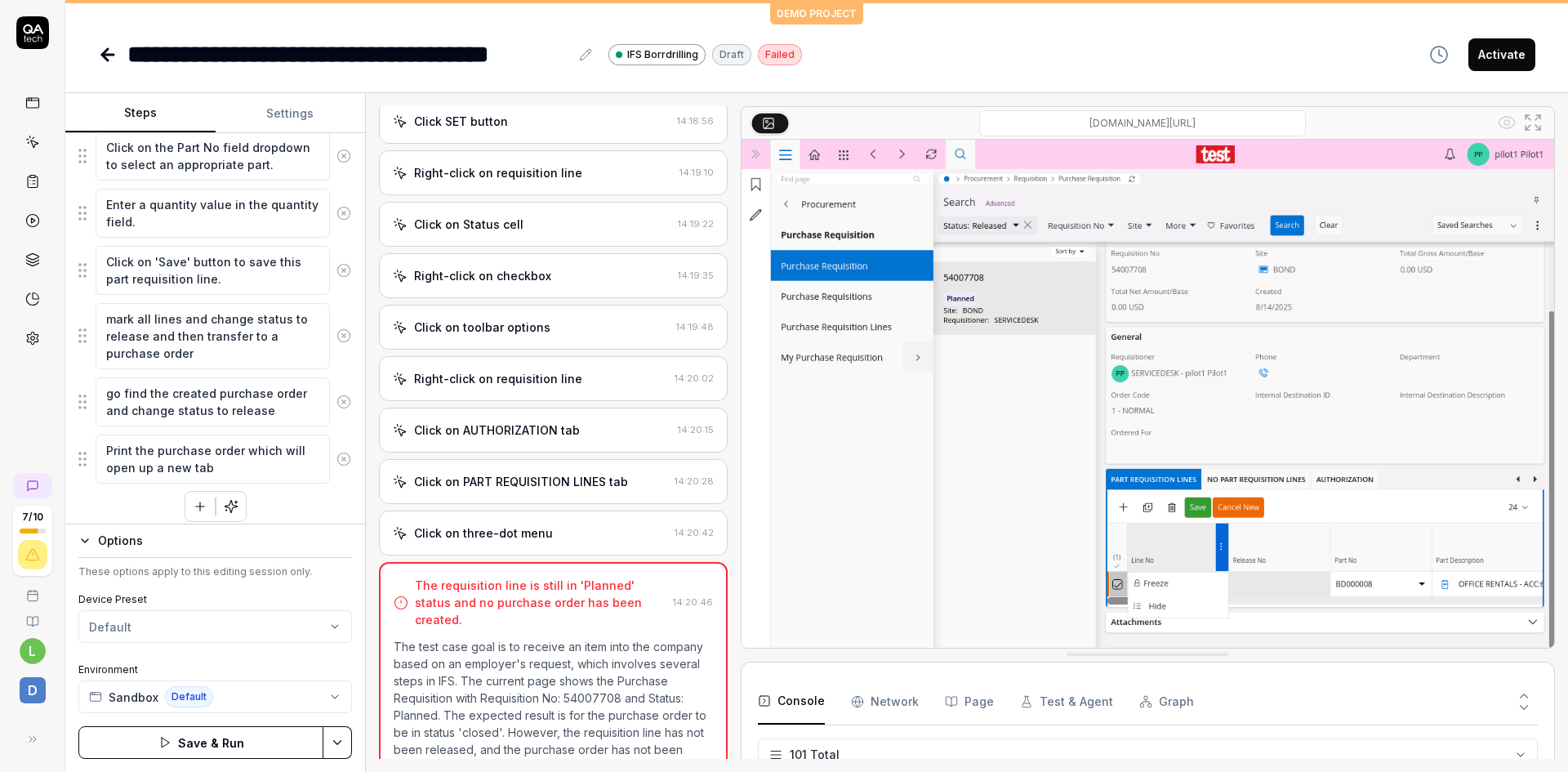
scroll to position [879, 0]
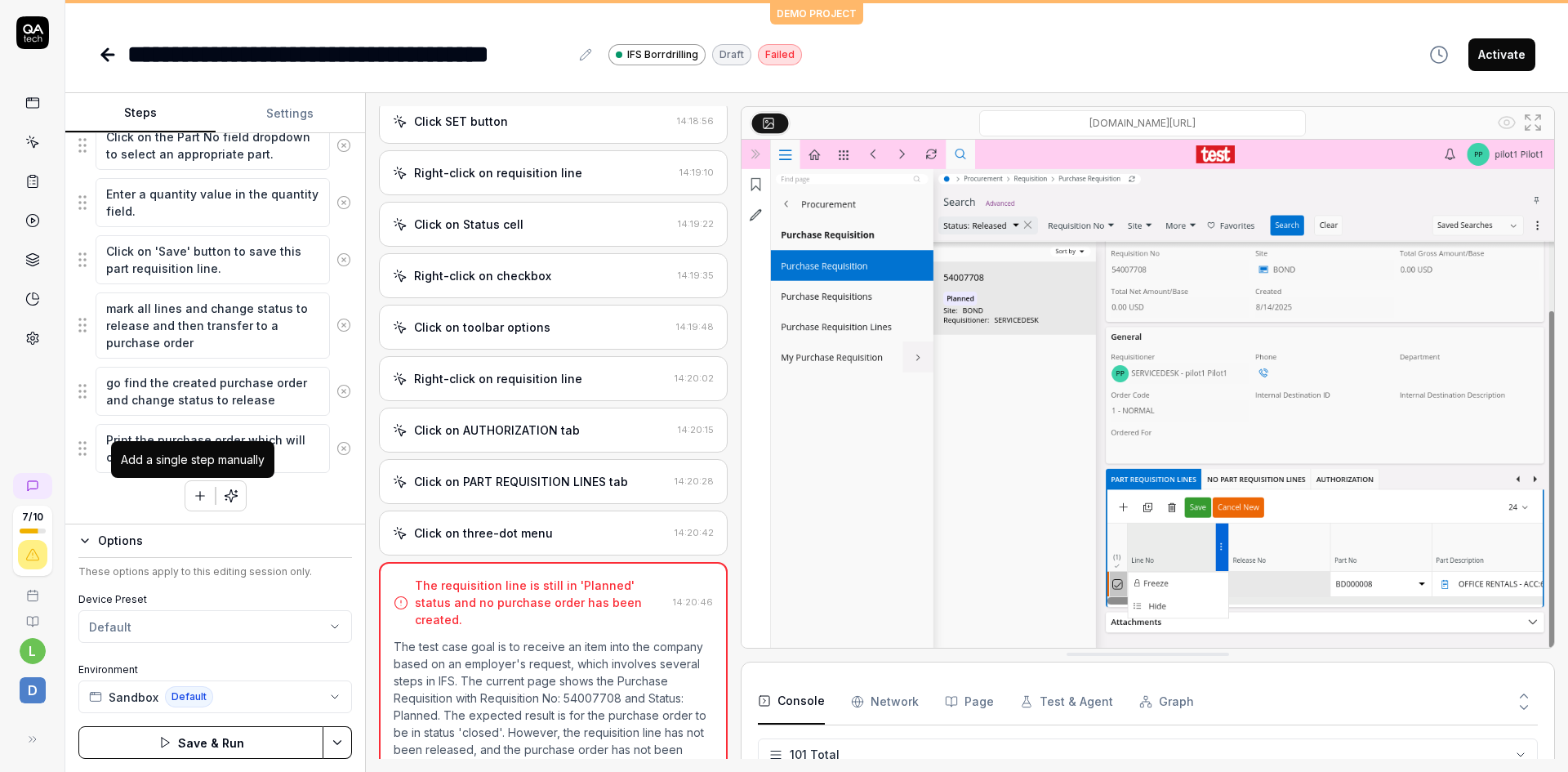
click at [200, 493] on icon "button" at bounding box center [200, 494] width 0 height 9
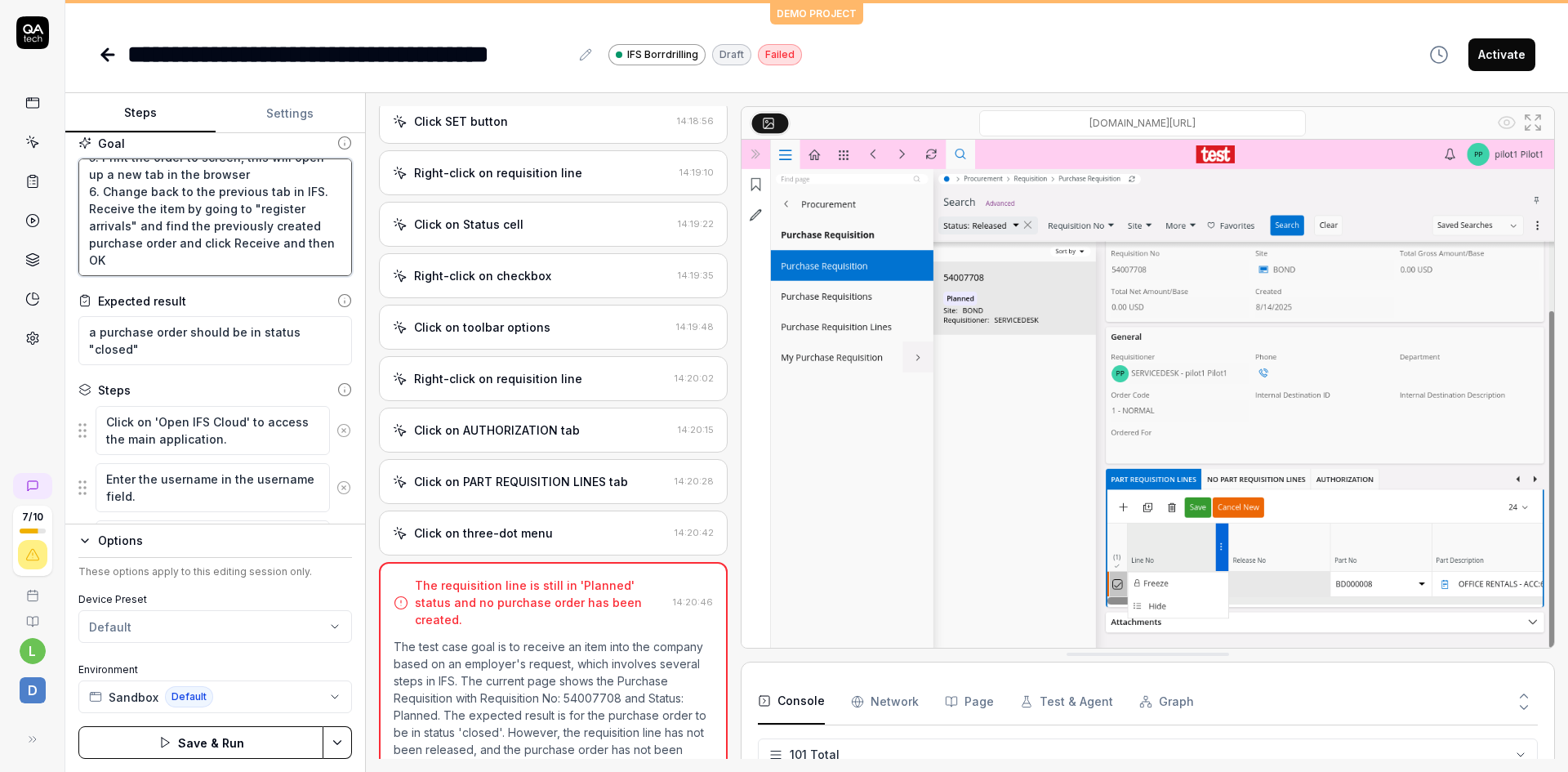
scroll to position [113, 0]
drag, startPoint x: 88, startPoint y: 197, endPoint x: 140, endPoint y: 244, distance: 70.1
click at [140, 244] on textarea "the goal is to receive an item into the company based on an employers request. …" at bounding box center [215, 217] width 274 height 117
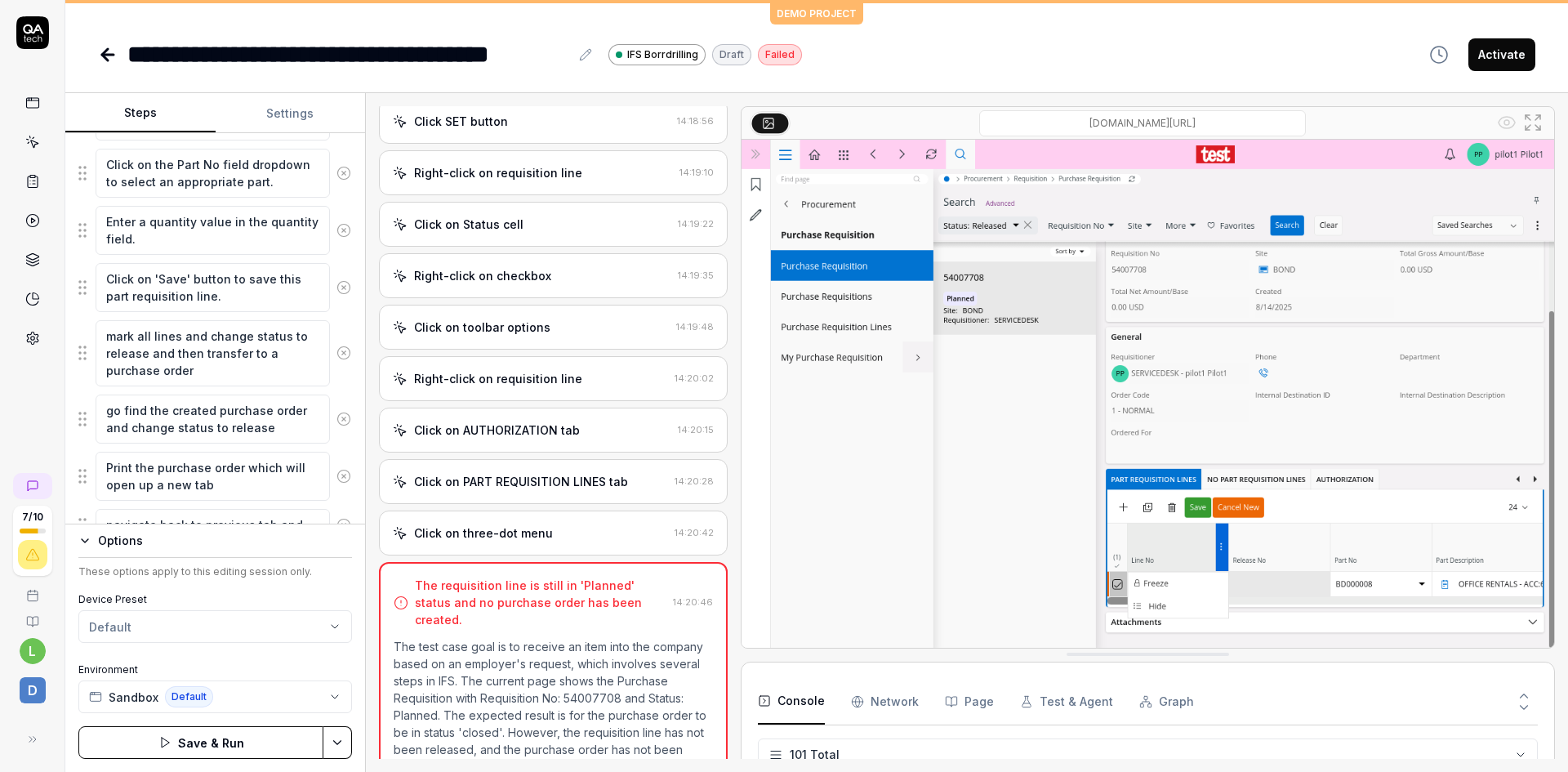
scroll to position [921, 0]
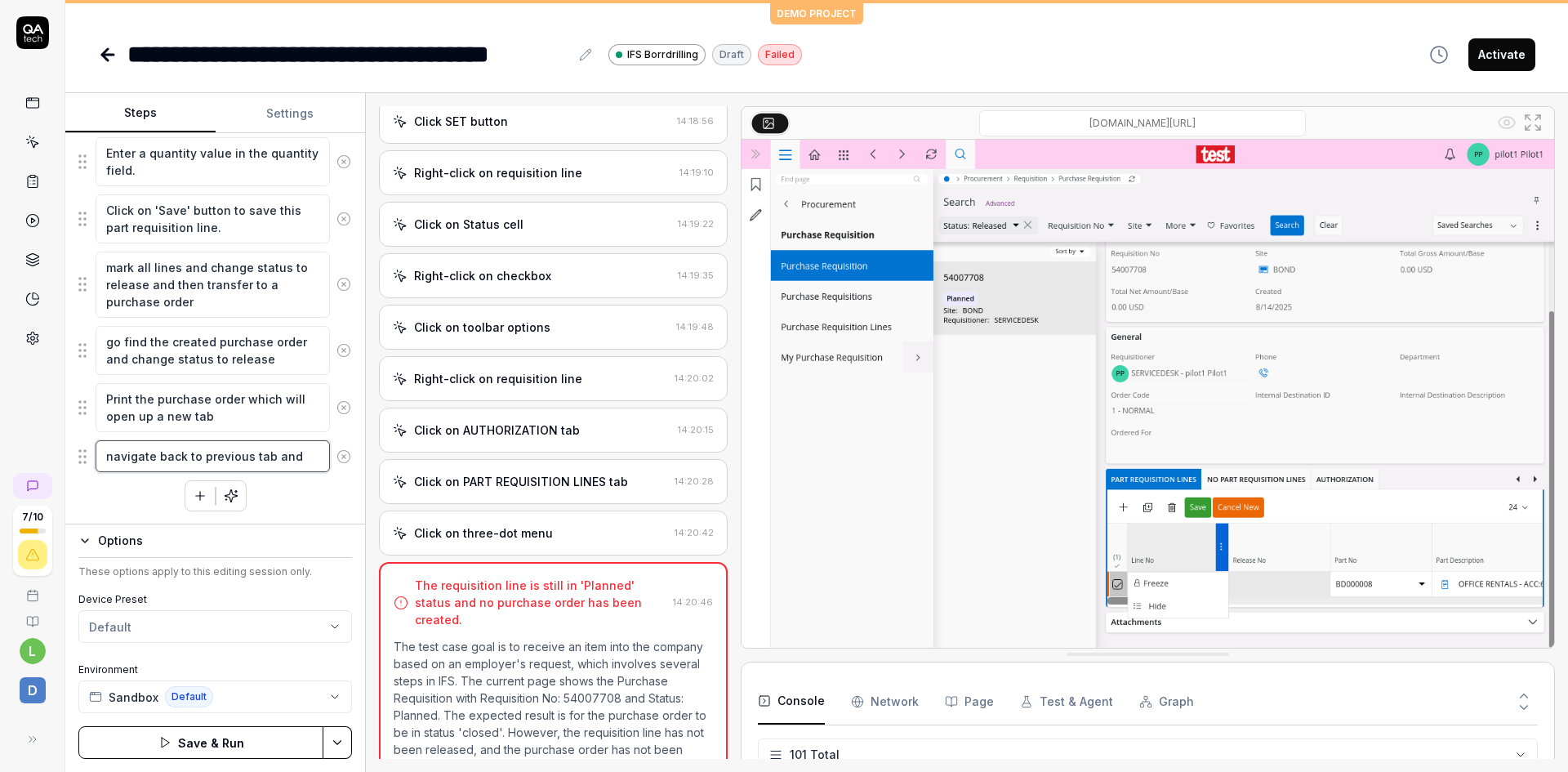
drag, startPoint x: 301, startPoint y: 454, endPoint x: 105, endPoint y: 444, distance: 196.3
click at [105, 444] on textarea "navigate back to previous tab and" at bounding box center [213, 455] width 235 height 32
paste textarea "Receive the item by going to "register arrivals" and find the previously create…"
click at [106, 455] on textarea "Receive the item by going to "register arrivals" and find the previously create…" at bounding box center [213, 481] width 235 height 83
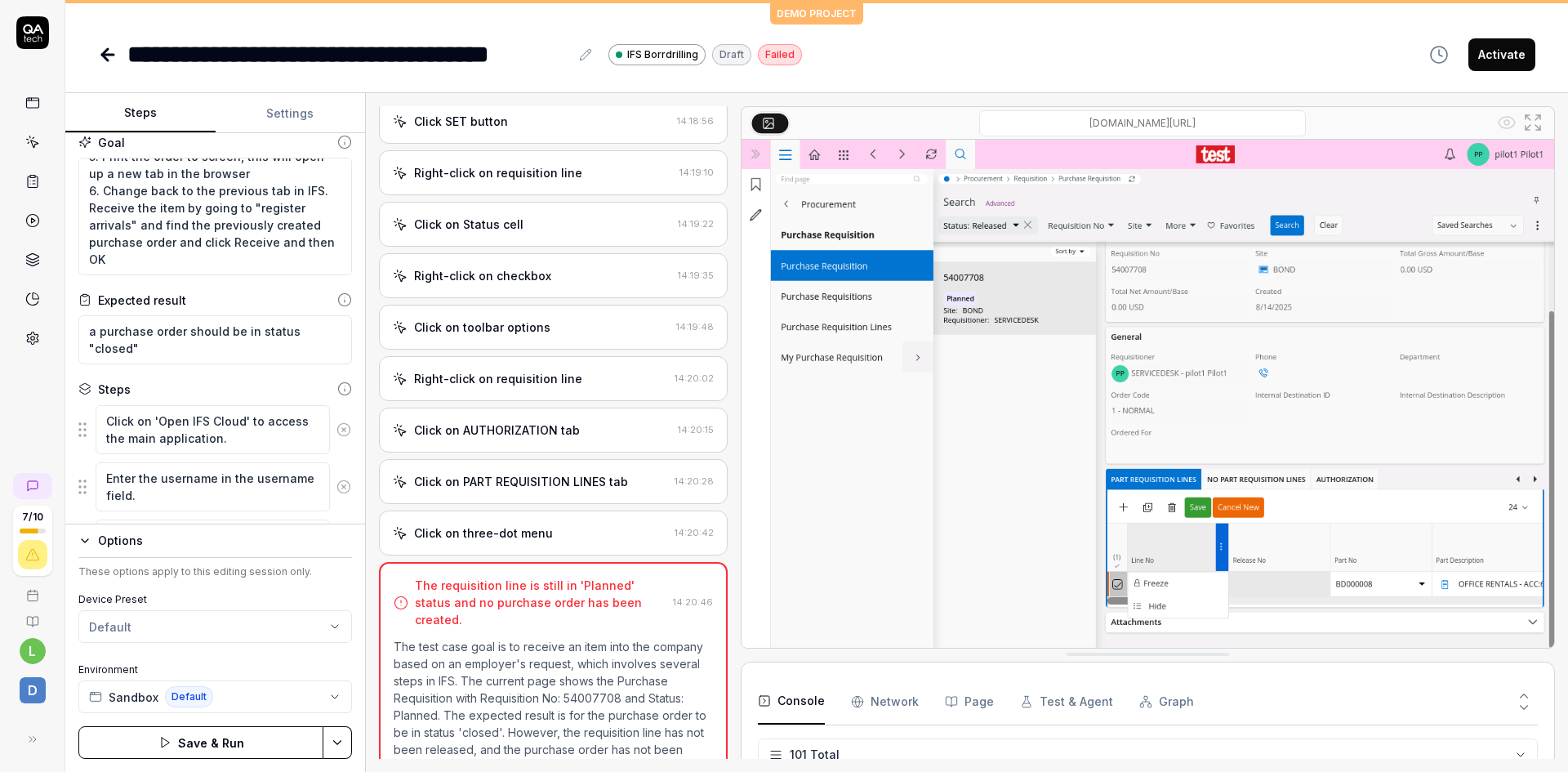
scroll to position [0, 0]
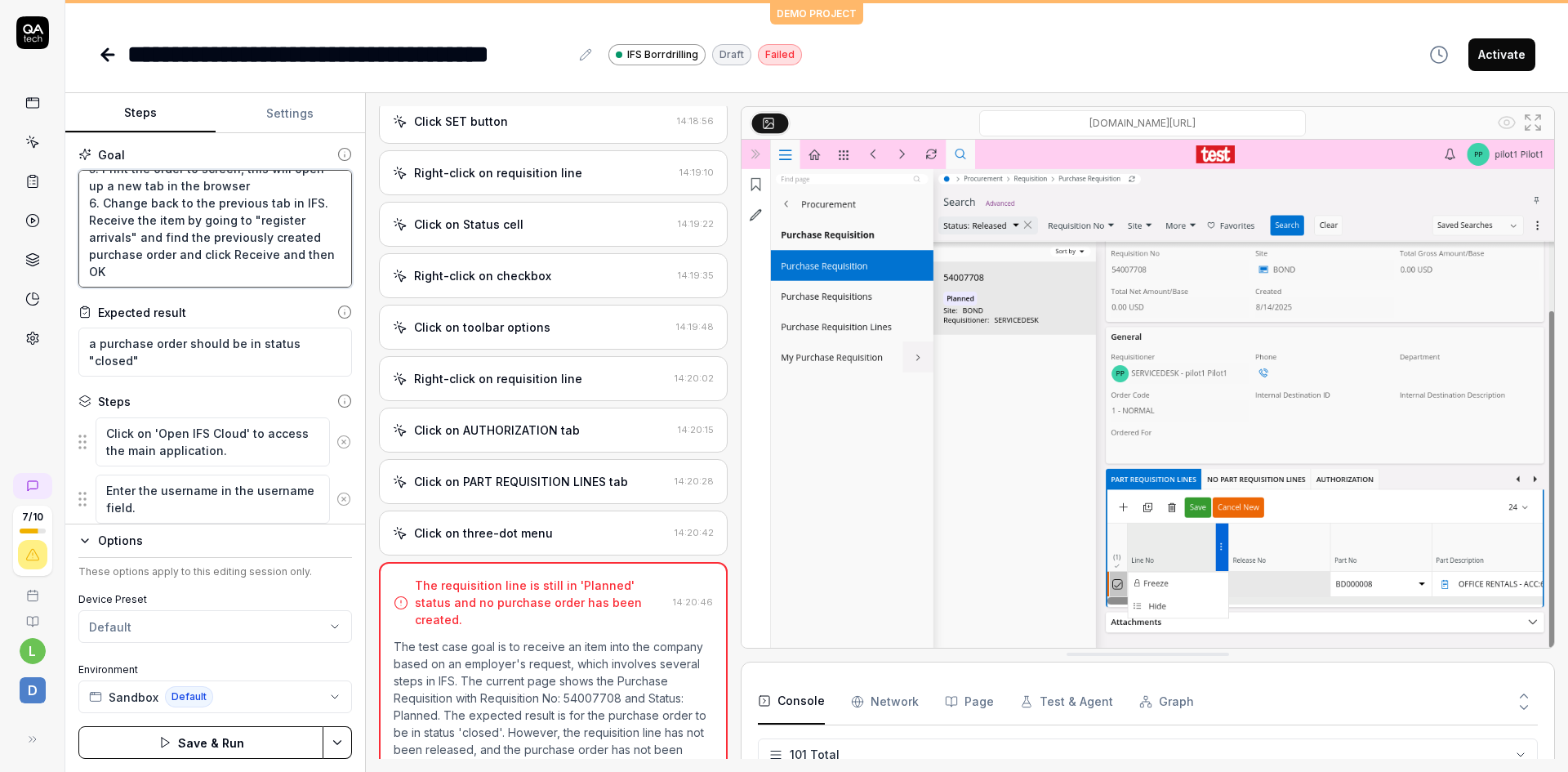
drag, startPoint x: 156, startPoint y: 260, endPoint x: 88, endPoint y: 199, distance: 91.4
click at [88, 199] on textarea "the goal is to receive an item into the company based on an employers request. …" at bounding box center [215, 229] width 274 height 117
drag, startPoint x: 242, startPoint y: 231, endPoint x: 75, endPoint y: 205, distance: 169.0
click at [75, 205] on div "Goal the goal is to receive an item into the company based on an employers requ…" at bounding box center [215, 328] width 300 height 391
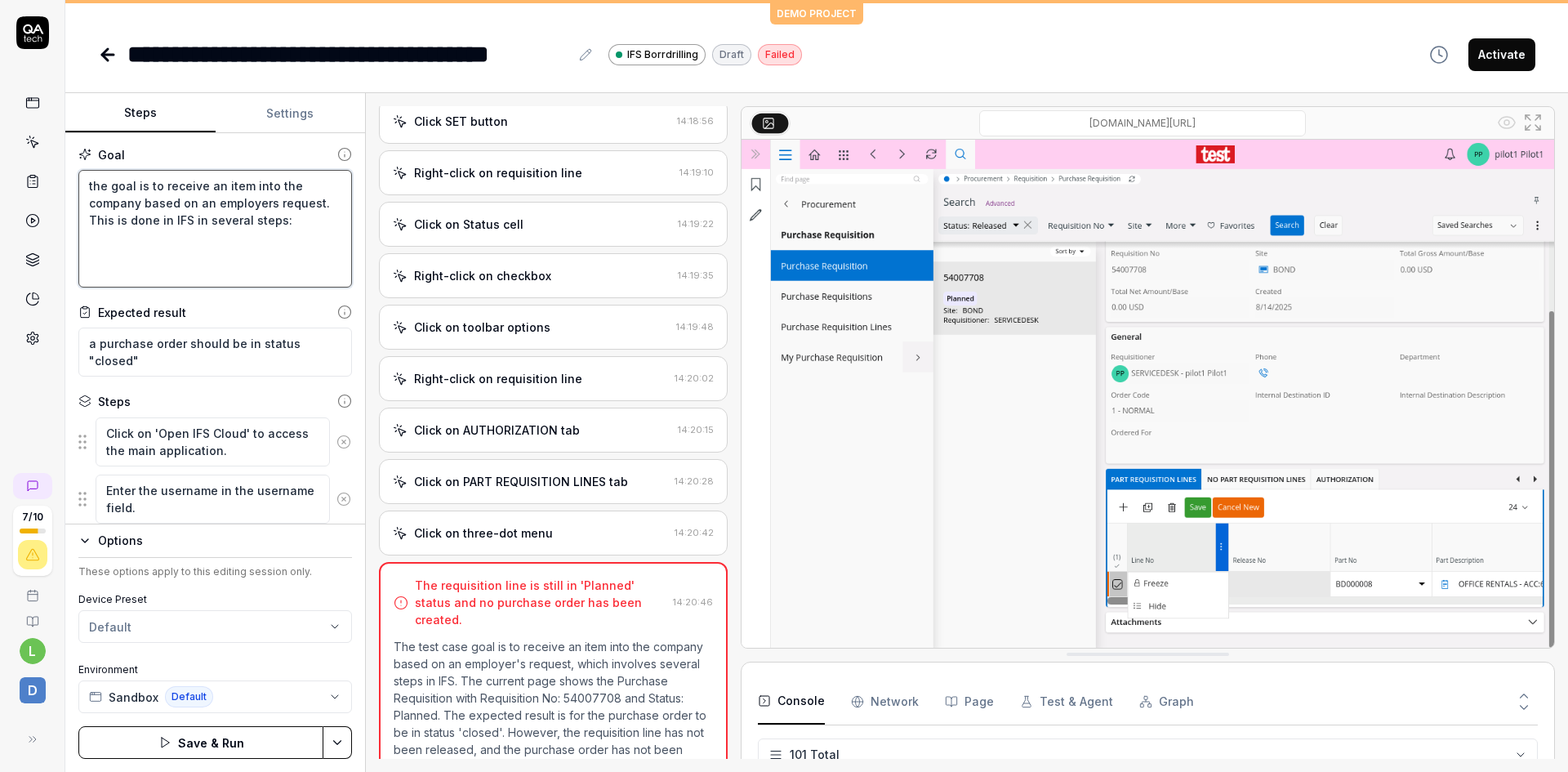
scroll to position [18, 0]
click at [151, 216] on textarea "the goal is to receive an item into the company based on an employers request. …" at bounding box center [215, 229] width 274 height 117
click at [201, 741] on button "Save & Run" at bounding box center [200, 742] width 245 height 32
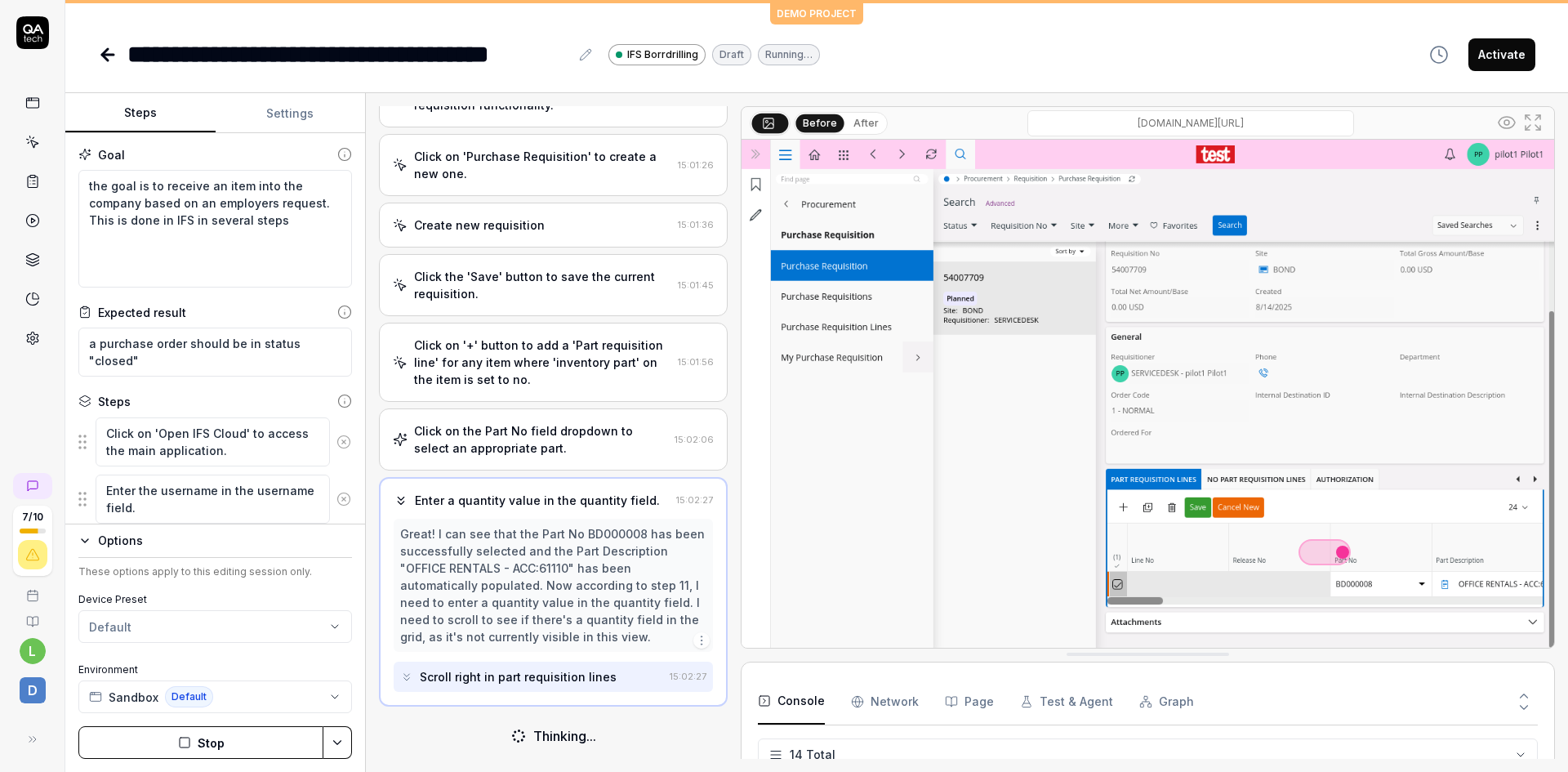
scroll to position [519, 0]
click at [590, 425] on div "Click on the Part No field dropdown to select an appropriate part." at bounding box center [542, 439] width 254 height 34
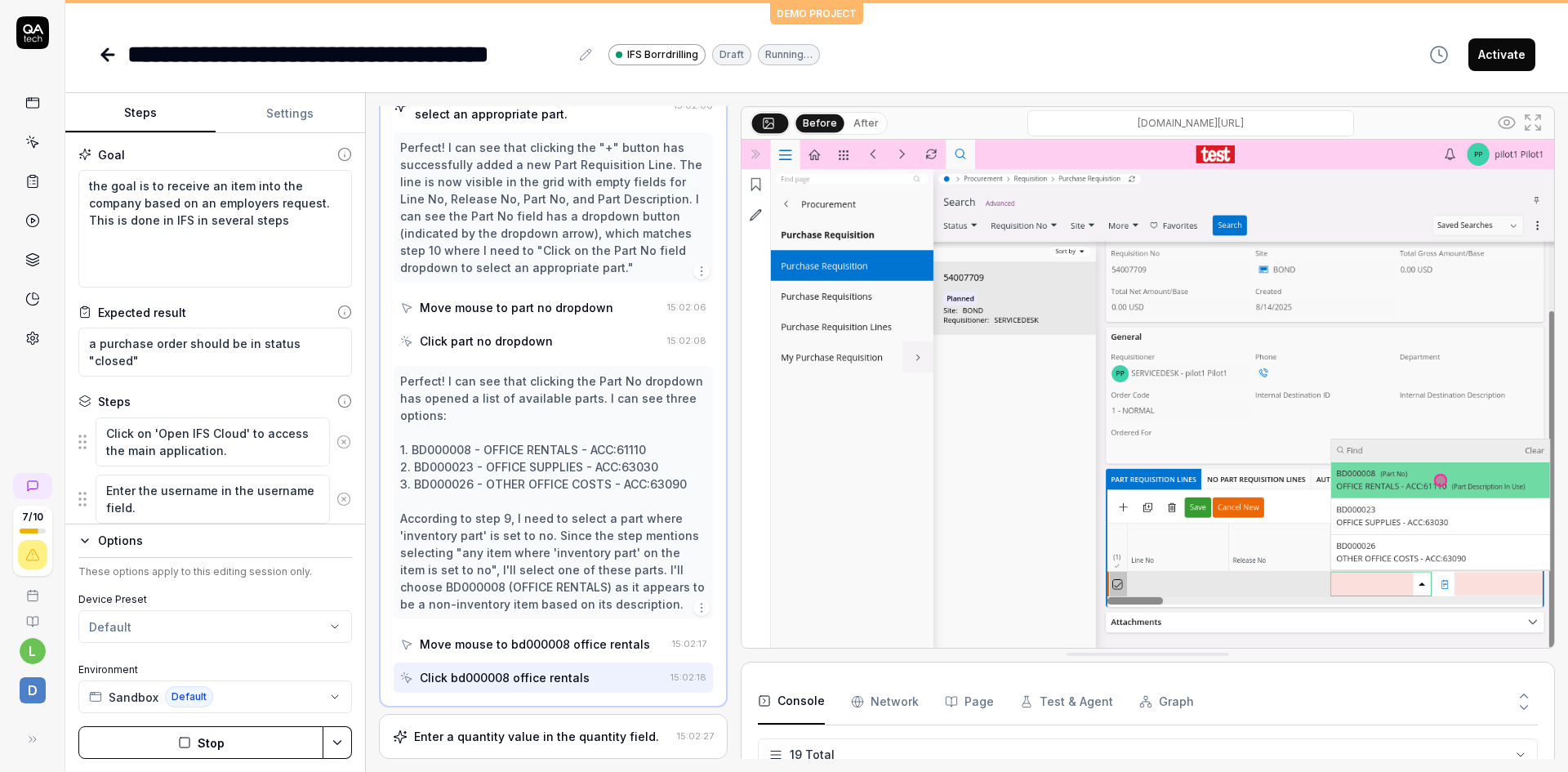
scroll to position [864, 0]
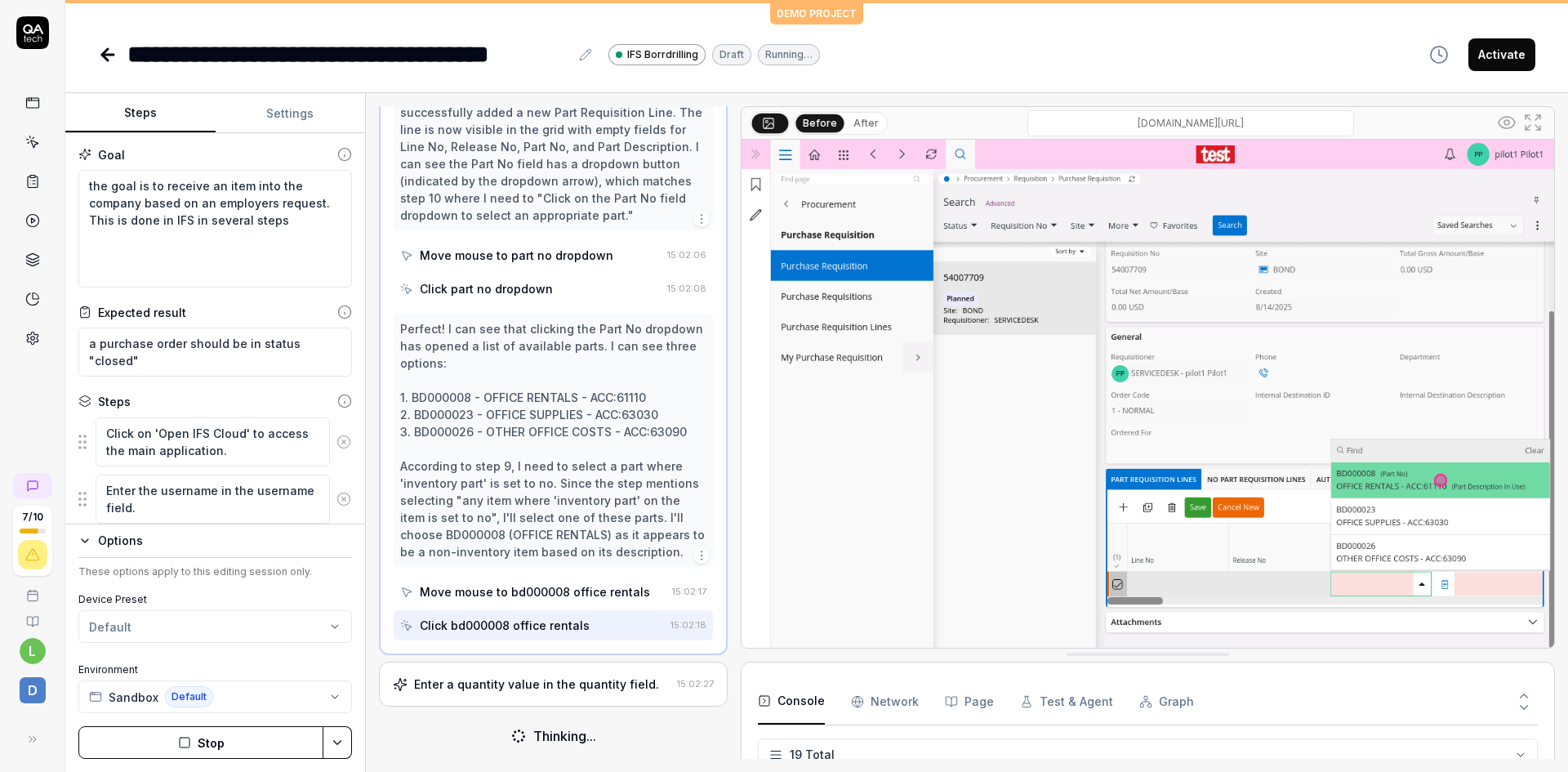
click at [580, 687] on div "Enter a quantity value in the quantity field." at bounding box center [537, 684] width 245 height 18
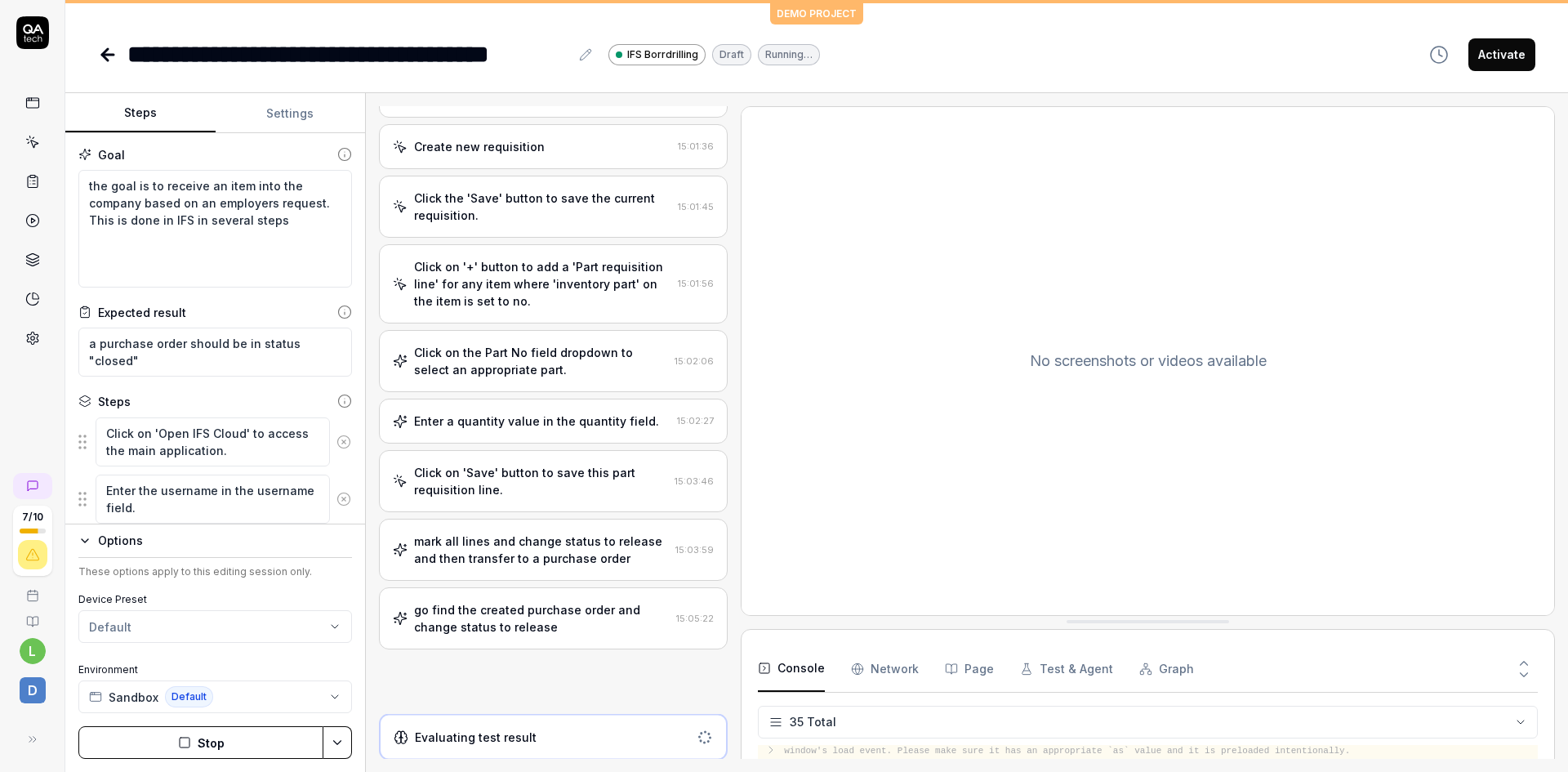
scroll to position [550, 0]
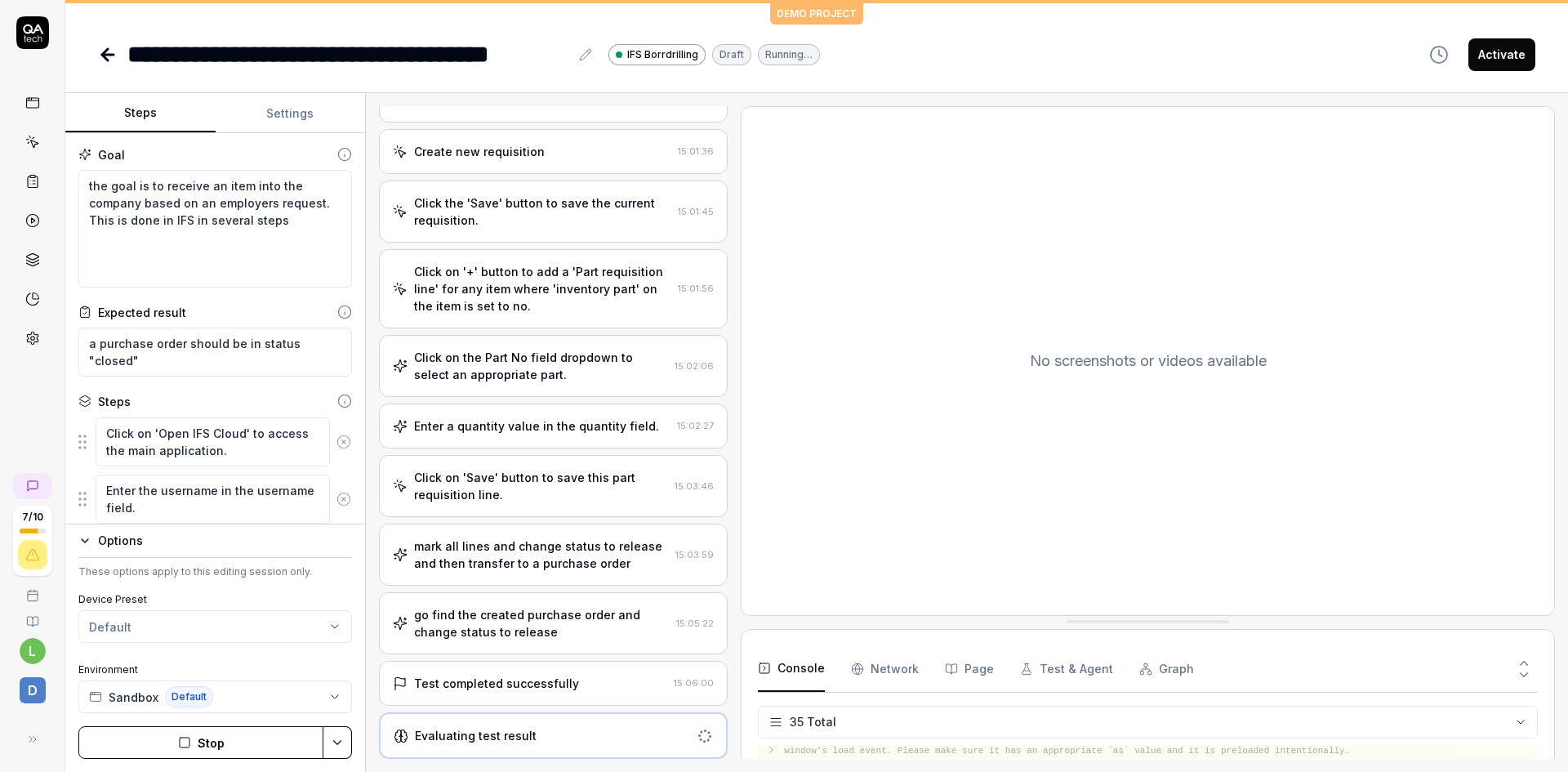
click at [607, 619] on div "go find the created purchase order and change status to release" at bounding box center [543, 622] width 256 height 34
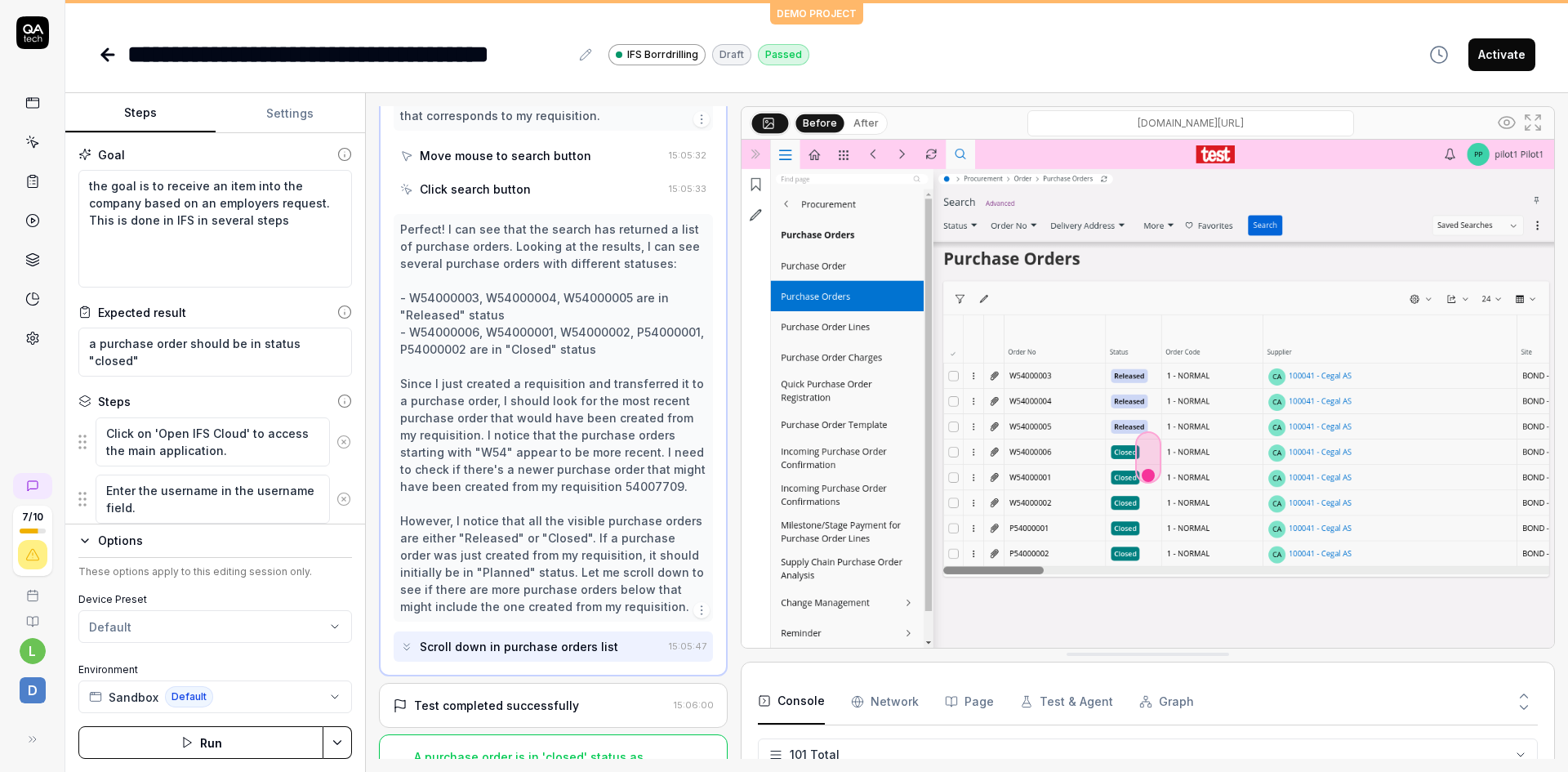
scroll to position [1732, 0]
click at [537, 634] on div "Scroll down in purchase orders list" at bounding box center [519, 643] width 198 height 18
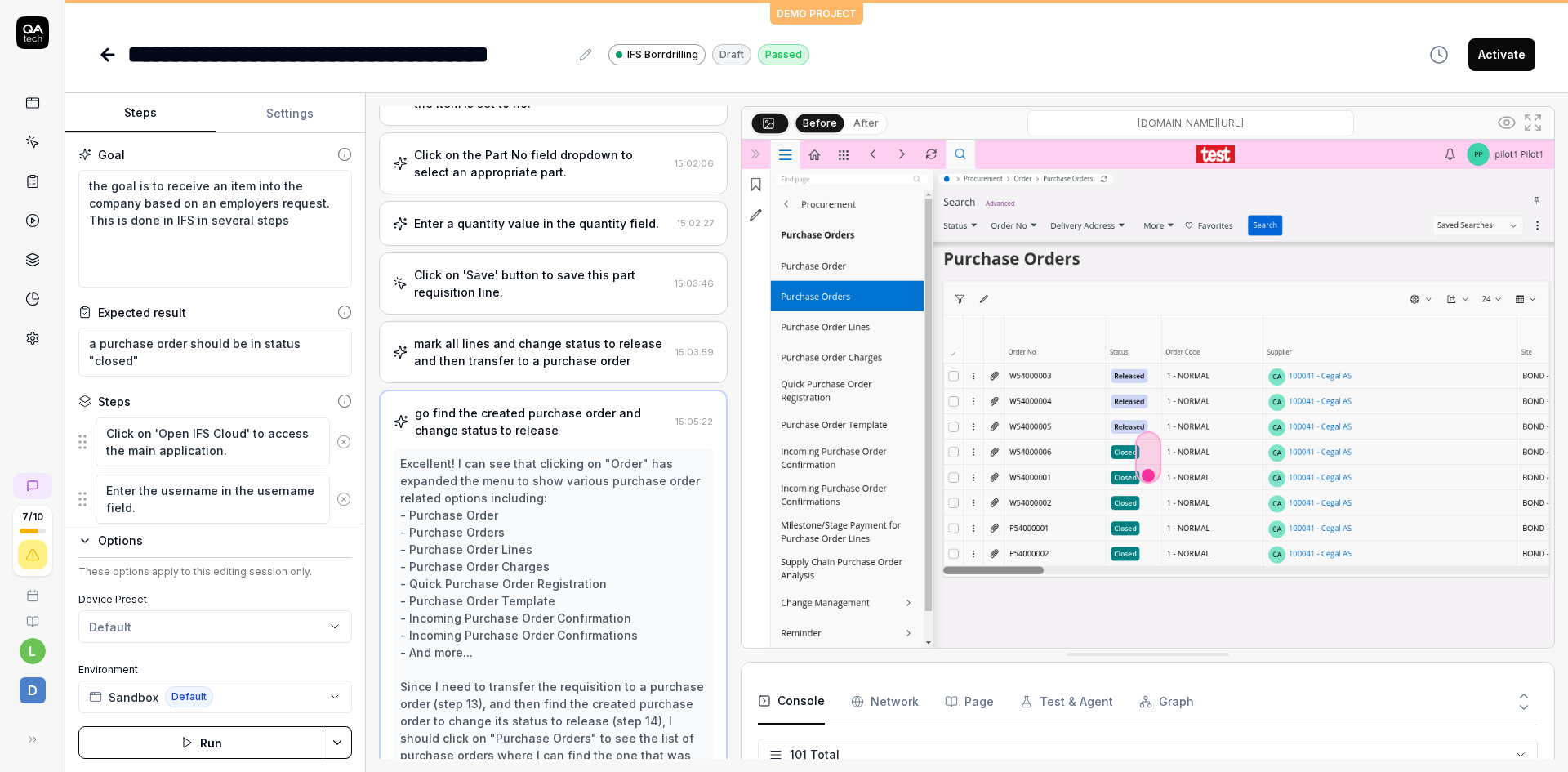
scroll to position [734, 0]
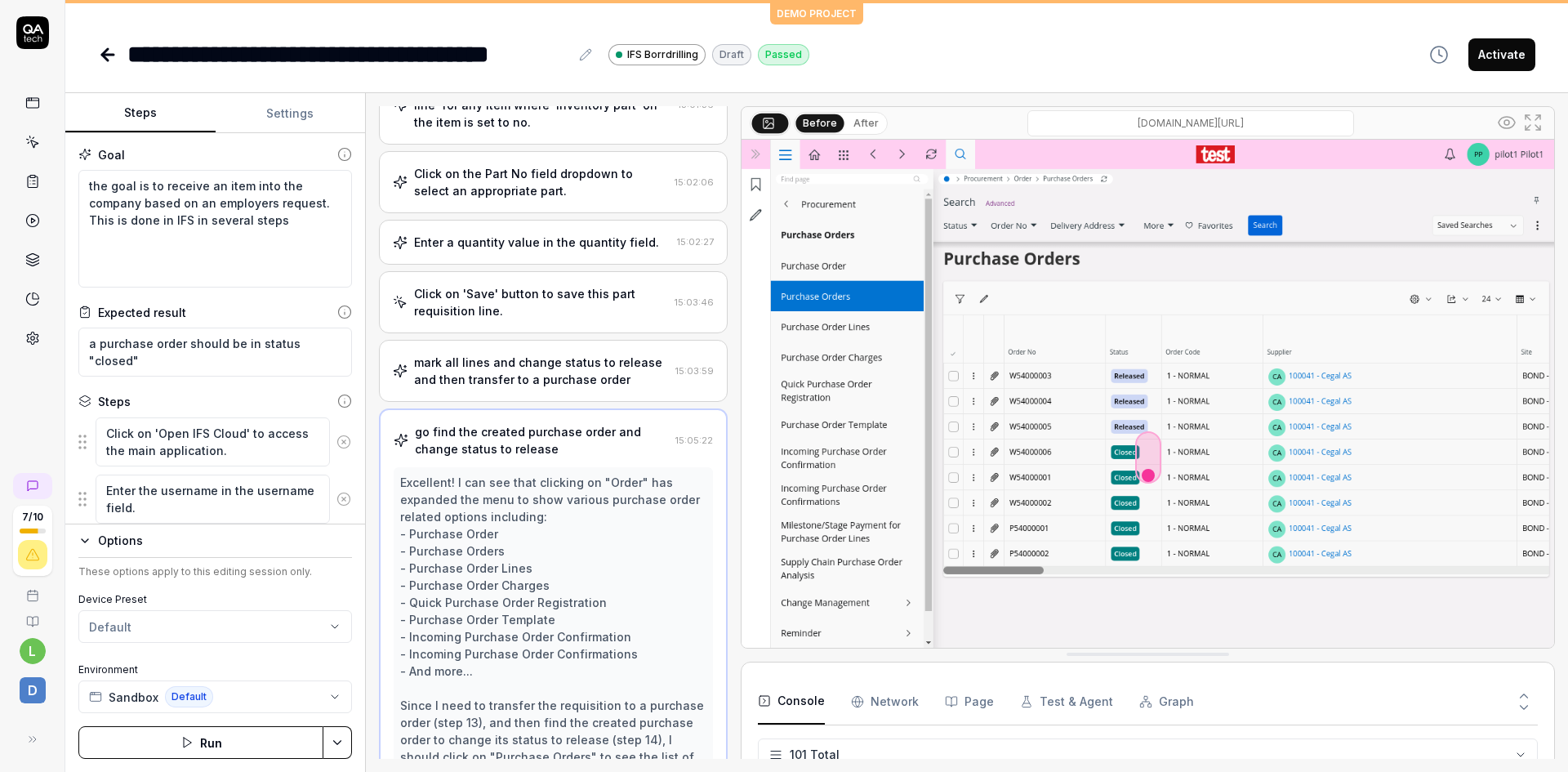
click at [517, 378] on div "mark all lines and change status to release and then transfer to a purchase ord…" at bounding box center [542, 370] width 255 height 34
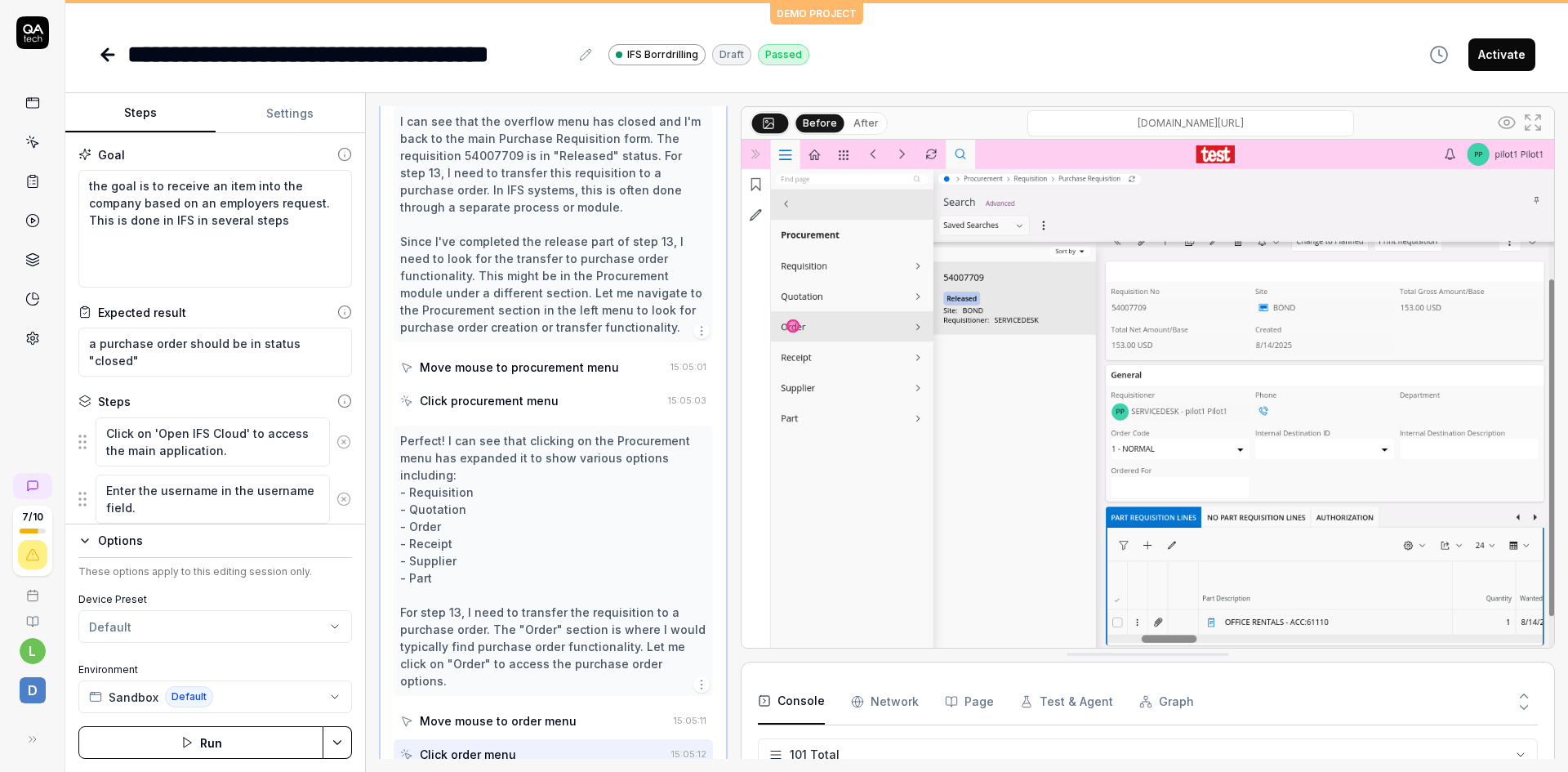
scroll to position [2882, 0]
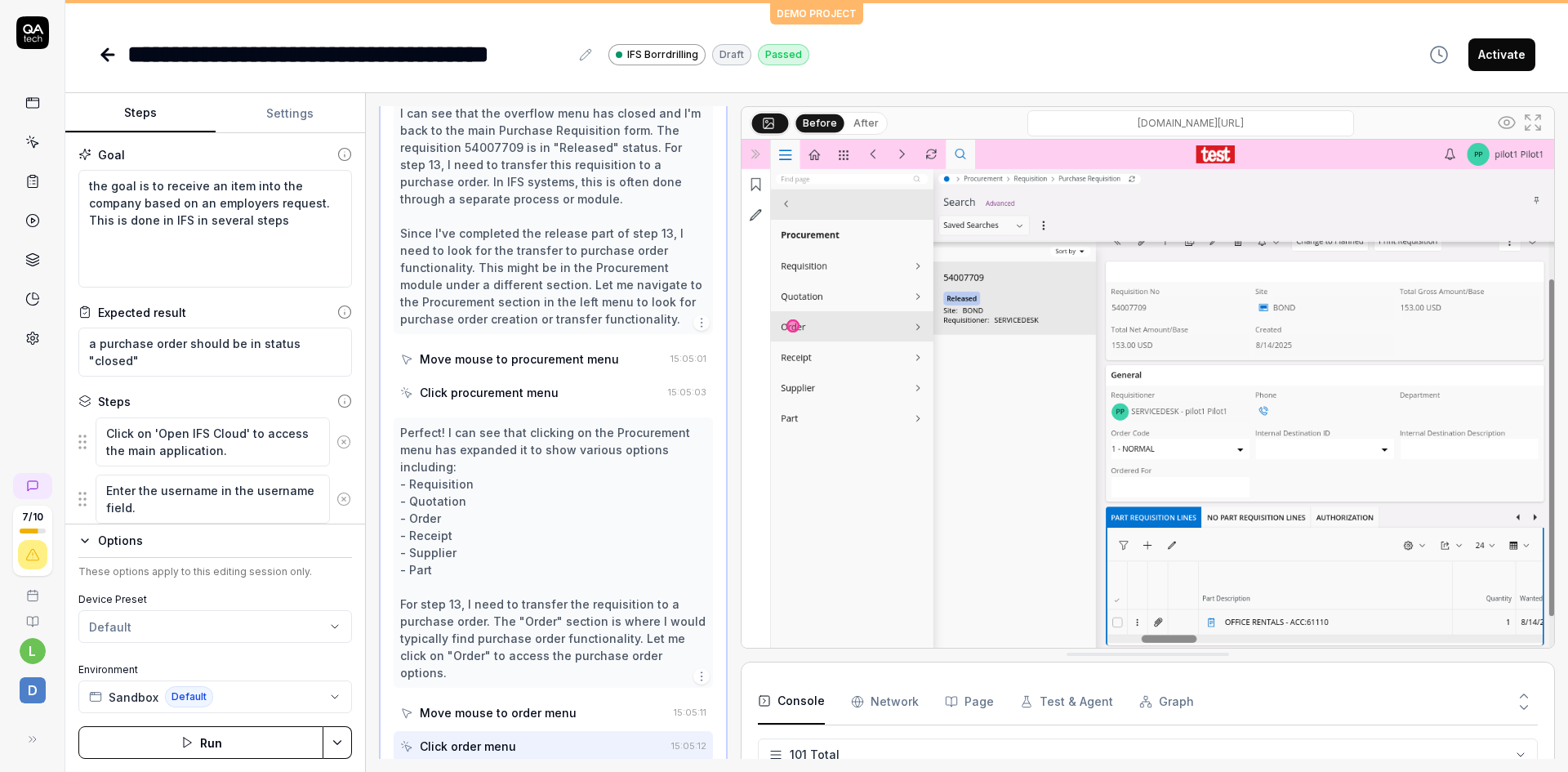
click at [619, 623] on div "Perfect! I can see that clicking on the Procurement menu has expanded it to sho…" at bounding box center [552, 552] width 306 height 257
click at [855, 126] on button "After" at bounding box center [866, 123] width 38 height 18
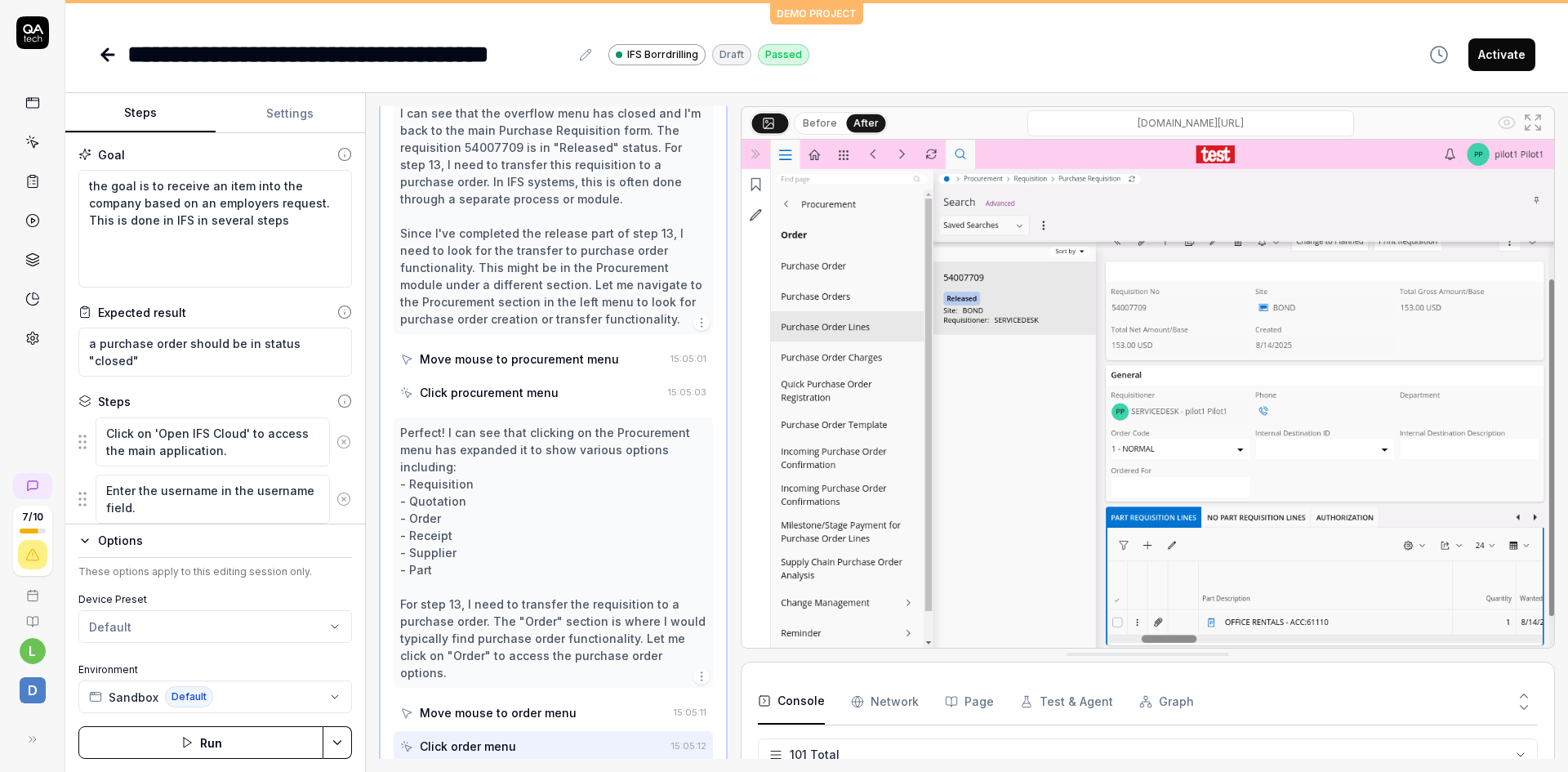
click at [552, 704] on div "Move mouse to order menu" at bounding box center [499, 712] width 156 height 18
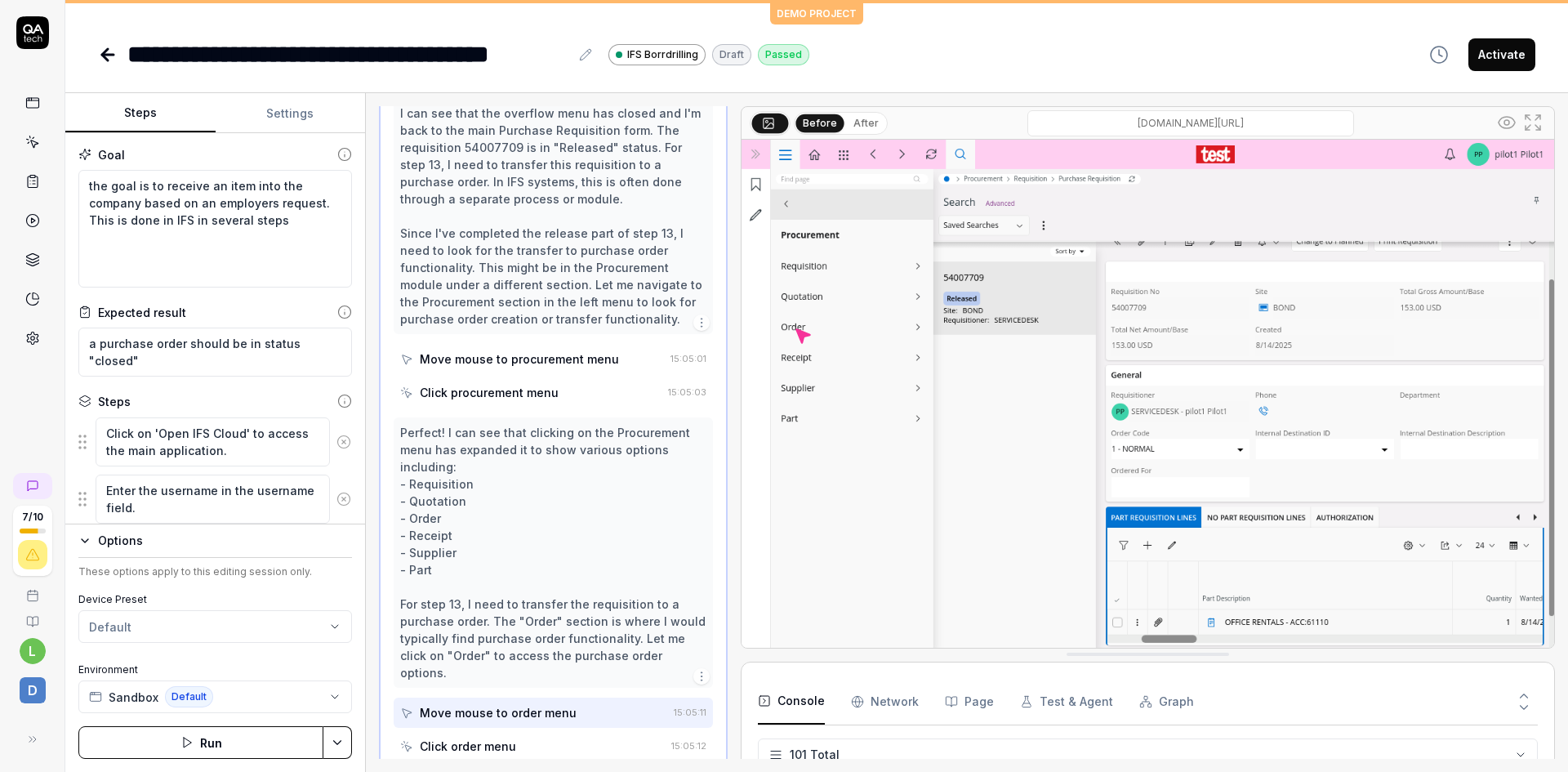
click at [550, 731] on div "Click order menu" at bounding box center [532, 746] width 265 height 30
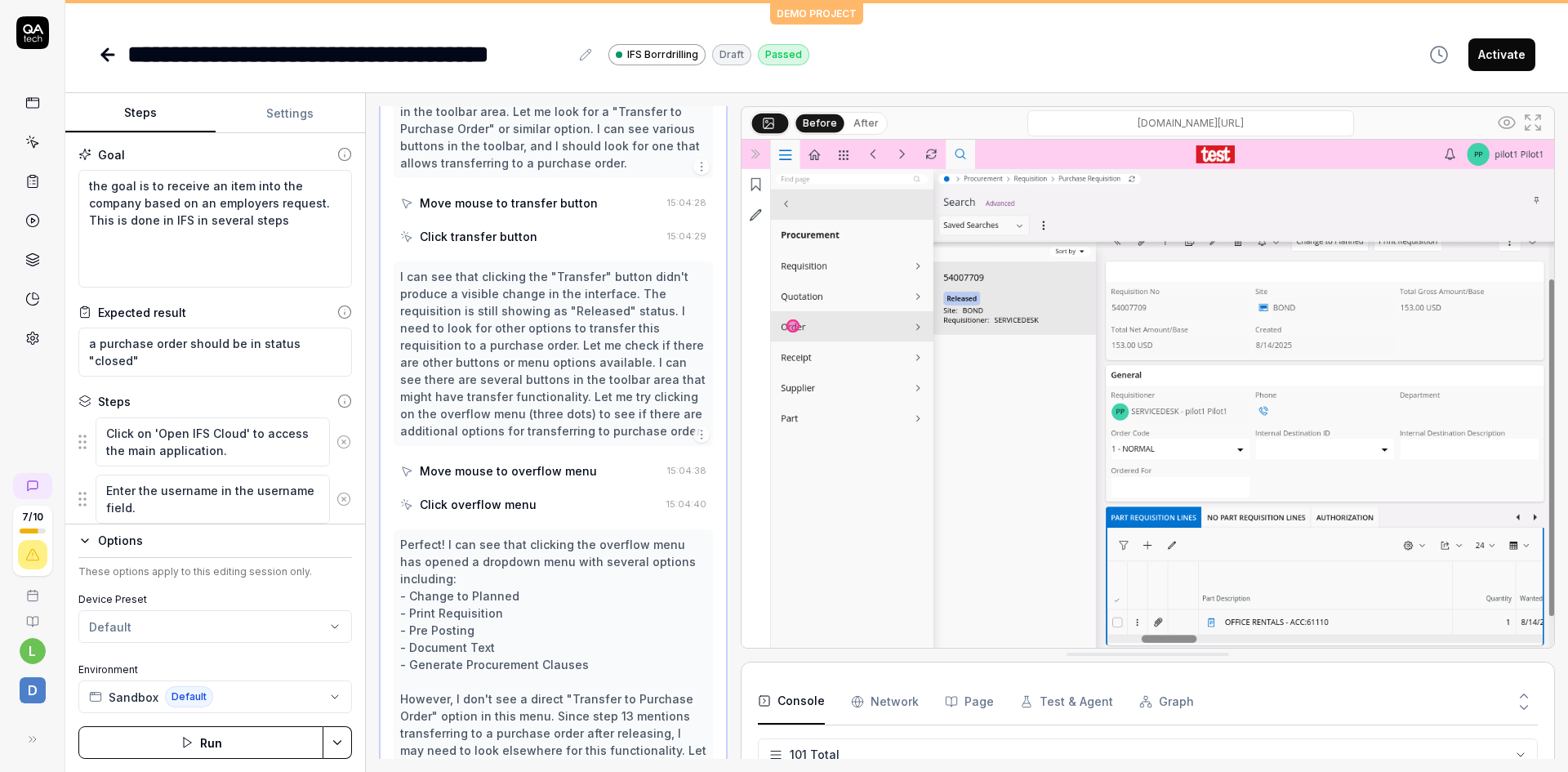
scroll to position [1902, 0]
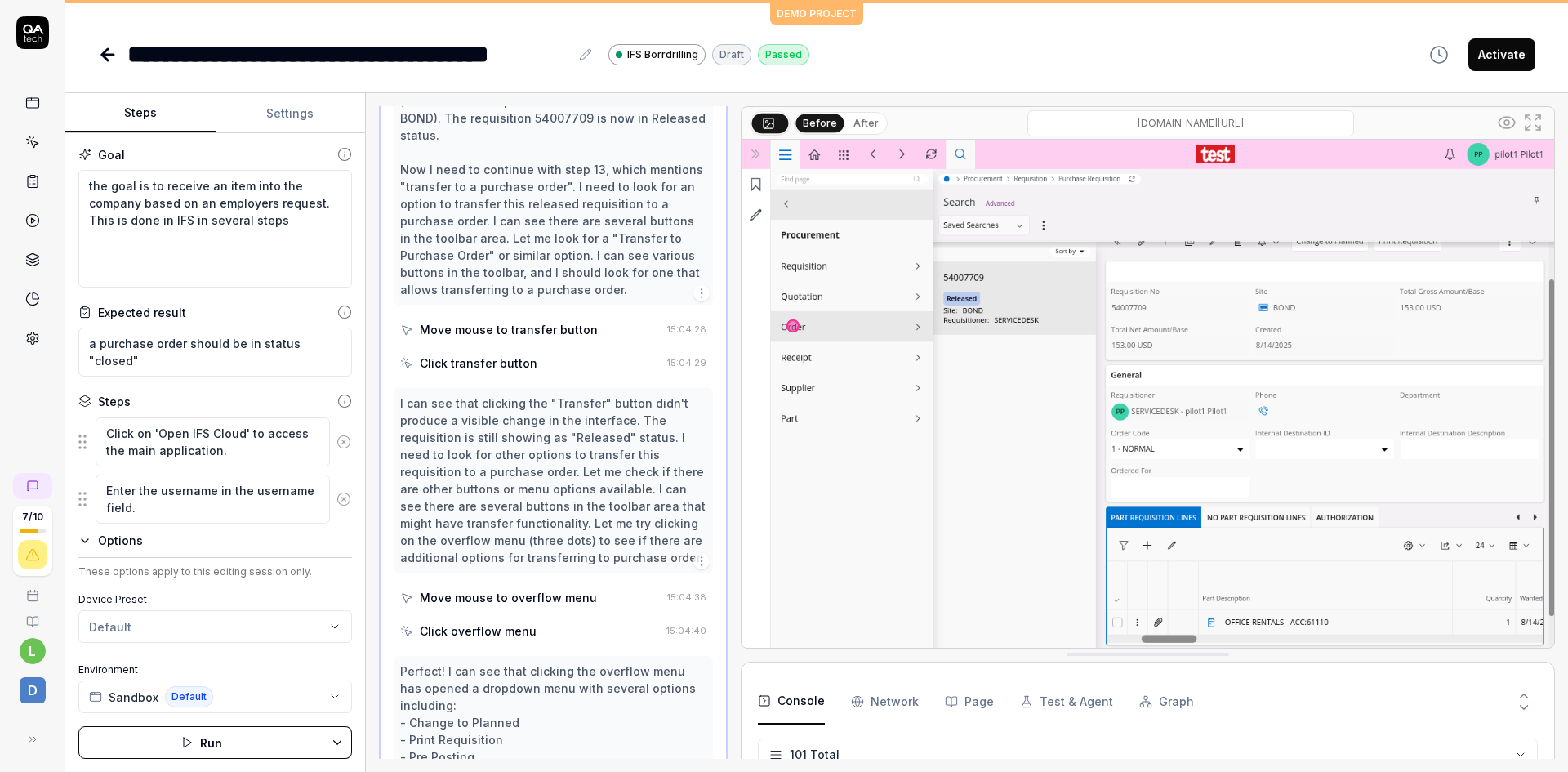
click at [545, 348] on div "Click transfer button" at bounding box center [530, 363] width 261 height 30
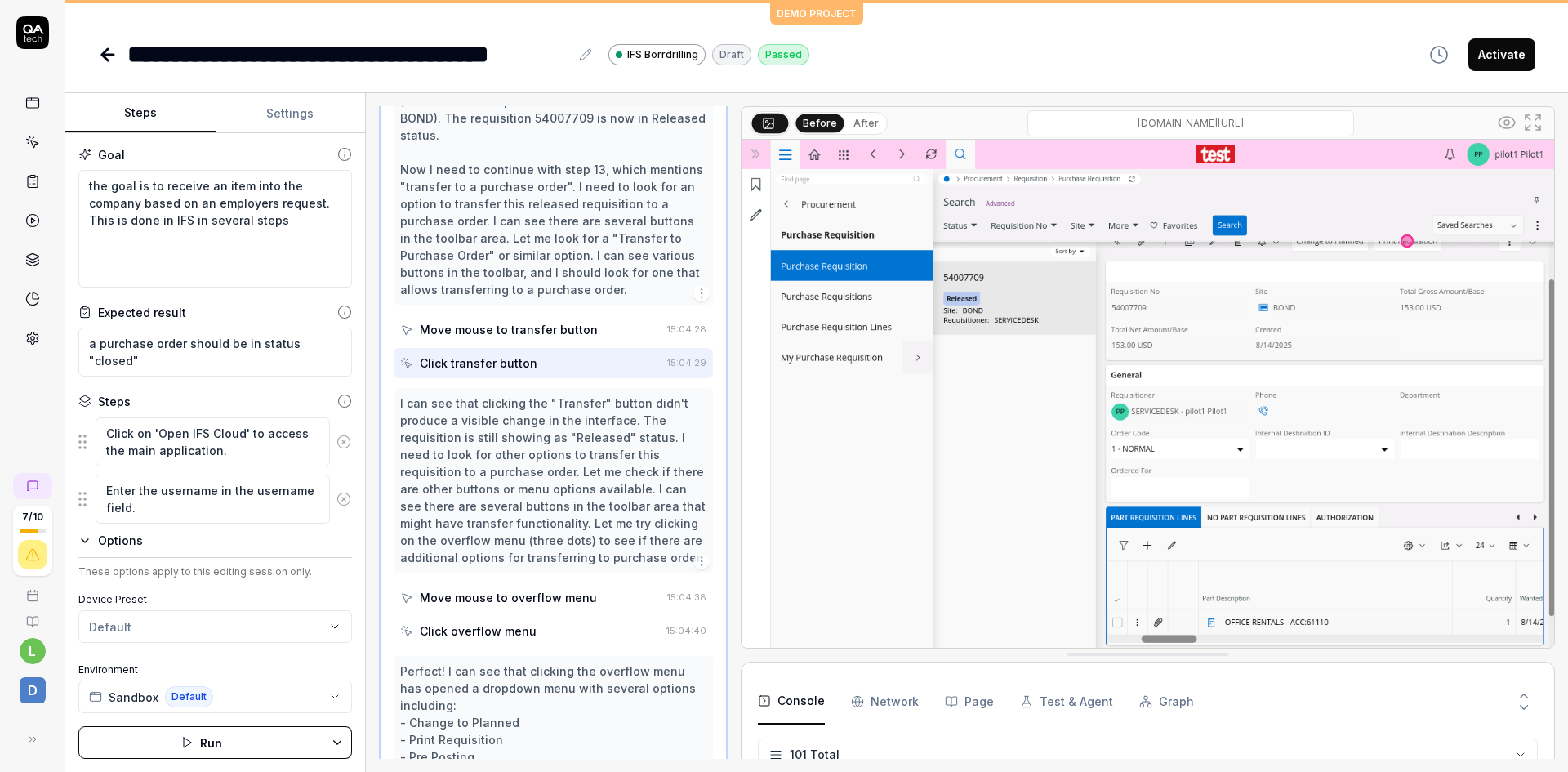
click at [550, 321] on div "Move mouse to transfer button" at bounding box center [509, 329] width 178 height 18
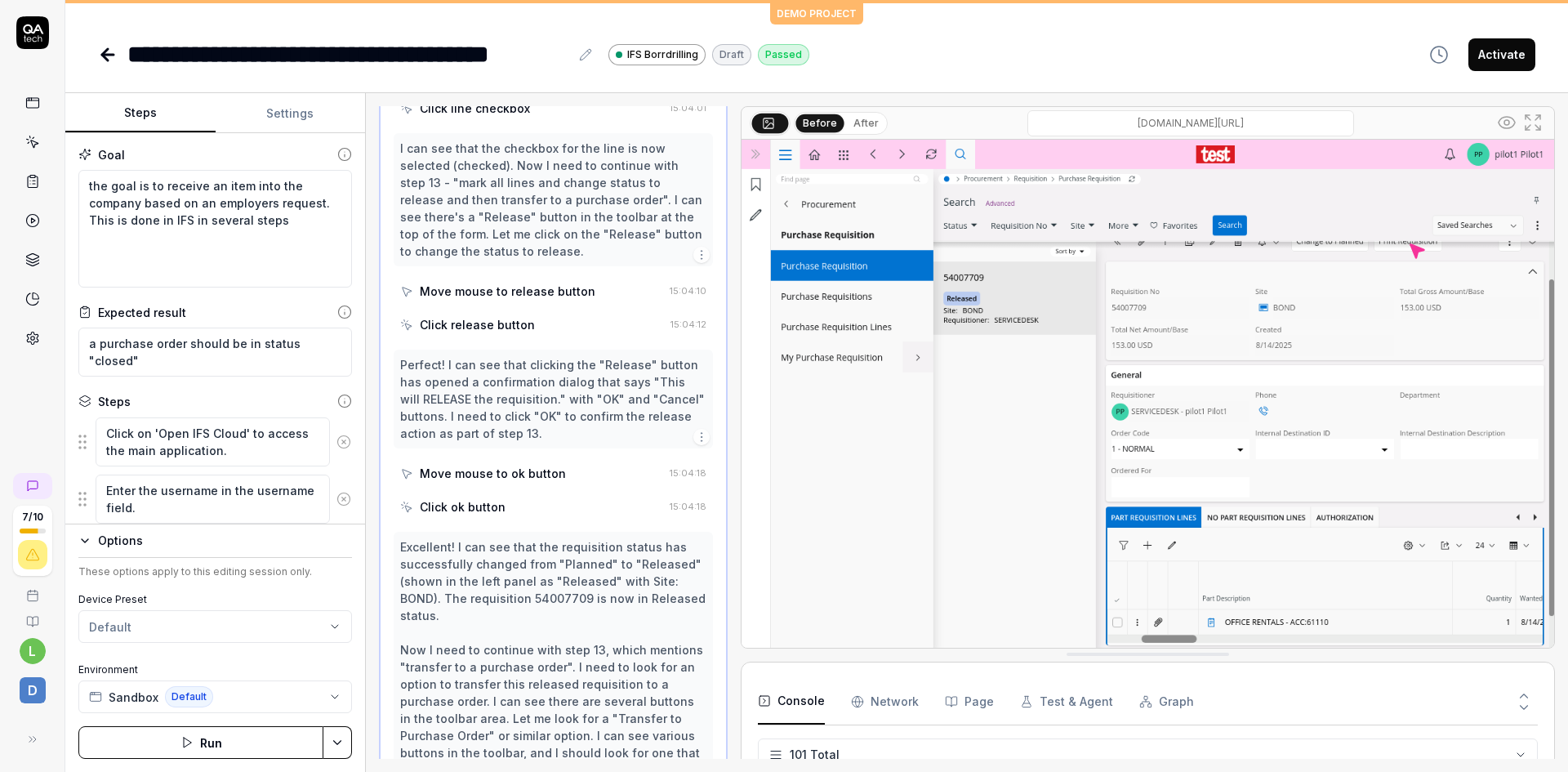
scroll to position [1412, 0]
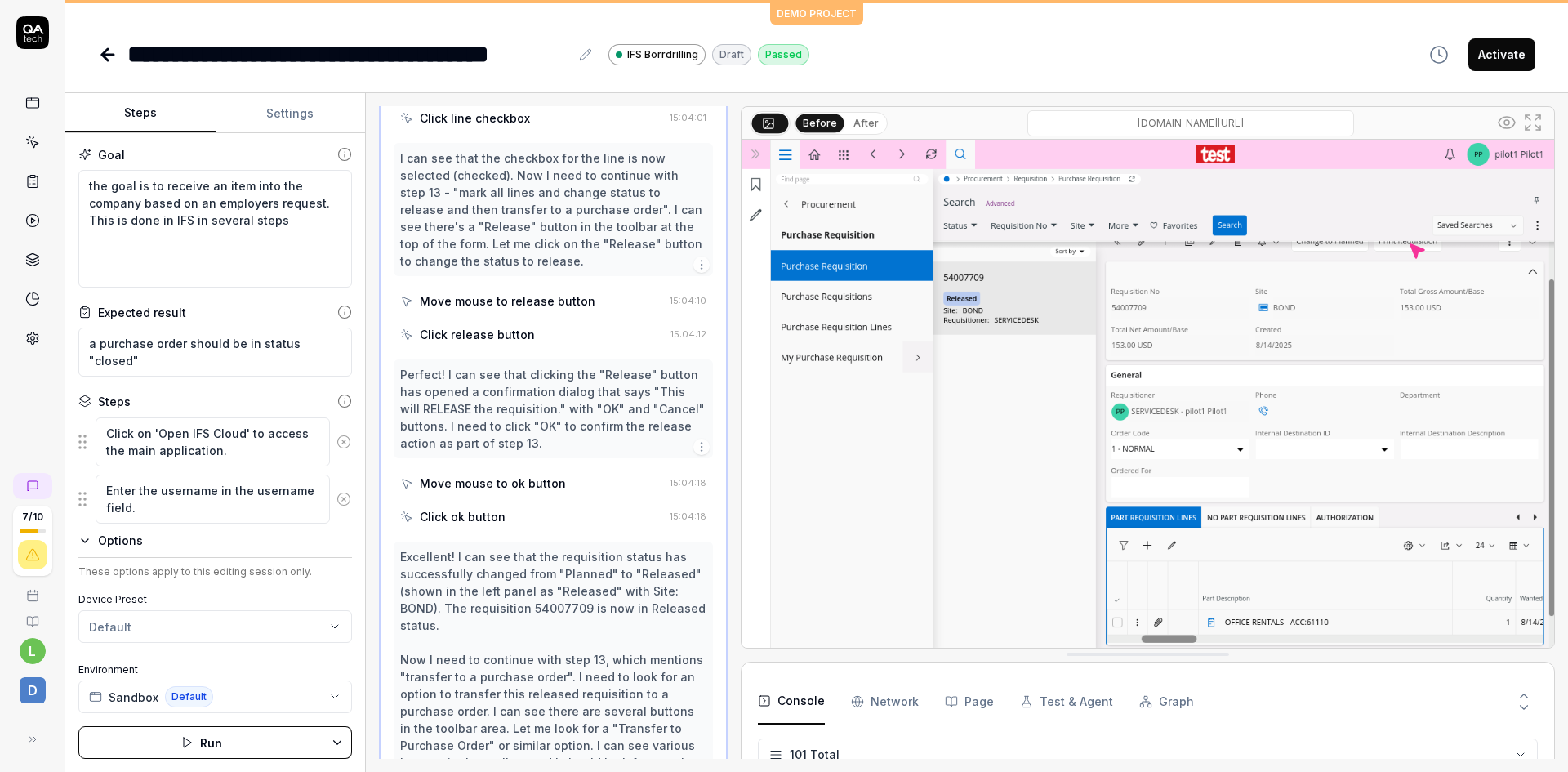
click at [539, 292] on div "Move mouse to release button" at bounding box center [508, 301] width 176 height 18
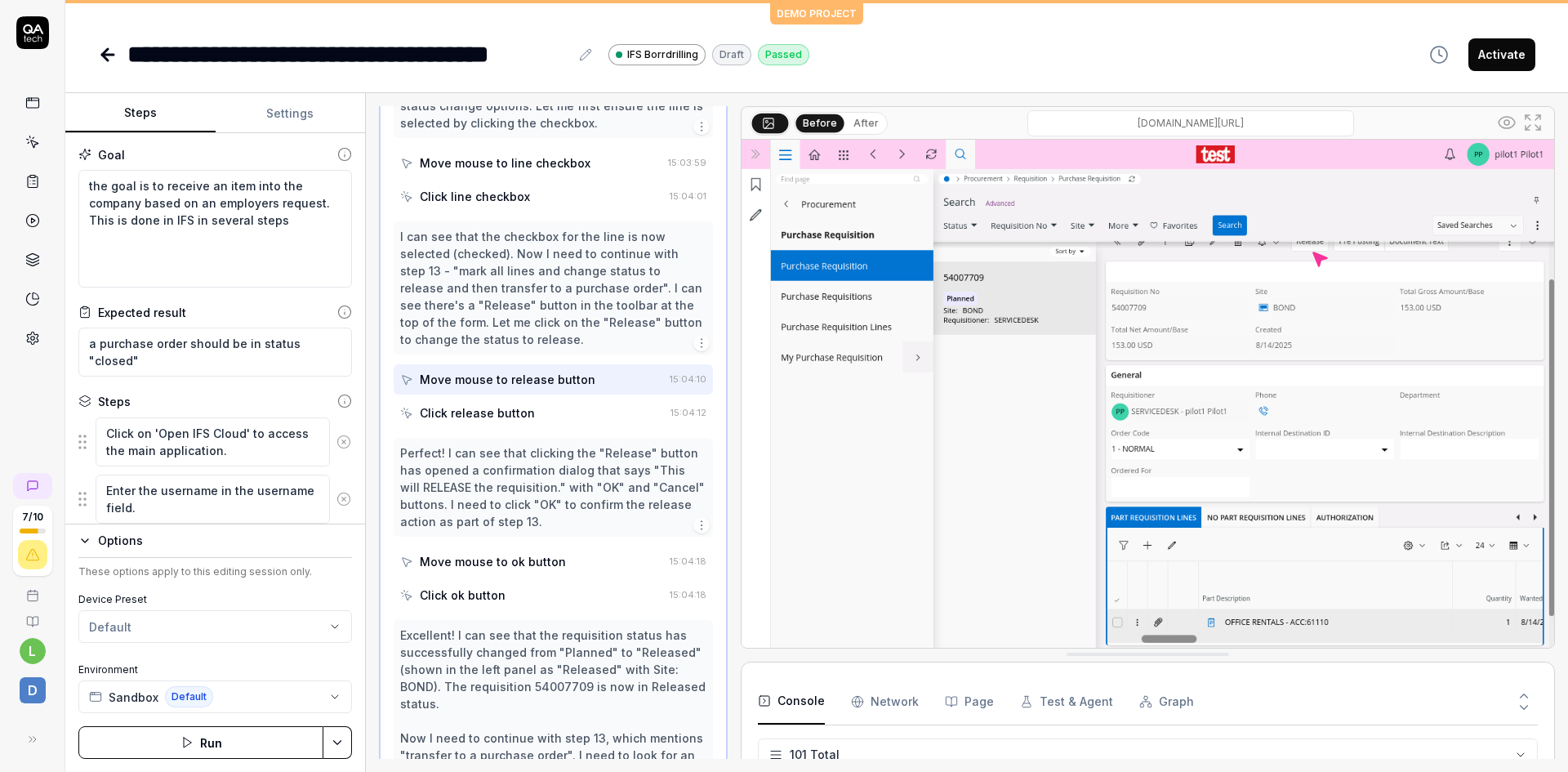
scroll to position [1330, 0]
click at [524, 407] on div "Click release button" at bounding box center [478, 416] width 115 height 18
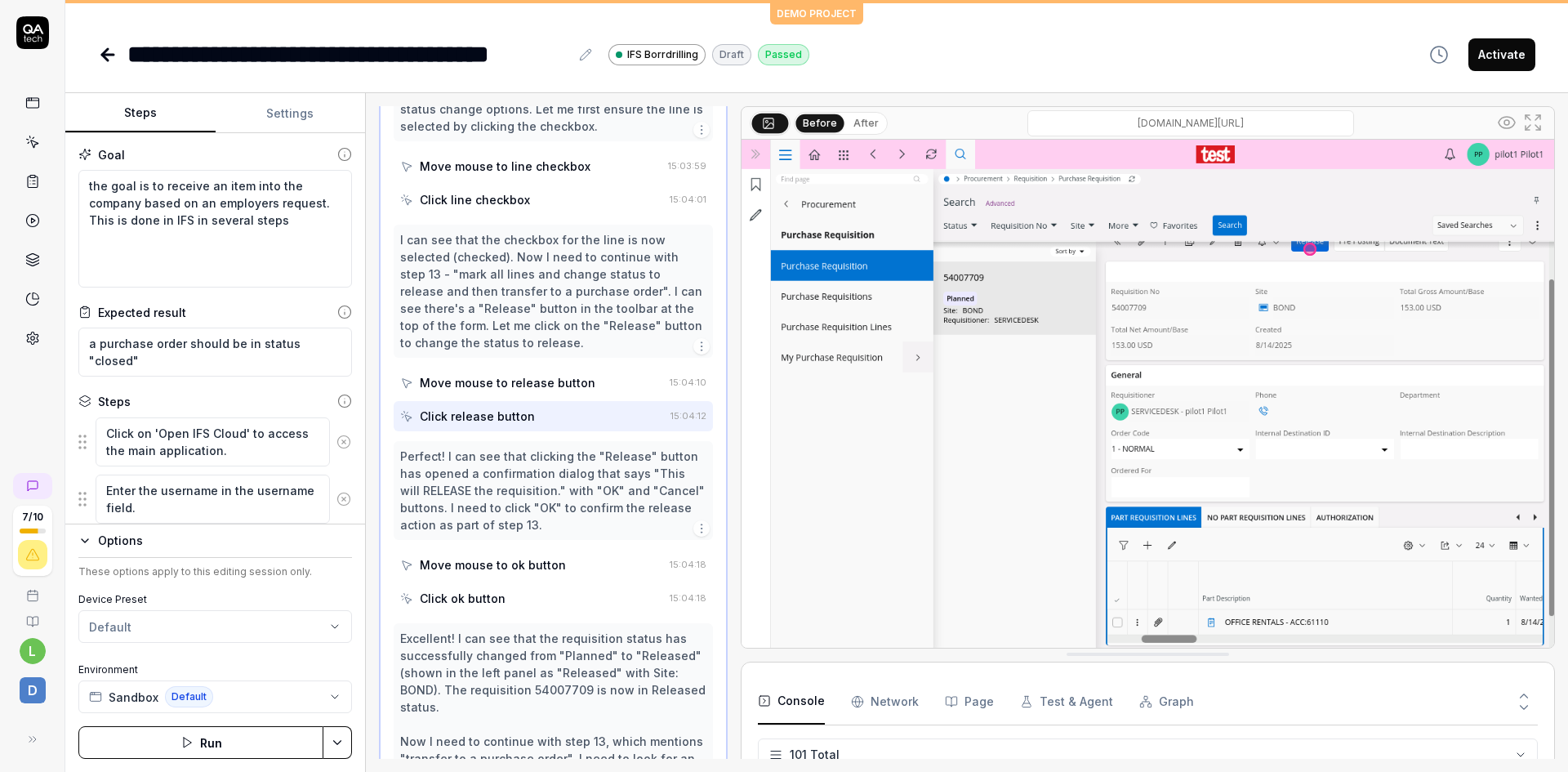
click at [523, 556] on div "Move mouse to ok button" at bounding box center [494, 565] width 147 height 18
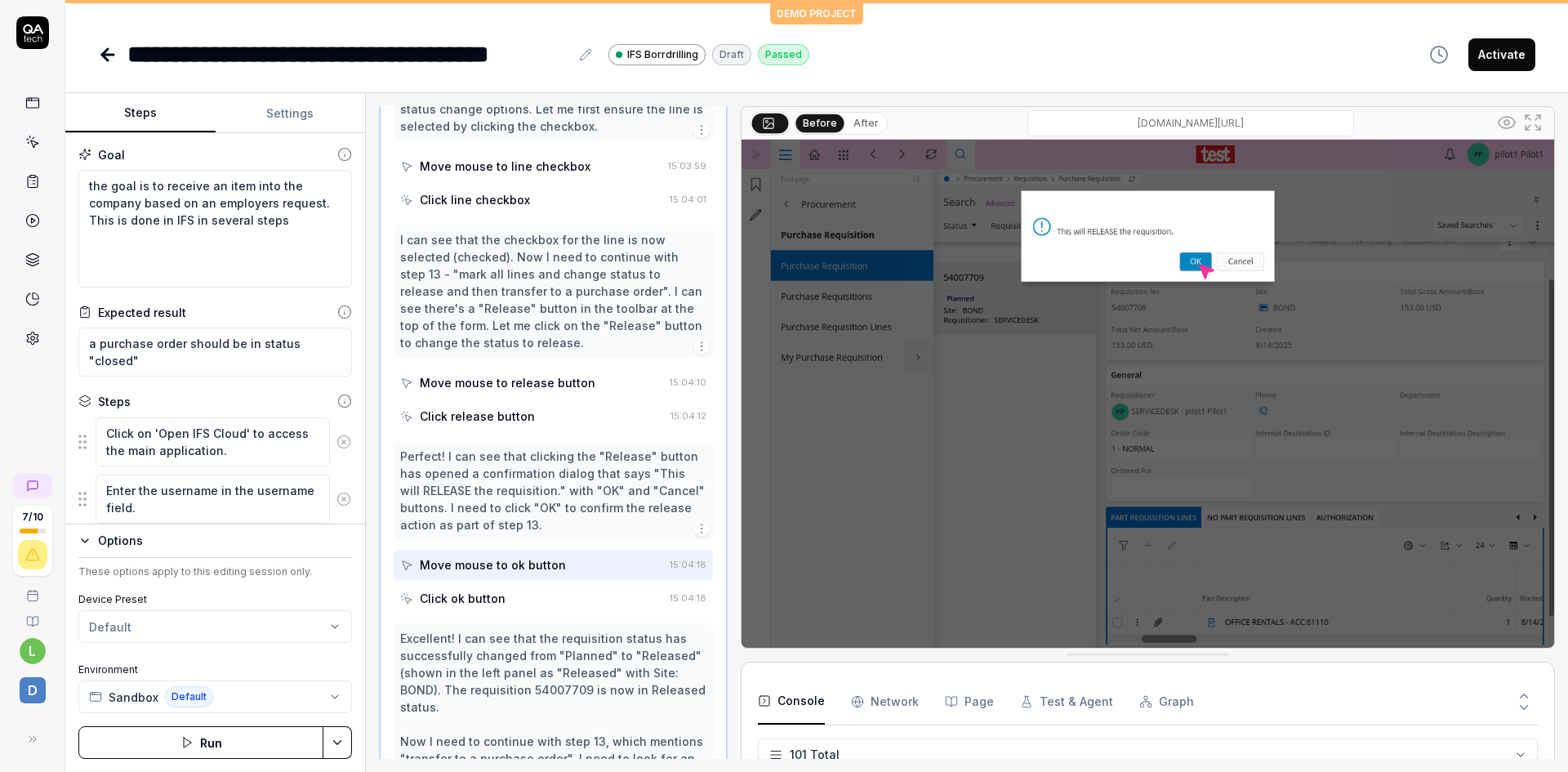
click at [516, 583] on div "Click ok button" at bounding box center [531, 598] width 263 height 30
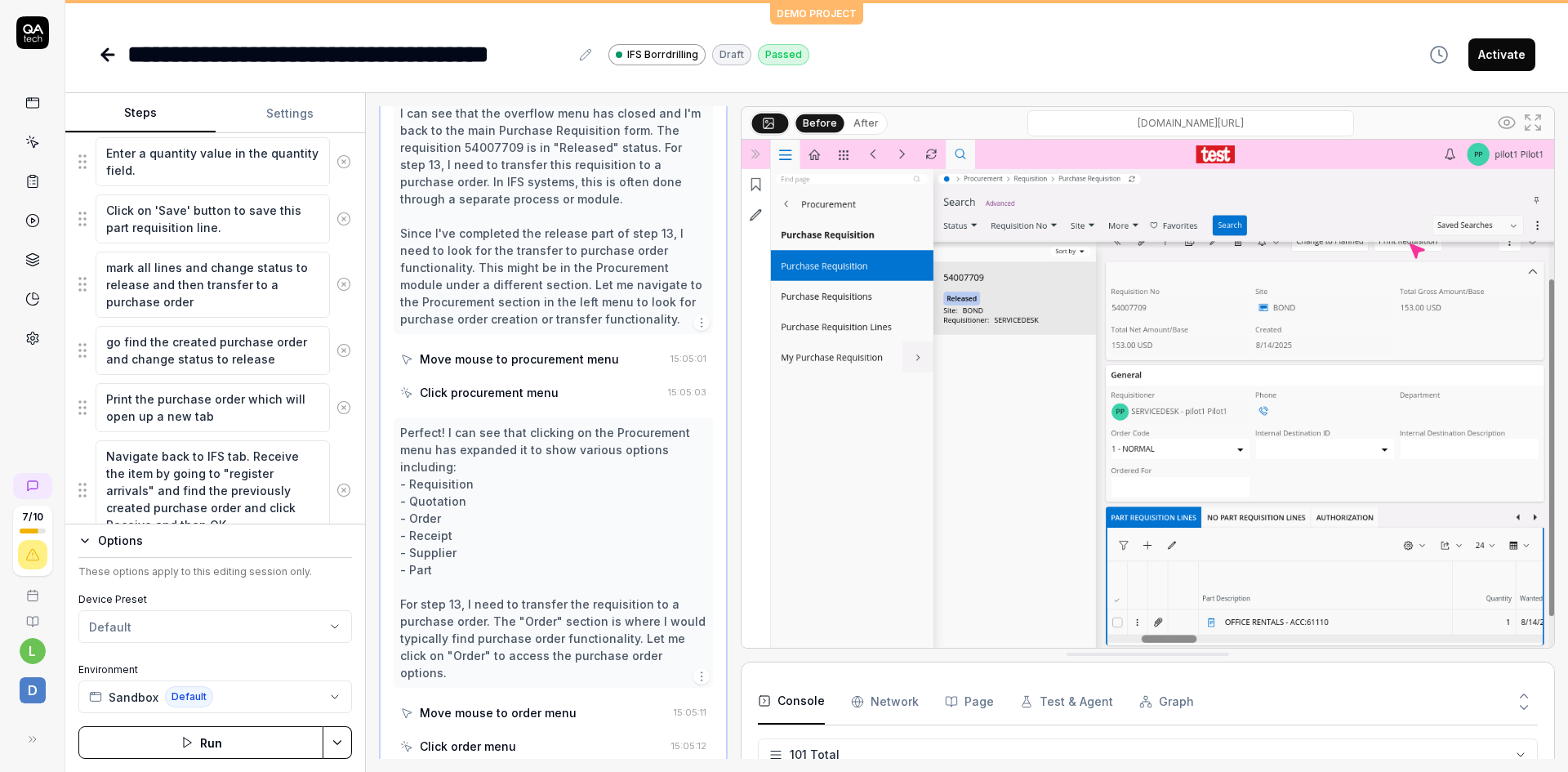
scroll to position [926, 0]
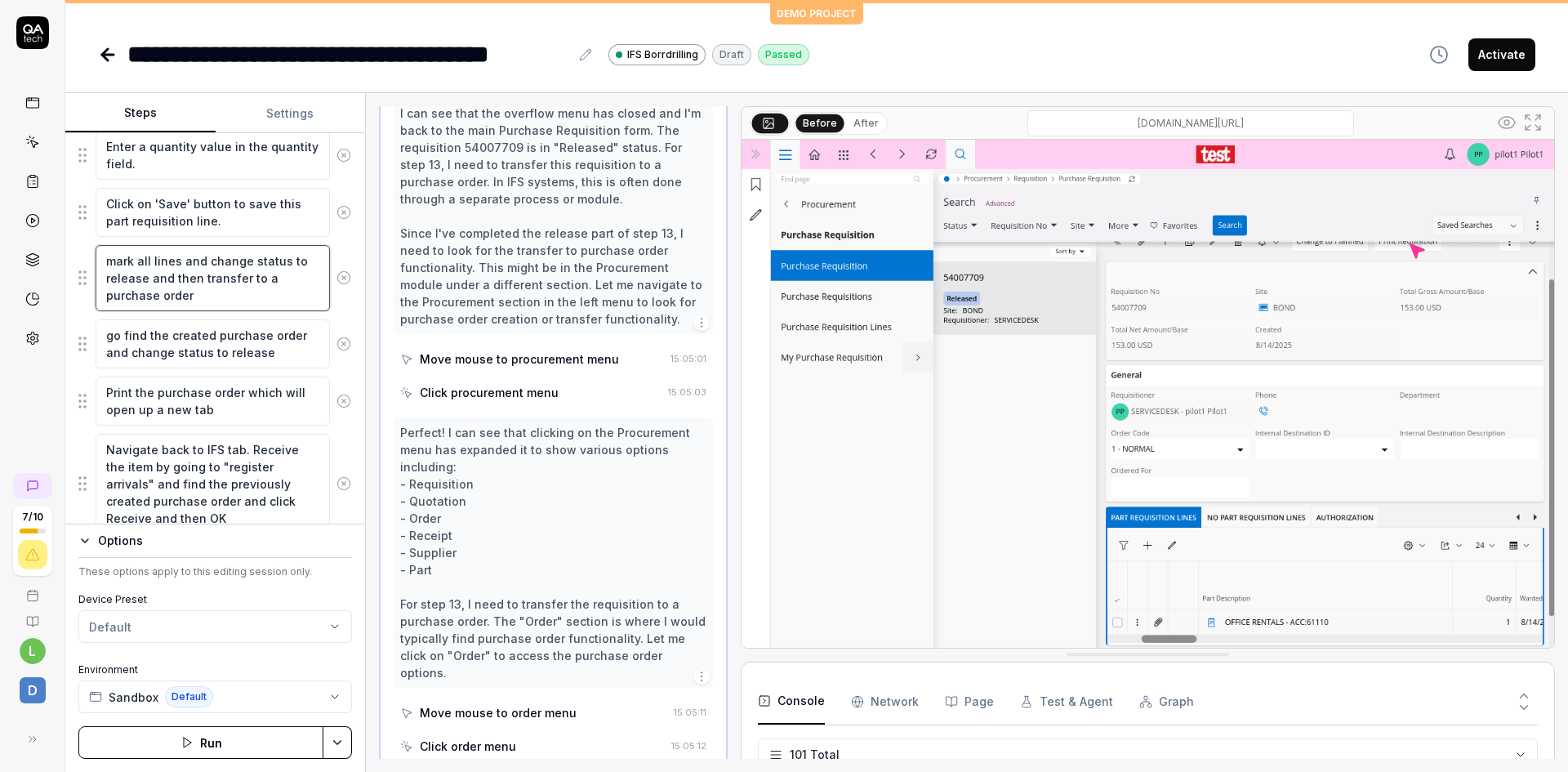
click at [196, 276] on textarea "mark all lines and change status to release and then transfer to a purchase ord…" at bounding box center [213, 279] width 235 height 66
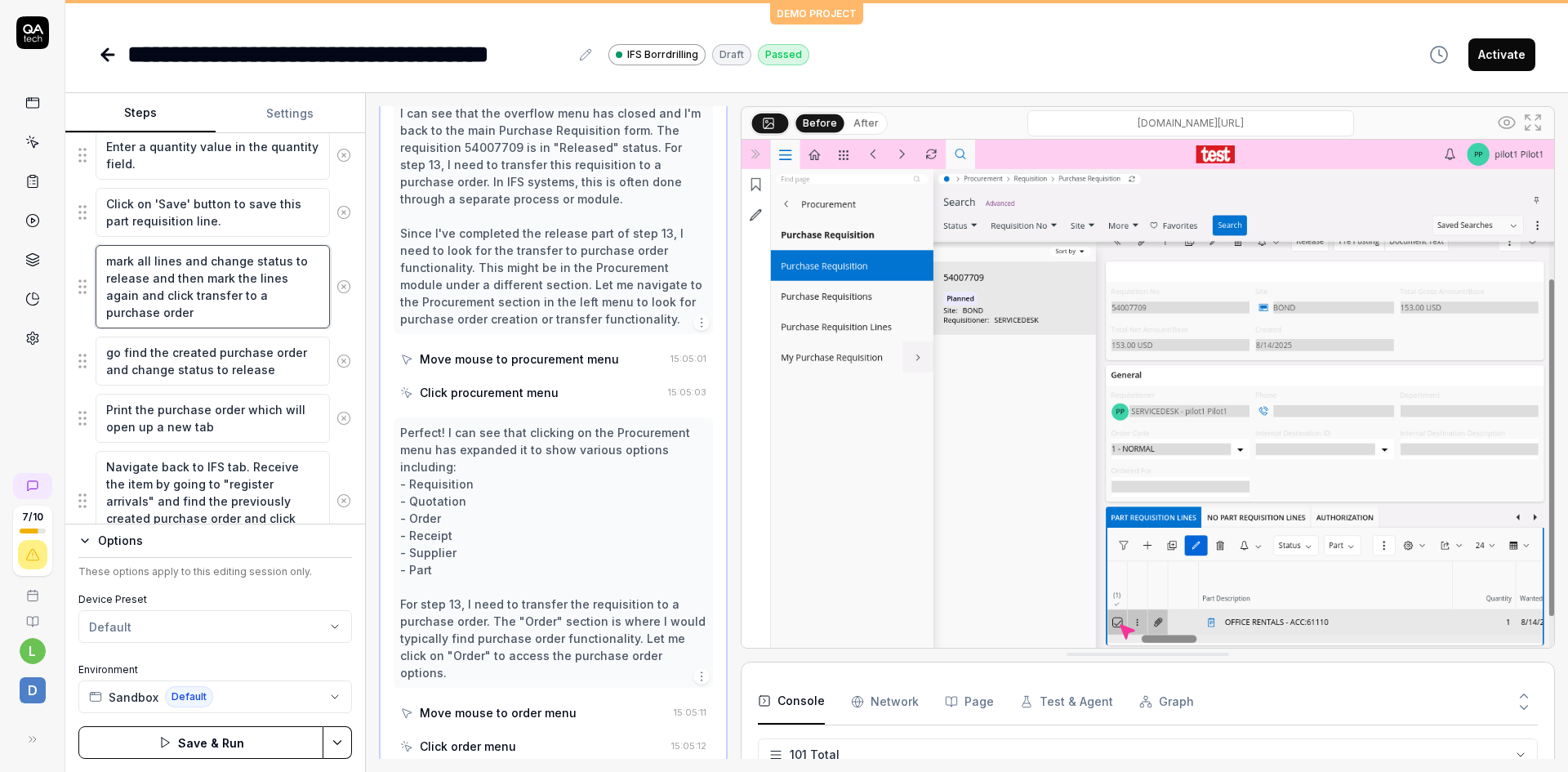
click at [219, 316] on textarea "mark all lines and change status to release and then mark the lines again and c…" at bounding box center [213, 286] width 235 height 83
click at [106, 311] on textarea "mark all lines and change status to release and then mark the lines again and c…" at bounding box center [213, 286] width 235 height 83
click at [235, 309] on textarea "mark all lines and change status to release and then mark the lines again and c…" at bounding box center [213, 286] width 235 height 83
click at [208, 738] on button "Save & Run" at bounding box center [200, 742] width 245 height 32
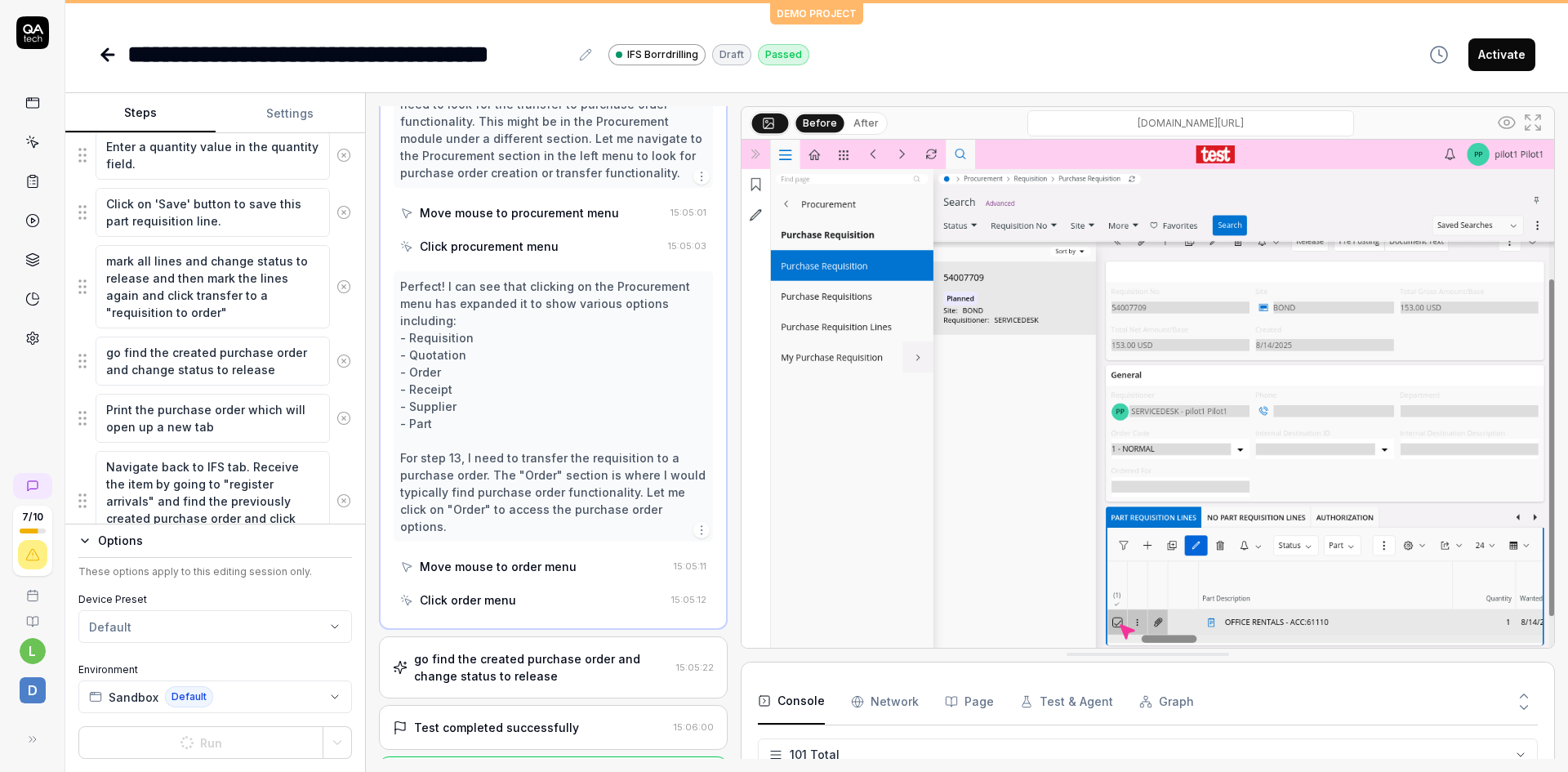
scroll to position [3070, 0]
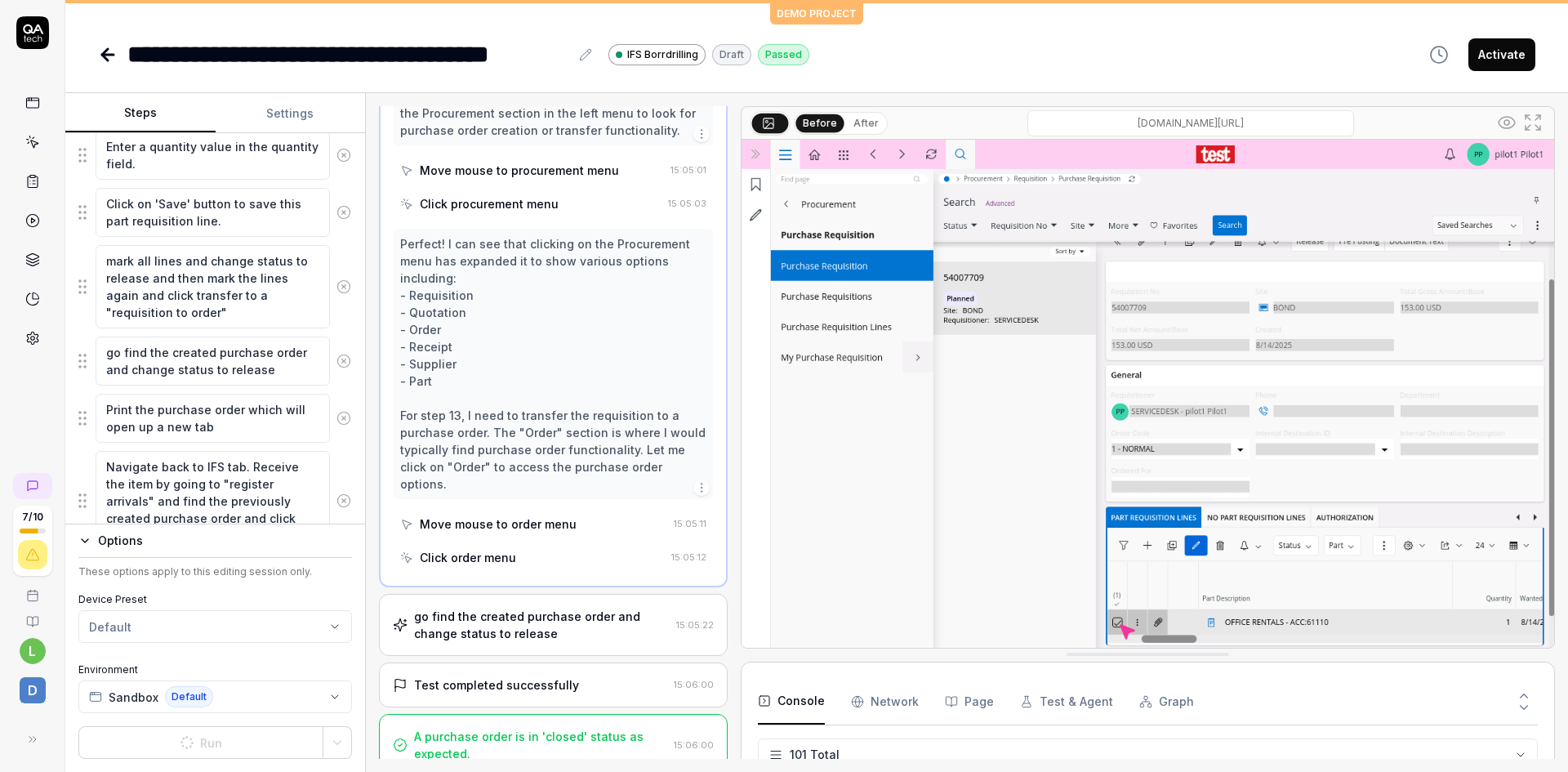
click at [622, 608] on div "go find the created purchase order and change status to release" at bounding box center [543, 624] width 256 height 34
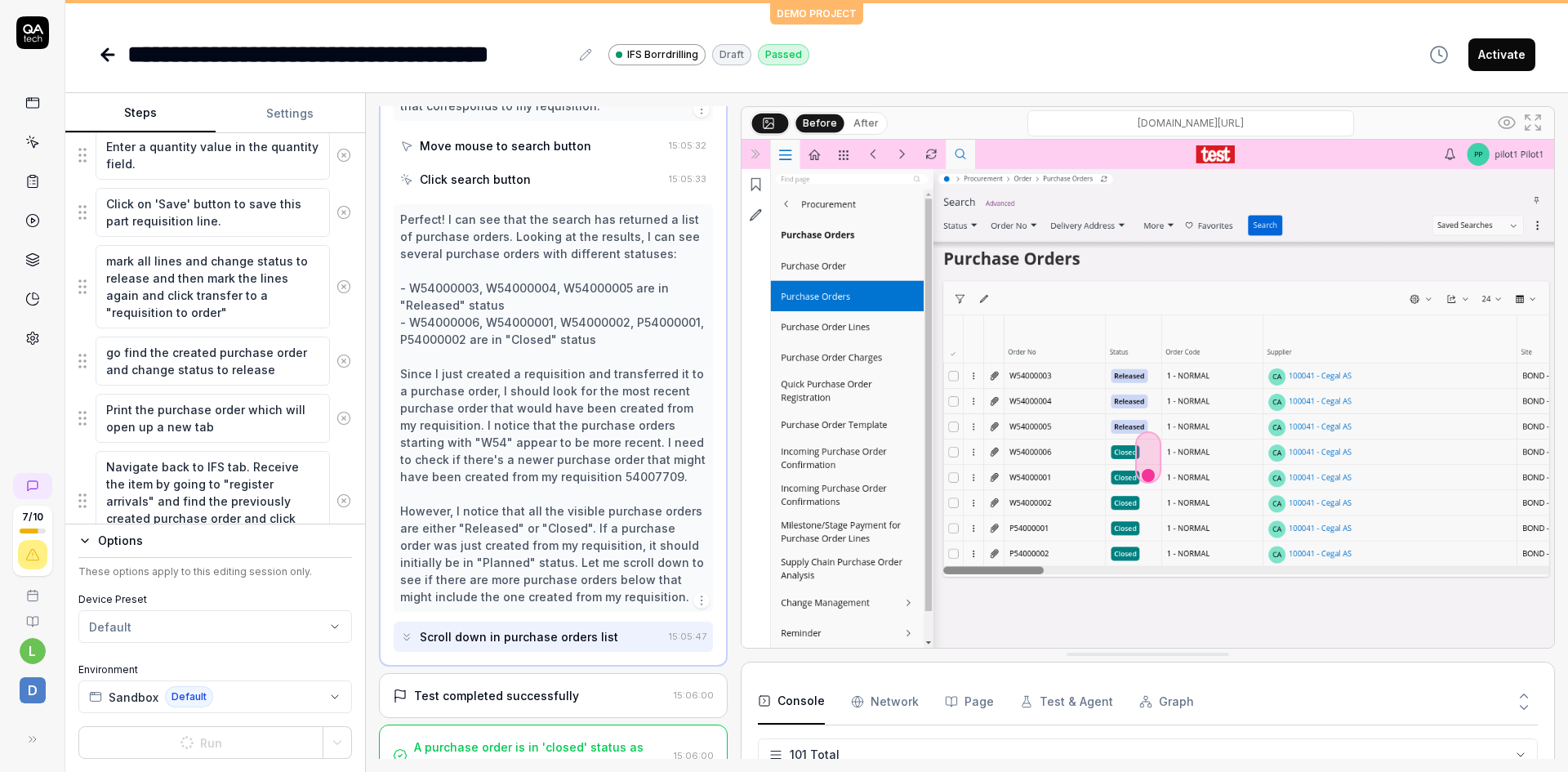
scroll to position [1766, 0]
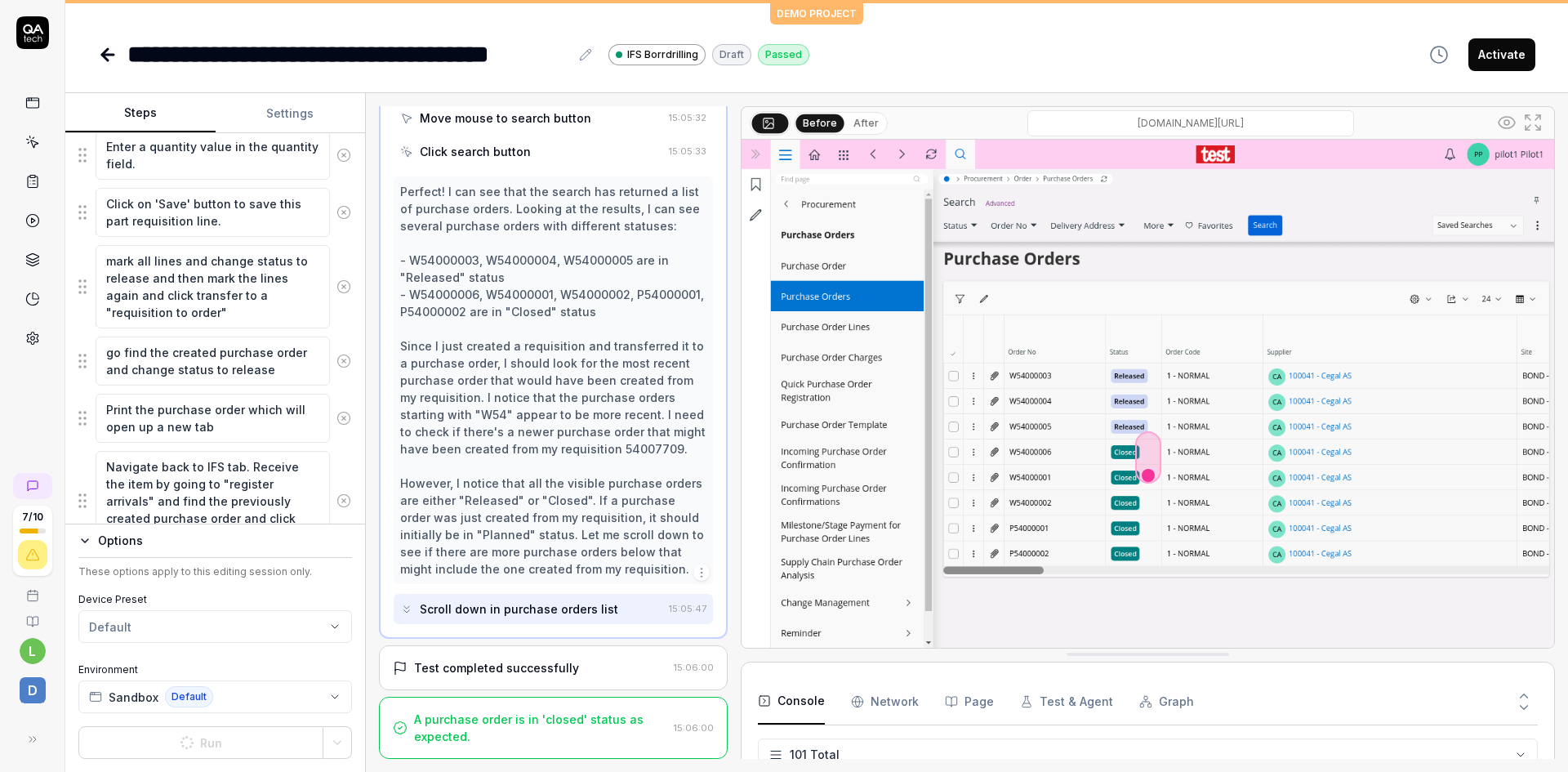
click at [629, 657] on div "Test completed successfully 15:06:00" at bounding box center [553, 667] width 349 height 45
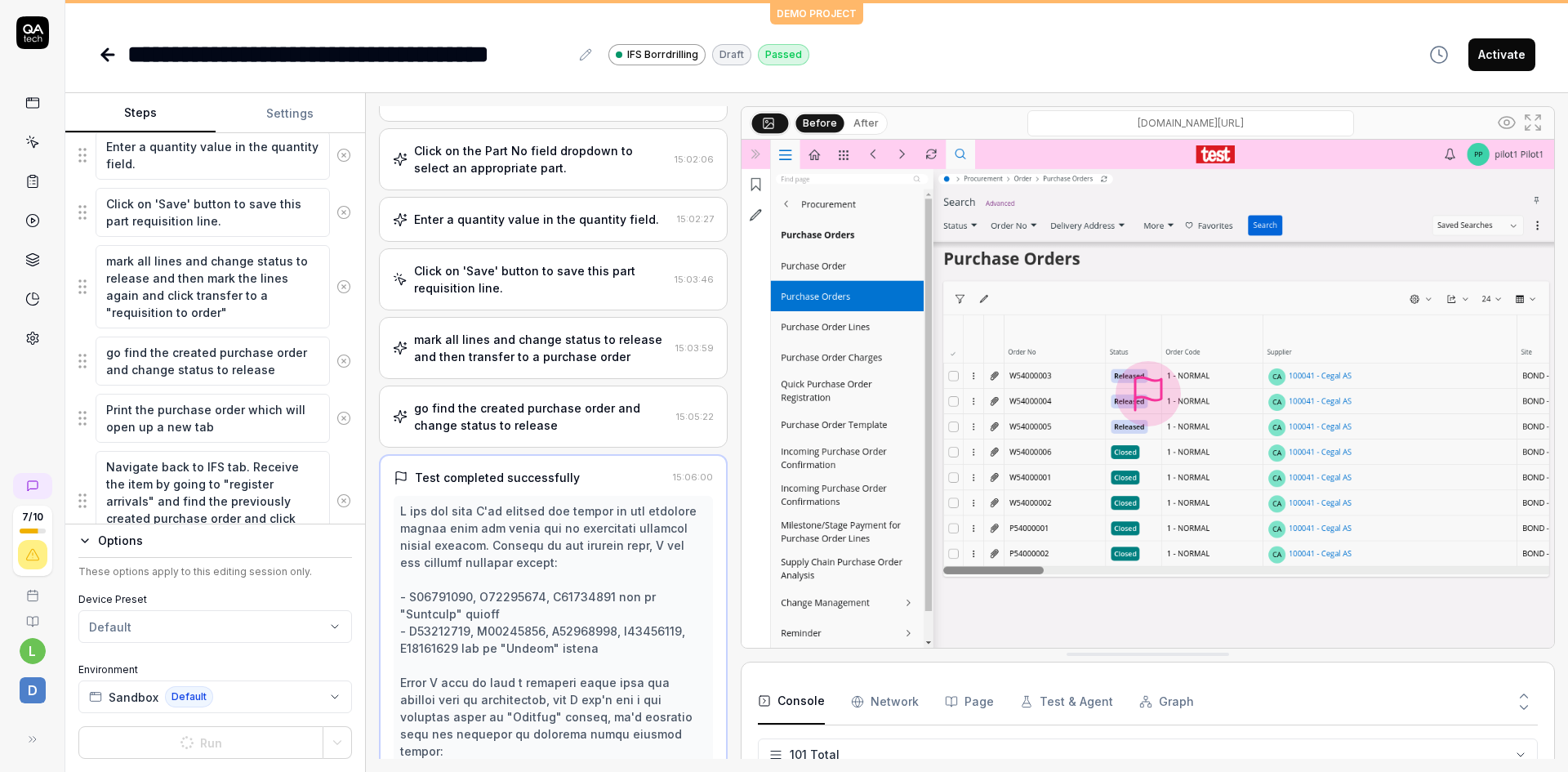
scroll to position [719, 0]
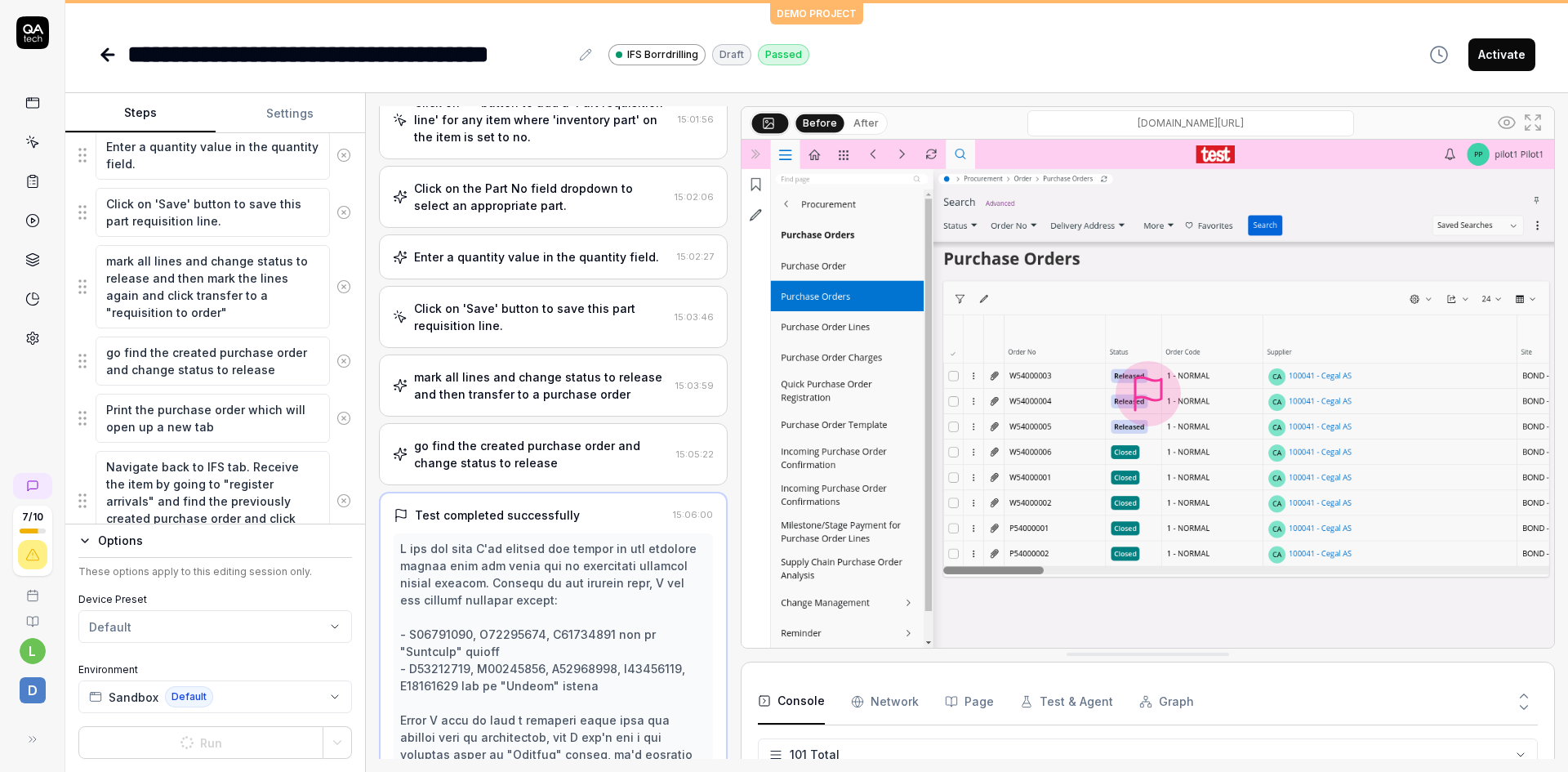
click at [609, 450] on div "go find the created purchase order and change status to release" at bounding box center [543, 453] width 256 height 34
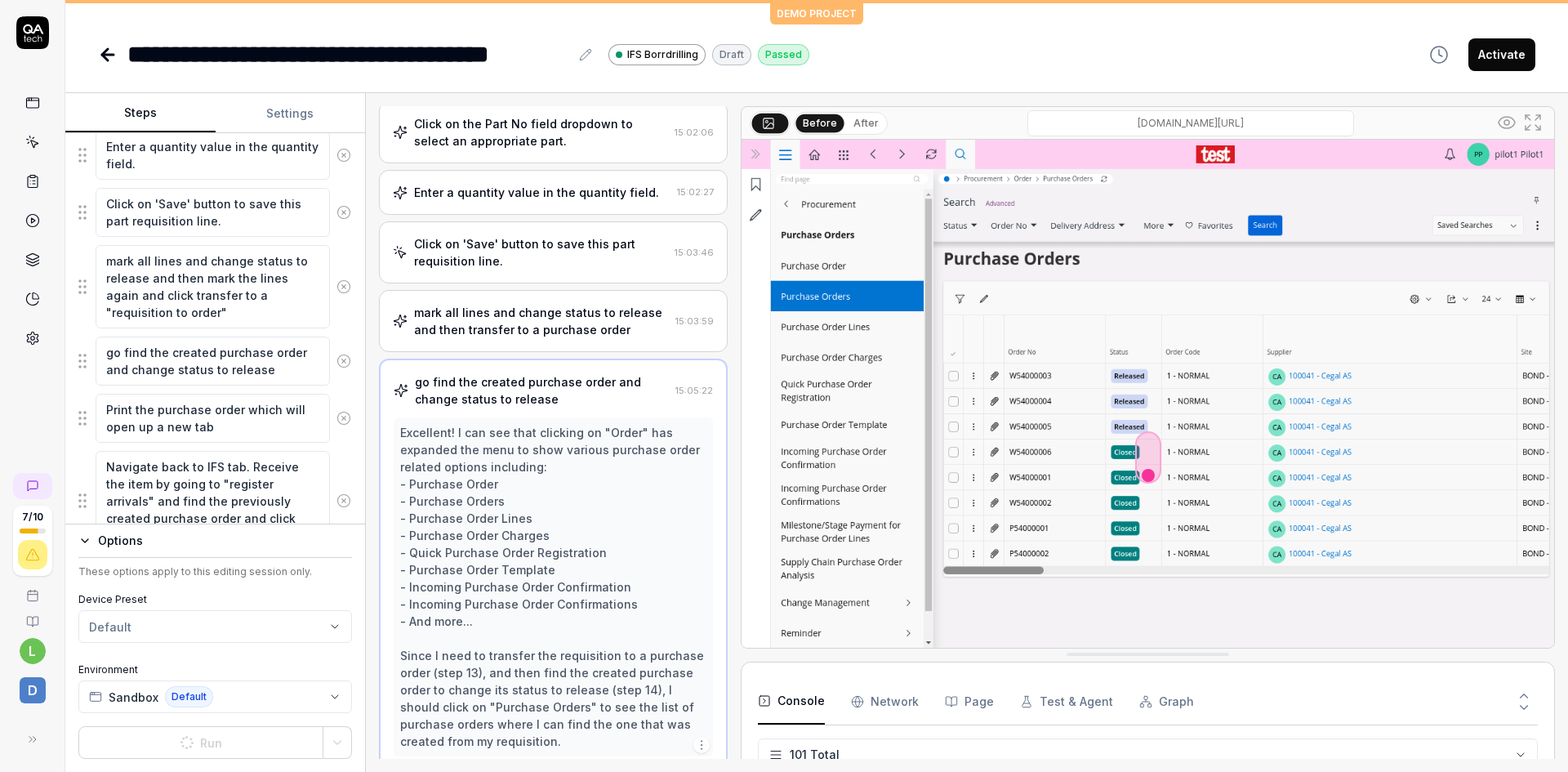
scroll to position [796, 0]
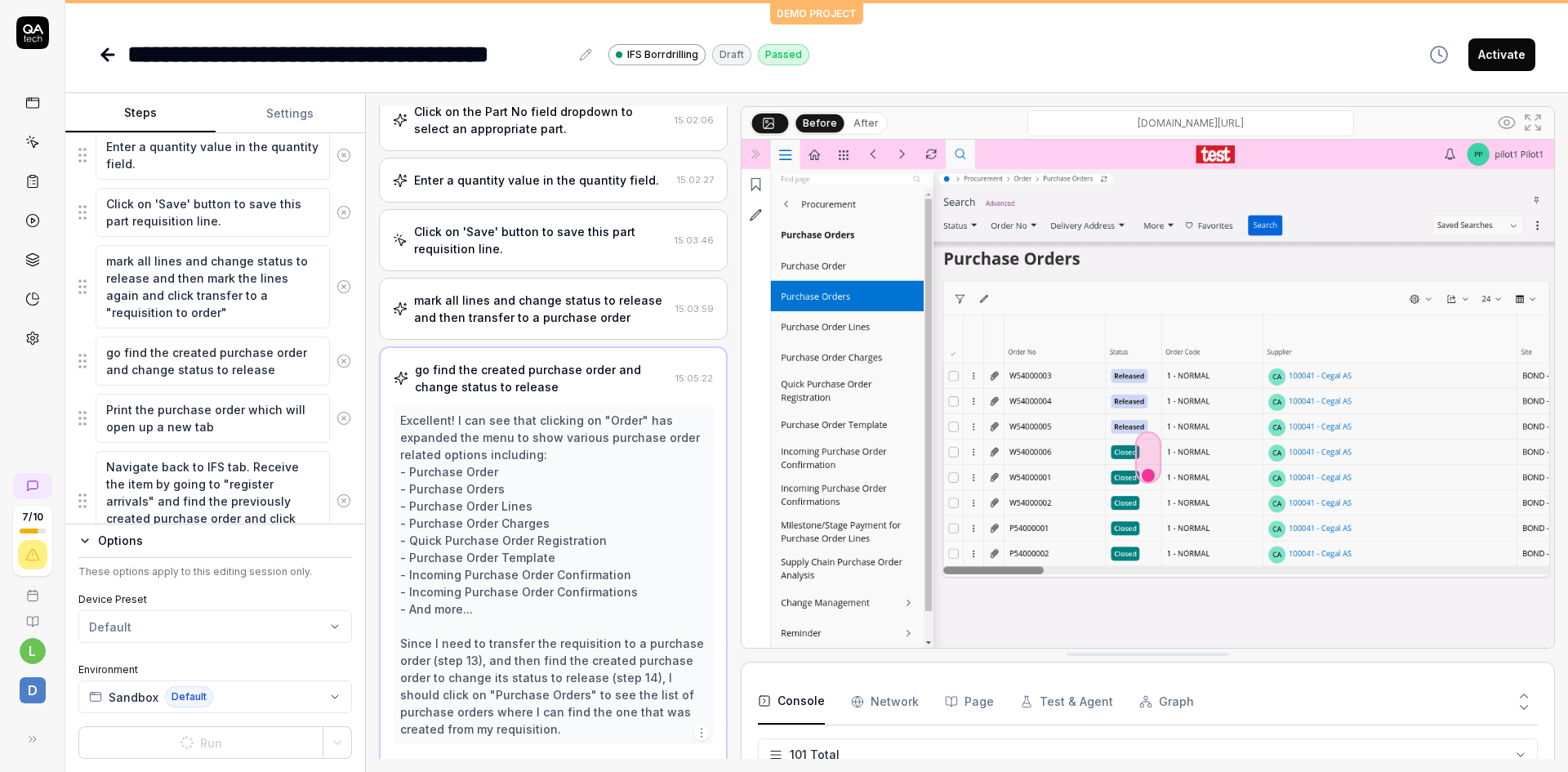
click at [573, 313] on div "mark all lines and change status to release and then transfer to a purchase ord…" at bounding box center [542, 308] width 255 height 34
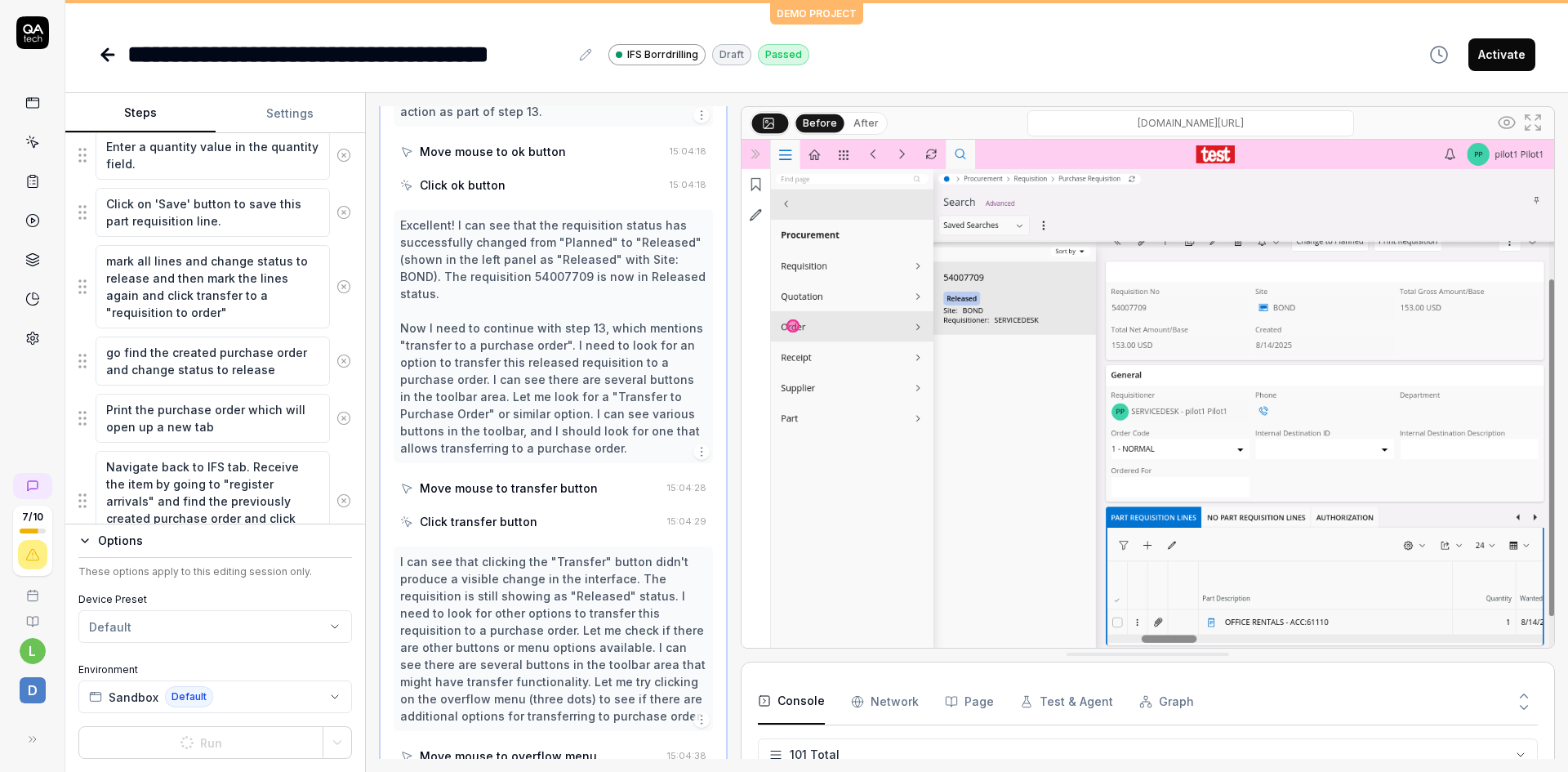
scroll to position [1738, 0]
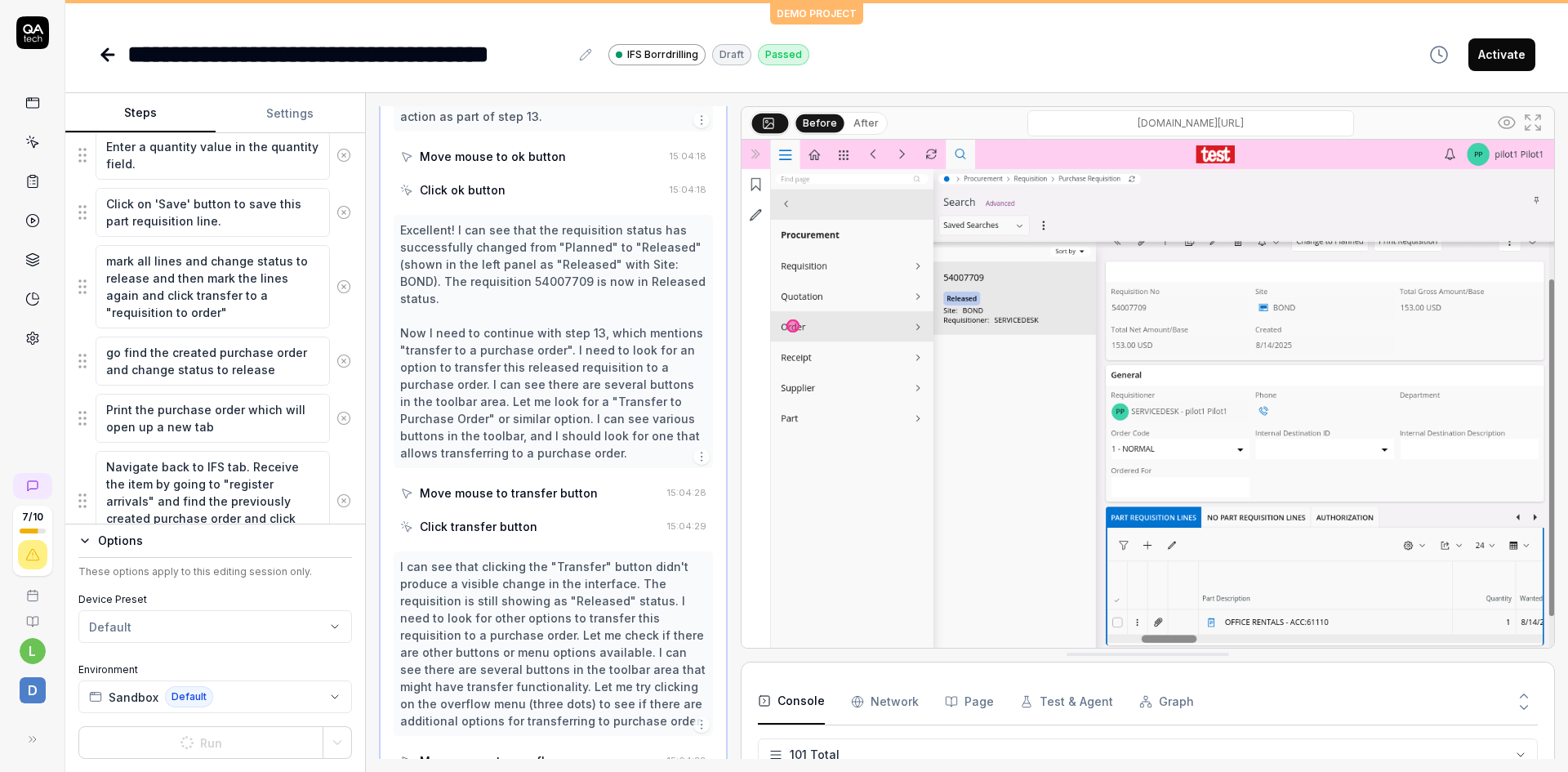
click at [549, 148] on div "Move mouse to ok button" at bounding box center [494, 156] width 147 height 18
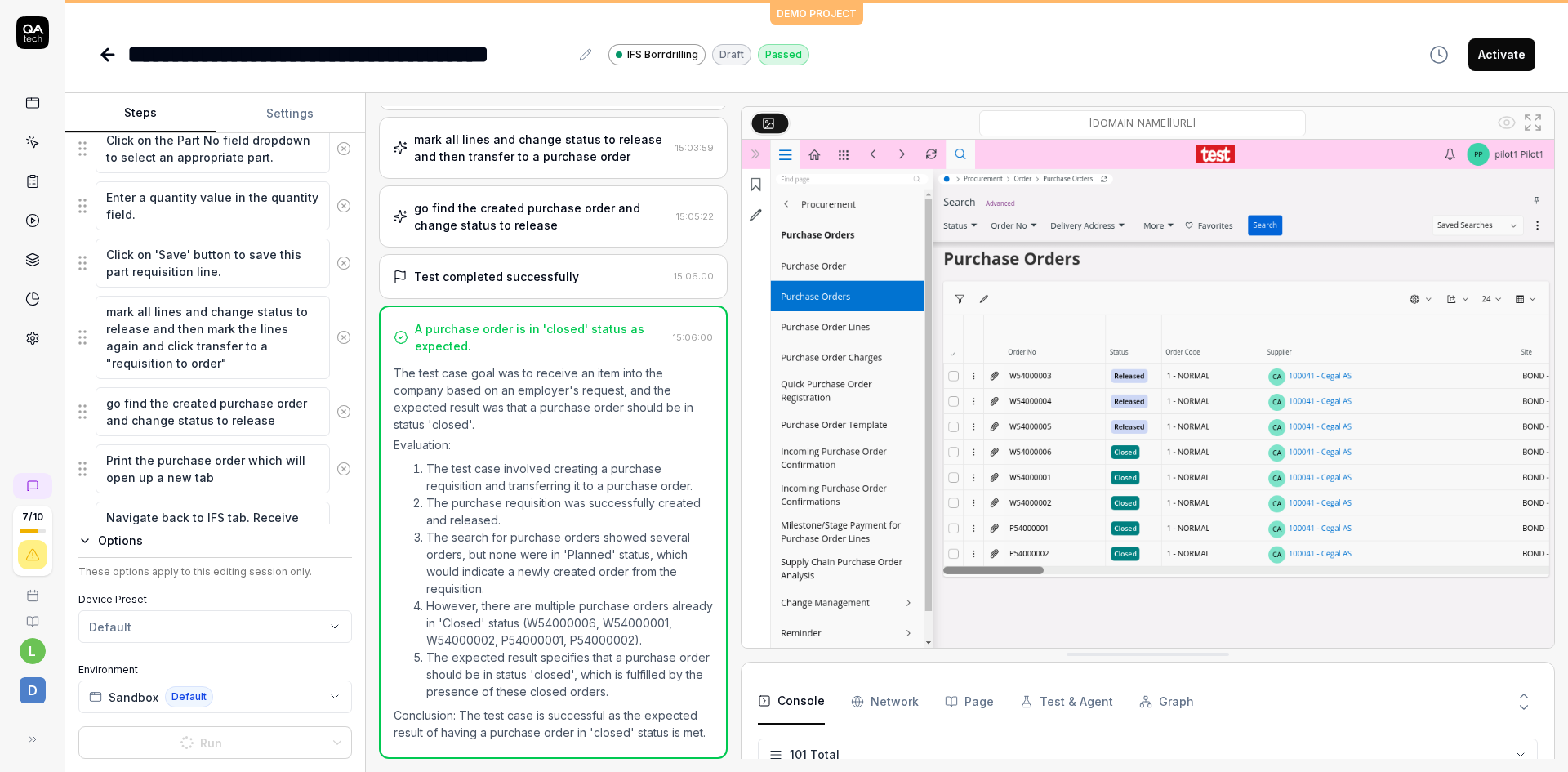
scroll to position [847, 0]
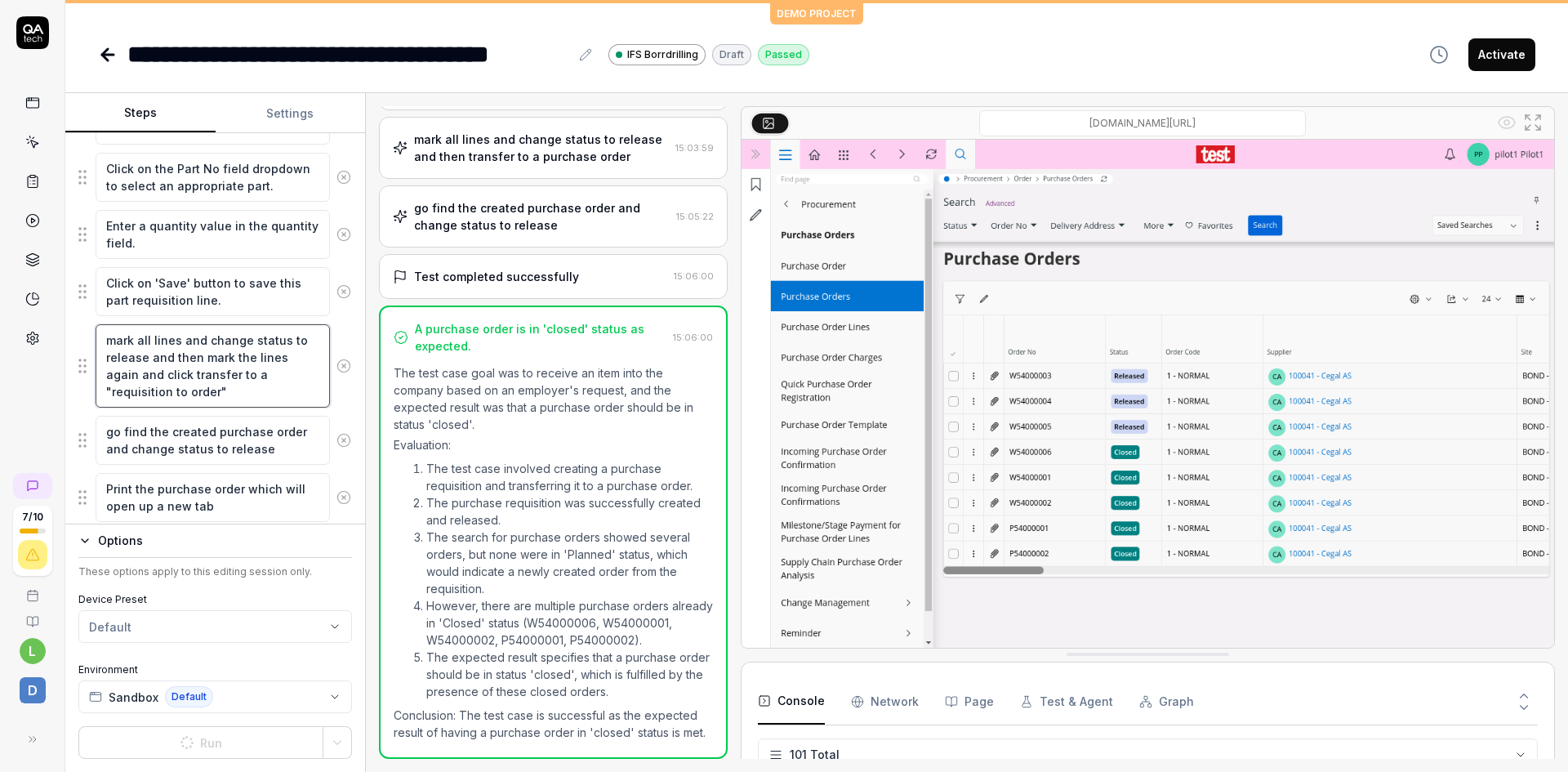
drag, startPoint x: 149, startPoint y: 358, endPoint x: 230, endPoint y: 395, distance: 89.1
click at [230, 395] on textarea "mark all lines and change status to release and then mark the lines again and c…" at bounding box center [213, 365] width 235 height 83
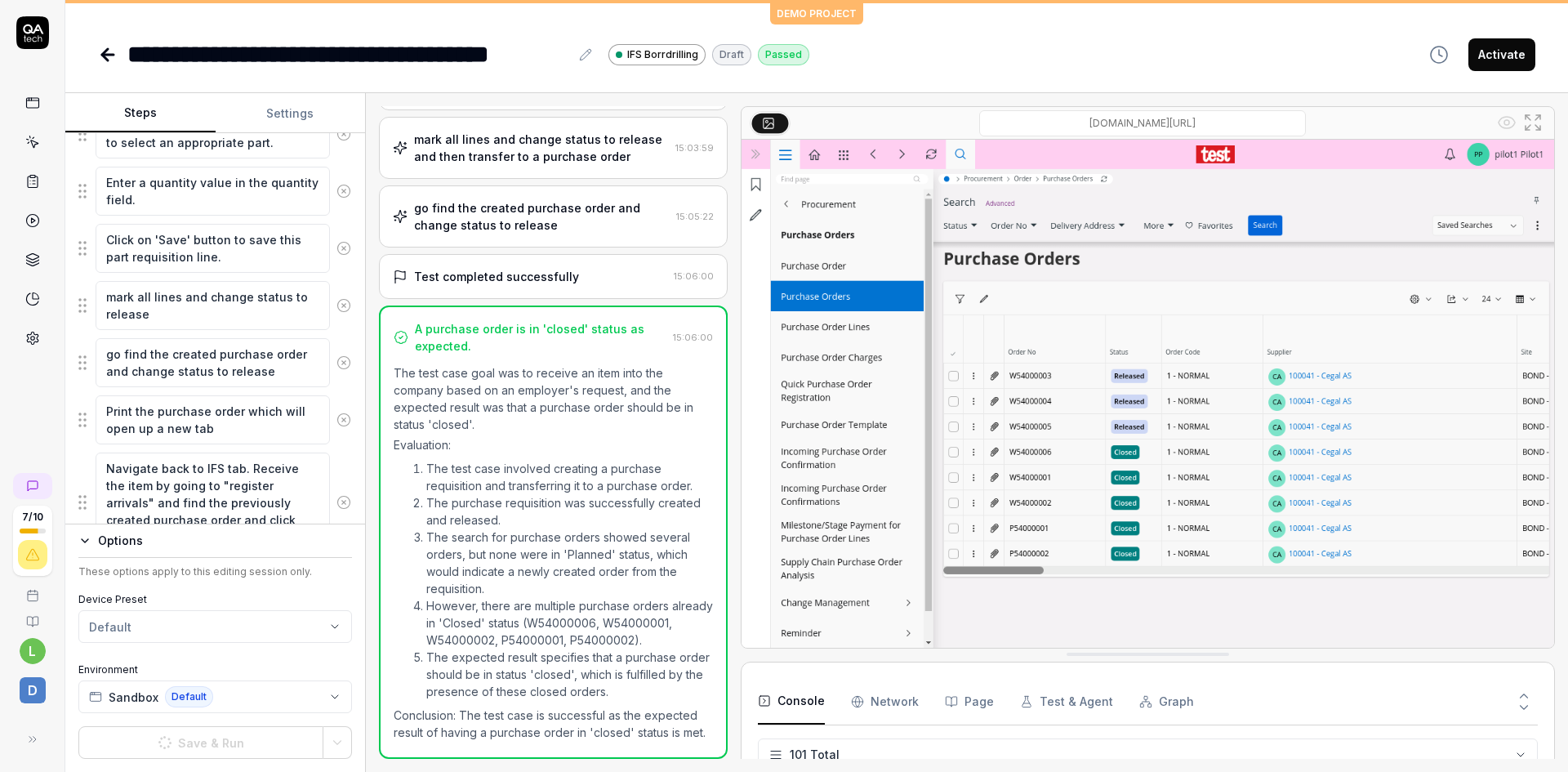
scroll to position [971, 0]
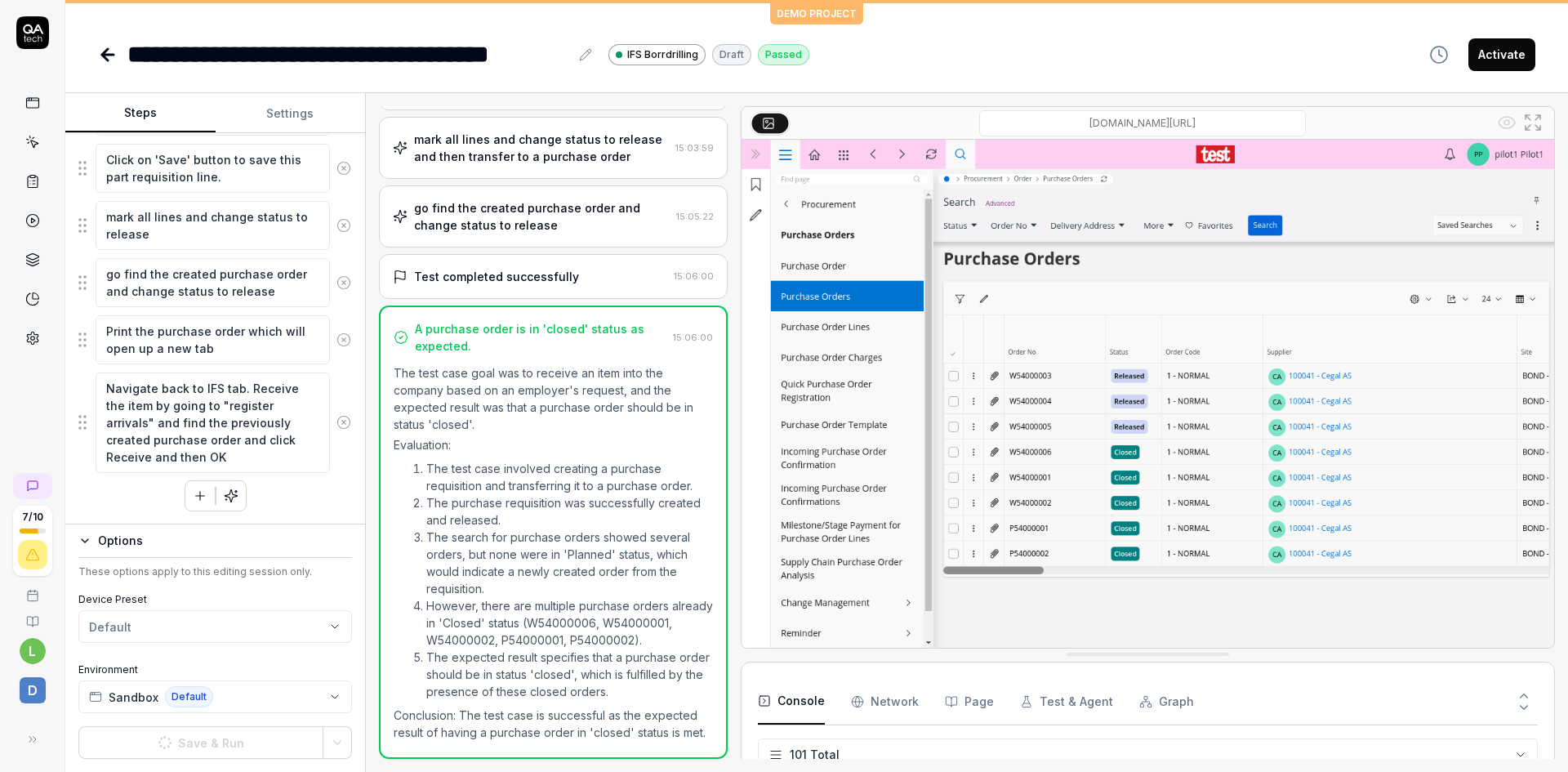
click at [198, 491] on icon "button" at bounding box center [199, 495] width 15 height 15
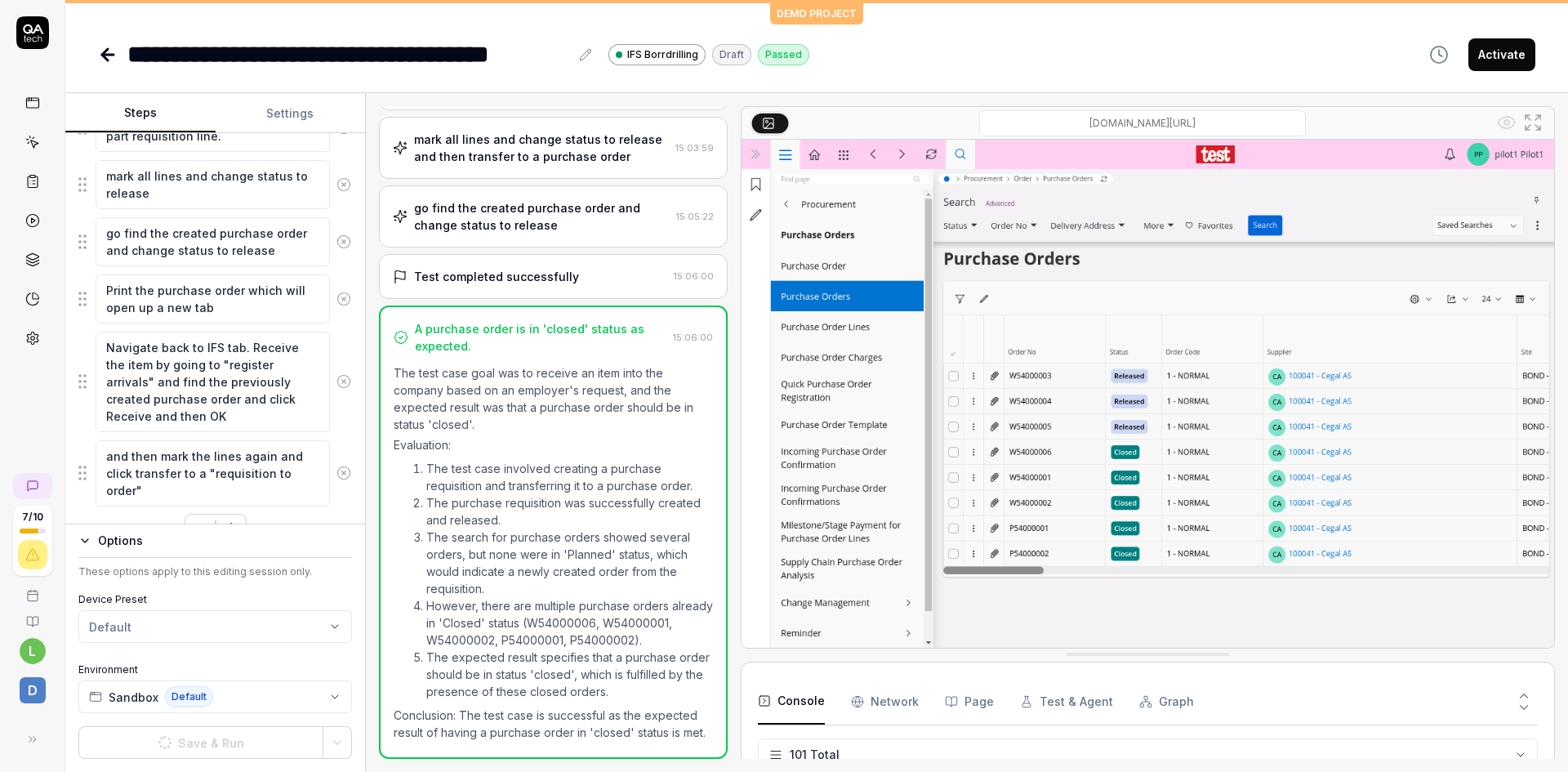
drag, startPoint x: 129, startPoint y: 455, endPoint x: 106, endPoint y: 459, distance: 23.3
click at [106, 459] on textarea "and then mark the lines again and click transfer to a "requisition to order"" at bounding box center [213, 473] width 235 height 66
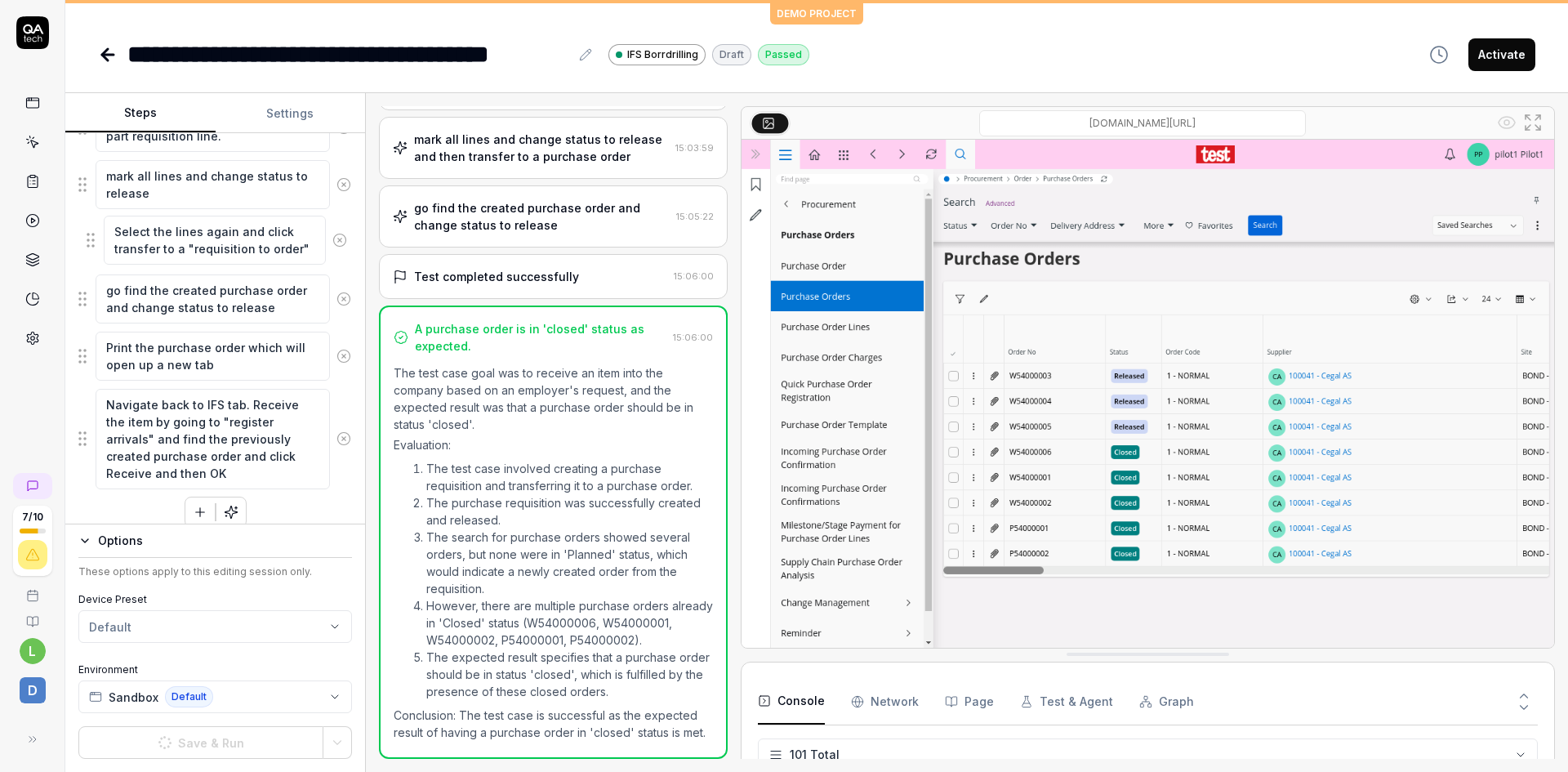
drag, startPoint x: 82, startPoint y: 471, endPoint x: 91, endPoint y: 246, distance: 225.2
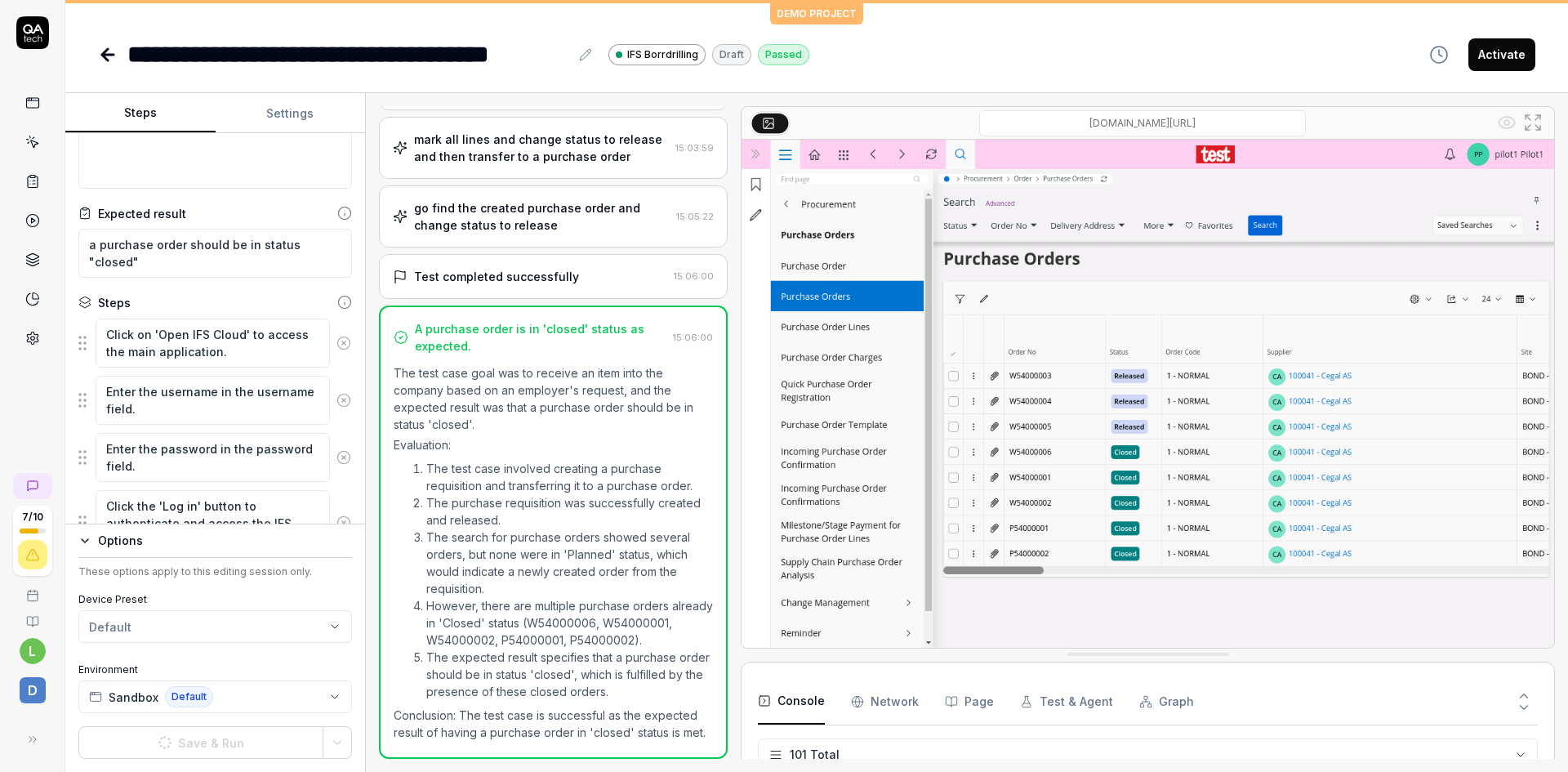
scroll to position [0, 0]
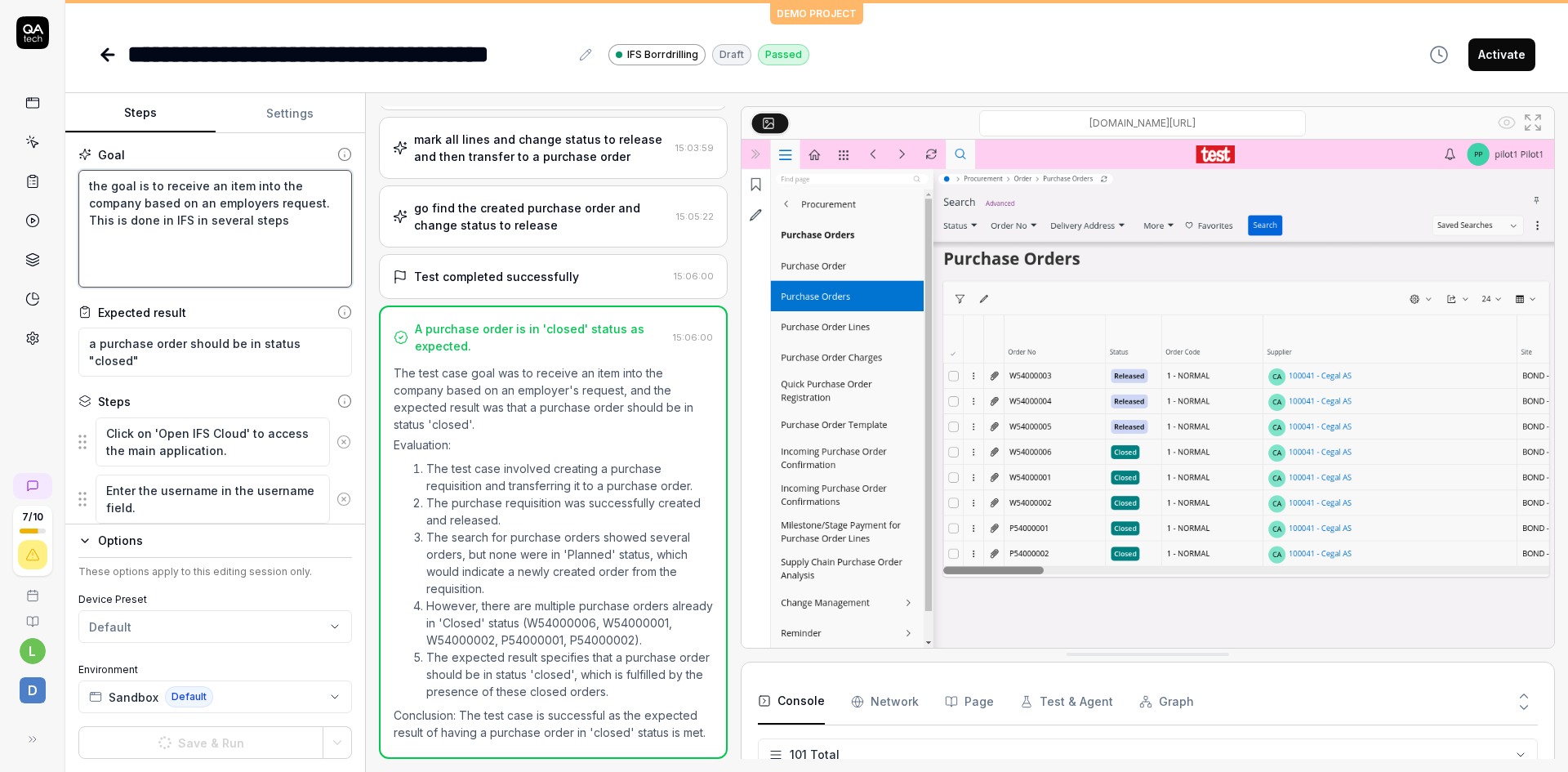
click at [163, 226] on textarea "the goal is to receive an item into the company based on an employers request. …" at bounding box center [215, 229] width 274 height 117
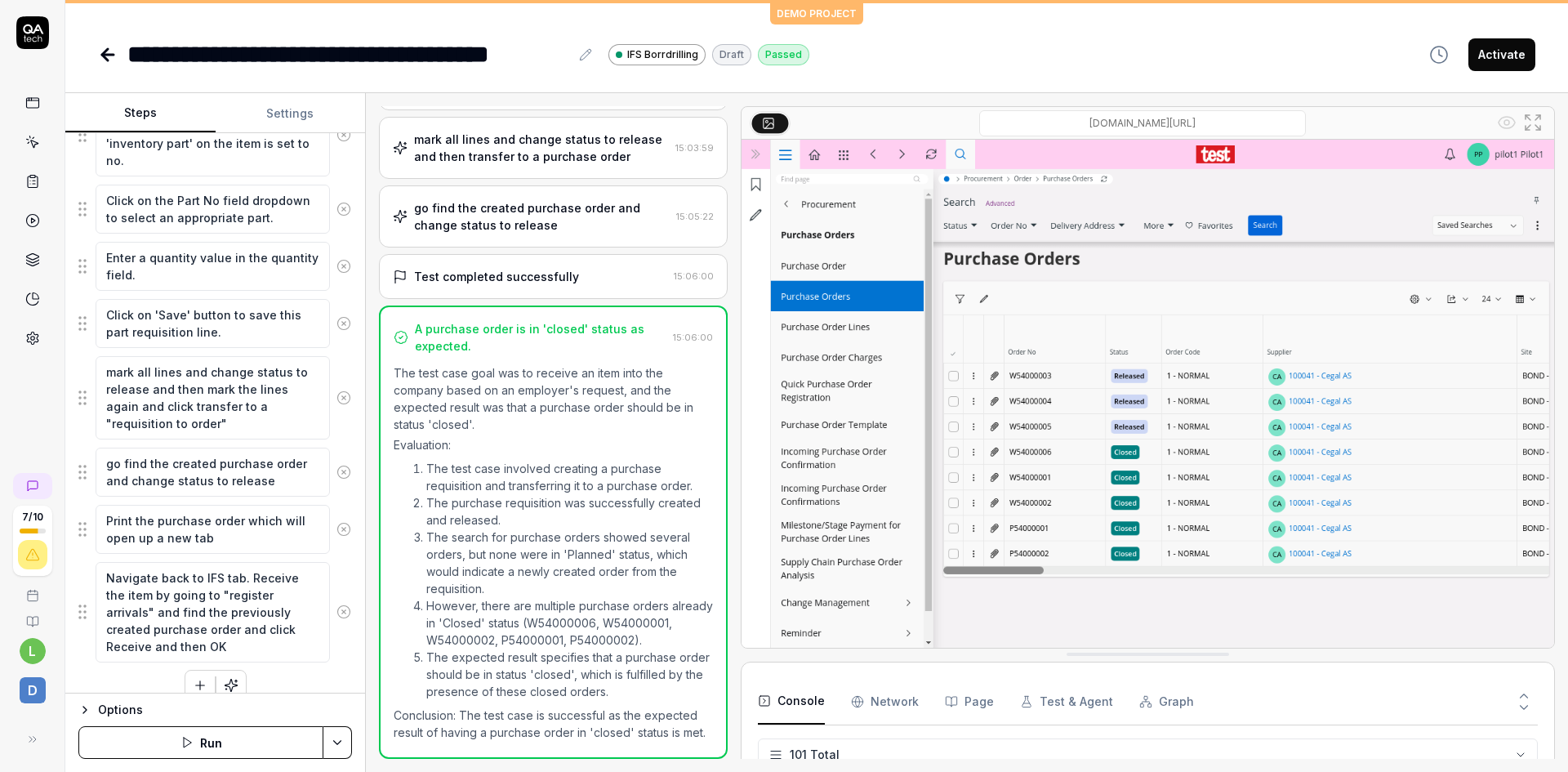
scroll to position [836, 0]
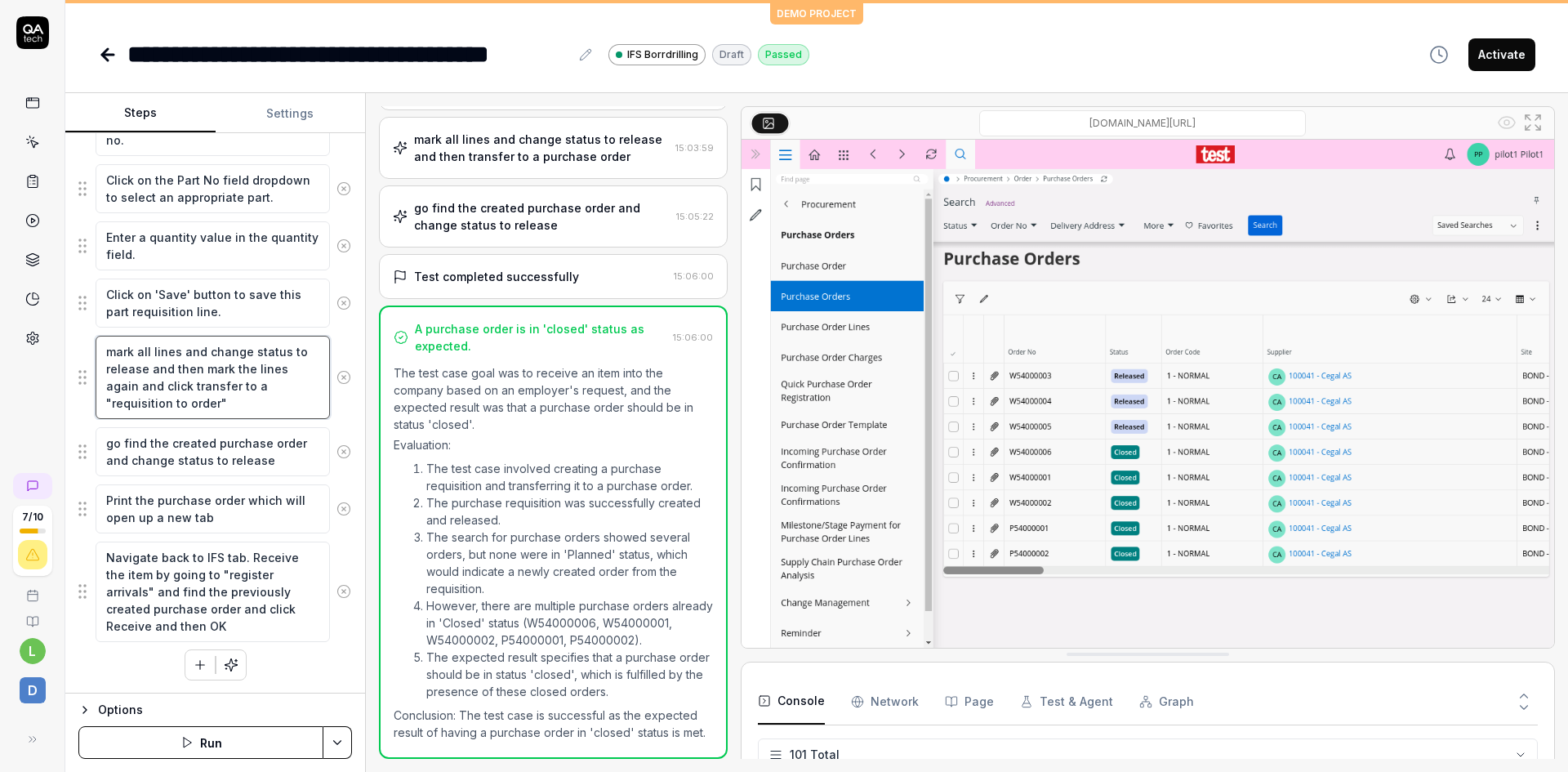
drag, startPoint x: 227, startPoint y: 404, endPoint x: 152, endPoint y: 370, distance: 82.3
click at [152, 370] on textarea "mark all lines and change status to release and then mark the lines again and c…" at bounding box center [213, 376] width 235 height 83
type textarea "*"
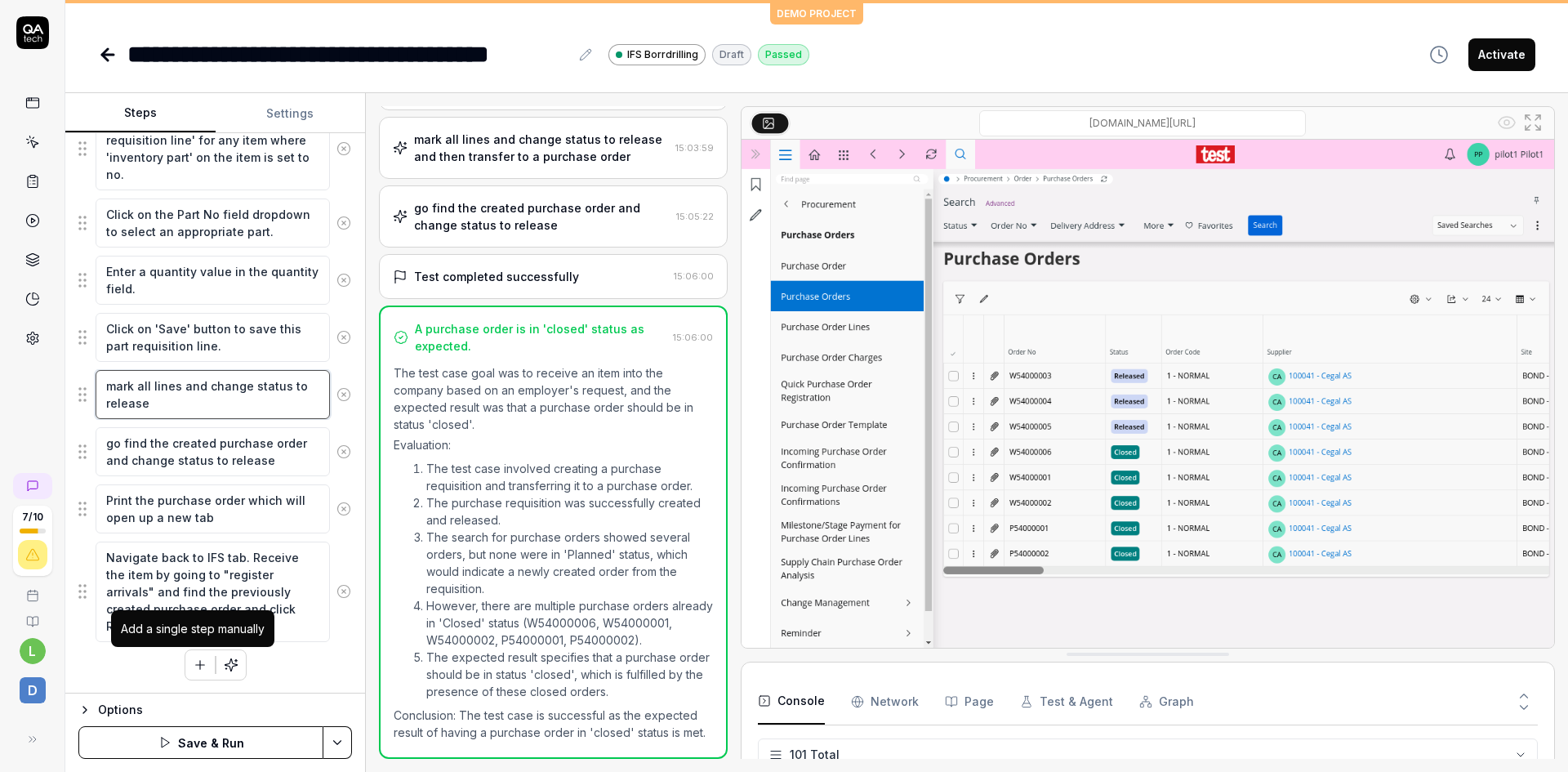
type textarea "mark all lines and change status to release"
click at [200, 666] on icon "button" at bounding box center [200, 664] width 0 height 9
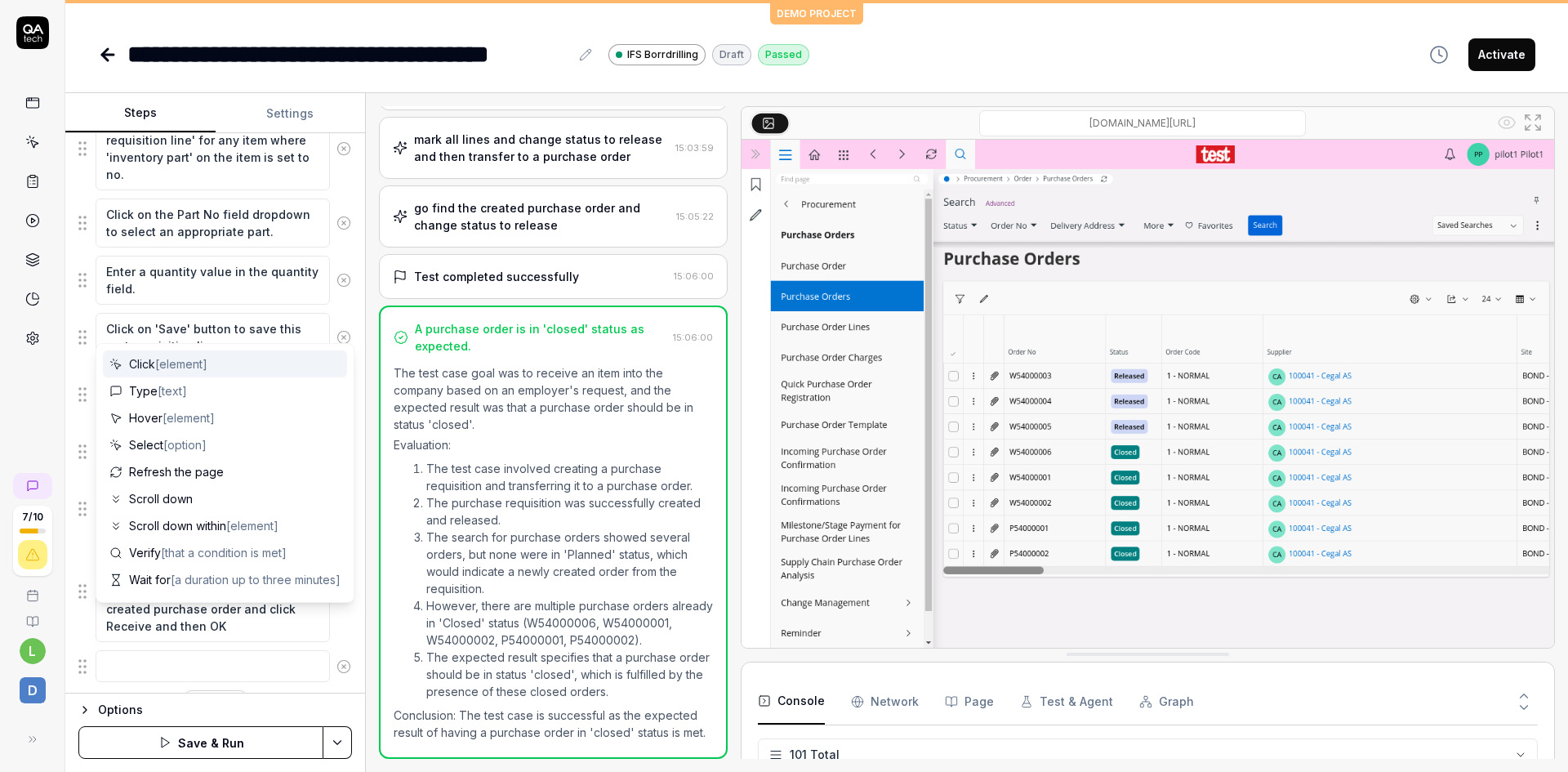
scroll to position [842, 0]
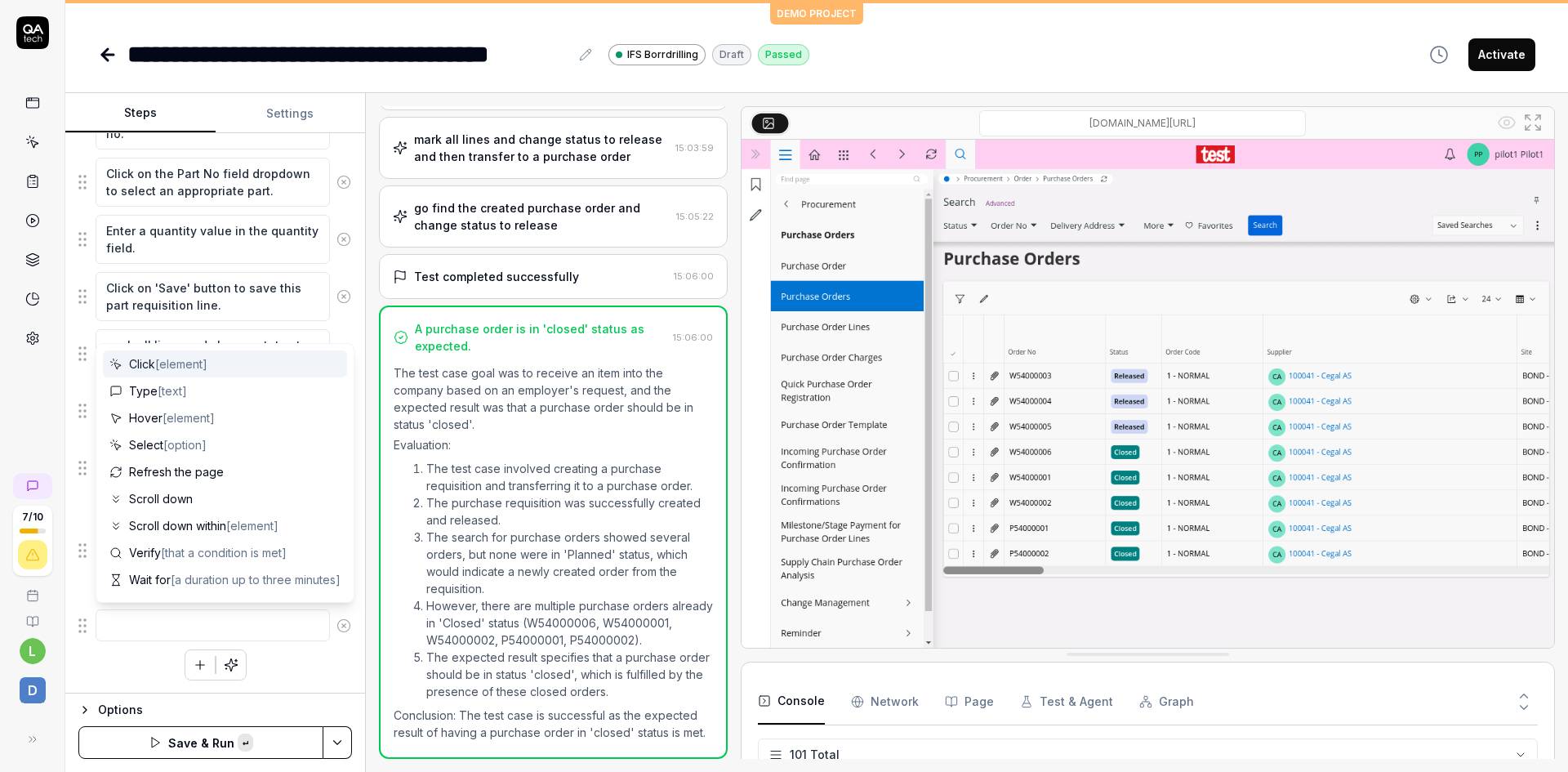
type textarea "*"
type textarea "and then mark the lines again and click transfer to a "requisition to order""
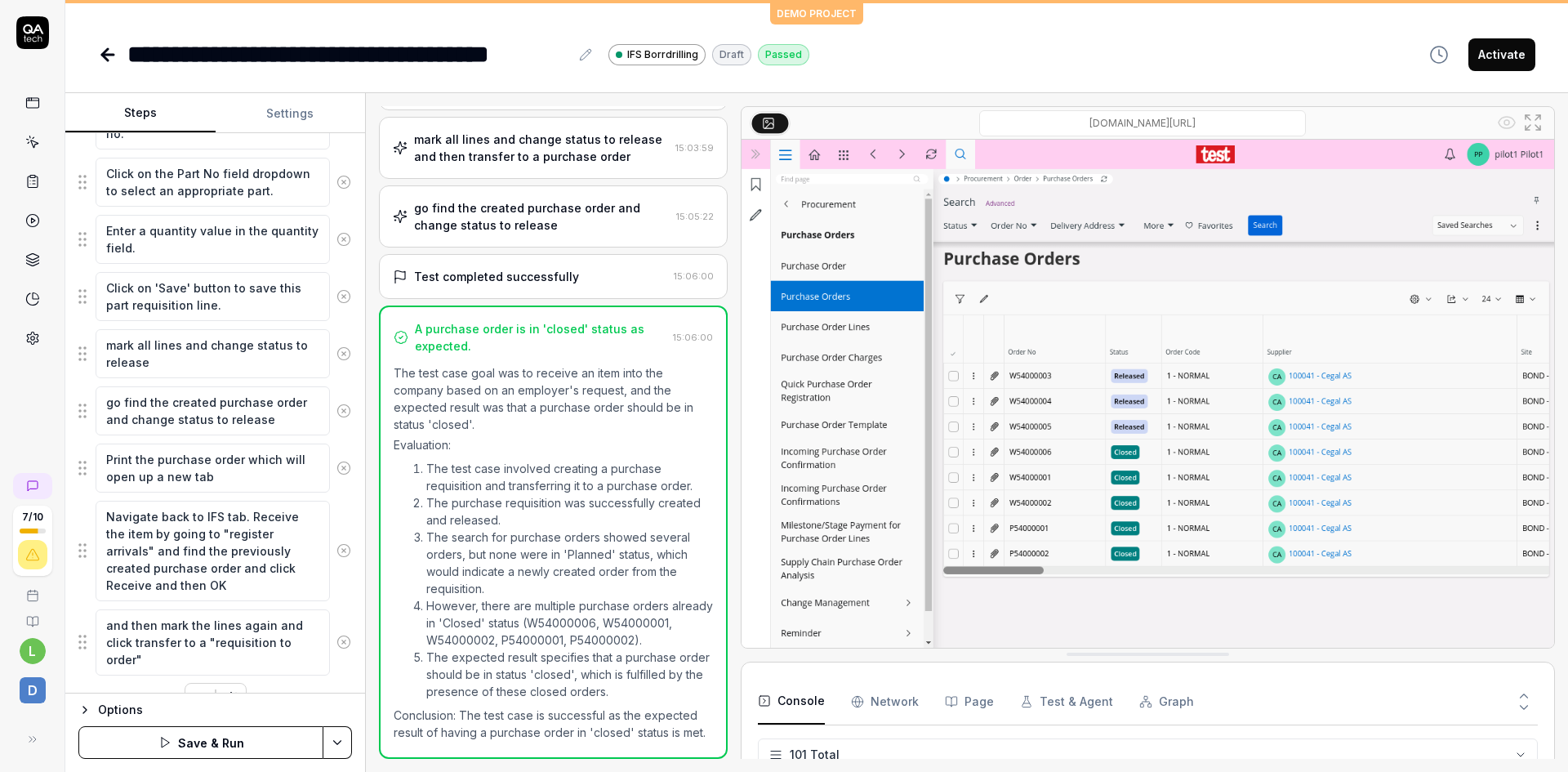
drag, startPoint x: 187, startPoint y: 625, endPoint x: 102, endPoint y: 631, distance: 85.2
click at [102, 631] on textarea "and then mark the lines again and click transfer to a "requisition to order"" at bounding box center [213, 642] width 235 height 66
type textarea "*"
type textarea "s the lines again and click transfer to a "requisition to order""
type textarea "*"
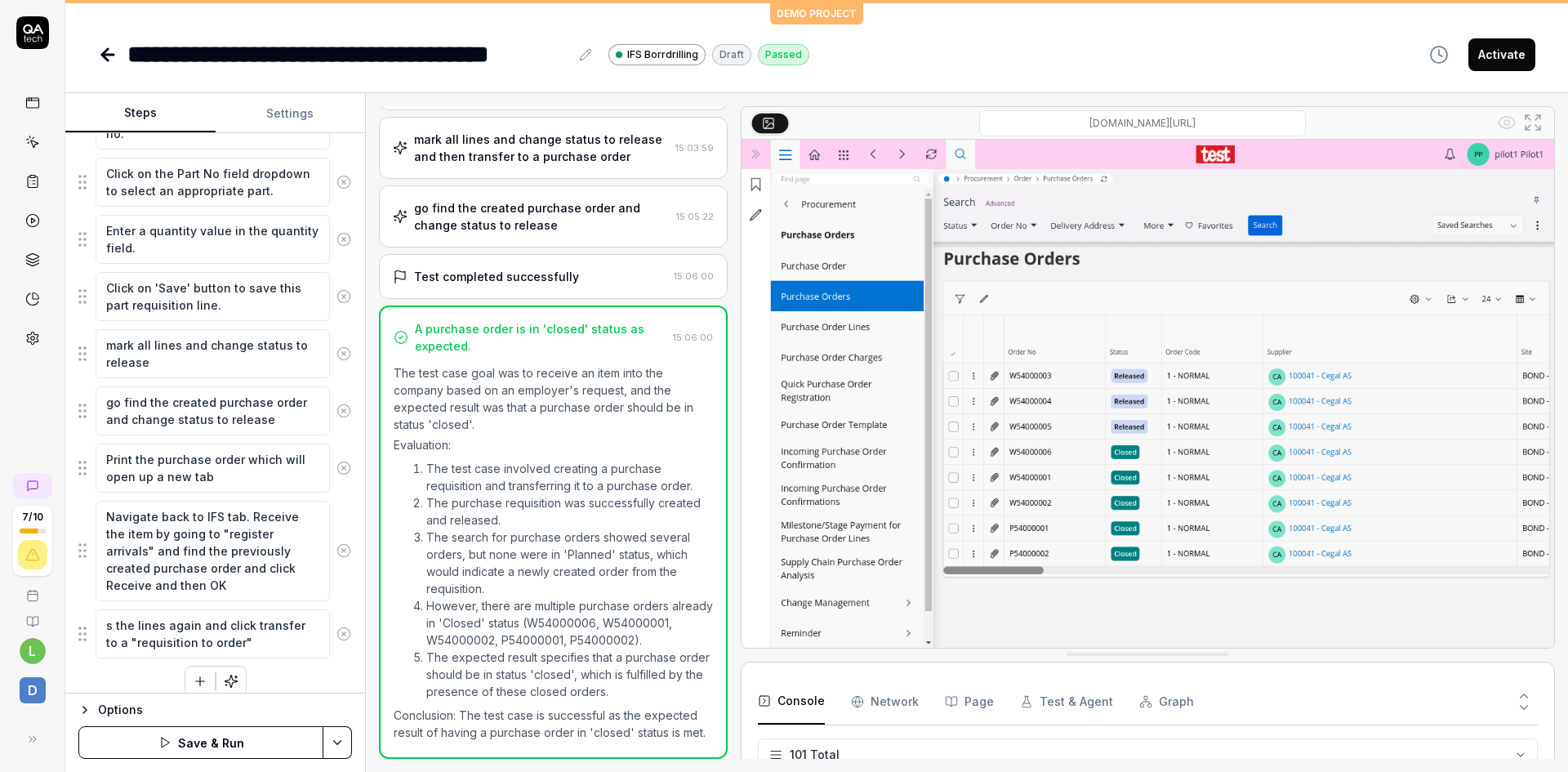
type textarea "se the lines again and click transfer to a "requisition to order""
type textarea "*"
type textarea "sel the lines again and click transfer to a "requisition to order""
type textarea "*"
type textarea "sele the lines again and click transfer to a "requisition to order""
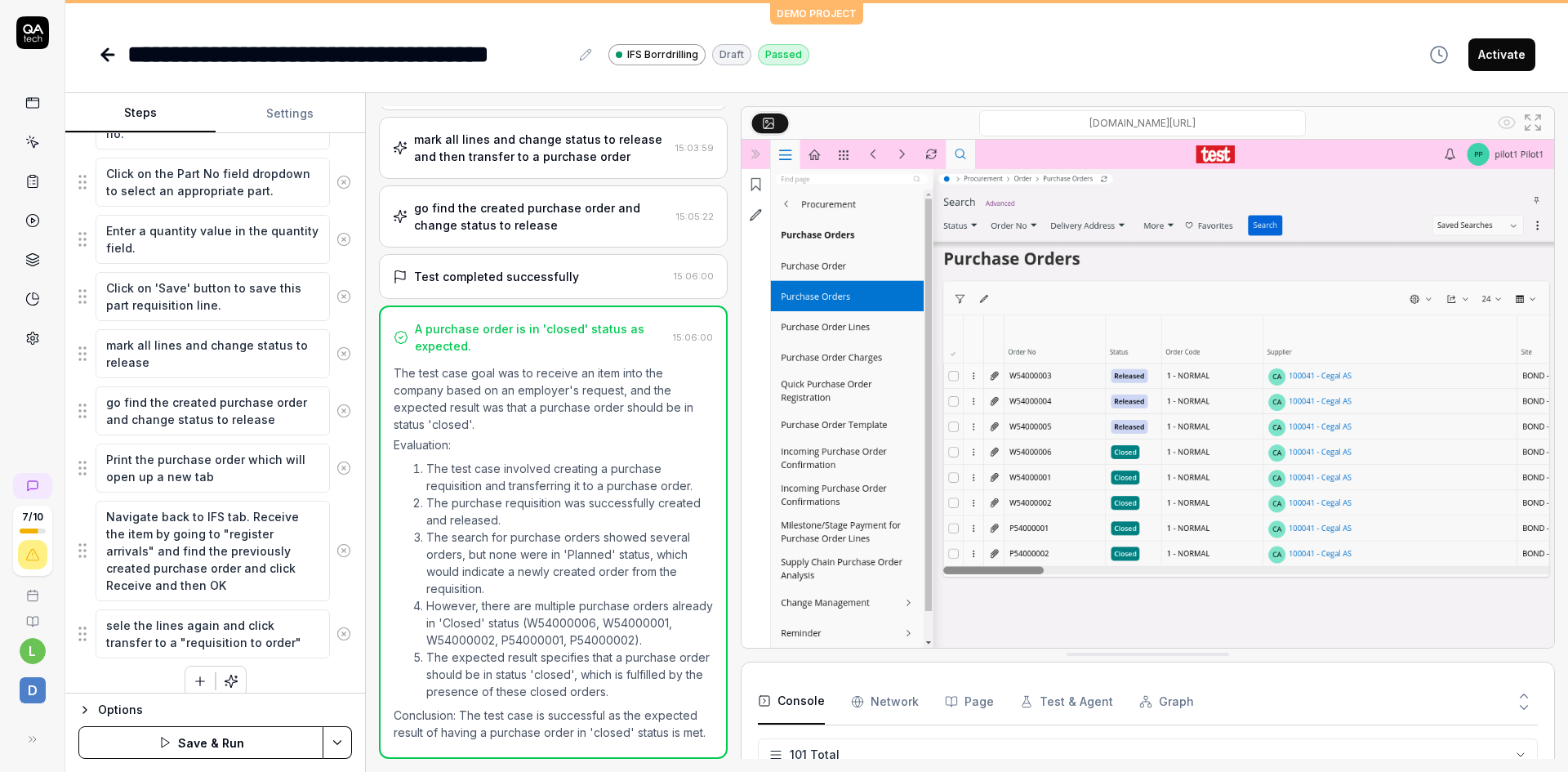
type textarea "*"
type textarea "selec the lines again and click transfer to a "requisition to order""
type textarea "*"
type textarea "select the lines again and click transfer to a "requisition to order""
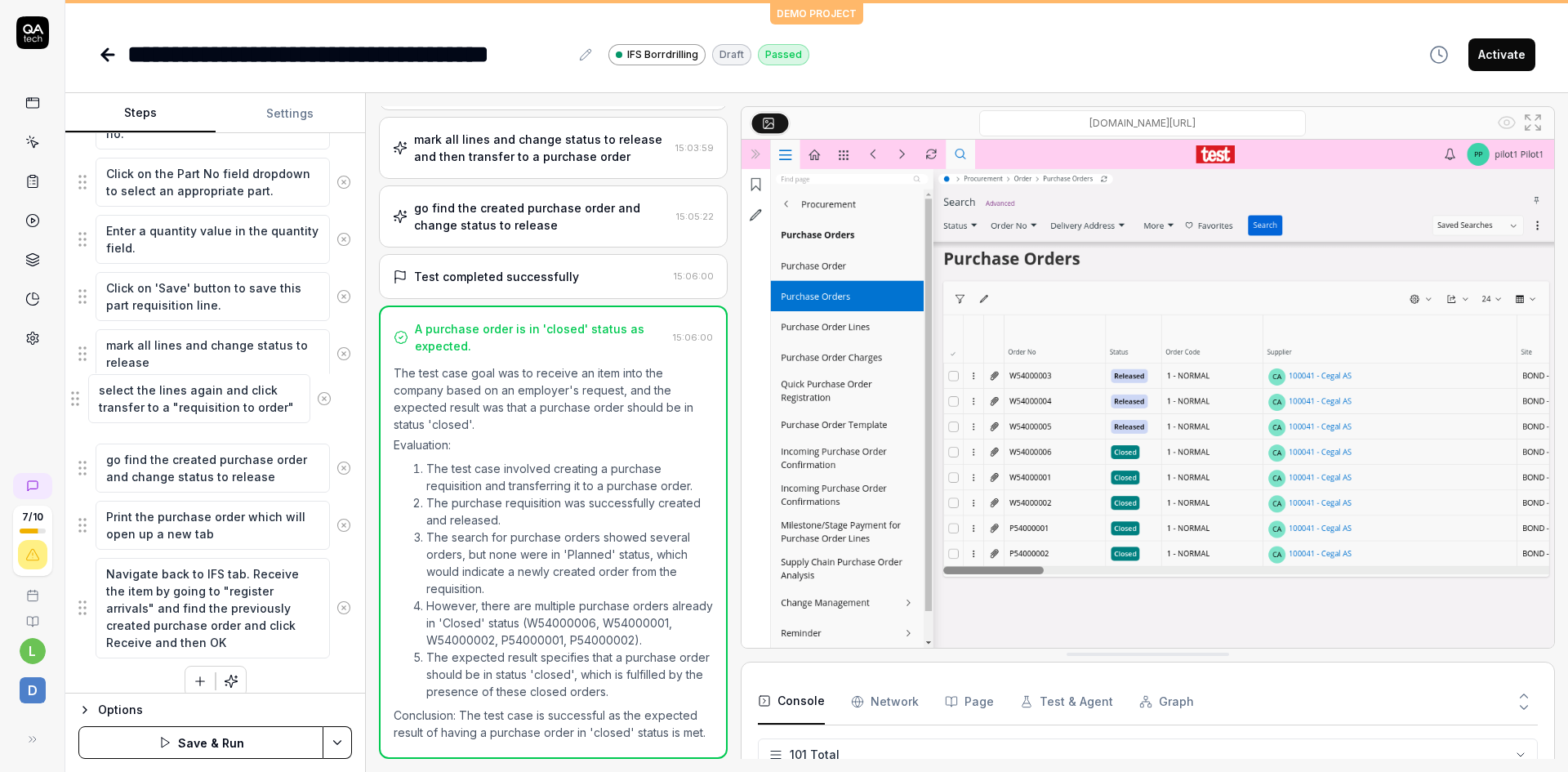
drag, startPoint x: 85, startPoint y: 639, endPoint x: 77, endPoint y: 405, distance: 234.1
click at [78, 405] on fieldset "Click on 'Open IFS Cloud' to access the main application. Enter the username in…" at bounding box center [215, 116] width 274 height 1086
click at [289, 418] on textarea "select the lines again and click transfer to a "requisition to order"" at bounding box center [213, 410] width 235 height 49
type textarea "*"
type textarea "select the lines again and click transfer to a "requisition to order","
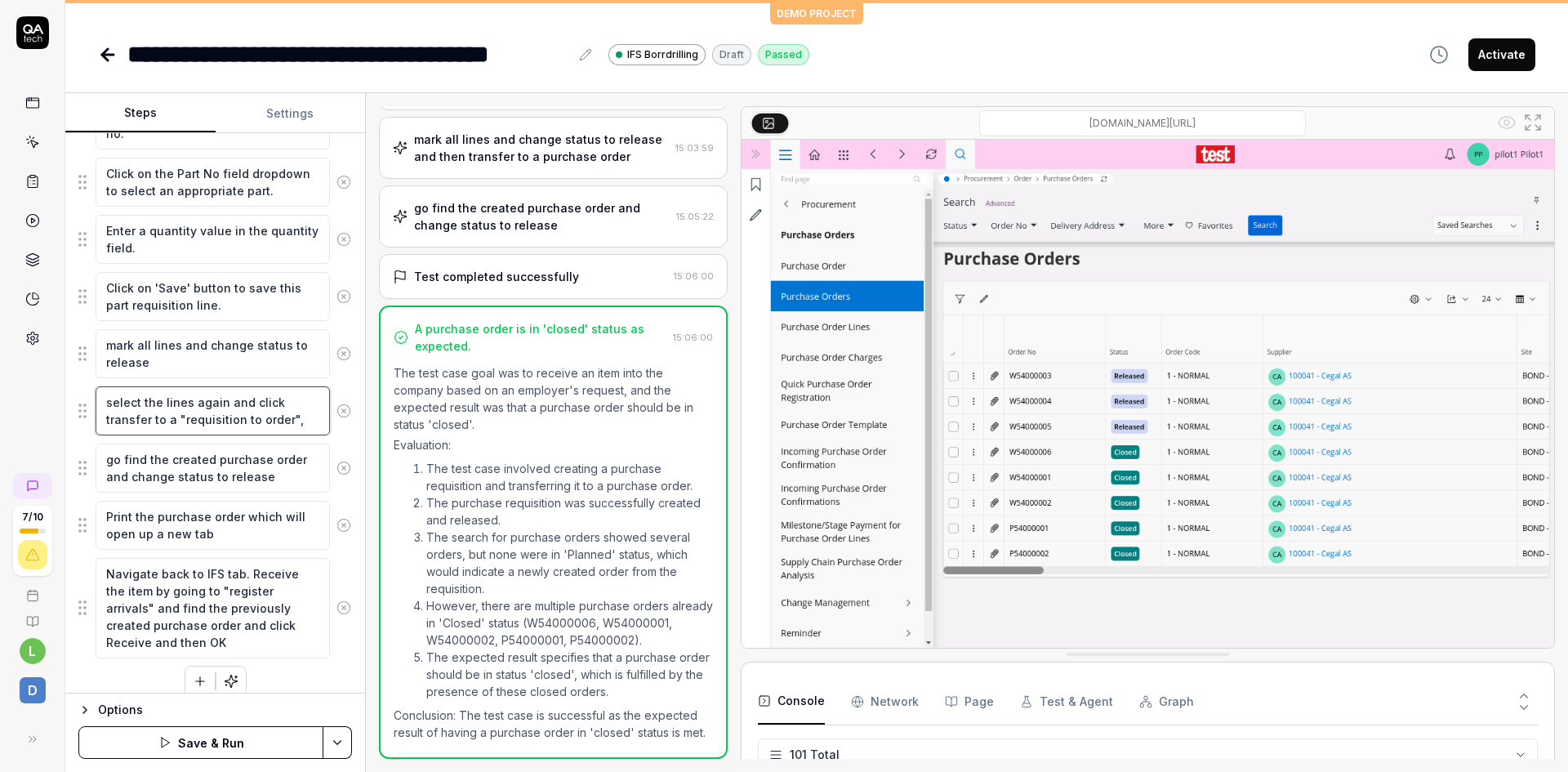
type textarea "*"
type textarea "select the lines again and click transfer to a "requisition to order","
type textarea "*"
type textarea "select the lines again and click transfer to a "requisition to order", r"
type textarea "*"
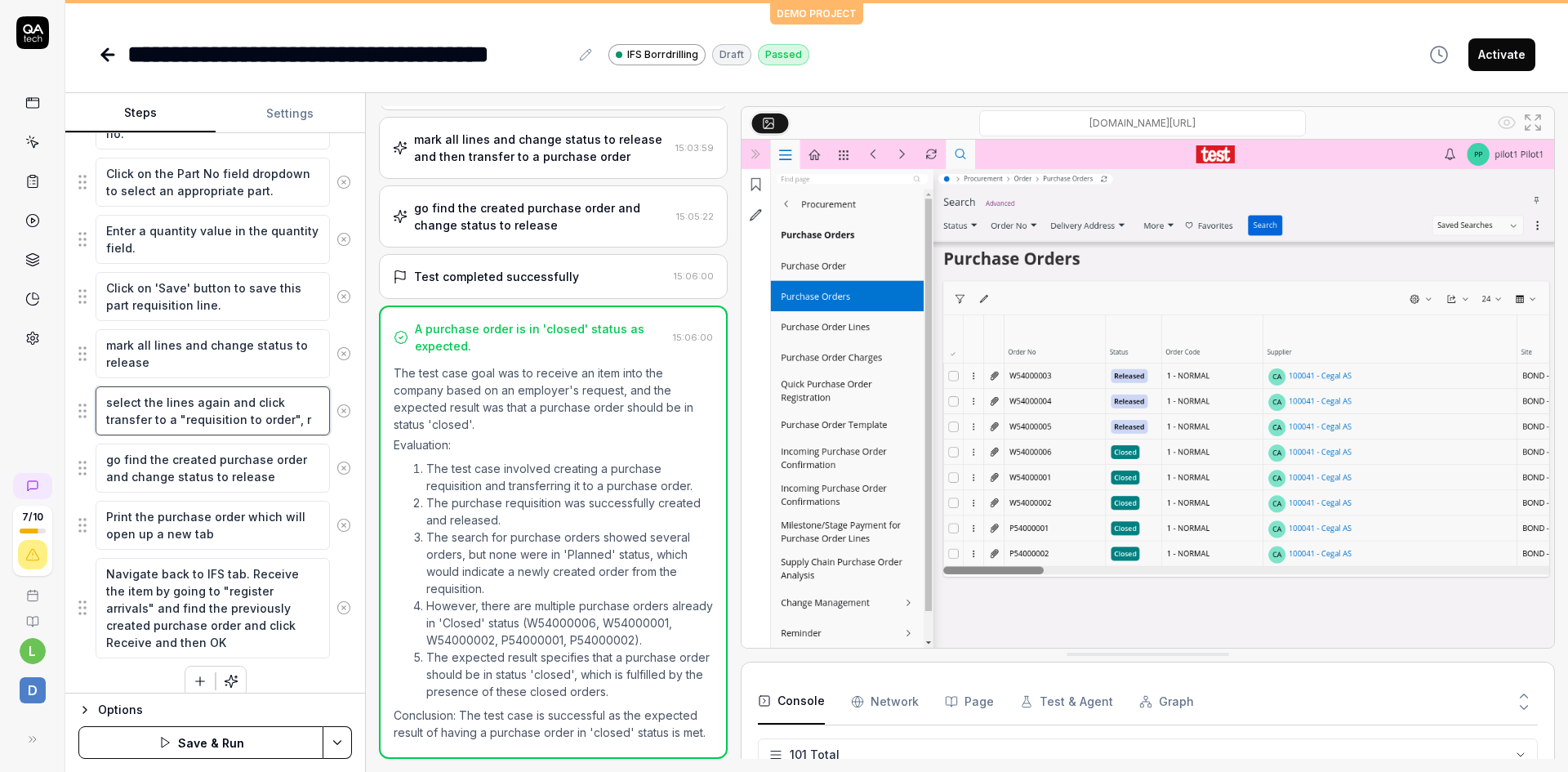
type textarea "select the lines again and click transfer to a "requisition to order", re"
type textarea "*"
type textarea "select the lines again and click transfer to a "requisition to order", ret"
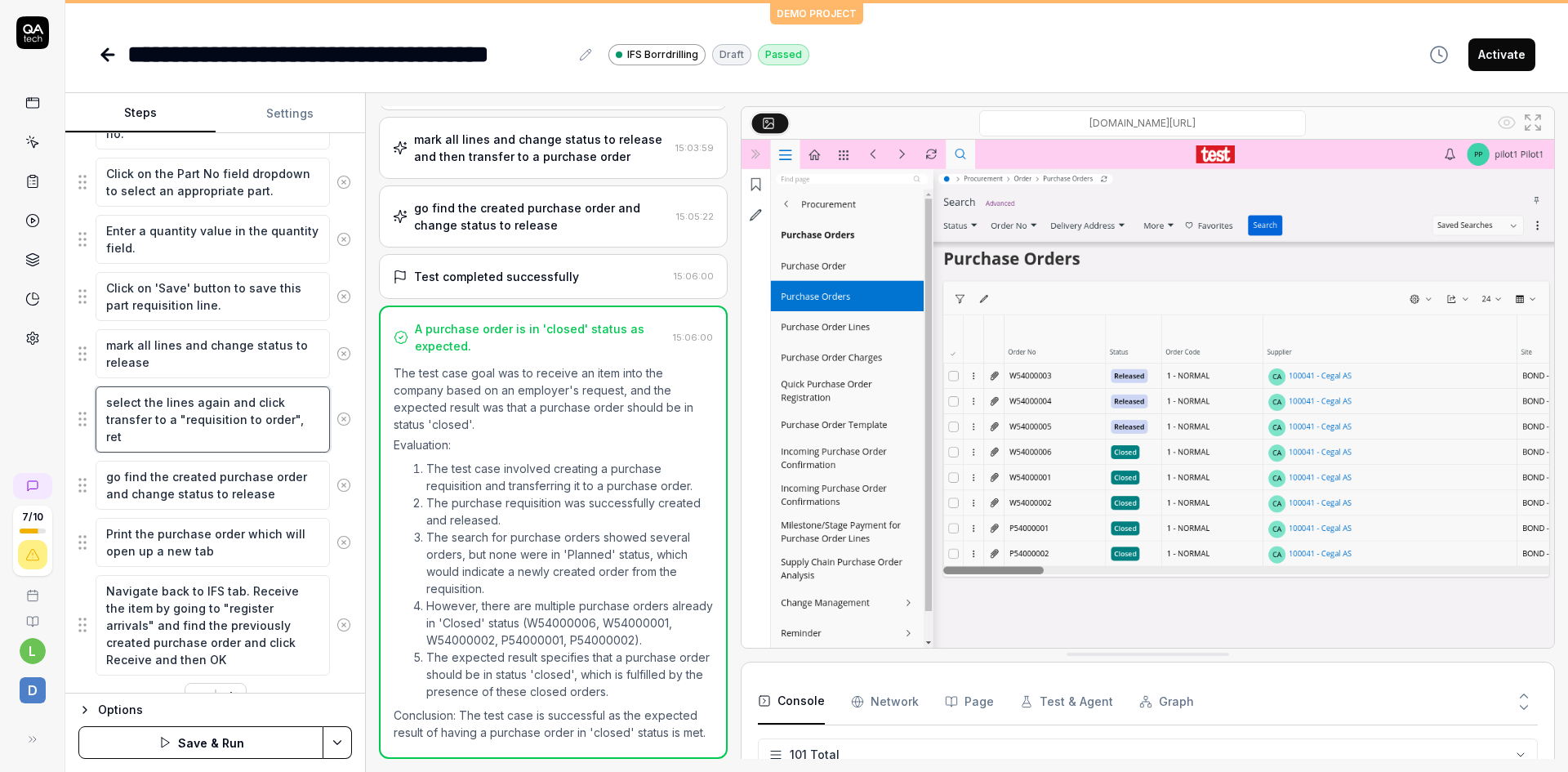
type textarea "*"
type textarea "select the lines again and click transfer to a "requisition to order", retr"
type textarea "*"
type textarea "select the lines again and click transfer to a "requisition to order", retre"
type textarea "*"
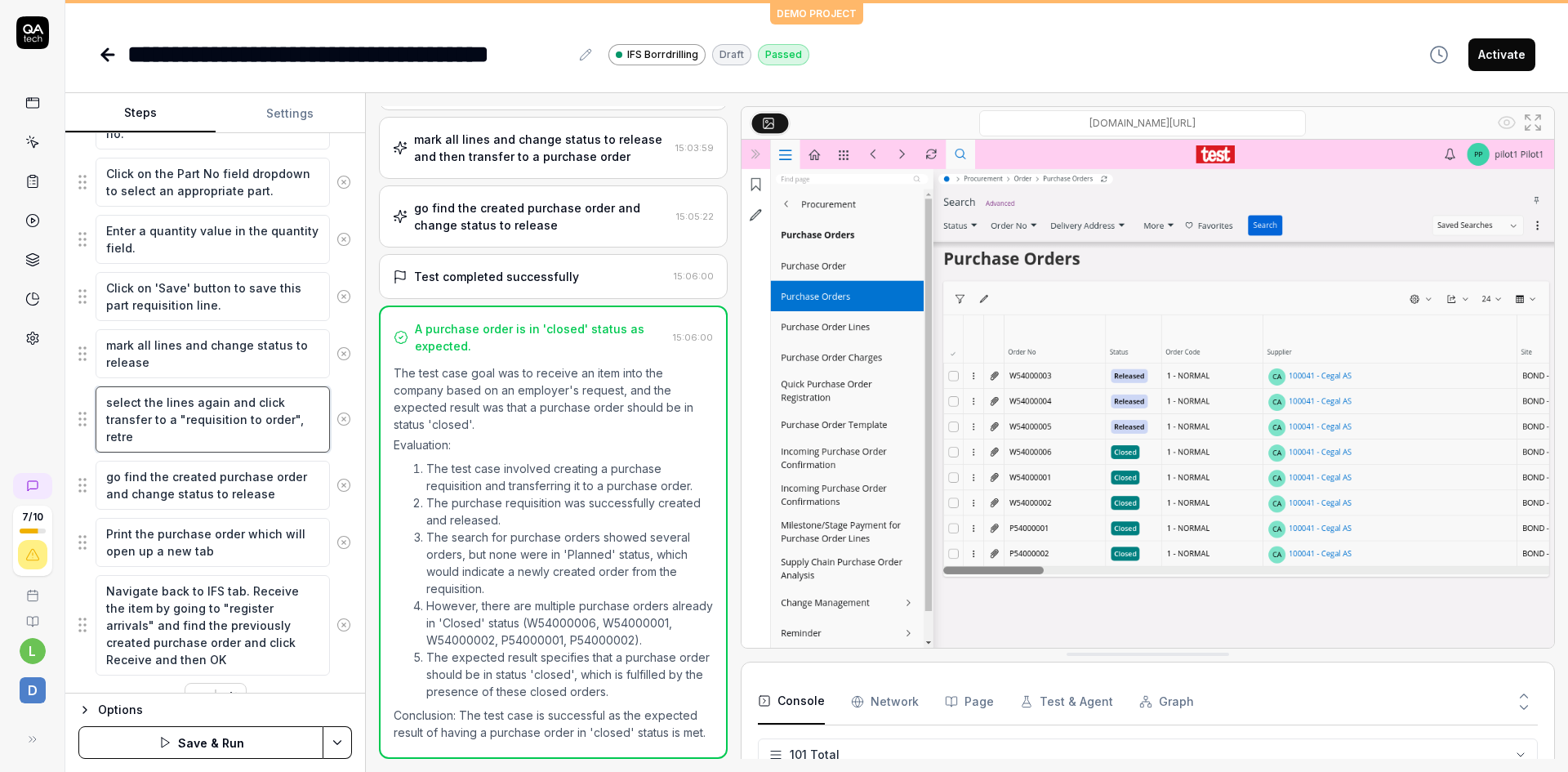
type textarea "select the lines again and click transfer to a "requisition to order", retrei"
type textarea "*"
type textarea "select the lines again and click transfer to a "requisition to order", retreiv"
type textarea "*"
type textarea "select the lines again and click transfer to a "requisition to order", retreive"
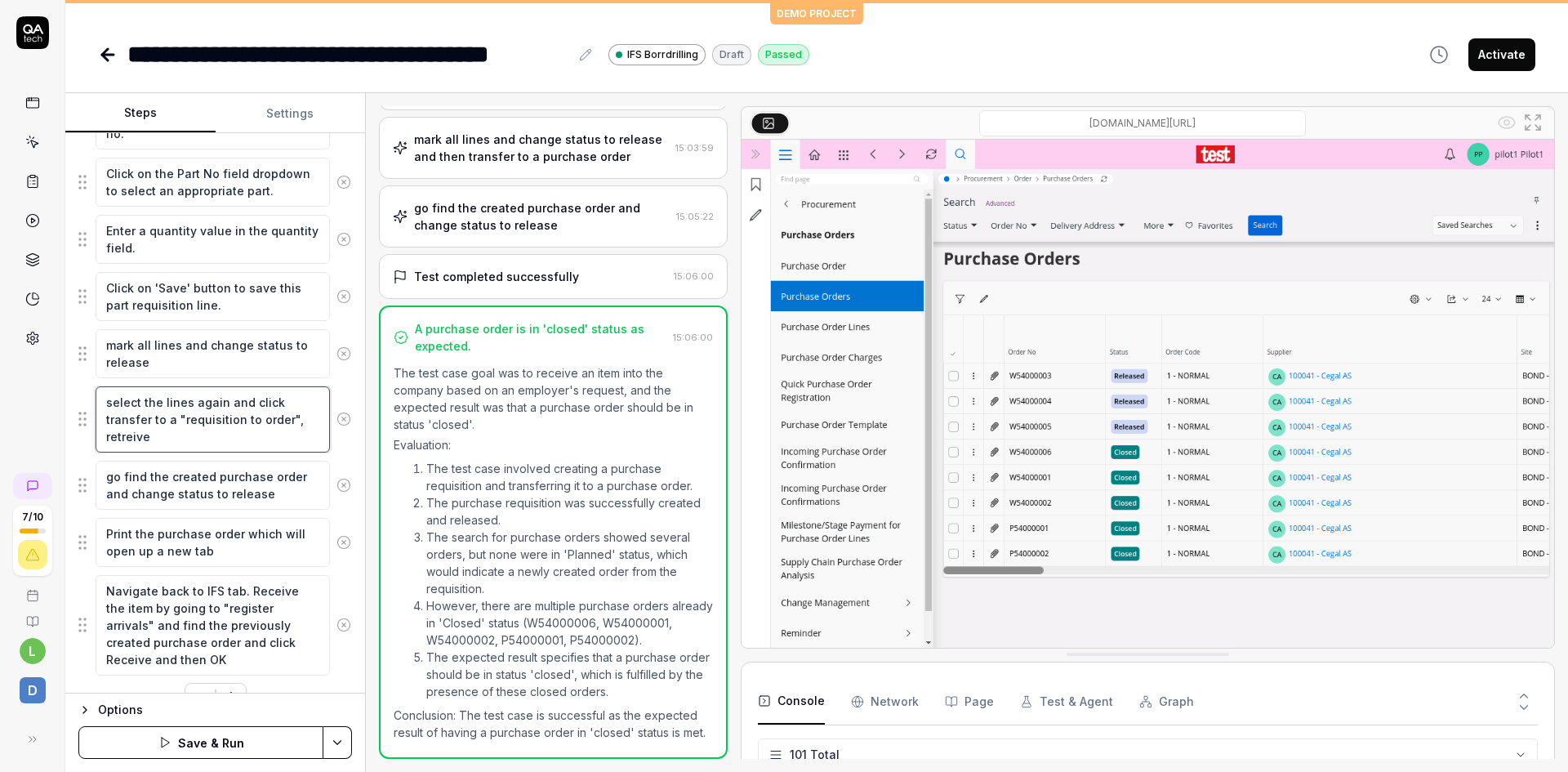
type textarea "*"
type textarea "select the lines again and click transfer to a "requisition to order", retreive"
type textarea "*"
type textarea "select the lines again and click transfer to a "requisition to order", retreive…"
type textarea "*"
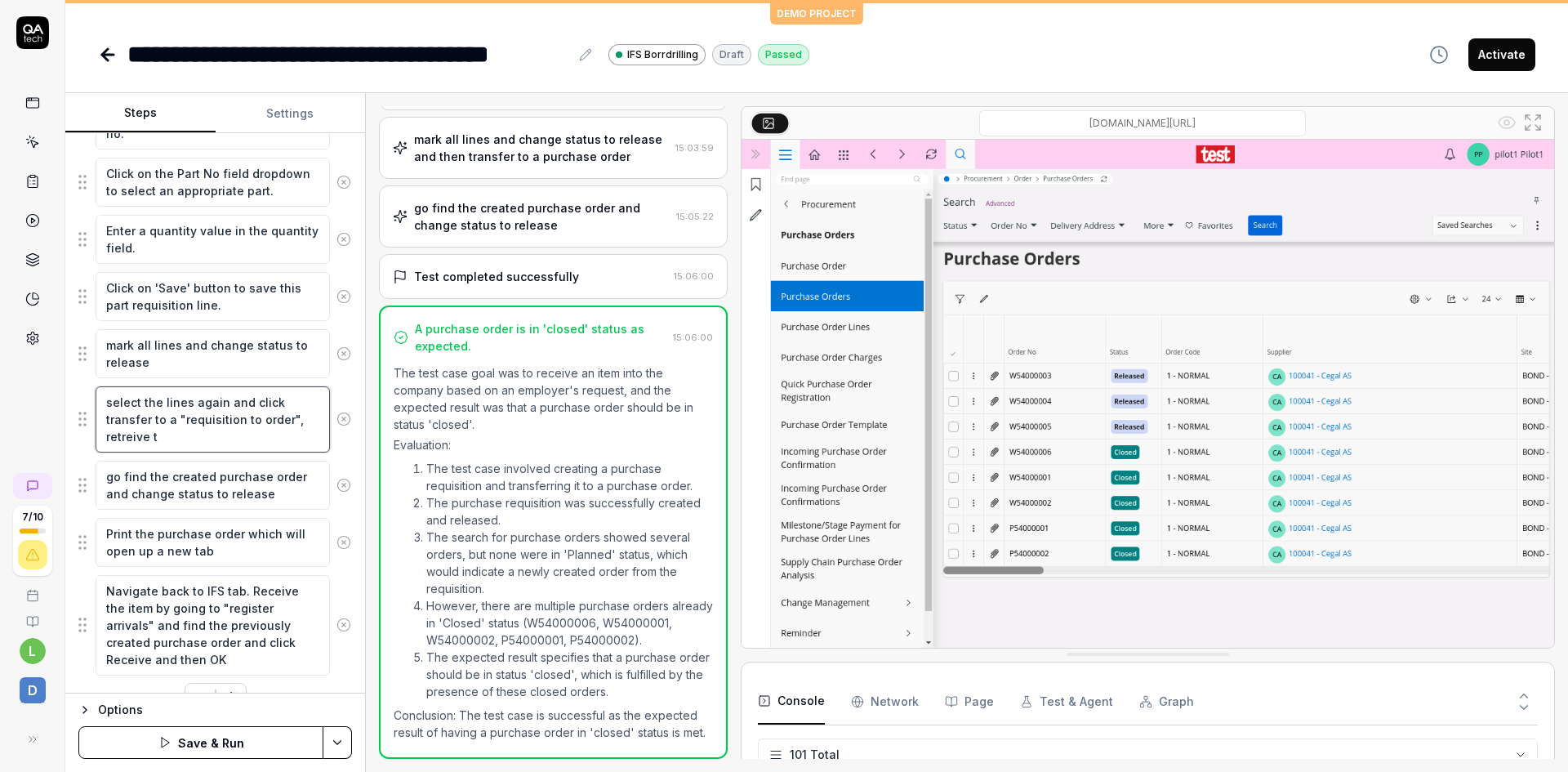
type textarea "select the lines again and click transfer to a "requisition to order", retreive…"
type textarea "*"
type textarea "select the lines again and click transfer to a "requisition to order", retreive…"
type textarea "*"
type textarea "select the lines again and click transfer to a "requisition to order", retreive…"
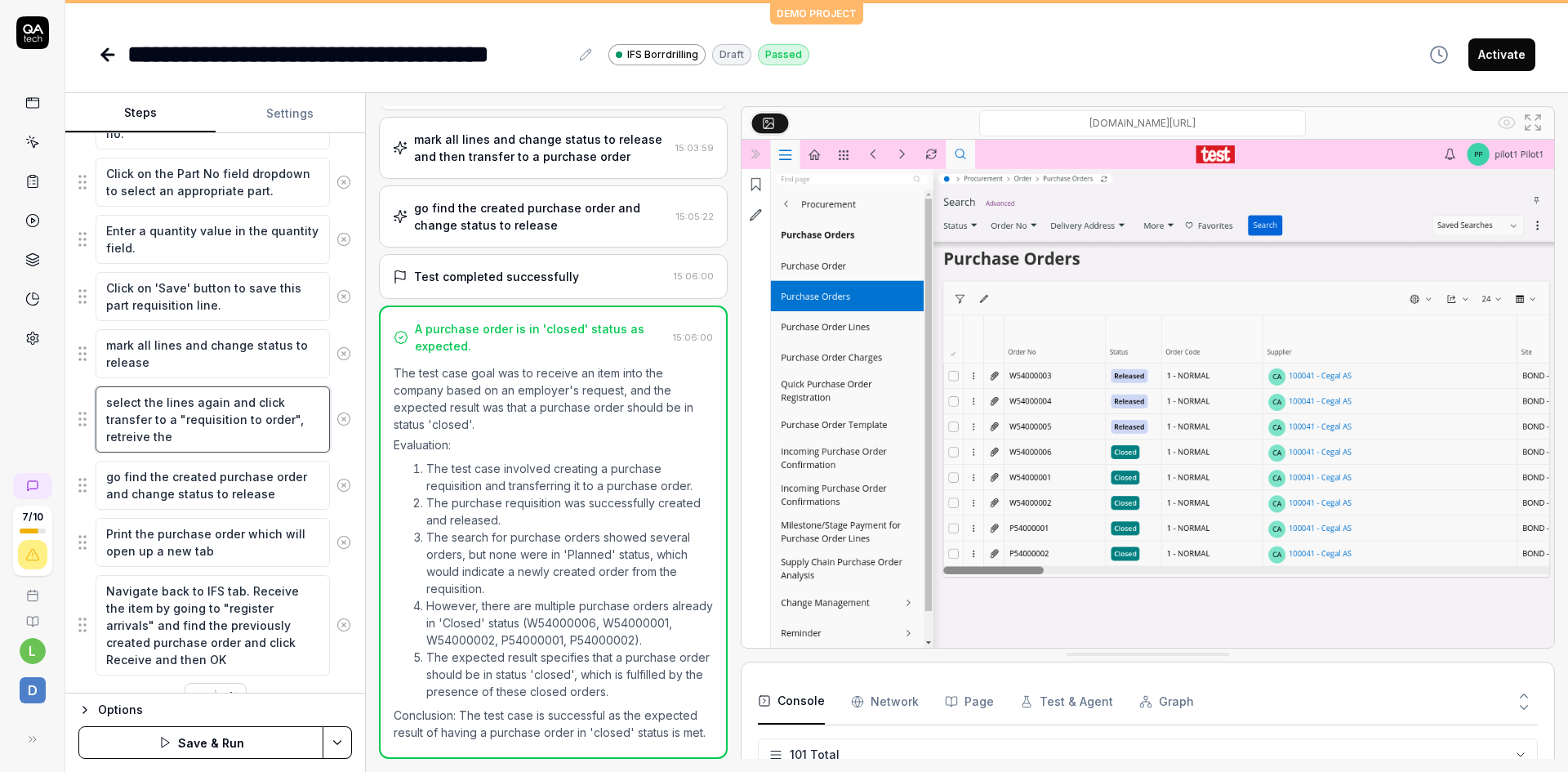
type textarea "*"
type textarea "select the lines again and click transfer to a "requisition to order", retreive…"
type textarea "*"
type textarea "select the lines again and click transfer to a "requisition to order", retreive…"
type textarea "*"
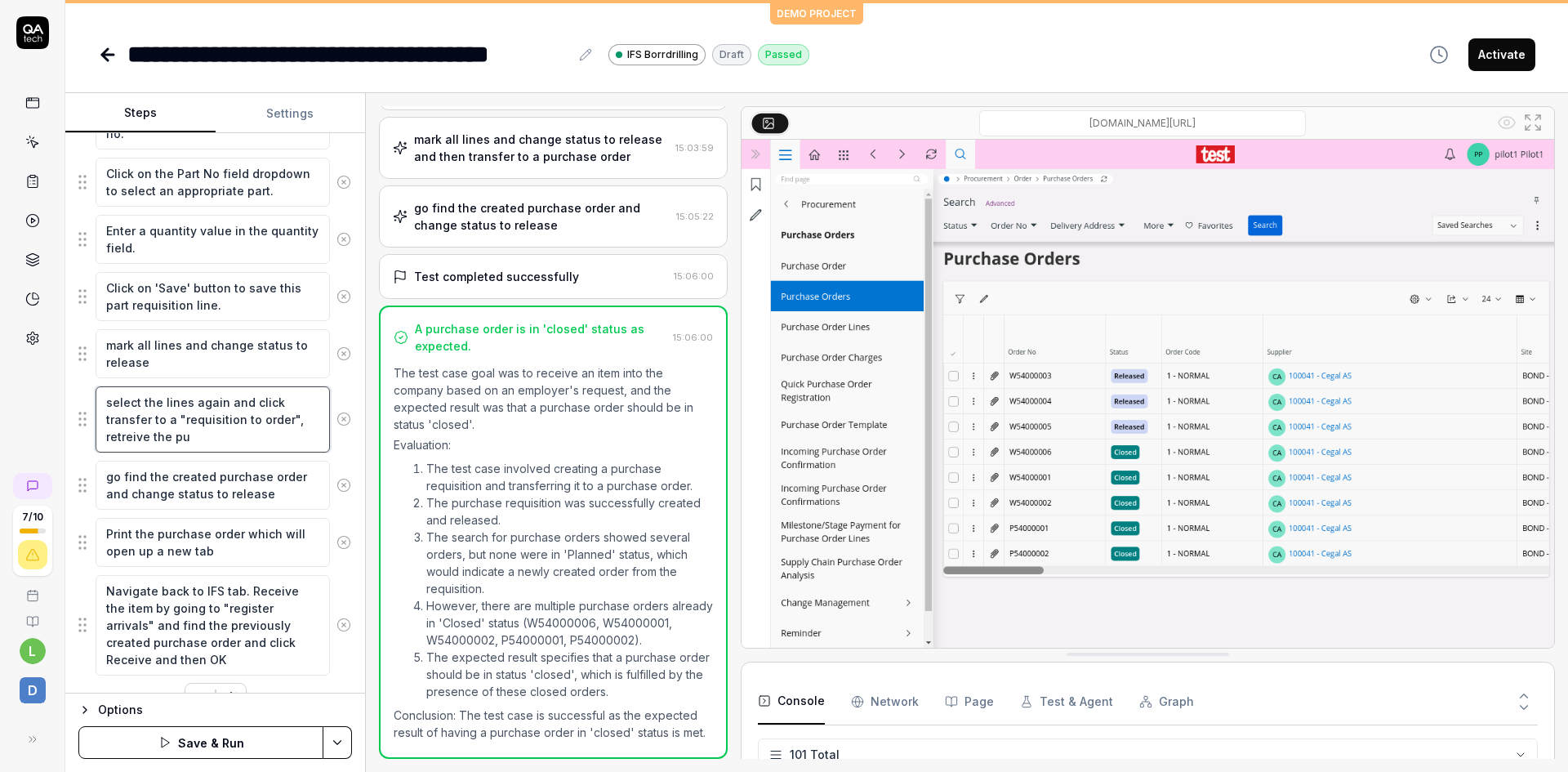
type textarea "select the lines again and click transfer to a "requisition to order", retreive…"
type textarea "*"
type textarea "select the lines again and click transfer to a "requisition to order", retreive…"
type textarea "*"
type textarea "select the lines again and click transfer to a "requisition to order", retreive…"
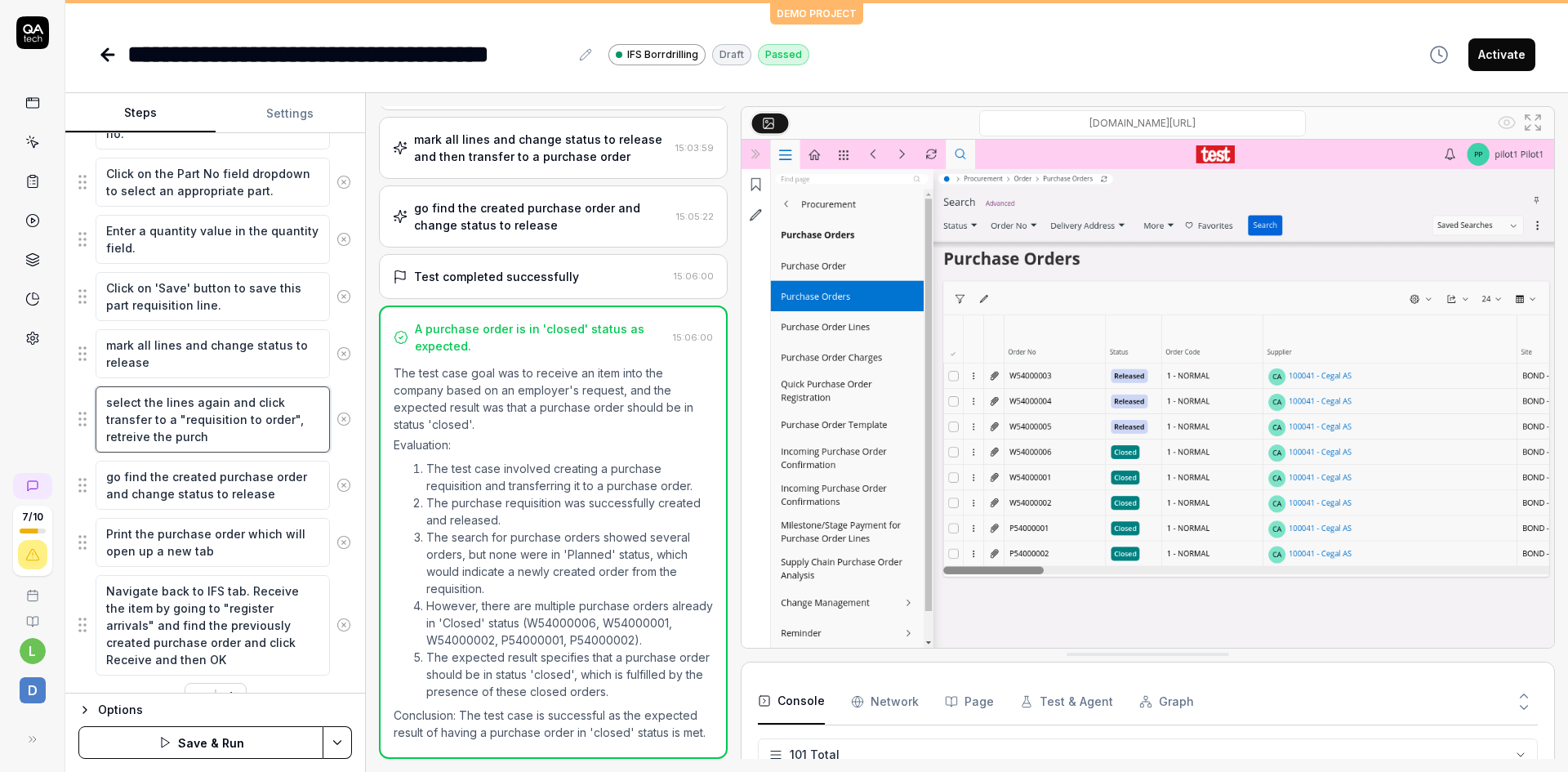
type textarea "*"
type textarea "select the lines again and click transfer to a "requisition to order", retreive…"
type textarea "*"
type textarea "select the lines again and click transfer to a "requisition to order", retreive…"
type textarea "*"
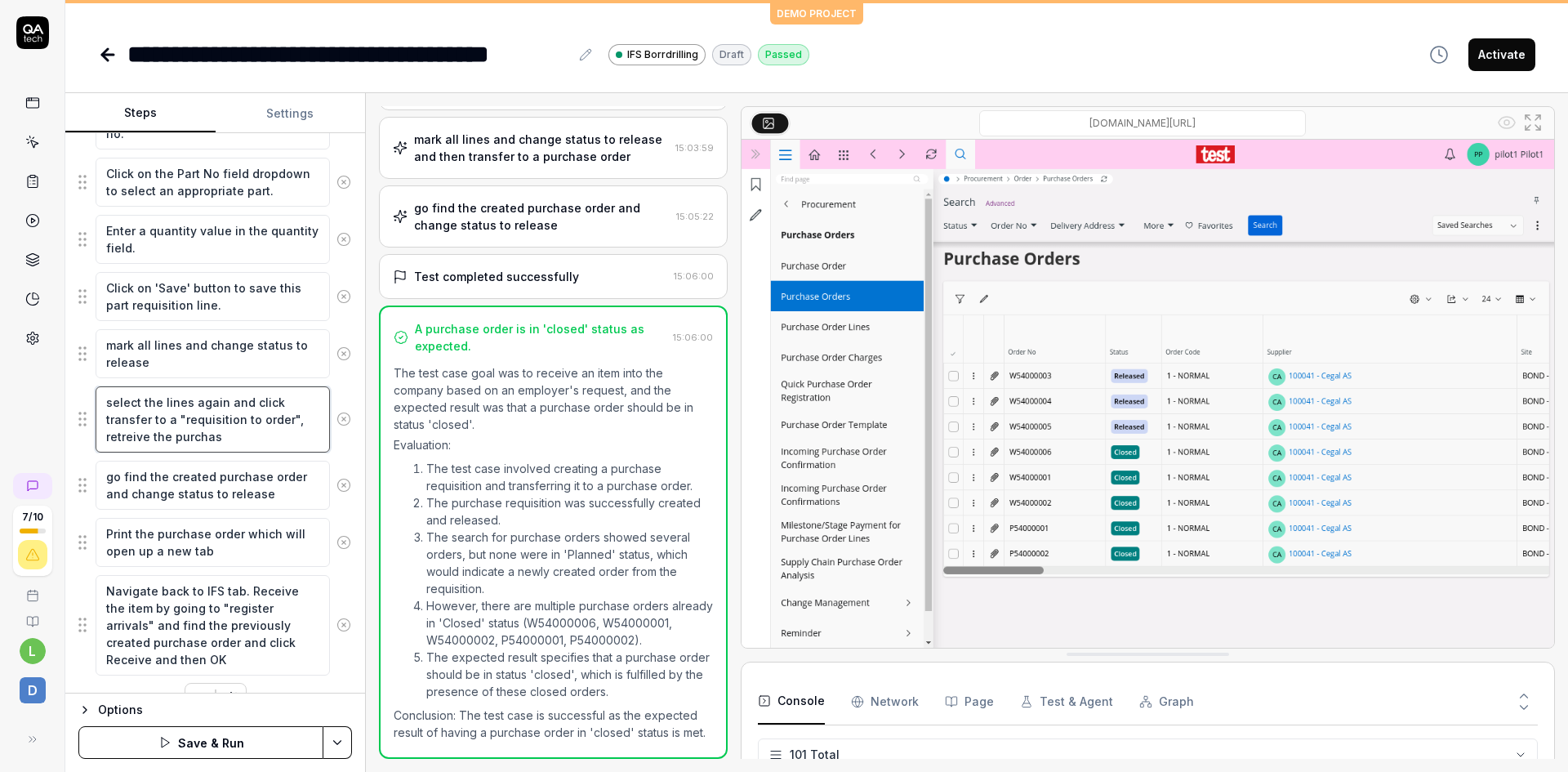
type textarea "select the lines again and click transfer to a "requisition to order", retreive…"
type textarea "*"
type textarea "select the lines again and click transfer to a "requisition to order", retreive…"
type textarea "*"
type textarea "select the lines again and click transfer to a "requisition to order", retreive…"
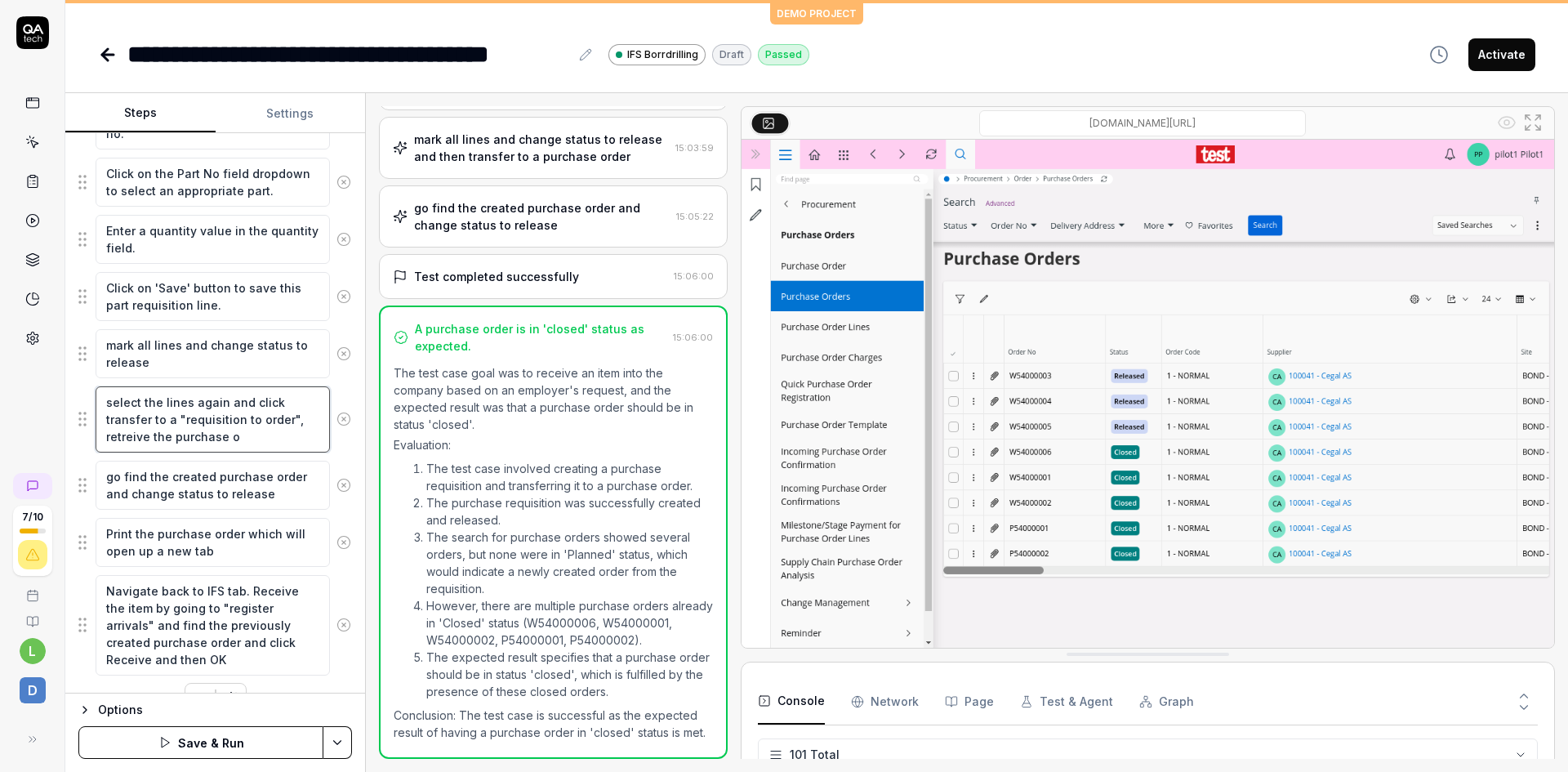
type textarea "*"
type textarea "select the lines again and click transfer to a "requisition to order", retreive…"
type textarea "*"
type textarea "select the lines again and click transfer to a "requisition to order", retreive…"
type textarea "*"
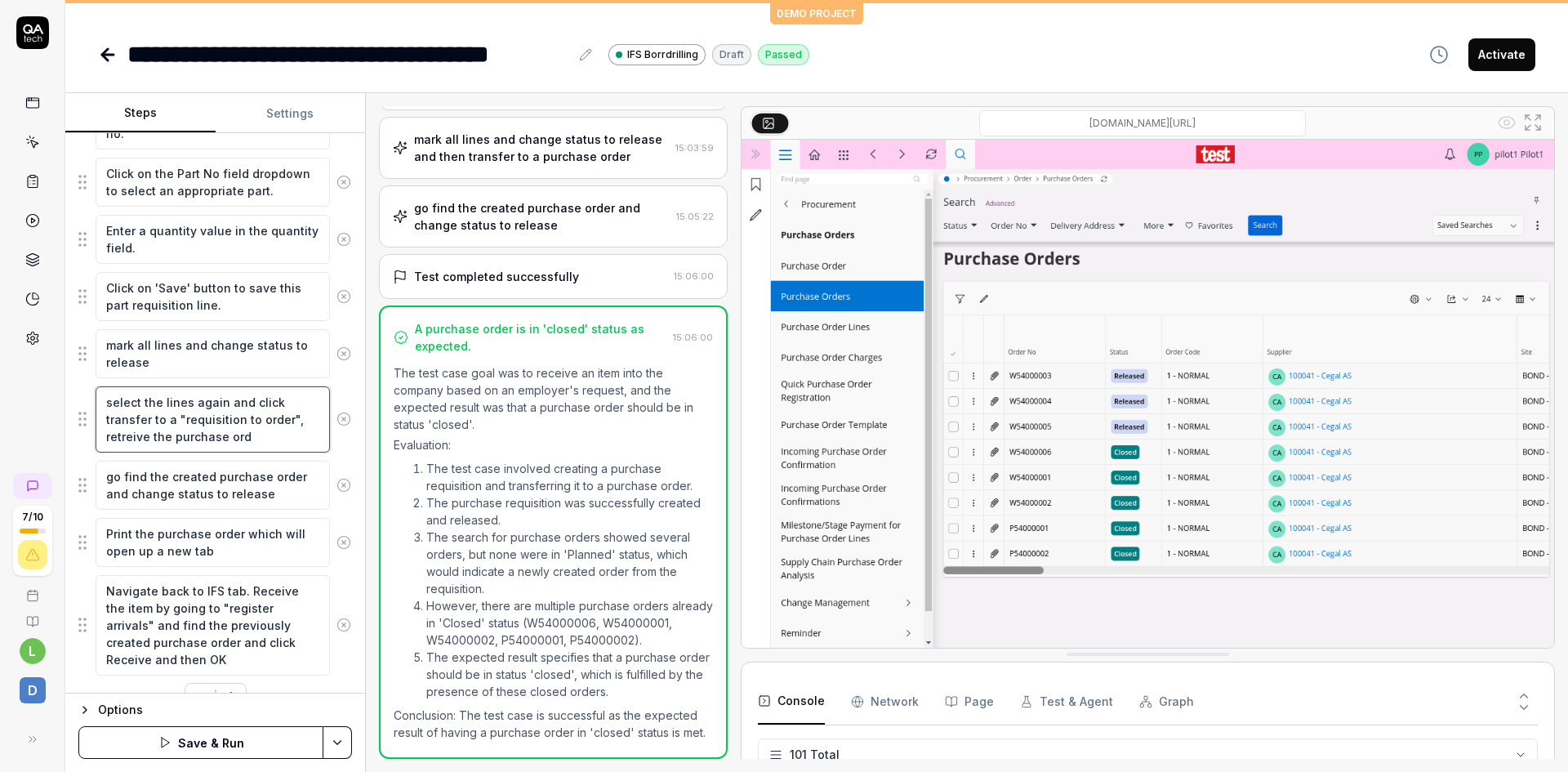
type textarea "select the lines again and click transfer to a "requisition to order", retreive…"
type textarea "*"
type textarea "select the lines again and click transfer to a "requisition to order", retreive…"
type textarea "*"
type textarea "select the lines again and click transfer to a "requisition to order", retreive…"
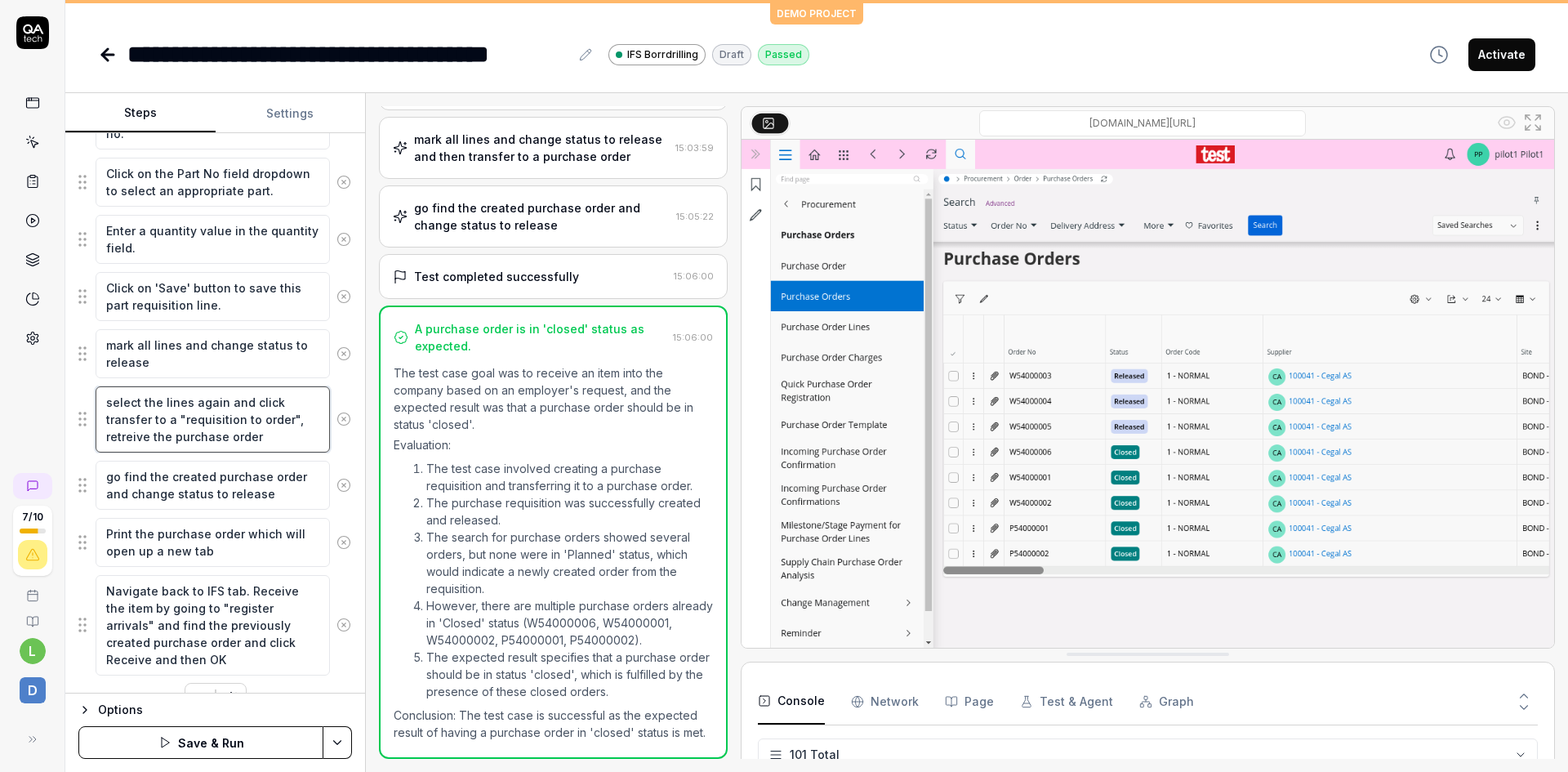
type textarea "*"
type textarea "select the lines again and click transfer to a "requisition to order", retreive…"
type textarea "*"
type textarea "select the lines again and click transfer to a "requisition to order", retreive…"
type textarea "*"
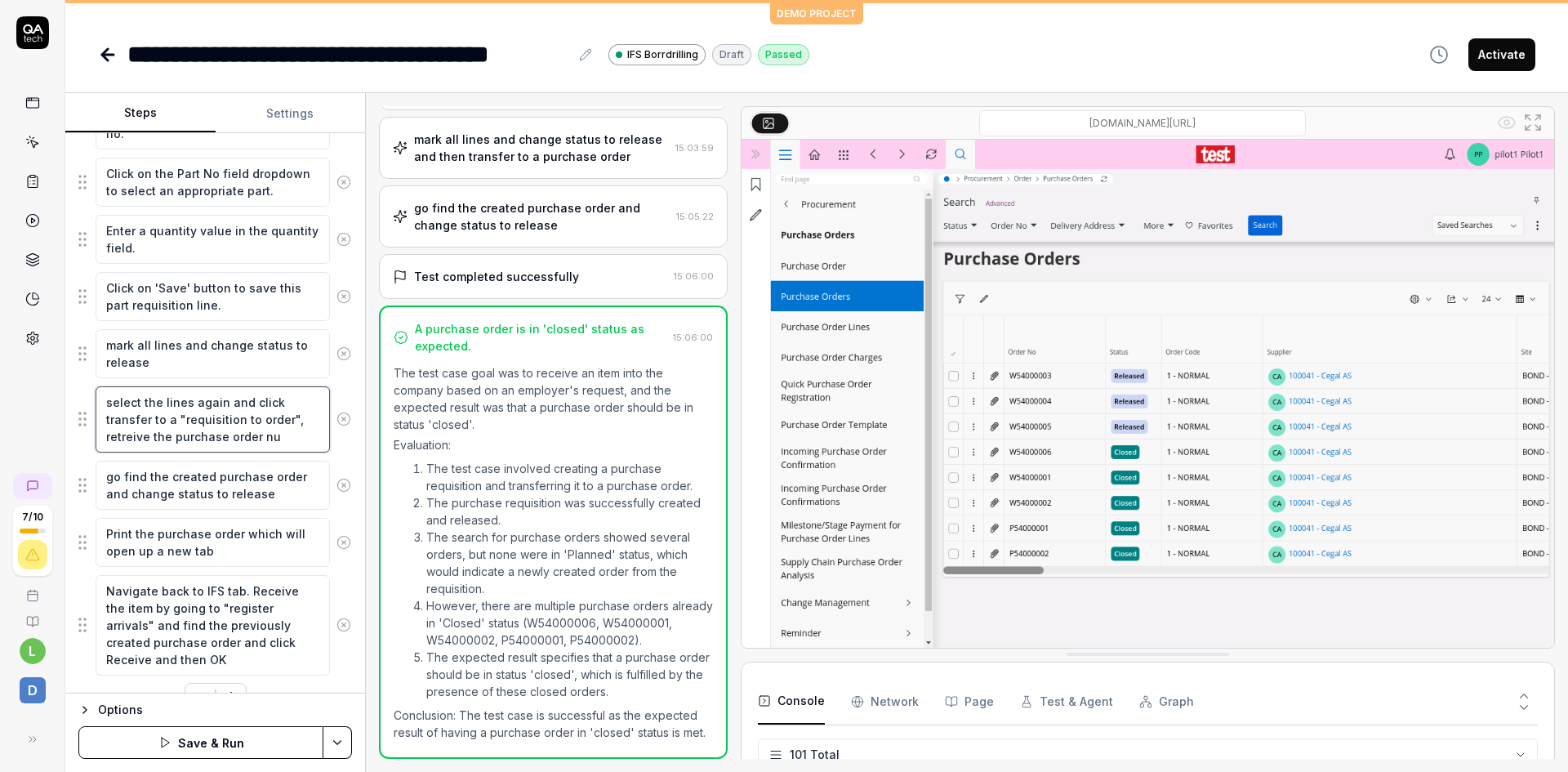
type textarea "select the lines again and click transfer to a "requisition to order", retreive…"
type textarea "*"
type textarea "select the lines again and click transfer to a "requisition to order", retreive…"
type textarea "*"
type textarea "select the lines again and click transfer to a "requisition to order", retreive…"
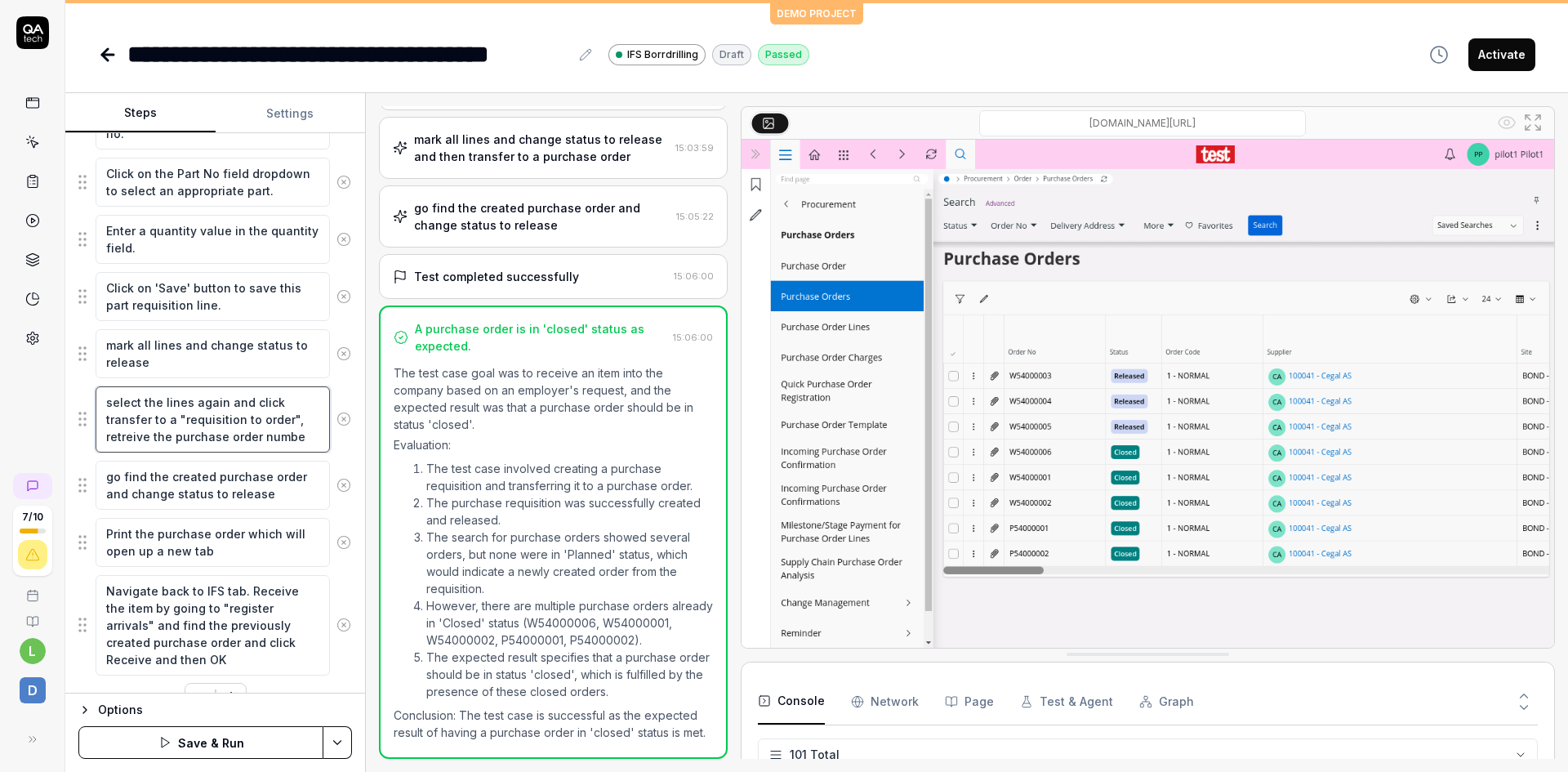
type textarea "*"
type textarea "select the lines again and click transfer to a "requisition to order", retreive…"
type textarea "*"
type textarea "select the lines again and click transfer to a "requisition to order", retreive…"
type textarea "*"
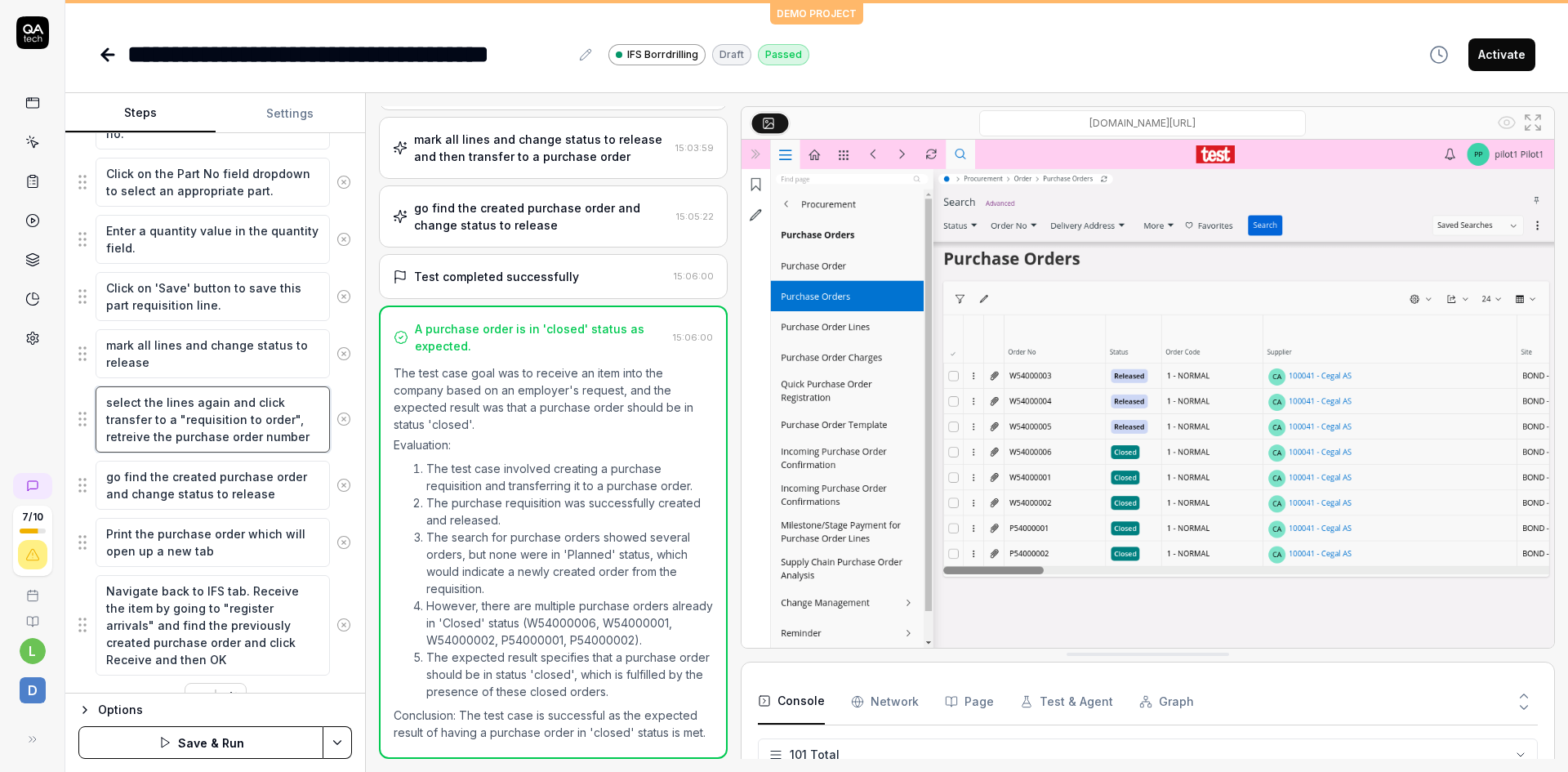
type textarea "select the lines again and click transfer to a "requisition to order", retreive…"
type textarea "*"
type textarea "select the lines again and click transfer to a "requisition to order", retreive…"
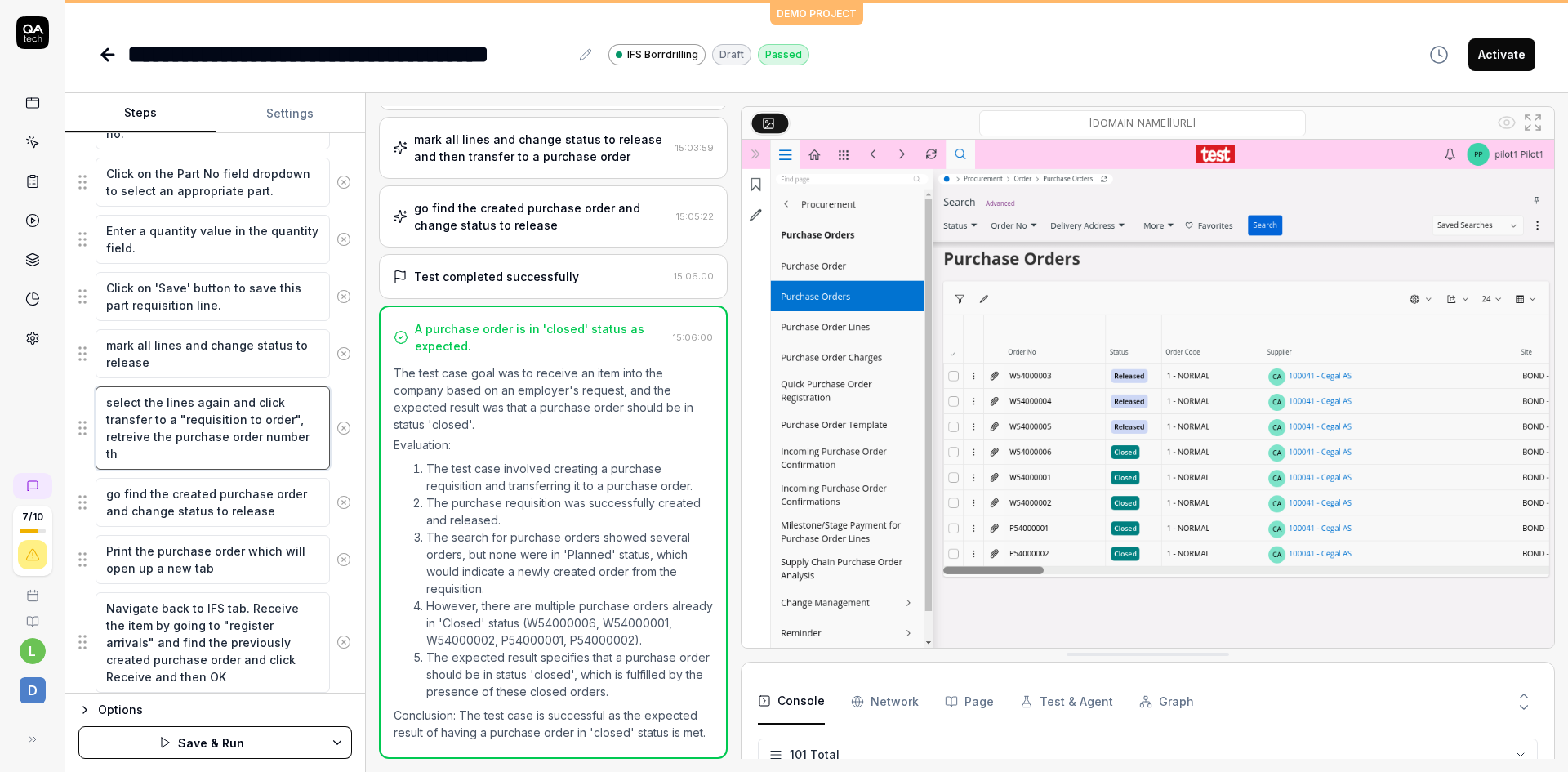
type textarea "*"
type textarea "select the lines again and click transfer to a "requisition to order", retreive…"
type textarea "*"
type textarea "select the lines again and click transfer to a "requisition to order", retreive…"
type textarea "*"
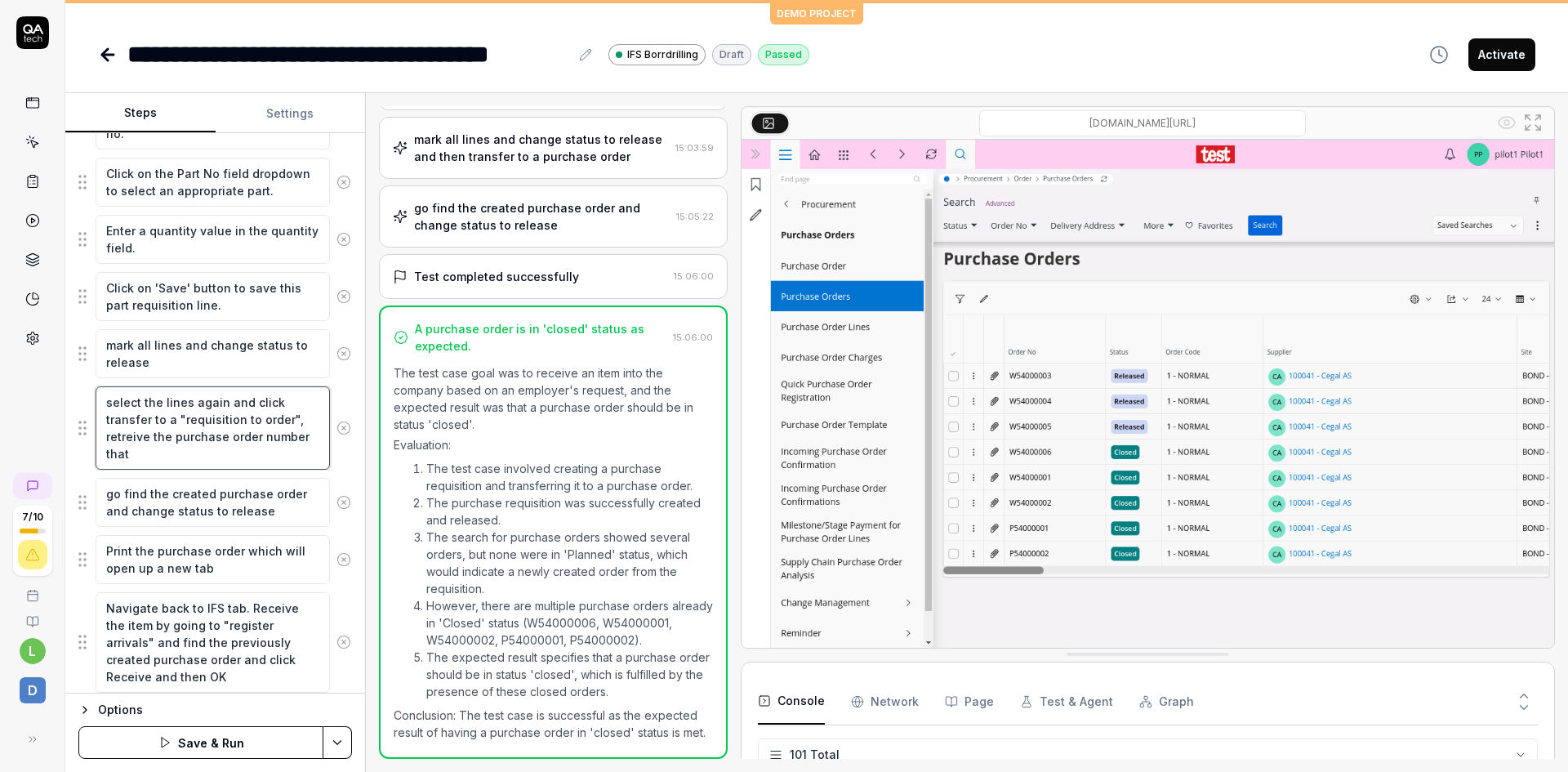
type textarea "select the lines again and click transfer to a "requisition to order", retreive…"
type textarea "*"
type textarea "select the lines again and click transfer to a "requisition to order", retreive…"
type textarea "*"
type textarea "select the lines again and click transfer to a "requisition to order", retreive…"
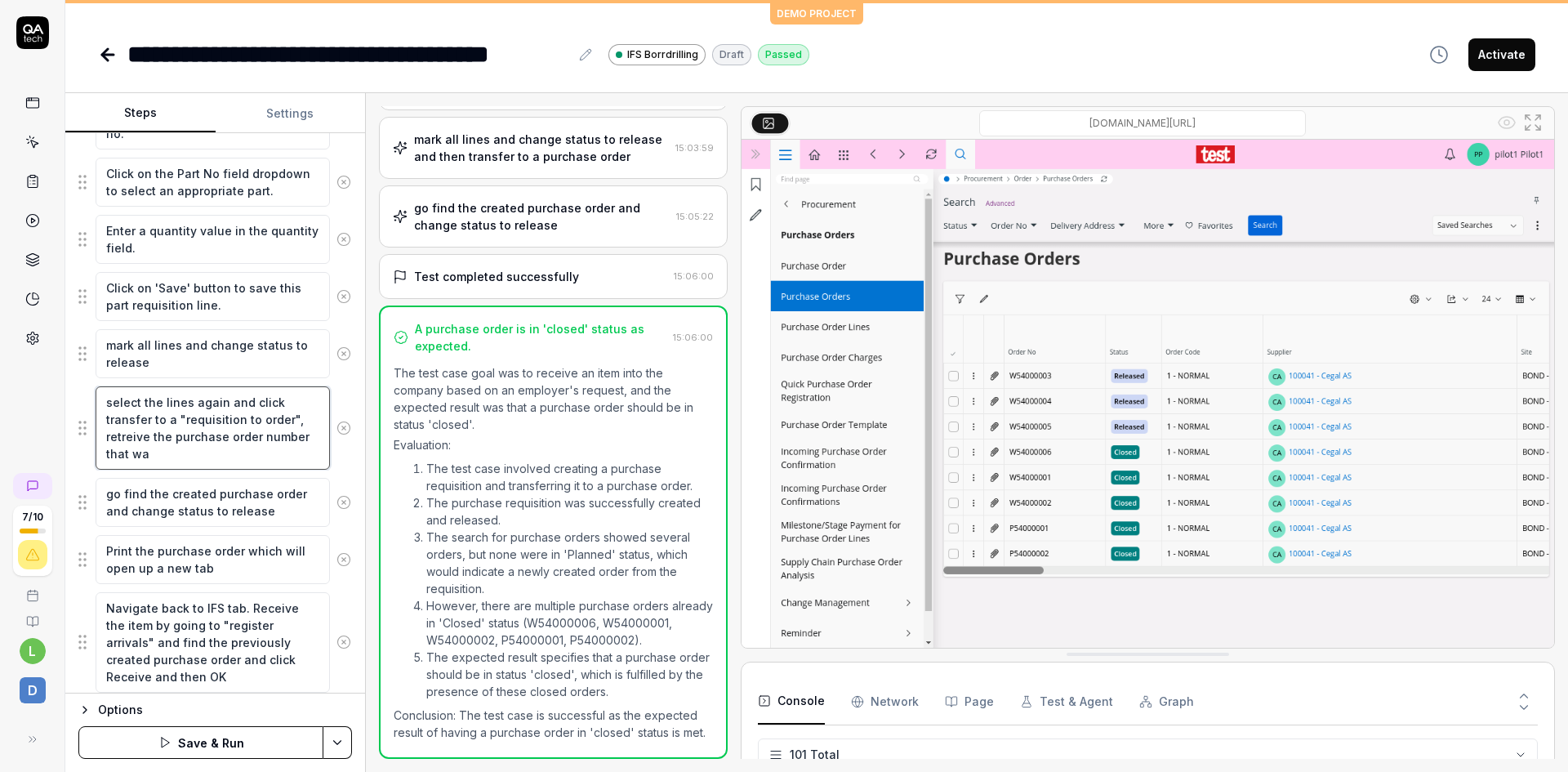
type textarea "*"
type textarea "select the lines again and click transfer to a "requisition to order", retreive…"
type textarea "*"
type textarea "select the lines again and click transfer to a "requisition to order", retreive…"
type textarea "*"
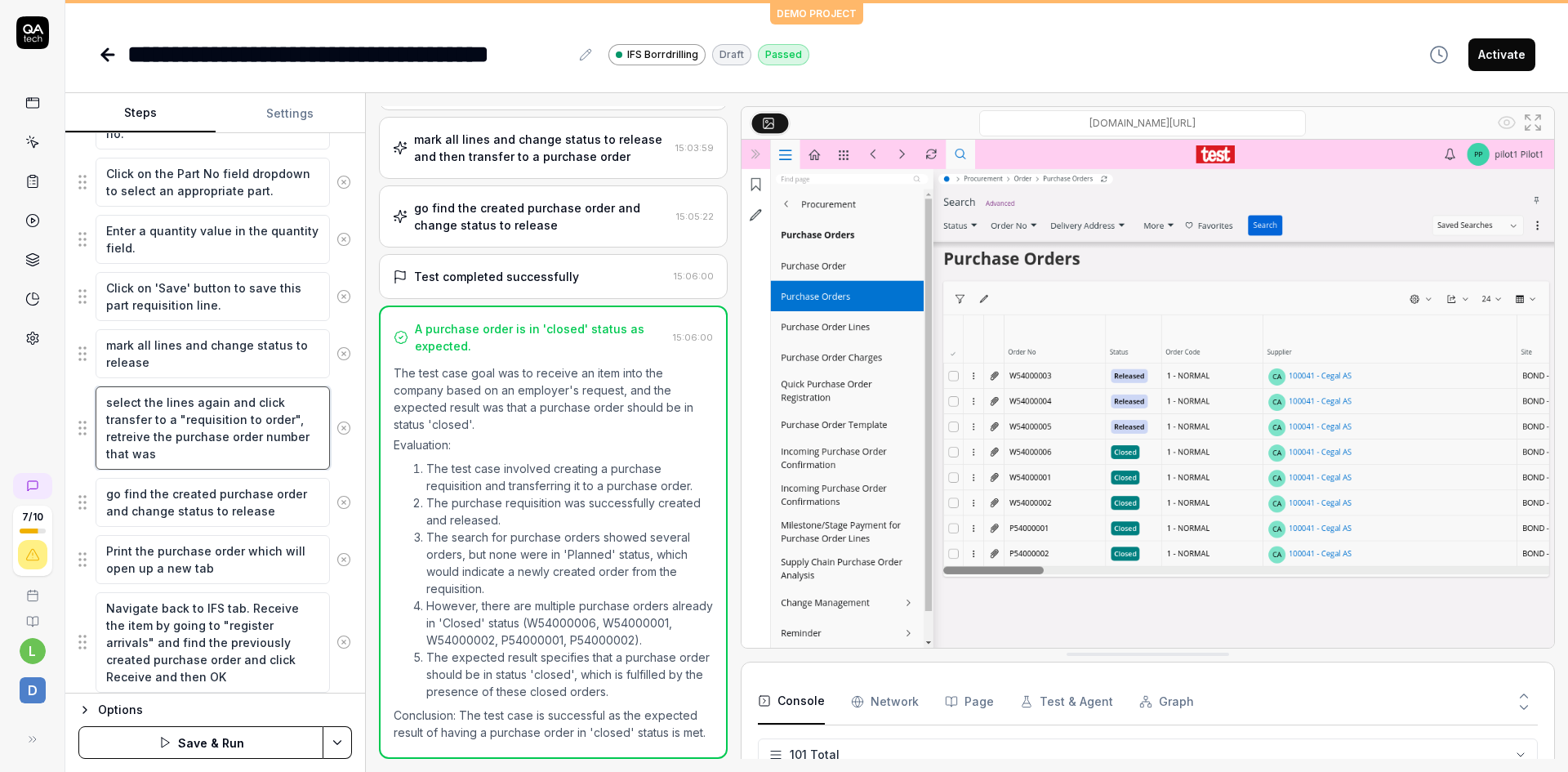
type textarea "select the lines again and click transfer to a "requisition to order", retreive…"
type textarea "*"
type textarea "select the lines again and click transfer to a "requisition to order", retreive…"
type textarea "*"
type textarea "select the lines again and click transfer to a "requisition to order", retreive…"
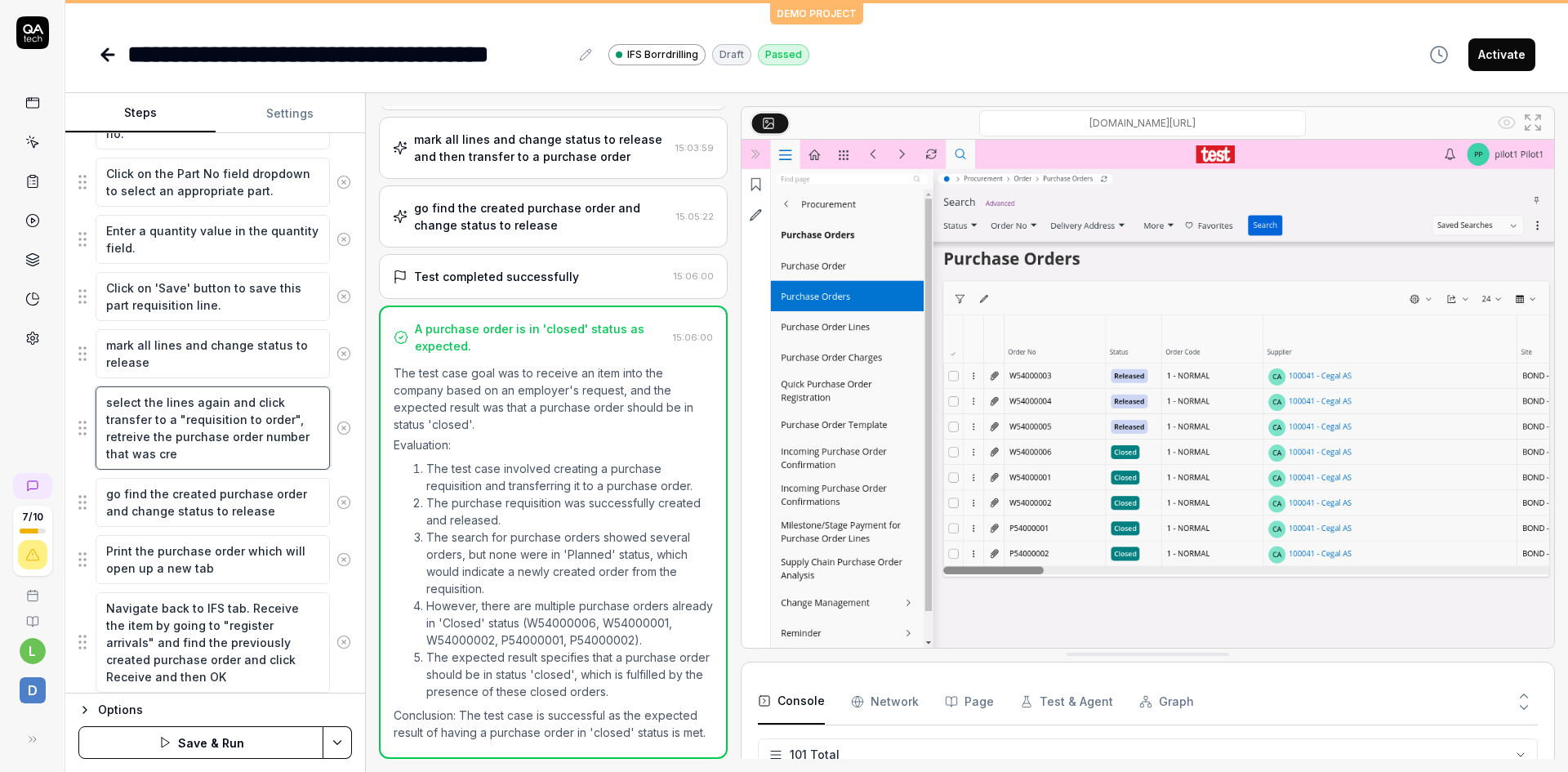
type textarea "*"
type textarea "select the lines again and click transfer to a "requisition to order", retreive…"
type textarea "*"
type textarea "select the lines again and click transfer to a "requisition to order", retreive…"
type textarea "*"
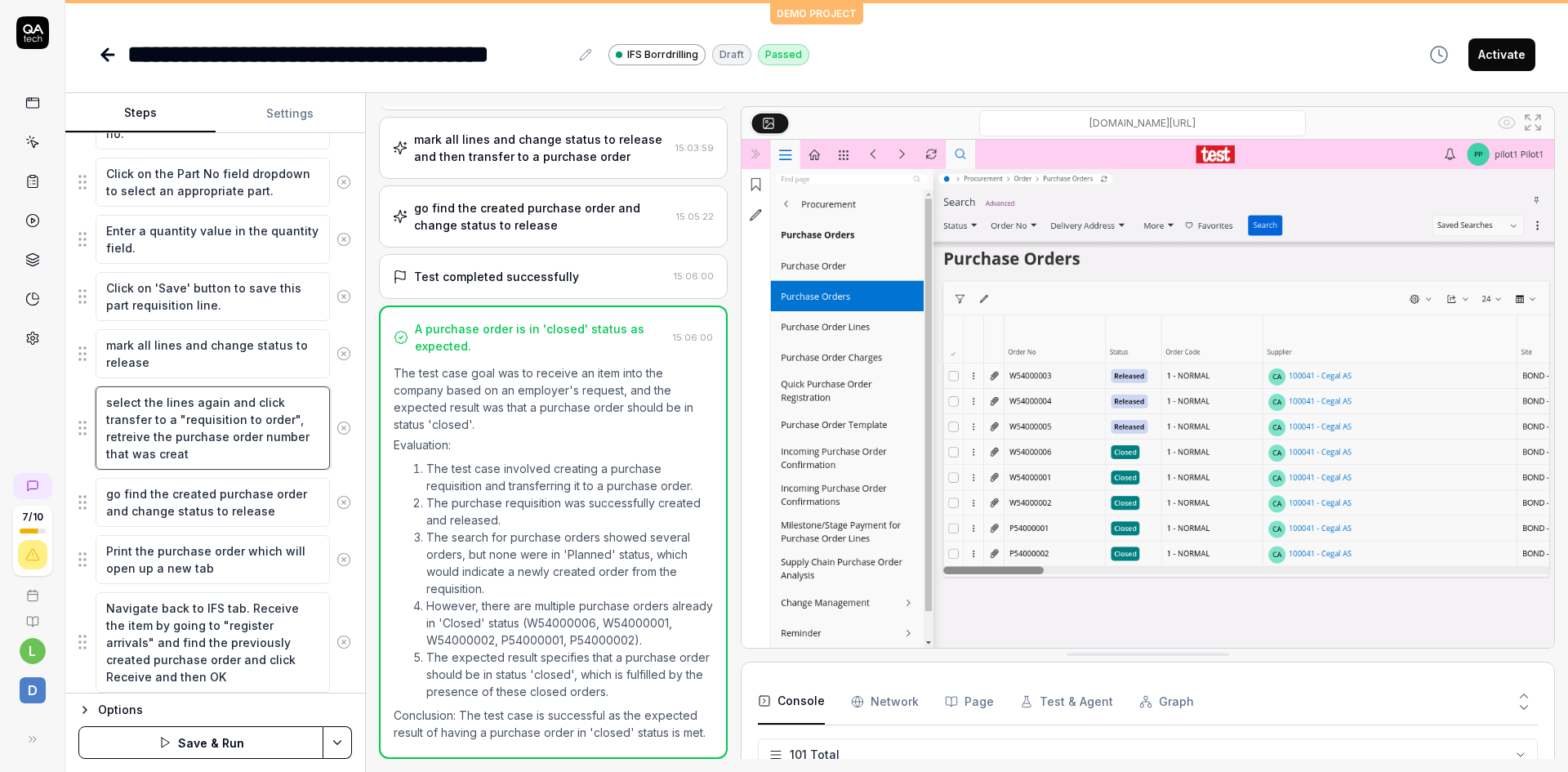
type textarea "select the lines again and click transfer to a "requisition to order", retreive…"
type textarea "*"
type textarea "select the lines again and click transfer to a "requisition to order", retreive…"
click at [219, 743] on button "Save & Run" at bounding box center [200, 742] width 245 height 32
type textarea "*"
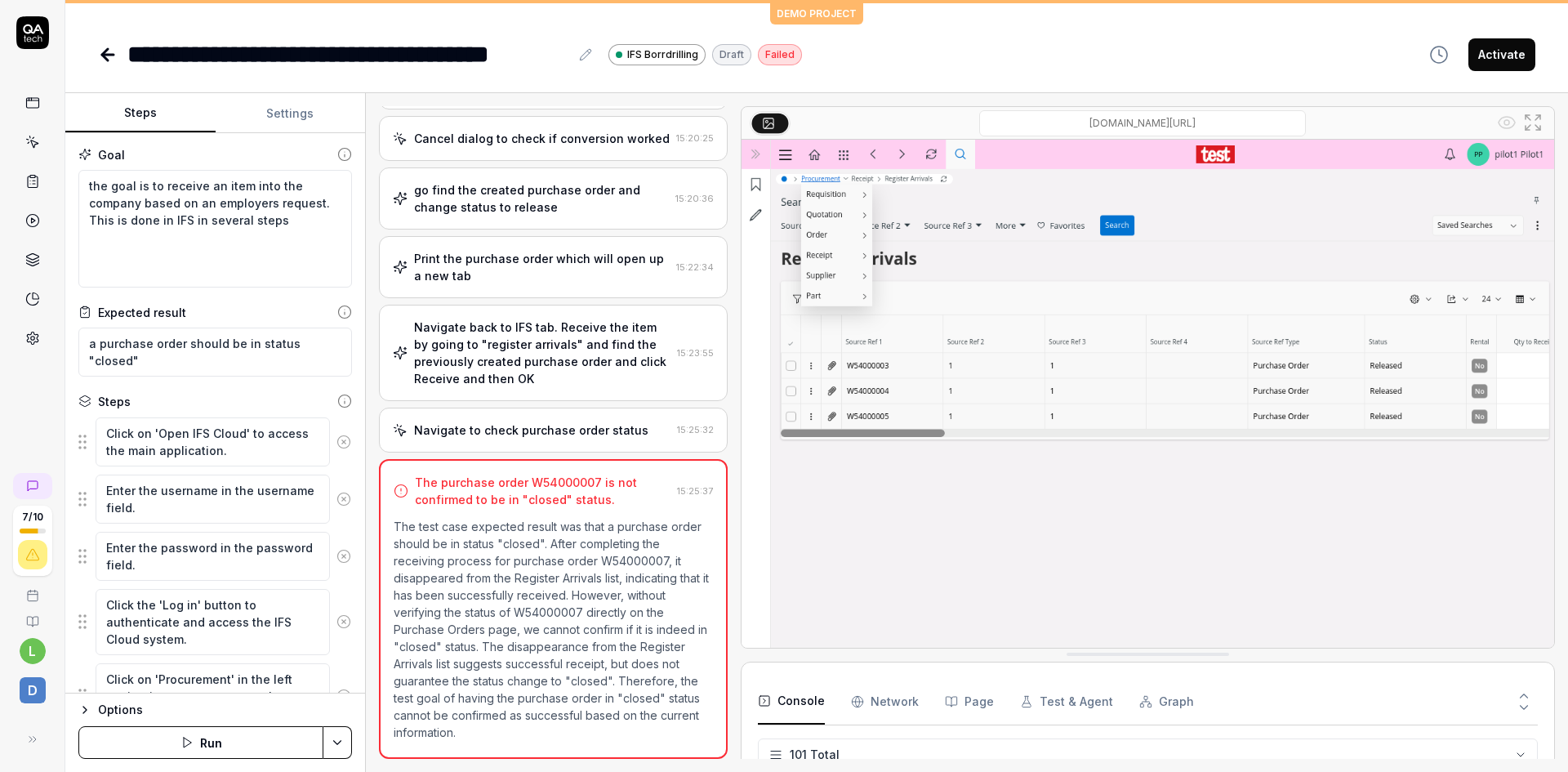
scroll to position [4542, 0]
click at [210, 741] on button "Run" at bounding box center [200, 742] width 245 height 32
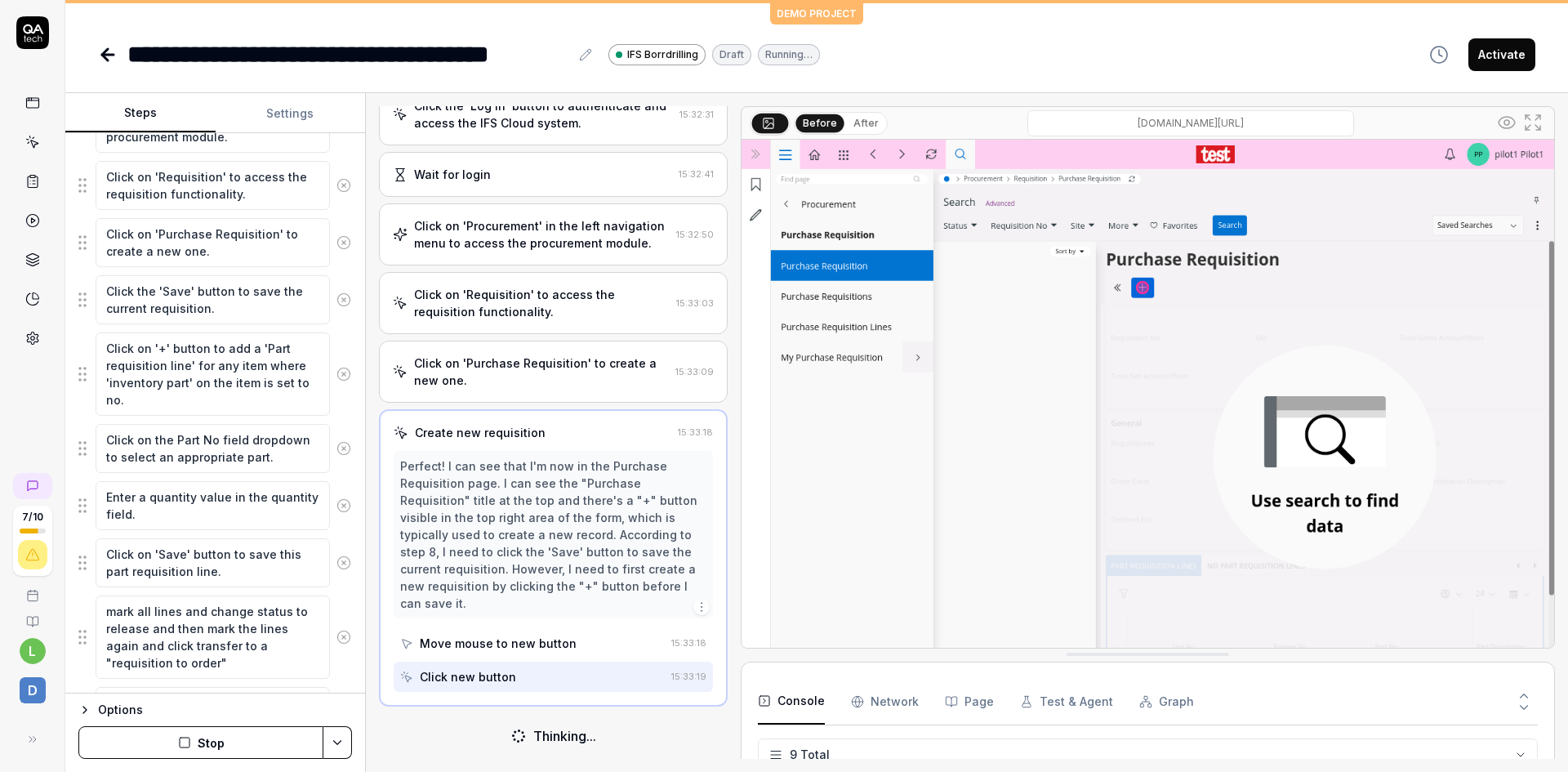
scroll to position [286, 0]
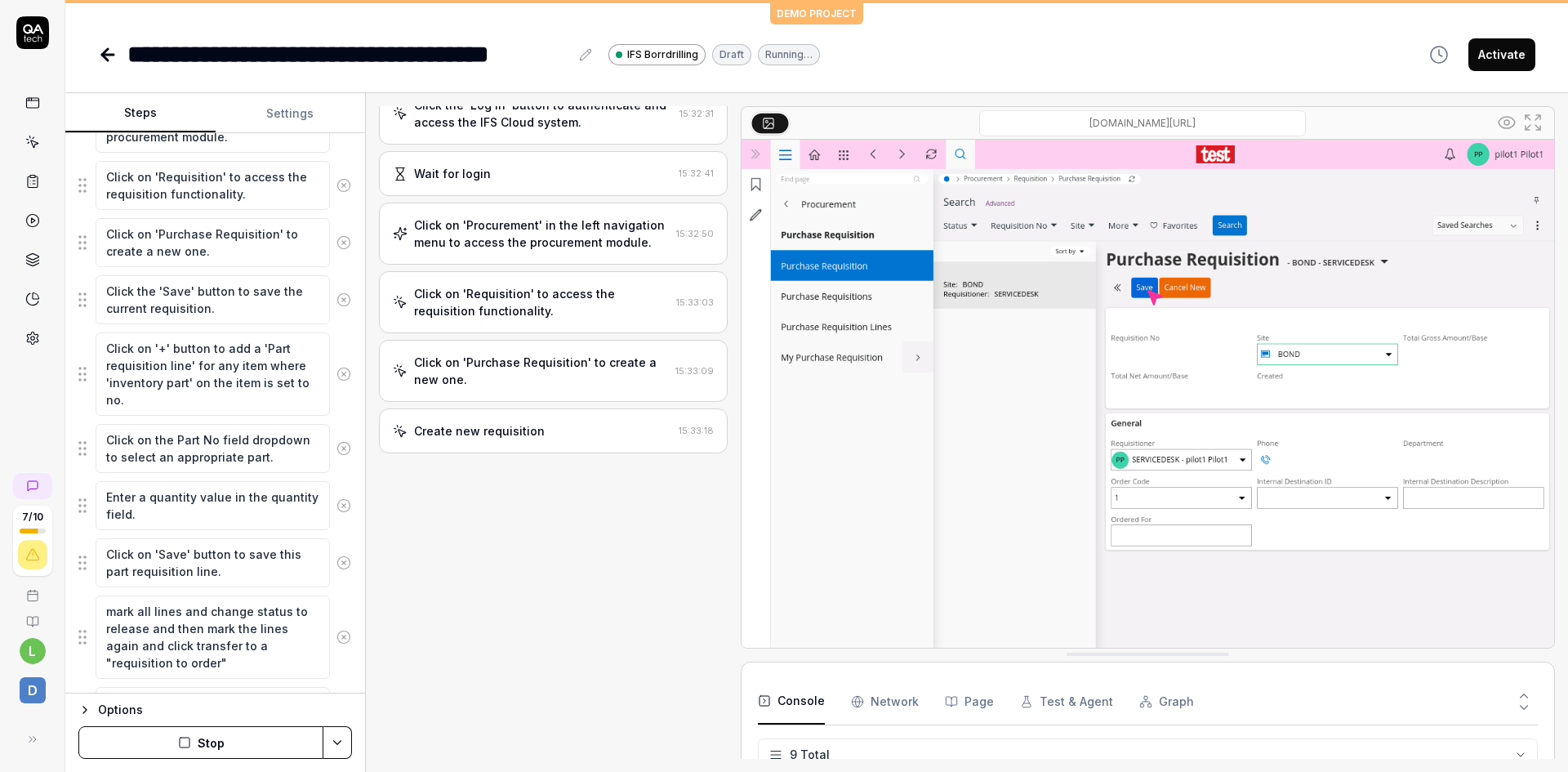
type textarea "*"
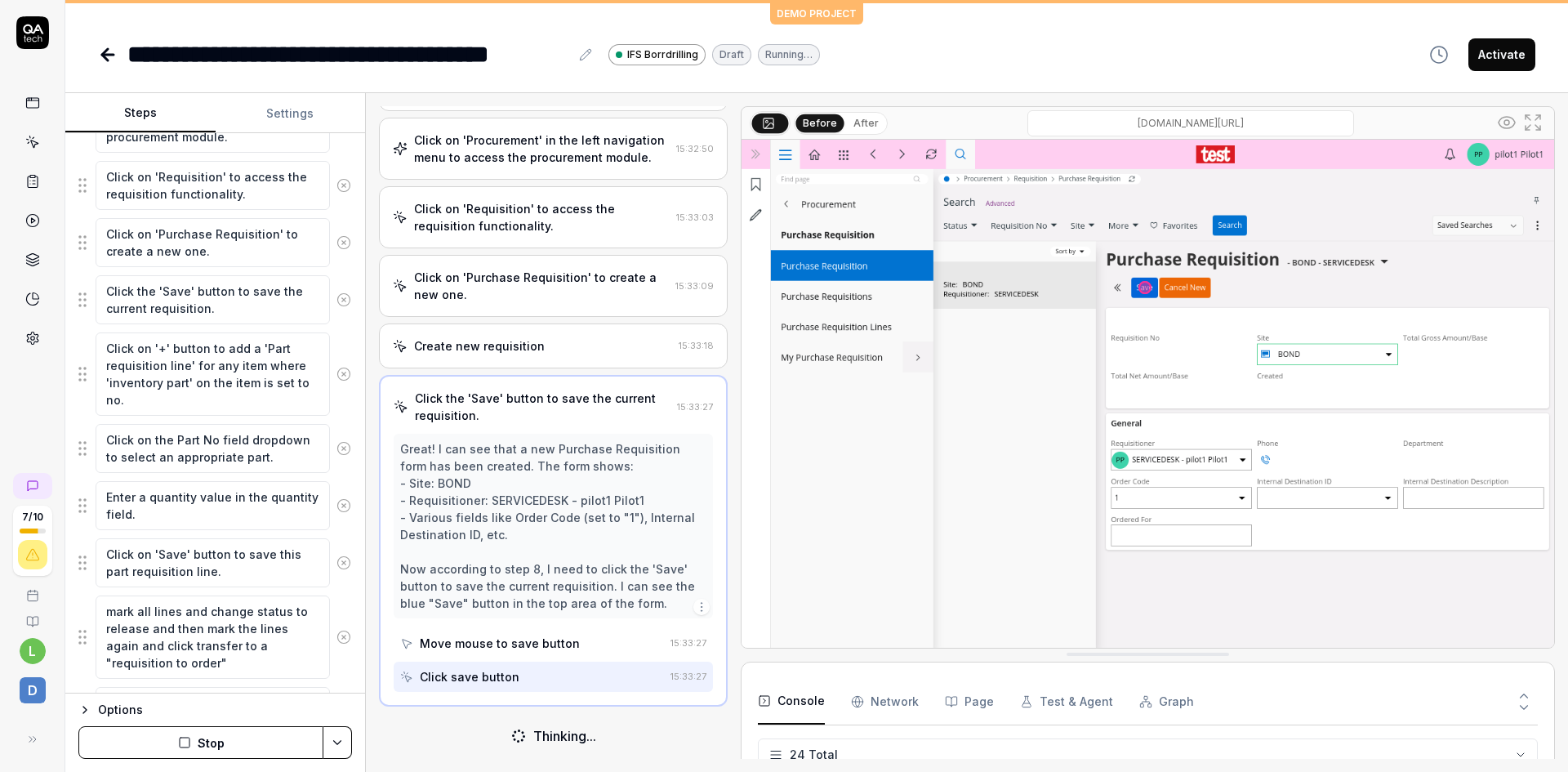
scroll to position [356, 0]
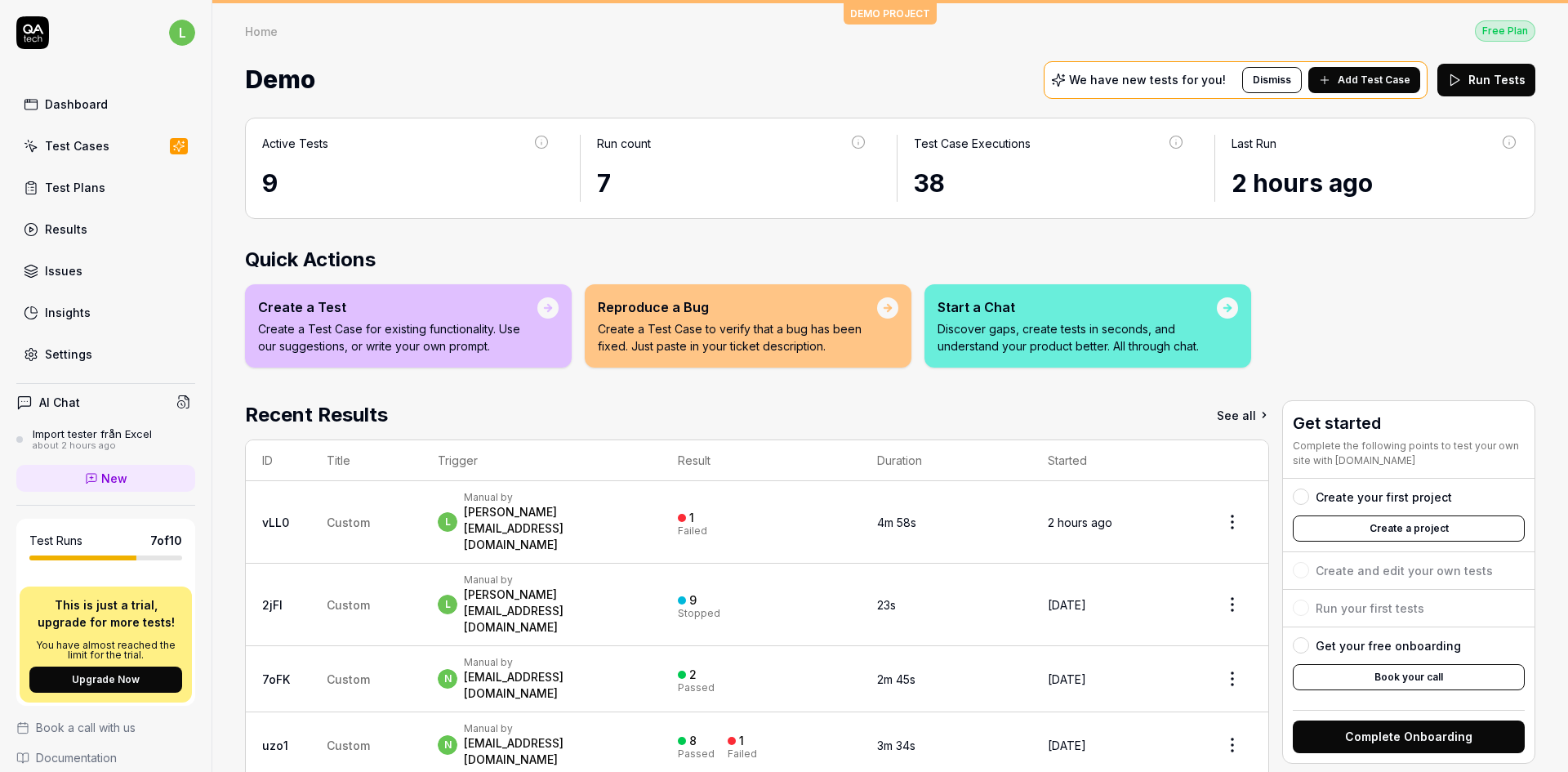
click at [79, 148] on div "Test Cases" at bounding box center [77, 146] width 65 height 18
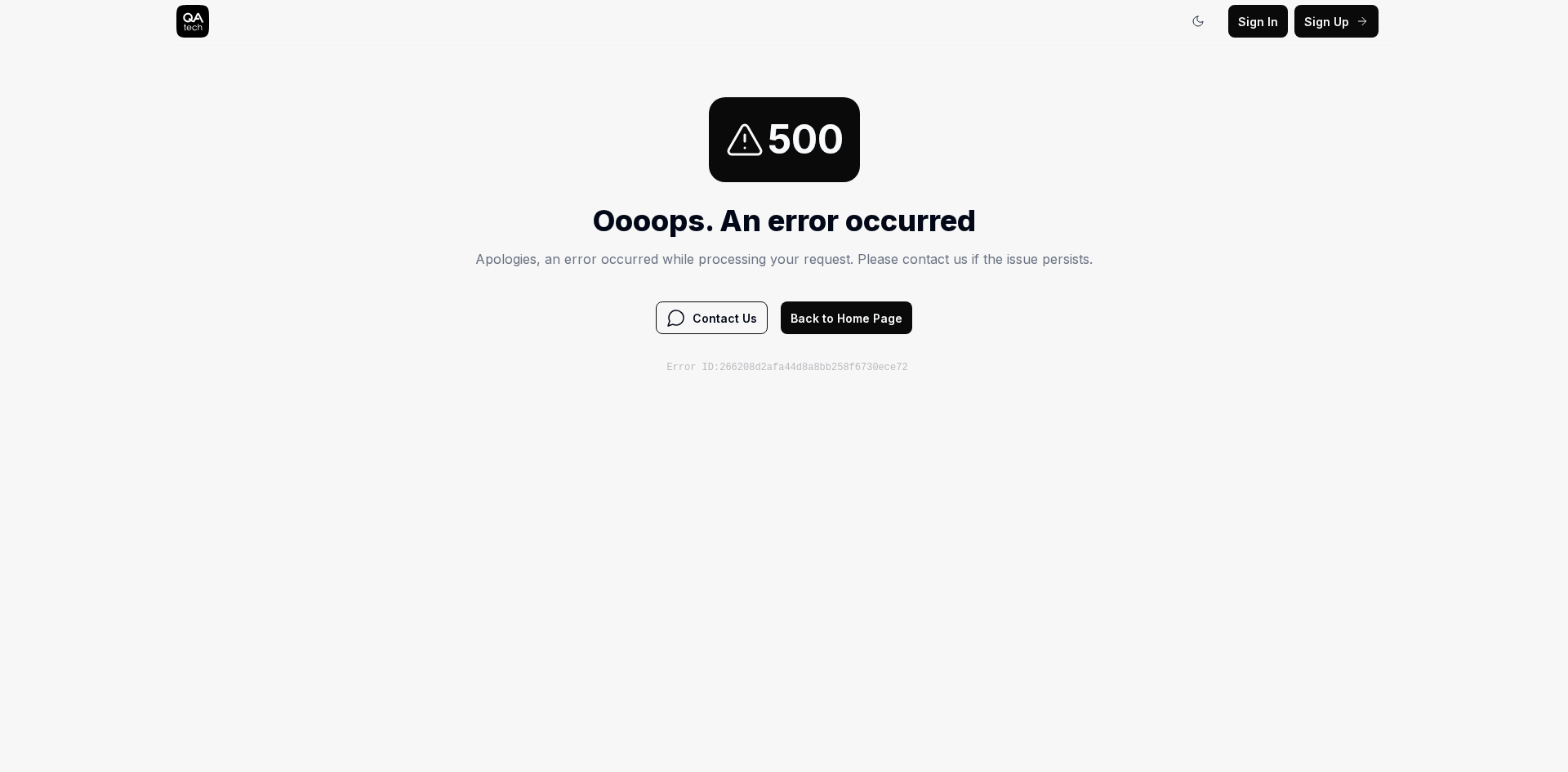
click at [1271, 13] on span "Sign In" at bounding box center [1258, 21] width 40 height 18
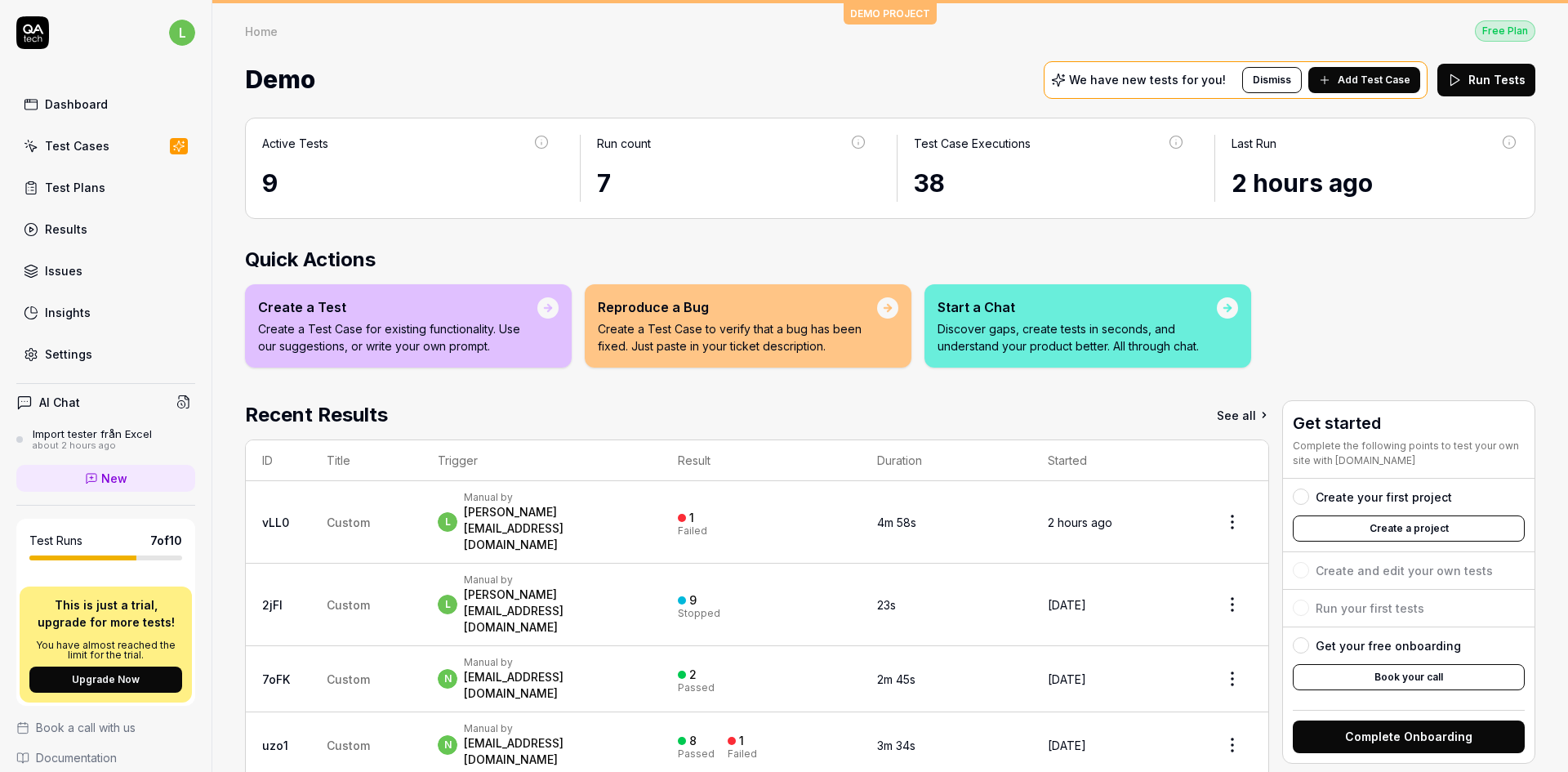
click at [68, 138] on div "Test Cases" at bounding box center [77, 146] width 65 height 18
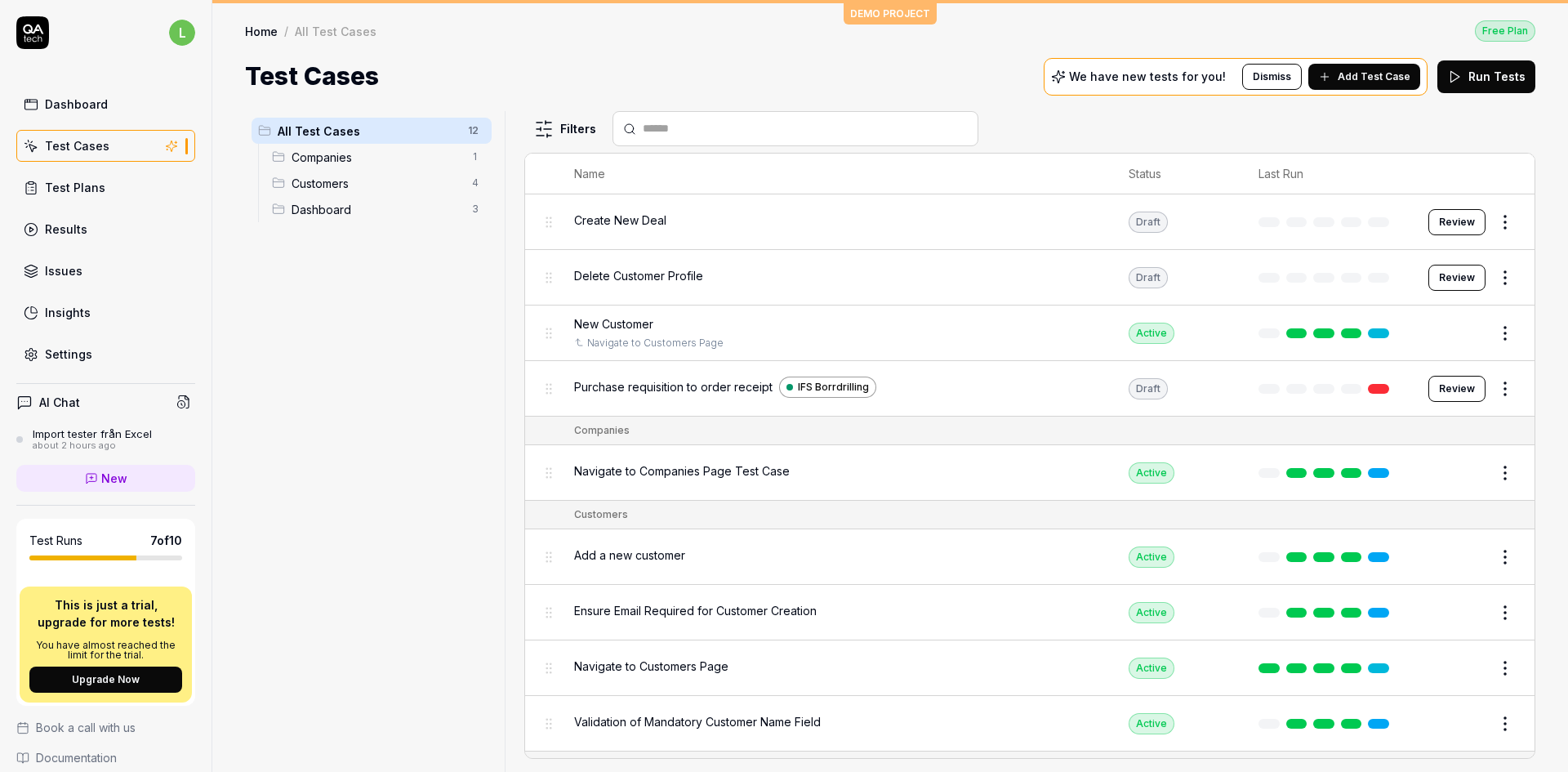
click at [936, 389] on div "Purchase requisition to order receipt IFS Borrdrilling" at bounding box center [835, 387] width 522 height 21
click at [733, 386] on span "Purchase requisition to order receipt" at bounding box center [673, 387] width 198 height 18
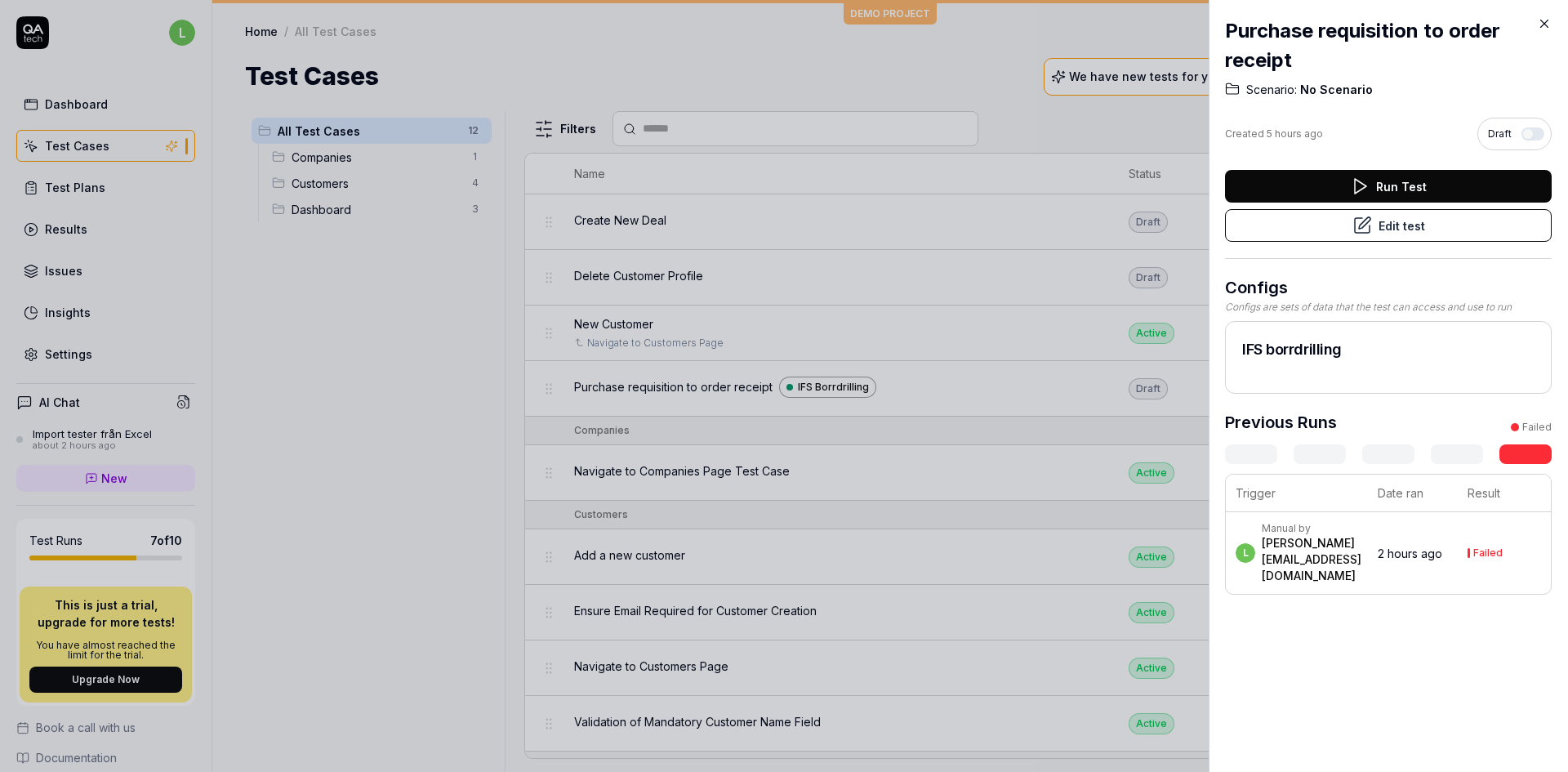
click at [1388, 226] on button "Edit test" at bounding box center [1388, 225] width 327 height 32
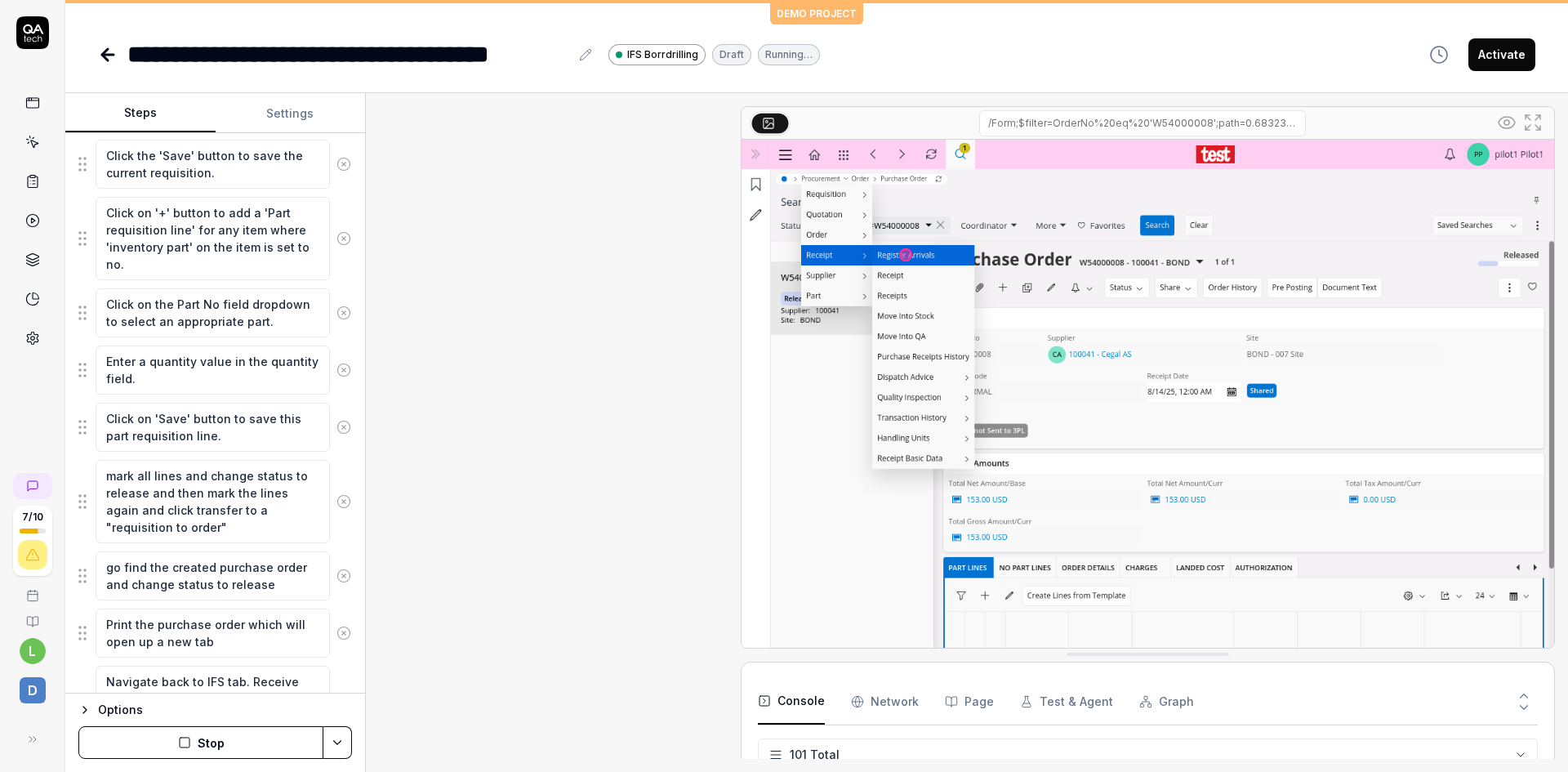
scroll to position [836, 0]
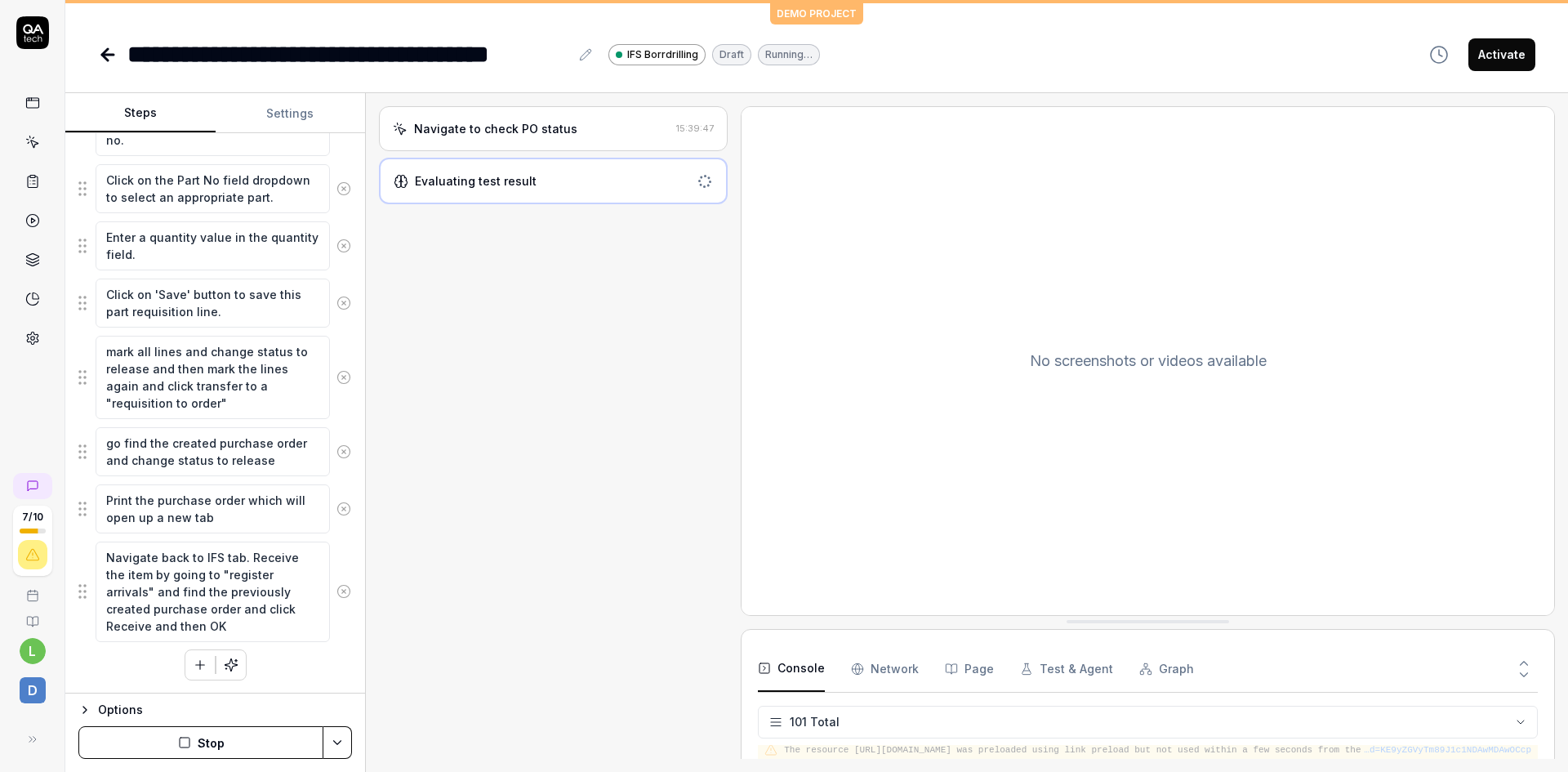
click at [102, 49] on icon at bounding box center [108, 55] width 20 height 20
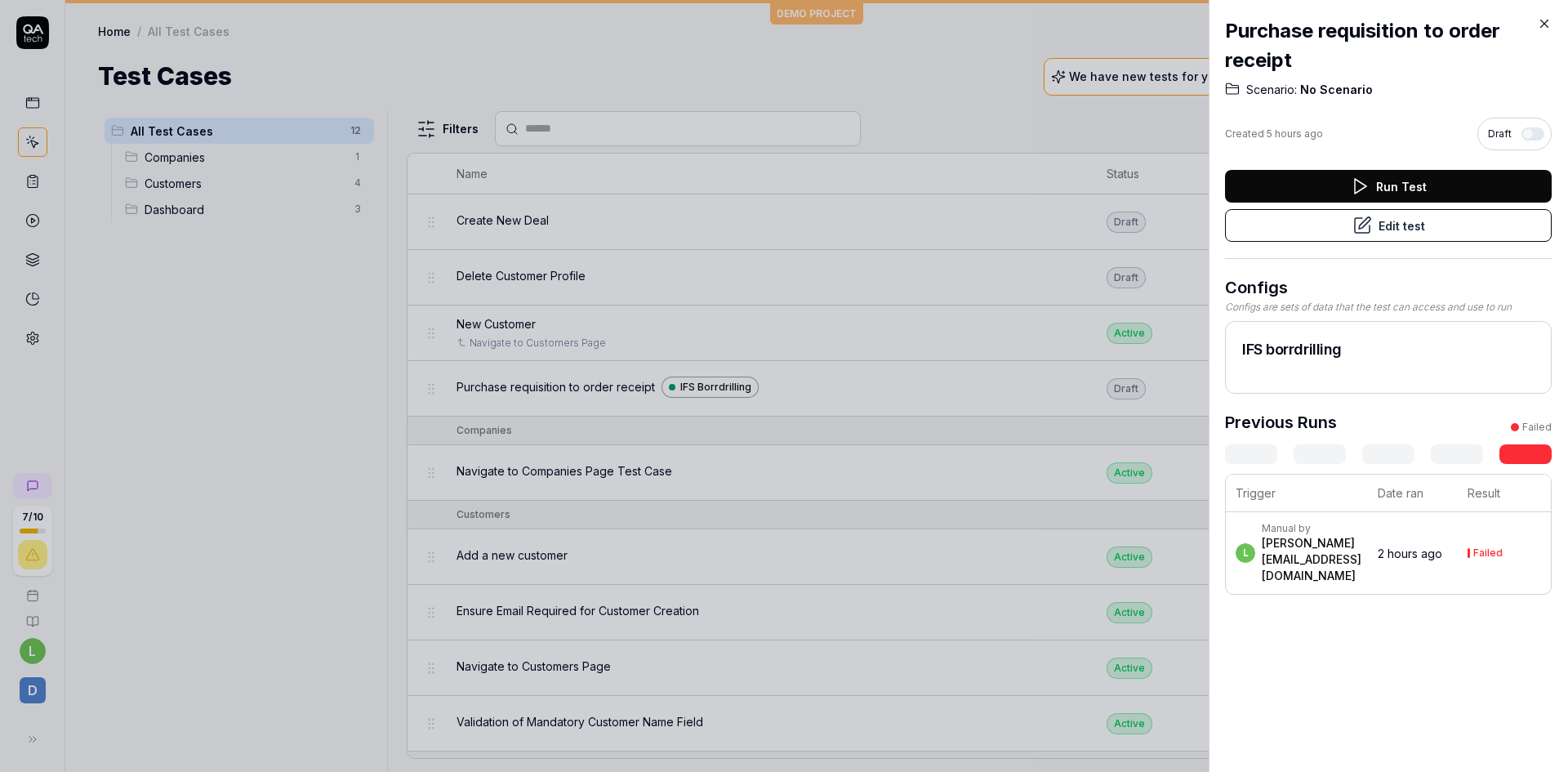
click at [1392, 225] on button "Edit test" at bounding box center [1388, 225] width 327 height 32
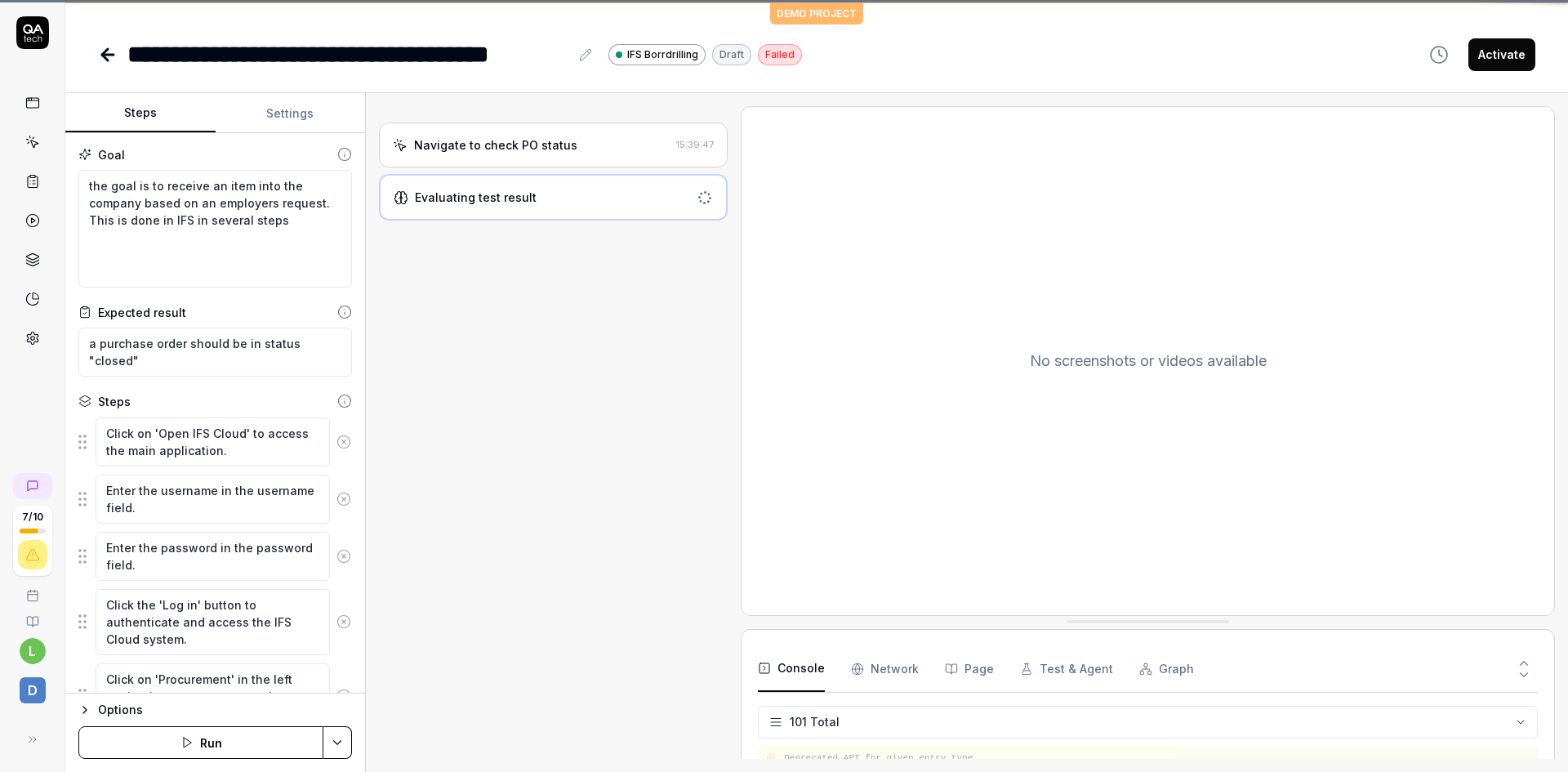
scroll to position [4528, 0]
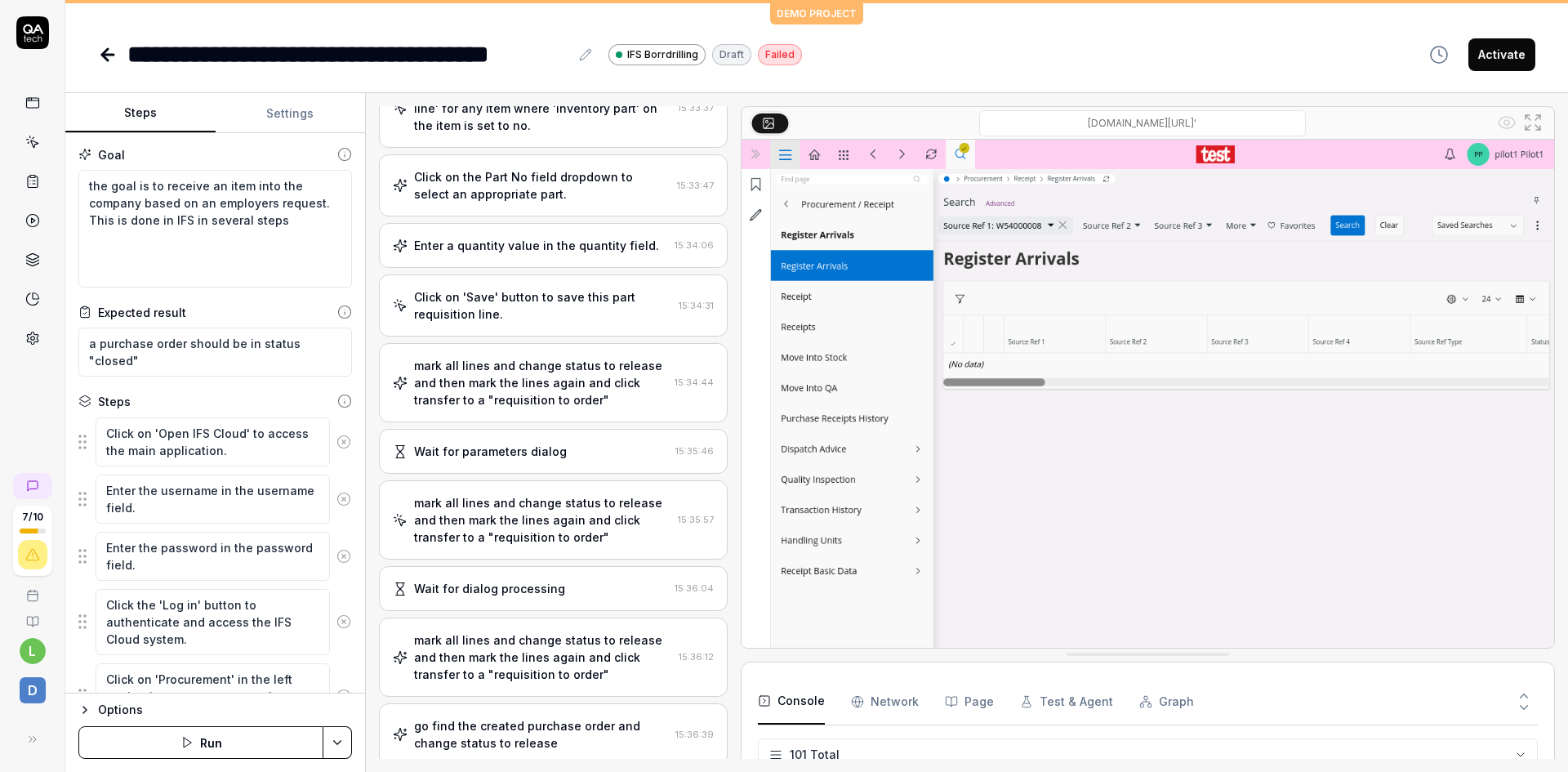
scroll to position [735, 0]
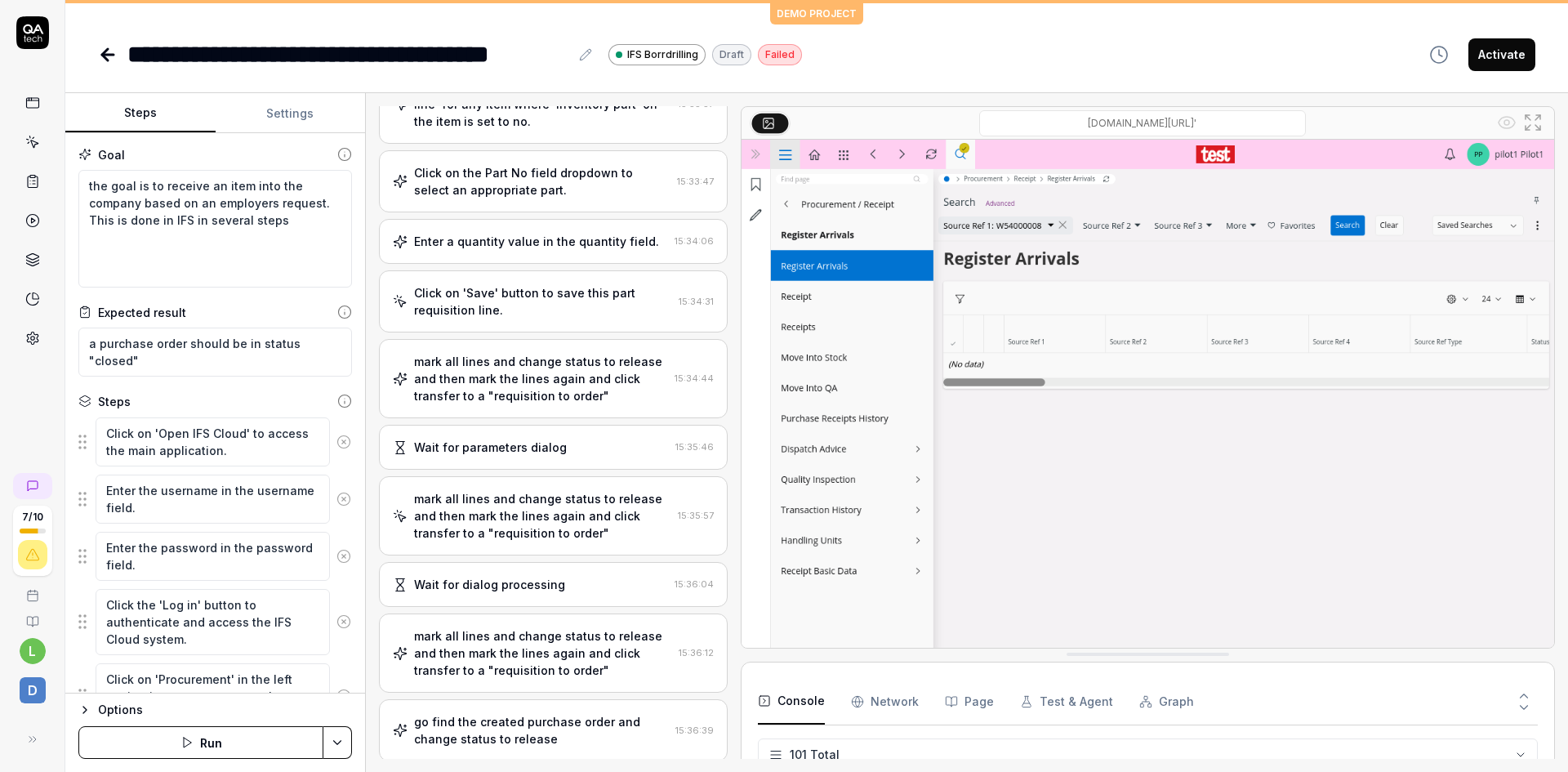
click at [573, 390] on div "mark all lines and change status to release and then mark the lines again and c…" at bounding box center [542, 378] width 254 height 52
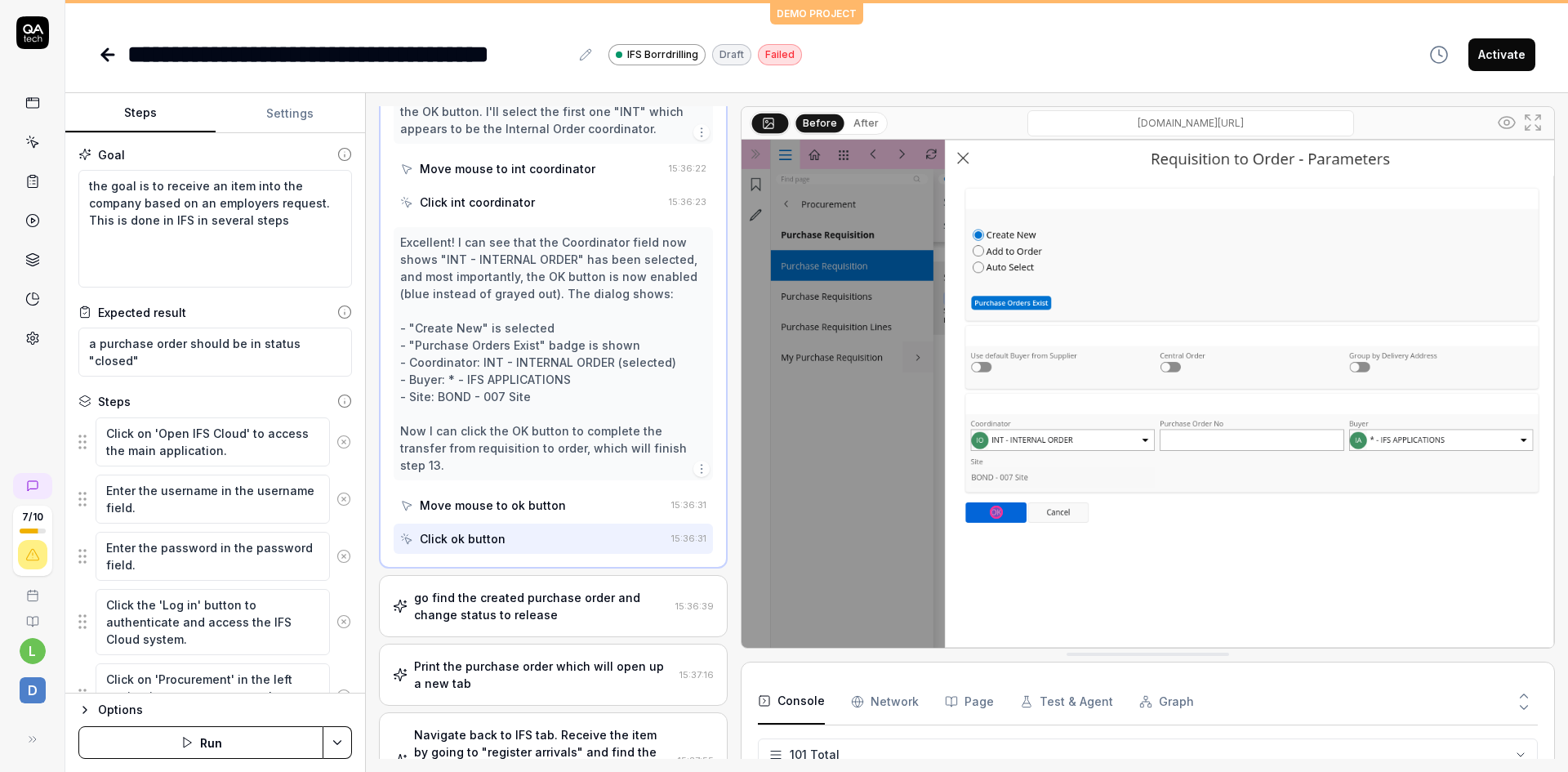
scroll to position [1685, 0]
click at [607, 591] on div "go find the created purchase order and change status to release" at bounding box center [542, 602] width 255 height 34
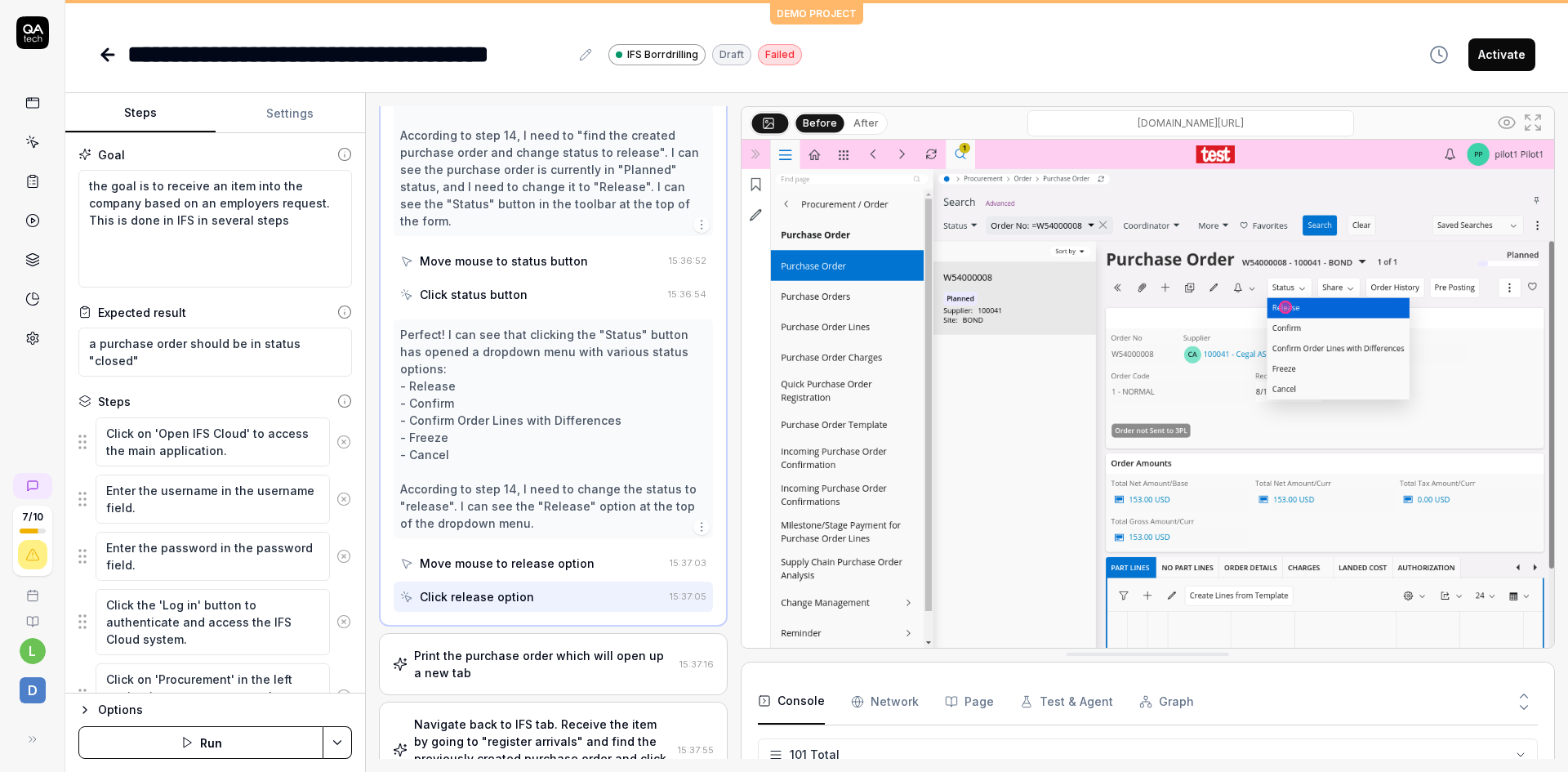
scroll to position [1781, 0]
click at [577, 649] on div "Print the purchase order which will open up a new tab" at bounding box center [544, 660] width 259 height 34
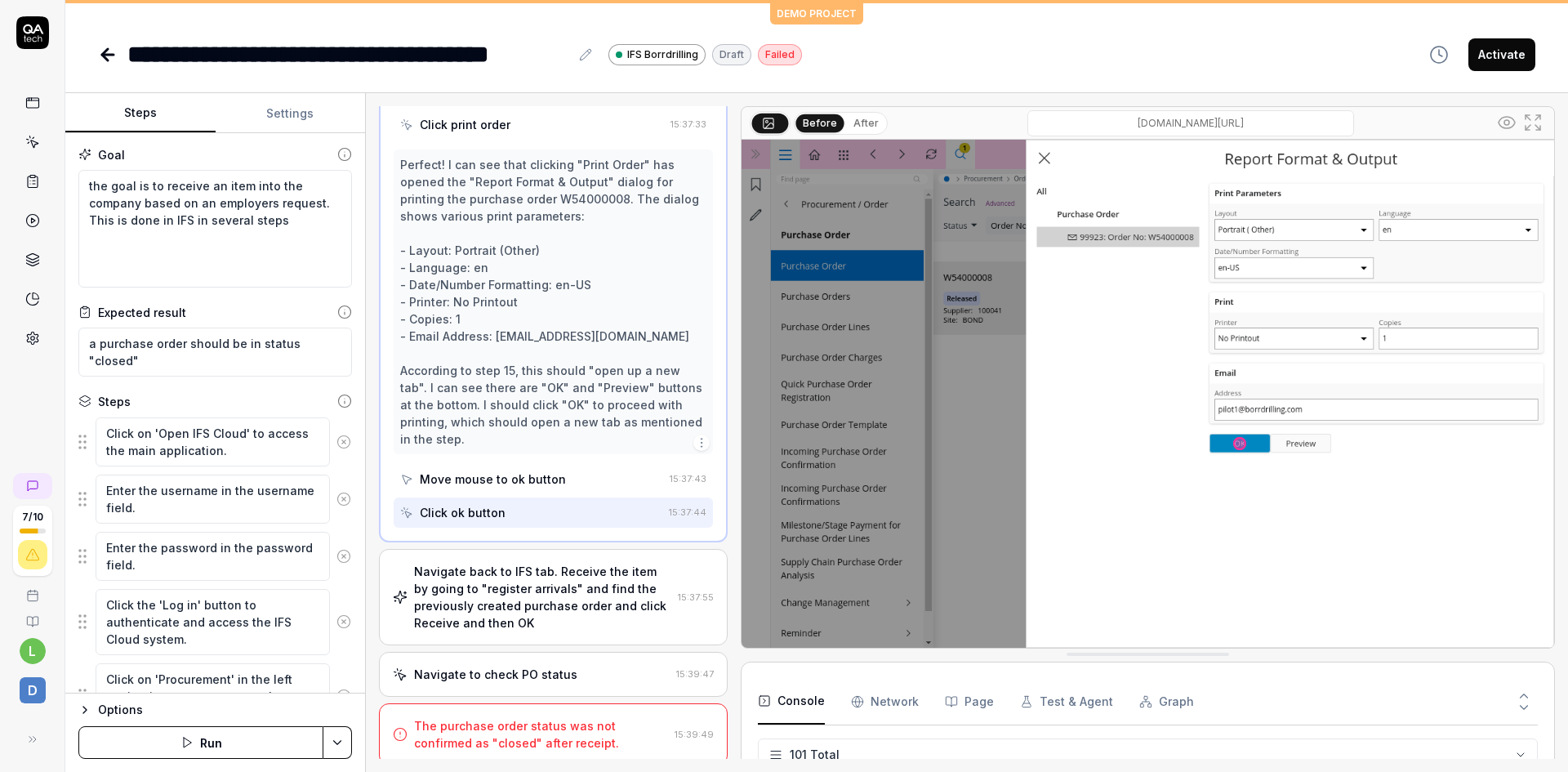
scroll to position [1971, 0]
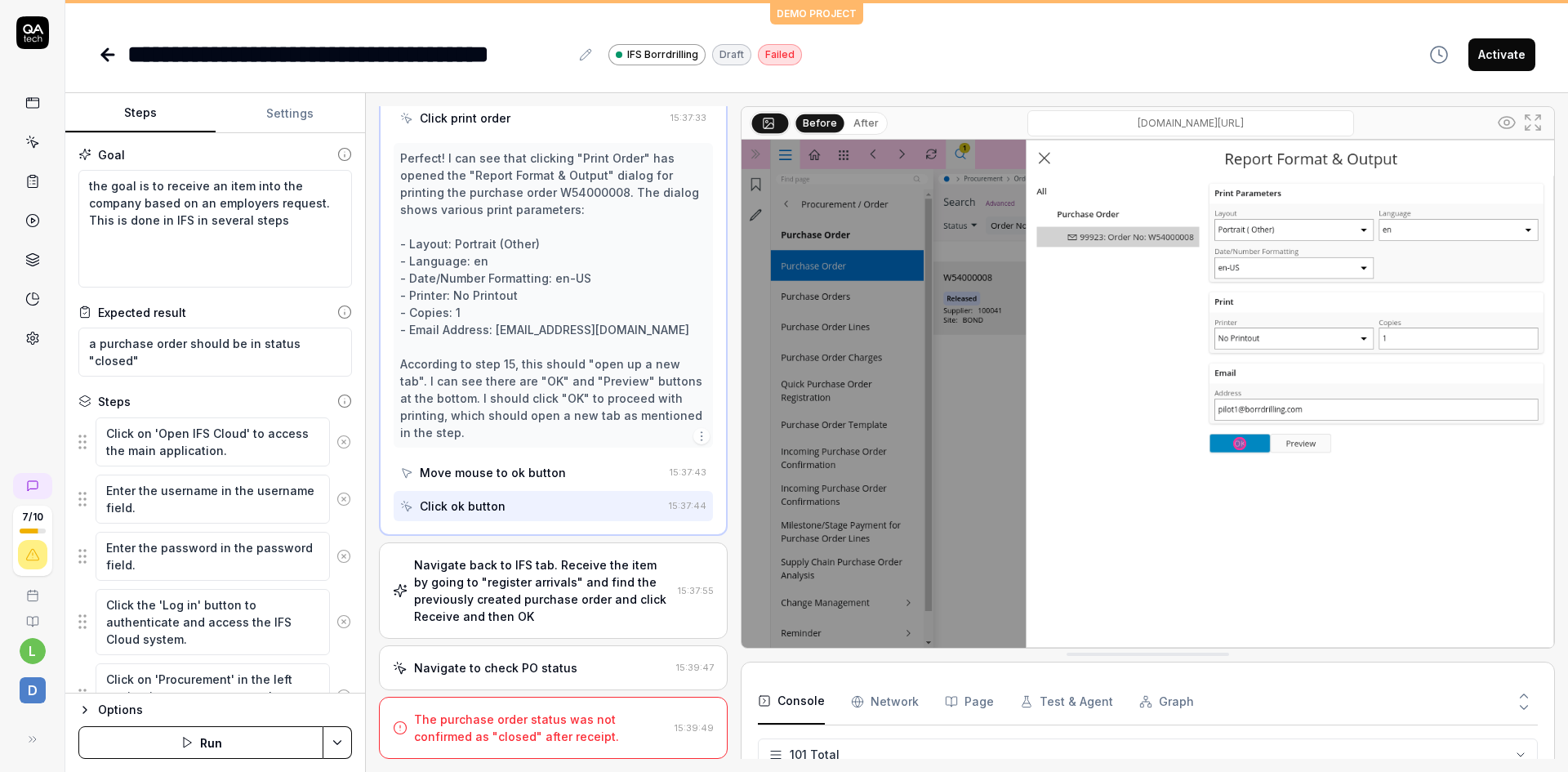
click at [568, 570] on div "Navigate back to IFS tab. Receive the item by going to "register arrivals" and …" at bounding box center [543, 590] width 257 height 68
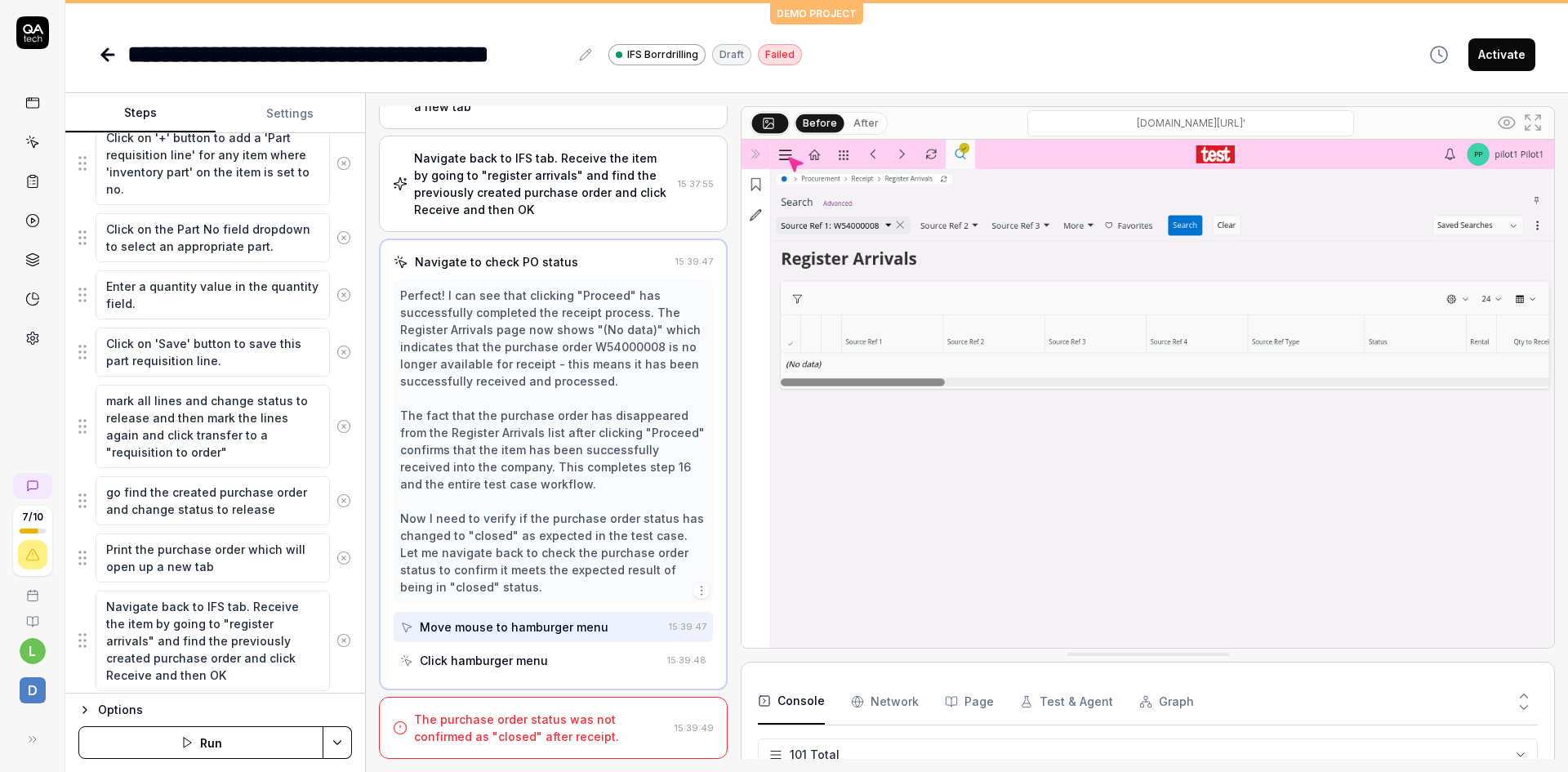
scroll to position [836, 0]
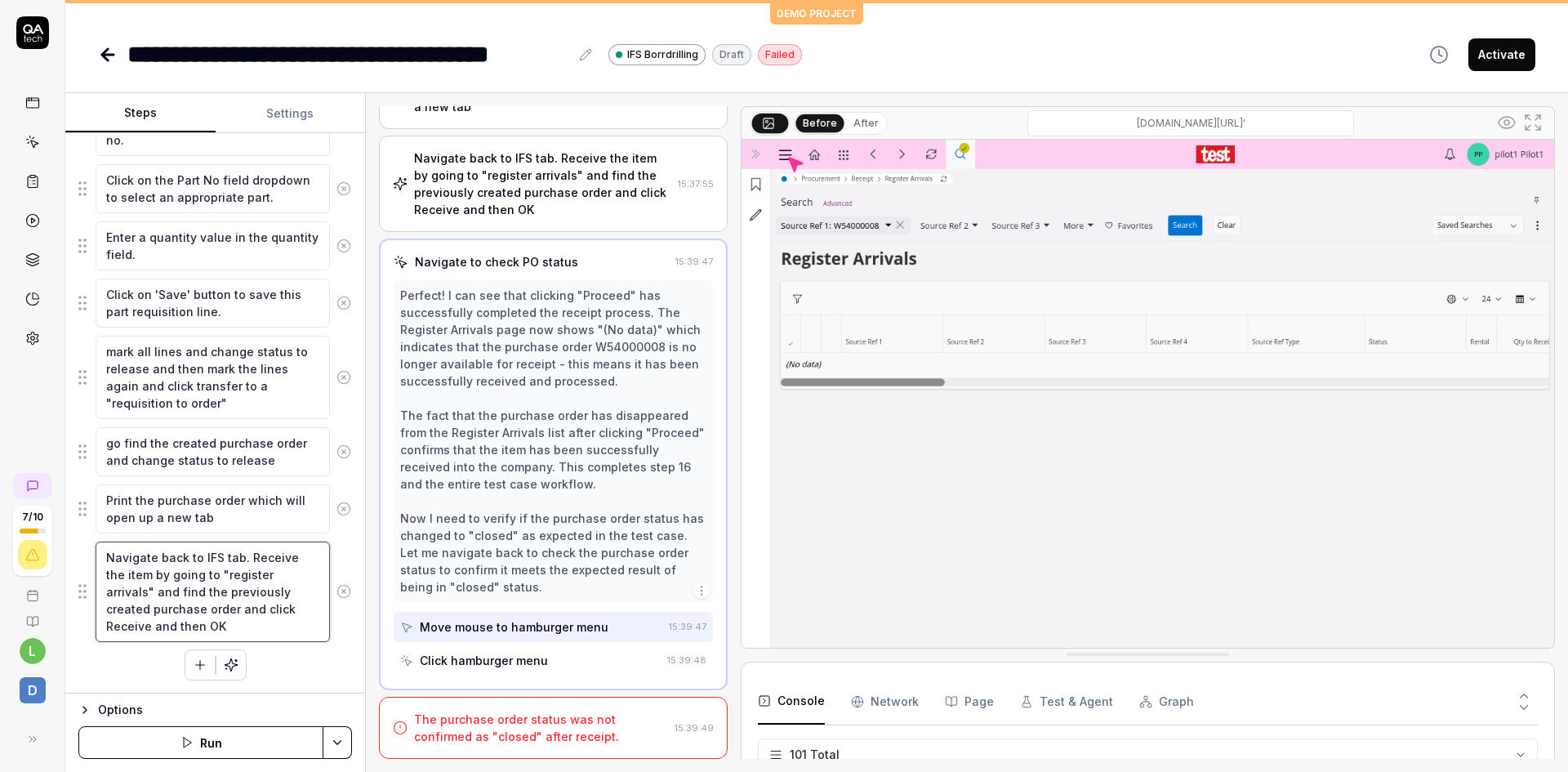
click at [252, 625] on textarea "Navigate back to IFS tab. Receive the item by going to "register arrivals" and …" at bounding box center [213, 591] width 235 height 101
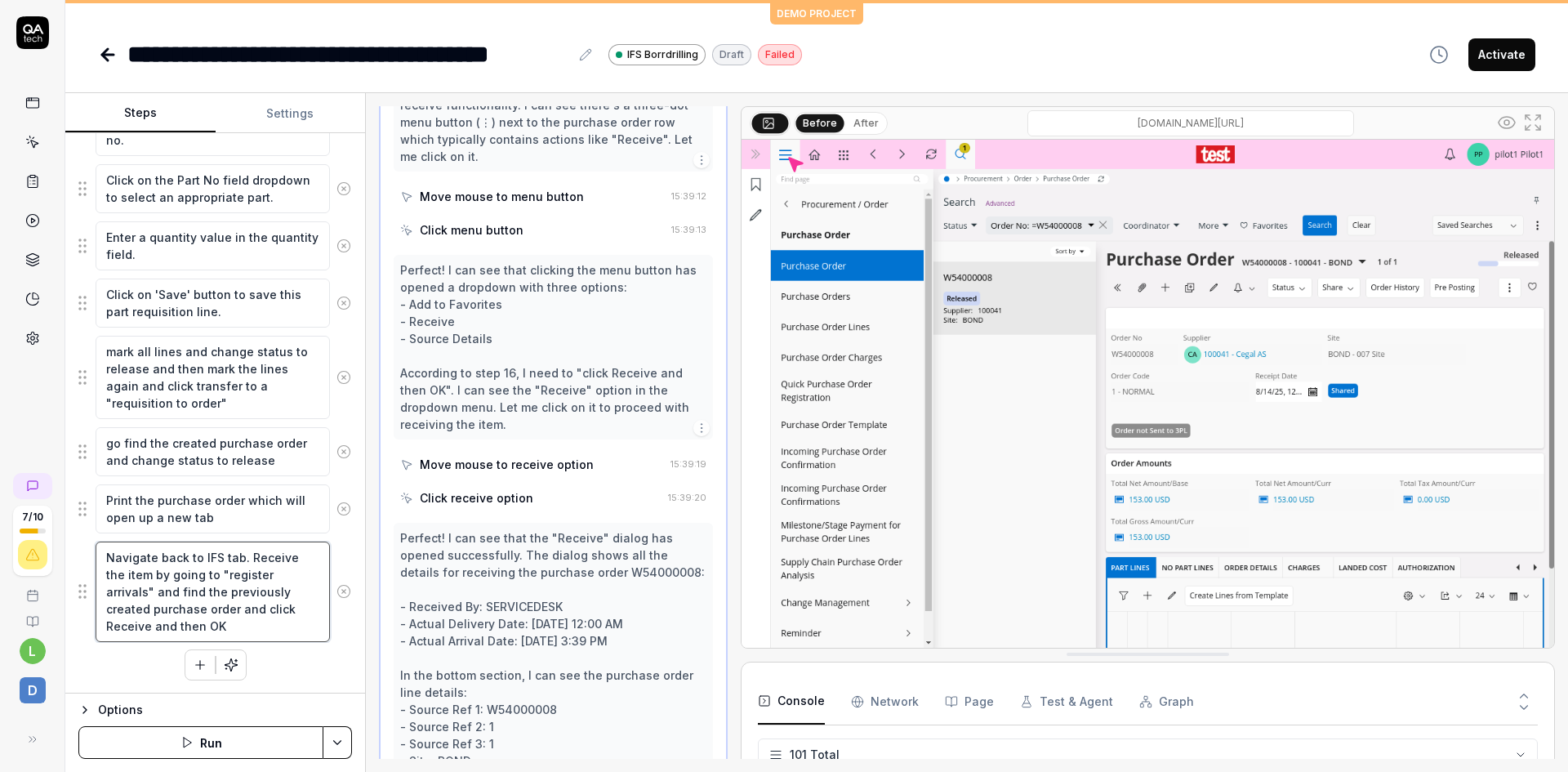
scroll to position [4964, 0]
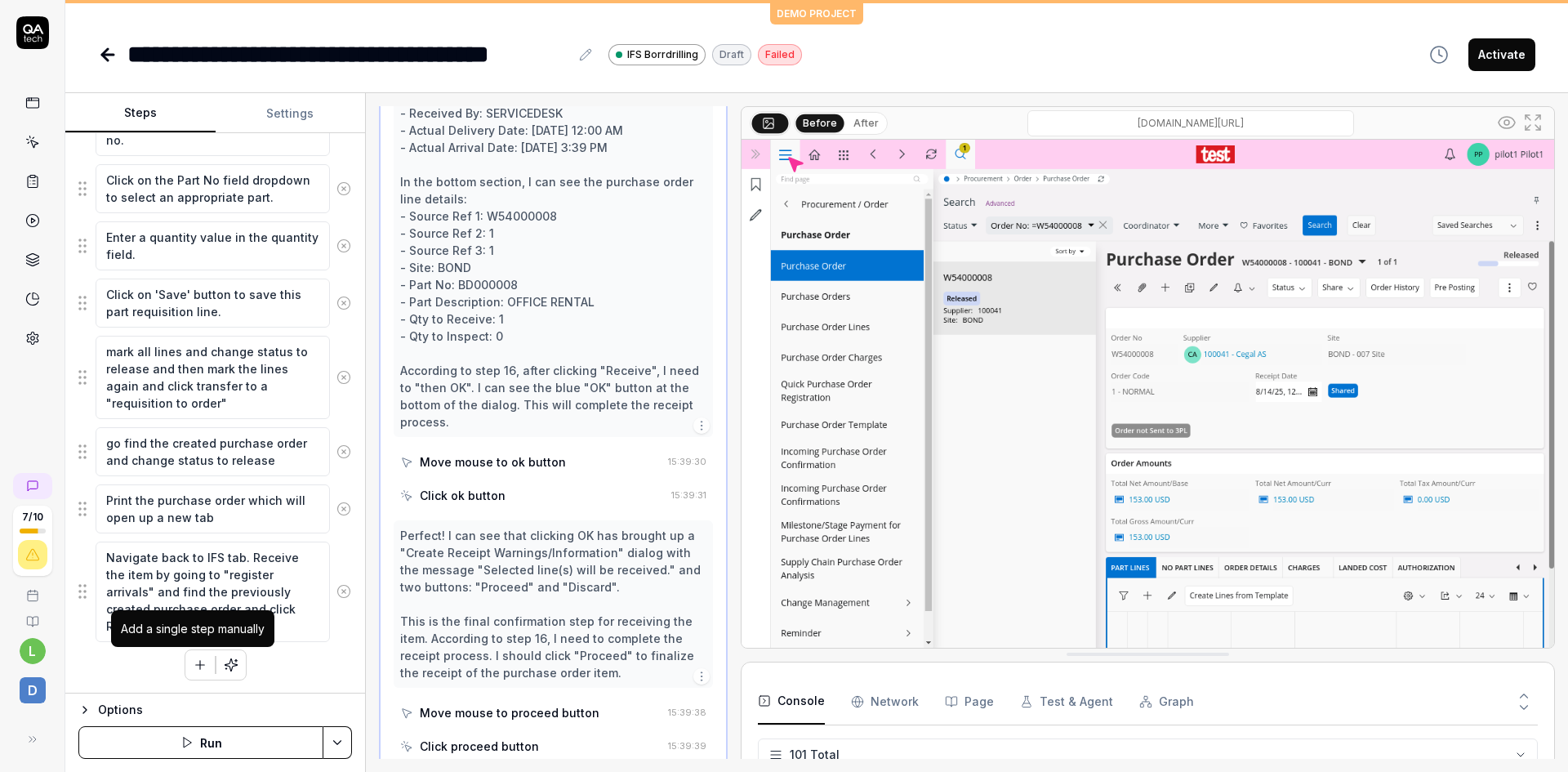
click at [196, 665] on icon "button" at bounding box center [199, 665] width 9 height 0
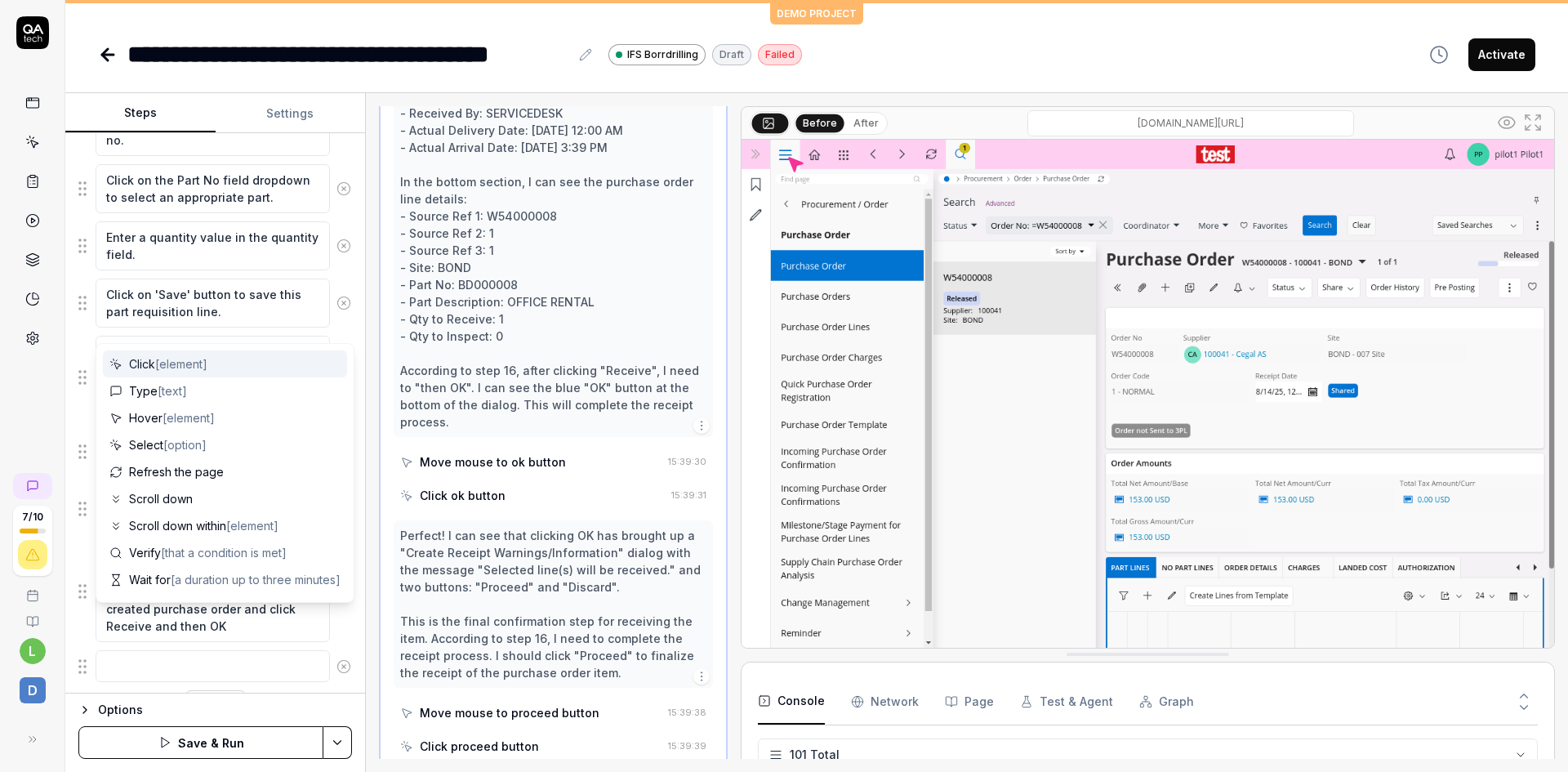
scroll to position [877, 0]
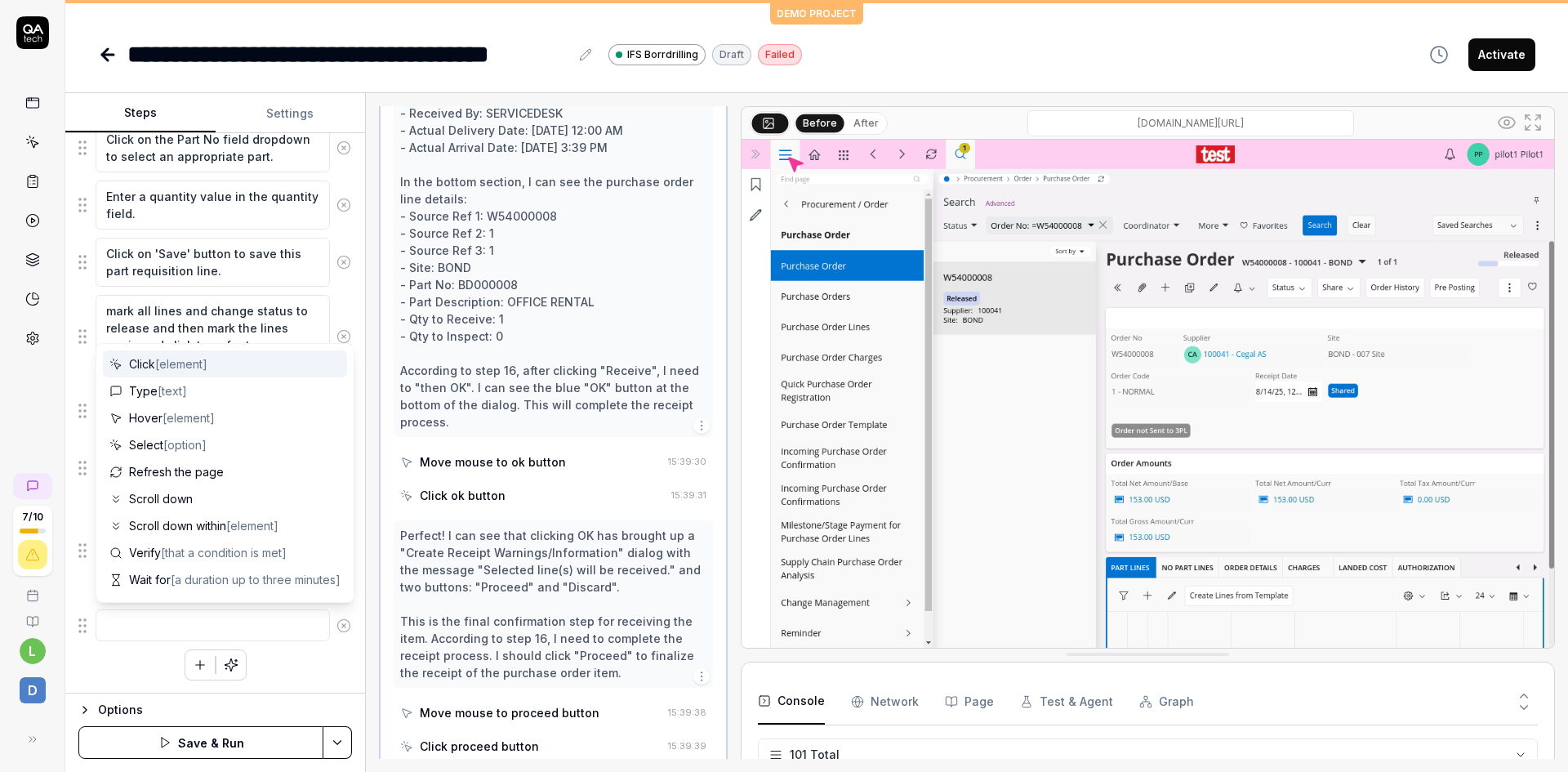
type textarea "*"
type textarea "n"
type textarea "*"
type textarea "na"
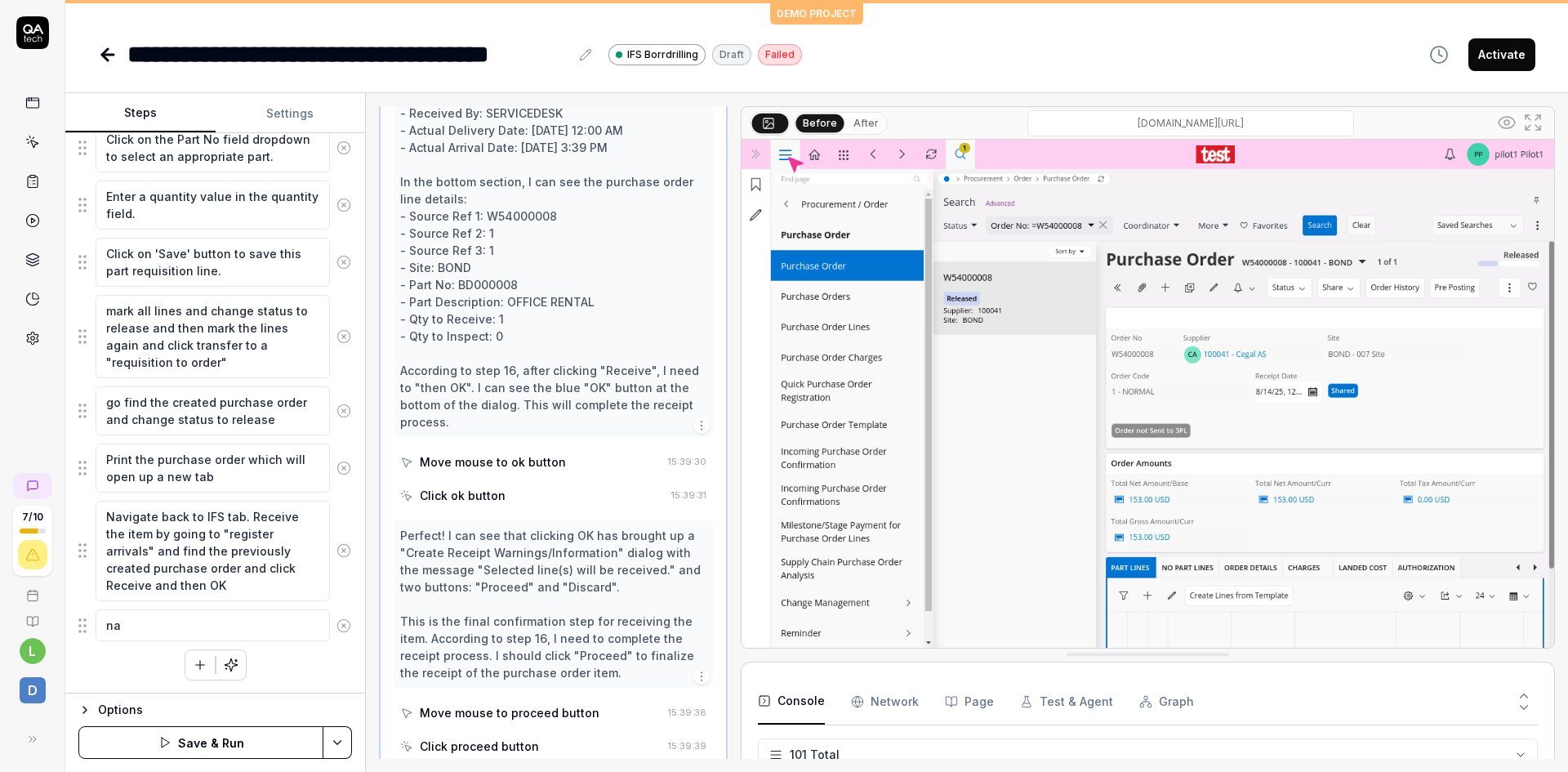
type textarea "*"
type textarea "nav"
type textarea "*"
type textarea "navi"
type textarea "*"
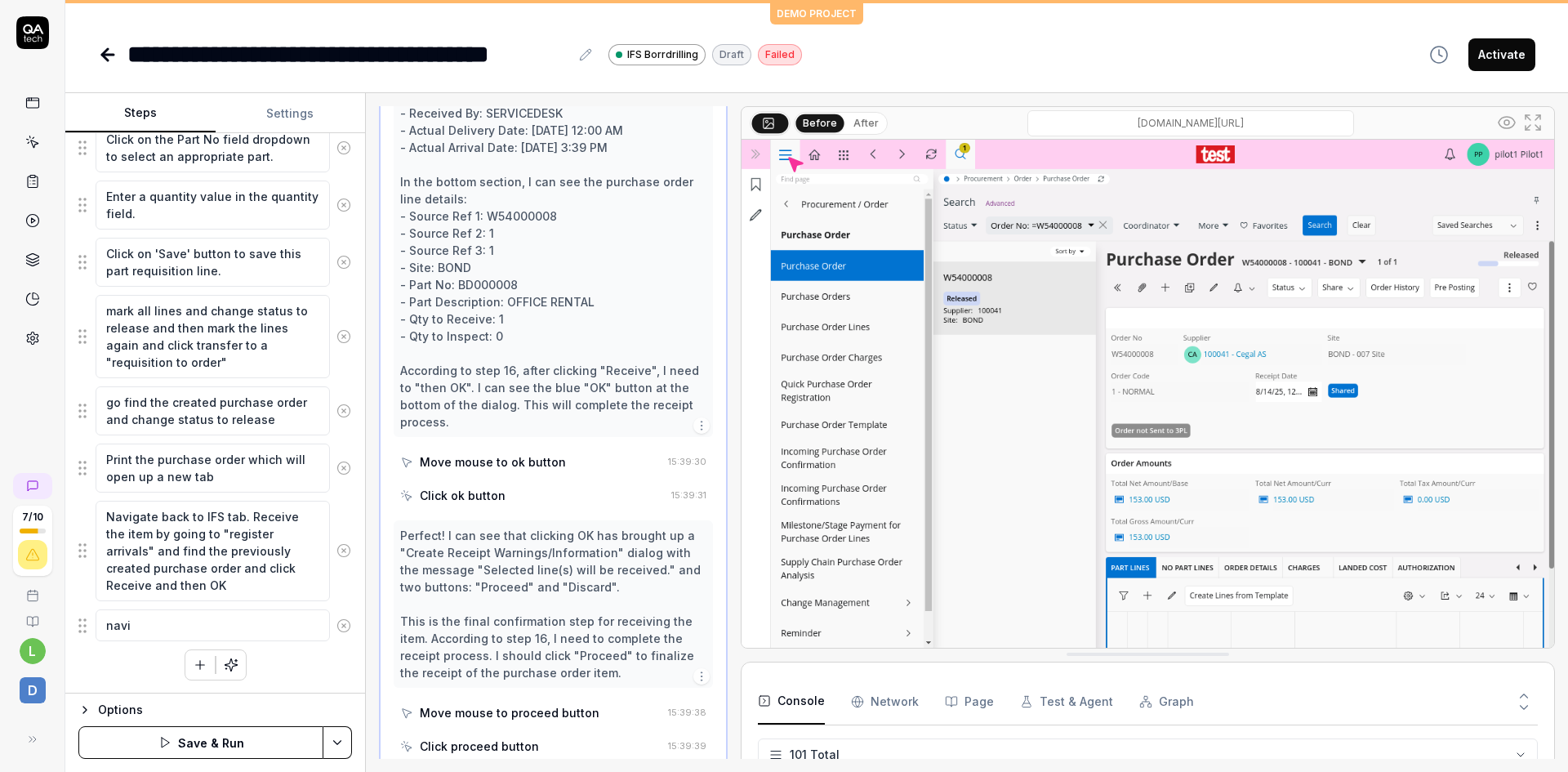
type textarea "navig"
type textarea "*"
type textarea "naviga"
type textarea "*"
type textarea "navigat"
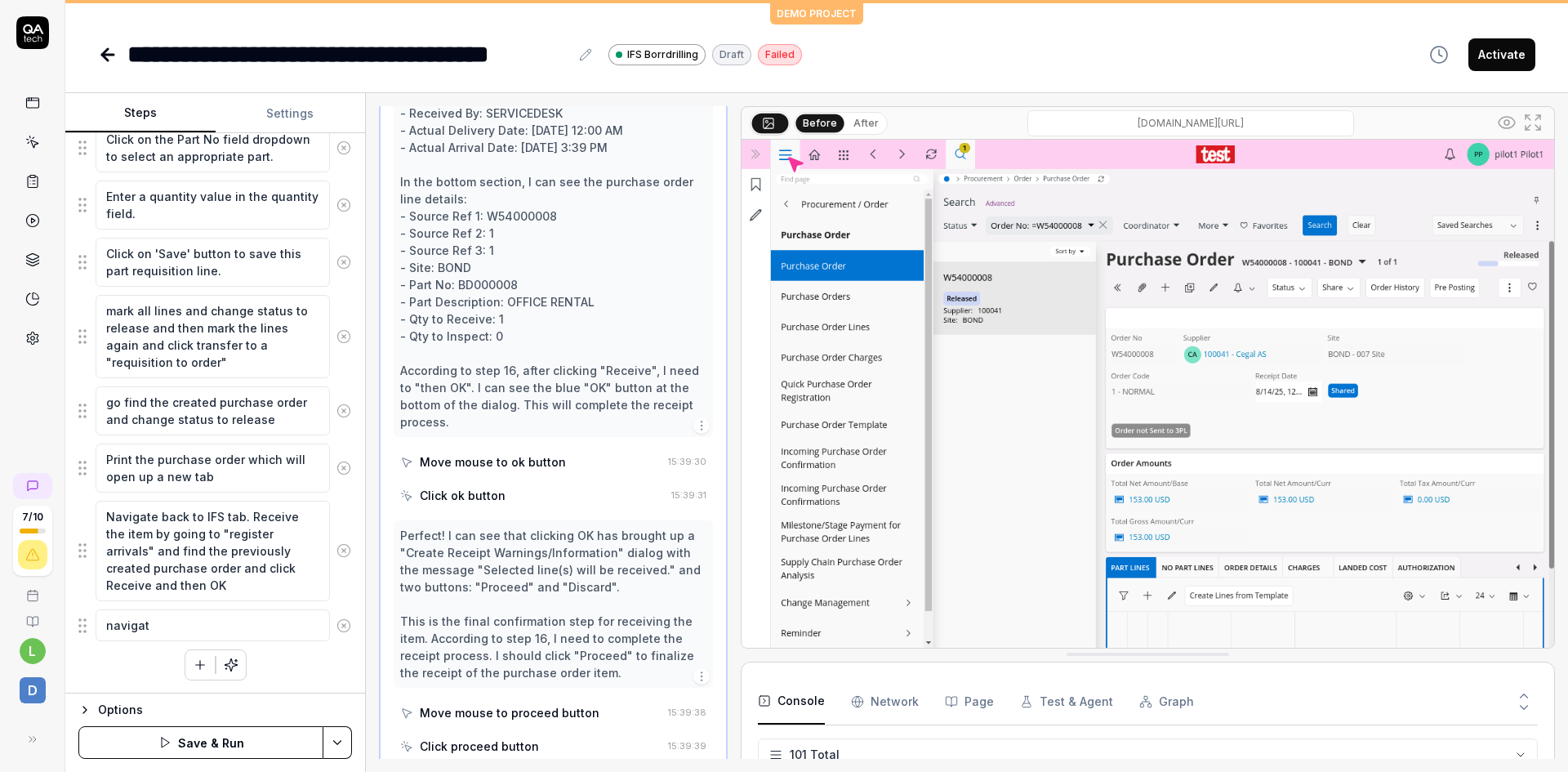
type textarea "*"
type textarea "navigate"
type textarea "*"
type textarea "navigate"
type textarea "*"
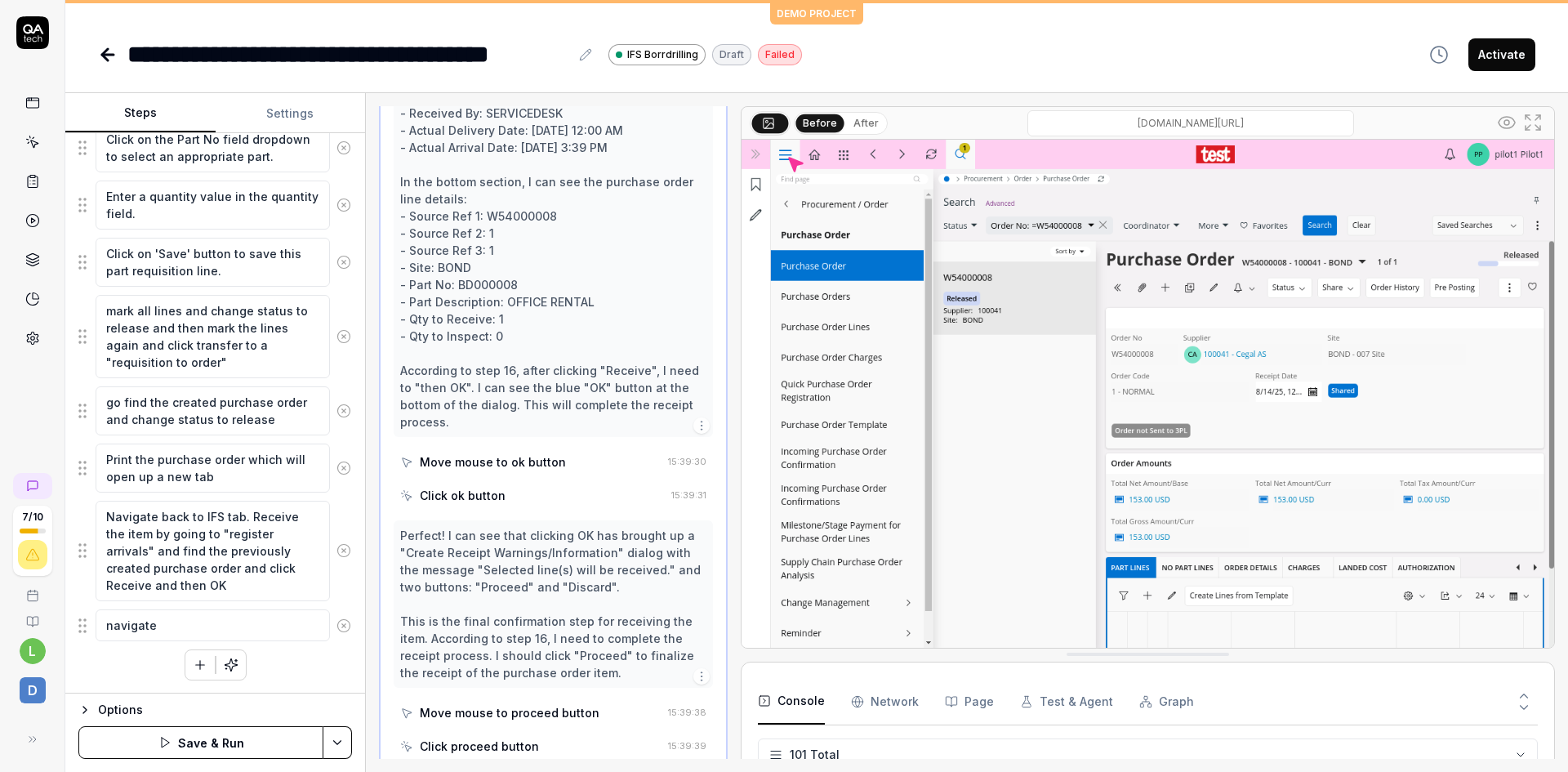
type textarea "navigate b"
type textarea "*"
type textarea "navigate ba"
type textarea "*"
type textarea "navigate bac"
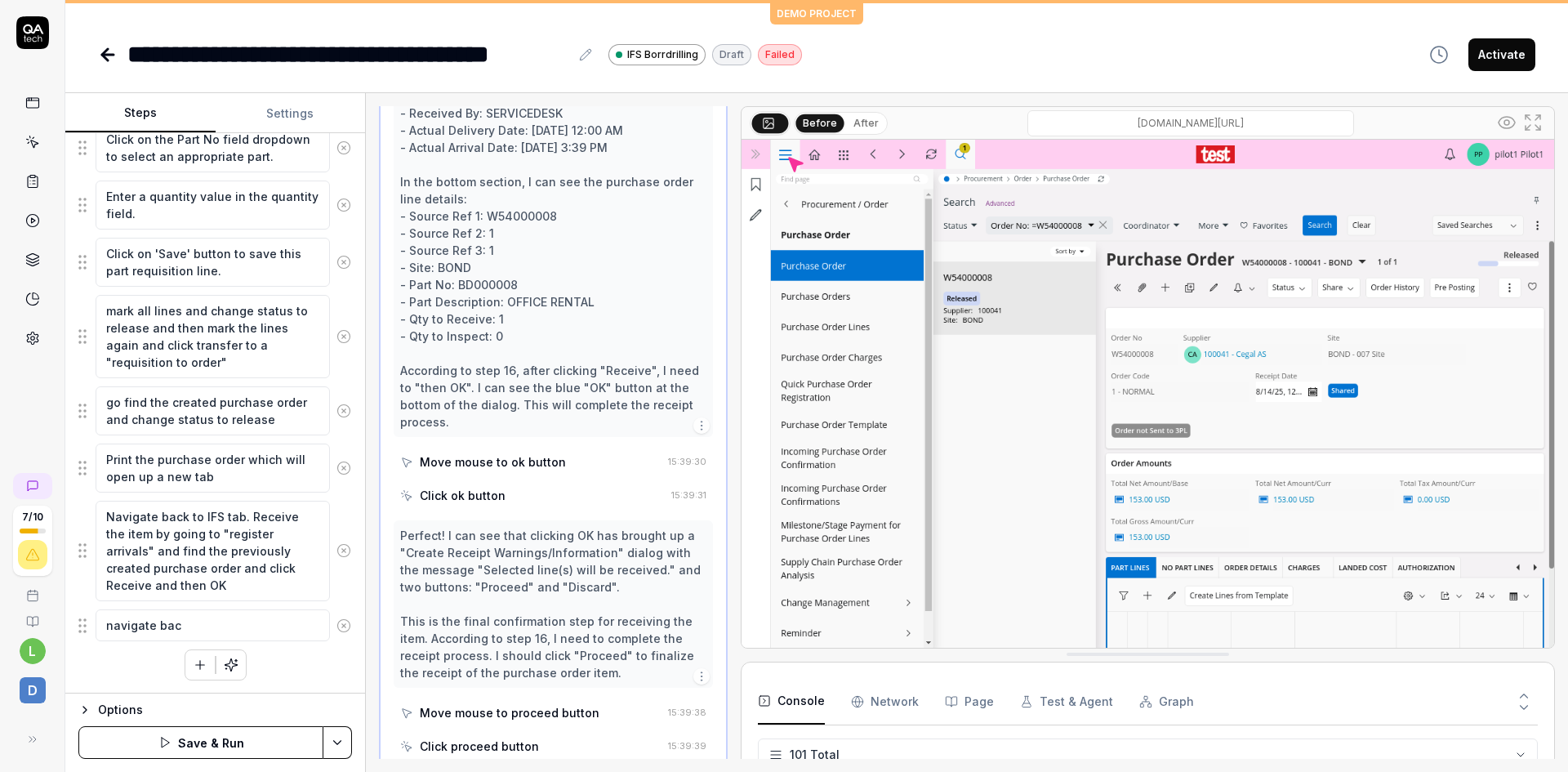
type textarea "*"
type textarea "navigate back"
type textarea "*"
type textarea "navigate back"
type textarea "*"
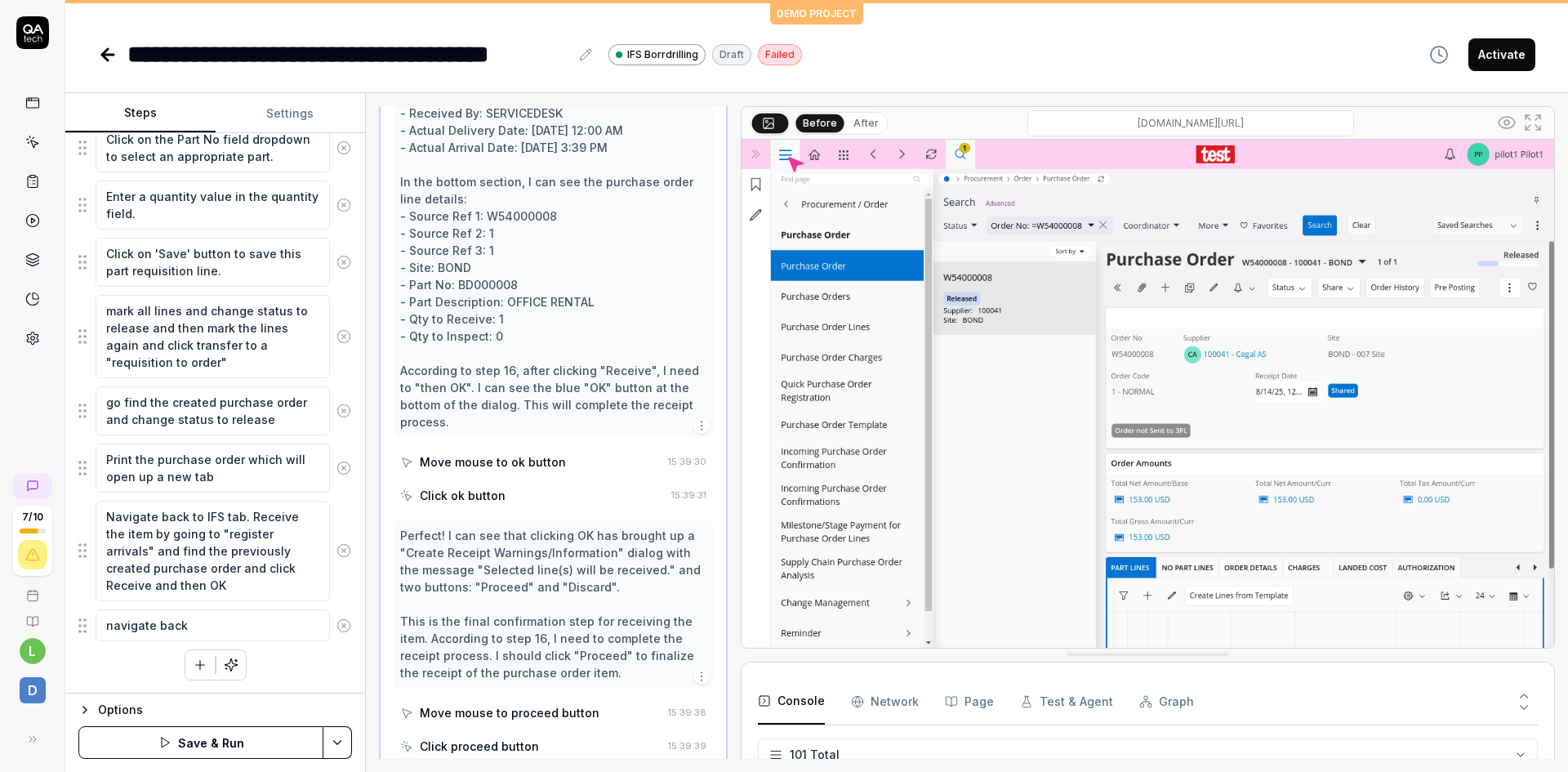
type textarea "navigate back t"
type textarea "*"
type textarea "navigate back to"
type textarea "*"
type textarea "navigate back to"
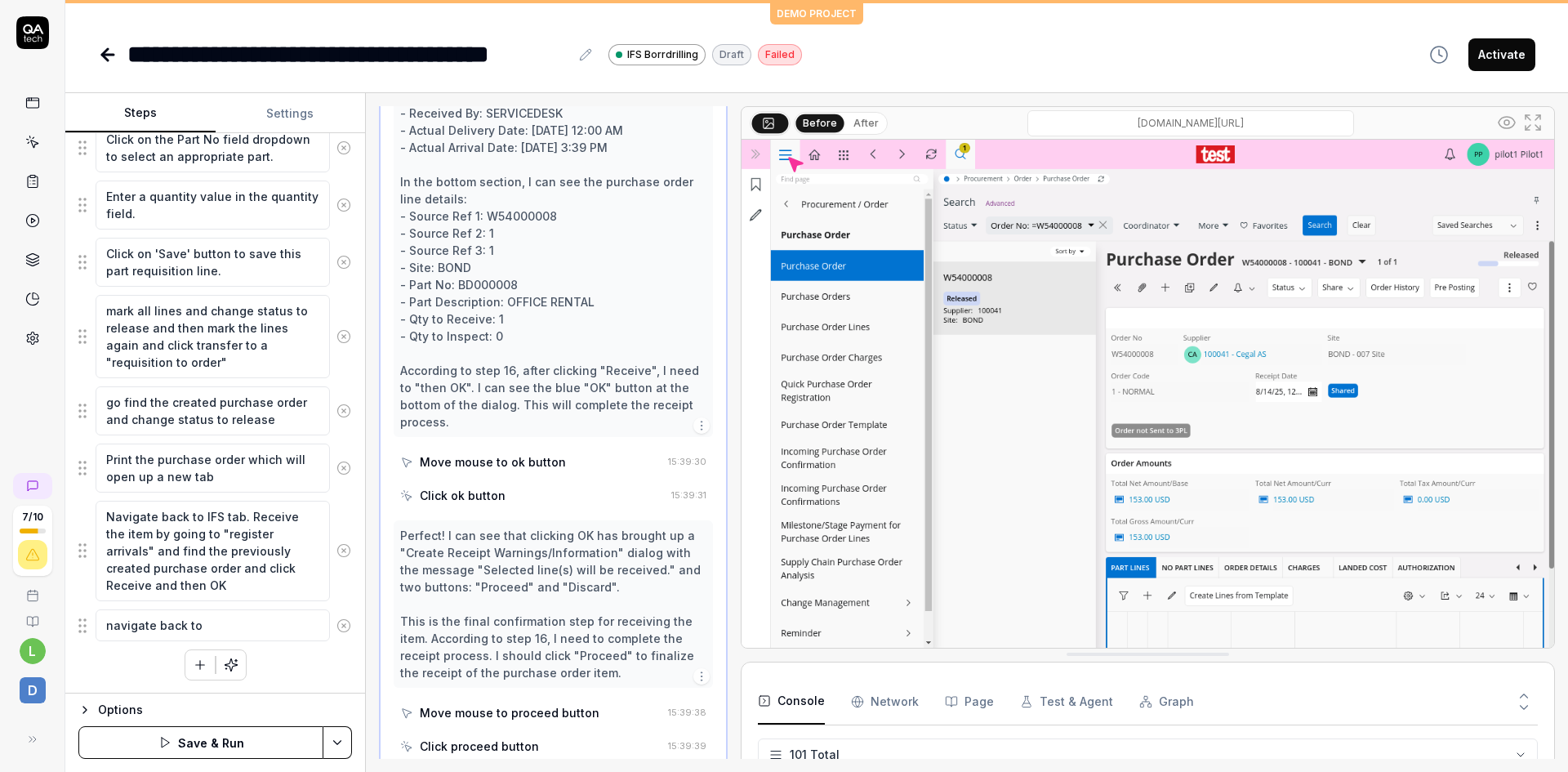
type textarea "*"
type textarea "navigate back to a"
type textarea "*"
type textarea "navigate back to al"
type textarea "*"
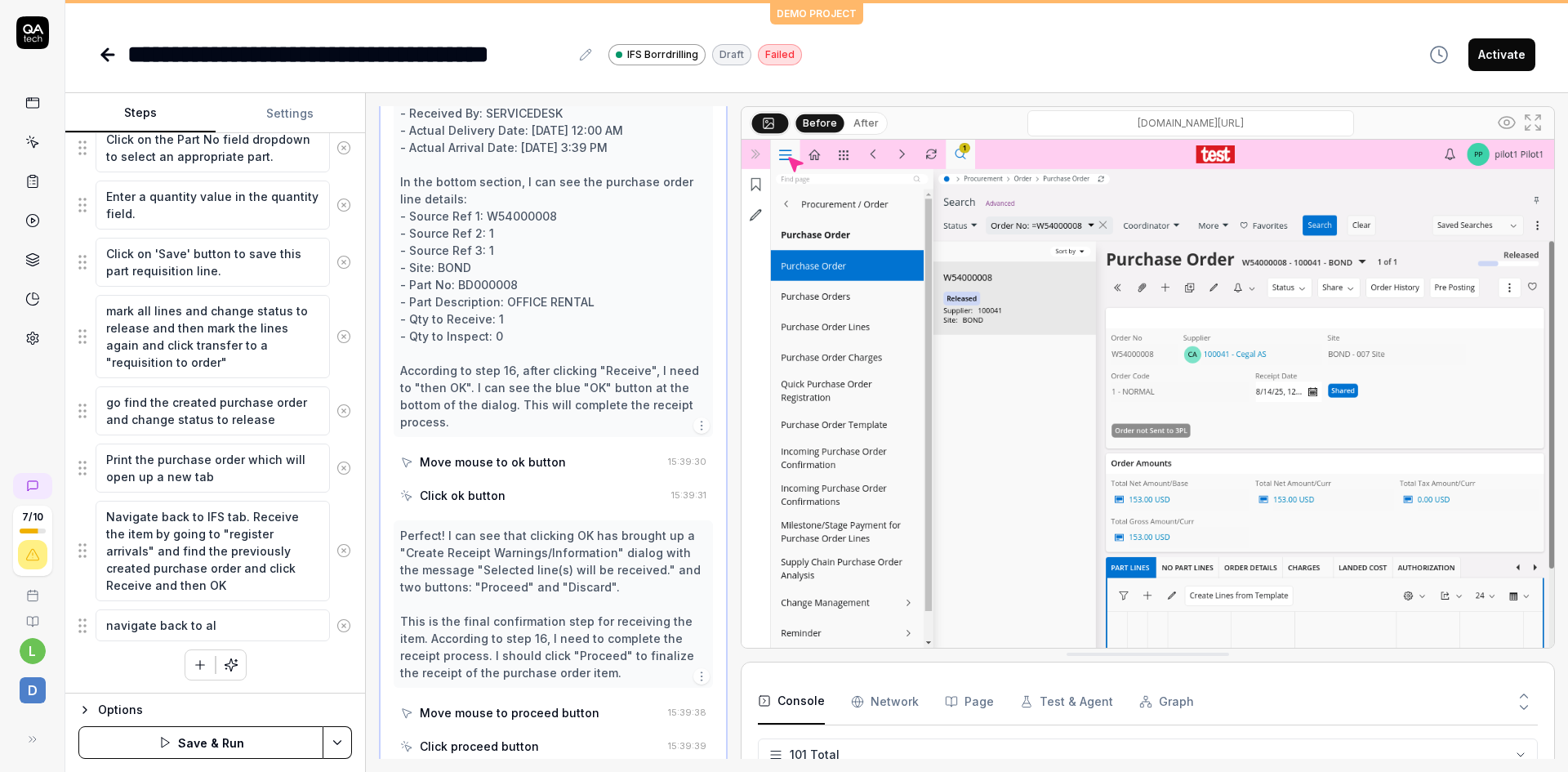
type textarea "navigate back to all"
type textarea "*"
type textarea "navigate back to all"
type textarea "*"
type textarea "navigate back to all p"
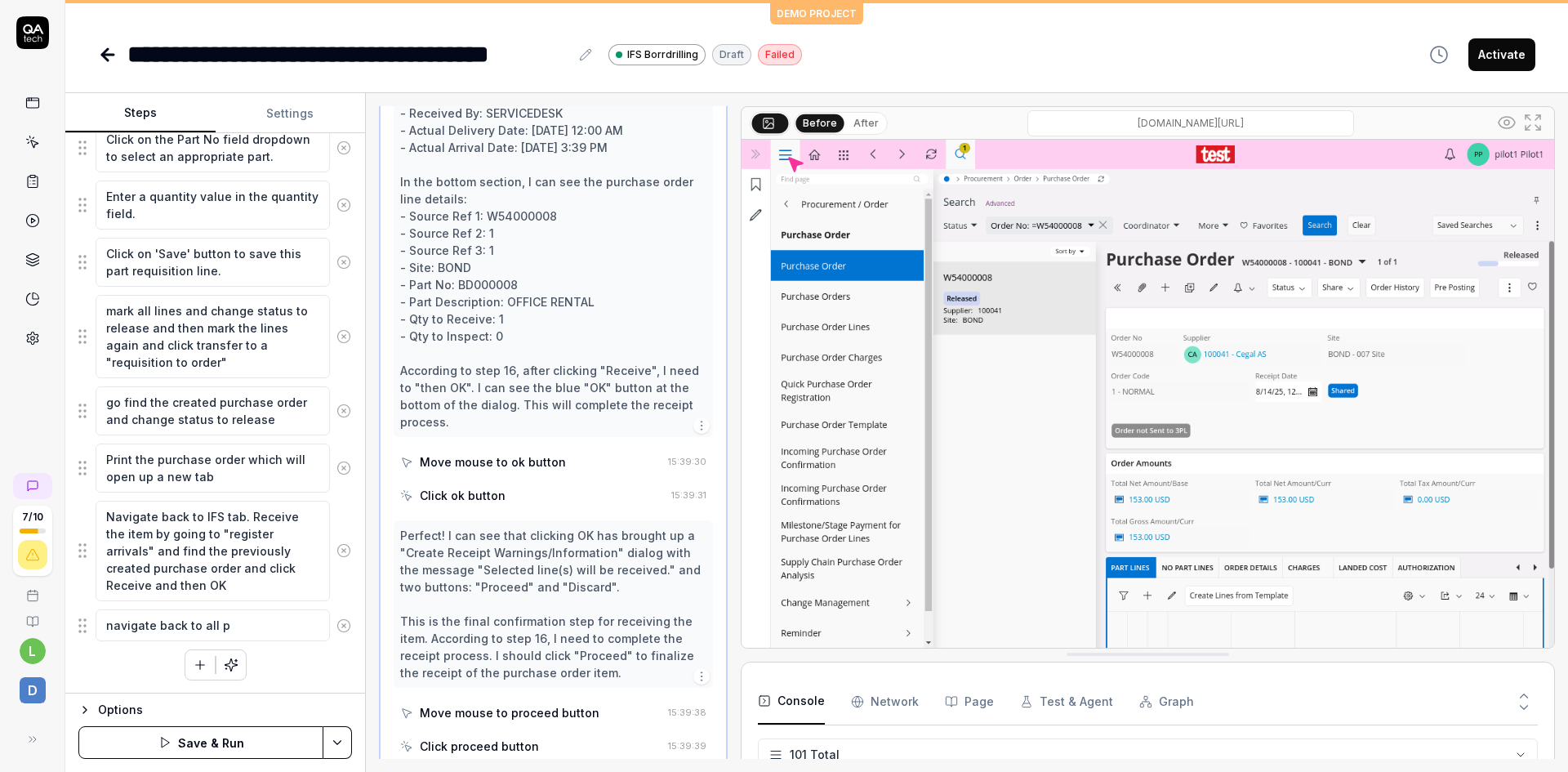
type textarea "*"
type textarea "navigate back to all pu"
type textarea "*"
type textarea "navigate back to all pur"
type textarea "*"
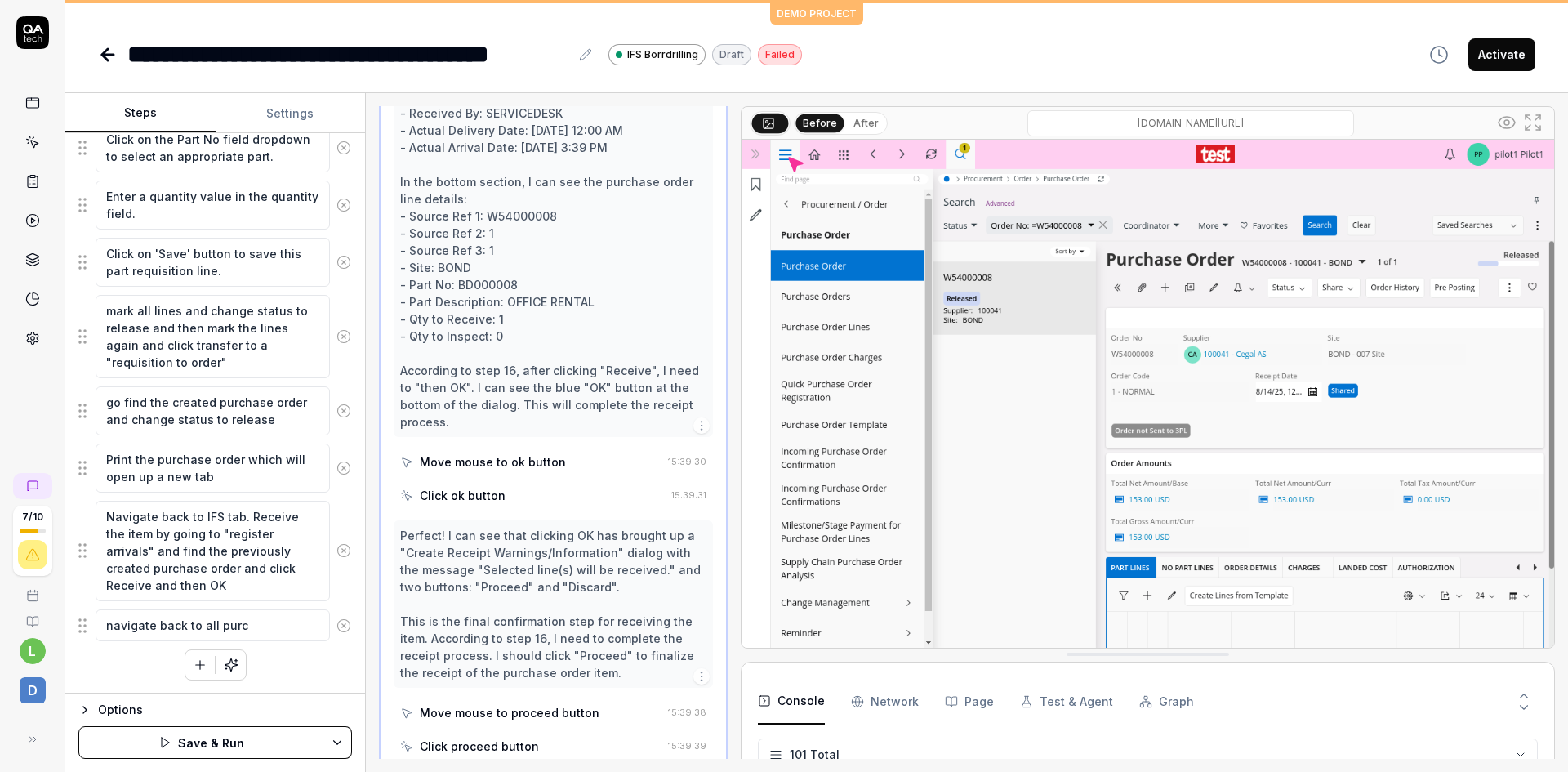
type textarea "navigate back to all purch"
type textarea "*"
type textarea "navigate back to all purcha"
type textarea "*"
type textarea "navigate back to all purchas"
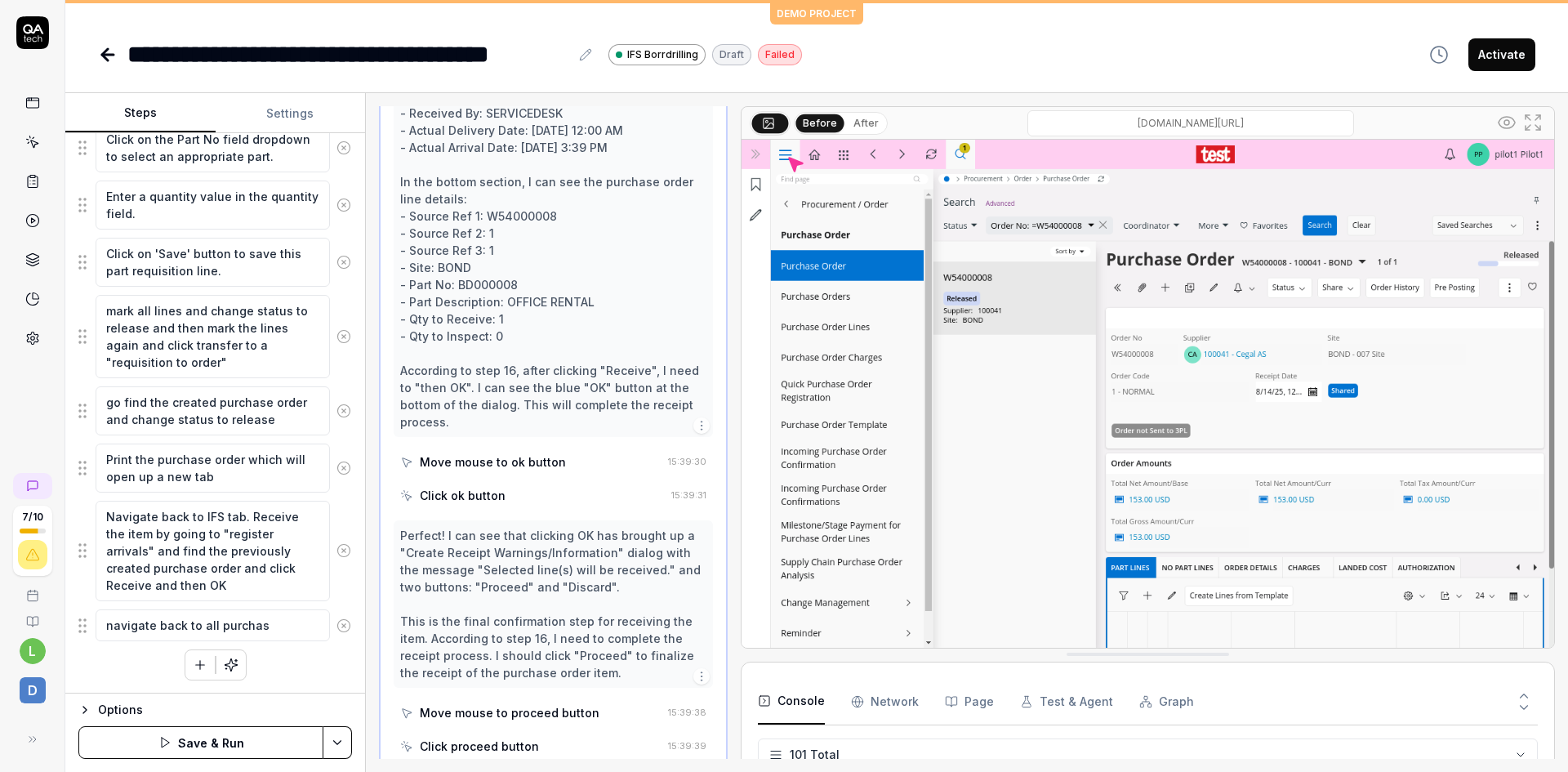
type textarea "*"
type textarea "navigate back to all purchase"
type textarea "*"
type textarea "navigate back to all purchase"
type textarea "*"
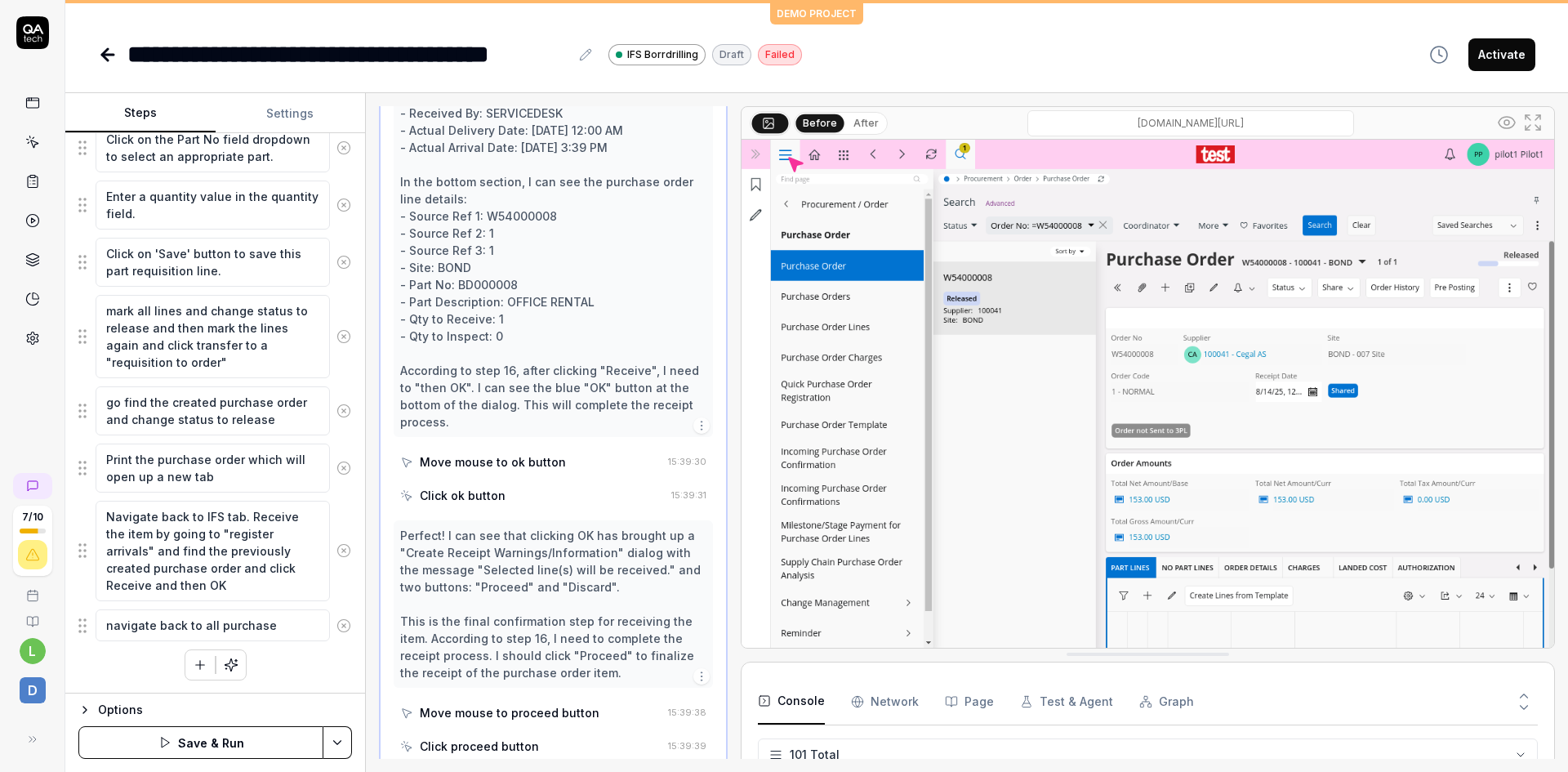
type textarea "navigate back to all purchase o"
type textarea "*"
type textarea "navigate back to all purchase or"
type textarea "*"
type textarea "navigate back to all purchase ord"
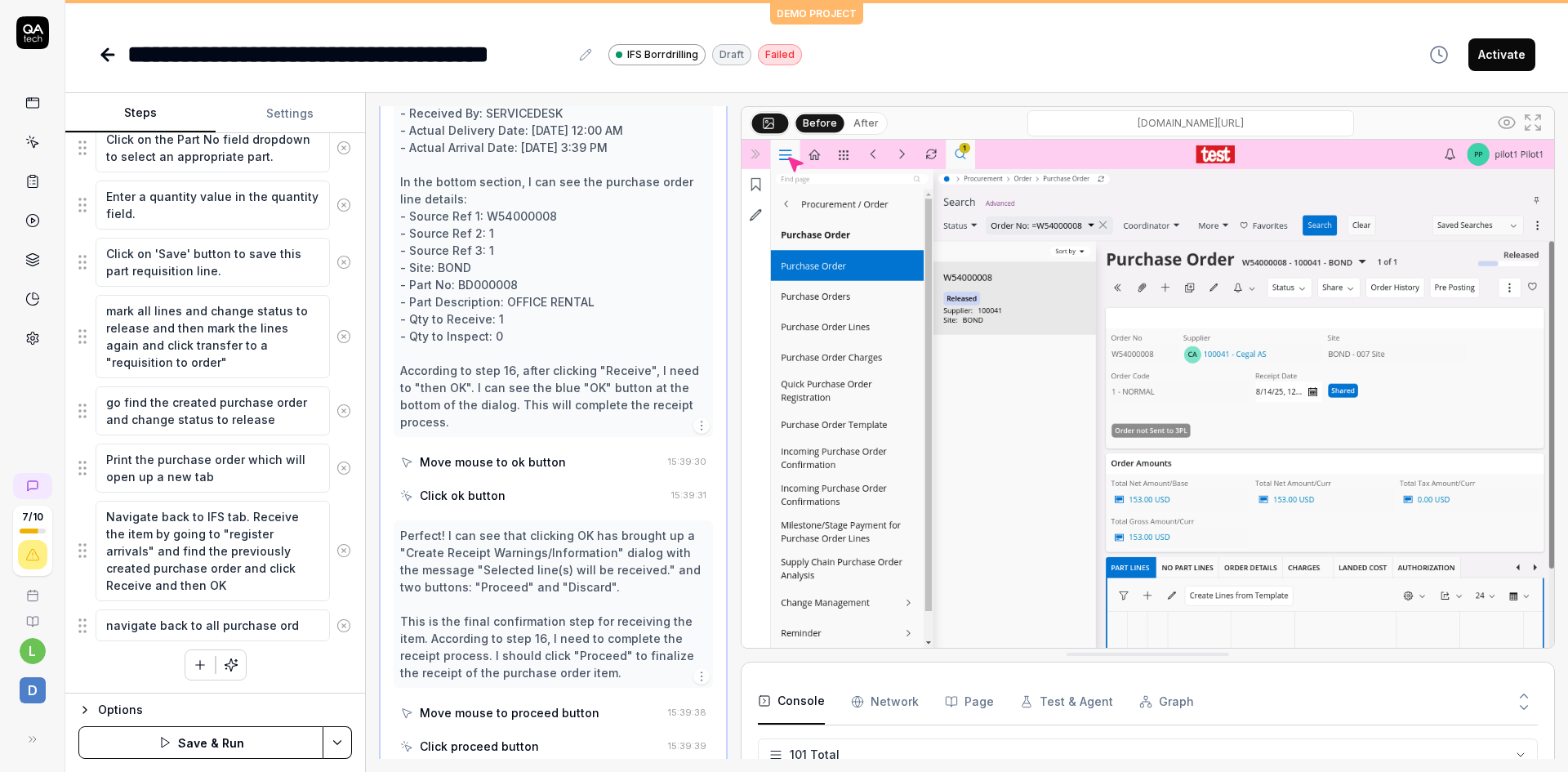
type textarea "*"
type textarea "navigate back to all purchase orde"
type textarea "*"
type textarea "navigate back to all purchase order"
type textarea "*"
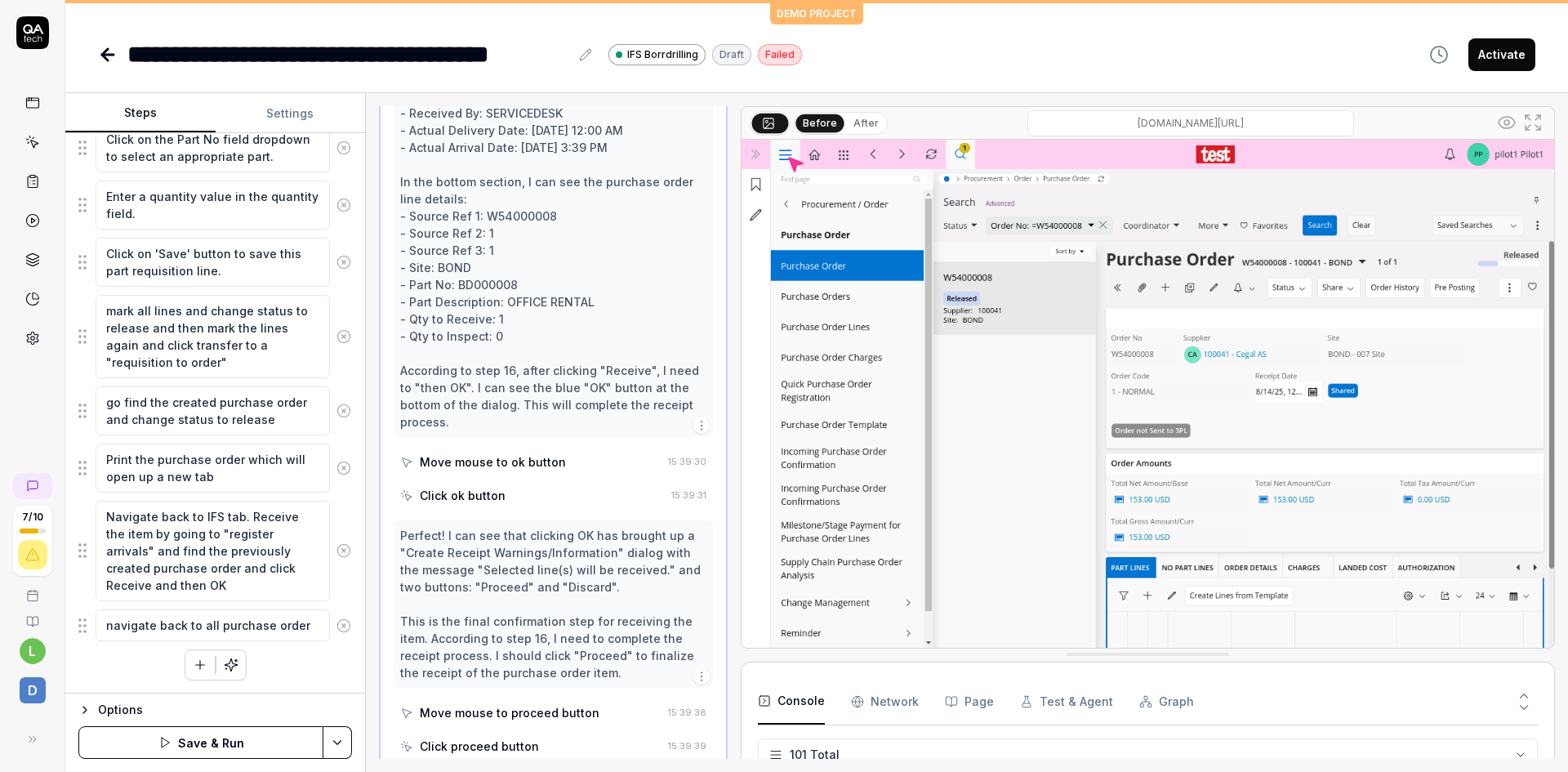
type textarea "navigate back to all purchase orders"
type textarea "*"
type textarea "navigate back to all purchase orders"
type textarea "*"
type textarea "navigate back to all purchase orders t"
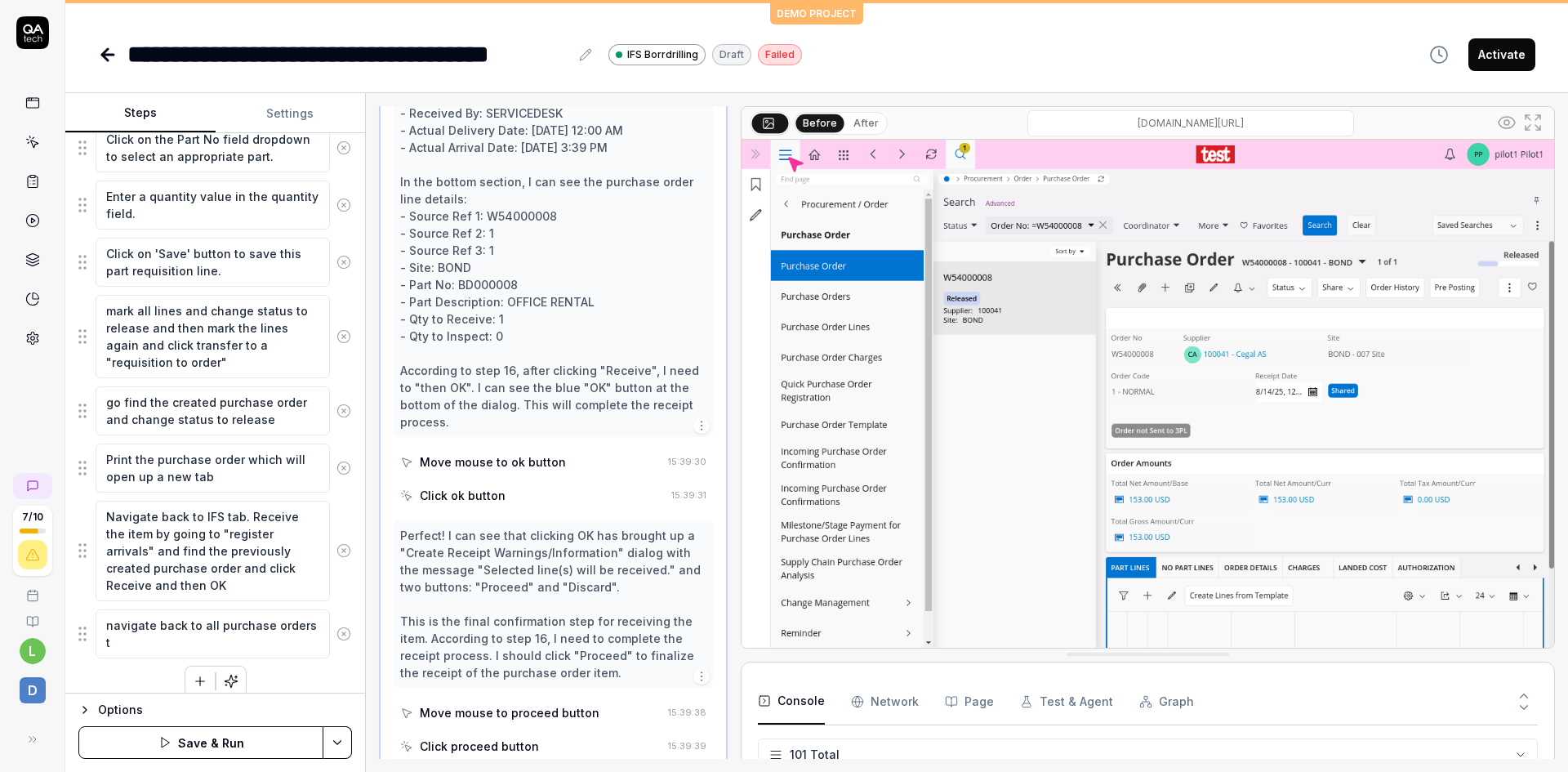
type textarea "*"
type textarea "navigate back to all purchase orders to"
type textarea "*"
type textarea "navigate back to all purchase orders to"
type textarea "*"
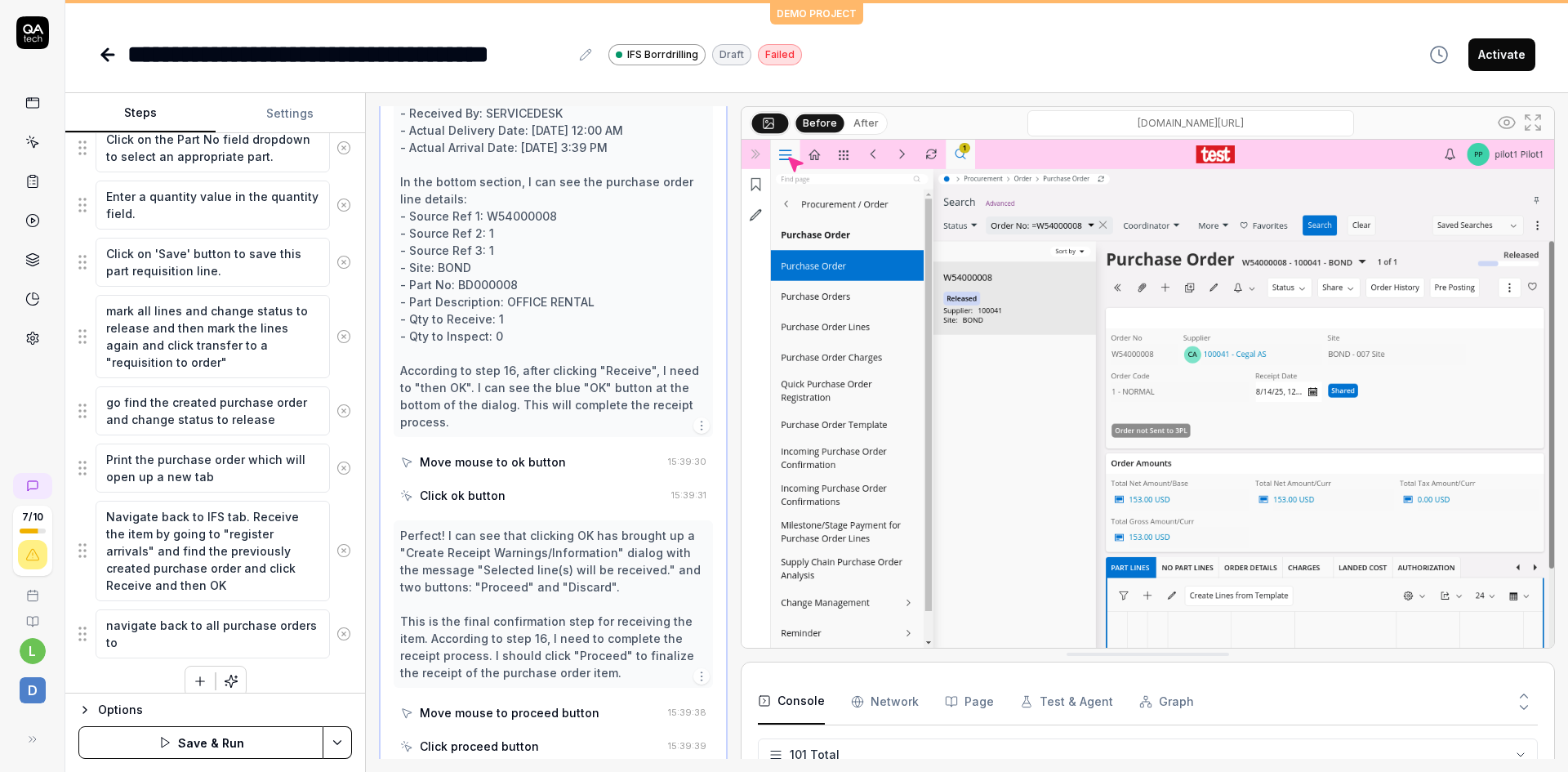
type textarea "navigate back to all purchase orders to f"
type textarea "*"
type textarea "navigate back to all purchase orders to fi"
type textarea "*"
type textarea "navigate back to all purchase orders to fin"
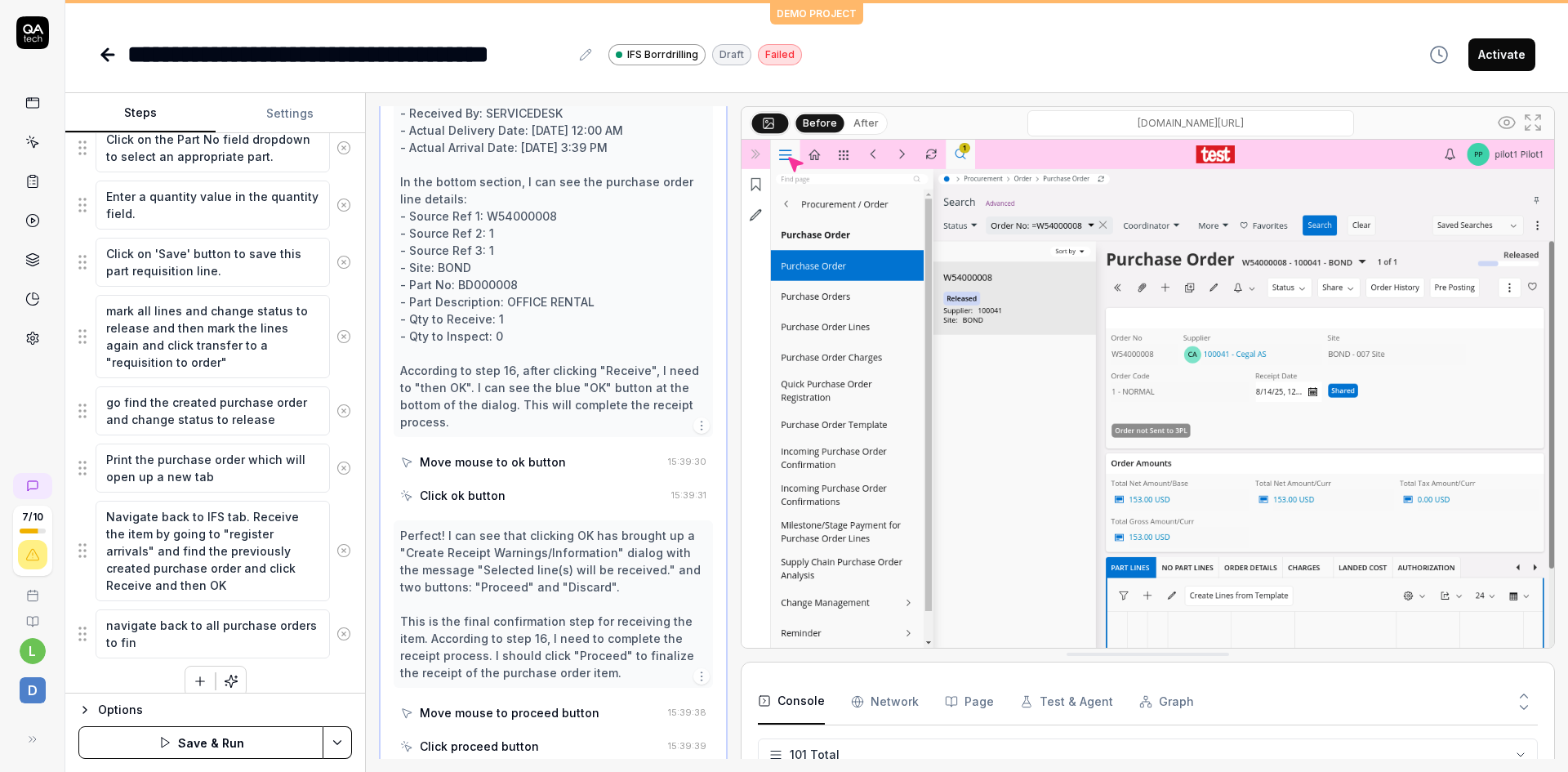
type textarea "*"
type textarea "navigate back to all purchase orders to find"
type textarea "*"
type textarea "navigate back to all purchase orders to find"
type textarea "*"
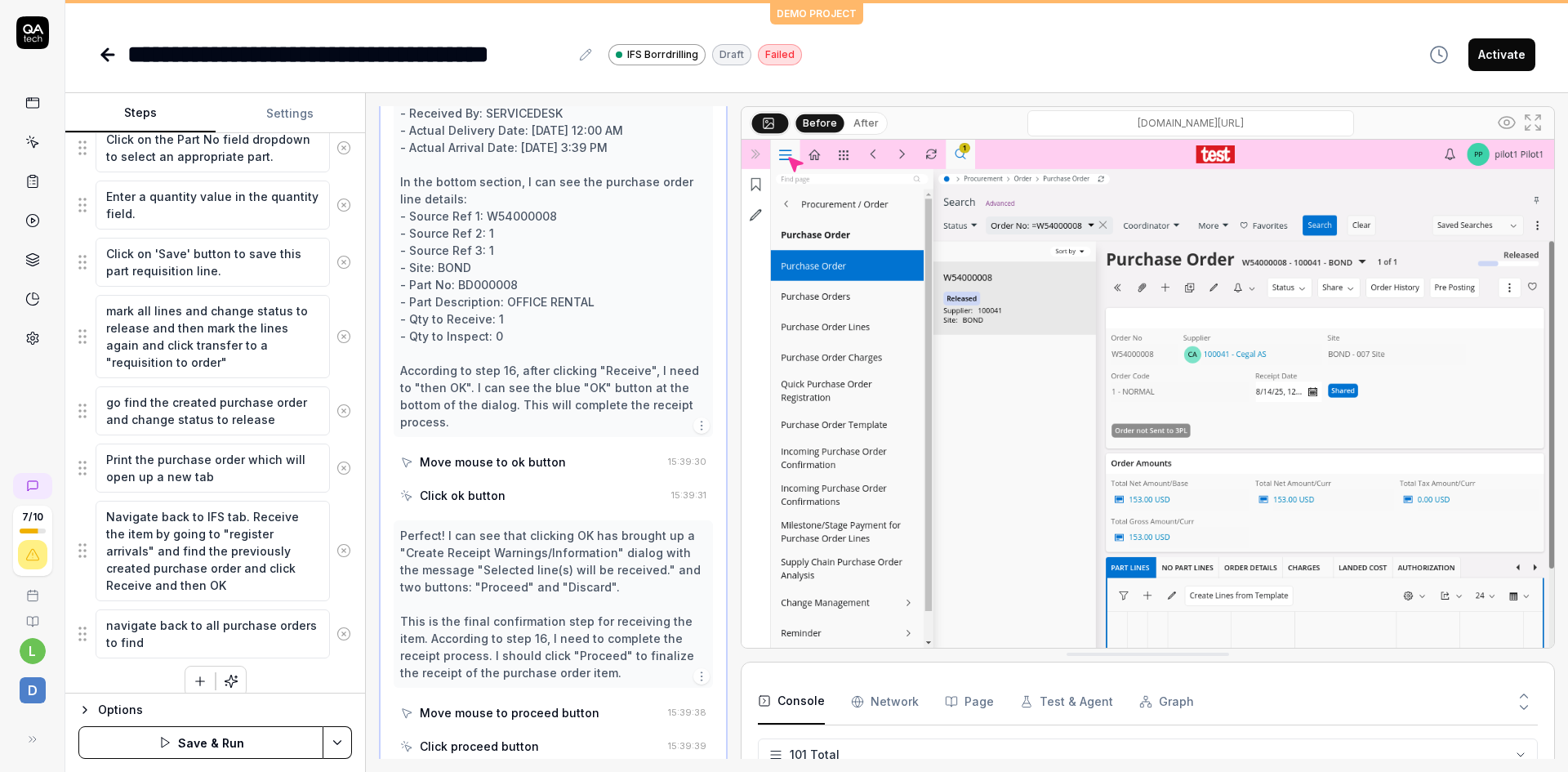
type textarea "navigate back to all purchase orders to find a"
type textarea "*"
type textarea "navigate back to all purchase orders to find an"
type textarea "*"
type textarea "navigate back to all purchase orders to find and"
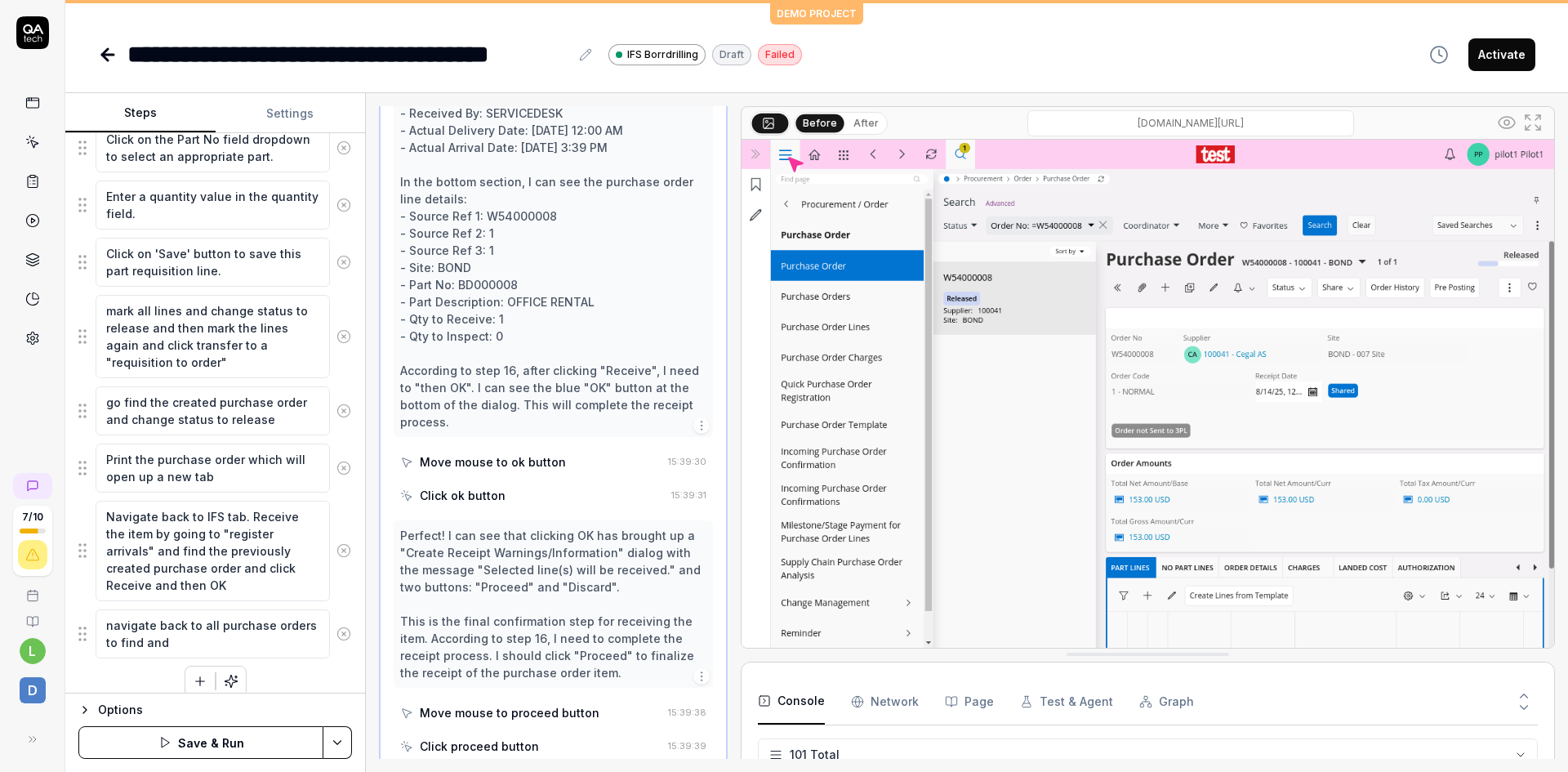
type textarea "*"
type textarea "navigate back to all purchase orders to find and"
type textarea "*"
type textarea "navigate back to all purchase orders to find and v"
type textarea "*"
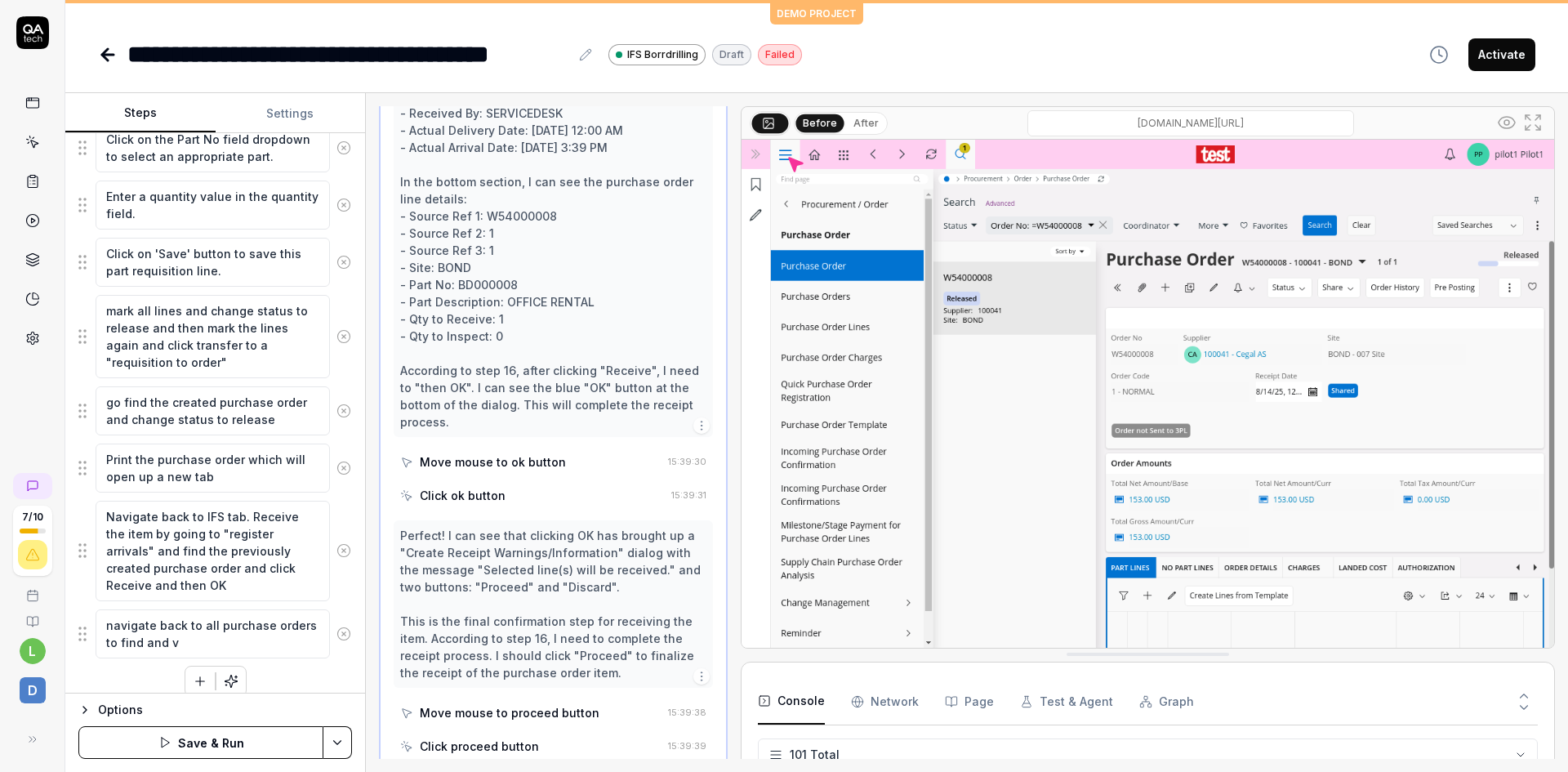
type textarea "navigate back to all purchase orders to find and ve"
type textarea "*"
type textarea "navigate back to all purchase orders to find and ver"
type textarea "*"
type textarea "navigate back to all purchase orders to find and veri"
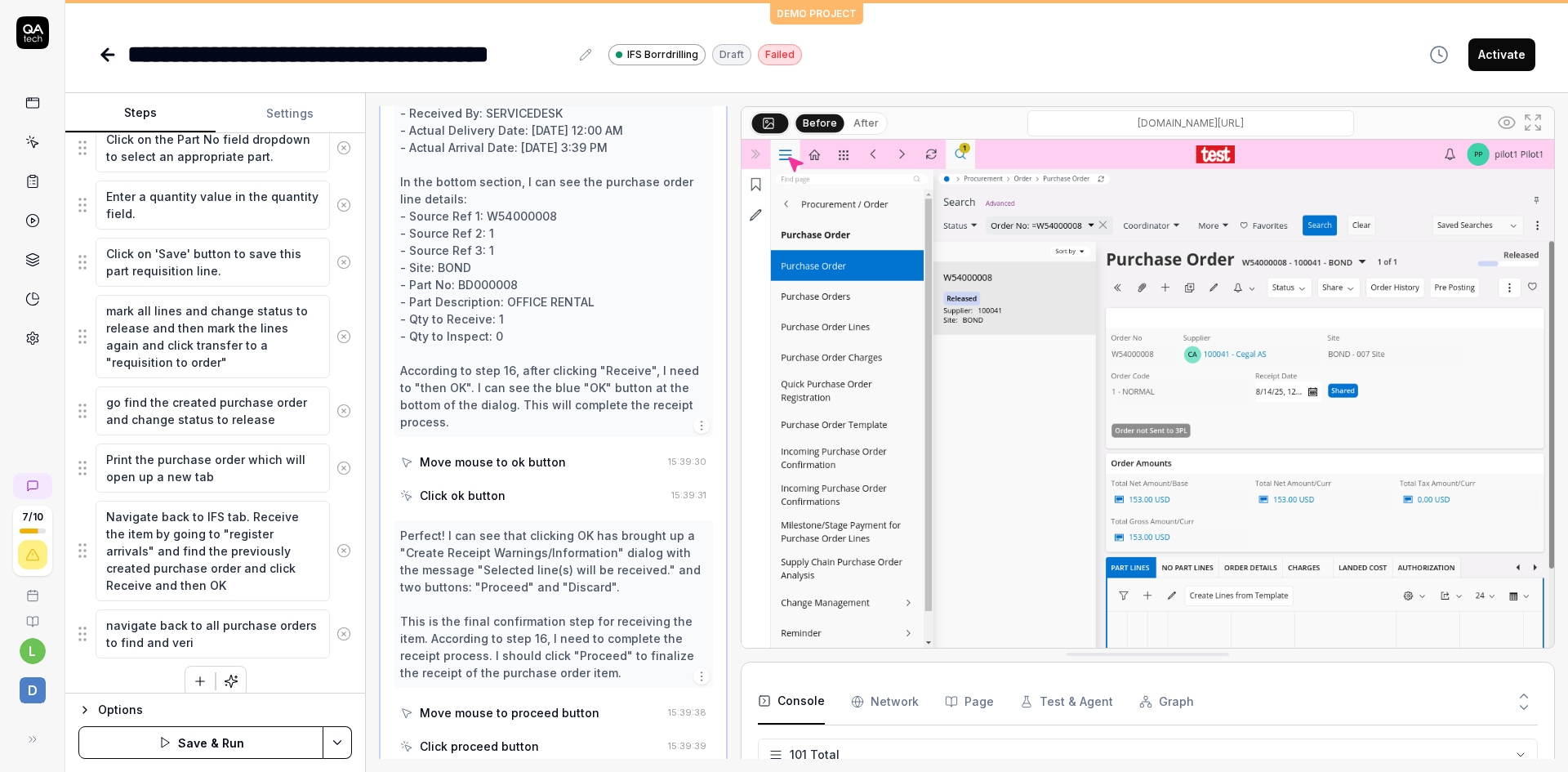
type textarea "*"
type textarea "navigate back to all purchase orders to find and verif"
type textarea "*"
type textarea "navigate back to all purchase orders to find and verify"
type textarea "*"
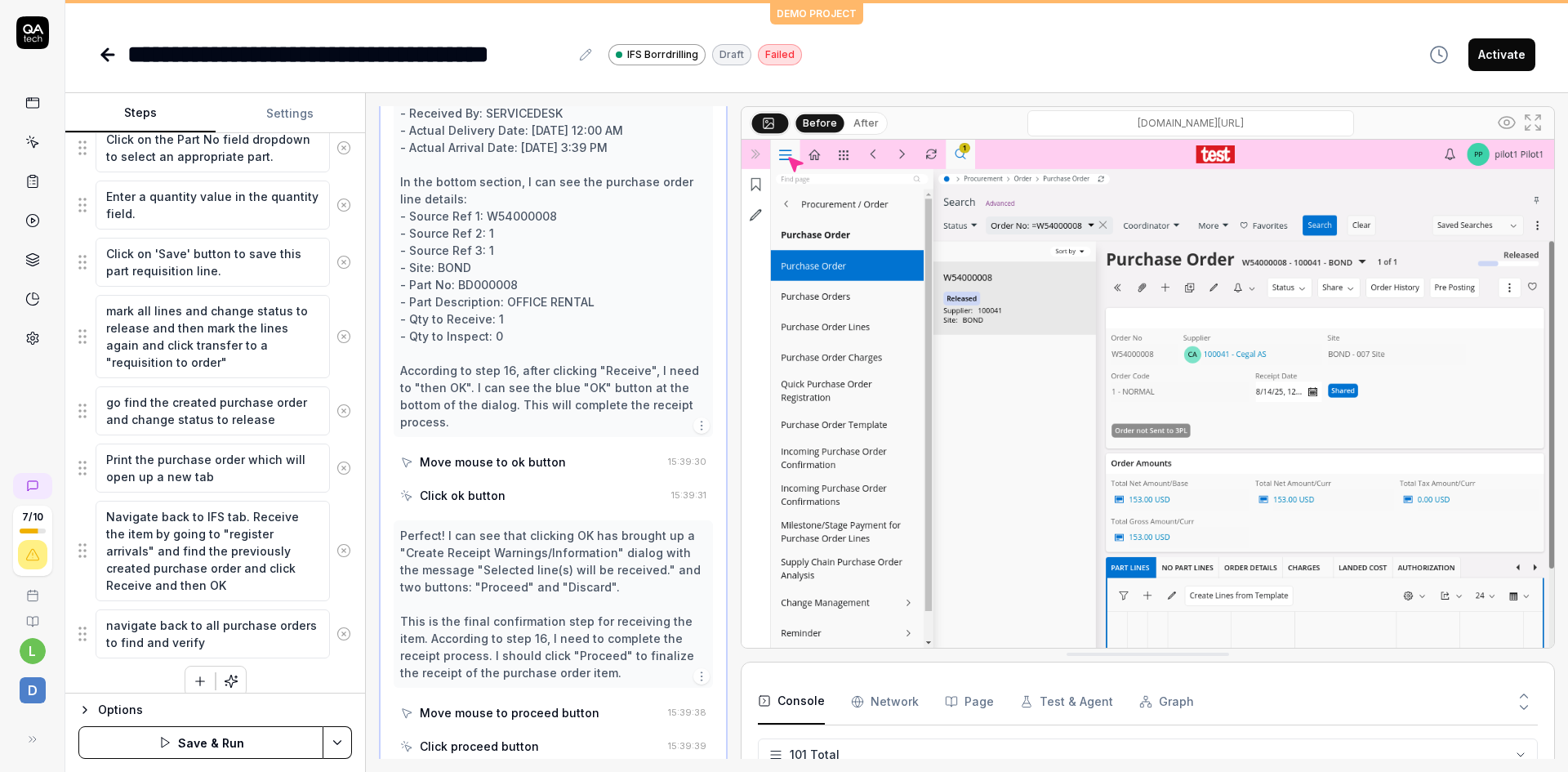
type textarea "navigate back to all purchase orders to find and verify"
type textarea "*"
type textarea "navigate back to all purchase orders to find and verify t"
type textarea "*"
type textarea "navigate back to all purchase orders to find and verify th"
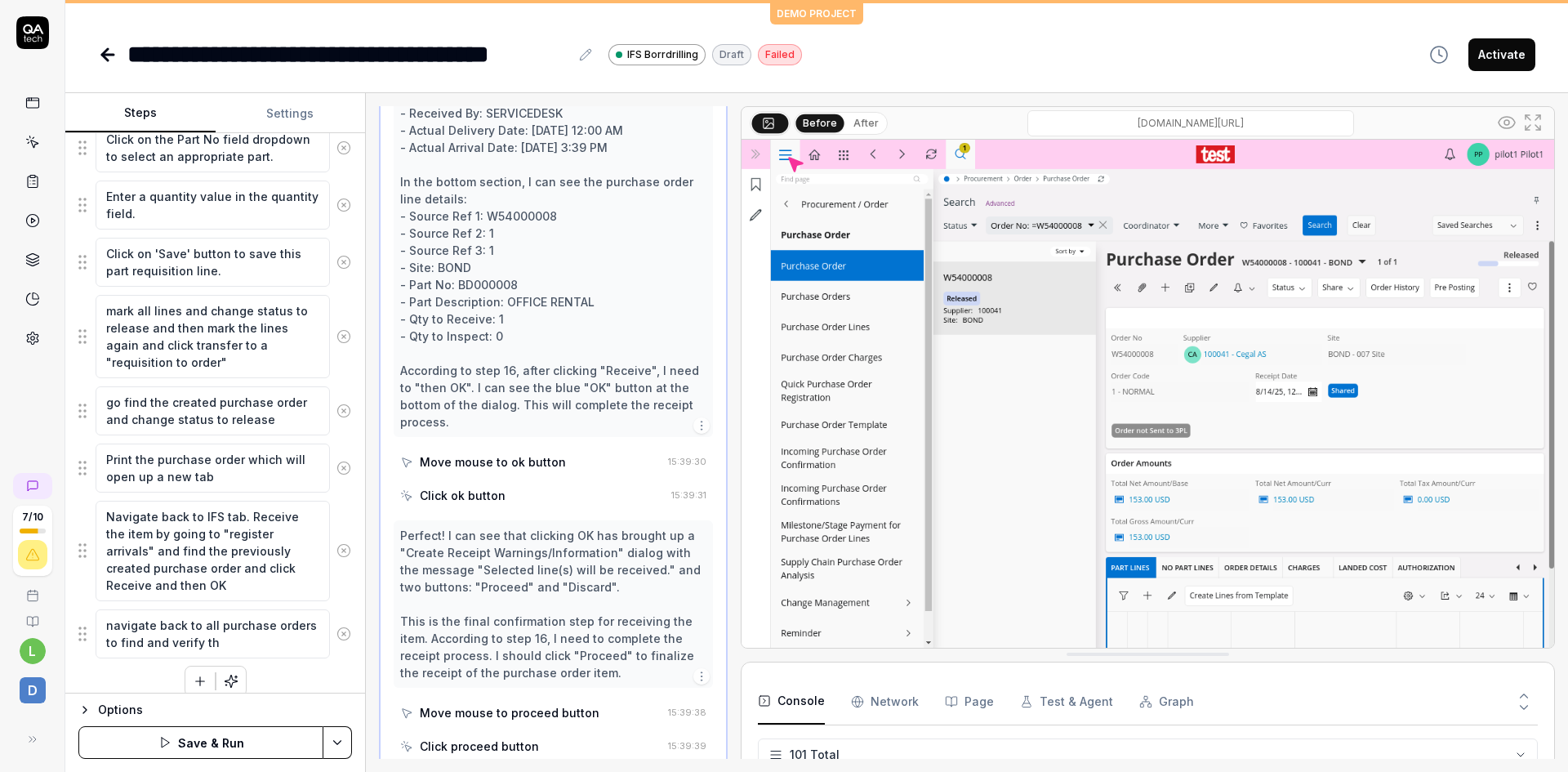
type textarea "*"
type textarea "navigate back to all purchase orders to find and verify tha"
type textarea "*"
type textarea "navigate back to all purchase orders to find and verify that"
type textarea "*"
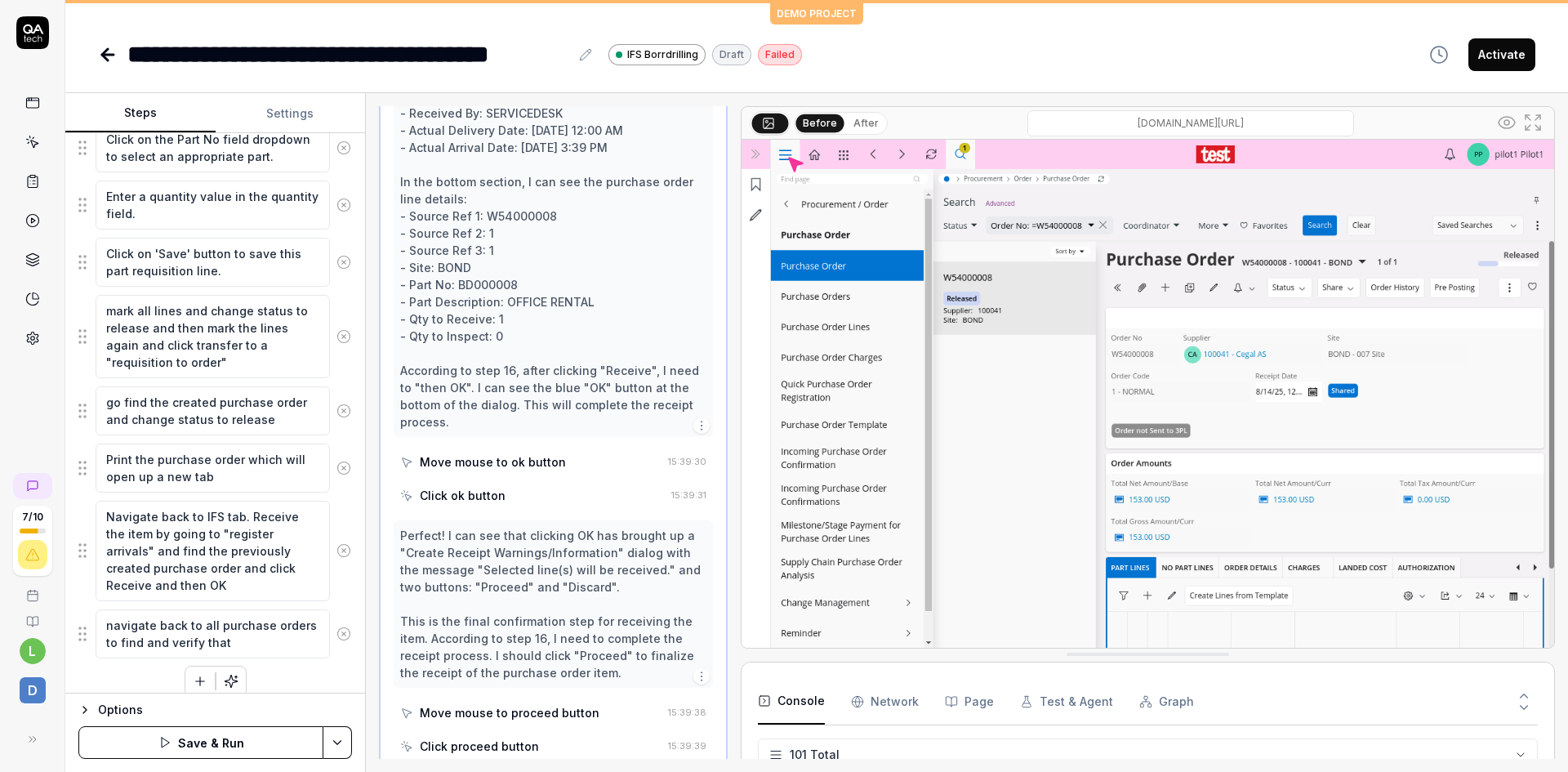
type textarea "navigate back to all purchase orders to find and verify that"
type textarea "*"
type textarea "navigate back to all purchase orders to find and verify that t"
type textarea "*"
type textarea "navigate back to all purchase orders to find and verify that th"
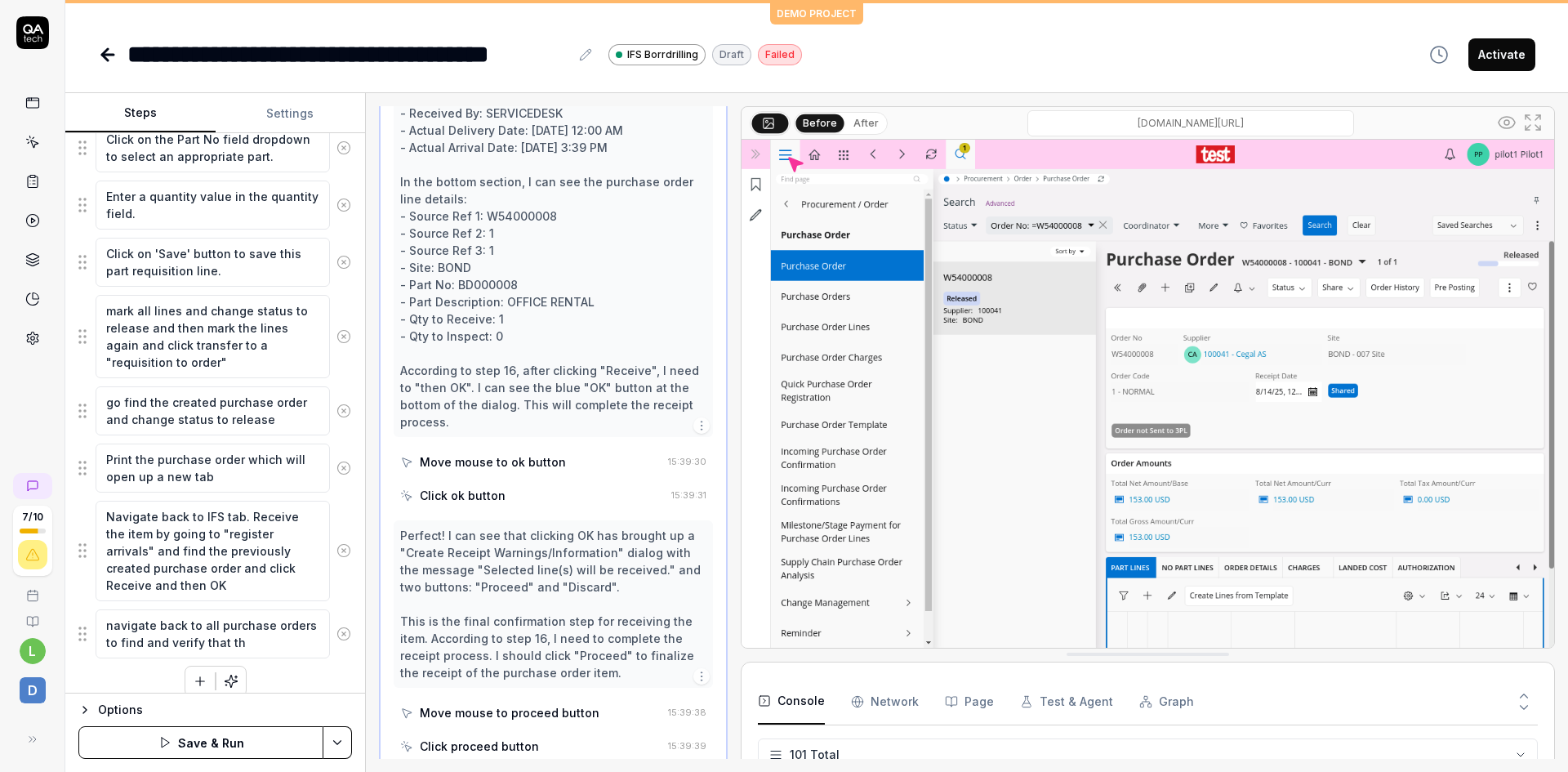
type textarea "*"
type textarea "navigate back to all purchase orders to find and verify that the"
type textarea "*"
type textarea "navigate back to all purchase orders to find and verify that the"
type textarea "*"
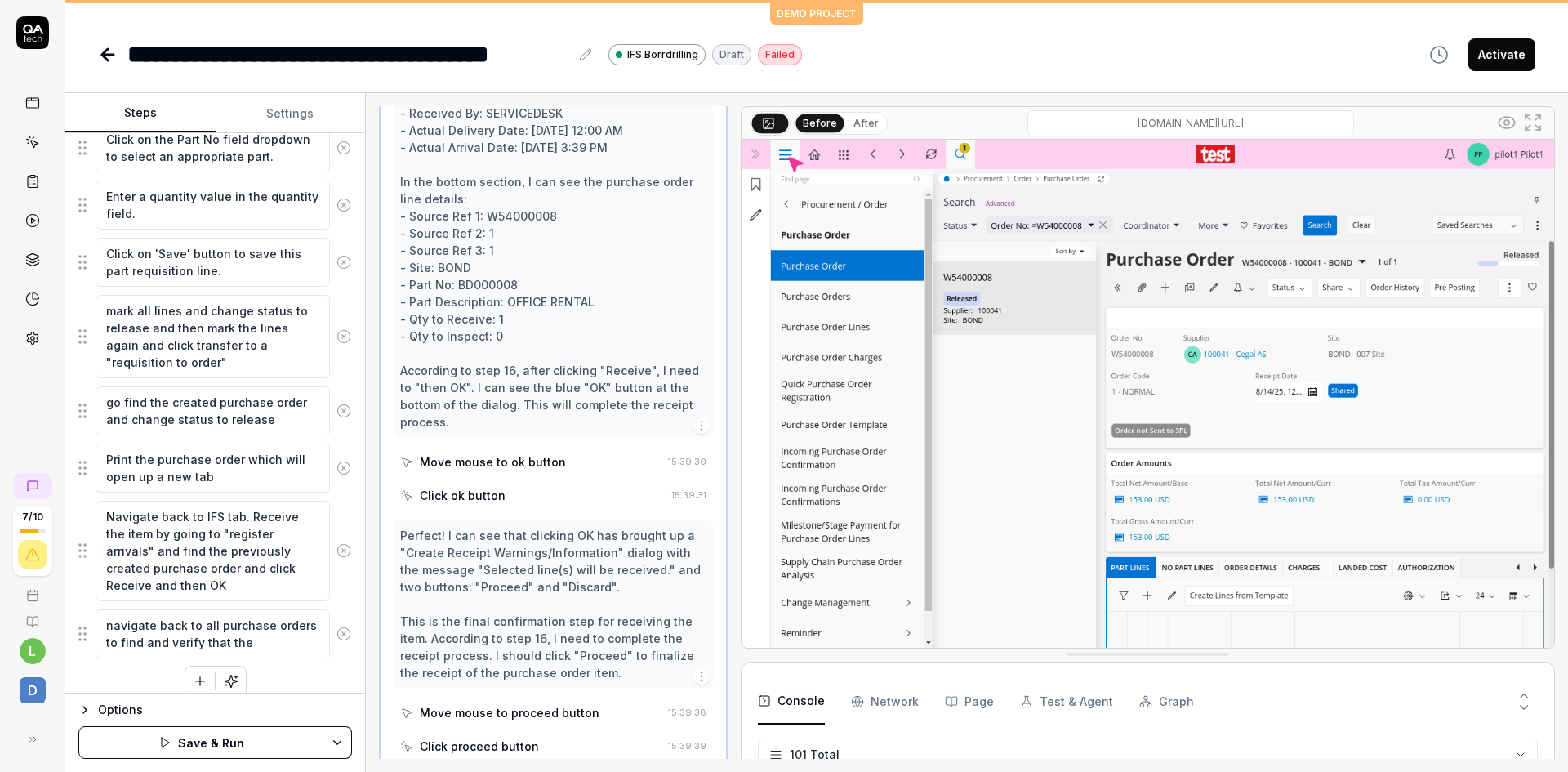
type textarea "navigate back to all purchase orders to find and verify that the p"
type textarea "*"
type textarea "navigate back to all purchase orders to find and verify that the pu"
type textarea "*"
type textarea "navigate back to all purchase orders to find and verify that the pur"
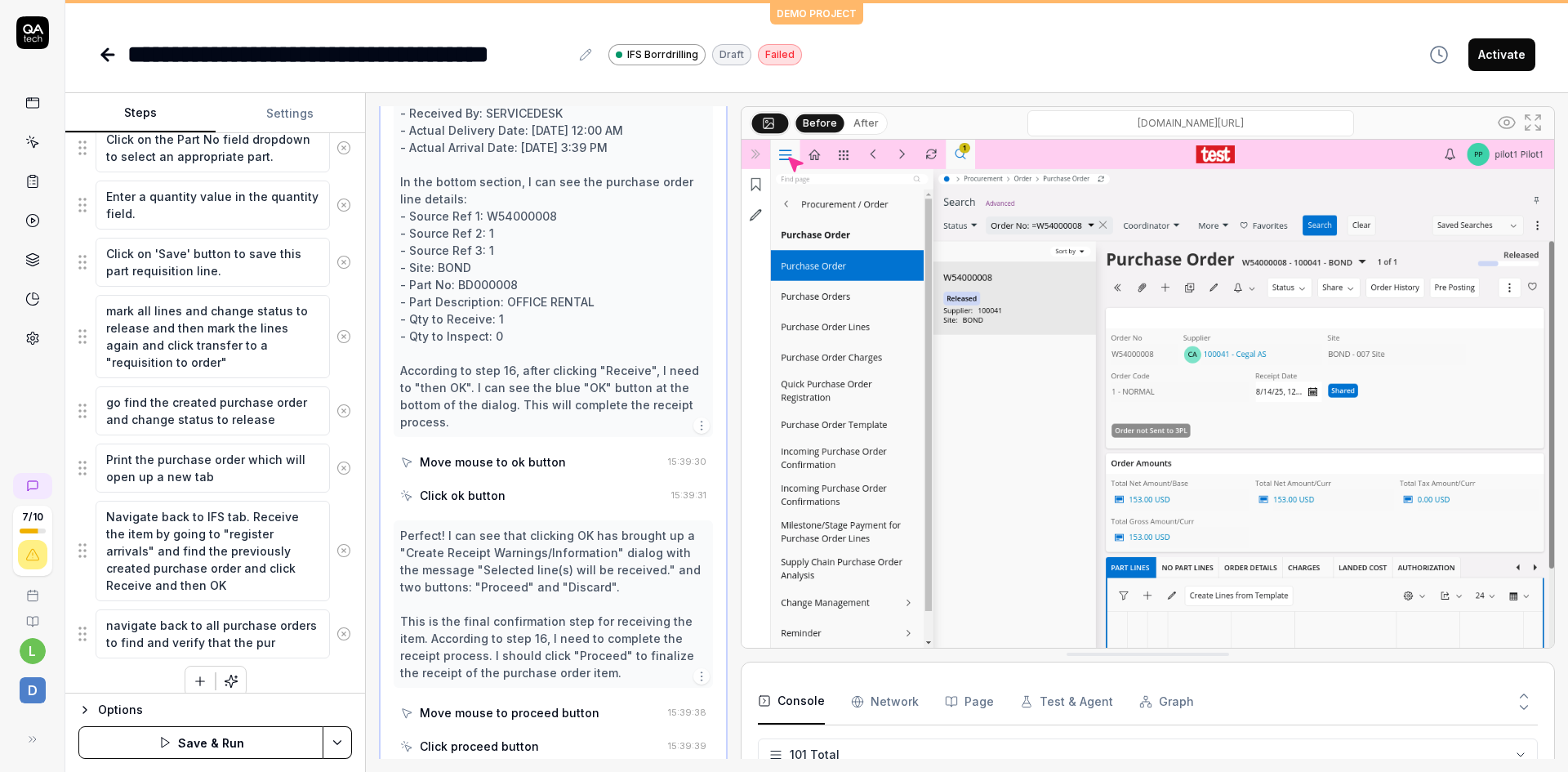
type textarea "*"
type textarea "navigate back to all purchase orders to find and verify that the purc"
type textarea "*"
type textarea "navigate back to all purchase orders to find and verify that the purch"
type textarea "*"
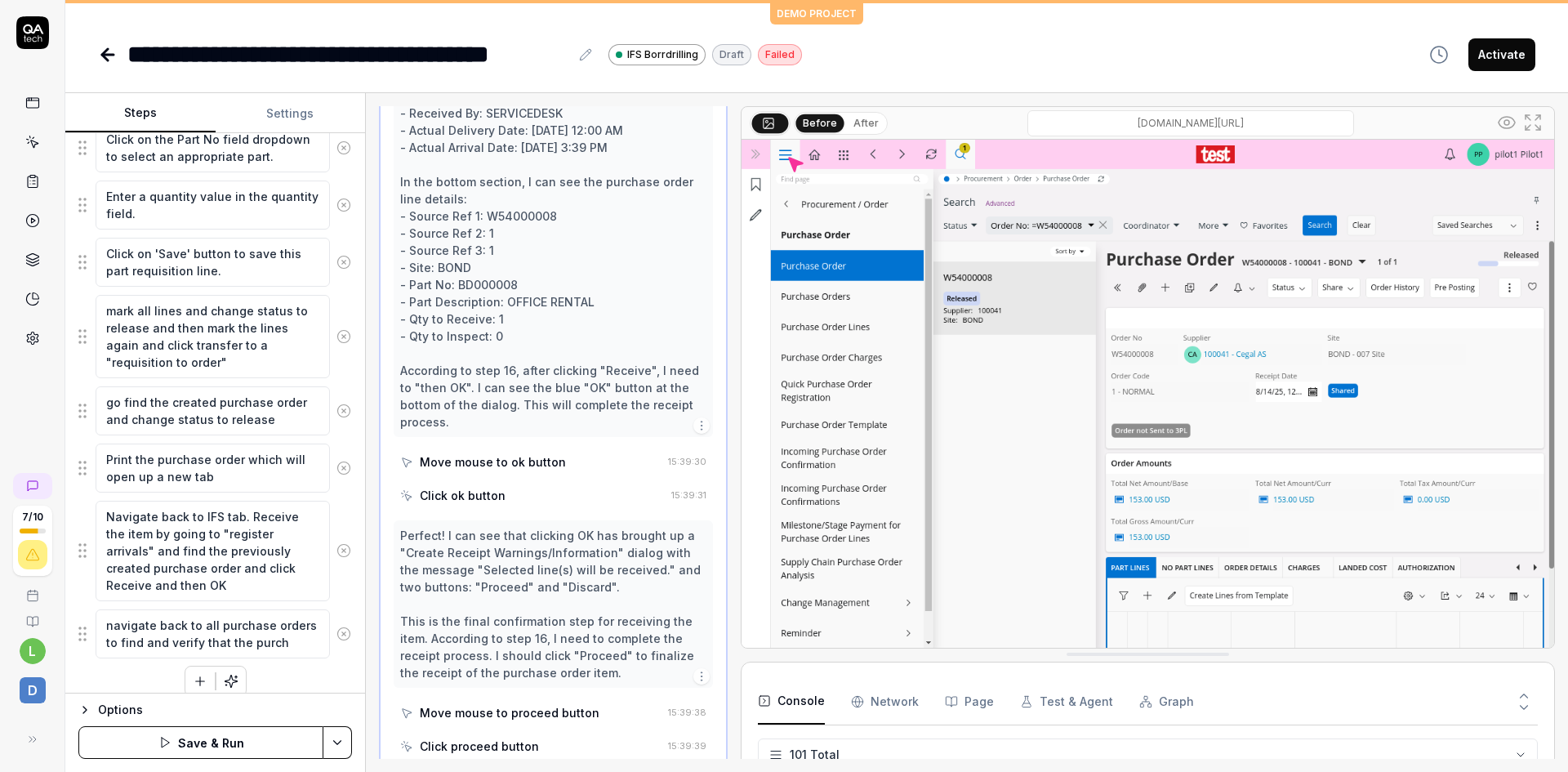
type textarea "navigate back to all purchase orders to find and verify that the purcha"
type textarea "*"
type textarea "navigate back to all purchase orders to find and verify that the purchas"
type textarea "*"
type textarea "navigate back to all purchase orders to find and verify that the purchase"
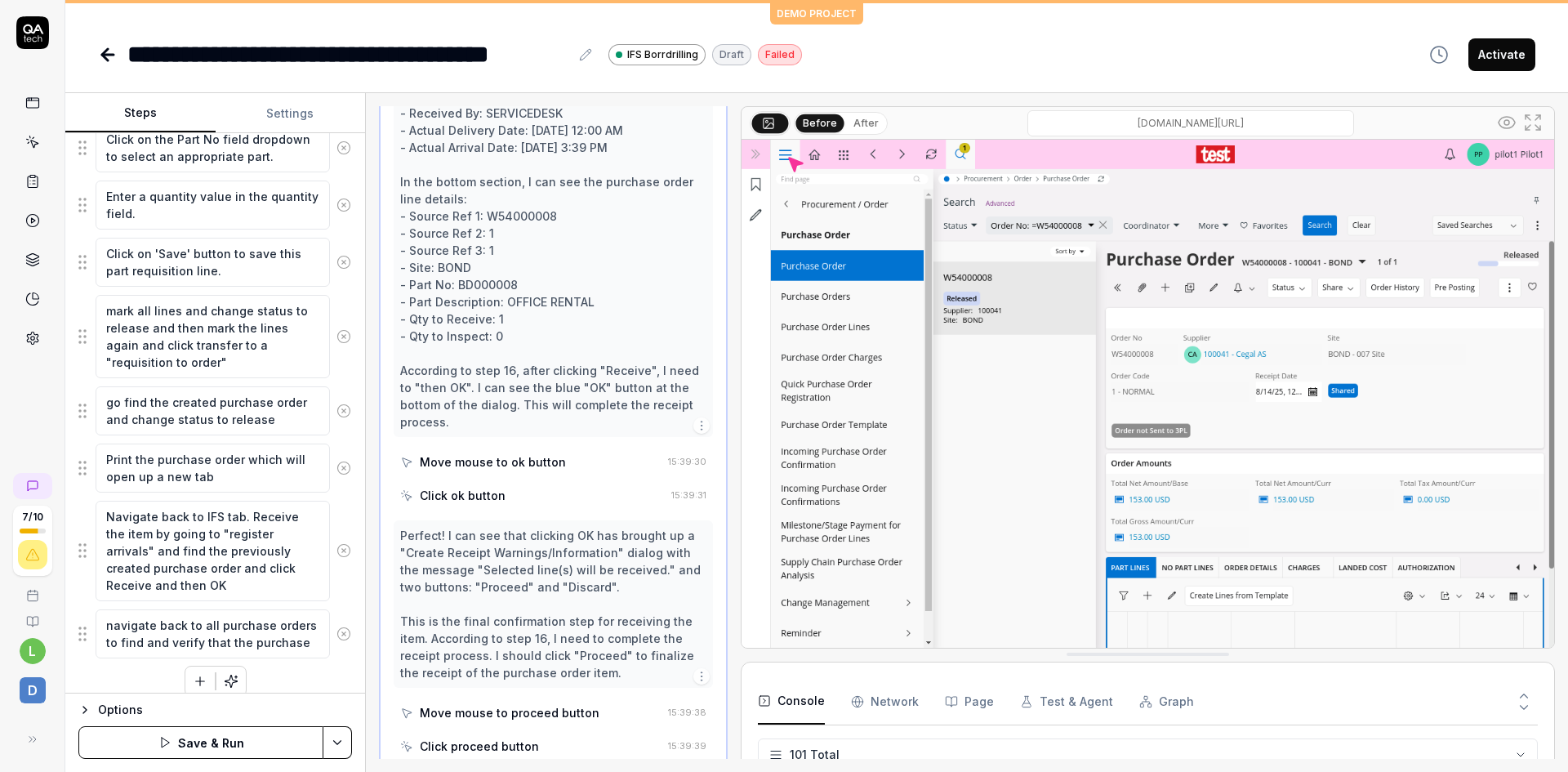
type textarea "*"
type textarea "navigate back to all purchase orders to find and verify that the purchase"
type textarea "*"
type textarea "navigate back to all purchase orders to find and verify that the purchase o"
type textarea "*"
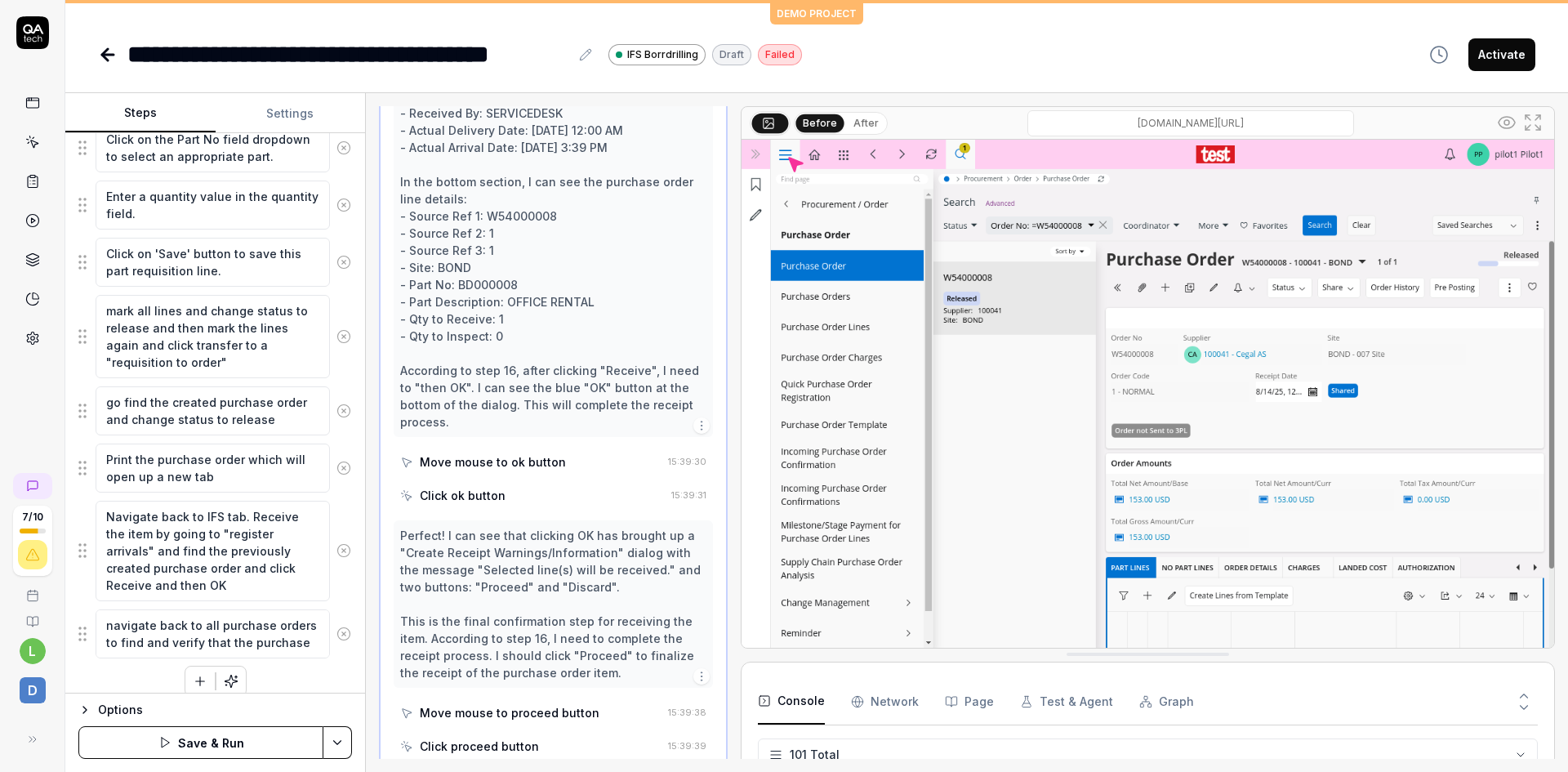
type textarea "navigate back to all purchase orders to find and verify that the purchase or"
type textarea "*"
type textarea "navigate back to all purchase orders to find and verify that the purchase ord"
type textarea "*"
type textarea "navigate back to all purchase orders to find and verify that the purchase orde"
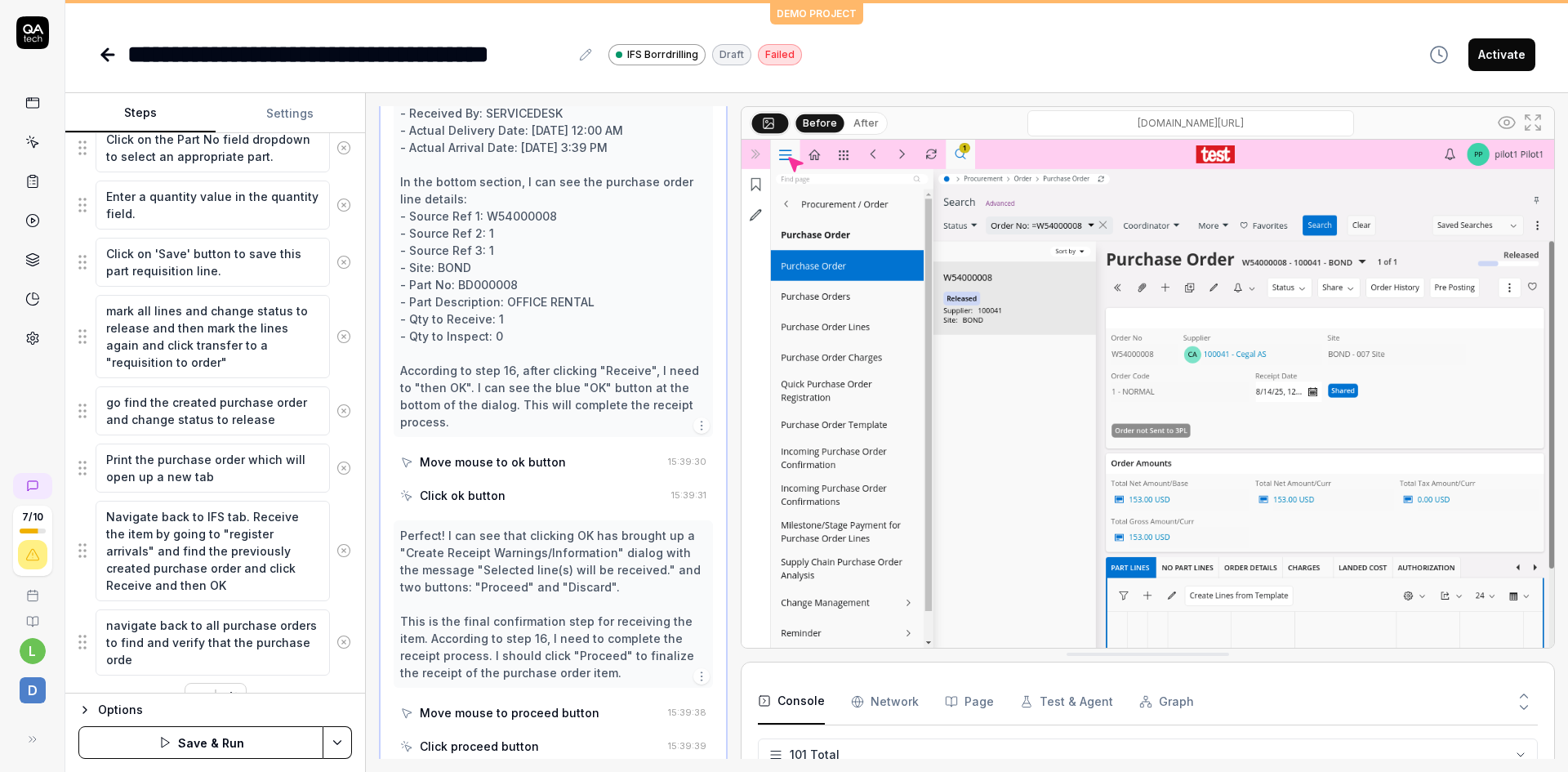
type textarea "*"
type textarea "navigate back to all purchase orders to find and verify that the purchase order"
type textarea "*"
type textarea "navigate back to all purchase orders to find and verify that the purchase order"
type textarea "*"
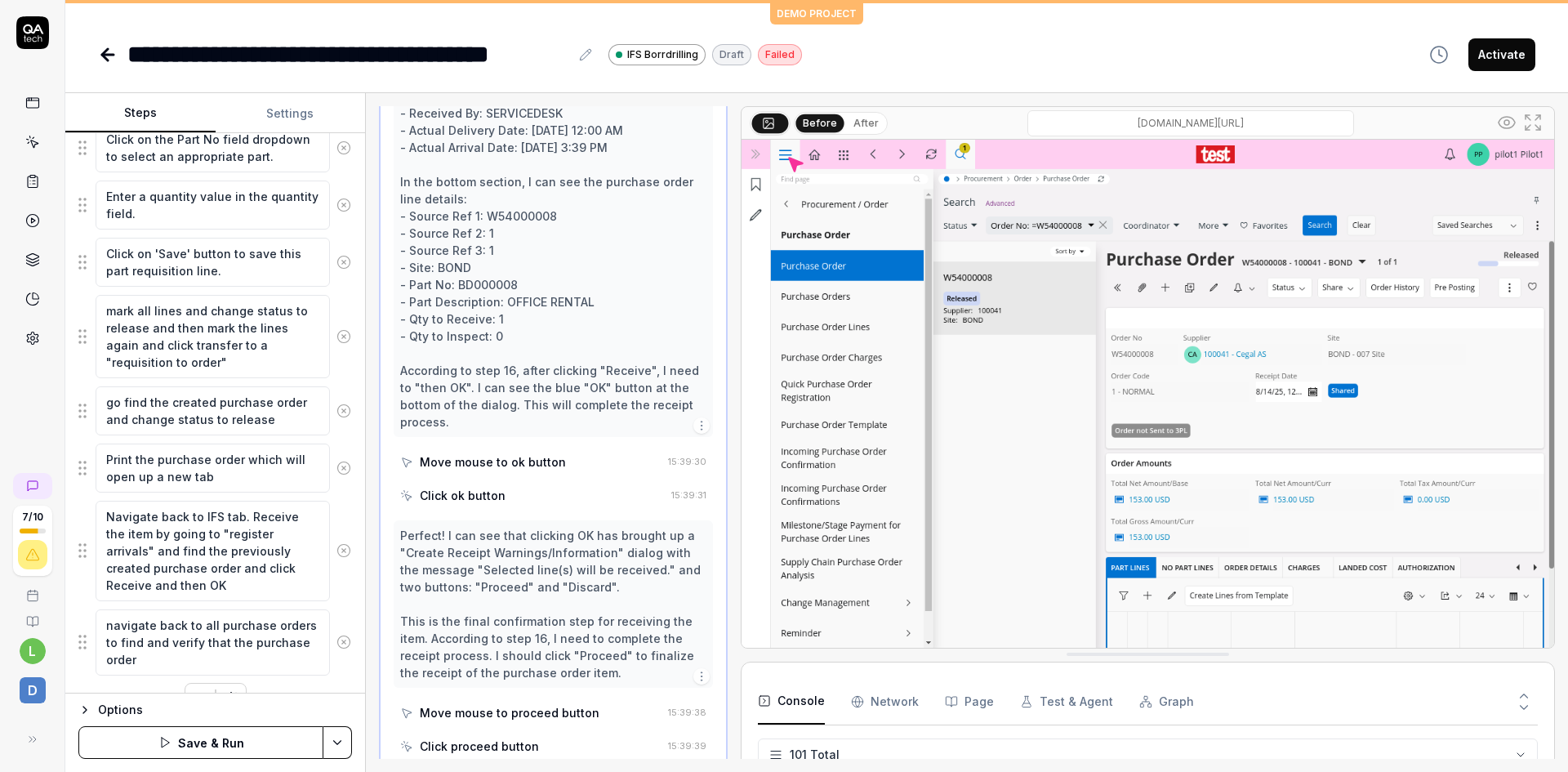
type textarea "navigate back to all purchase orders to find and verify that the purchase order…"
type textarea "*"
type textarea "navigate back to all purchase orders to find and verify that the purchase order…"
type textarea "*"
type textarea "navigate back to all purchase orders to find and verify that the purchase order…"
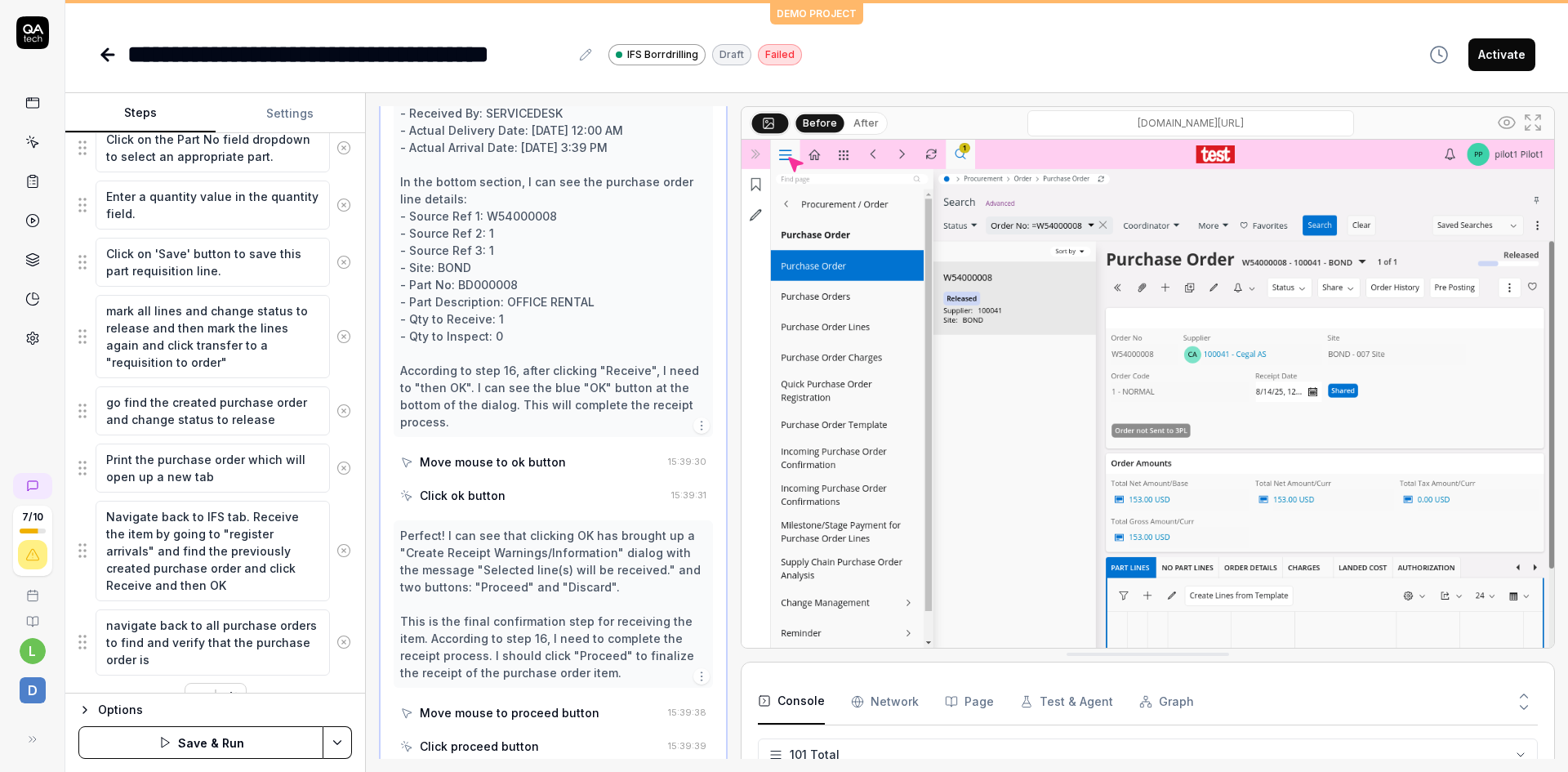
type textarea "*"
type textarea "navigate back to all purchase orders to find and verify that the purchase order…"
type textarea "*"
type textarea "navigate back to all purchase orders to find and verify that the purchase order…"
type textarea "*"
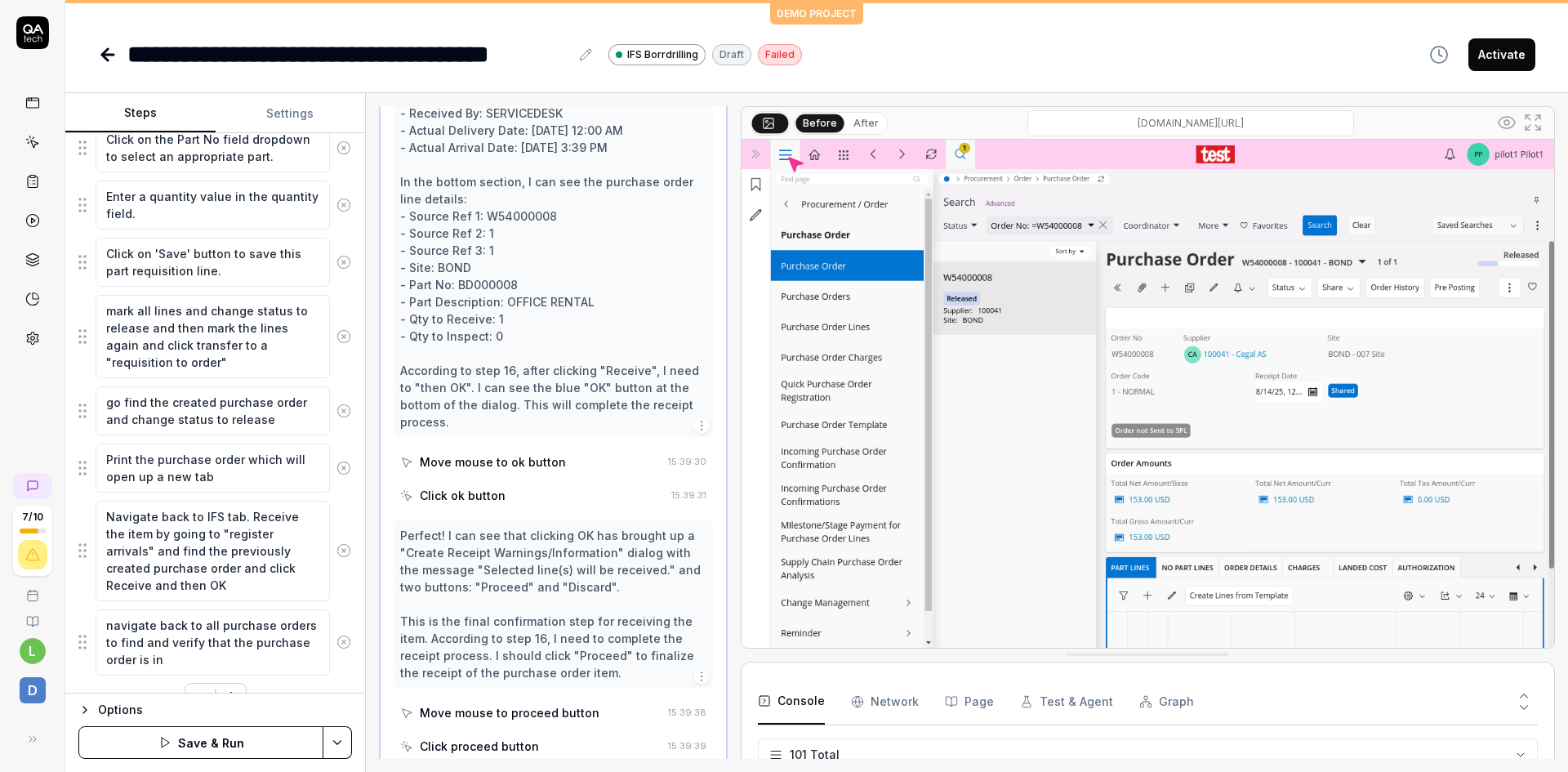
type textarea "navigate back to all purchase orders to find and verify that the purchase order…"
type textarea "*"
type textarea "navigate back to all purchase orders to find and verify that the purchase order…"
type textarea "*"
type textarea "navigate back to all purchase orders to find and verify that the purchase order…"
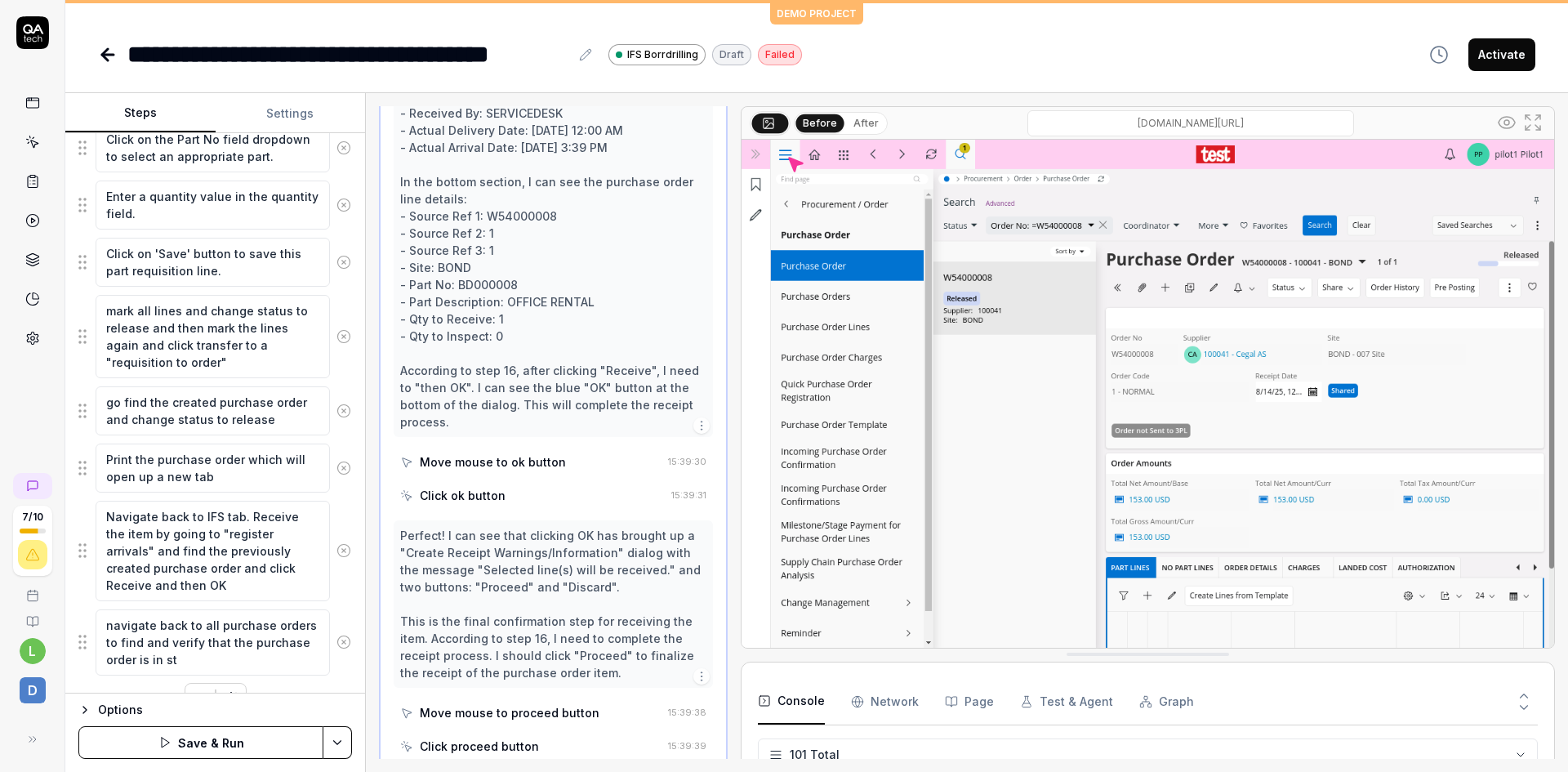
type textarea "*"
type textarea "navigate back to all purchase orders to find and verify that the purchase order…"
type textarea "*"
type textarea "navigate back to all purchase orders to find and verify that the purchase order…"
type textarea "*"
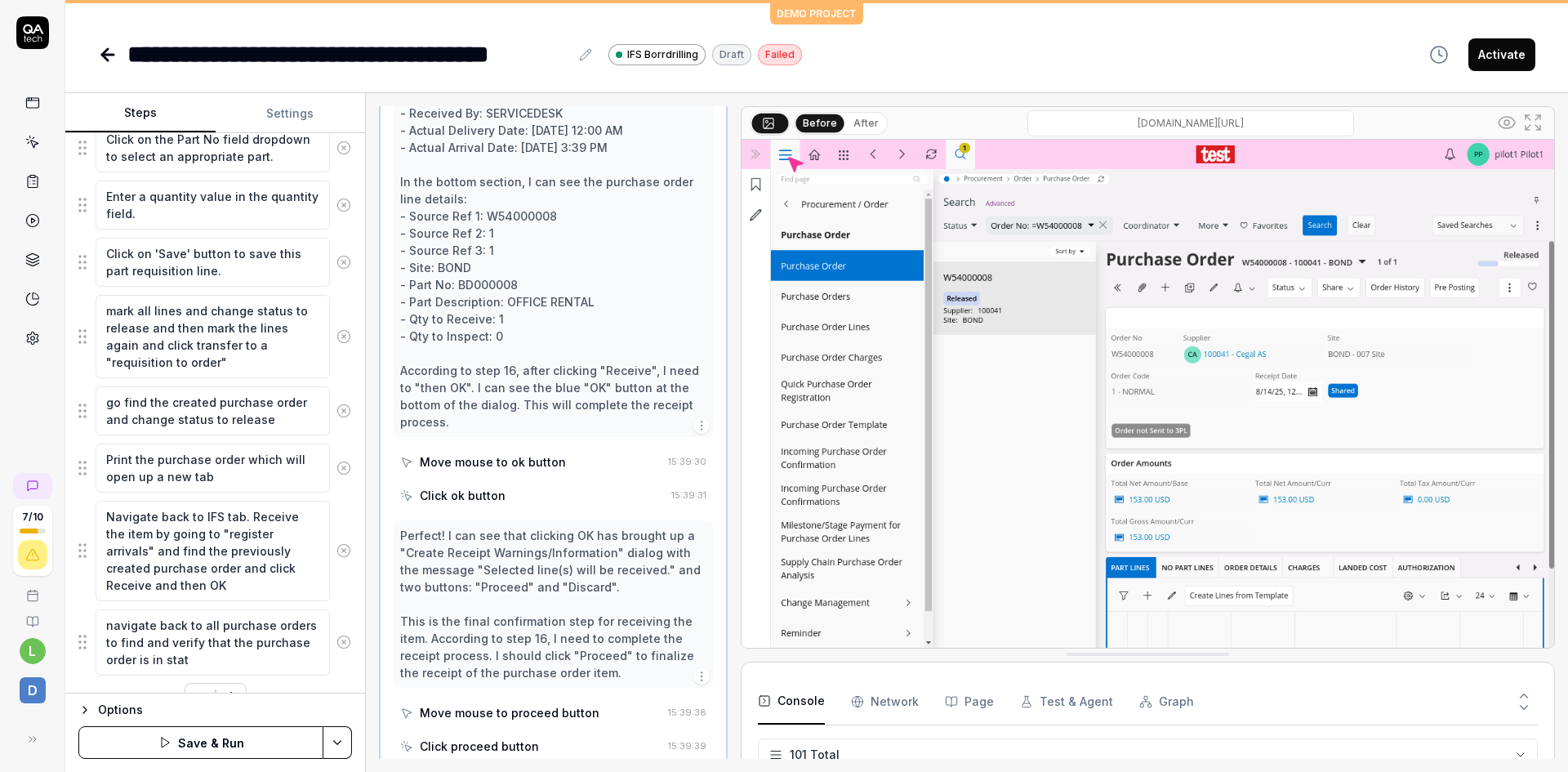
type textarea "navigate back to all purchase orders to find and verify that the purchase order…"
type textarea "*"
type textarea "navigate back to all purchase orders to find and verify that the purchase order…"
type textarea "*"
type textarea "navigate back to all purchase orders to find and verify that the purchase order…"
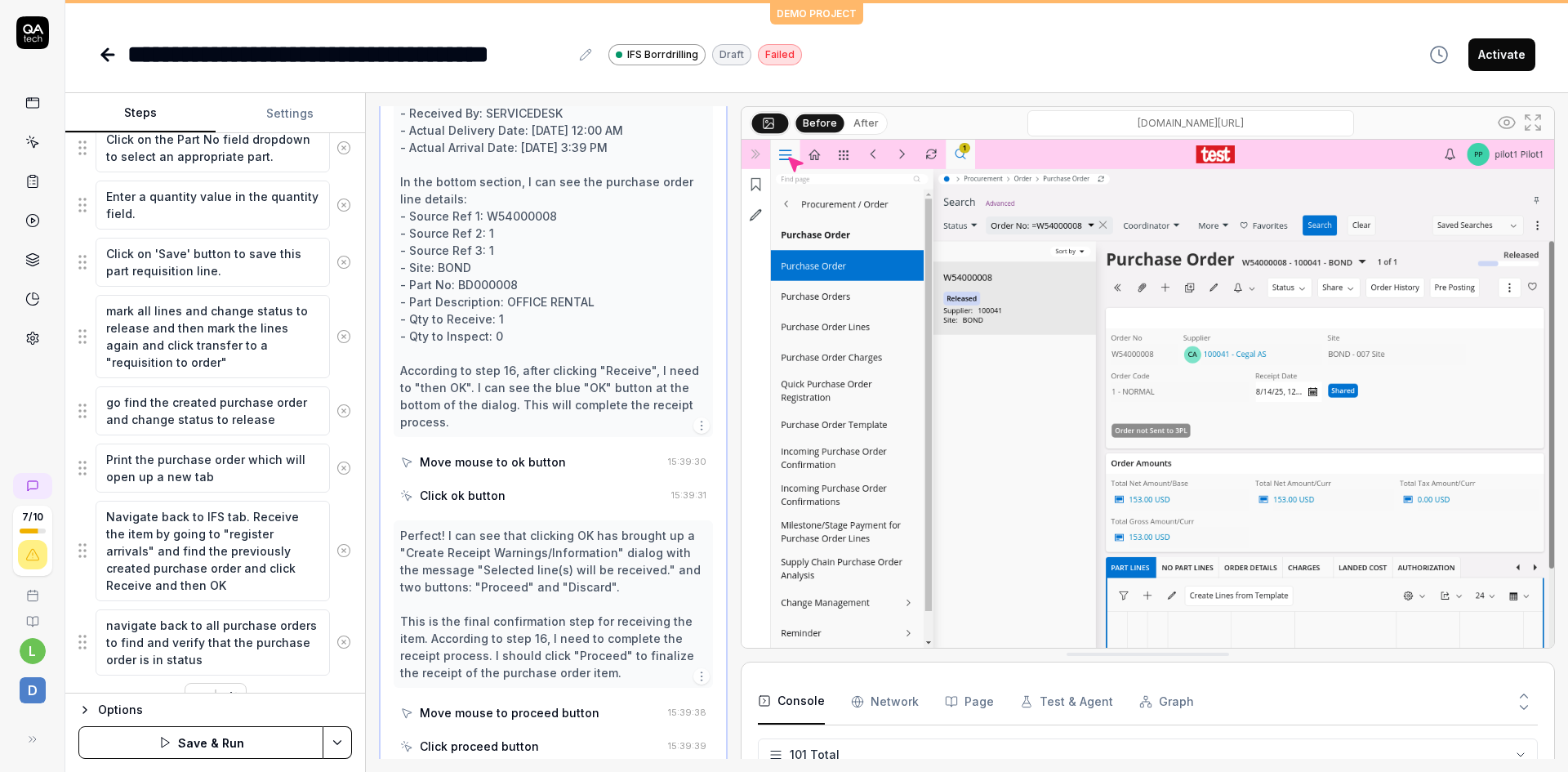
type textarea "*"
type textarea "navigate back to all purchase orders to find and verify that the purchase order…"
type textarea "*"
type textarea "navigate back to all purchase orders to find and verify that the purchase order…"
type textarea "*"
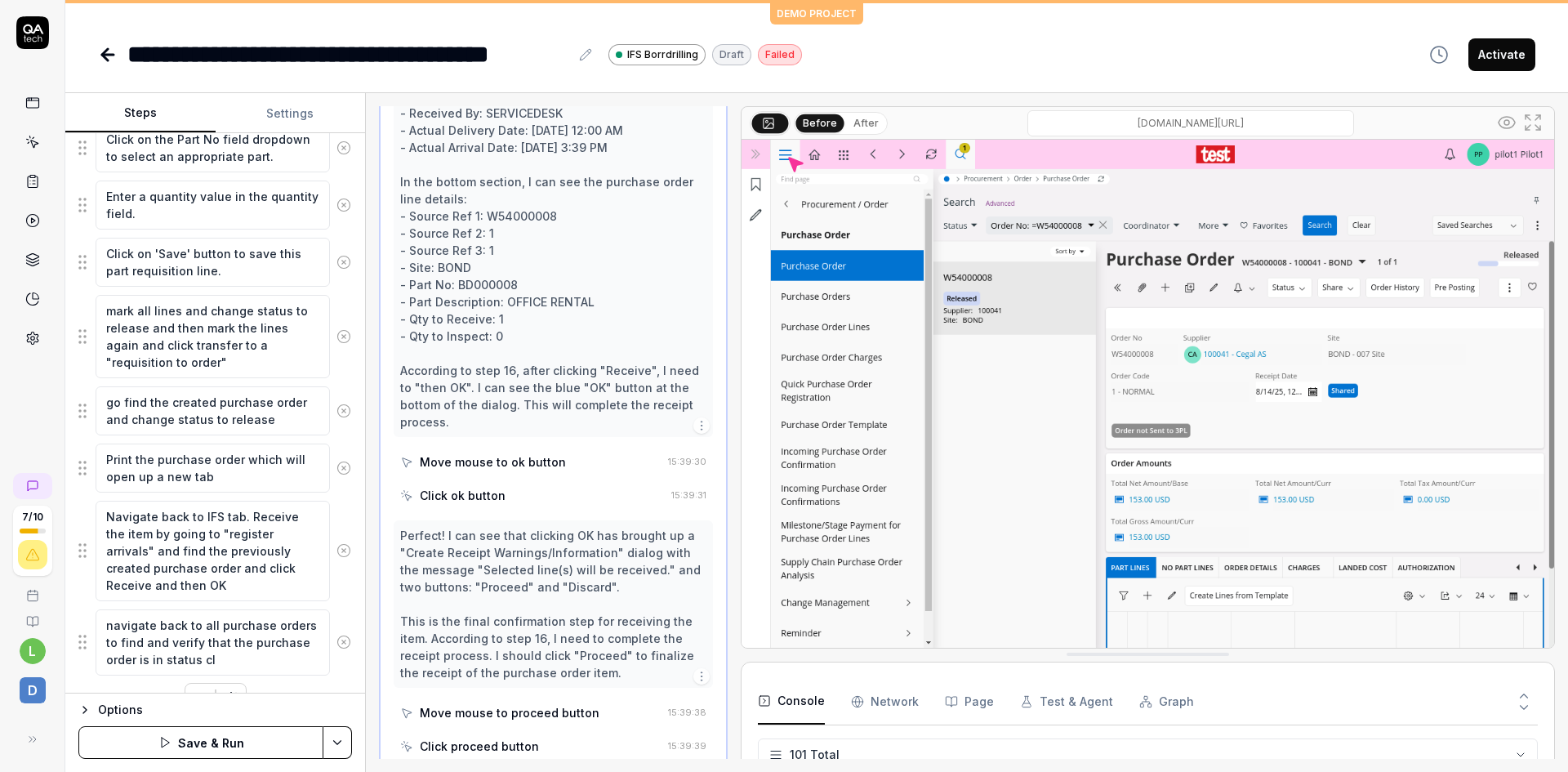
type textarea "navigate back to all purchase orders to find and verify that the purchase order…"
type textarea "*"
type textarea "navigate back to all purchase orders to find and verify that the purchase order…"
type textarea "*"
type textarea "navigate back to all purchase orders to find and verify that the purchase order…"
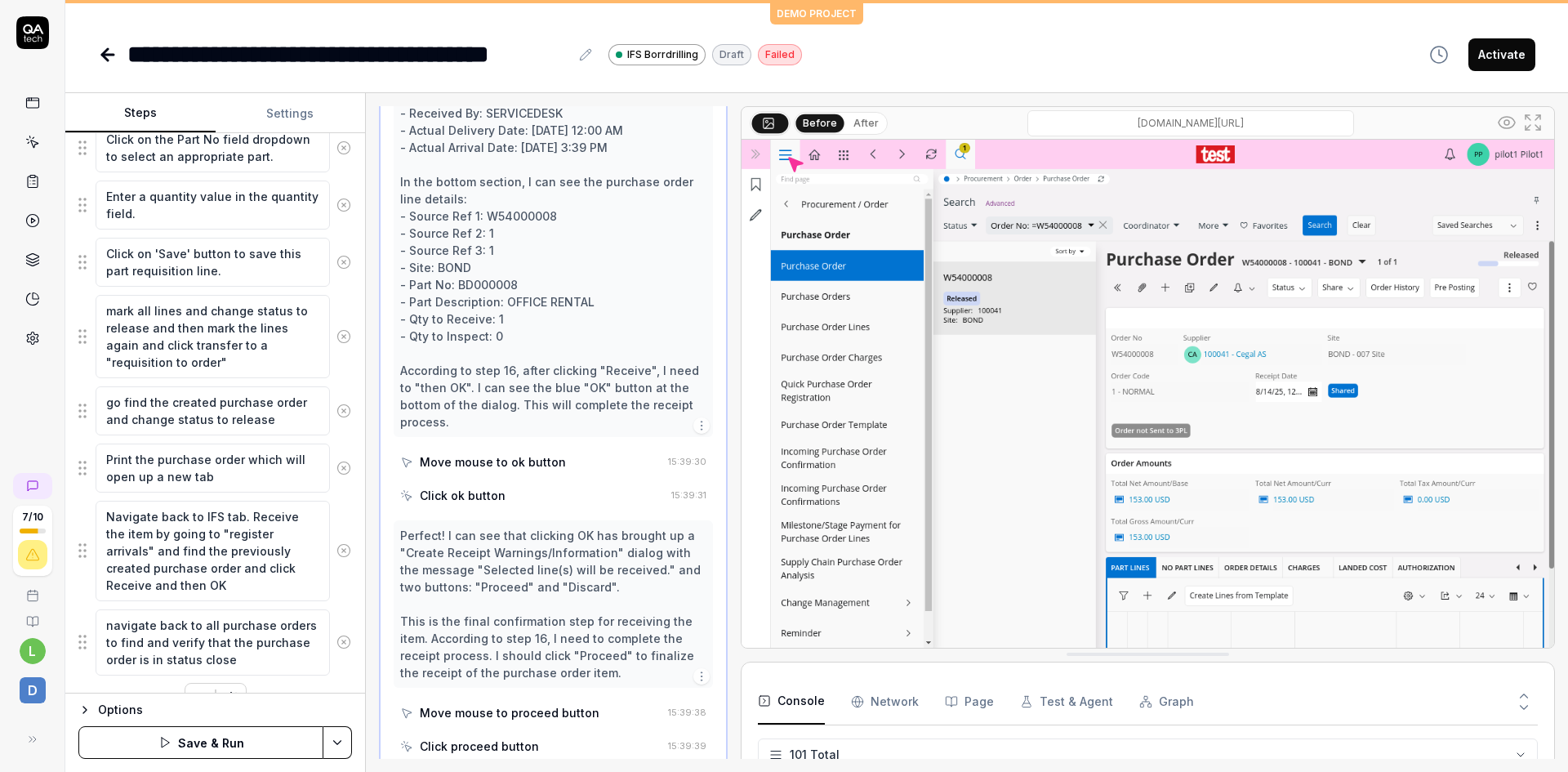
type textarea "*"
type textarea "navigate back to all purchase orders to find and verify that the purchase order…"
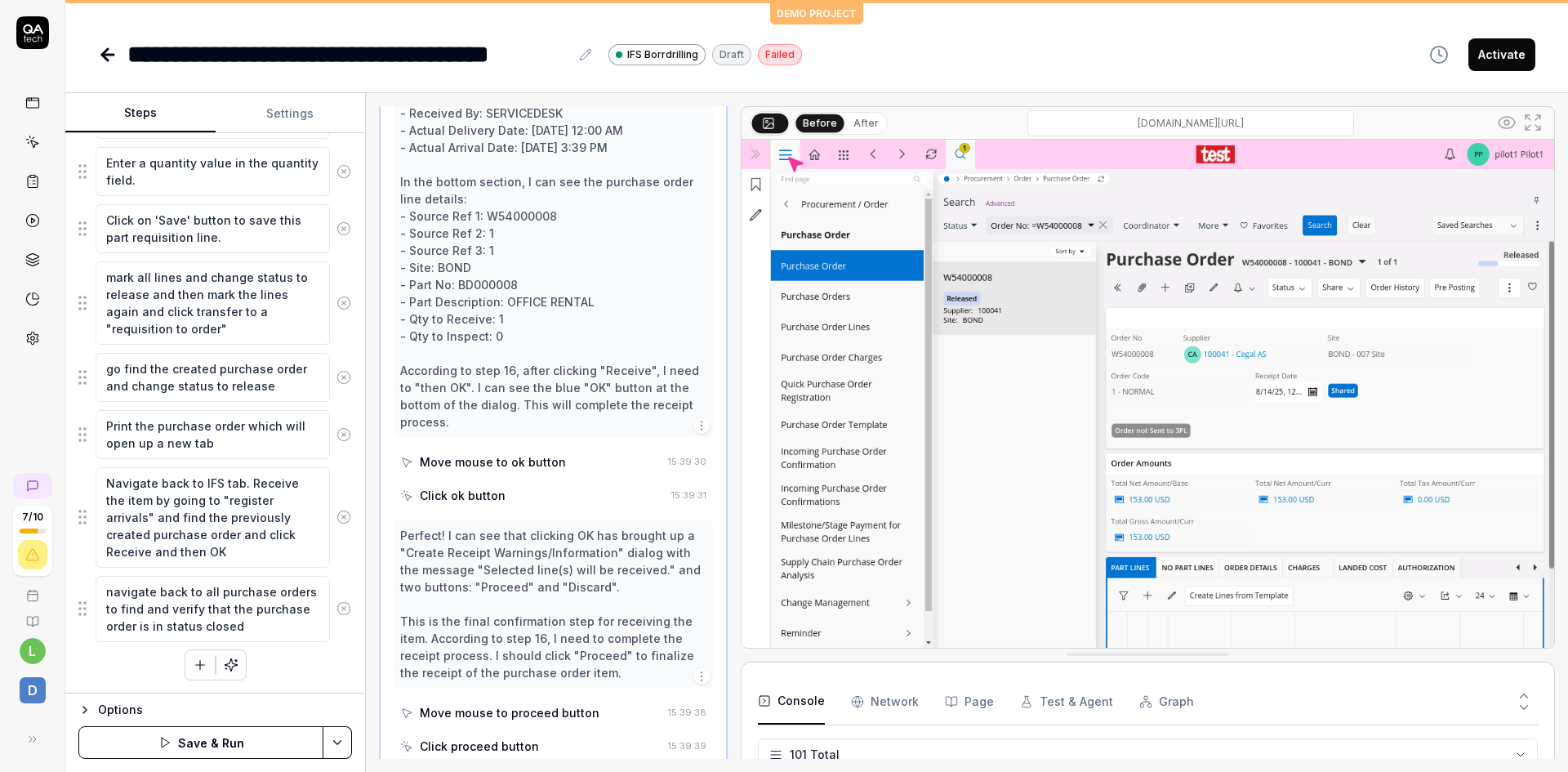
click at [211, 738] on button "Save & Run" at bounding box center [200, 742] width 245 height 32
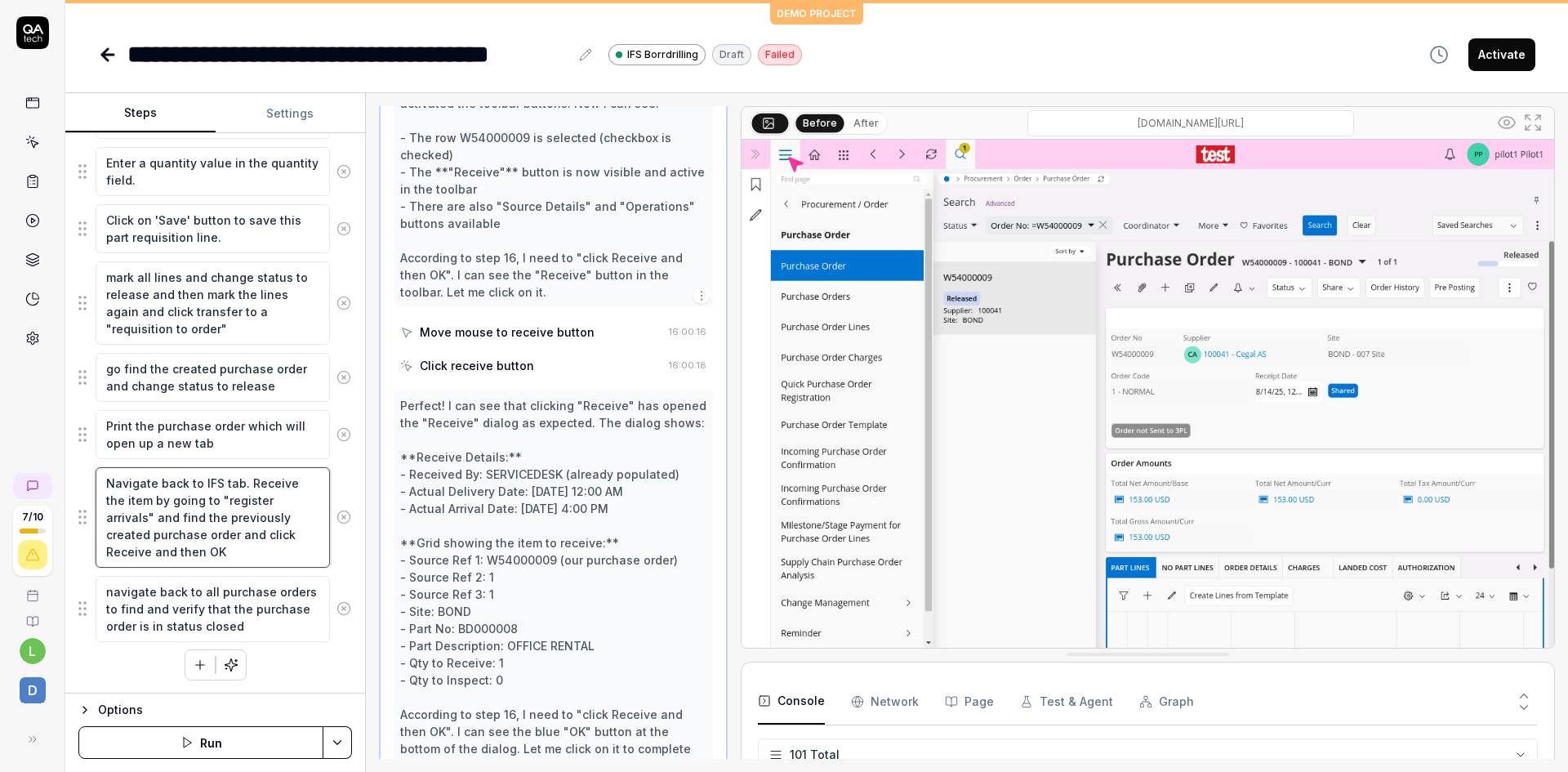
scroll to position [5005, 0]
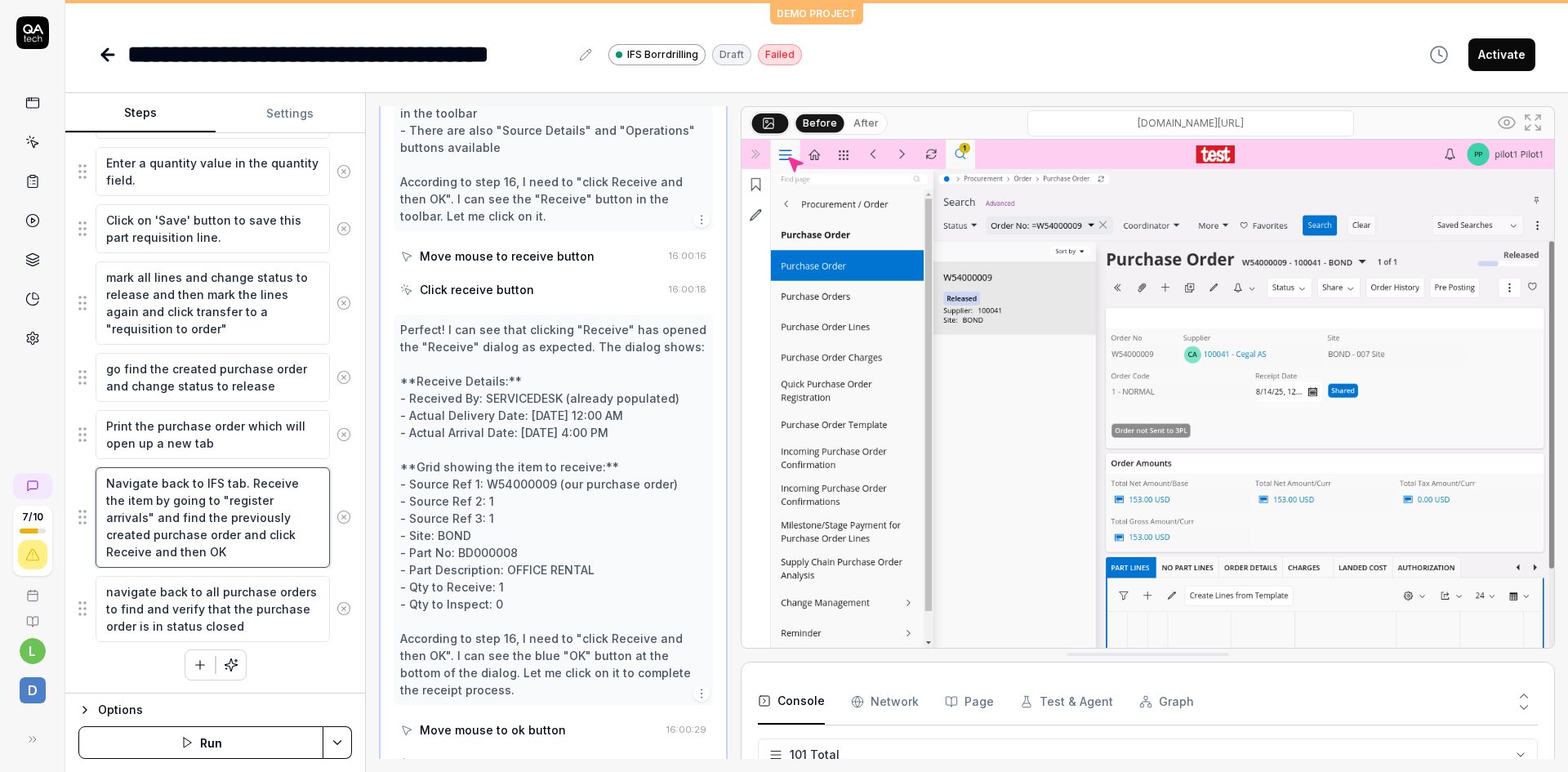
drag, startPoint x: 227, startPoint y: 547, endPoint x: 156, endPoint y: 519, distance: 76.3
click at [156, 519] on textarea "Navigate back to IFS tab. Receive the item by going to "register arrivals" and …" at bounding box center [213, 517] width 235 height 101
type textarea "*"
type textarea "Navigate back to IFS tab. Receive the item by going to "register arrivals""
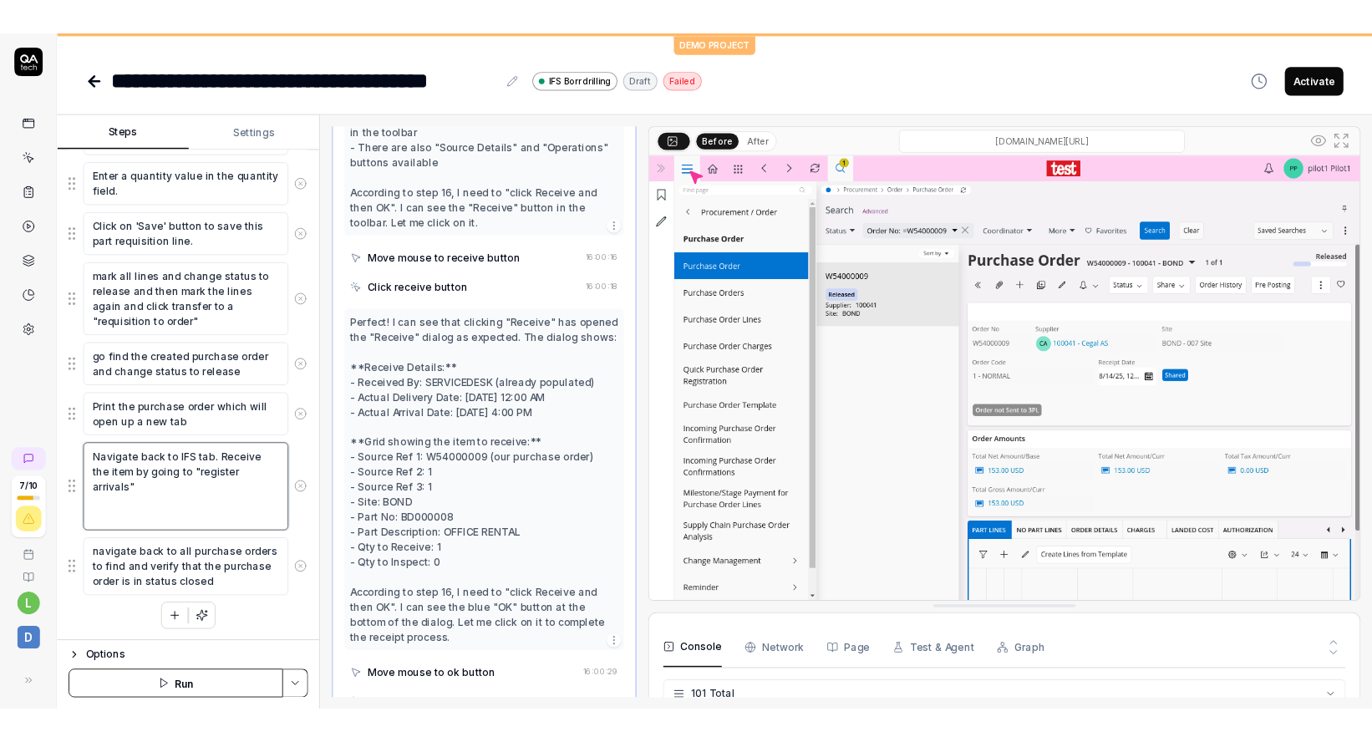
scroll to position [897, 0]
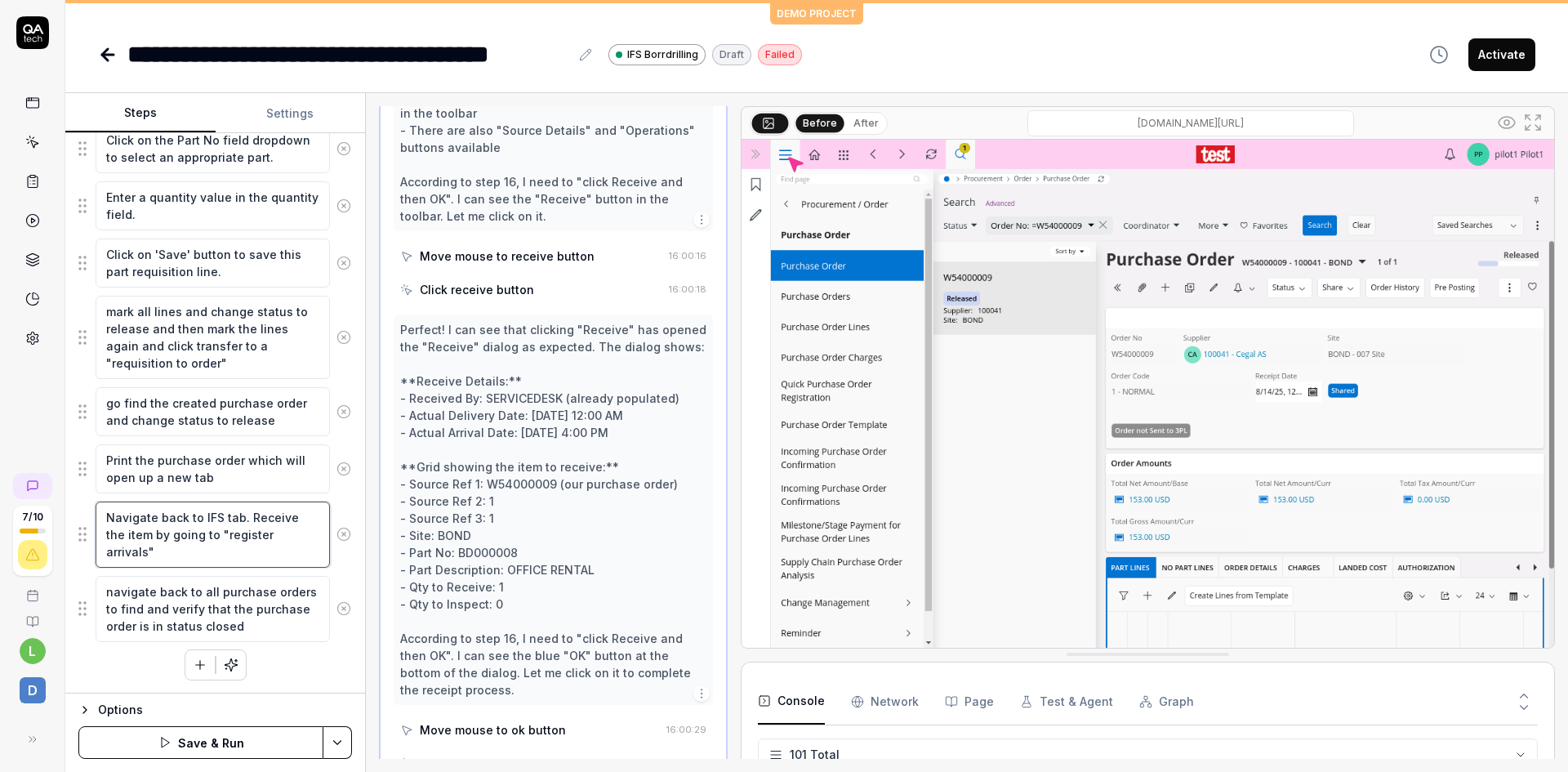
type textarea "*"
type textarea "Navigate back to IFS tab. Receive the item by going to "register arrivals""
click at [206, 730] on button "Save & Run" at bounding box center [200, 742] width 245 height 32
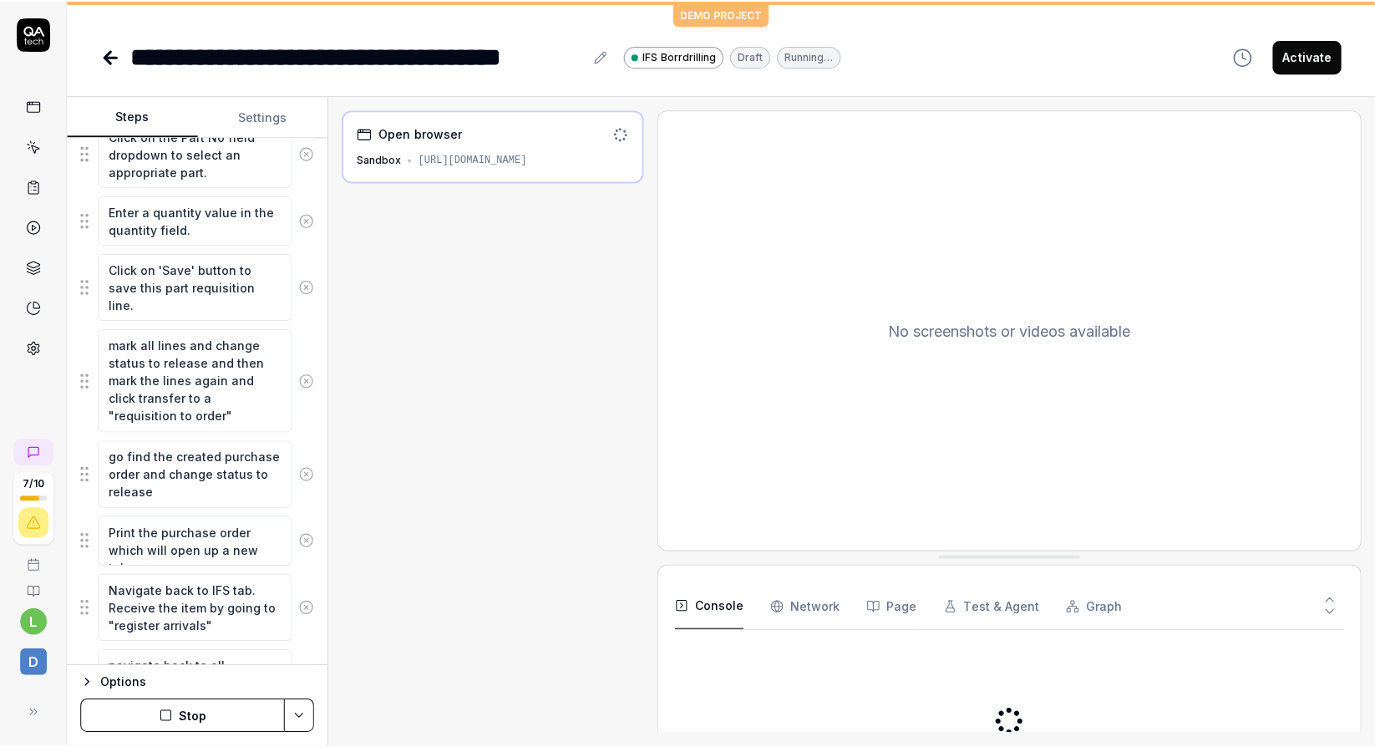
scroll to position [949, 0]
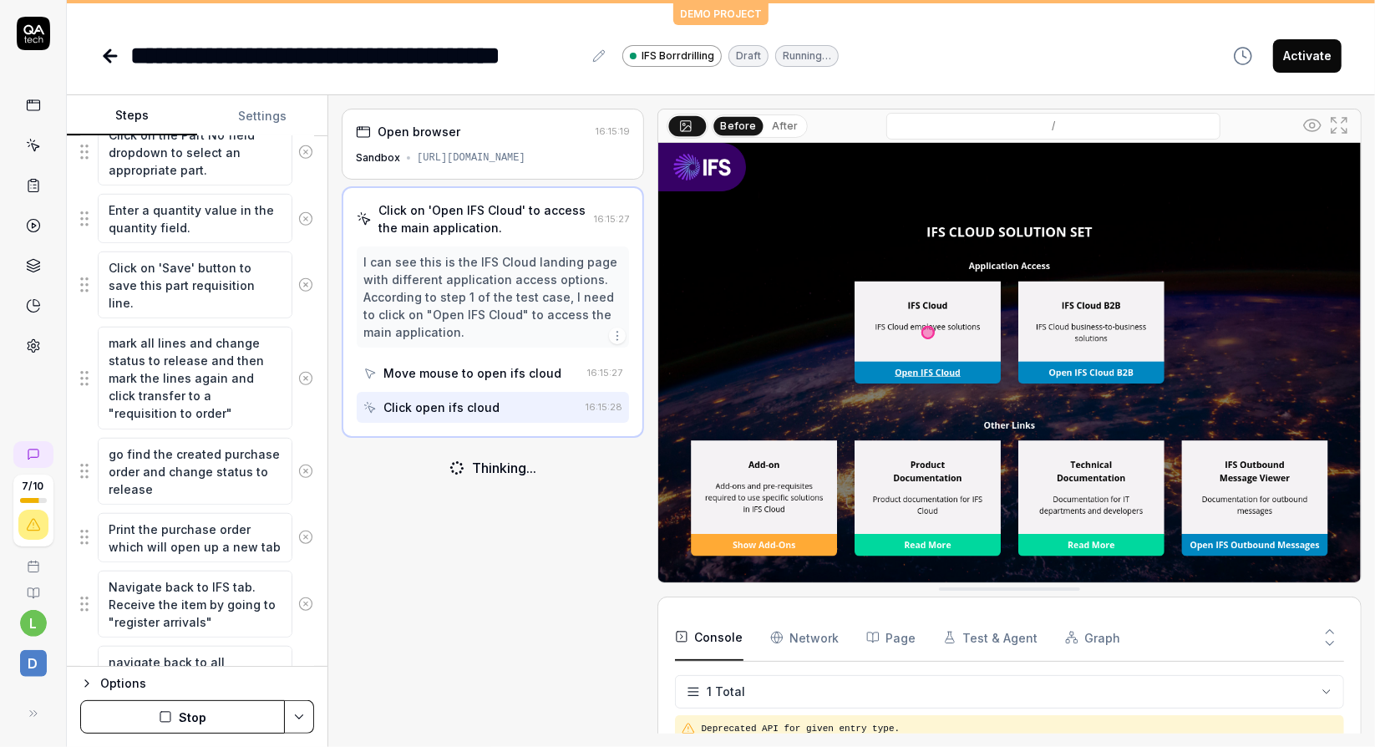
drag, startPoint x: 1280, startPoint y: 745, endPoint x: 525, endPoint y: 564, distance: 776.9
click at [525, 564] on div "Open browser 16:15:19 Sandbox https://ams-ifs.borrdrilling.com Click on 'Open I…" at bounding box center [493, 421] width 302 height 625
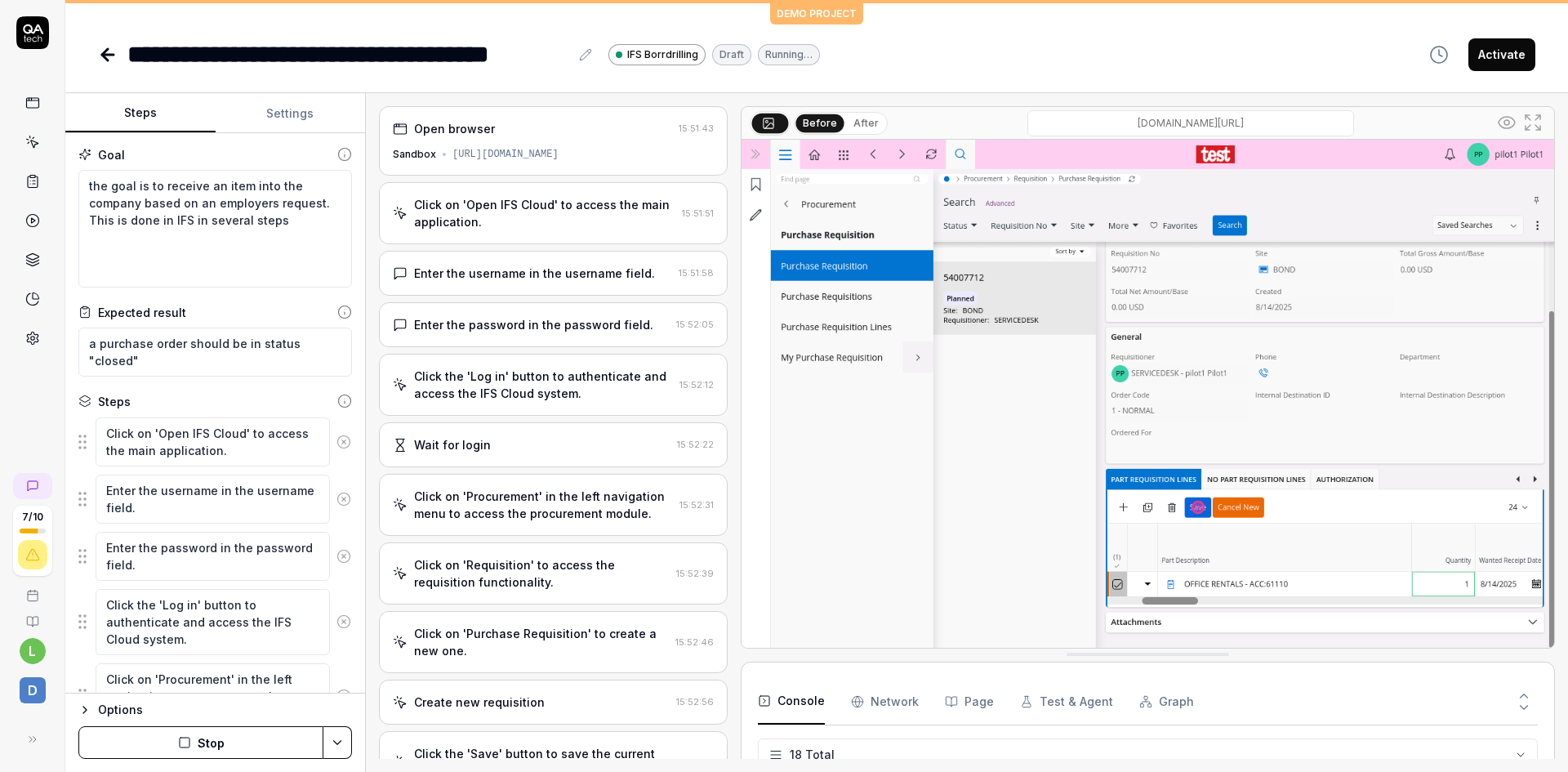
scroll to position [206, 0]
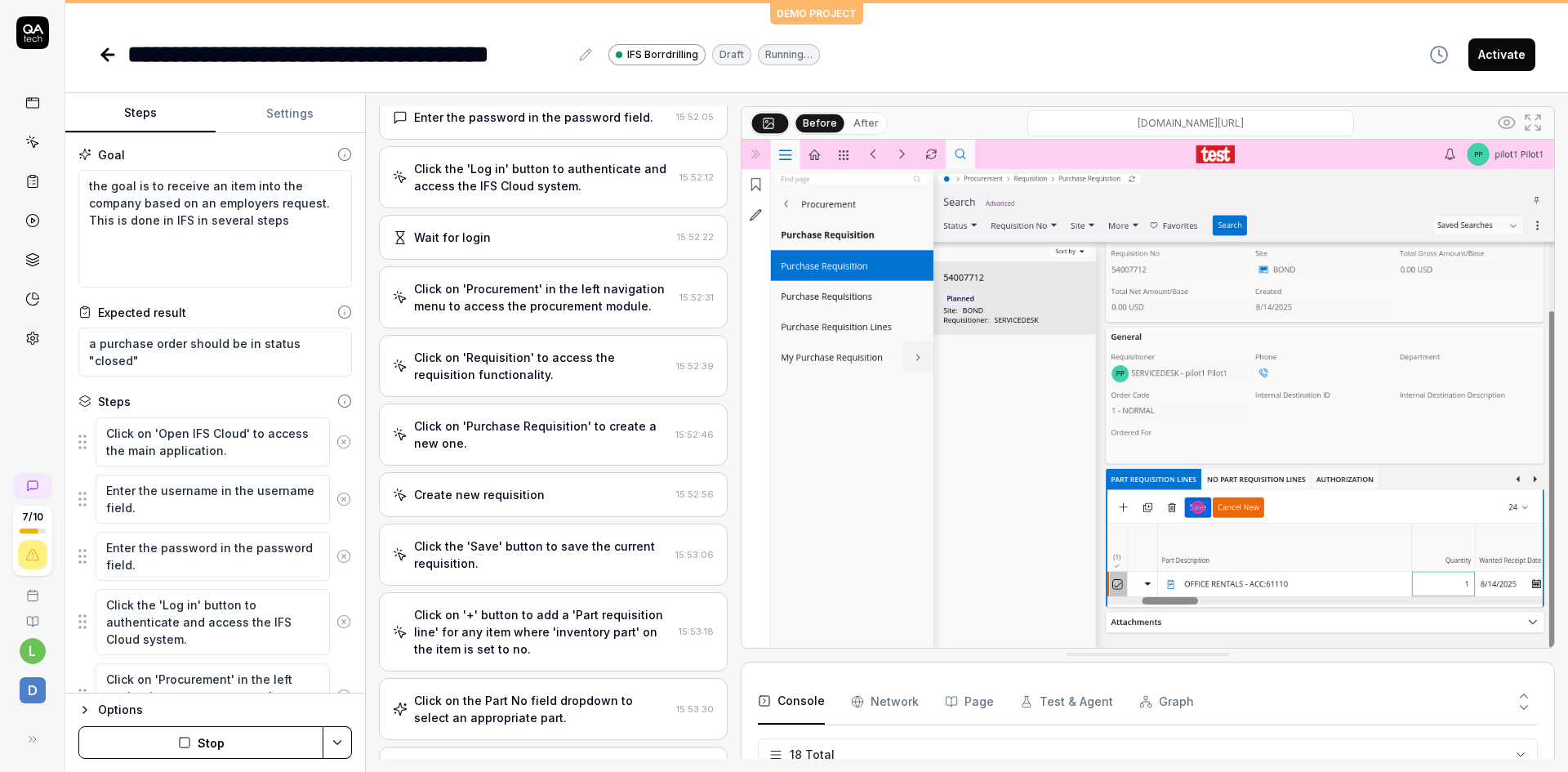
type textarea "*"
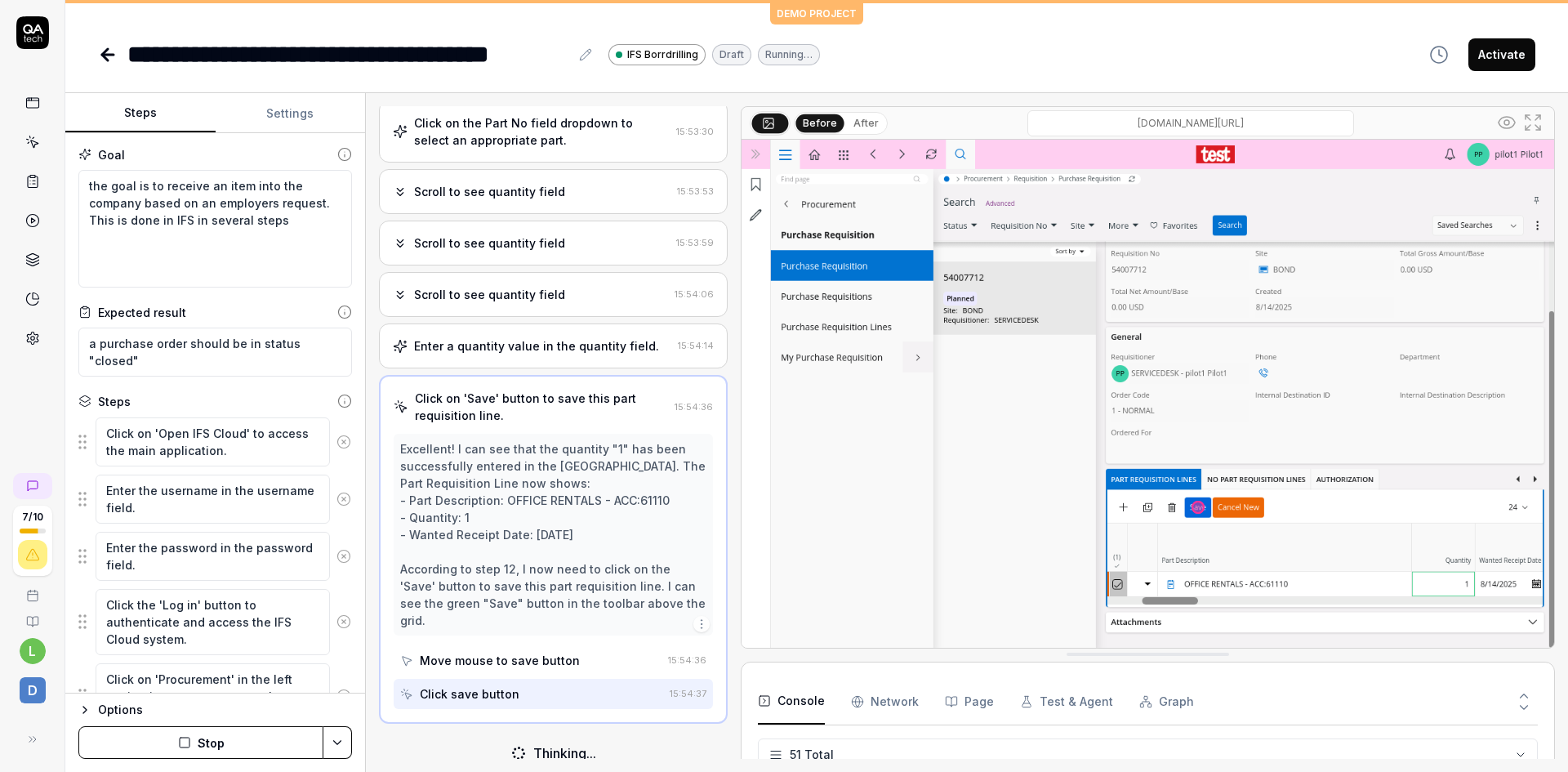
scroll to position [2228, 0]
click at [33, 345] on link at bounding box center [32, 338] width 29 height 29
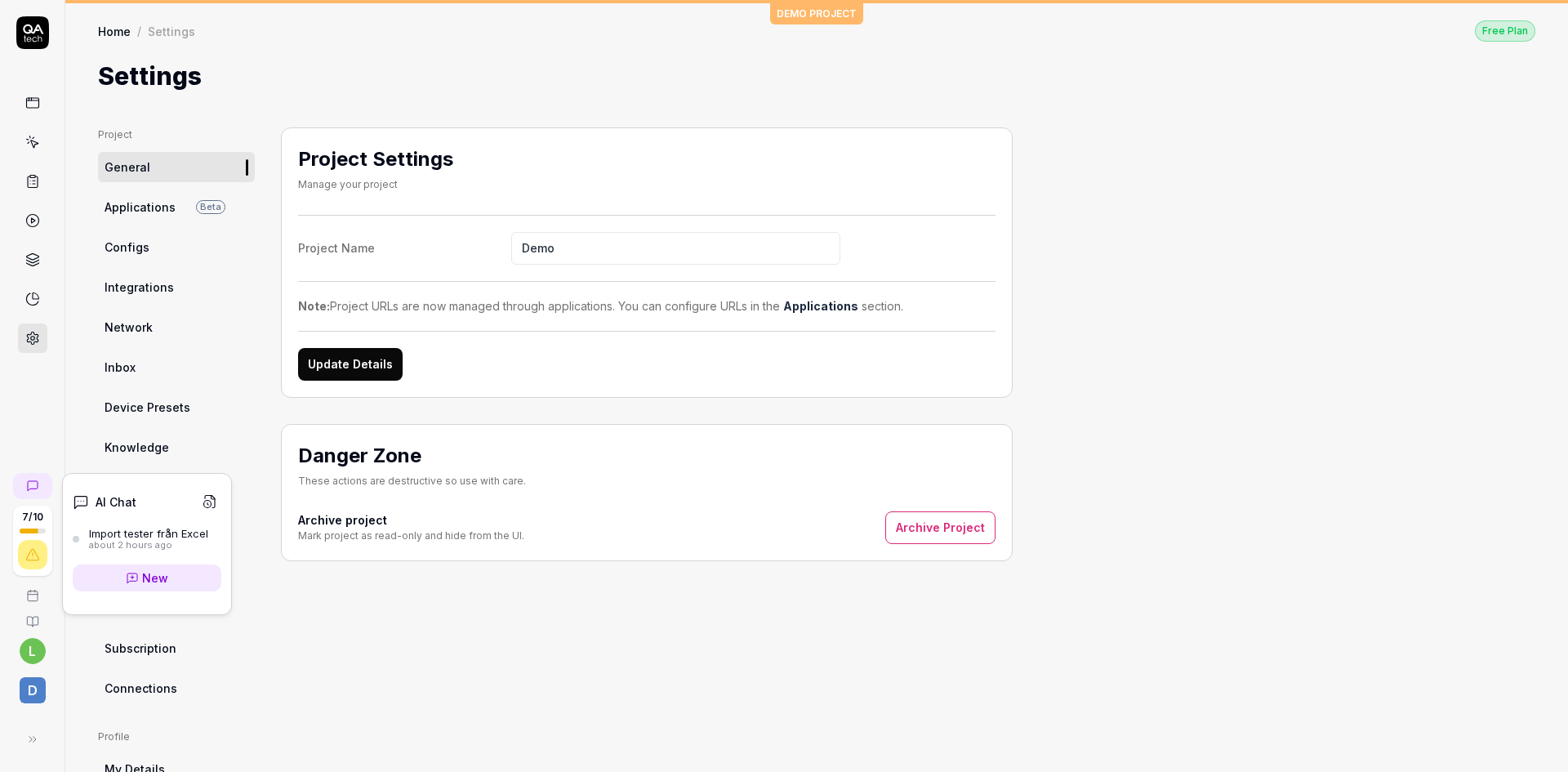
click at [34, 480] on icon at bounding box center [32, 486] width 13 height 13
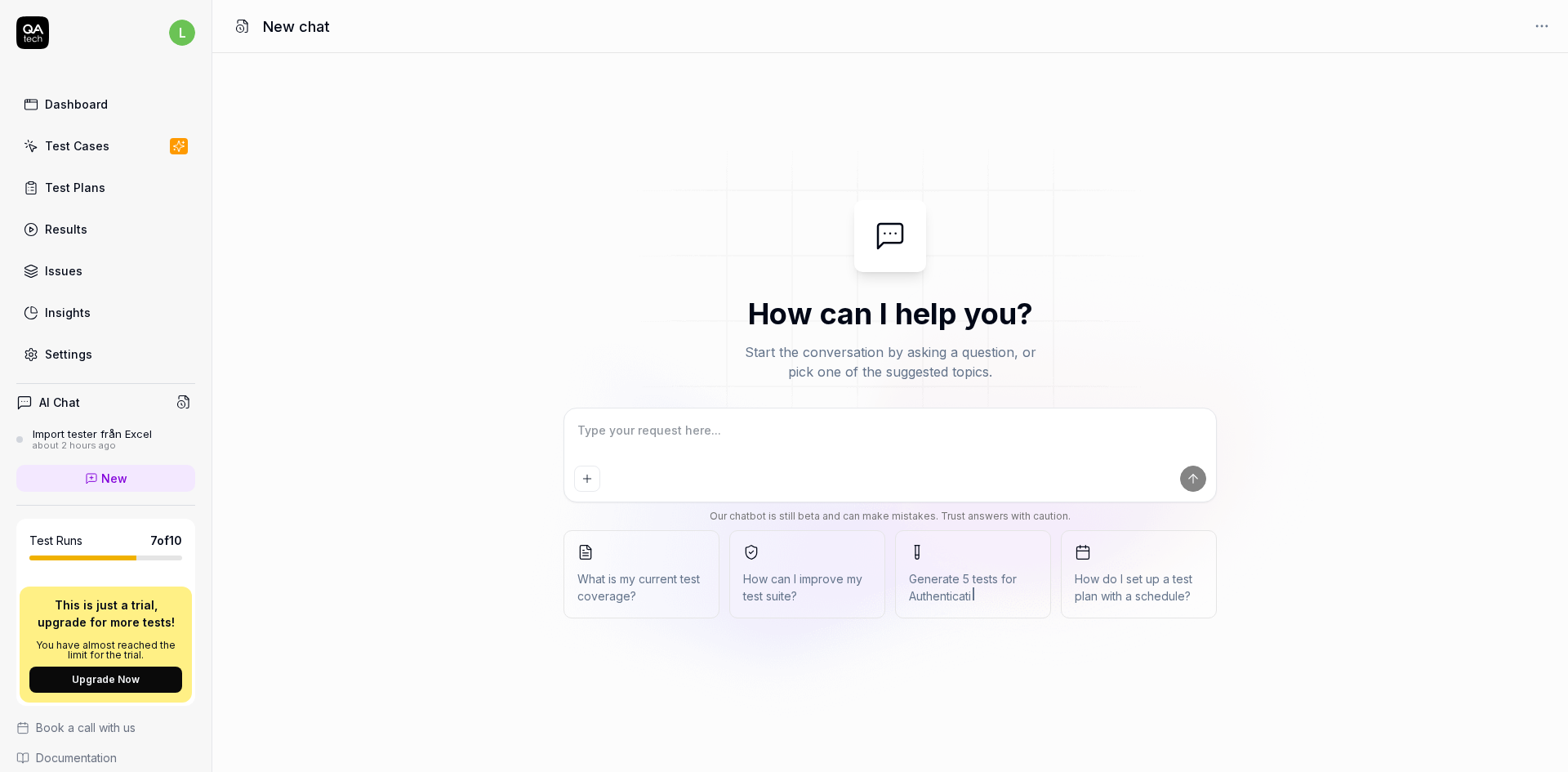
type textarea "*"
type textarea "c"
type textarea "*"
type textarea "cr"
type textarea "*"
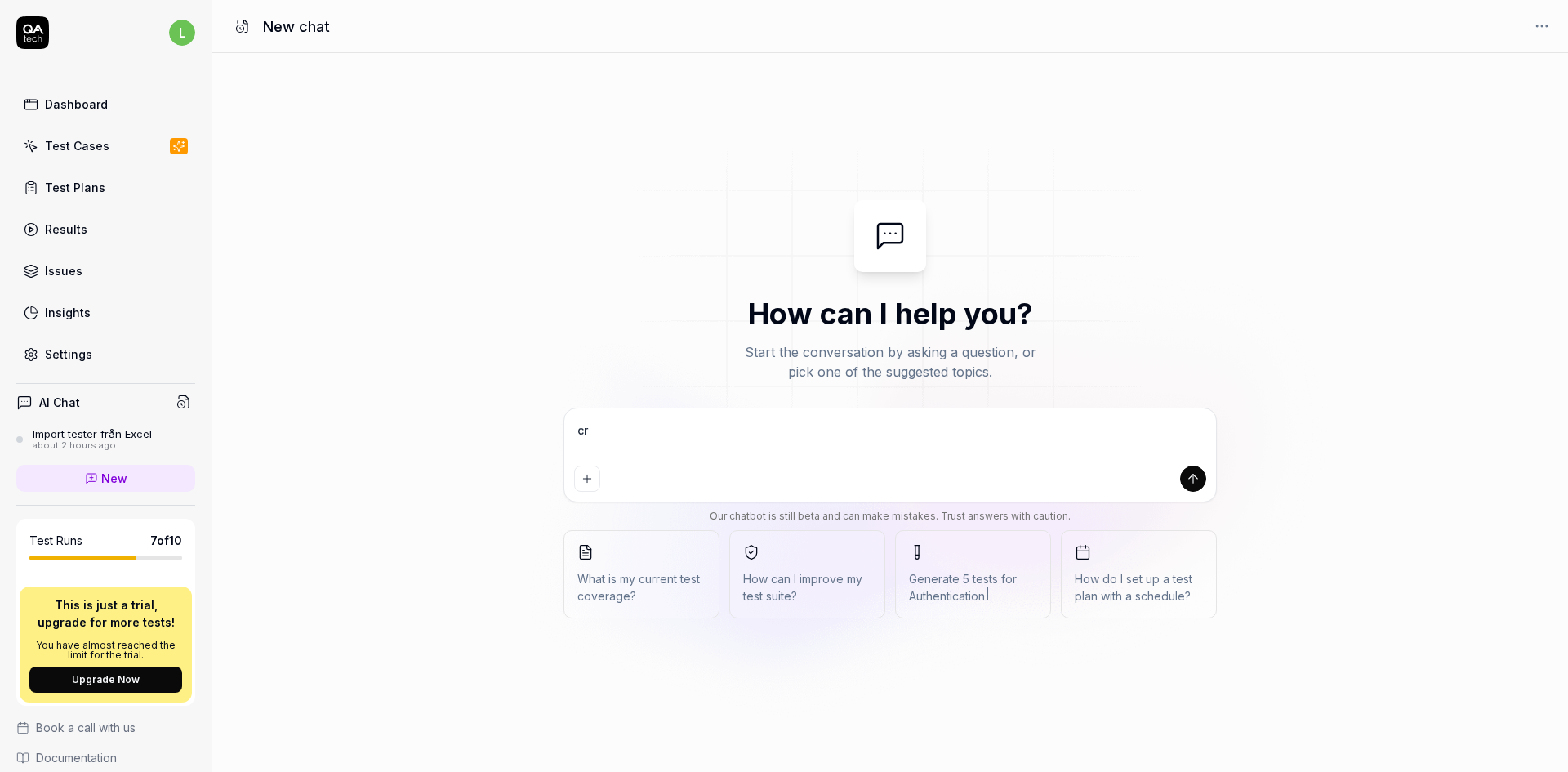
type textarea "cre"
type textarea "*"
type textarea "crea"
type textarea "*"
type textarea "creat"
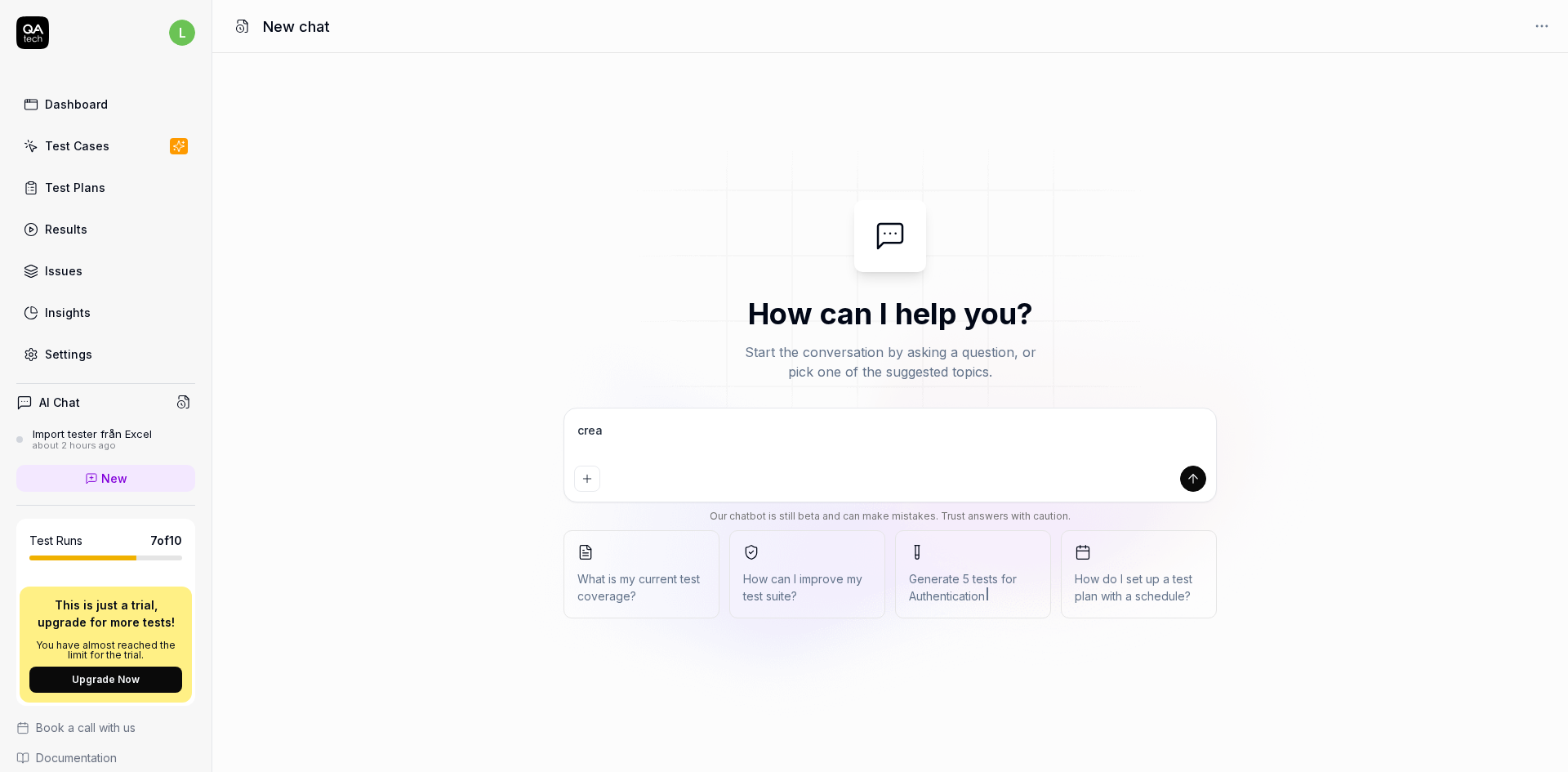
type textarea "*"
type textarea "create"
type textarea "*"
type textarea "create"
type textarea "*"
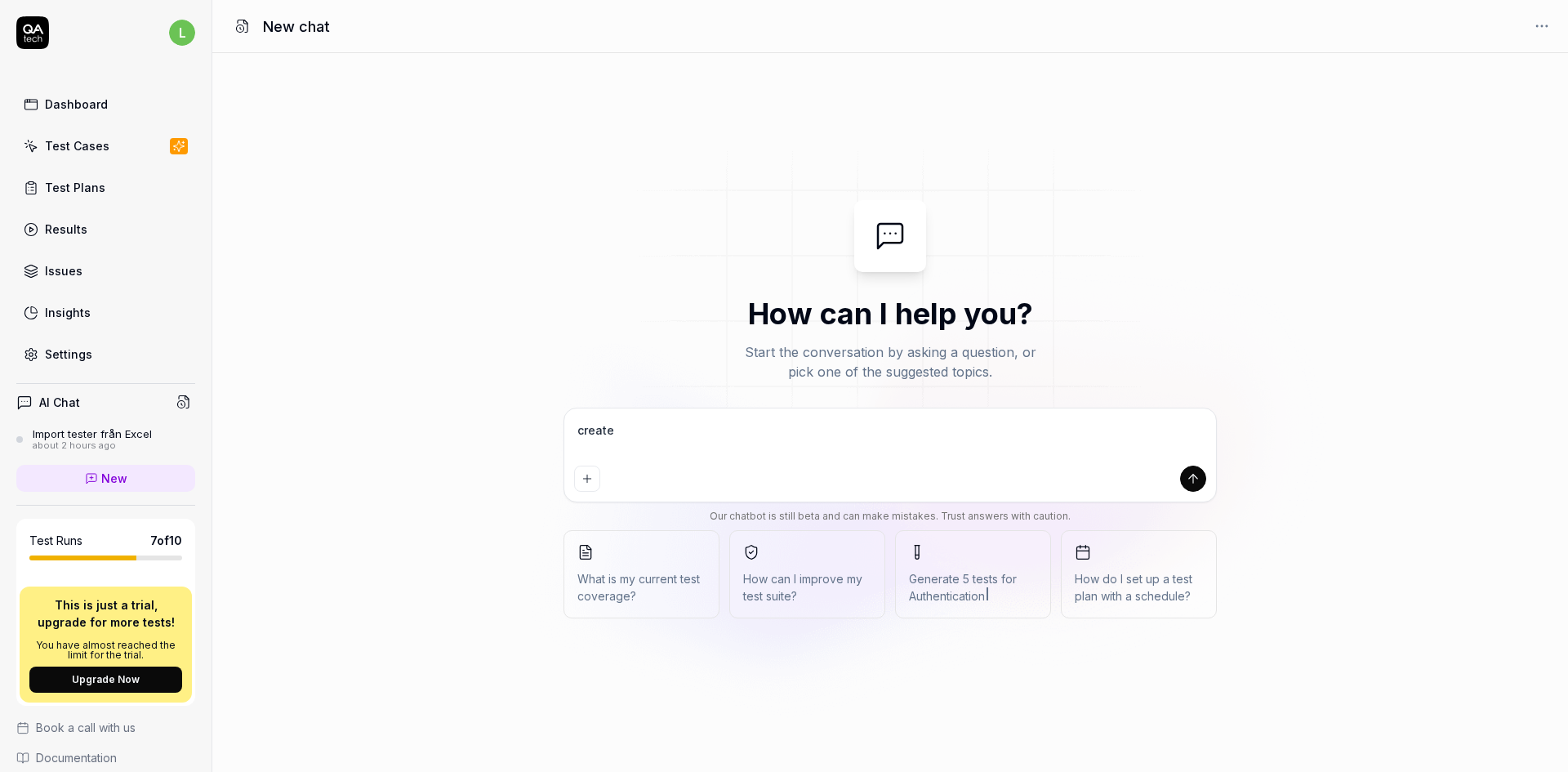
type textarea "create a"
type textarea "*"
type textarea "create a"
type textarea "*"
type textarea "create a n"
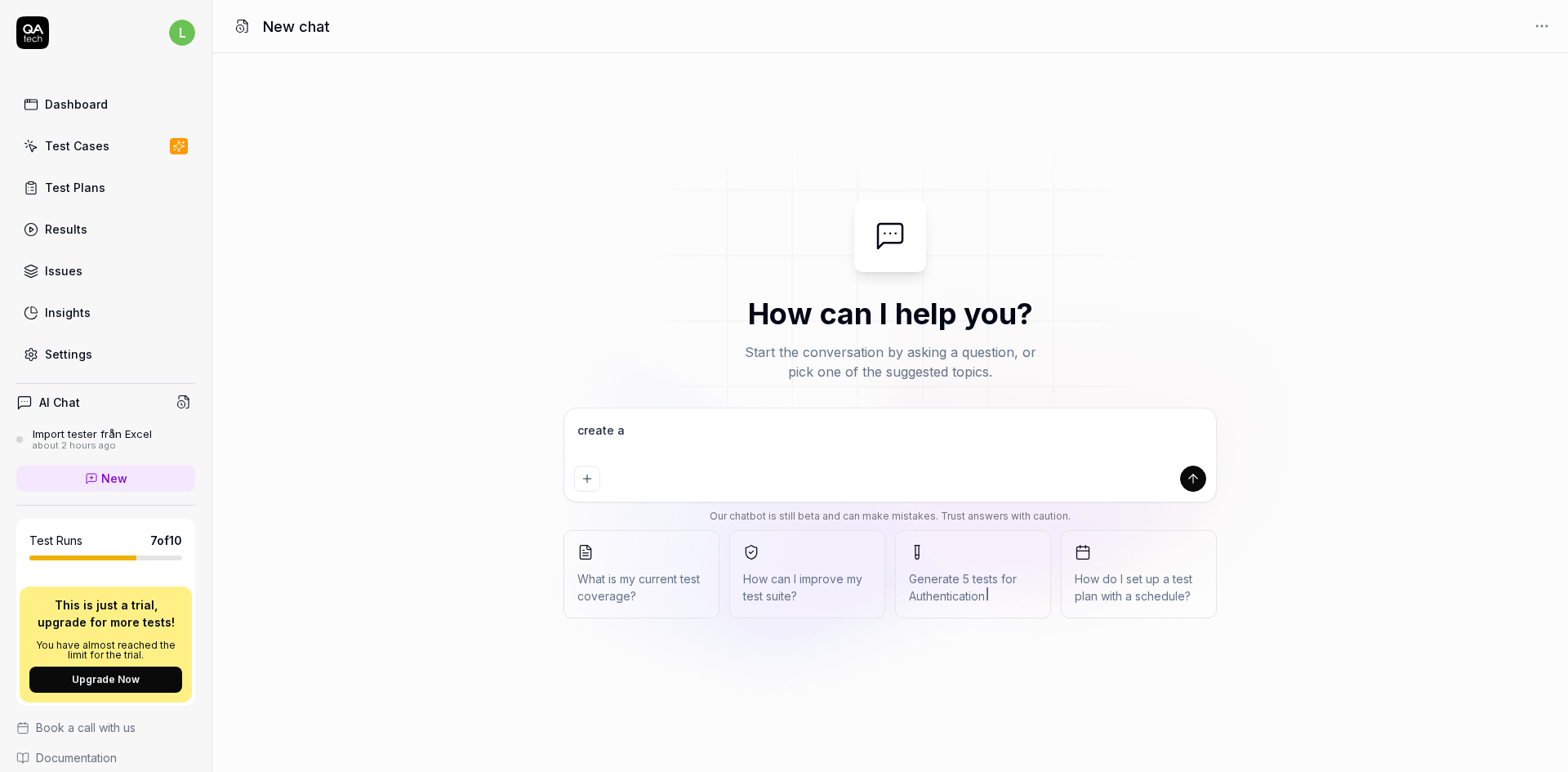
type textarea "*"
type textarea "create a ne"
type textarea "*"
type textarea "create a new"
type textarea "*"
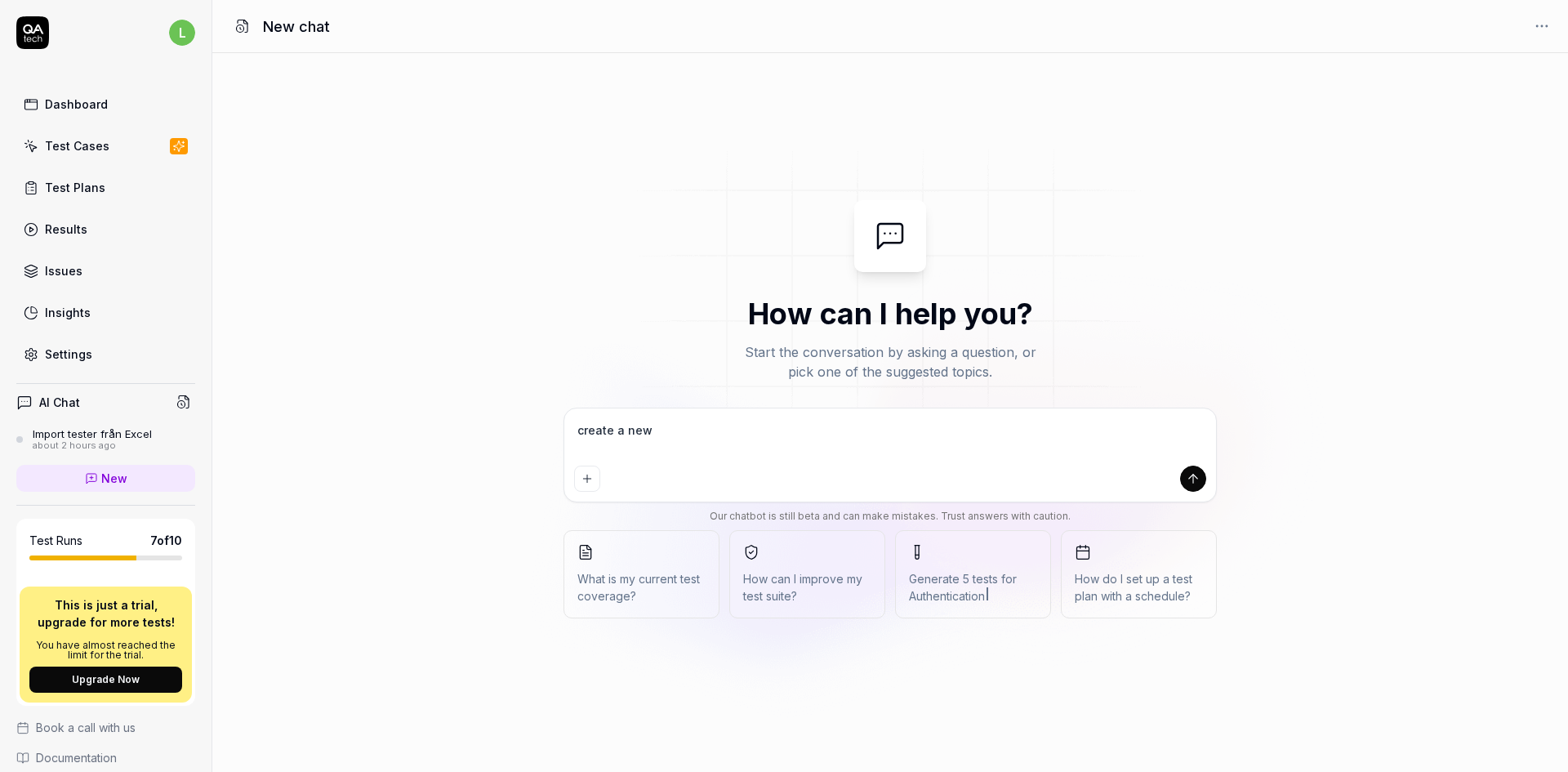
type textarea "create a new"
type textarea "*"
type textarea "create a new T"
type textarea "*"
type textarea "create a new Te"
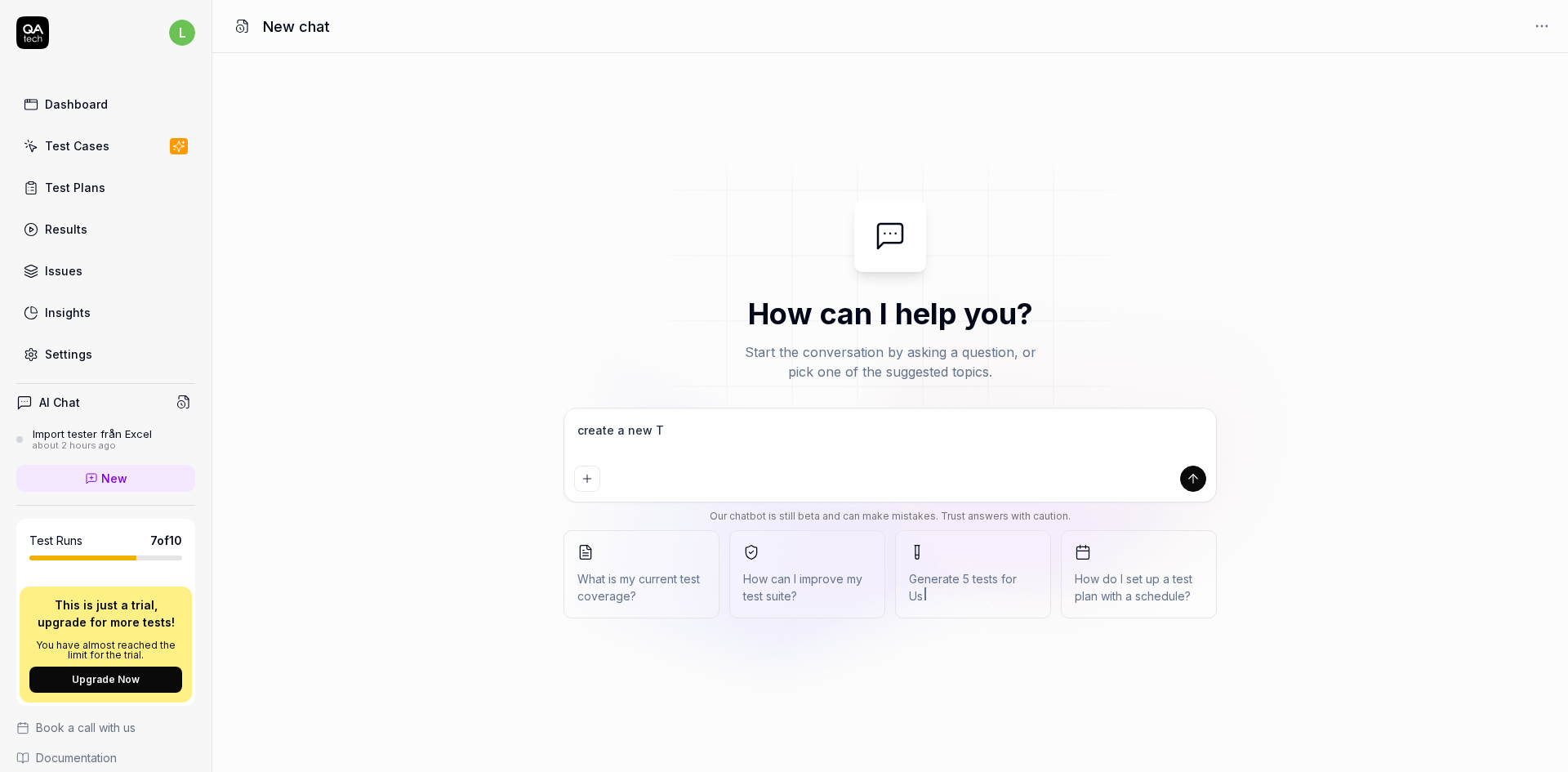
type textarea "*"
type textarea "create a new Tes"
type textarea "*"
type textarea "create a new Test"
type textarea "*"
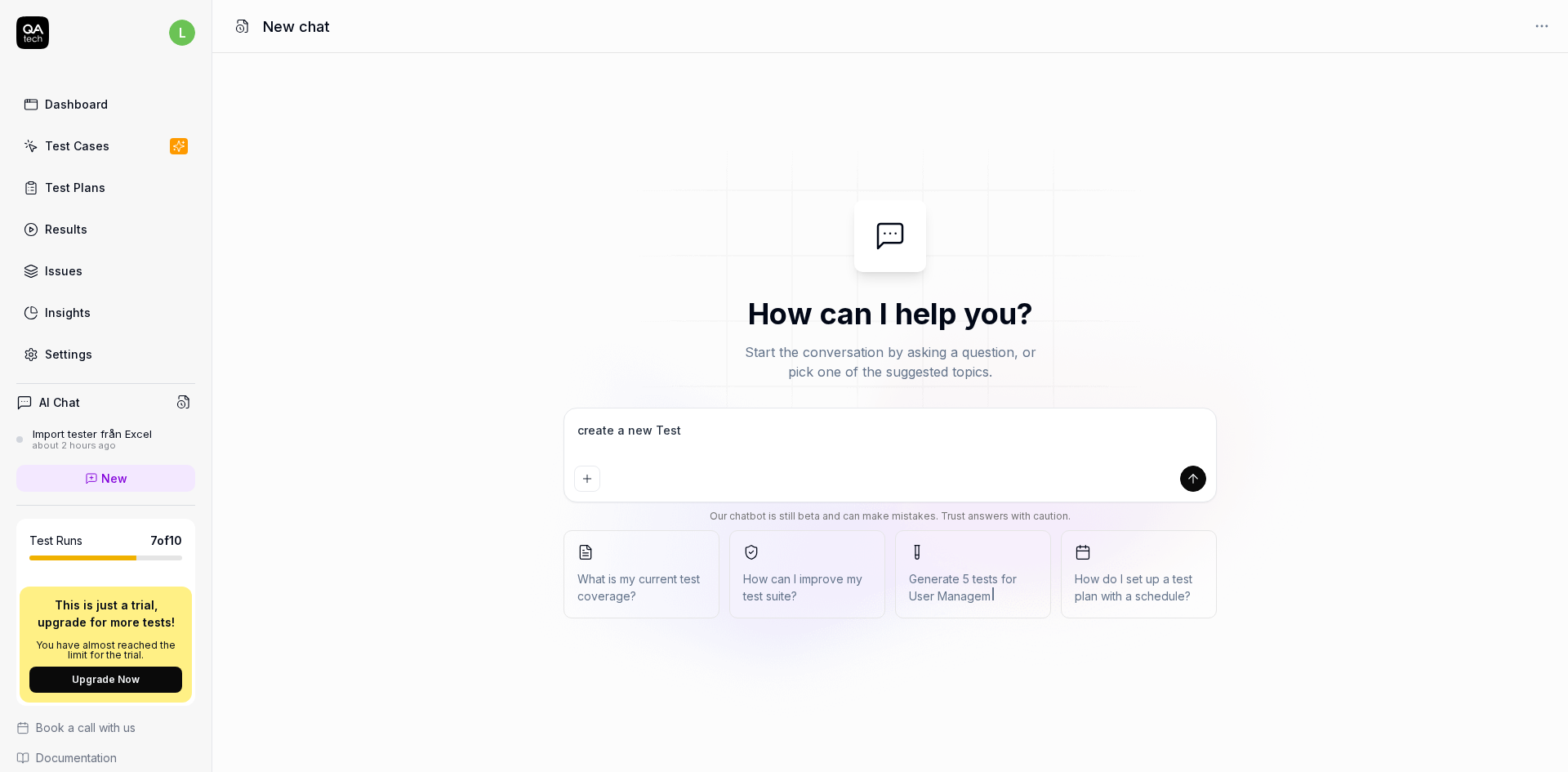
type textarea "create a new Testp"
type textarea "*"
type textarea "create a new Testpl"
type textarea "*"
type textarea "create a new Testpla"
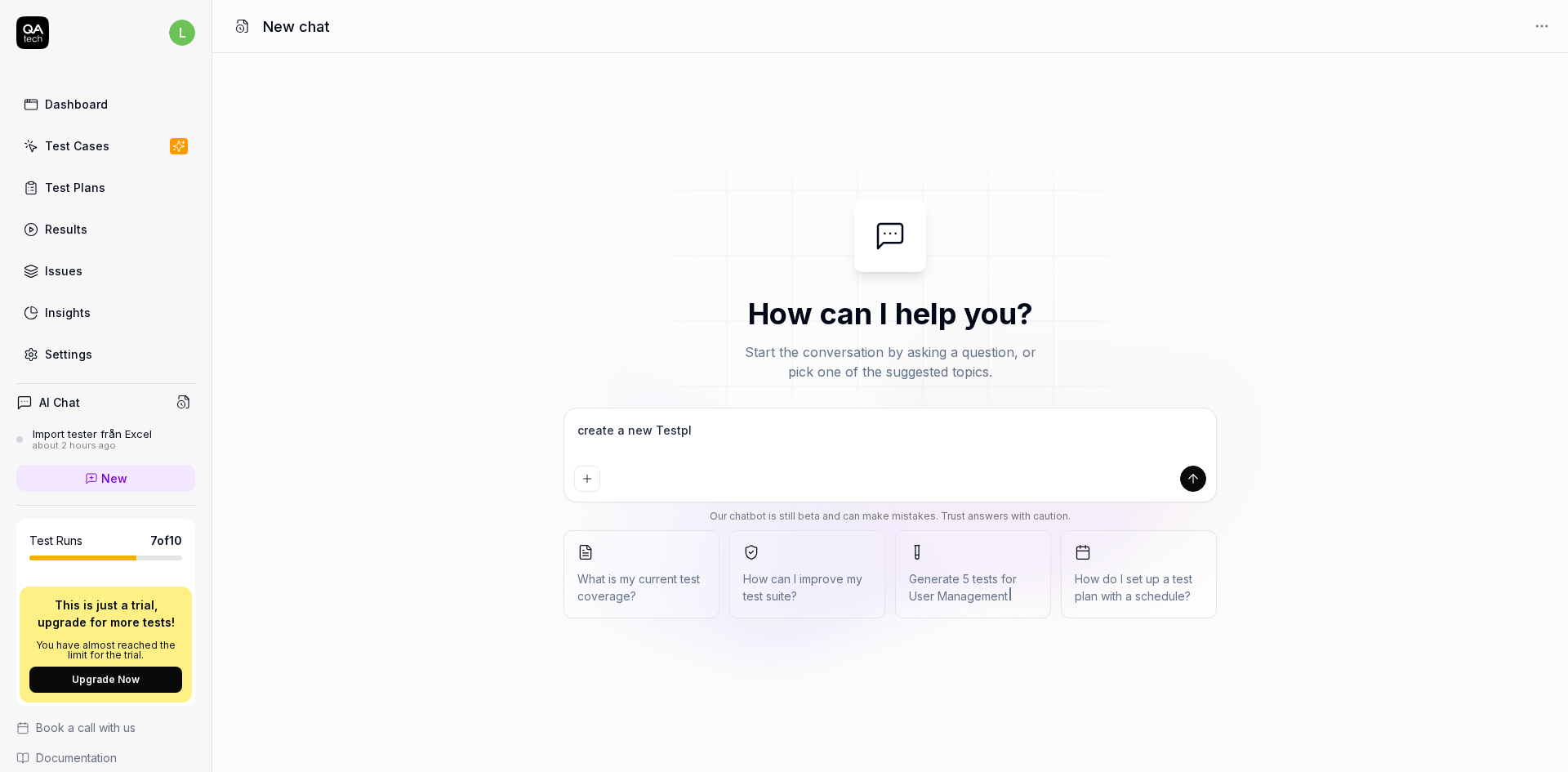
type textarea "*"
type textarea "create a new Testplan"
type textarea "*"
type textarea "create a new Testplan"
type textarea "*"
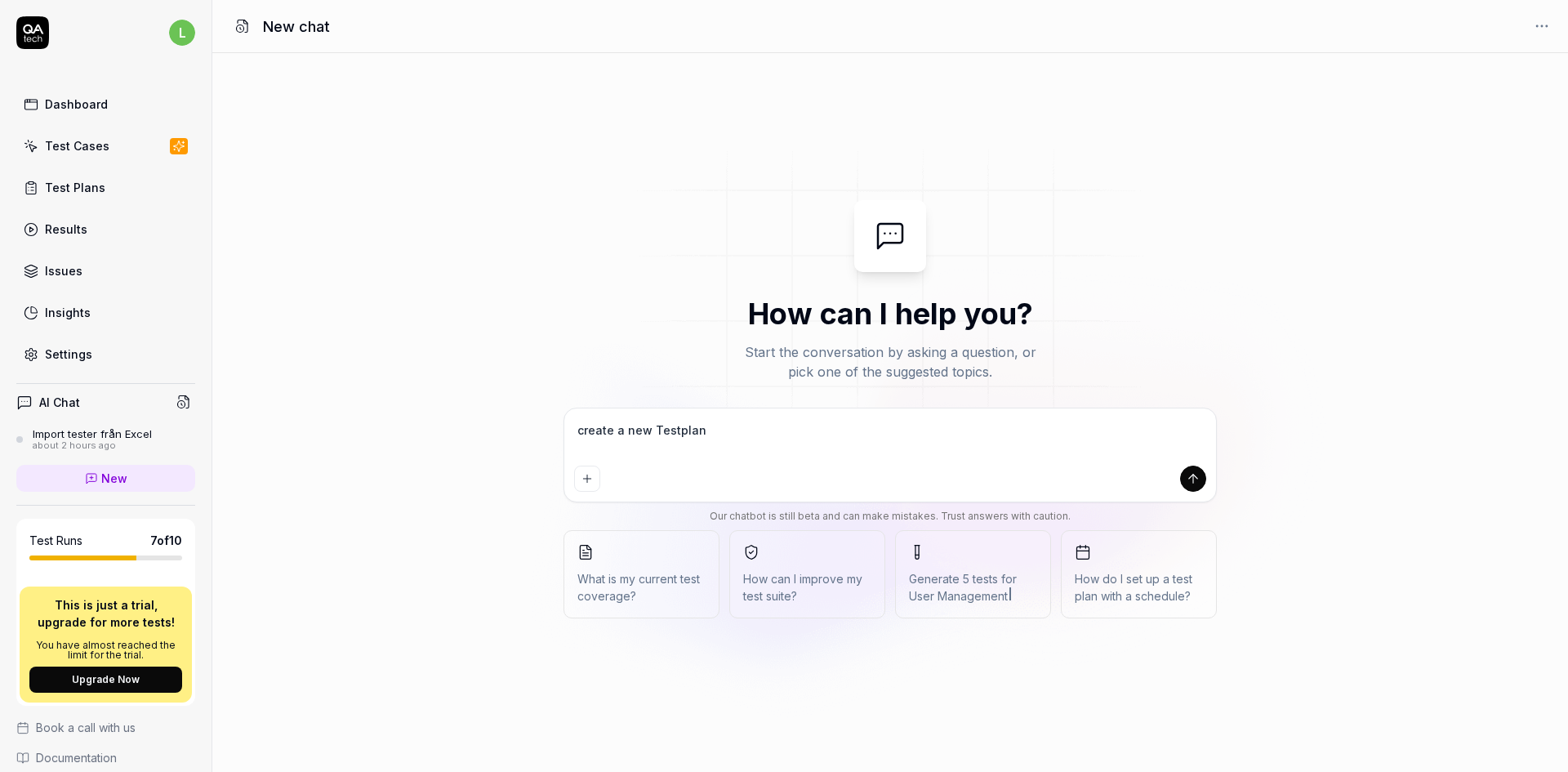
type textarea "create a new Testplan t"
type textarea "*"
type textarea "create a new Testplan"
type textarea "*"
type textarea "create a new Testplan c"
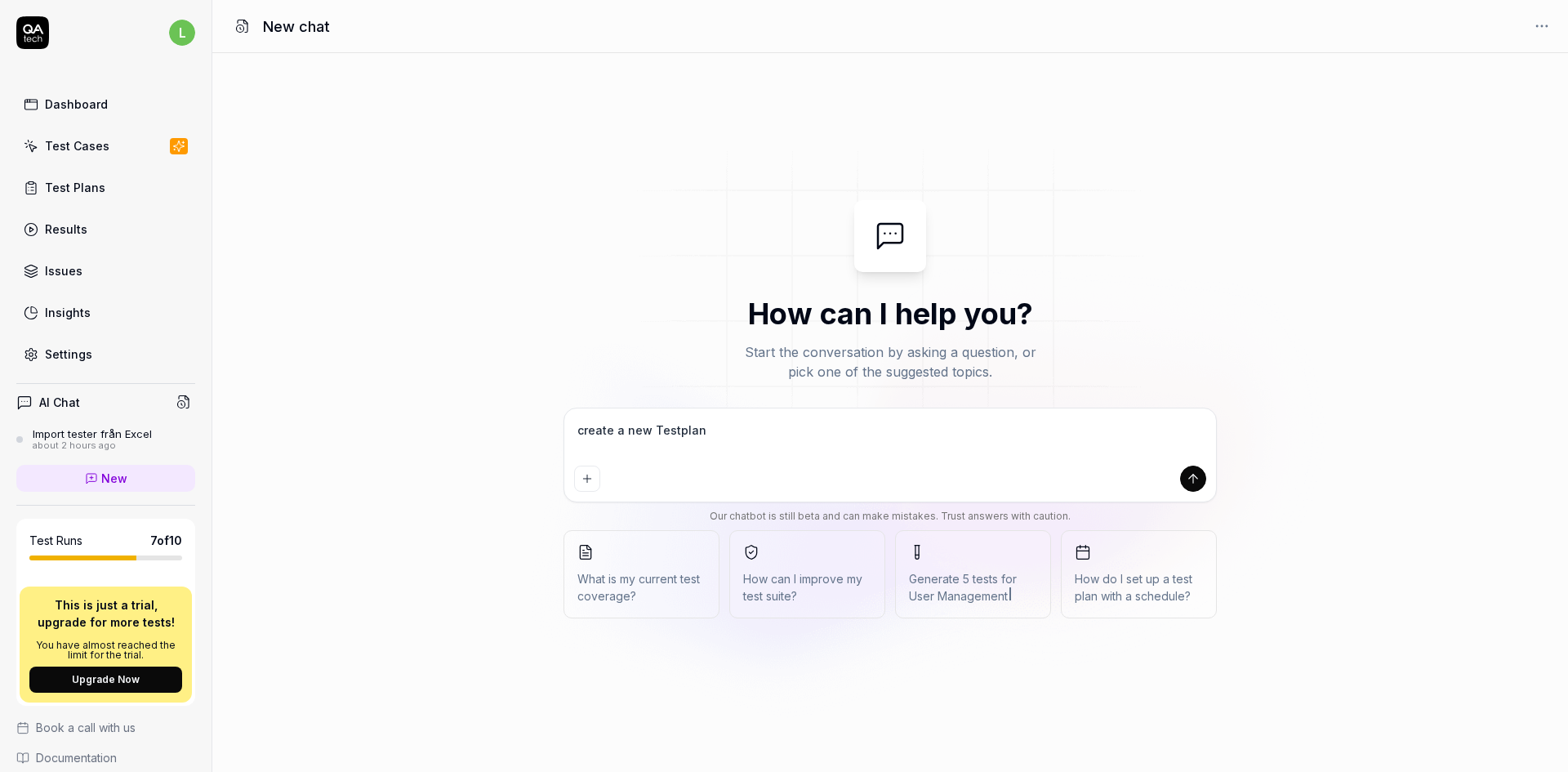
type textarea "*"
type textarea "create a new Testplan ca"
type textarea "*"
type textarea "create a new Testplan cal"
type textarea "*"
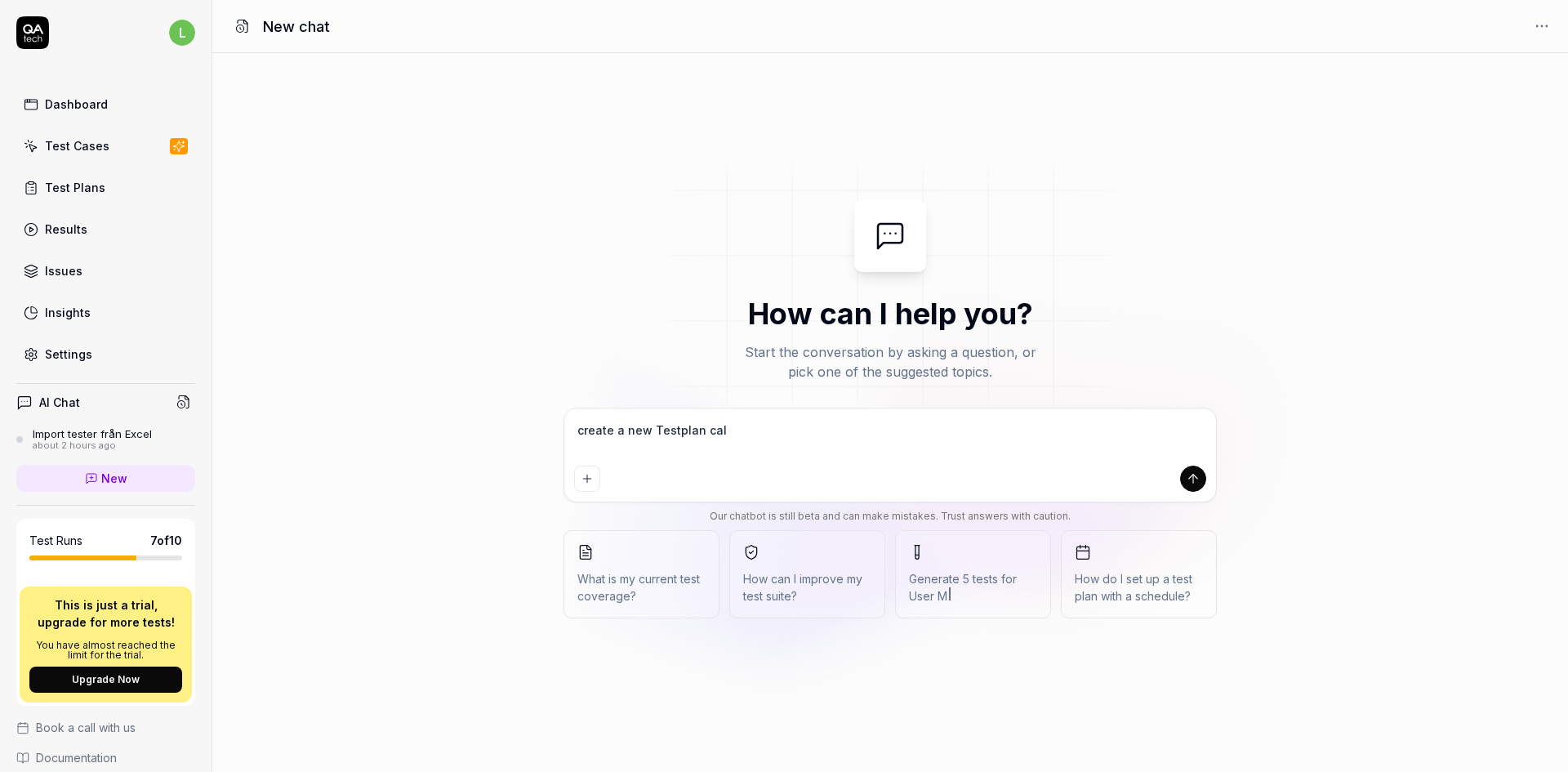
type textarea "create a new Testplan call"
type textarea "*"
type textarea "create a new Testplan calle"
type textarea "*"
type textarea "create a new Testplan called"
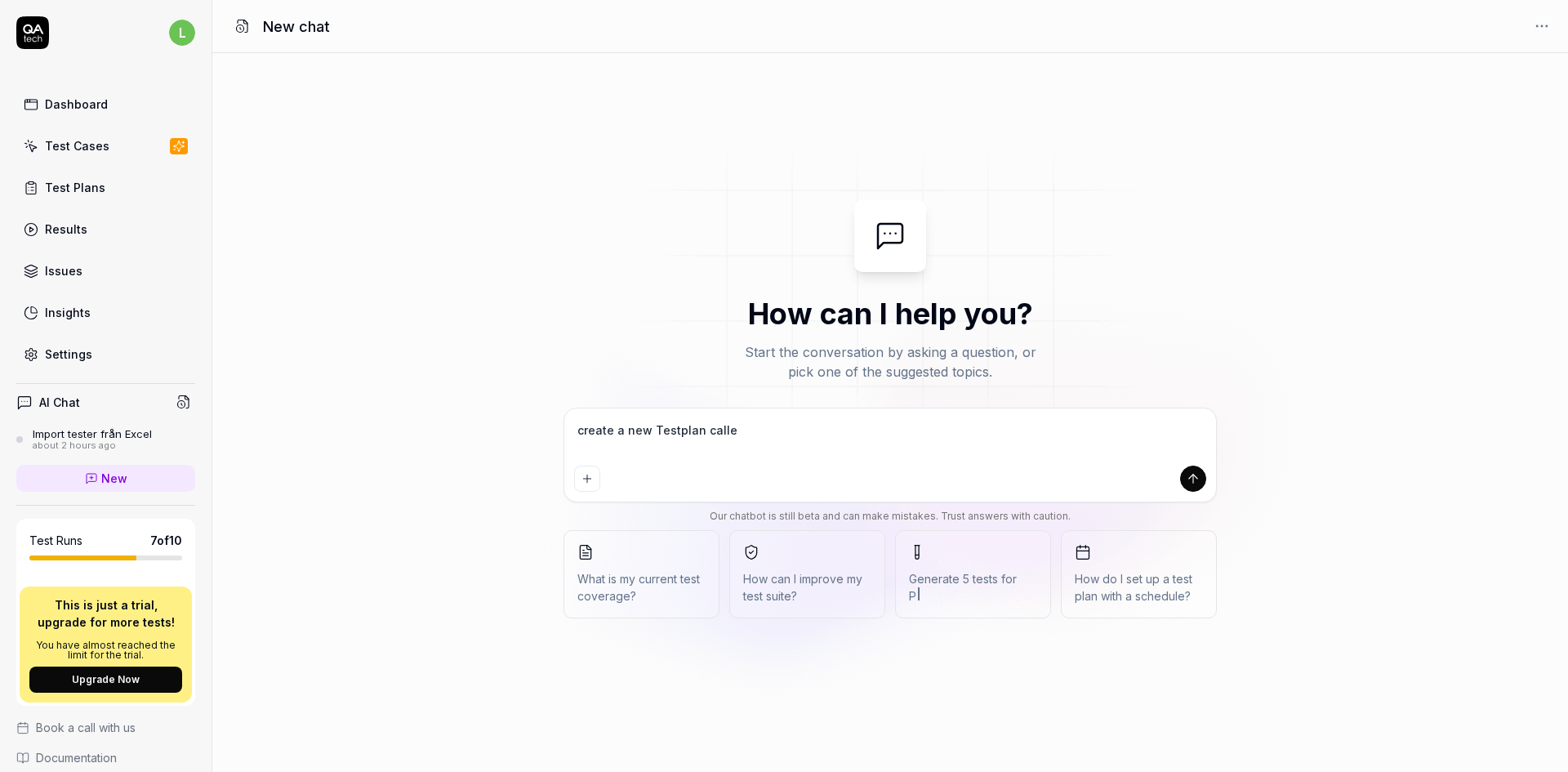
type textarea "*"
type textarea "create a new Testplan called"
type textarea "*"
type textarea "create a new Testplan called ""
type textarea "*"
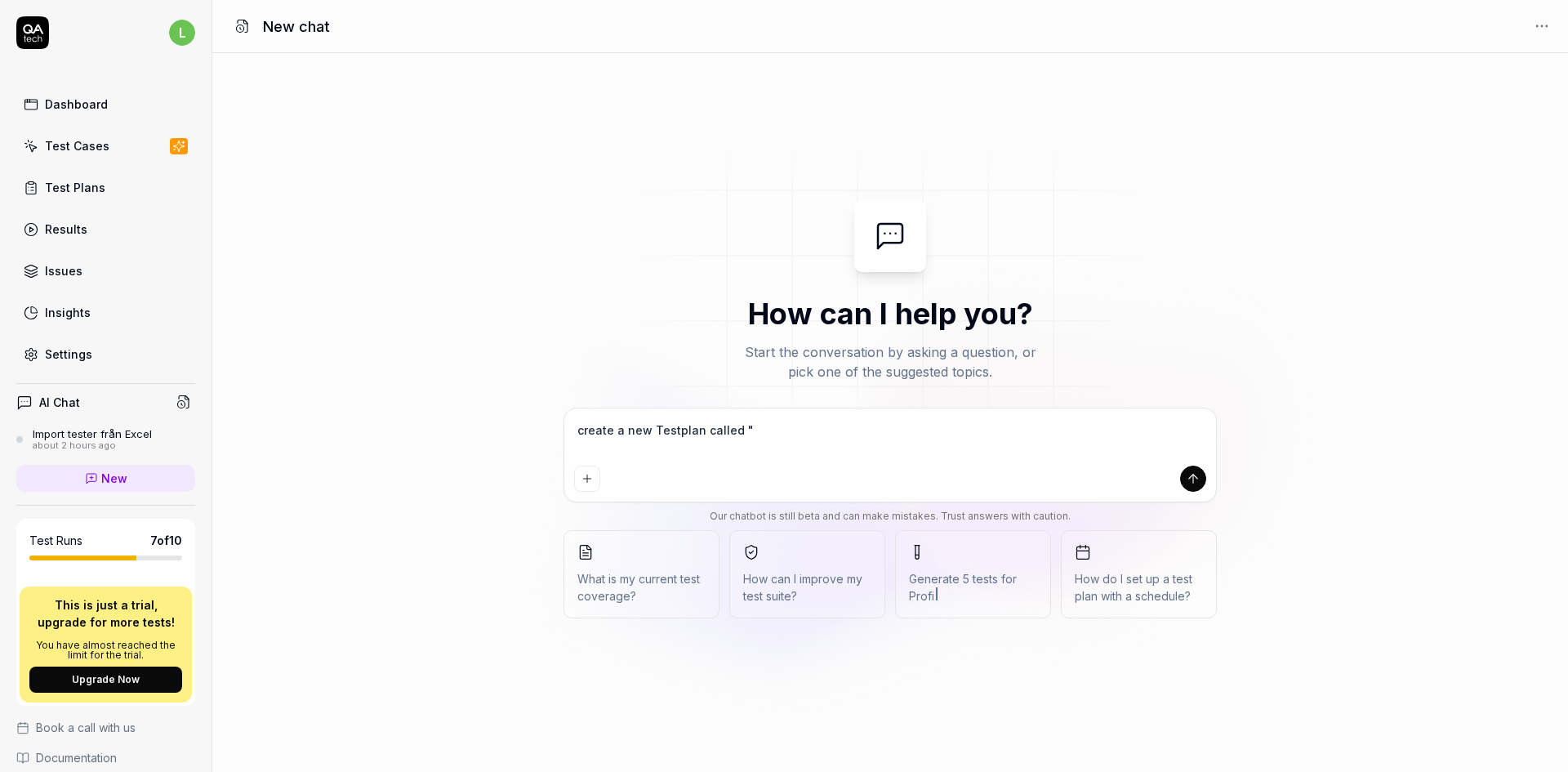
type textarea "create a new Testplan called "S"
type textarea "*"
type textarea "create a new Testplan called "Sp"
type textarea "*"
type textarea "create a new Testplan called "Spr"
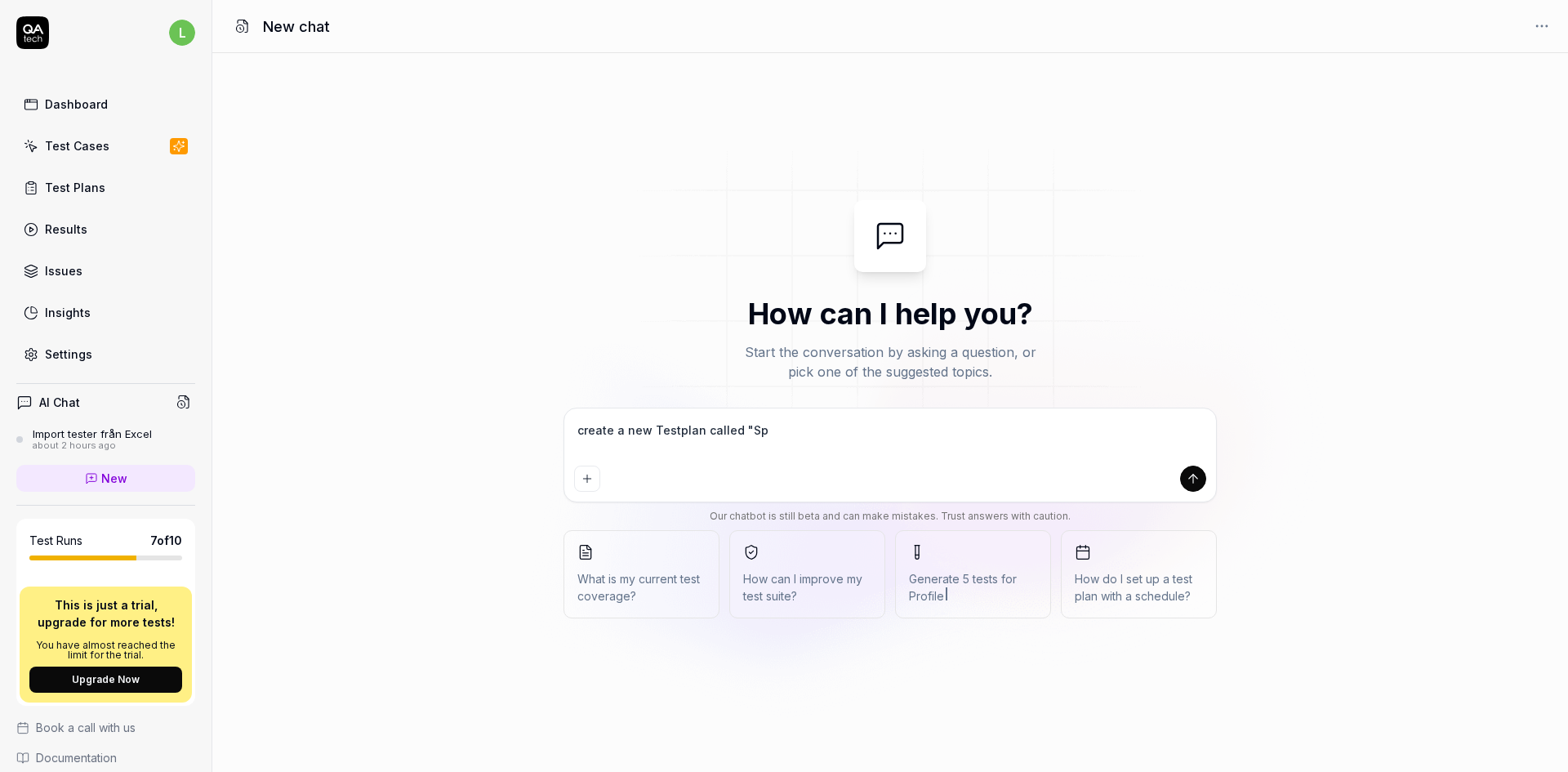
type textarea "*"
type textarea "create a new Testplan called "Spru"
type textarea "*"
type textarea "create a new Testplan called "Sprun"
type textarea "*"
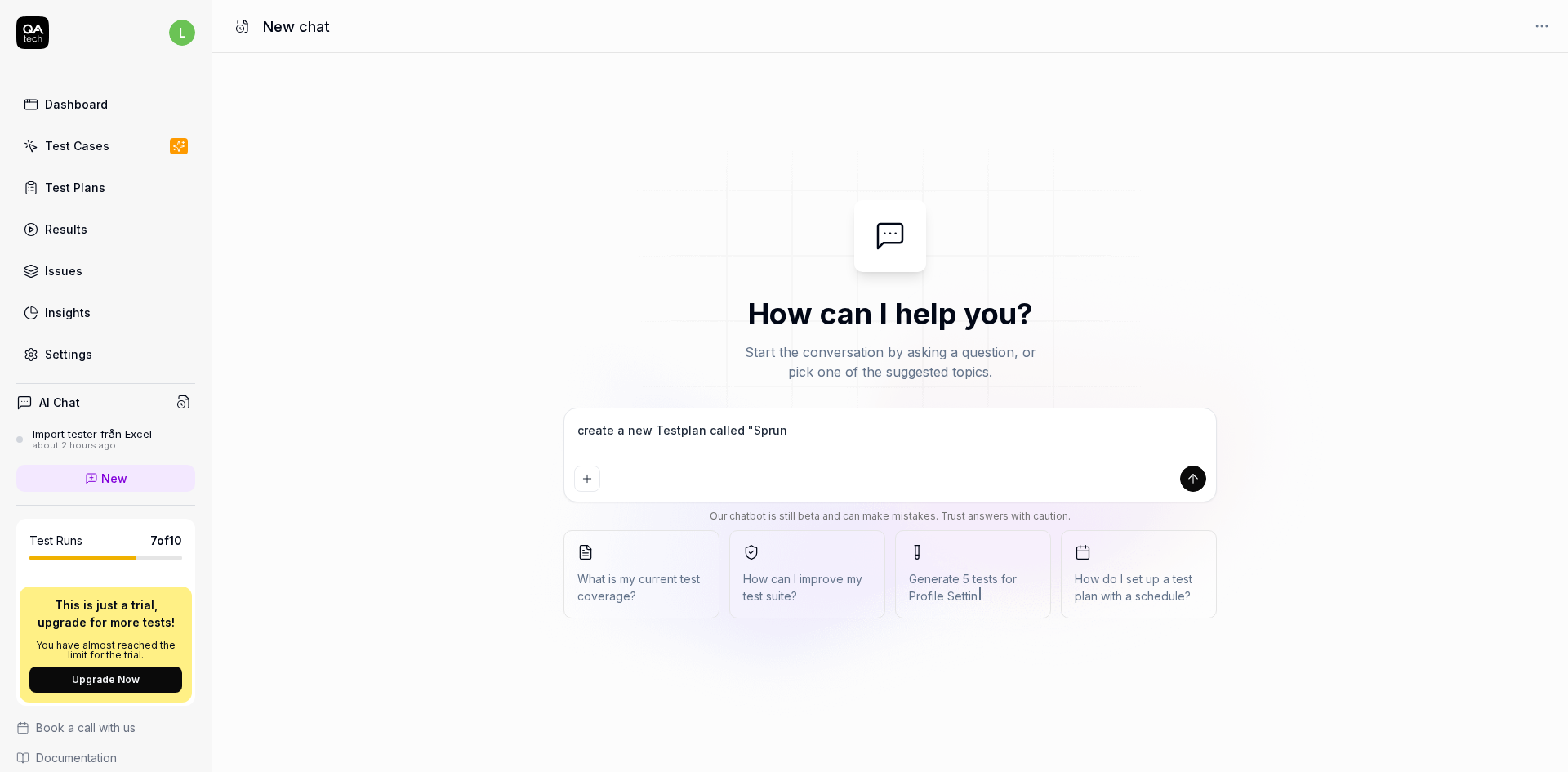
type textarea "create a new Testplan called "Sprunt"
type textarea "*"
type textarea "create a new Testplan called "Sprun"
type textarea "*"
type textarea "create a new Testplan called "Spru"
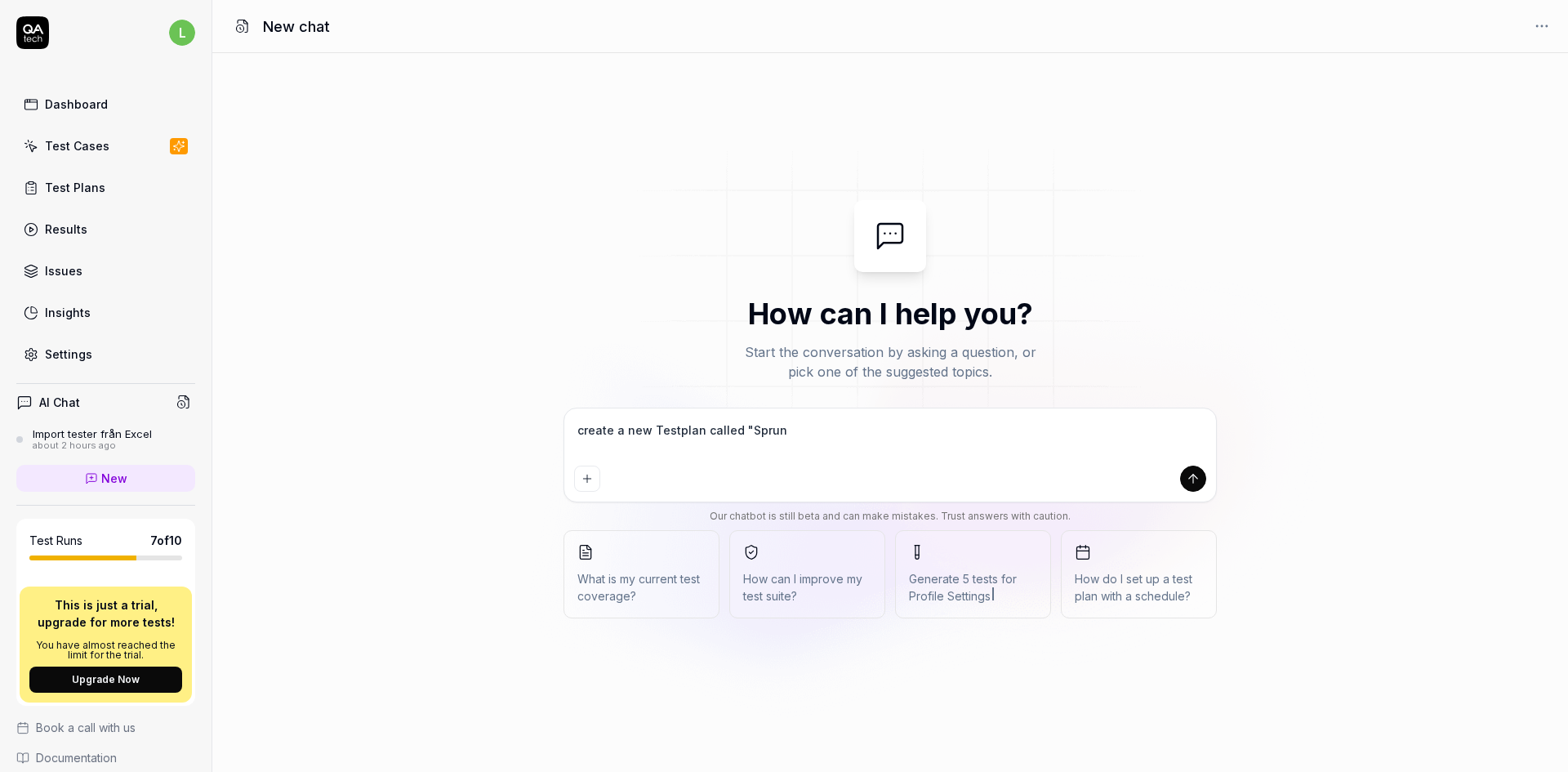
type textarea "*"
type textarea "create a new Testplan called "Spr"
type textarea "*"
type textarea "create a new Testplan called "Spri"
type textarea "*"
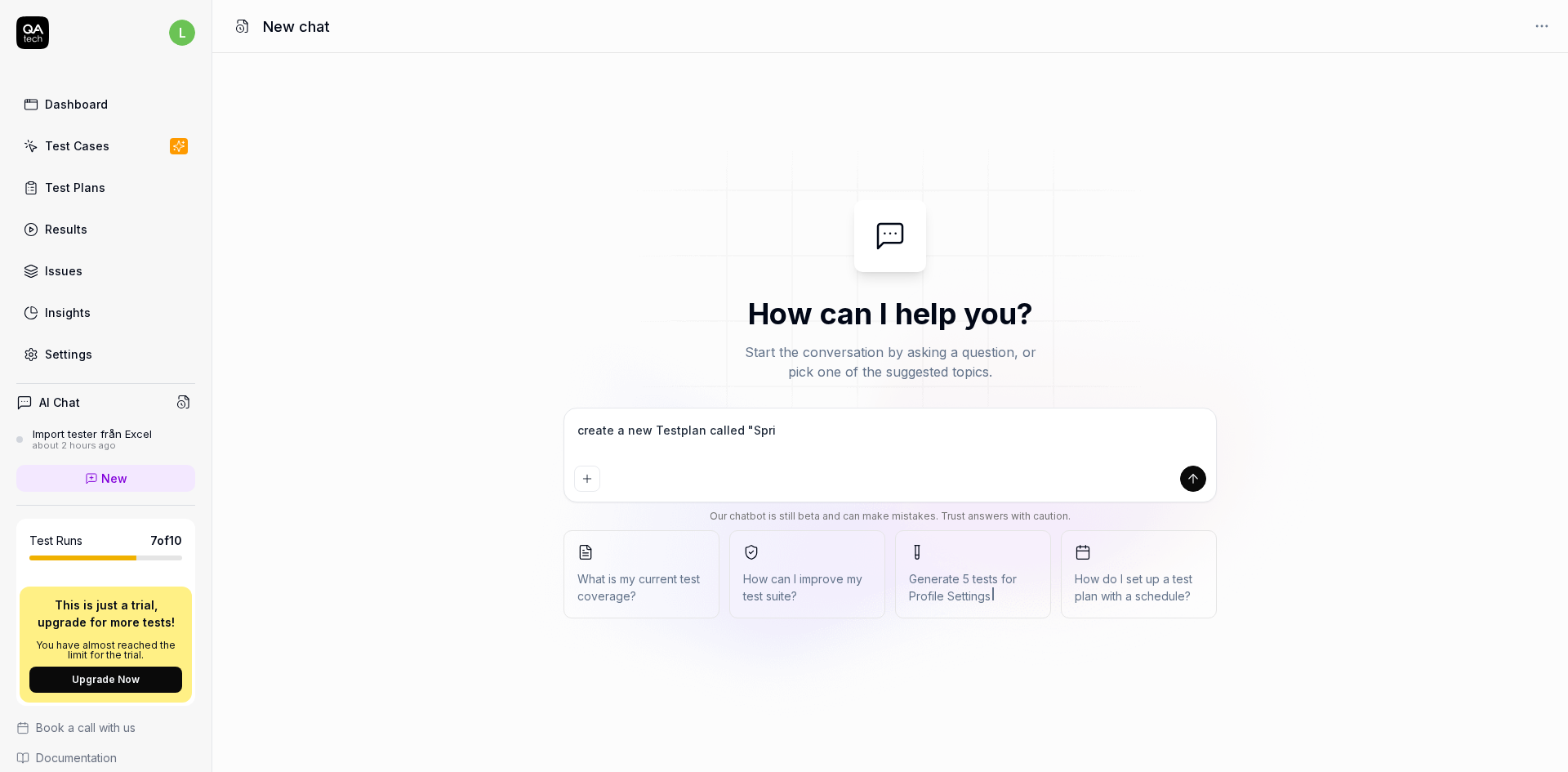
type textarea "create a new Testplan called "Sprin"
type textarea "*"
type textarea "create a new Testplan called "Sprint"
type textarea "*"
type textarea "create a new Testplan called "Sprint"
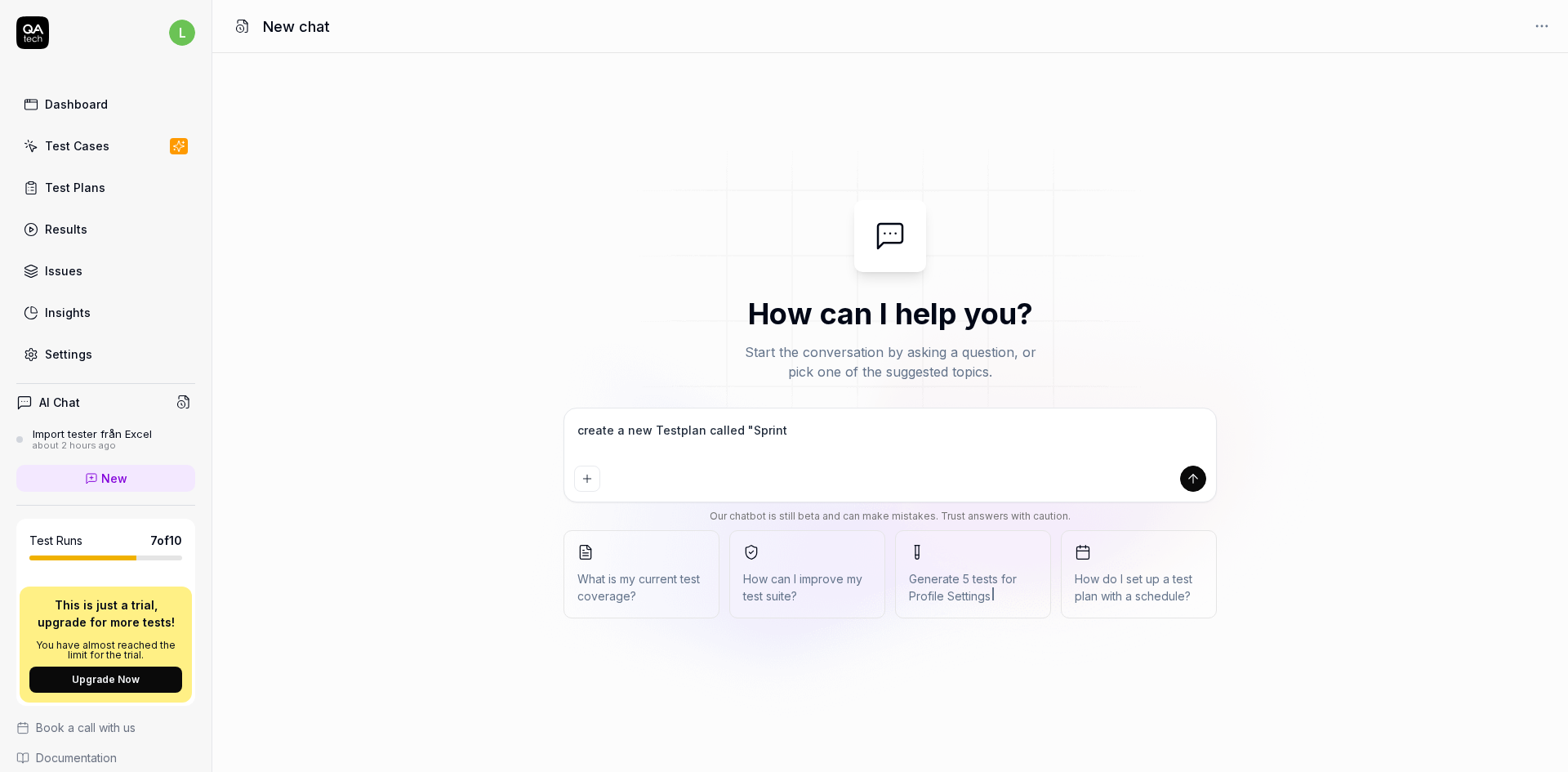
type textarea "*"
type textarea "create a new Testplan called "Sprint 1"
type textarea "*"
type textarea "create a new Testplan called "Sprint 1"
type textarea "*"
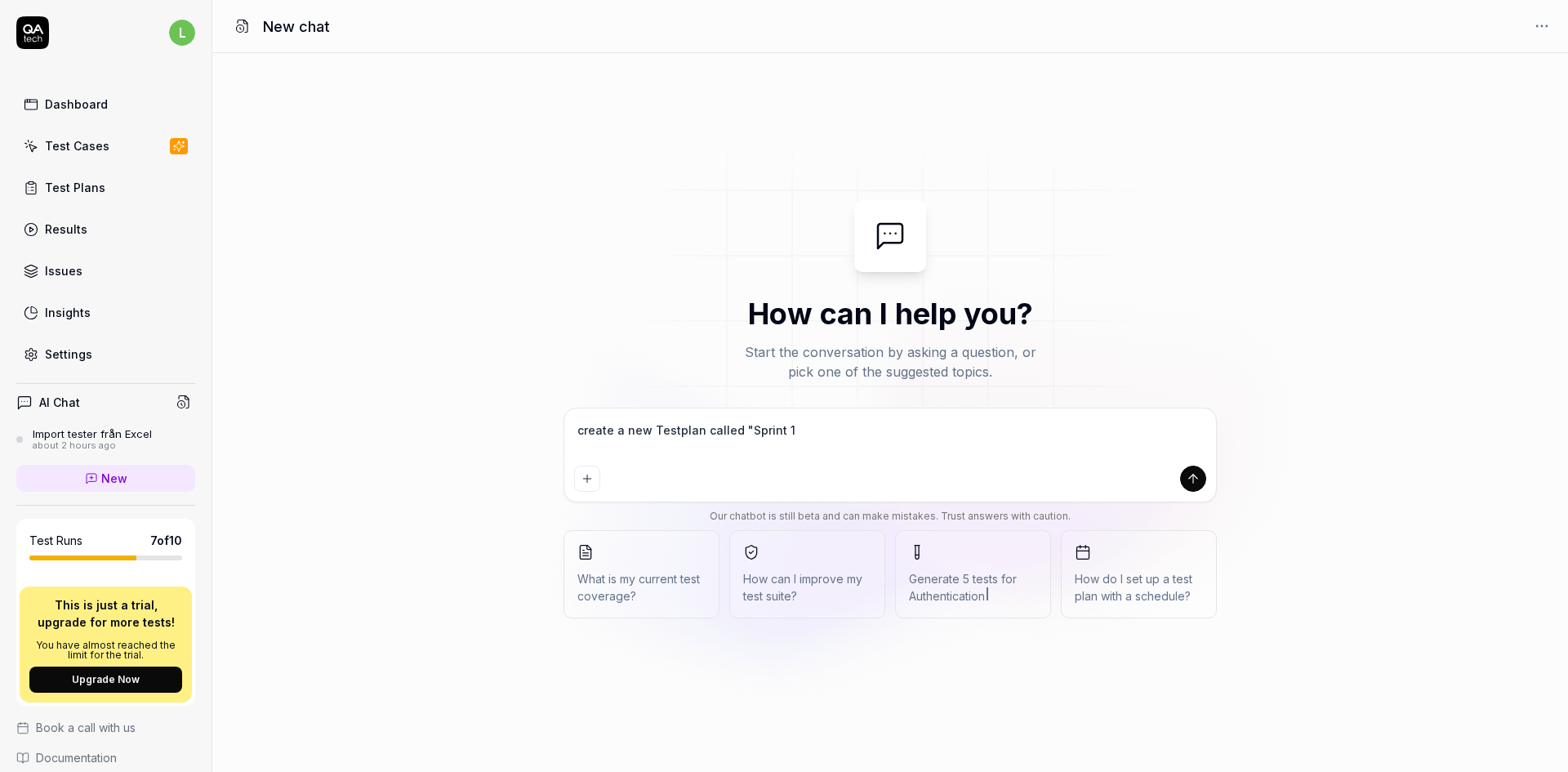
type textarea "create a new Testplan called "Sprint 1"
type textarea "*"
type textarea "create a new Testplan called "Sprint 1""
type textarea "*"
type textarea "create a new Testplan called "Sprint 1"."
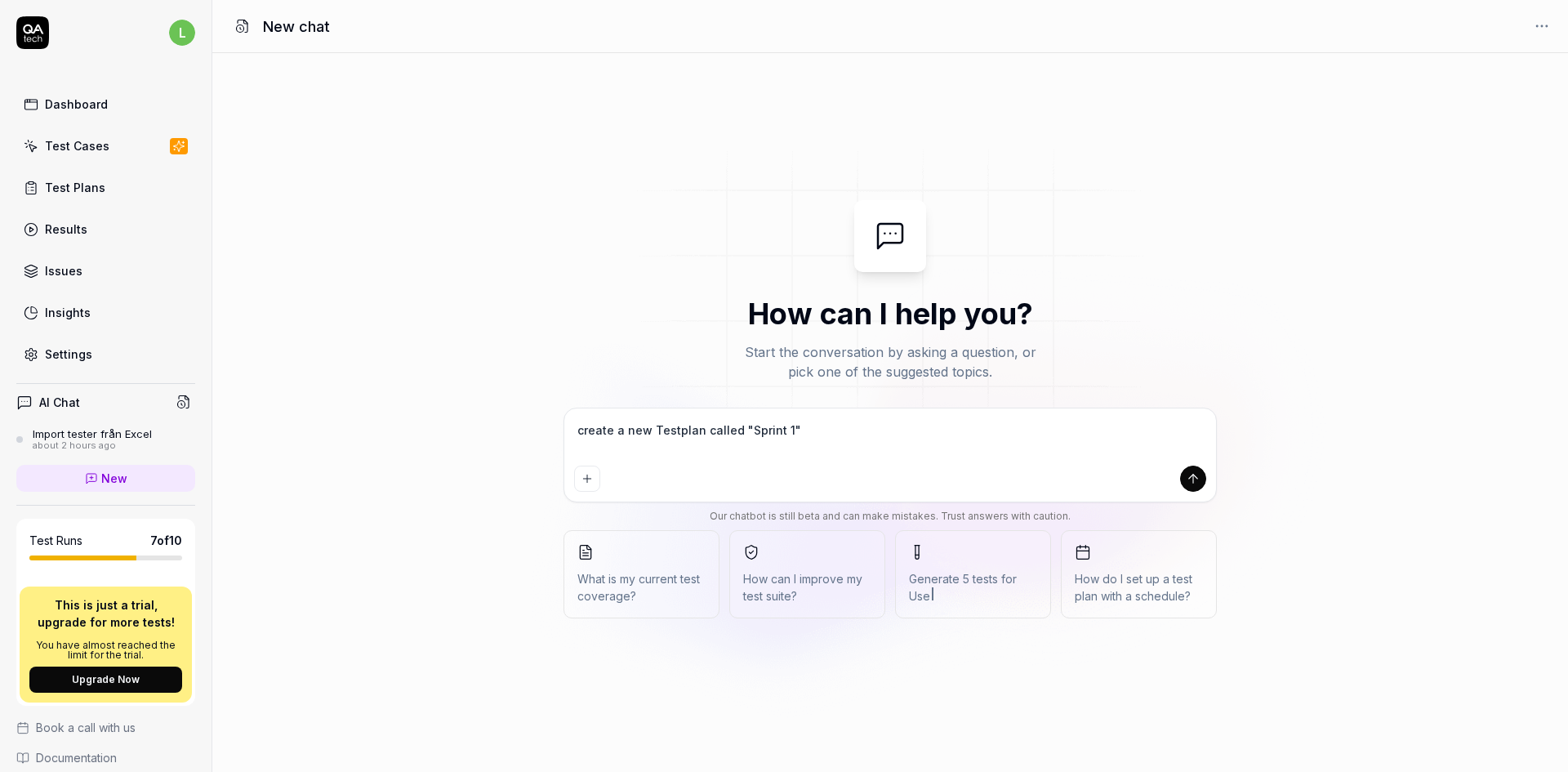
type textarea "*"
type textarea "create a new Testplan called "Sprint 1"."
type textarea "*"
type textarea "create a new Testplan called "Sprint 1". A"
type textarea "*"
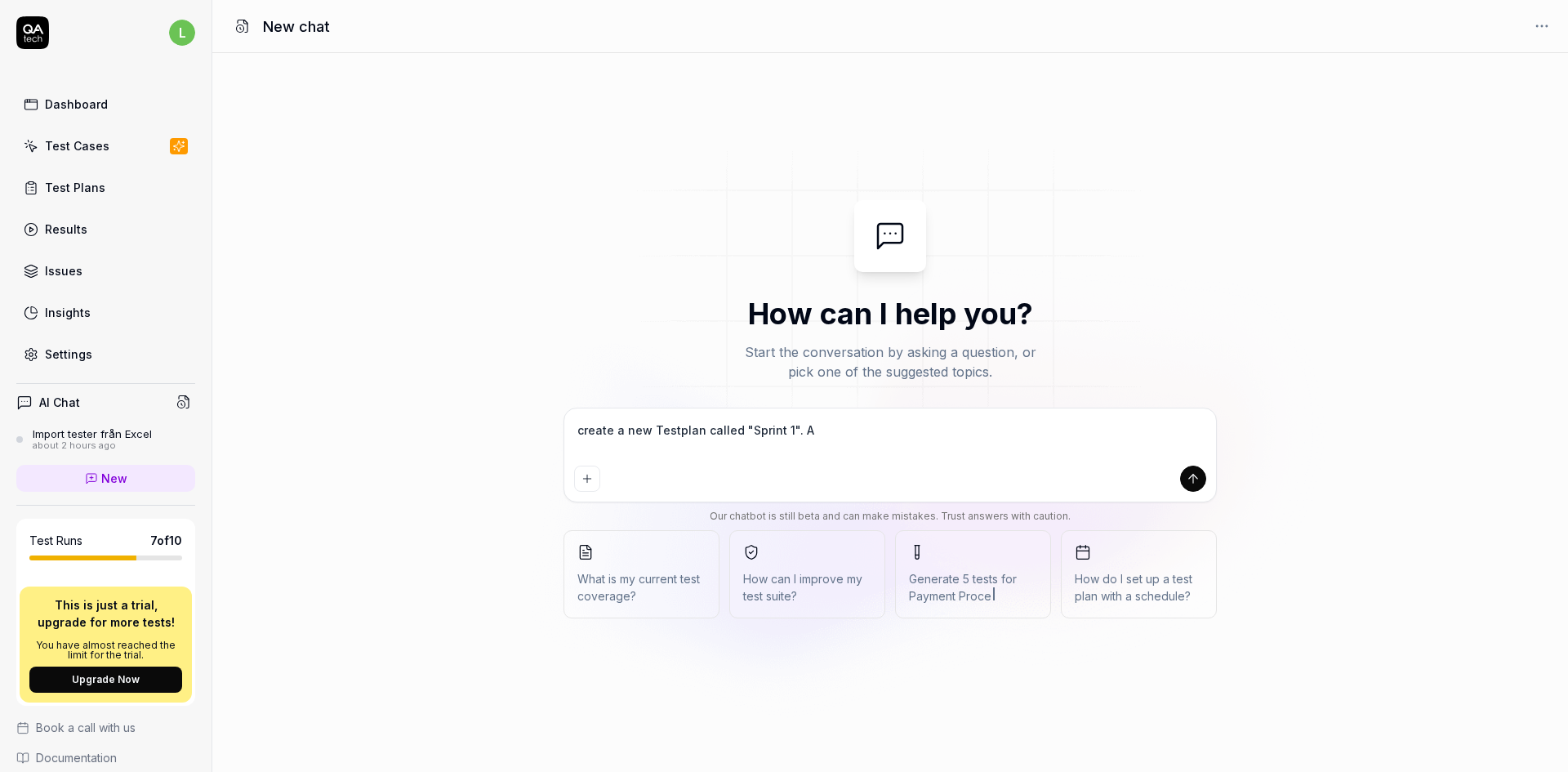
type textarea "create a new Testplan called "Sprint 1". Al"
type textarea "*"
type textarea "create a new Testplan called "Sprint 1". Als"
type textarea "*"
type textarea "create a new Testplan called "Sprint 1". Also"
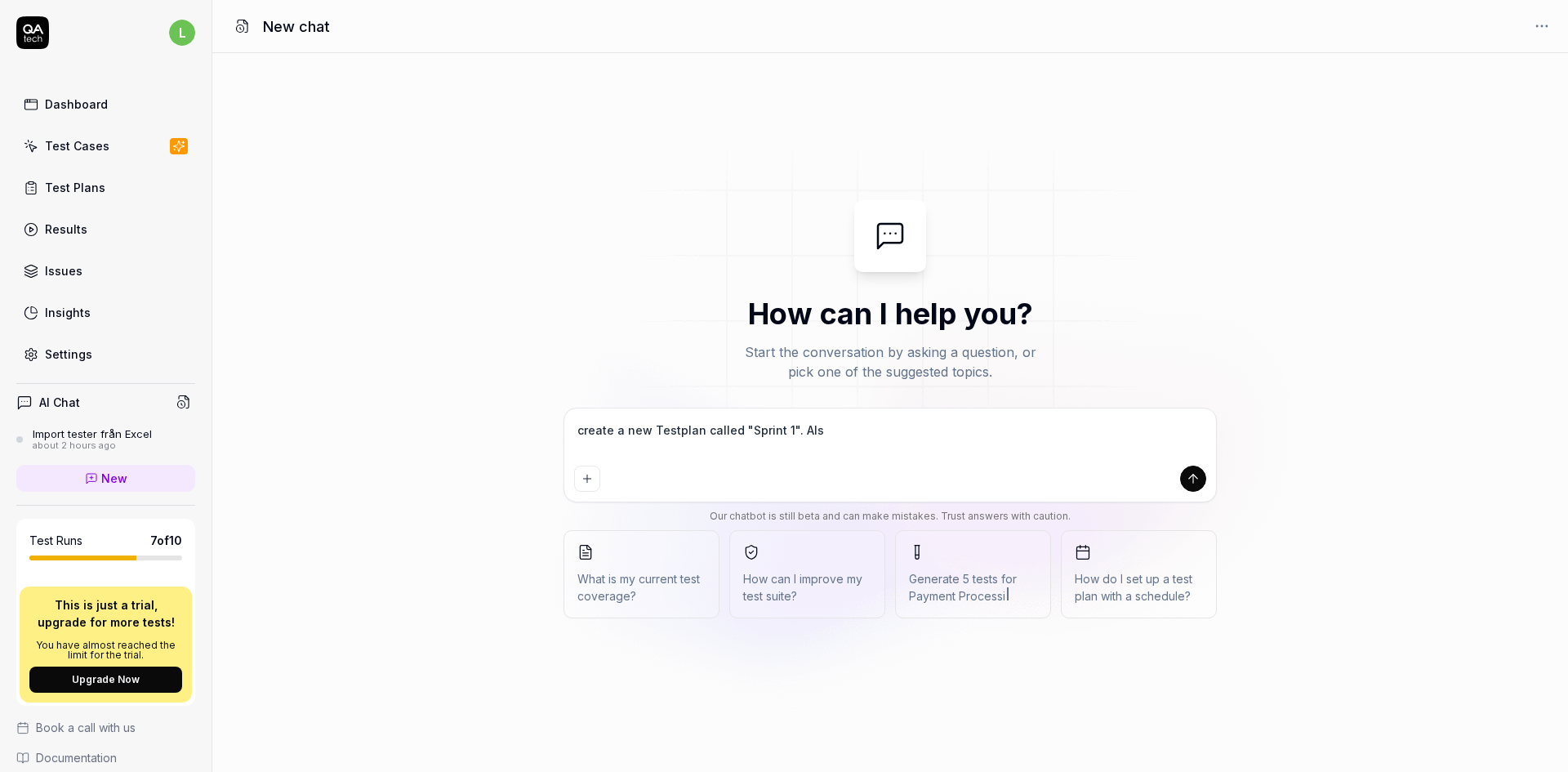
type textarea "*"
type textarea "create a new Testplan called "Sprint 1". Also"
type textarea "*"
type textarea "create a new Testplan called "Sprint 1". Also c"
type textarea "*"
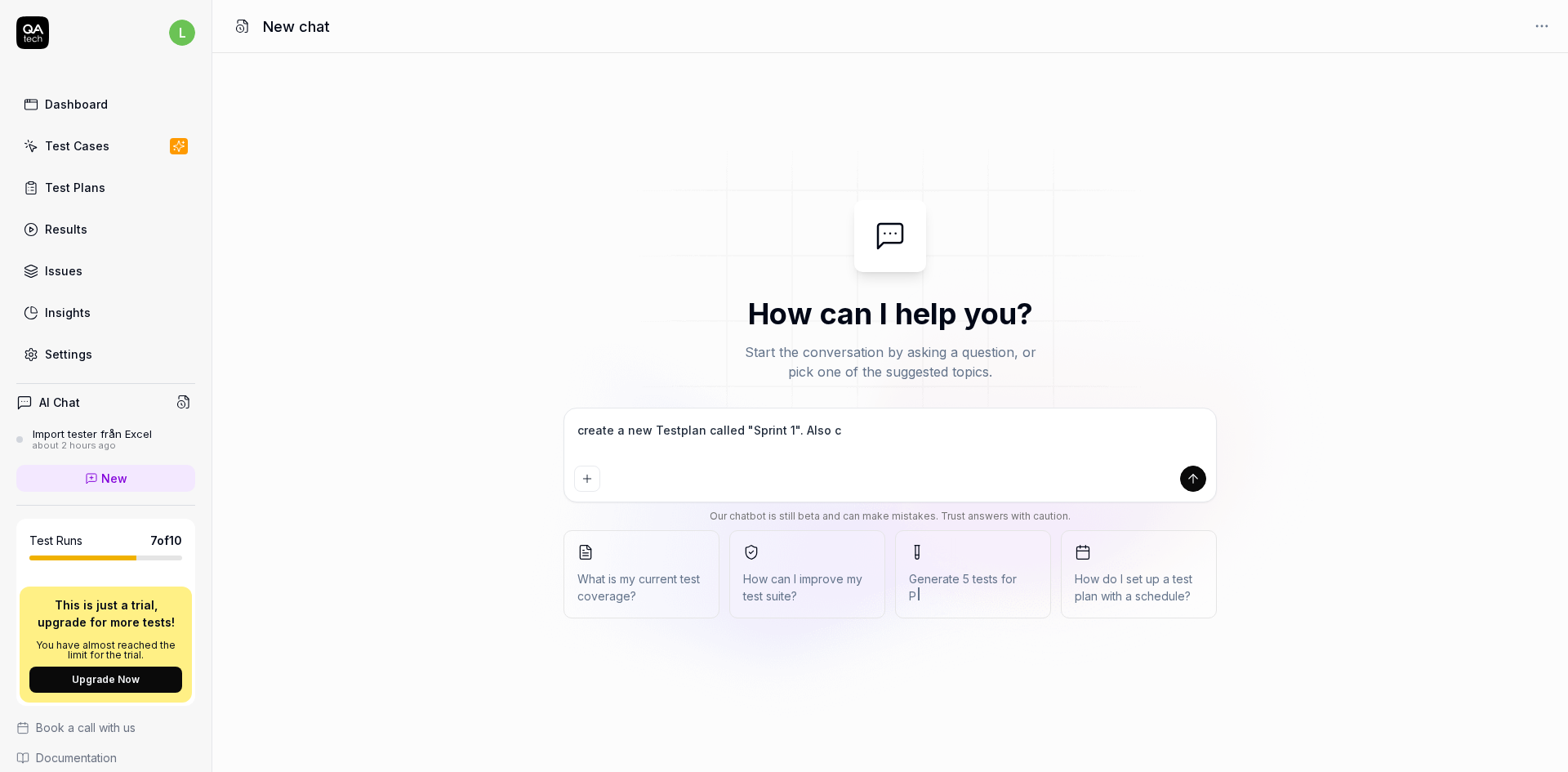
type textarea "create a new Testplan called "Sprint 1". Also cr"
type textarea "*"
type textarea "create a new Testplan called "Sprint 1". Also cre"
type textarea "*"
type textarea "create a new Testplan called "Sprint 1". Also crea"
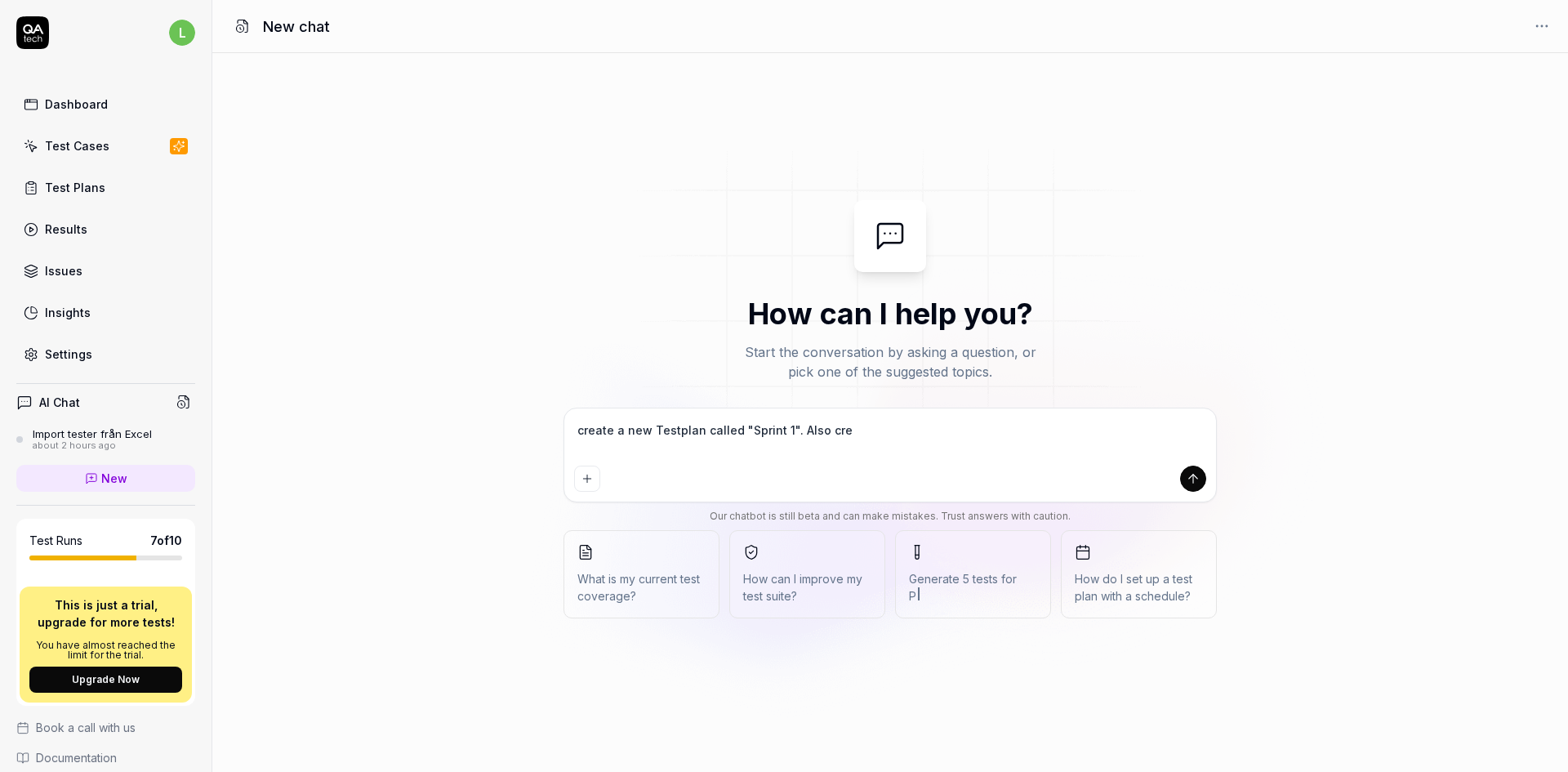
type textarea "*"
type textarea "create a new Testplan called "Sprint 1". Also creat"
type textarea "*"
type textarea "create a new Testplan called "Sprint 1". Also create"
type textarea "*"
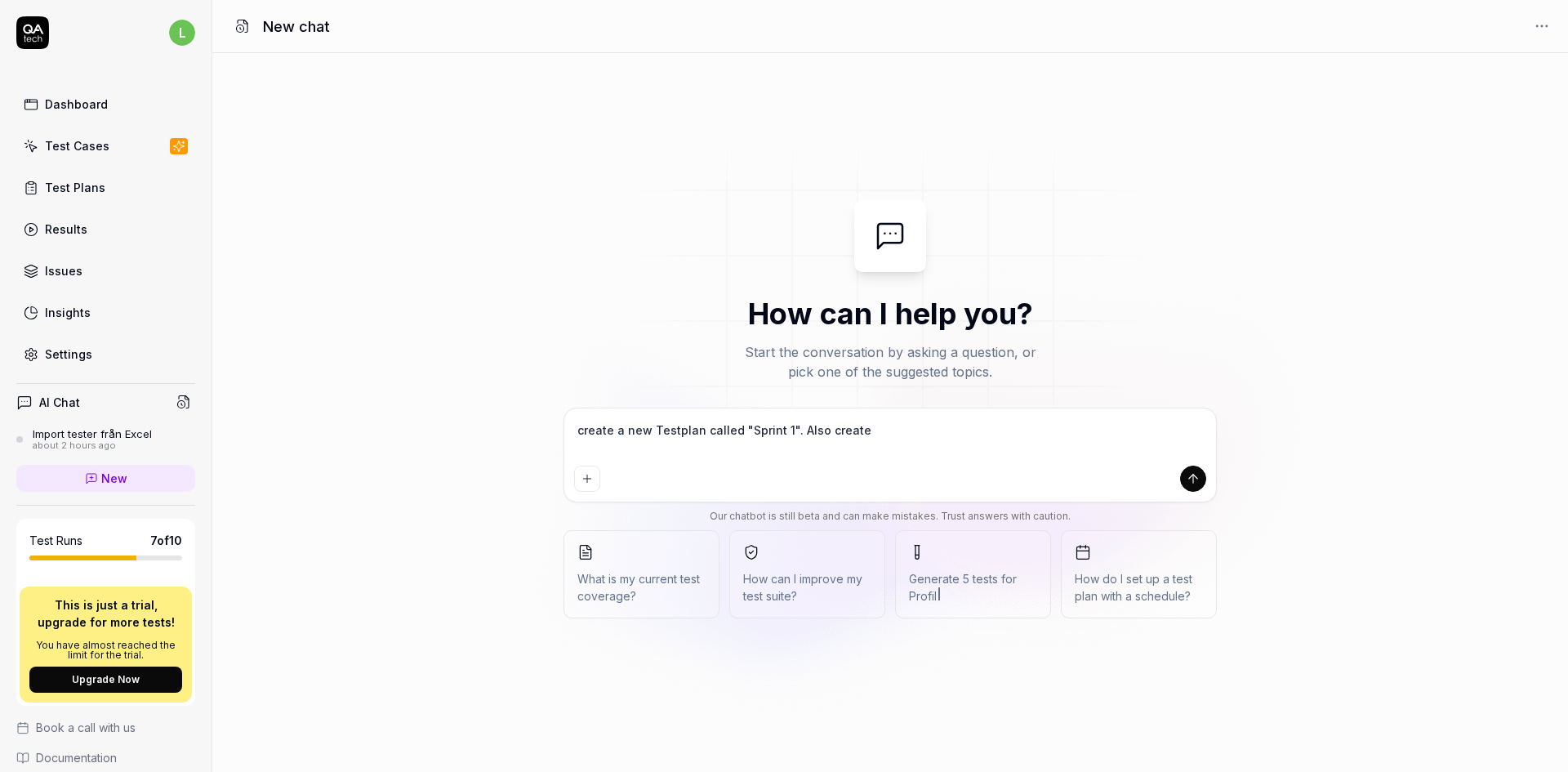
type textarea "create a new Testplan called "Sprint 1". Also create"
type textarea "*"
type textarea "create a new Testplan called "Sprint 1". Also create t"
type textarea "*"
type textarea "create a new Testplan called "Sprint 1". Also create te"
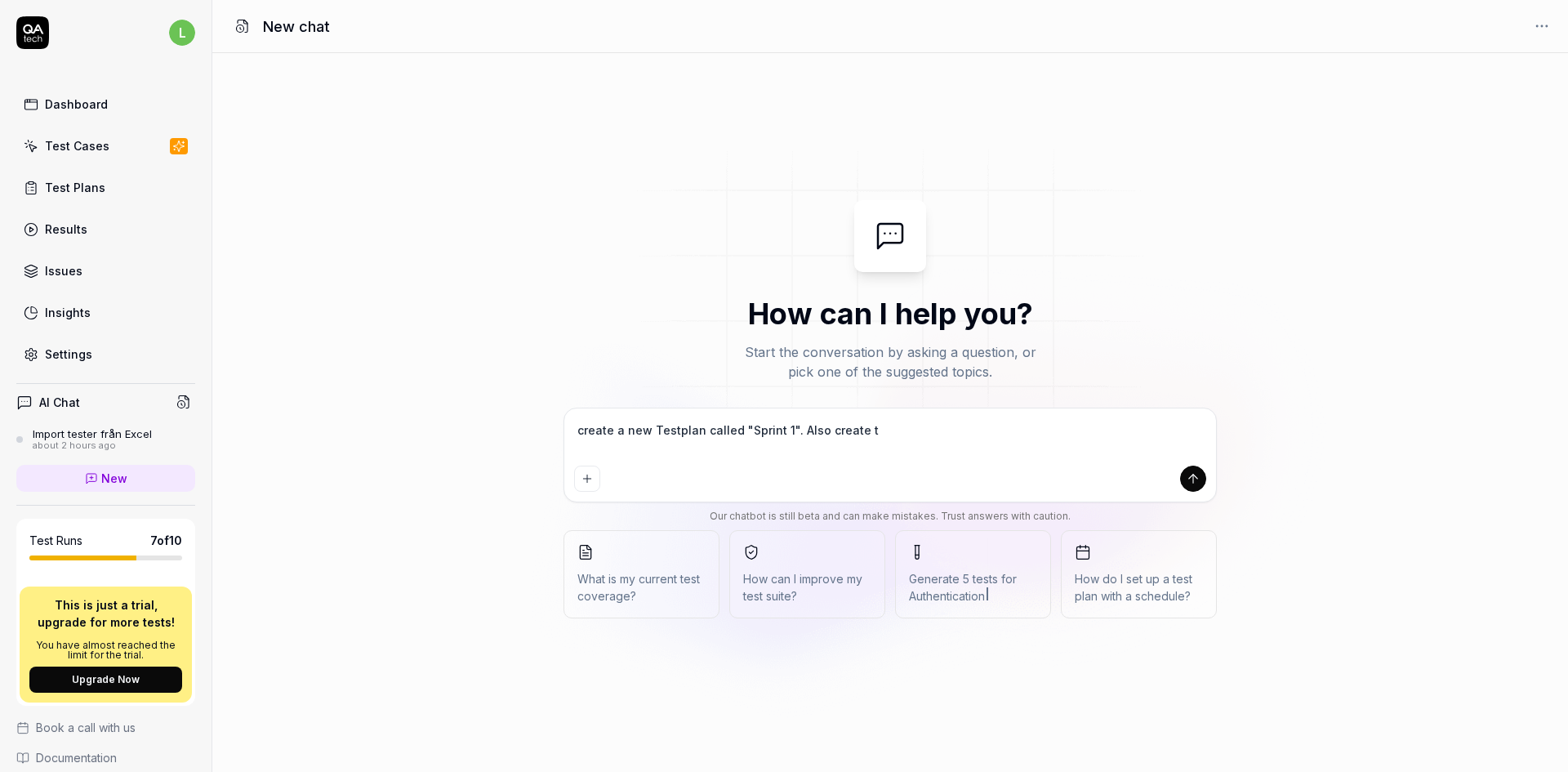
type textarea "*"
type textarea "create a new Testplan called "Sprint 1". Also create tes"
type textarea "*"
type textarea "create a new Testplan called "Sprint 1". Also create test"
type textarea "*"
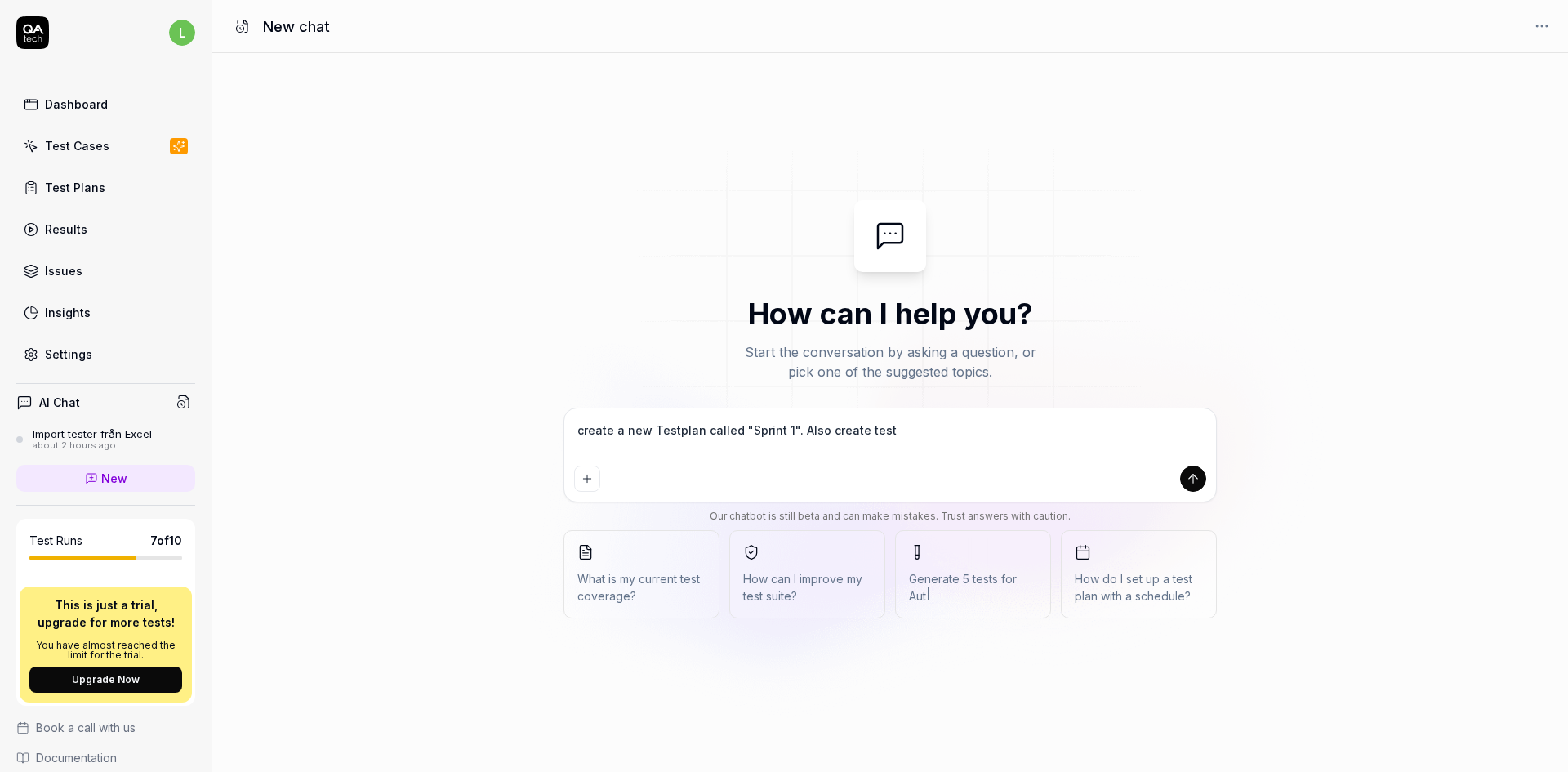
type textarea "create a new Testplan called "Sprint 1". Also create test"
type textarea "*"
type textarea "create a new Testplan called "Sprint 1". Also create test c"
type textarea "*"
type textarea "create a new Testplan called "Sprint 1". Also create test ca"
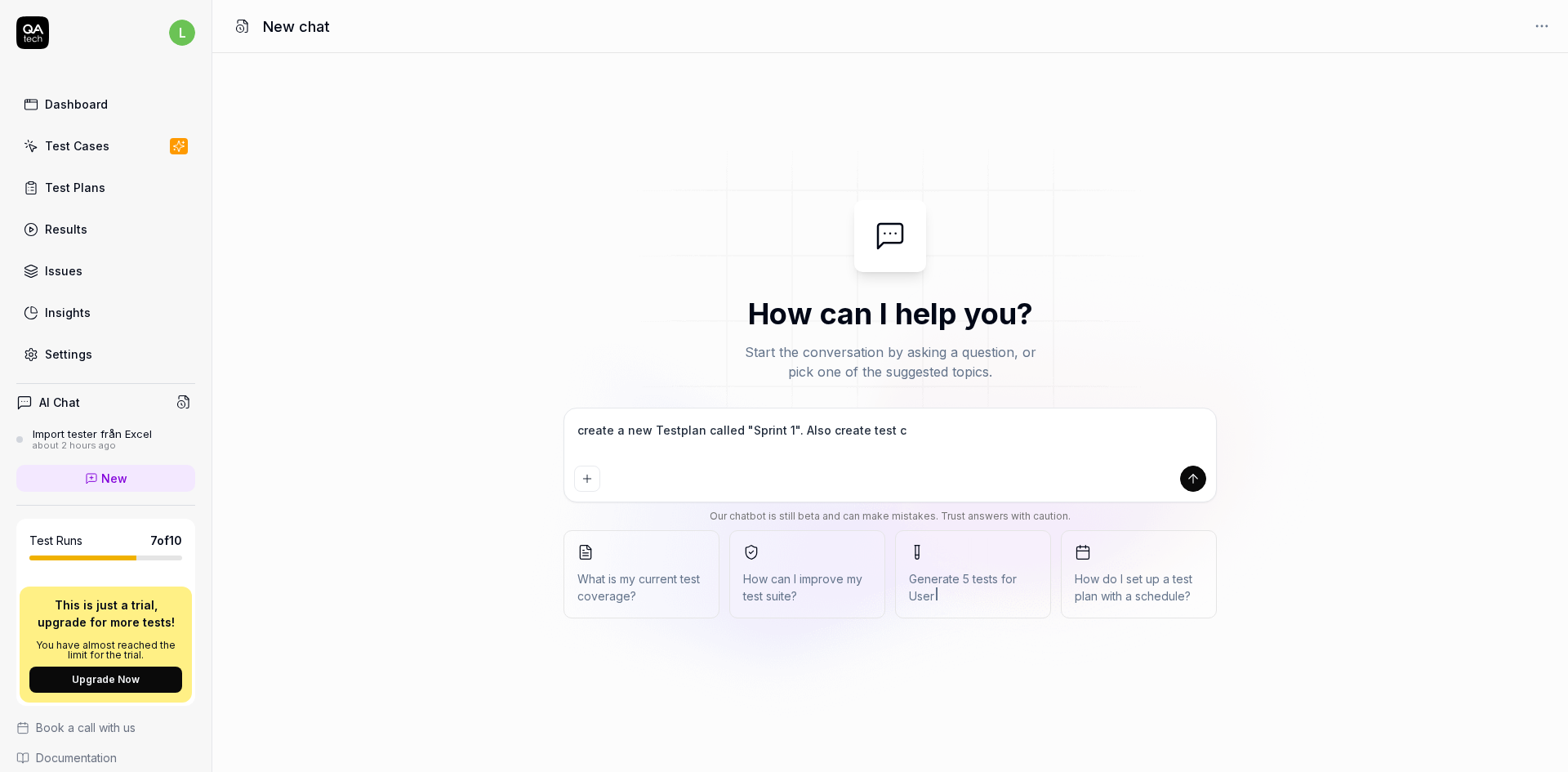
type textarea "*"
type textarea "create a new Testplan called "Sprint 1". Also create test cas"
type textarea "*"
type textarea "create a new Testplan called "Sprint 1". Also create test case"
type textarea "*"
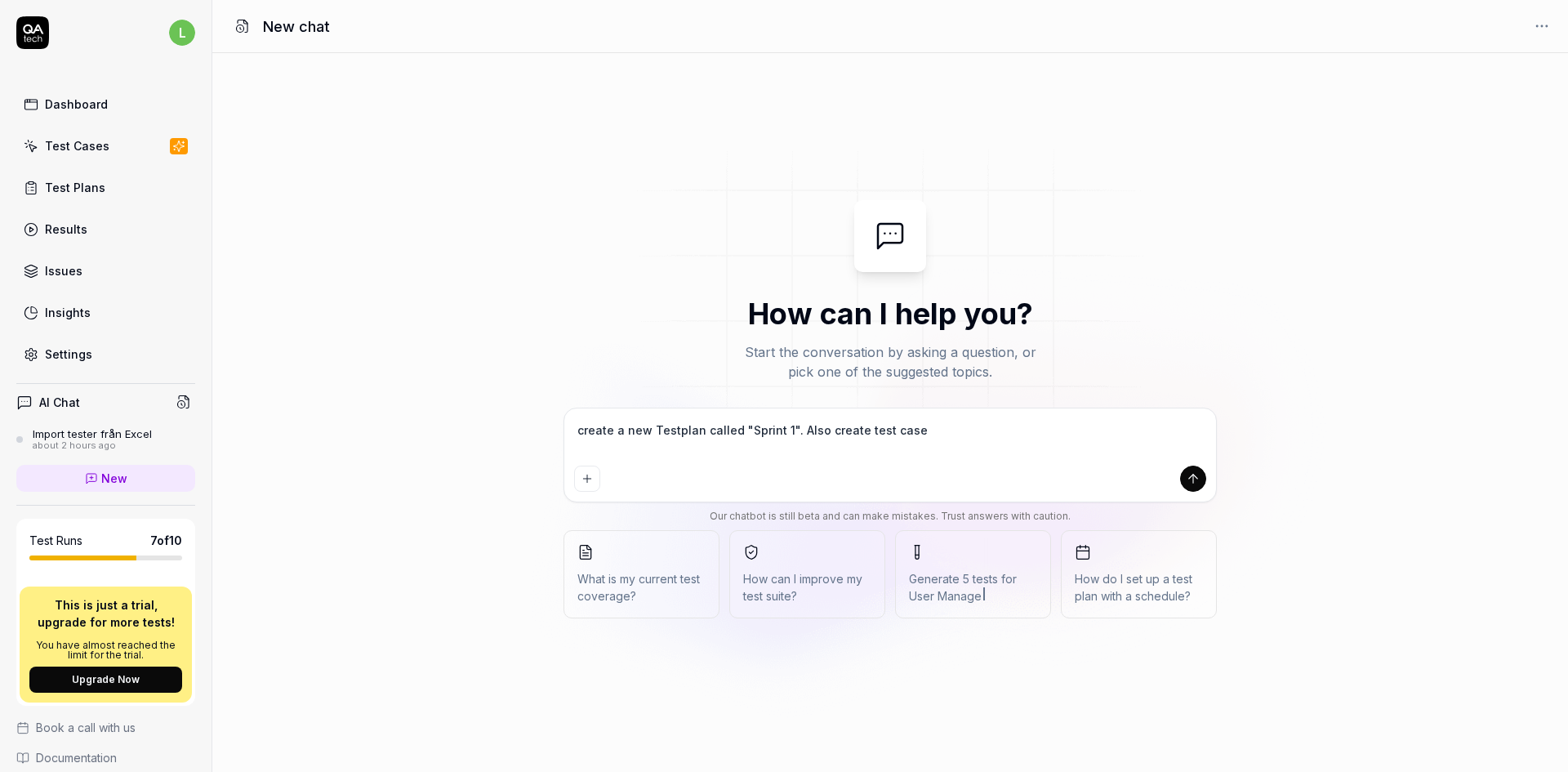
type textarea "create a new Testplan called "Sprint 1". Also create test cases"
type textarea "*"
type textarea "create a new Testplan called "Sprint 1". Also create test cases"
type textarea "*"
type textarea "create a new Testplan called "Sprint 1". Also create test cases f"
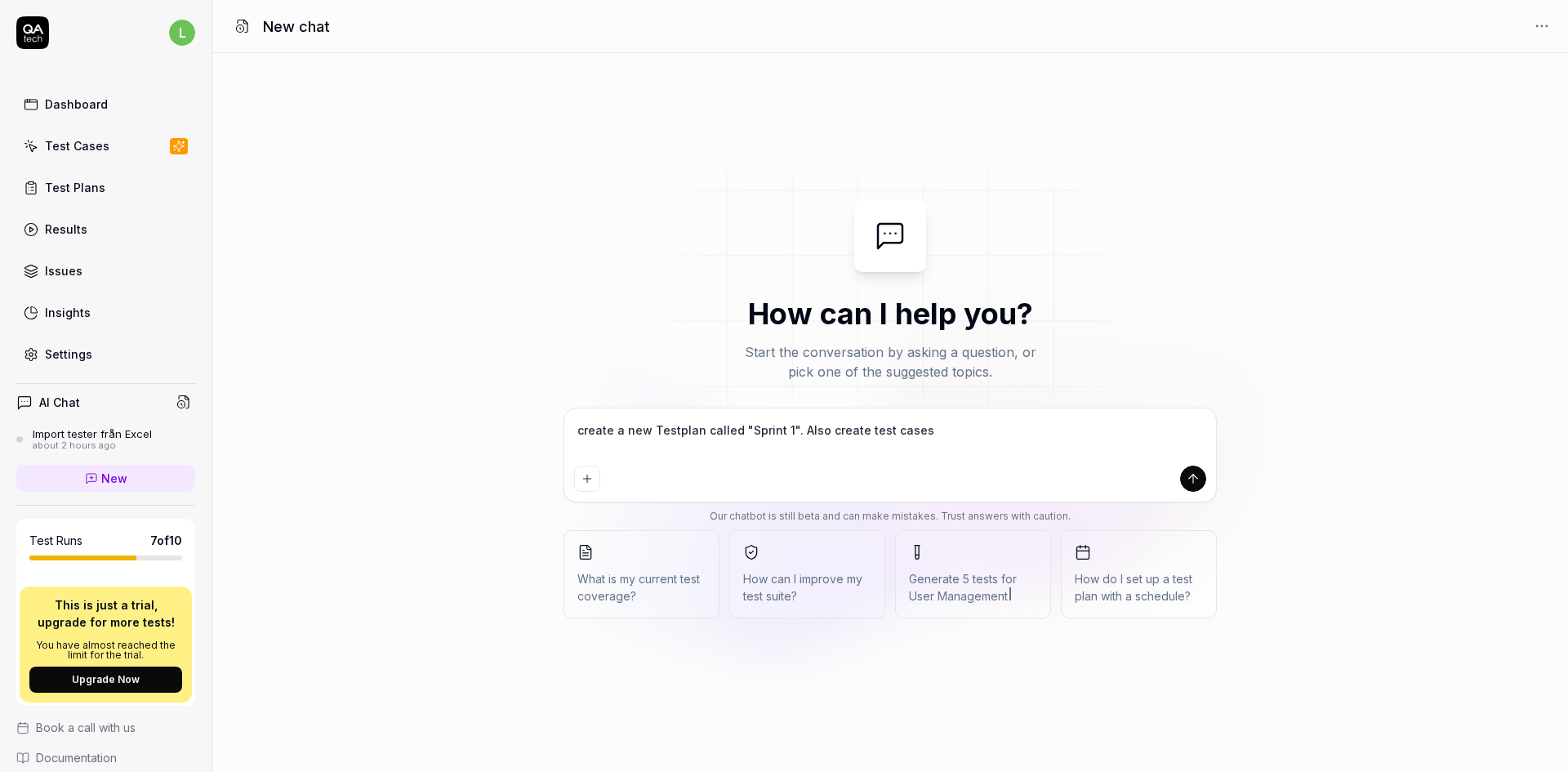
type textarea "*"
type textarea "create a new Testplan called "Sprint 1". Also create test cases fo"
type textarea "*"
type textarea "create a new Testplan called "Sprint 1". Also create test cases for"
drag, startPoint x: 794, startPoint y: 428, endPoint x: 772, endPoint y: 426, distance: 22.1
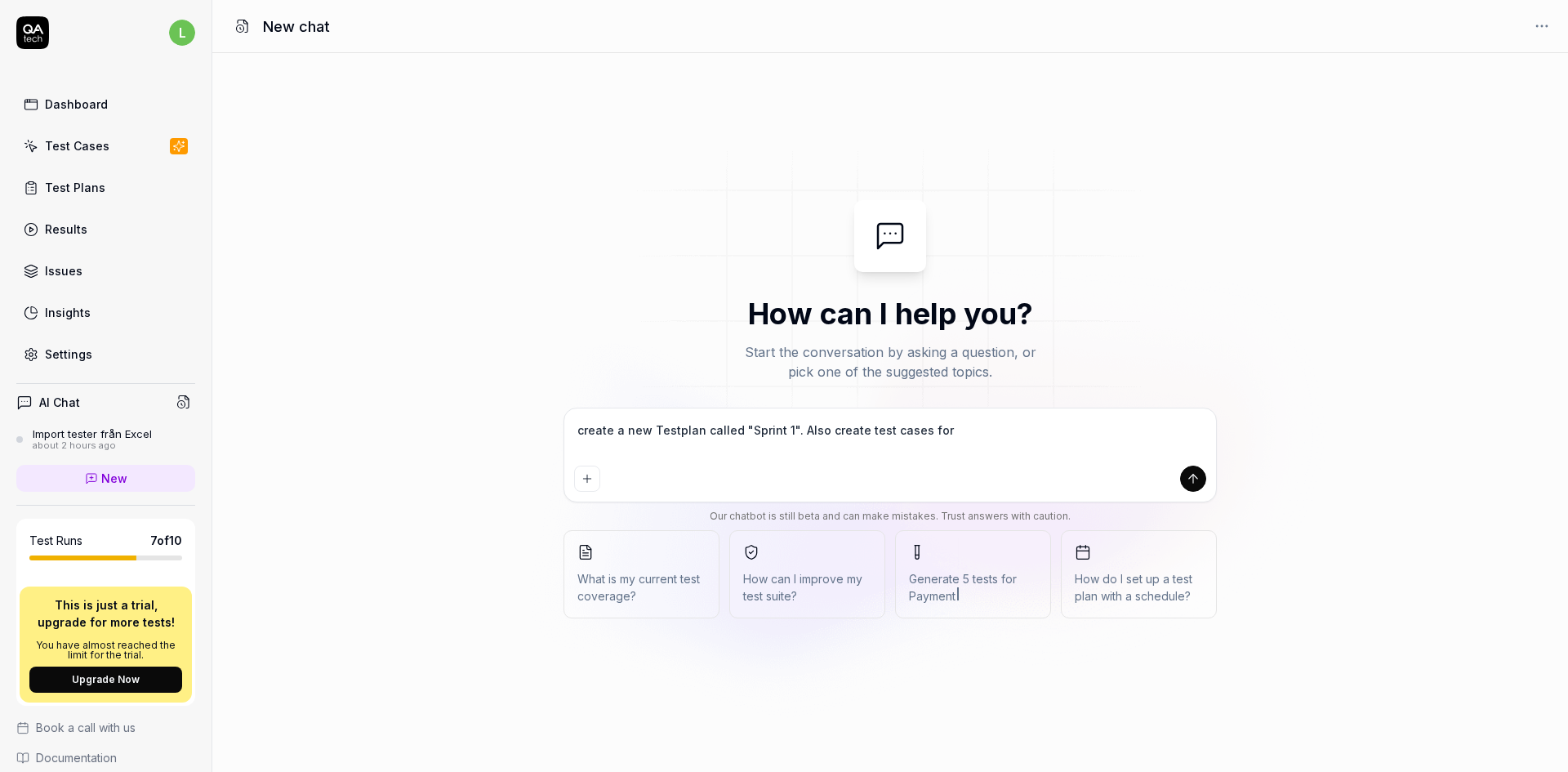
click at [772, 426] on textarea "create a new Testplan called "Sprint 1". Also create test cases for" at bounding box center [890, 439] width 632 height 41
click at [960, 432] on textarea "create a new Testplan called "Sprint 1". Also create test cases for" at bounding box center [890, 439] width 632 height 41
drag, startPoint x: 961, startPoint y: 427, endPoint x: 793, endPoint y: 435, distance: 168.2
click at [793, 435] on textarea "create a new Testplan called "Sprint 1". Also create test cases for" at bounding box center [890, 439] width 632 height 41
type textarea "*"
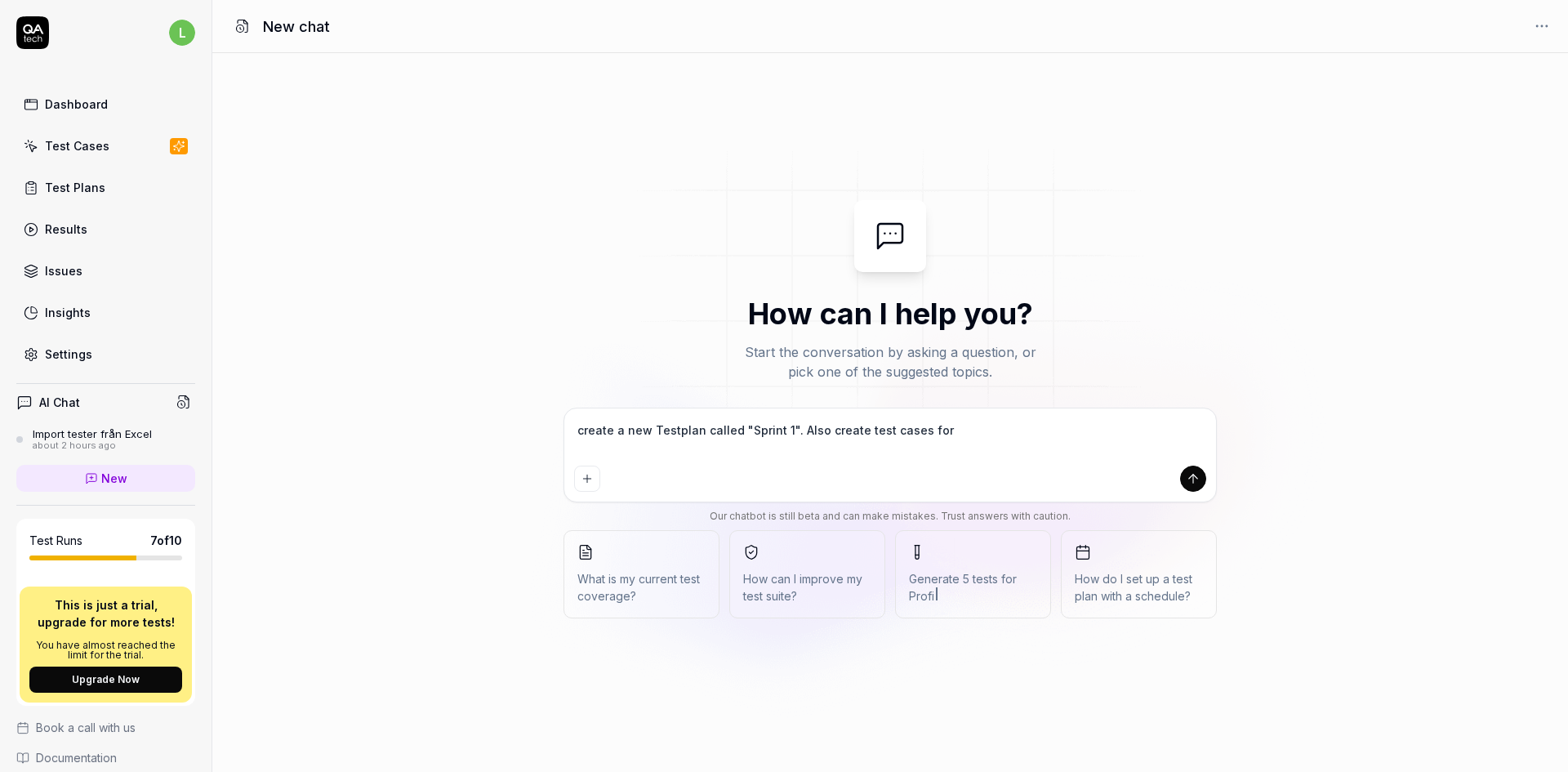
type textarea "create a new Testplan called "Sprint 1"."
type textarea "*"
type textarea "create a new Testplan called "Sprint 1"."
click at [1188, 476] on icon "submit" at bounding box center [1193, 478] width 15 height 15
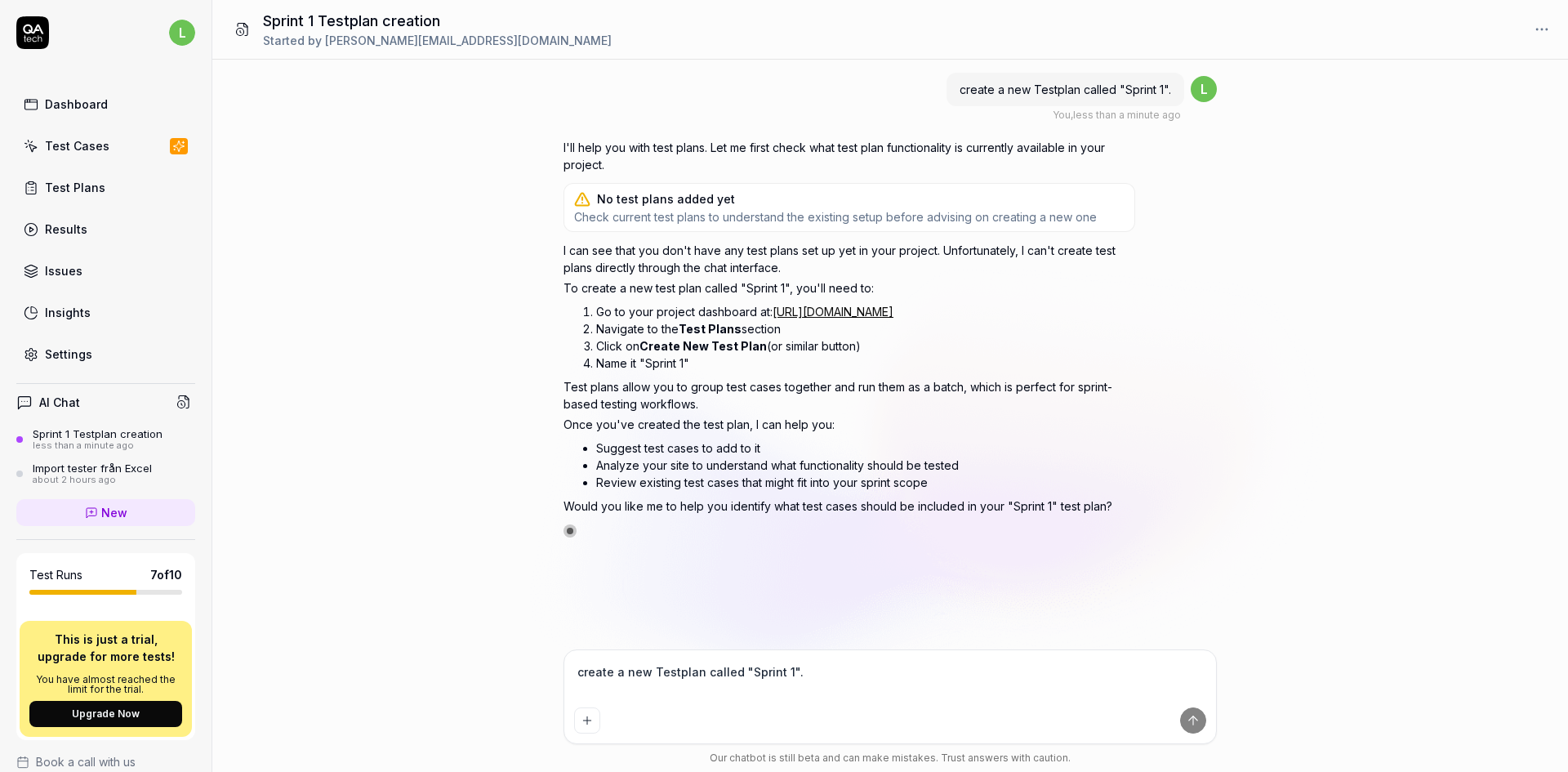
type textarea "*"
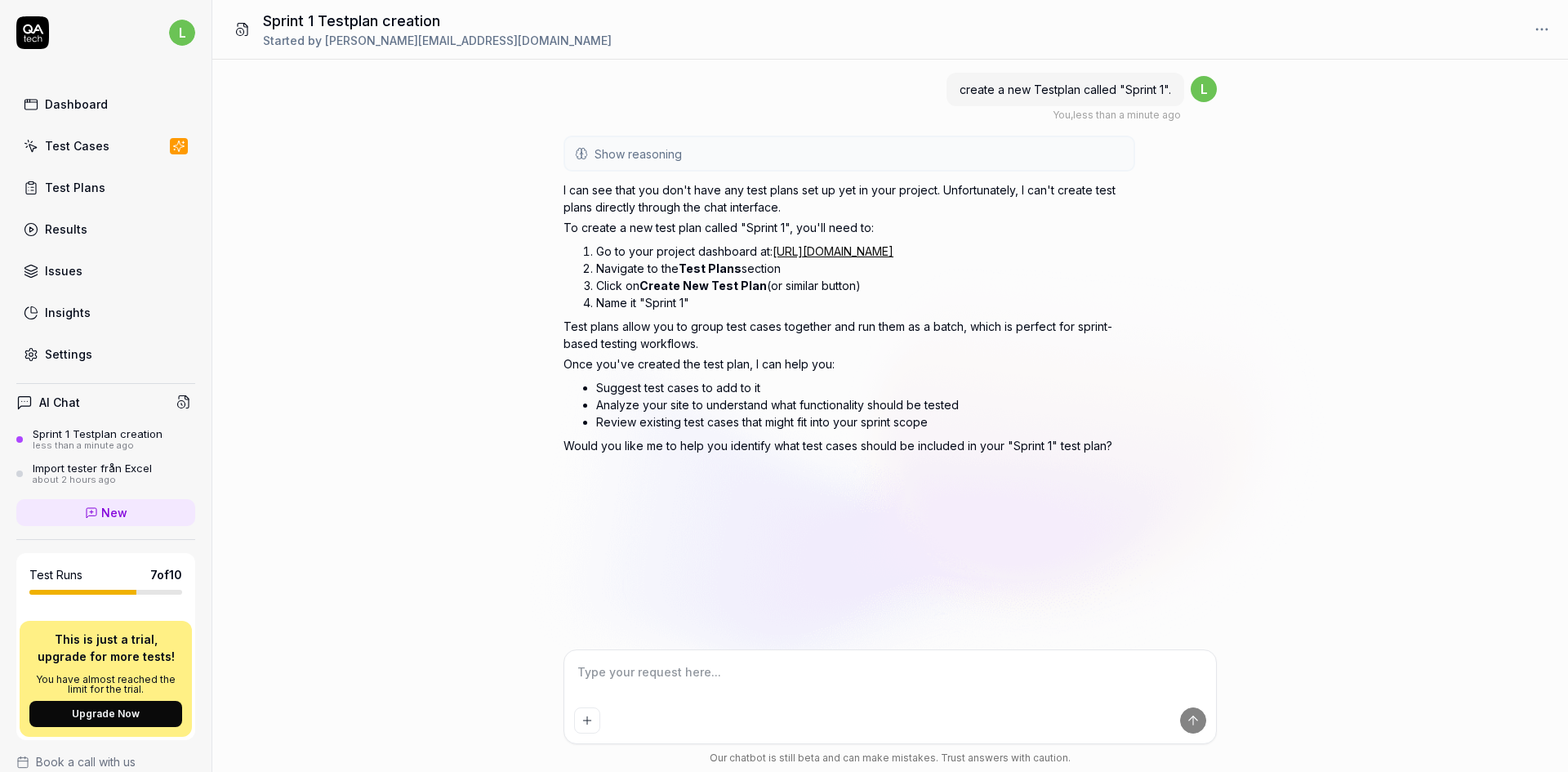
type textarea "c"
type textarea "*"
type textarea "ca"
type textarea "*"
type textarea "can"
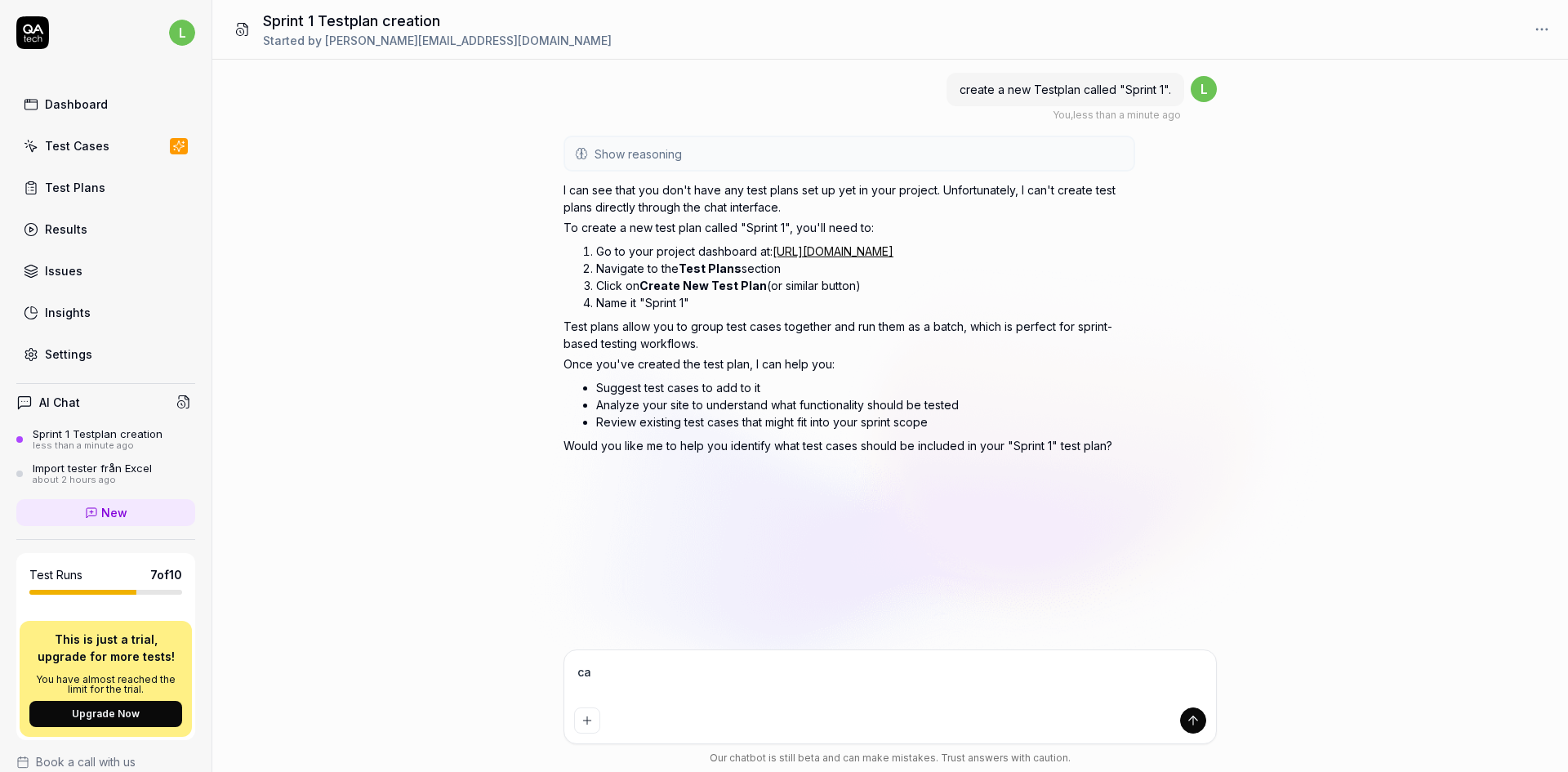
type textarea "*"
type textarea "can"
type textarea "*"
type textarea "can y"
type textarea "*"
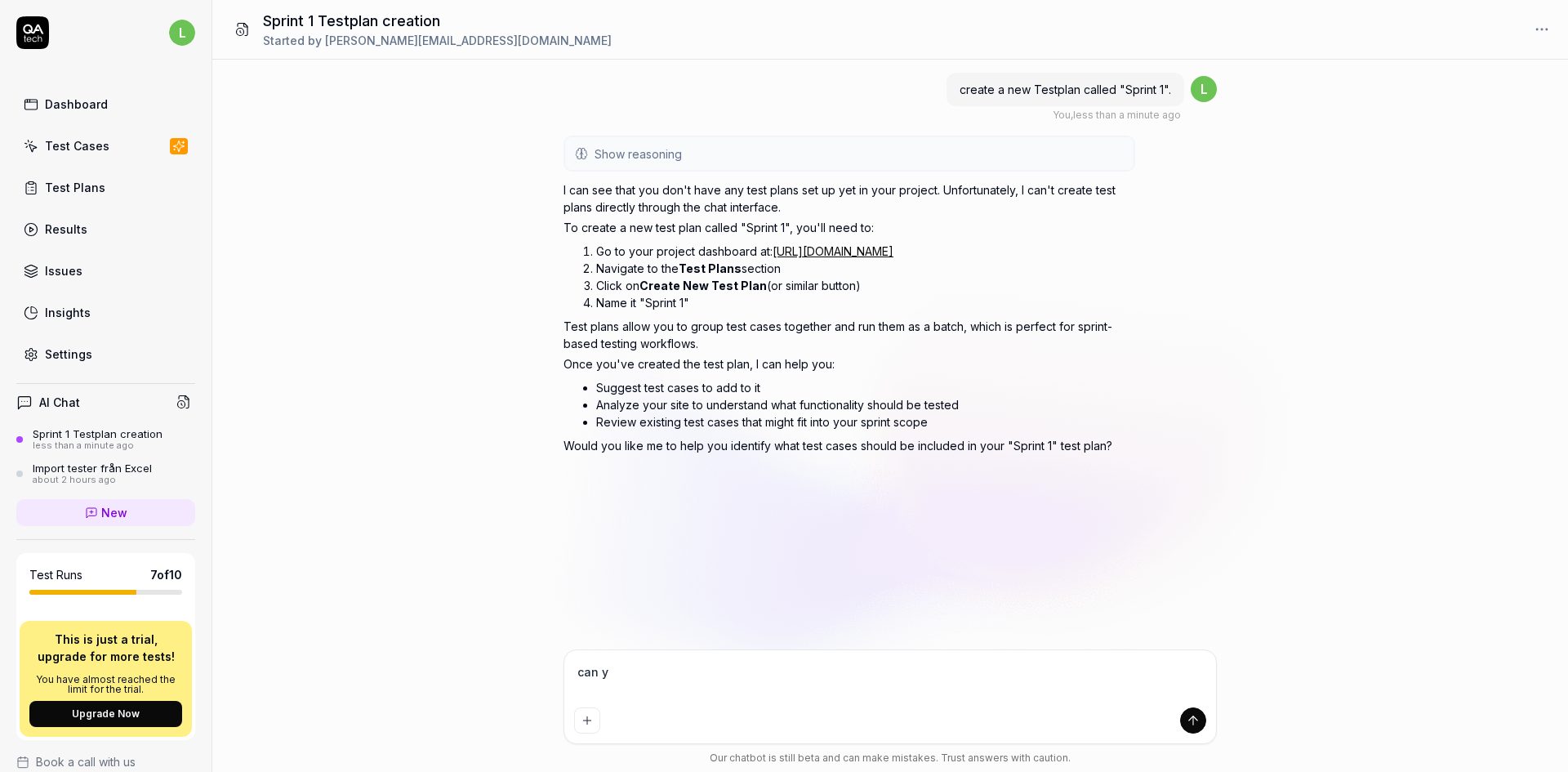
type textarea "can yo"
type textarea "*"
type textarea "can you"
type textarea "*"
type textarea "can you"
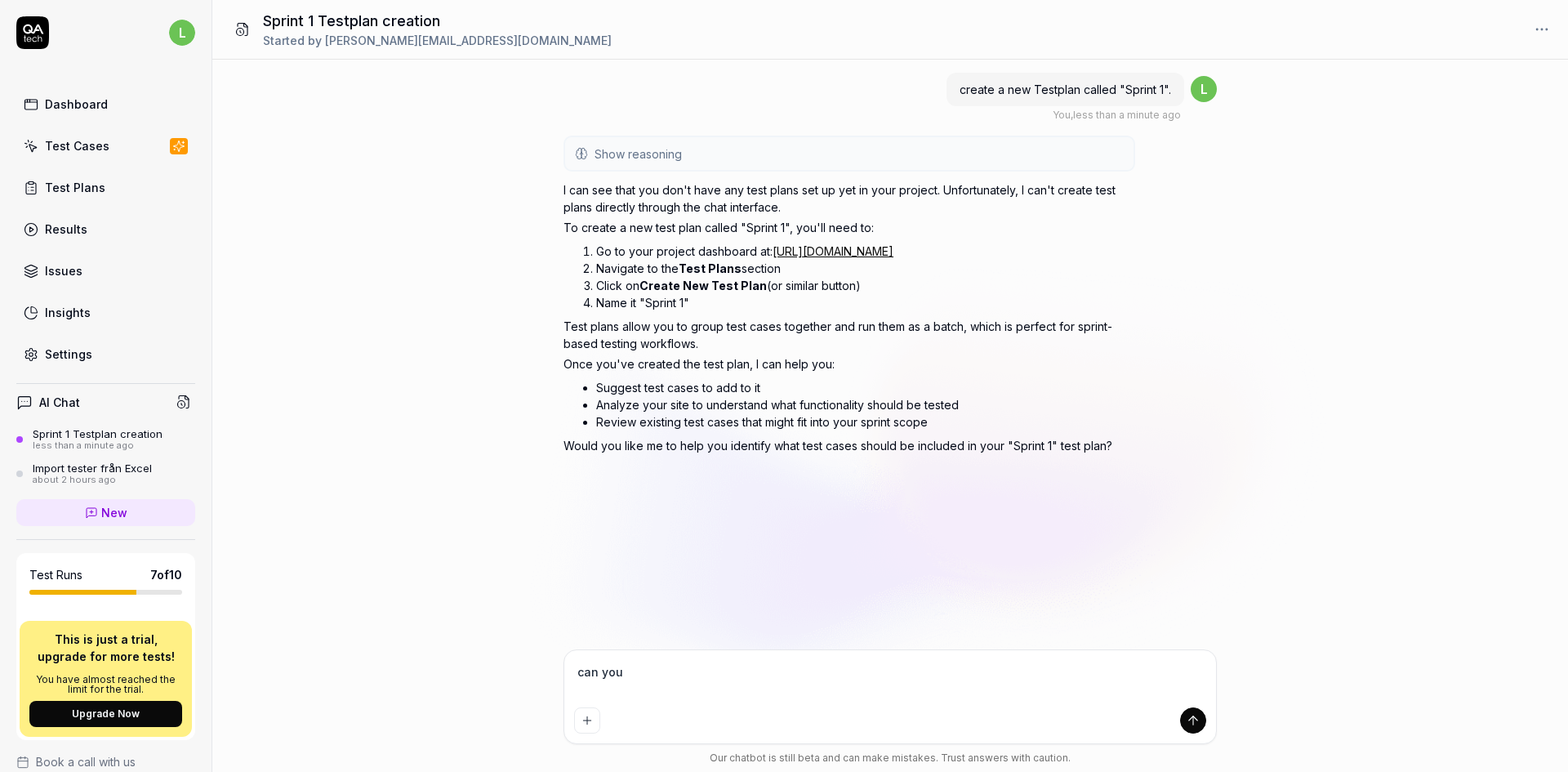
type textarea "*"
type textarea "can you c"
type textarea "*"
type textarea "can you cr"
type textarea "*"
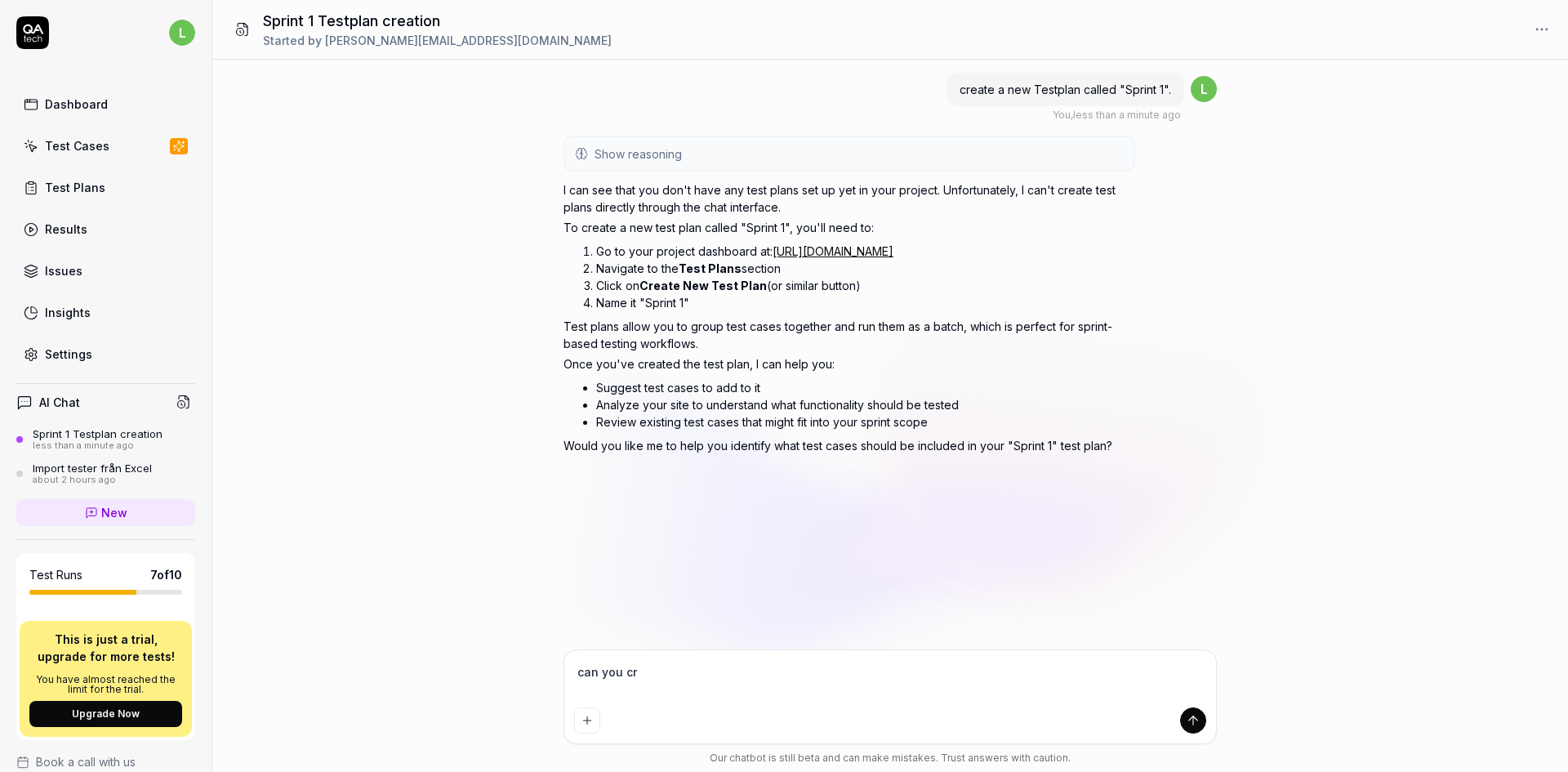
type textarea "can you cre"
type textarea "*"
type textarea "can you crea"
type textarea "*"
type textarea "can you creat"
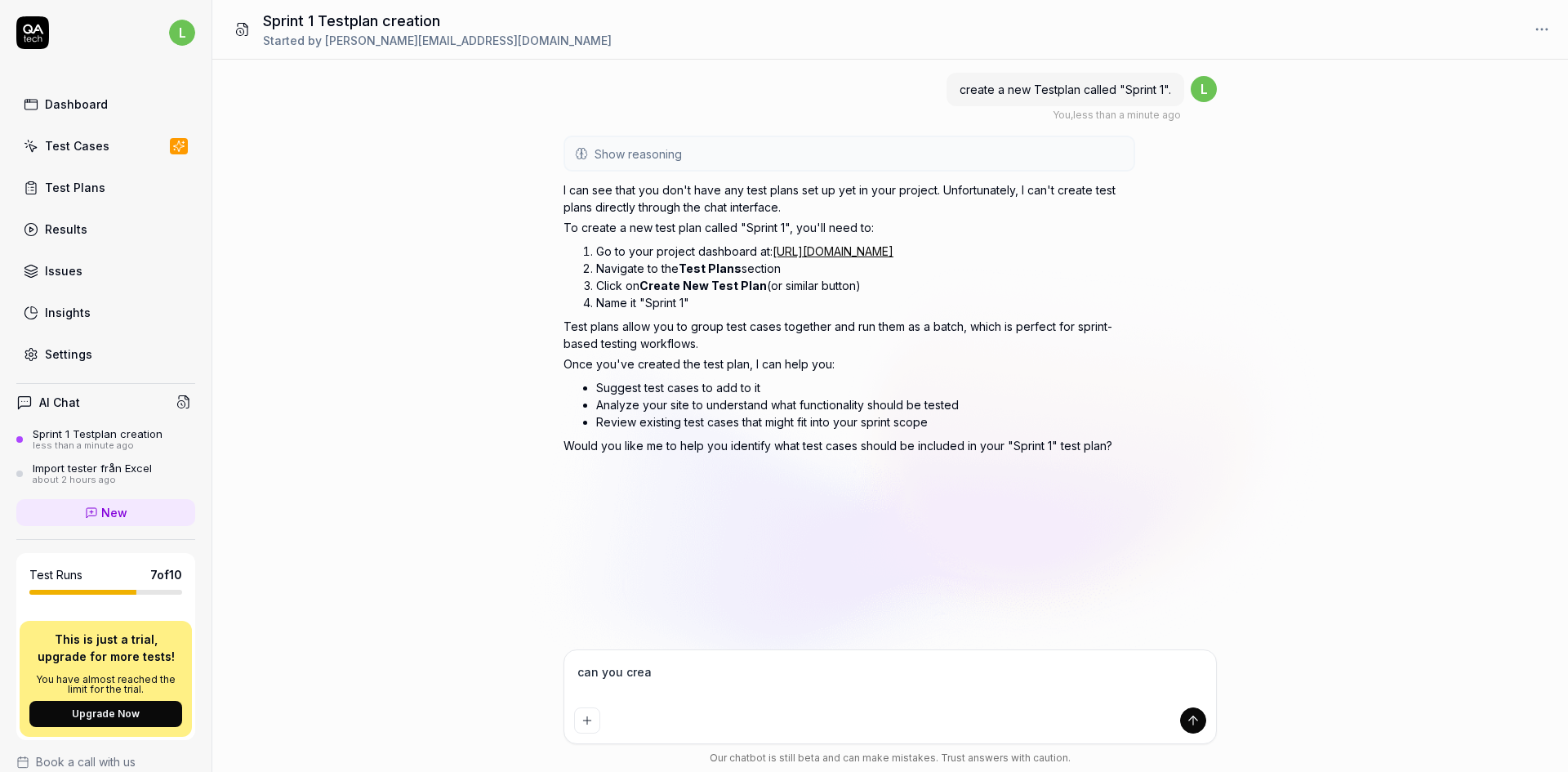
type textarea "*"
type textarea "can you create"
type textarea "*"
type textarea "can you create"
type textarea "*"
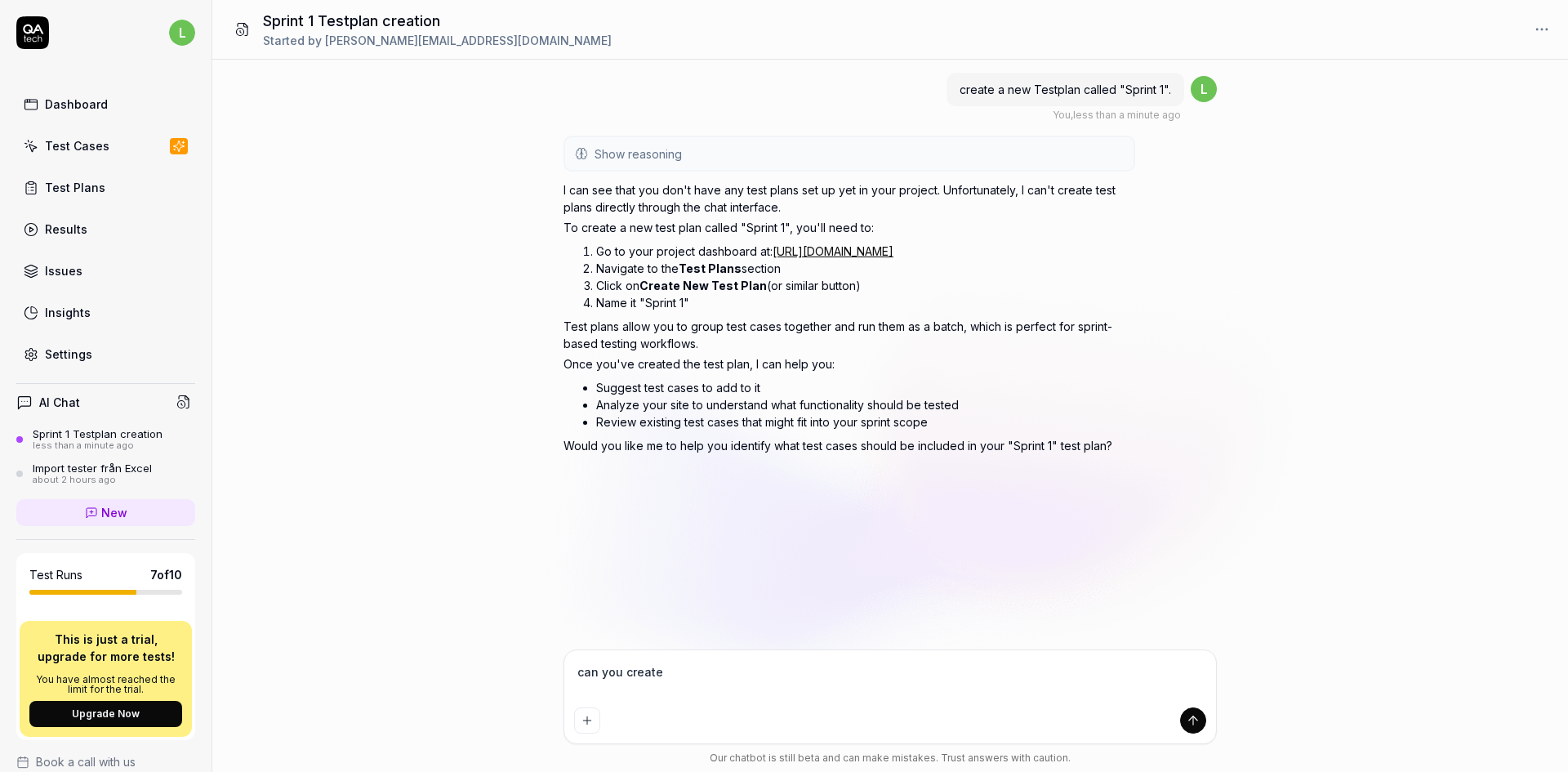
type textarea "can you create t"
type textarea "*"
type textarea "can you create te"
type textarea "*"
type textarea "can you create tes"
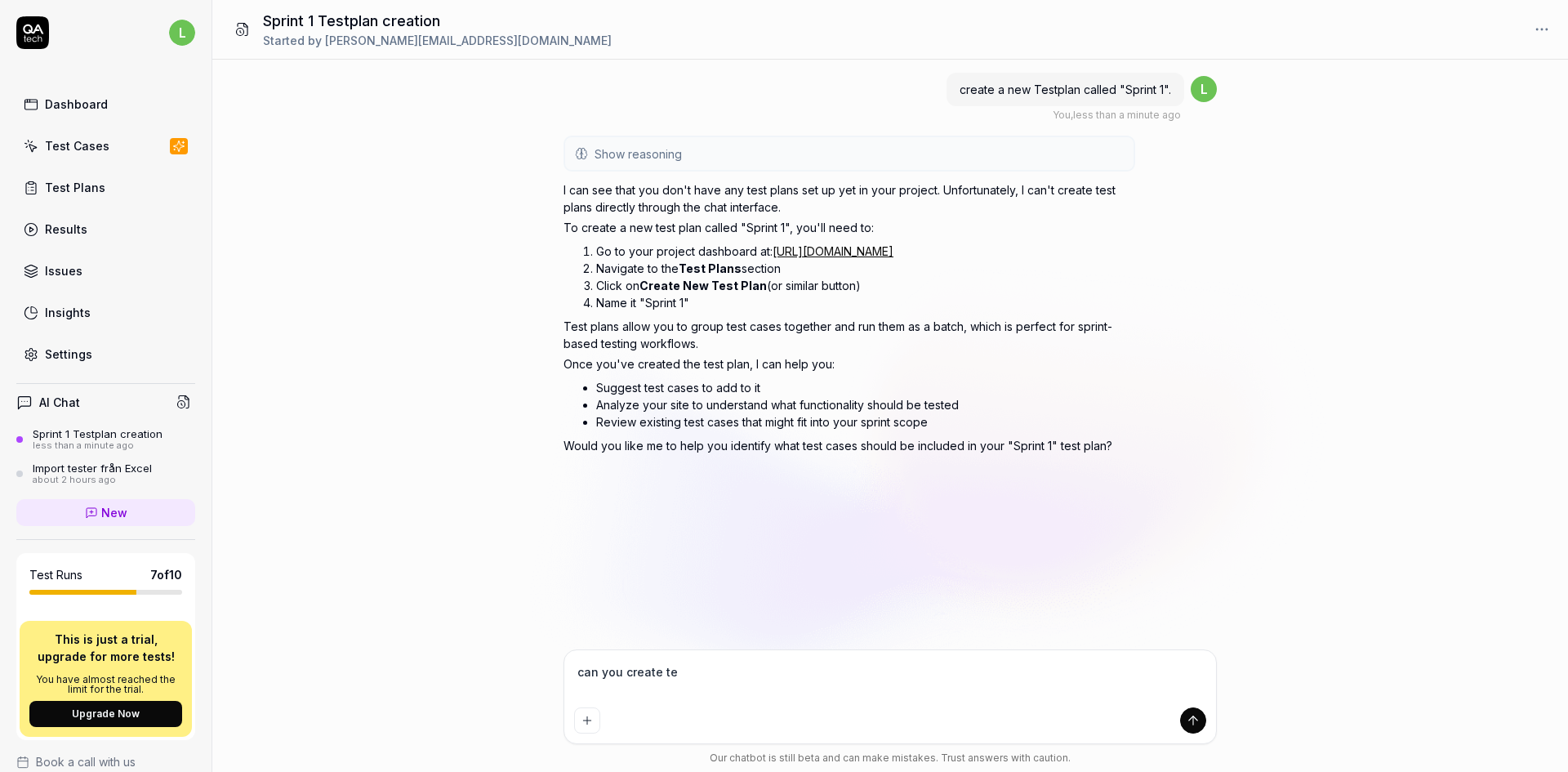
type textarea "*"
type textarea "can you create test"
type textarea "*"
type textarea "can you create test"
type textarea "*"
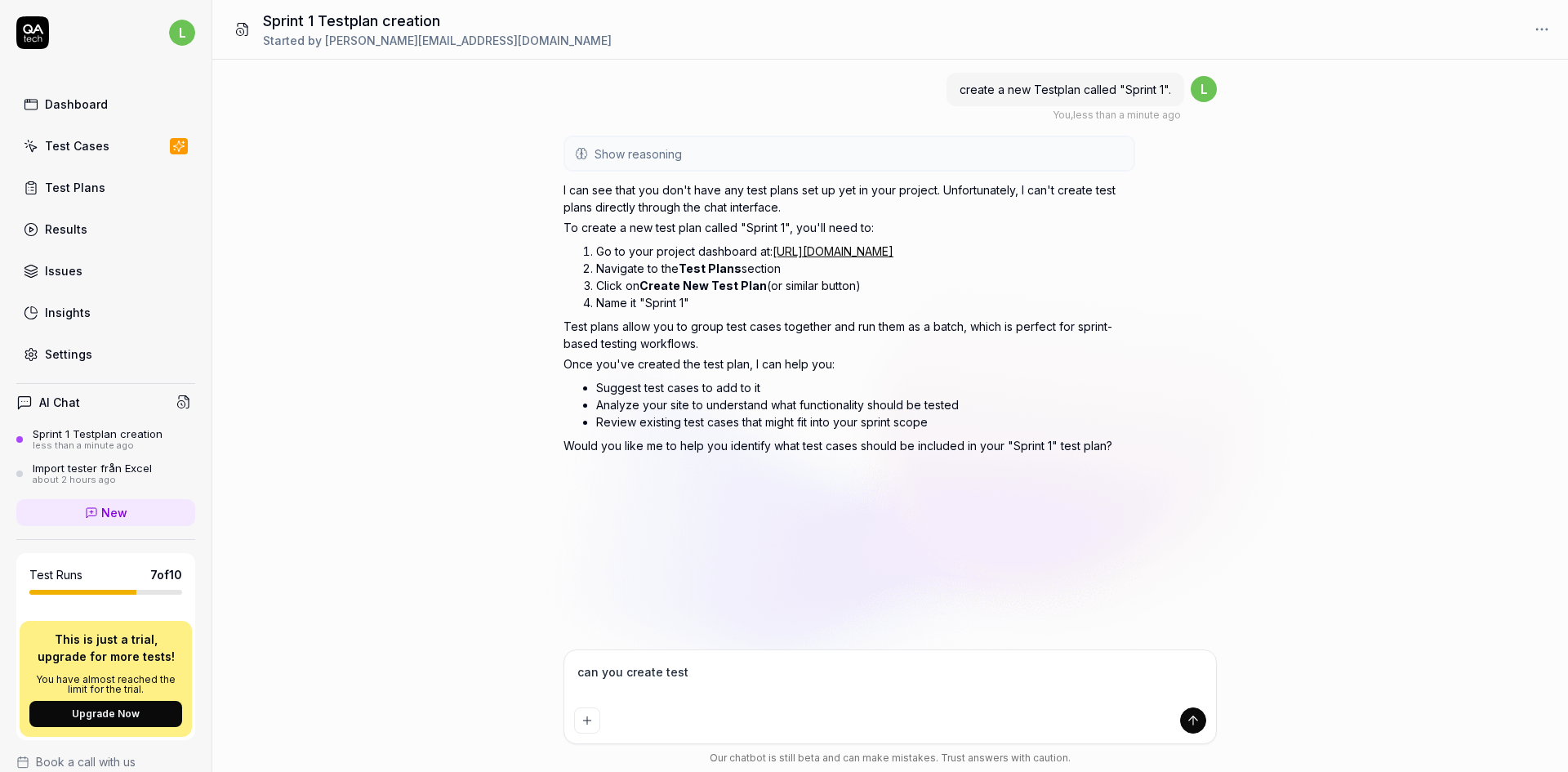
type textarea "can you create test c"
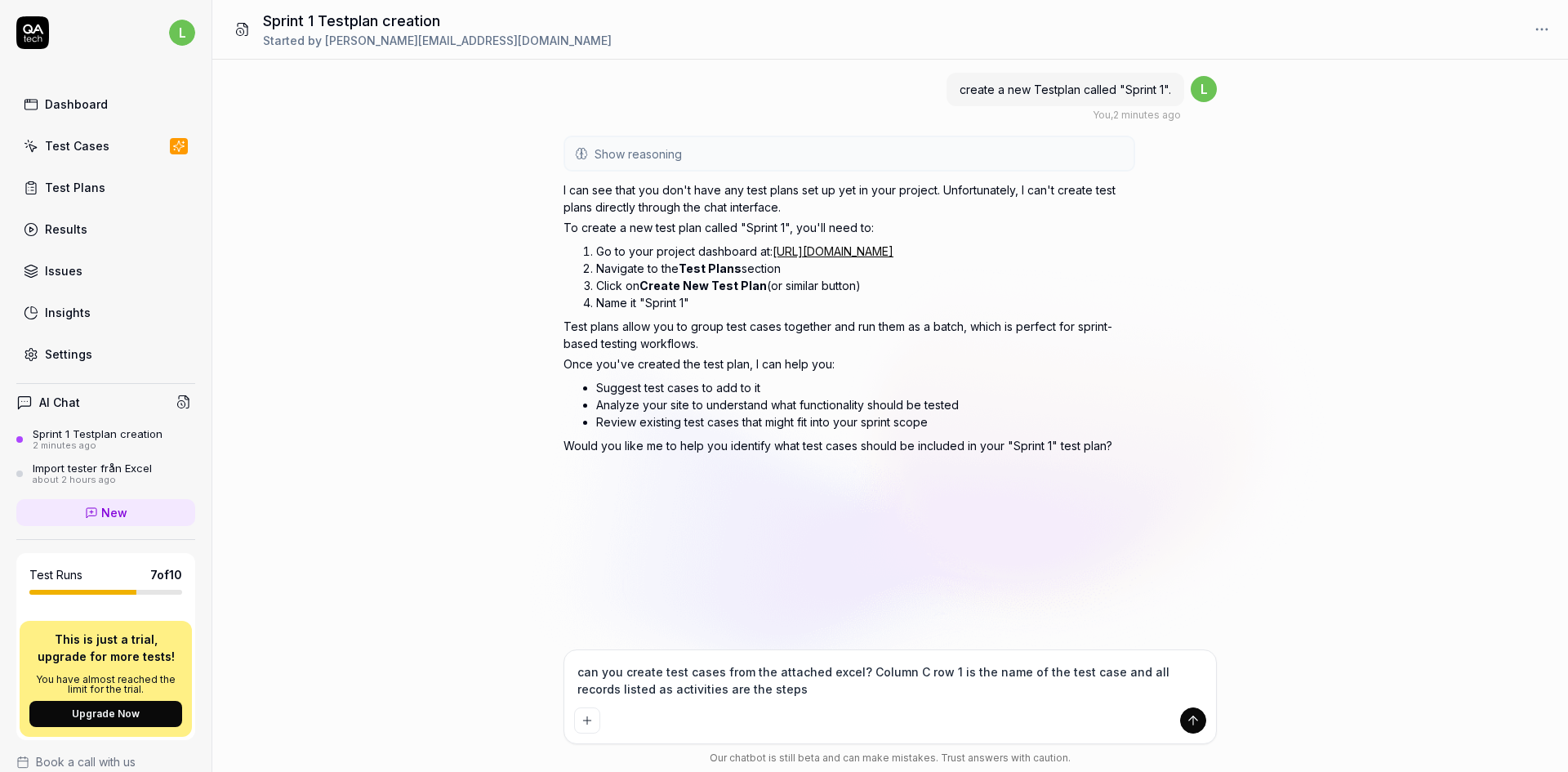
drag, startPoint x: 741, startPoint y: 688, endPoint x: 572, endPoint y: 658, distance: 171.6
click at [572, 657] on div "can you create test cases from the attached excel? Column C row 1 is the name o…" at bounding box center [890, 696] width 652 height 93
click at [793, 691] on textarea "can you create test cases from the attached excel? Column C row 1 is the name o…" at bounding box center [890, 680] width 632 height 41
click at [590, 715] on icon "Add attachment" at bounding box center [587, 719] width 13 height 13
click at [581, 717] on icon "Add attachment" at bounding box center [587, 719] width 13 height 13
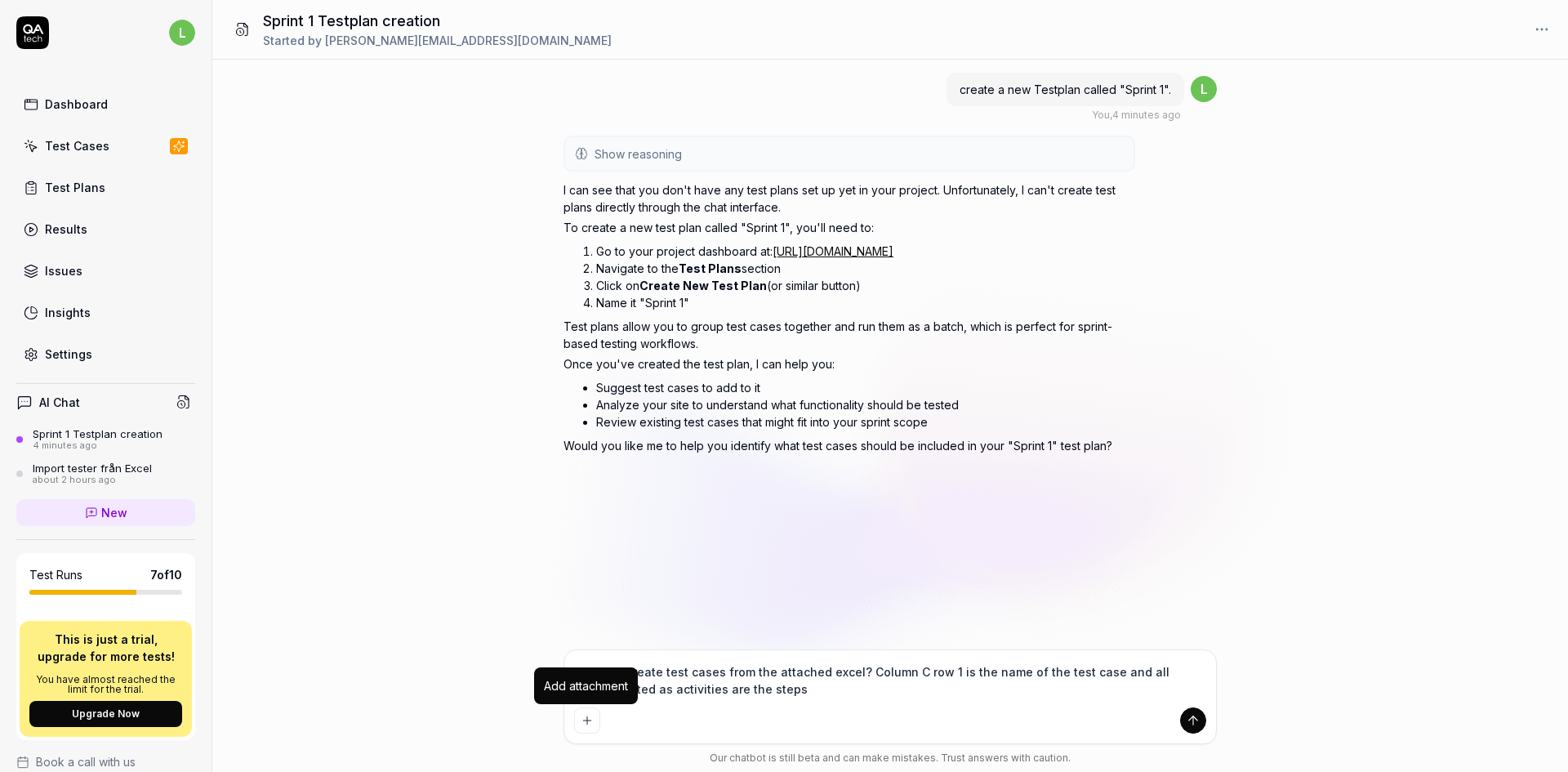
click at [584, 716] on icon "Add attachment" at bounding box center [587, 719] width 13 height 13
drag, startPoint x: 859, startPoint y: 670, endPoint x: 749, endPoint y: 678, distance: 110.3
click at [749, 678] on textarea "can you create test cases from the attached excel? Column C row 1 is the name o…" at bounding box center [890, 680] width 632 height 41
drag, startPoint x: 721, startPoint y: 671, endPoint x: 749, endPoint y: 691, distance: 34.4
click at [749, 691] on textarea "can you create test cases from the attached excel? Column C row 1 is the name o…" at bounding box center [890, 680] width 632 height 41
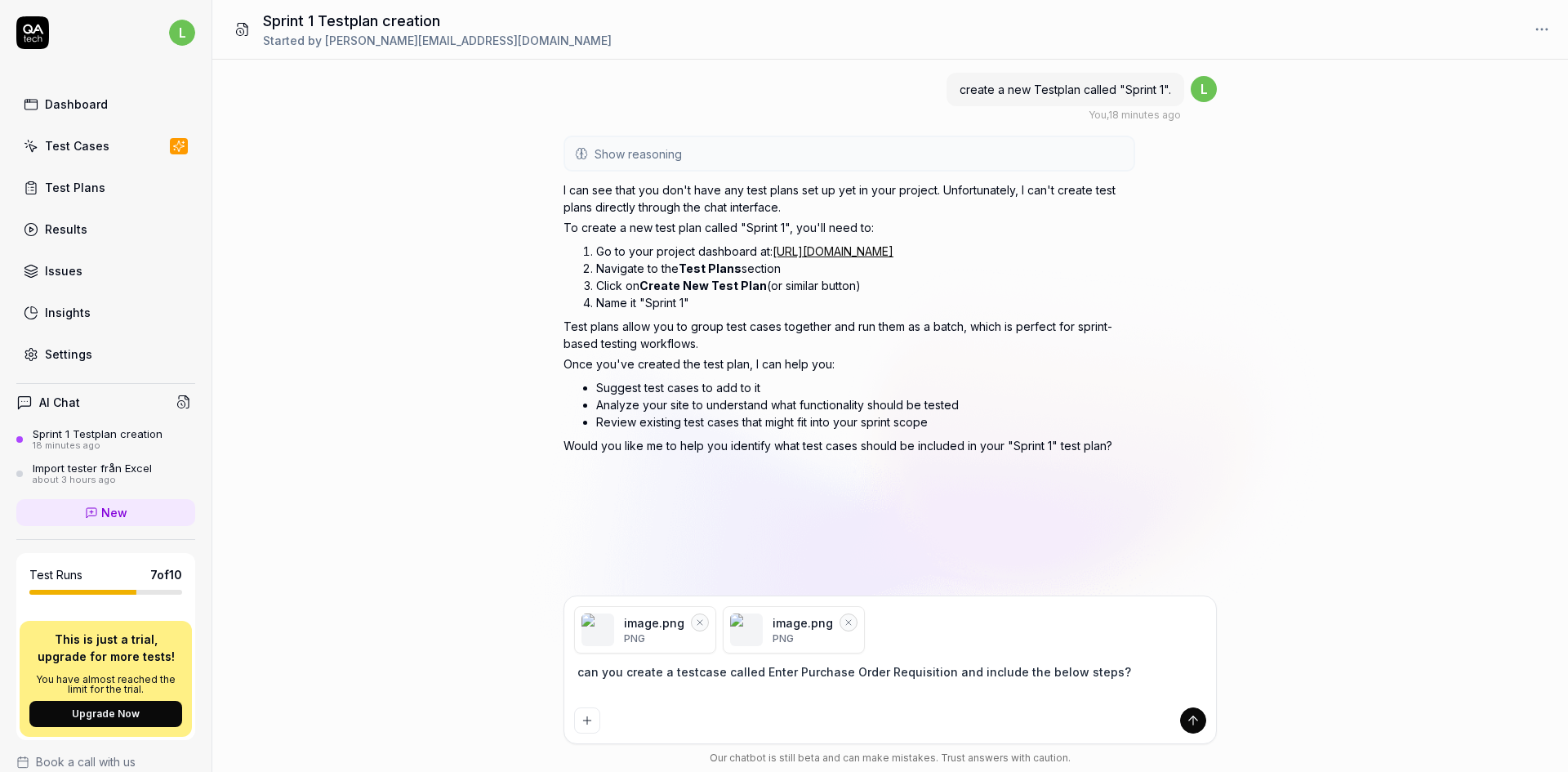
click at [695, 618] on icon "Remove file" at bounding box center [700, 622] width 10 height 10
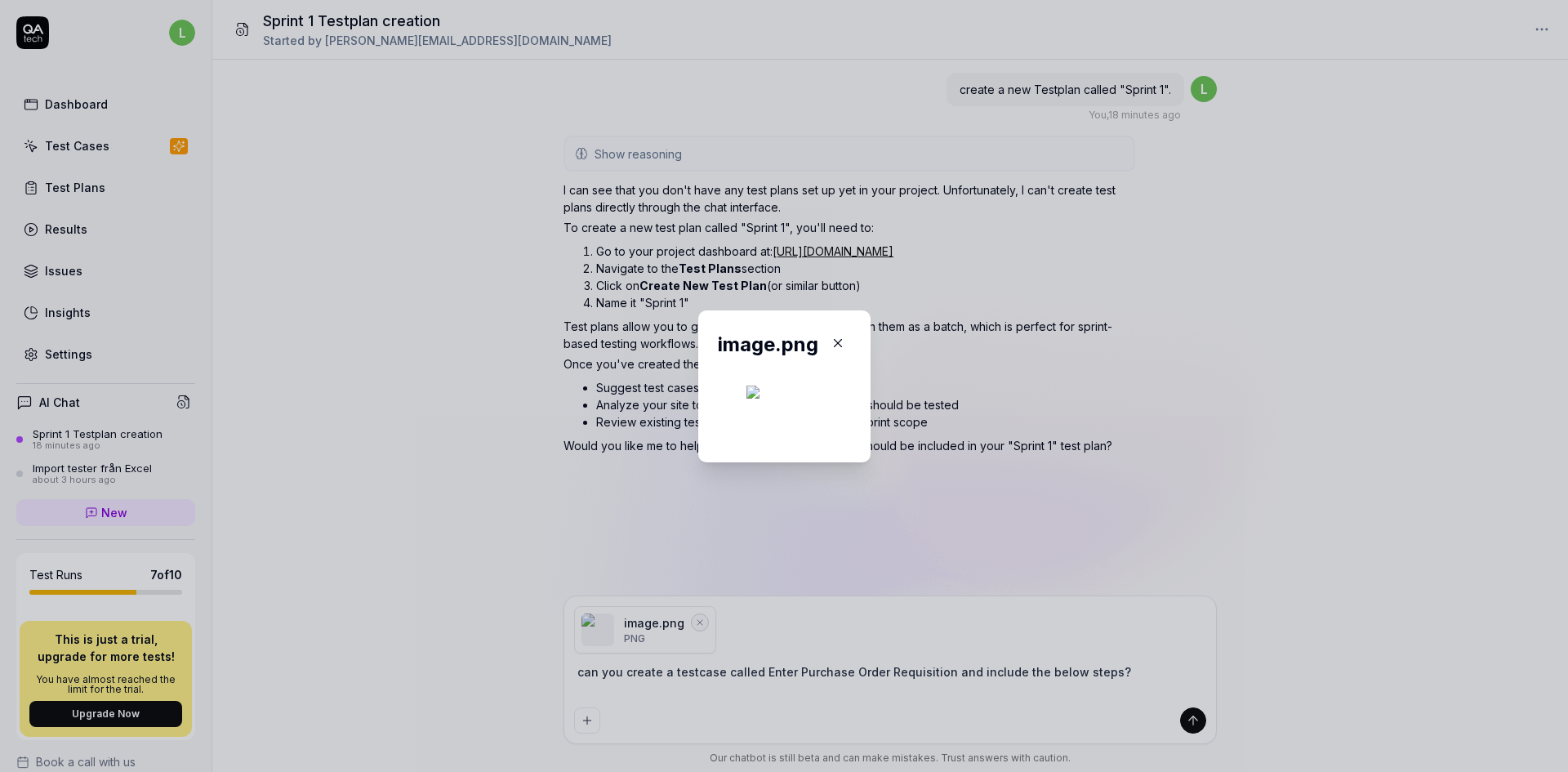
click at [846, 335] on icon "button" at bounding box center [838, 342] width 15 height 15
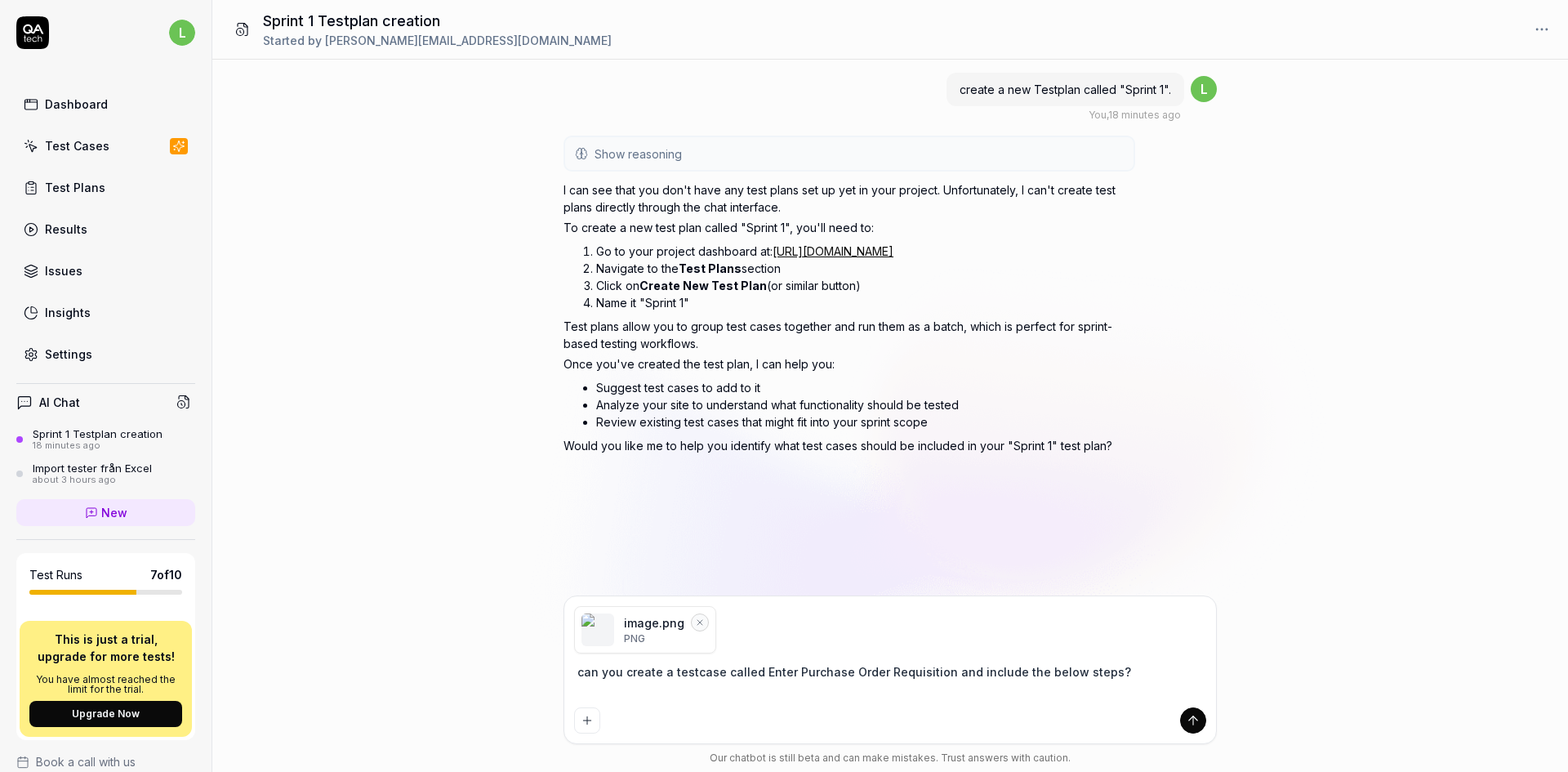
click at [1193, 723] on icon "submit" at bounding box center [1193, 720] width 15 height 15
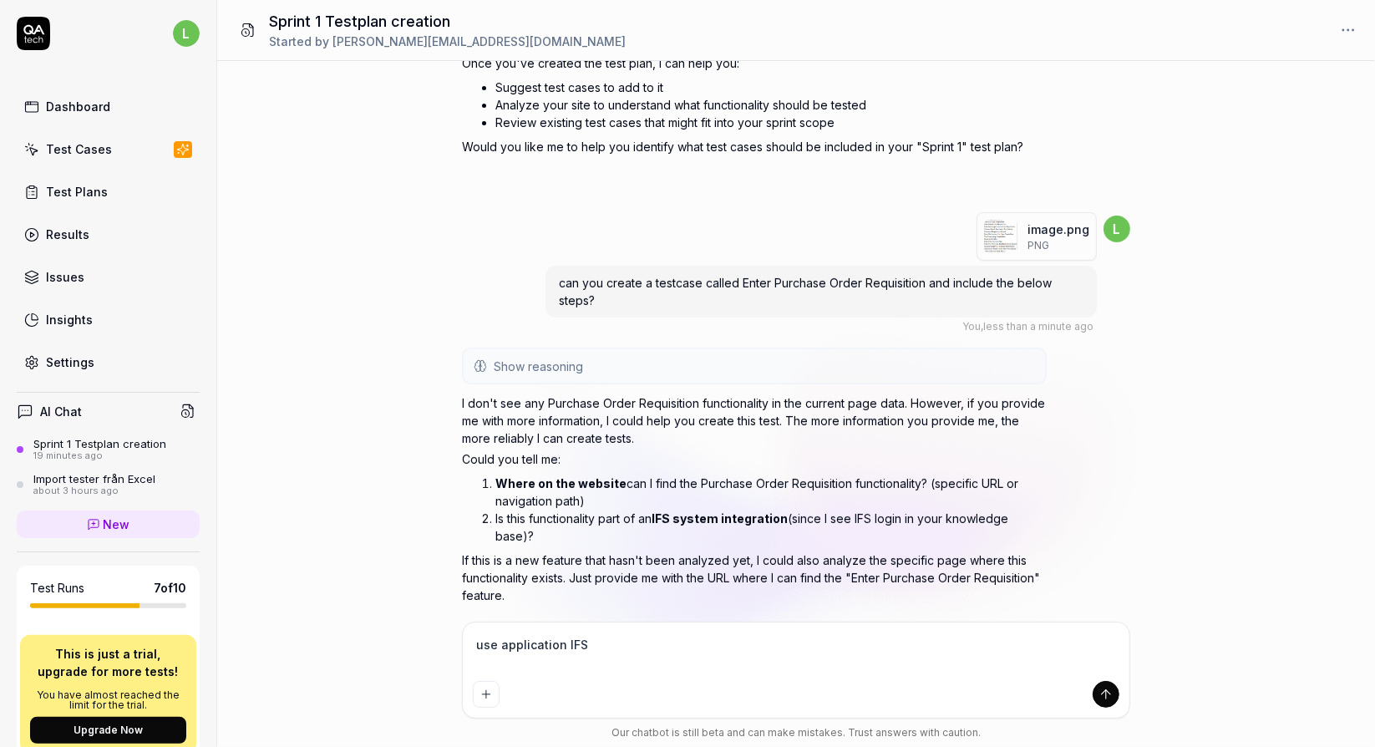
scroll to position [306, 0]
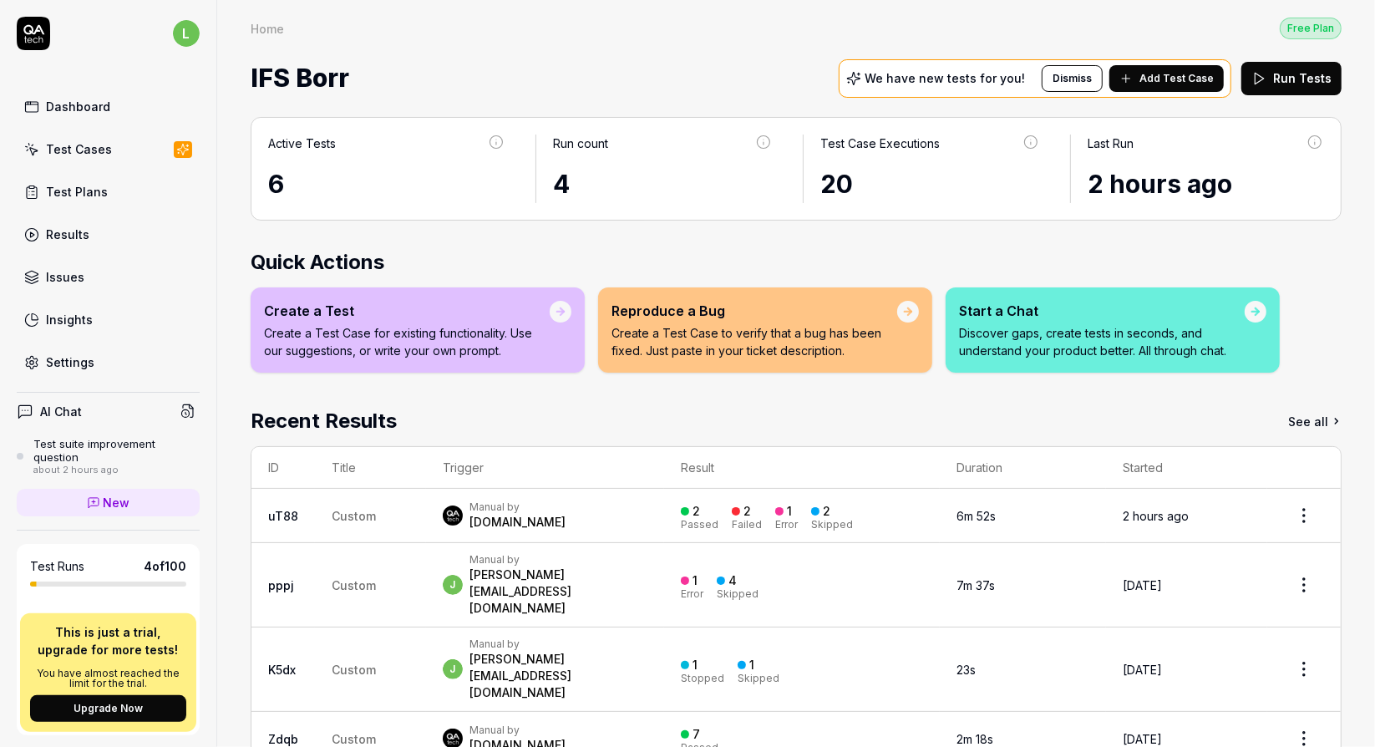
click at [180, 404] on icon at bounding box center [187, 411] width 15 height 15
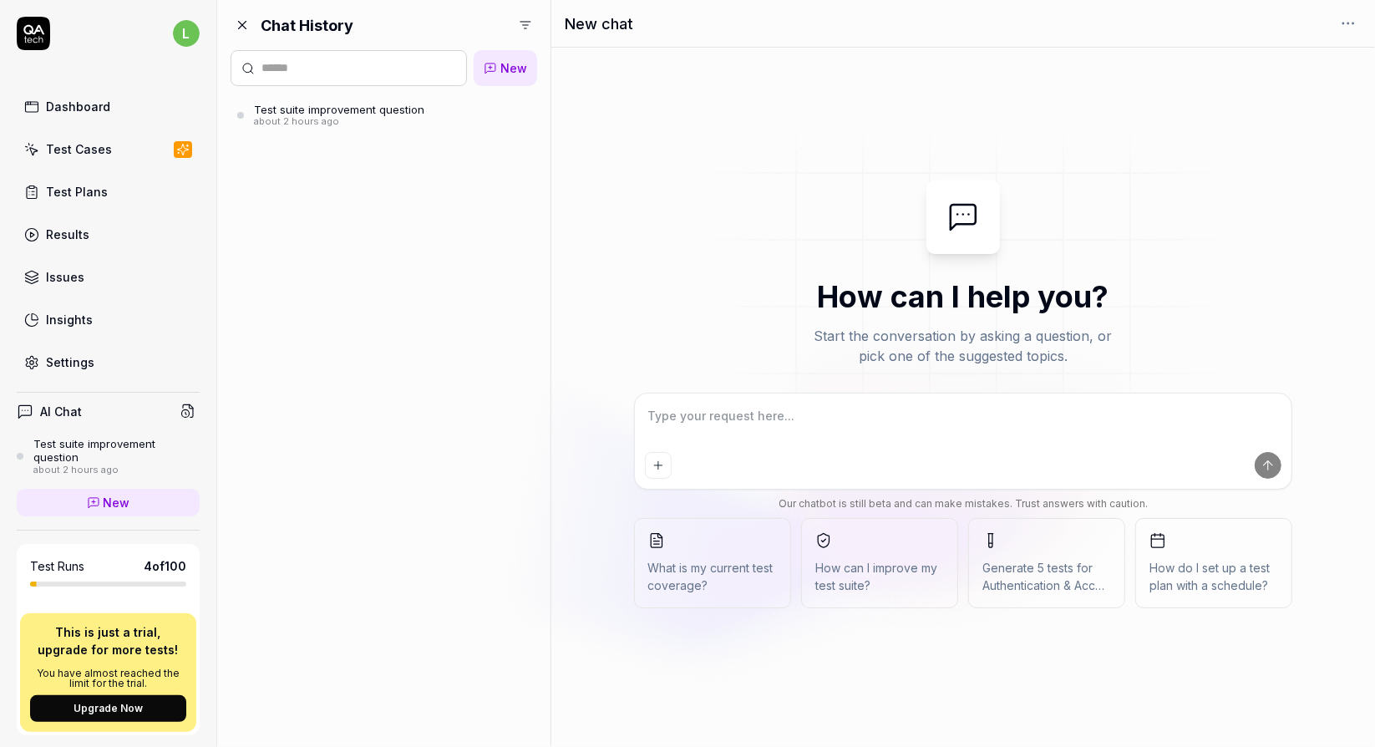
click at [358, 105] on div "Test suite improvement question" at bounding box center [339, 109] width 170 height 13
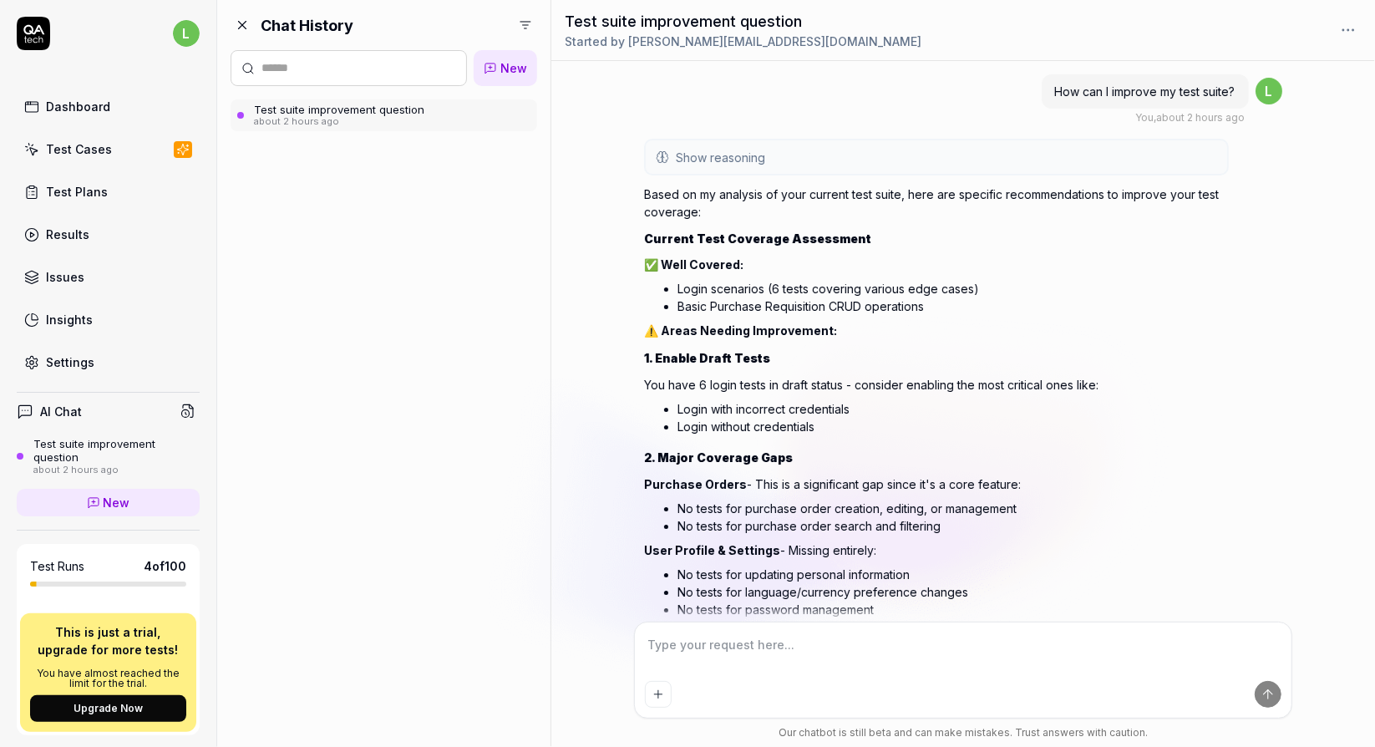
scroll to position [495, 0]
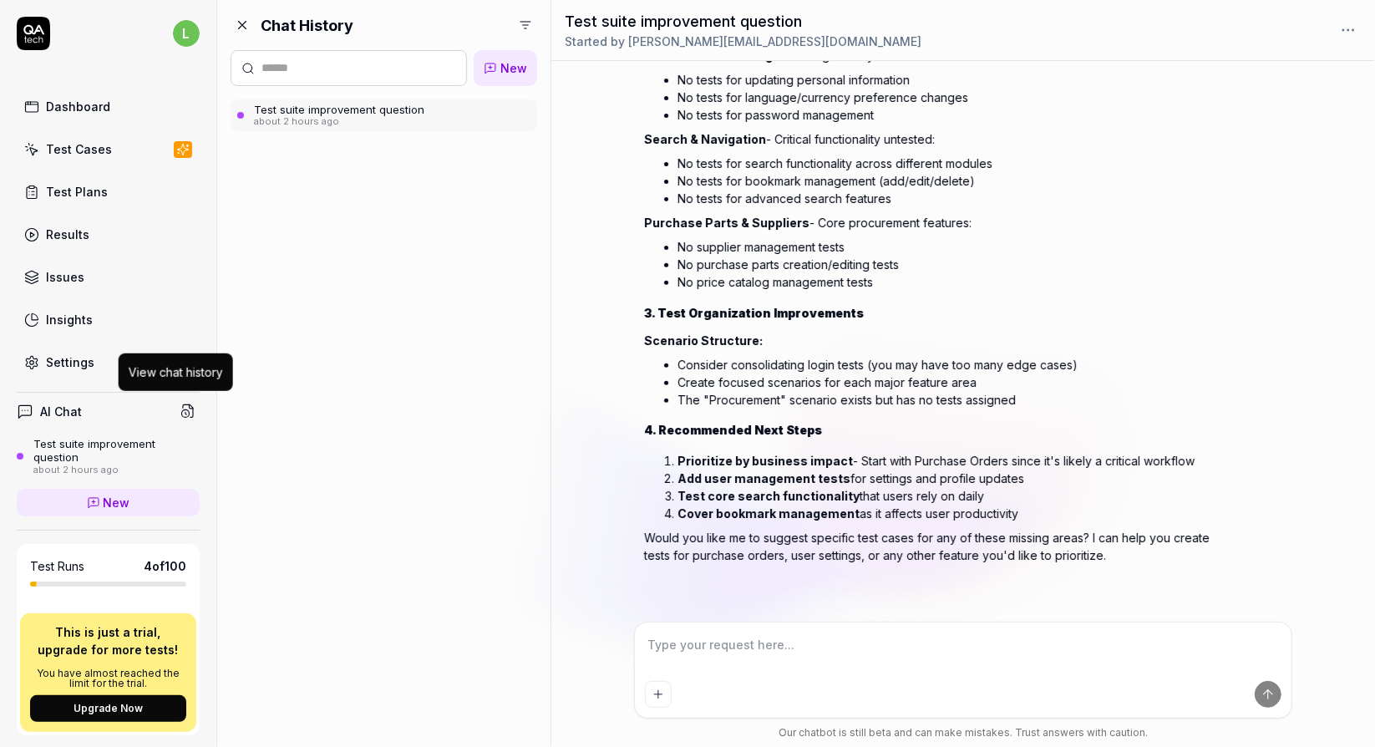
click at [180, 406] on icon at bounding box center [187, 411] width 15 height 15
click at [737, 642] on textarea at bounding box center [964, 654] width 638 height 42
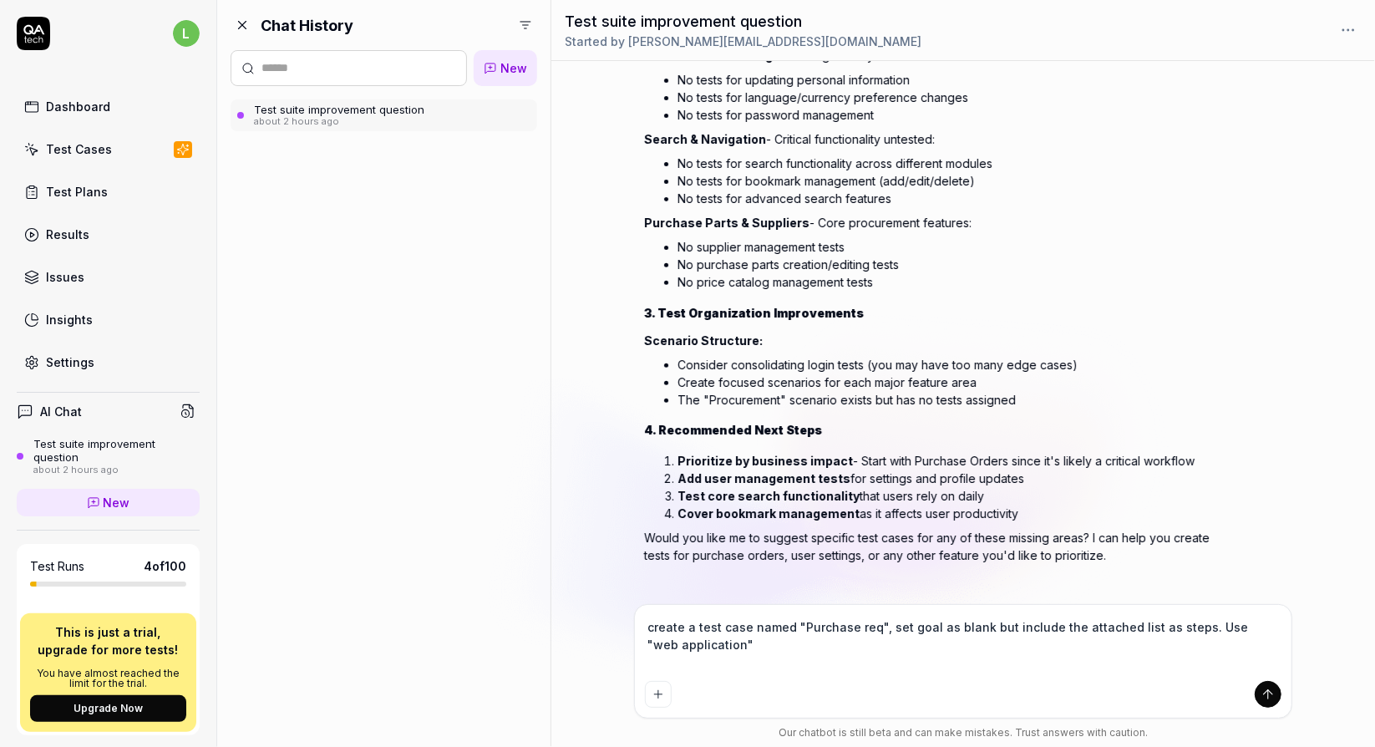
paste textarea
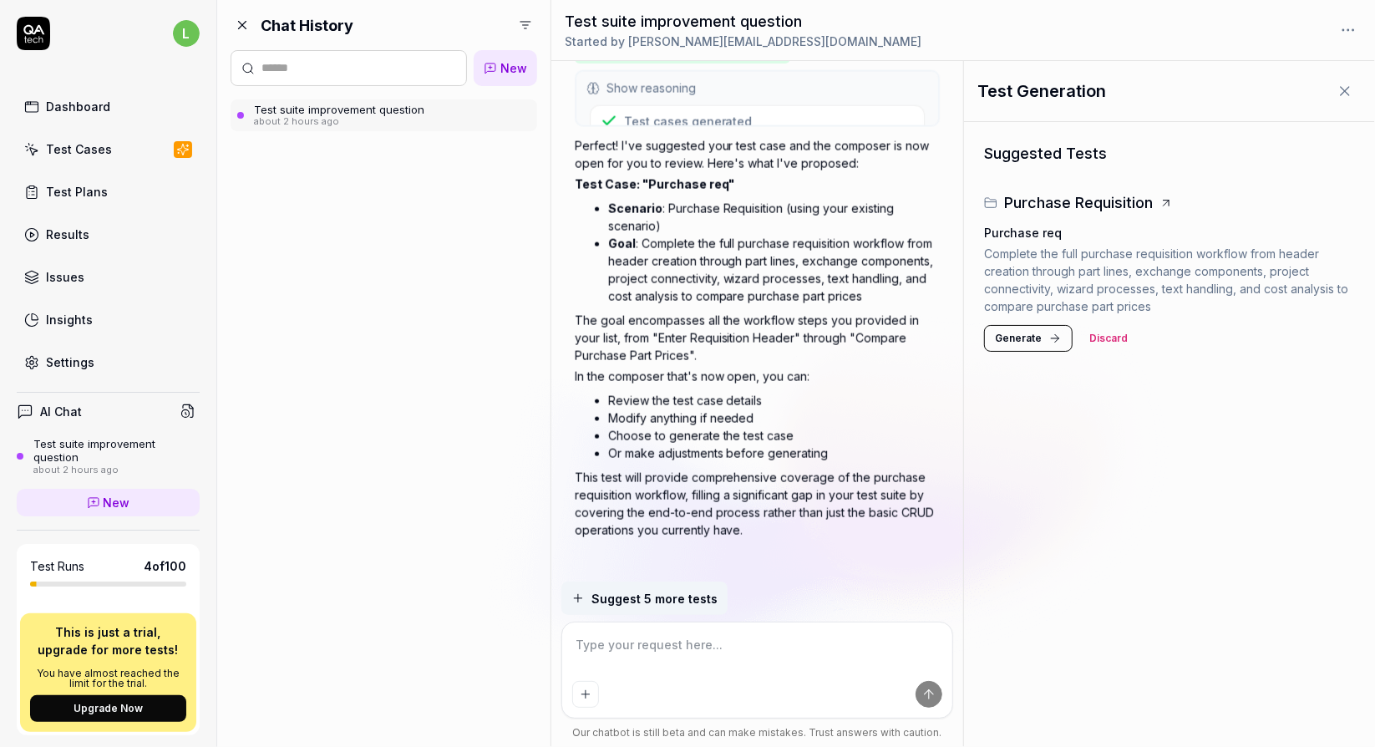
scroll to position [2157, 0]
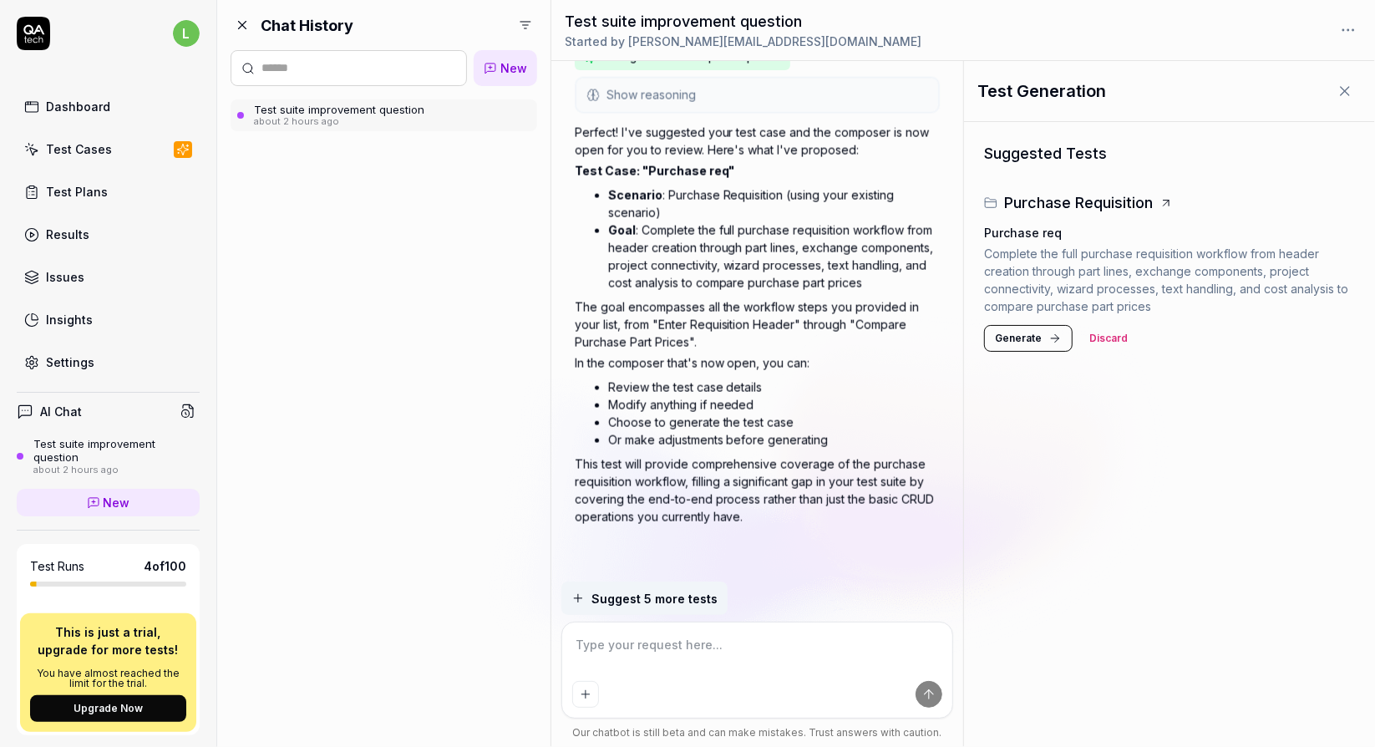
click at [1170, 203] on icon at bounding box center [1166, 202] width 13 height 13
click at [1036, 333] on span "Generate" at bounding box center [1018, 338] width 47 height 15
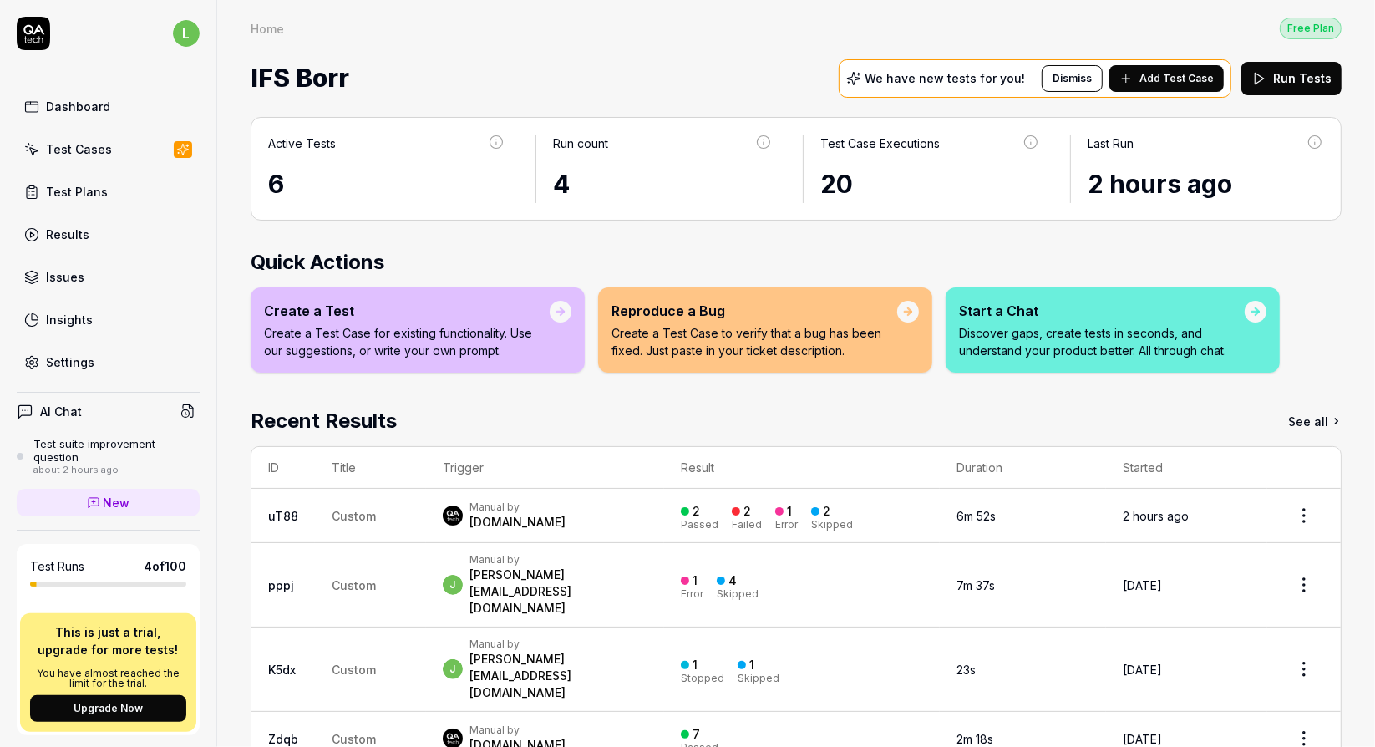
click at [91, 153] on div "Test Cases" at bounding box center [79, 149] width 66 height 18
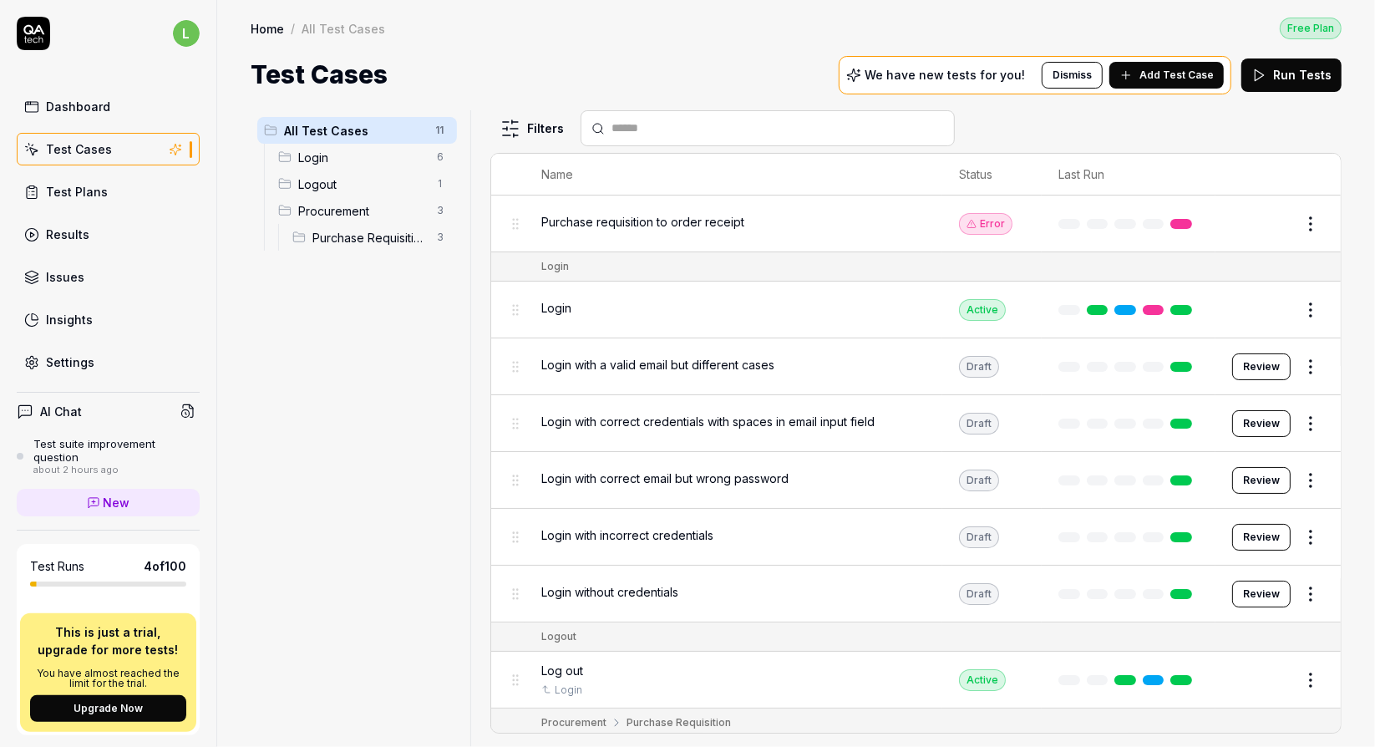
click at [662, 229] on div "Purchase requisition to order receipt" at bounding box center [733, 224] width 385 height 36
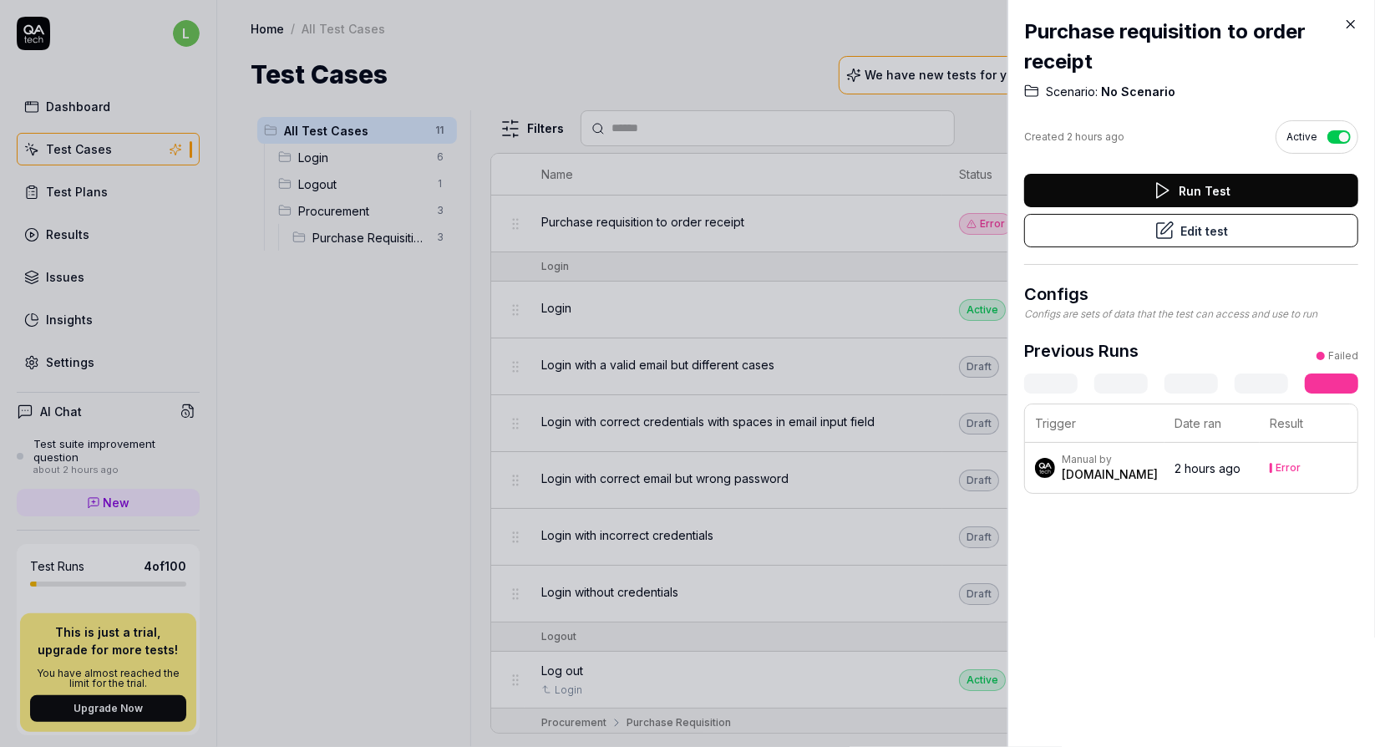
click at [1127, 236] on button "Edit test" at bounding box center [1191, 230] width 334 height 33
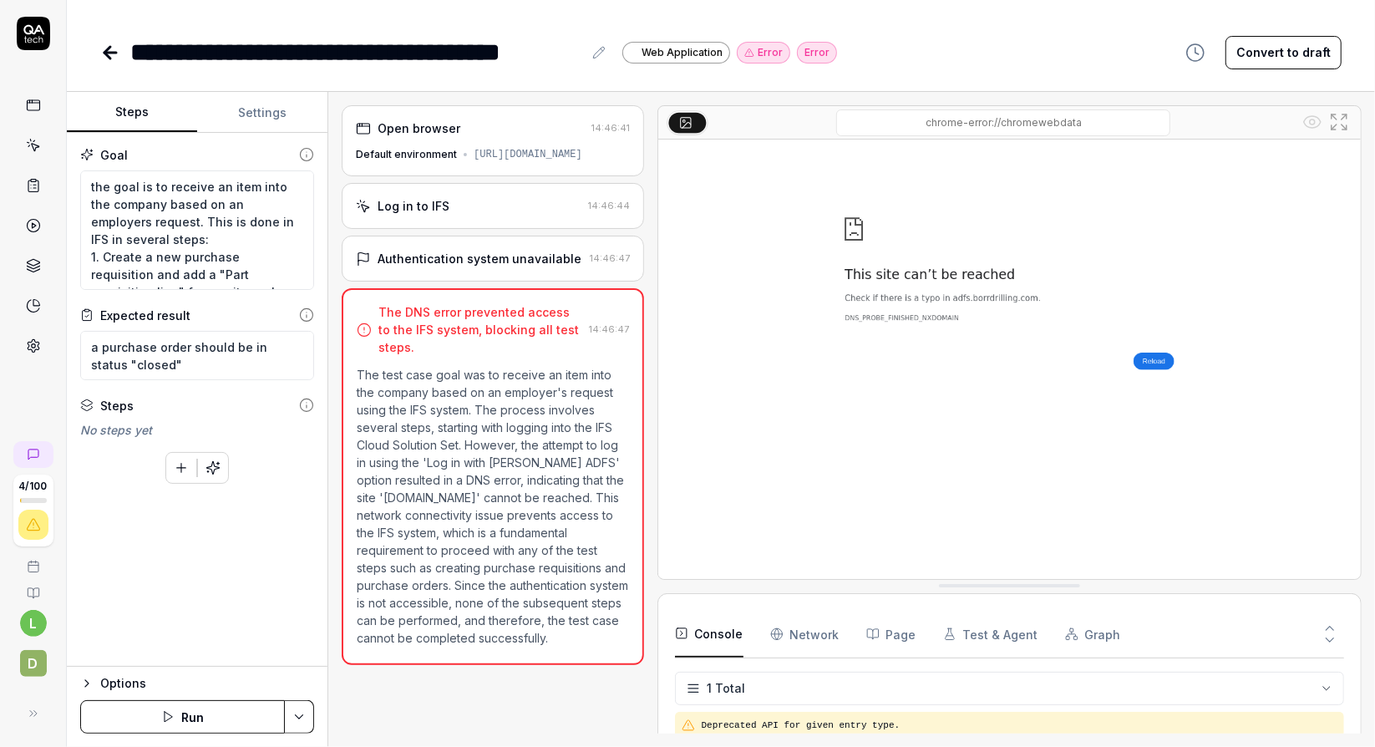
click at [572, 267] on div "Authentication system unavailable" at bounding box center [469, 259] width 226 height 18
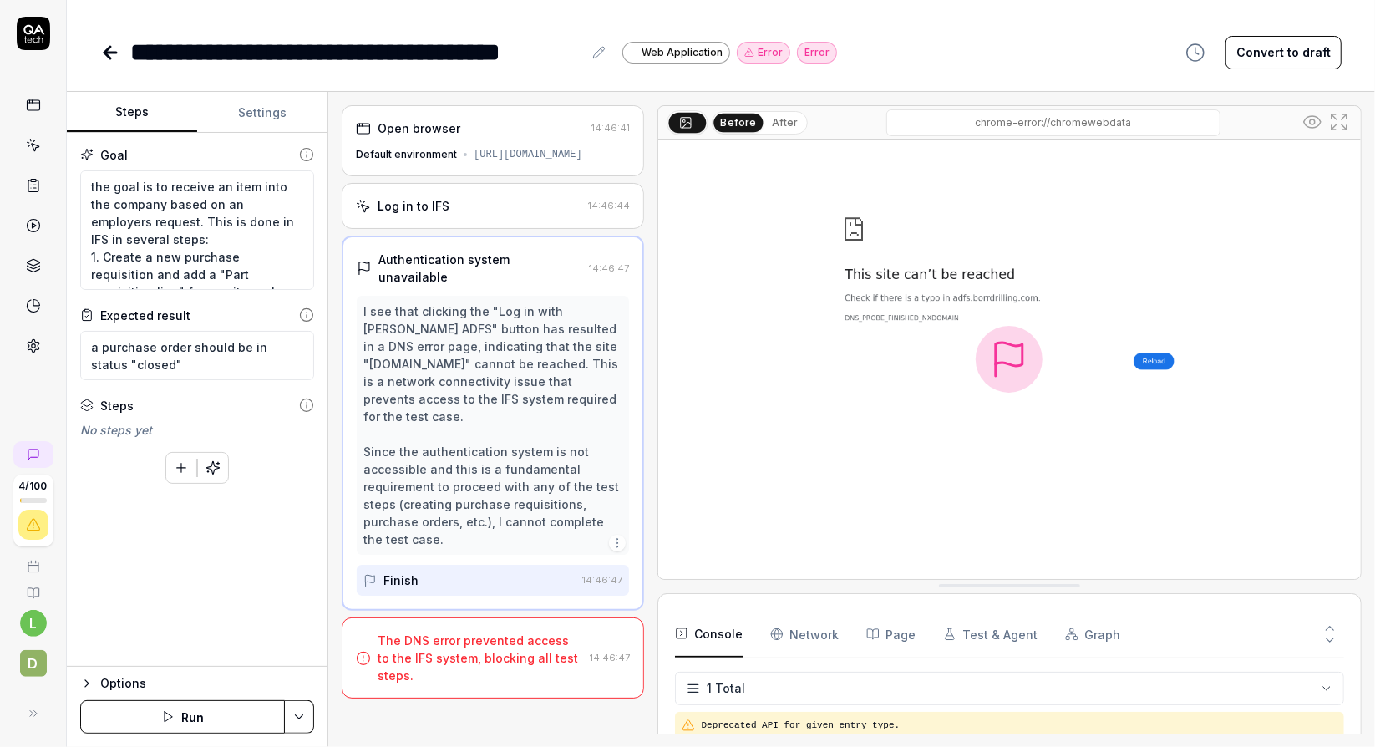
type textarea "*"
click at [262, 105] on button "Settings" at bounding box center [262, 113] width 130 height 40
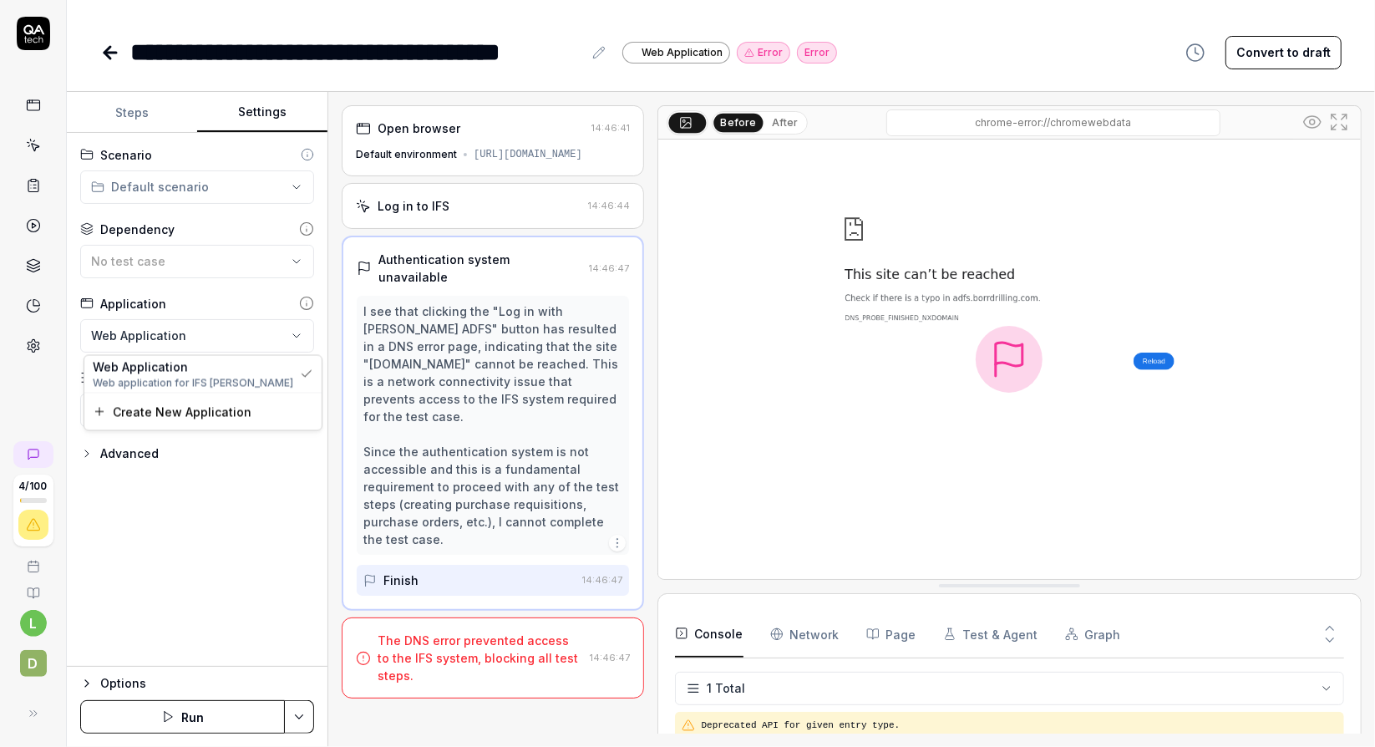
click at [292, 323] on html "**********" at bounding box center [687, 373] width 1375 height 747
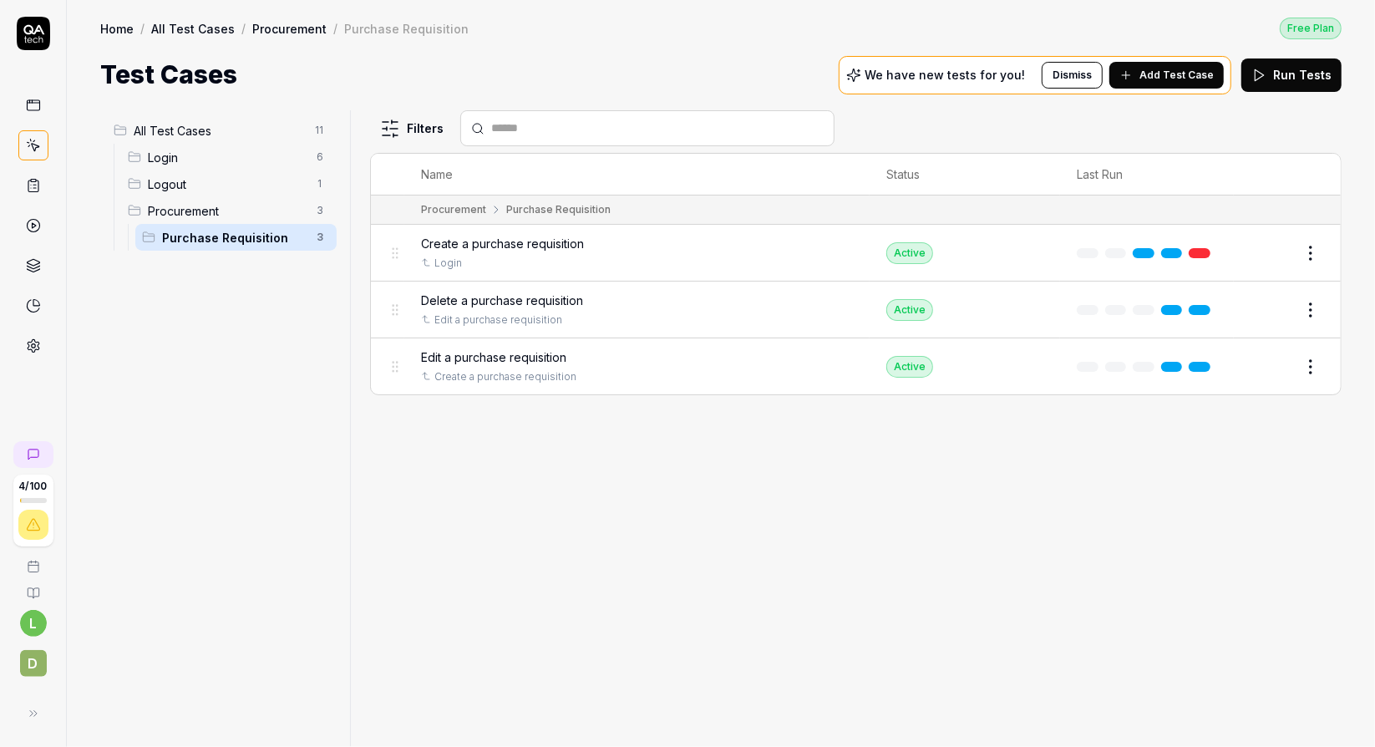
click at [244, 126] on span "All Test Cases" at bounding box center [219, 131] width 171 height 18
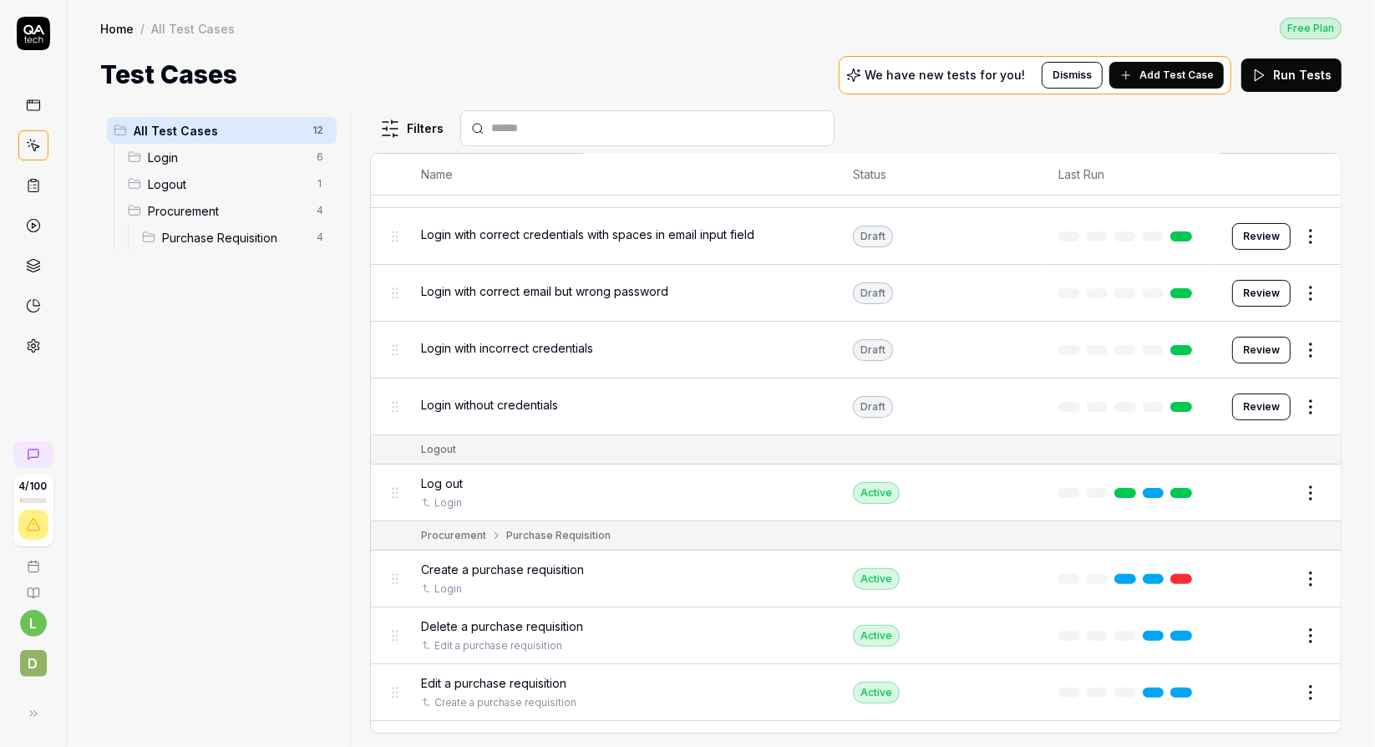
scroll to position [223, 0]
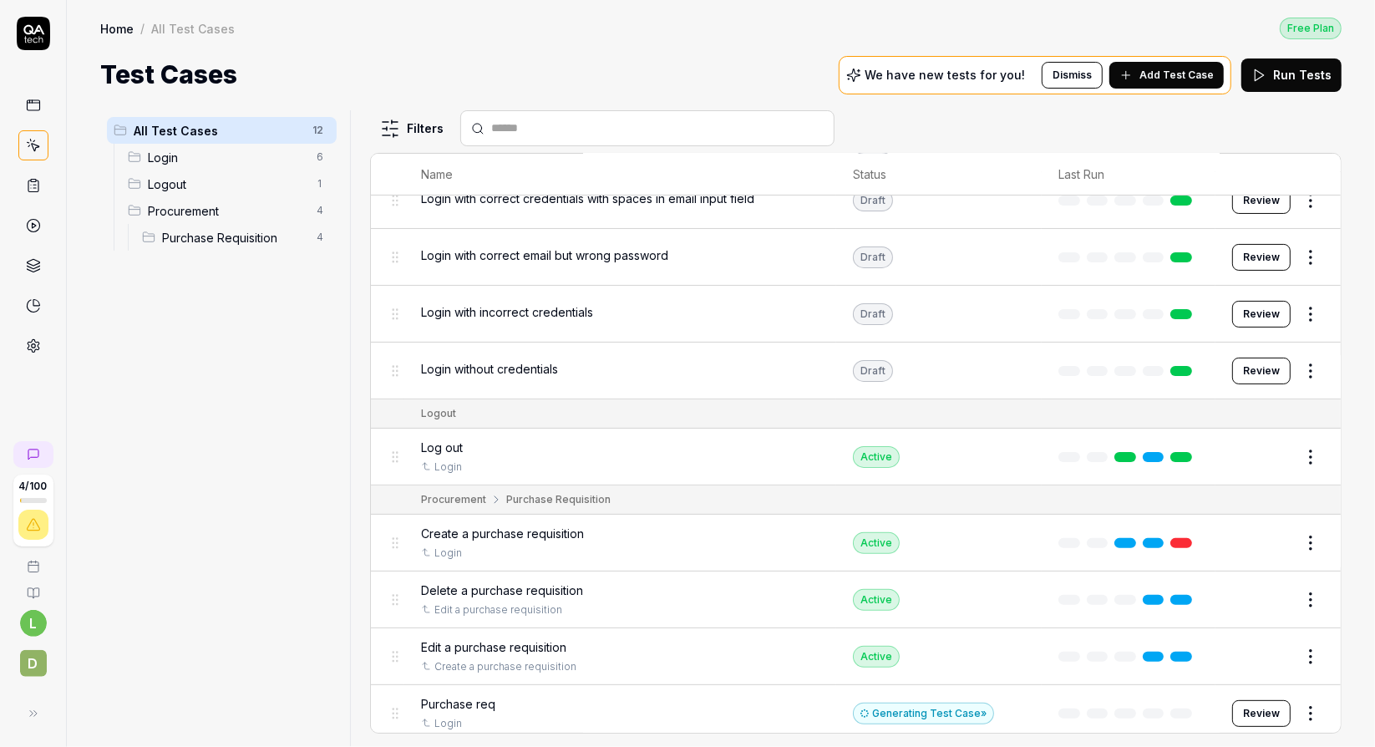
click at [1260, 708] on button "Review" at bounding box center [1262, 713] width 58 height 27
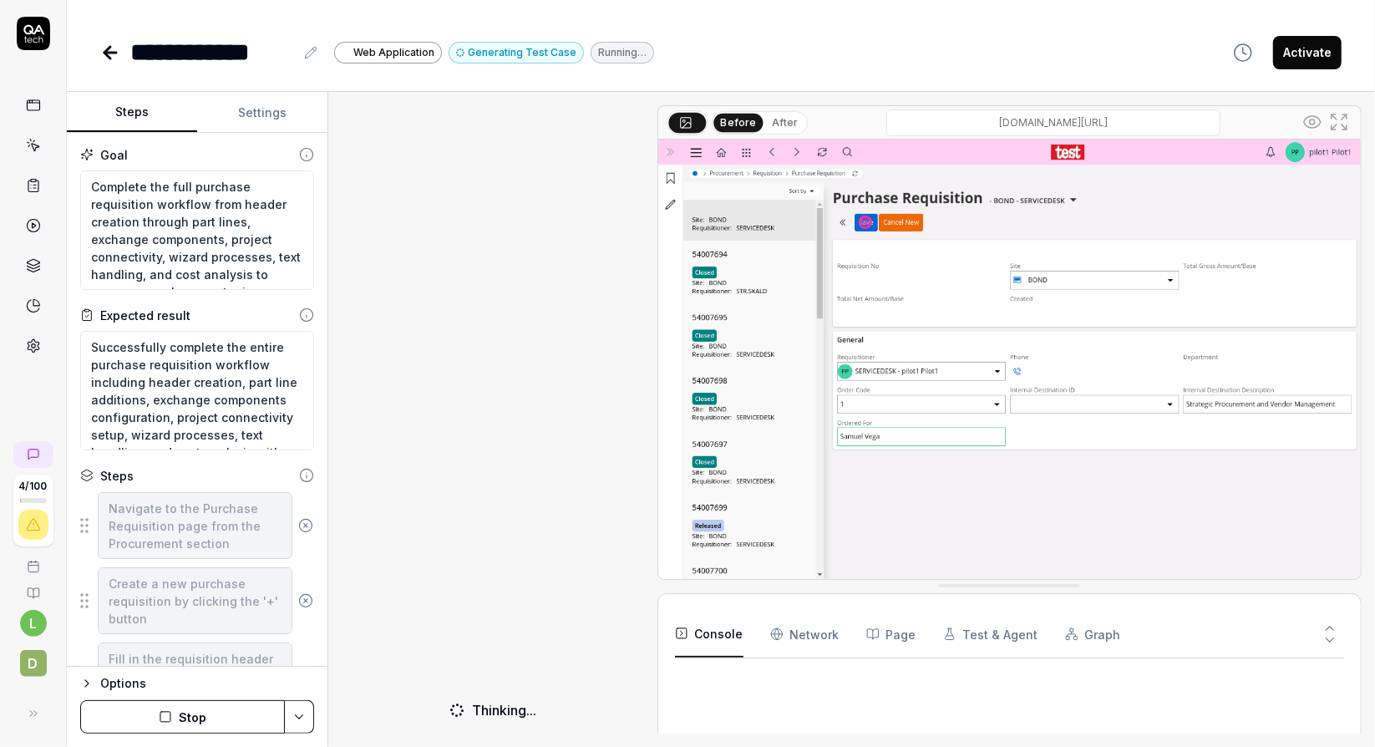
scroll to position [115, 0]
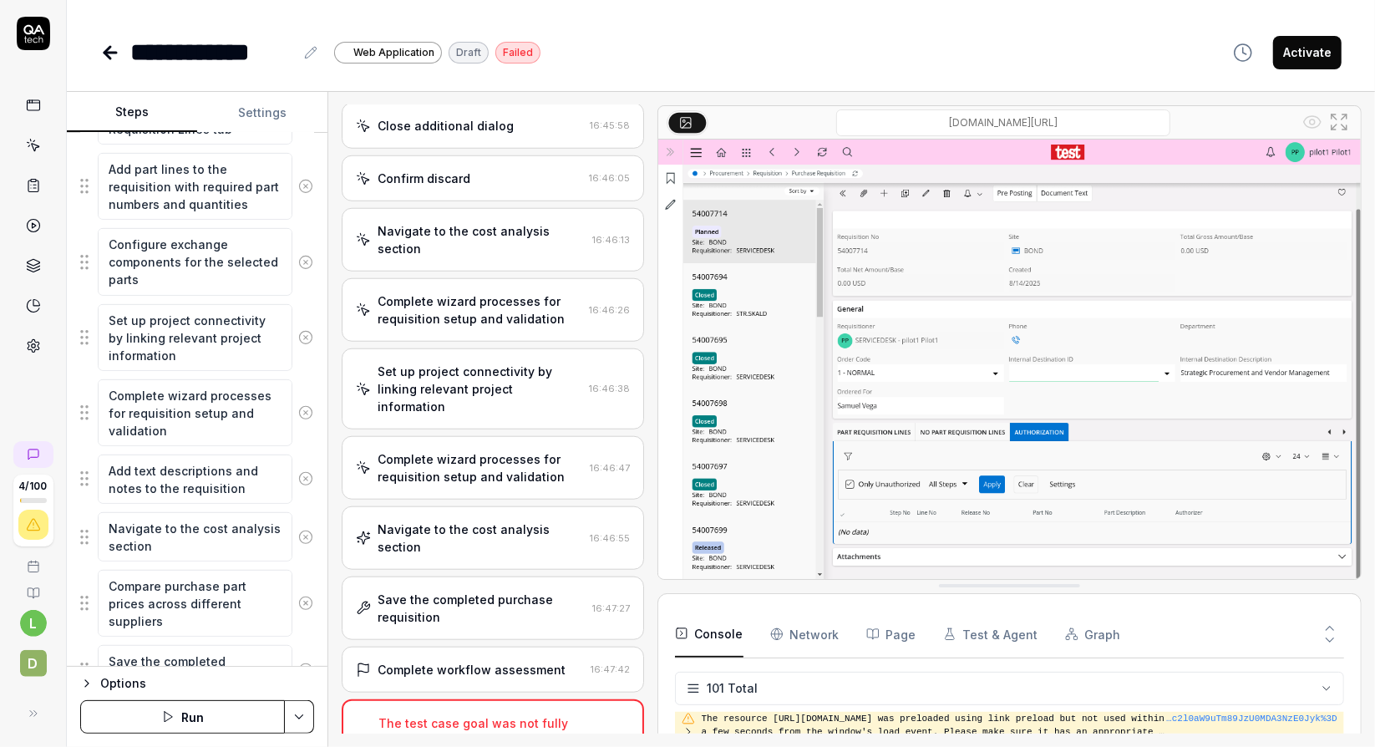
scroll to position [710, 0]
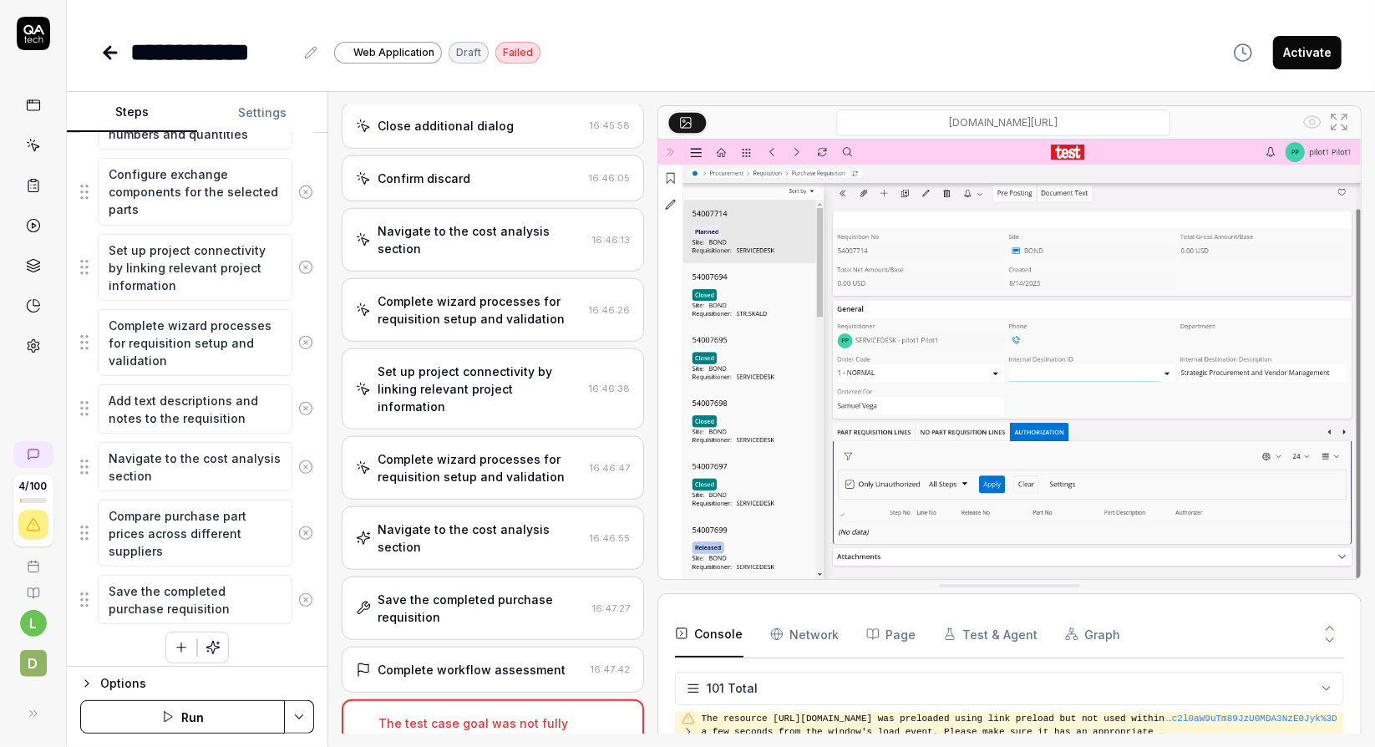
type textarea "*"
